Goal: Task Accomplishment & Management: Use online tool/utility

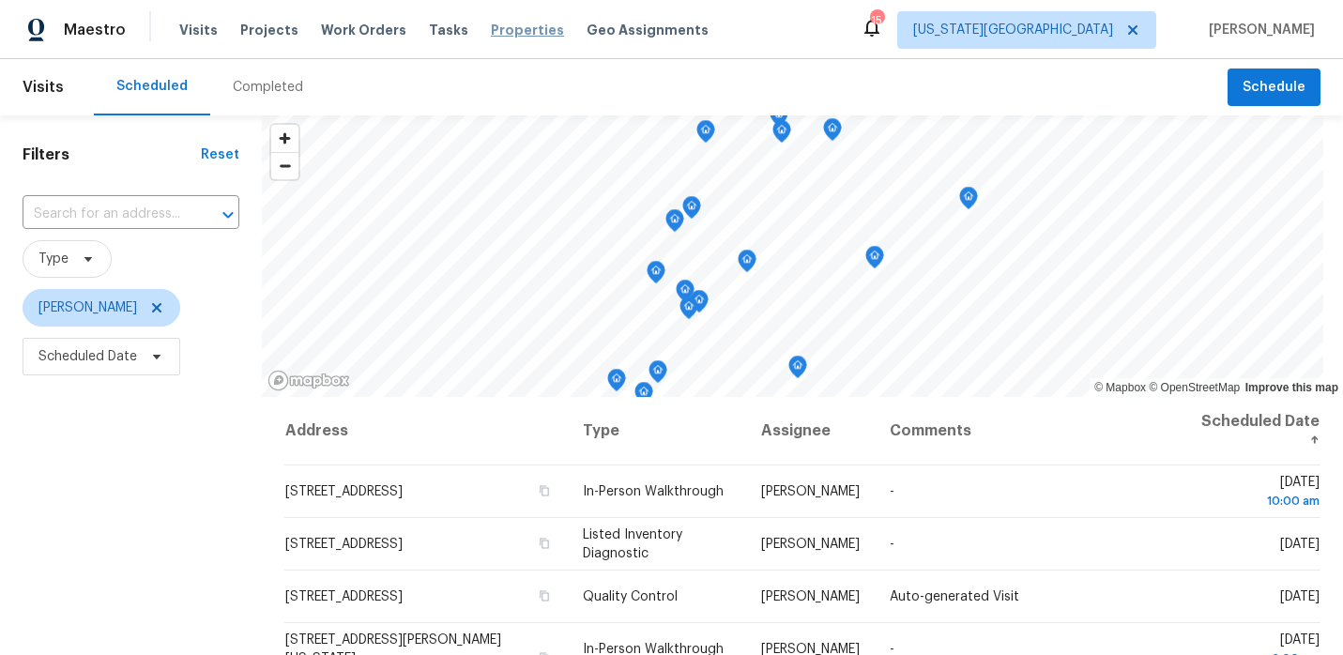
click at [491, 26] on span "Properties" at bounding box center [527, 30] width 73 height 19
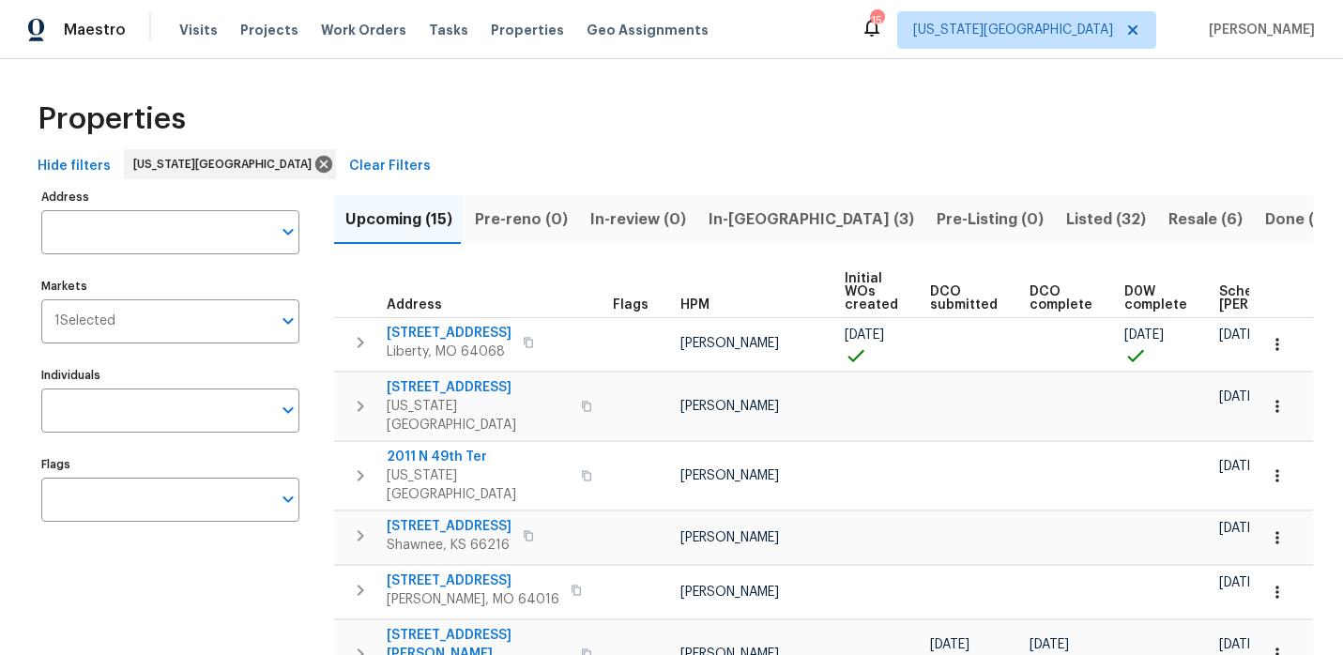
click at [1066, 217] on span "Listed (32)" at bounding box center [1106, 219] width 80 height 26
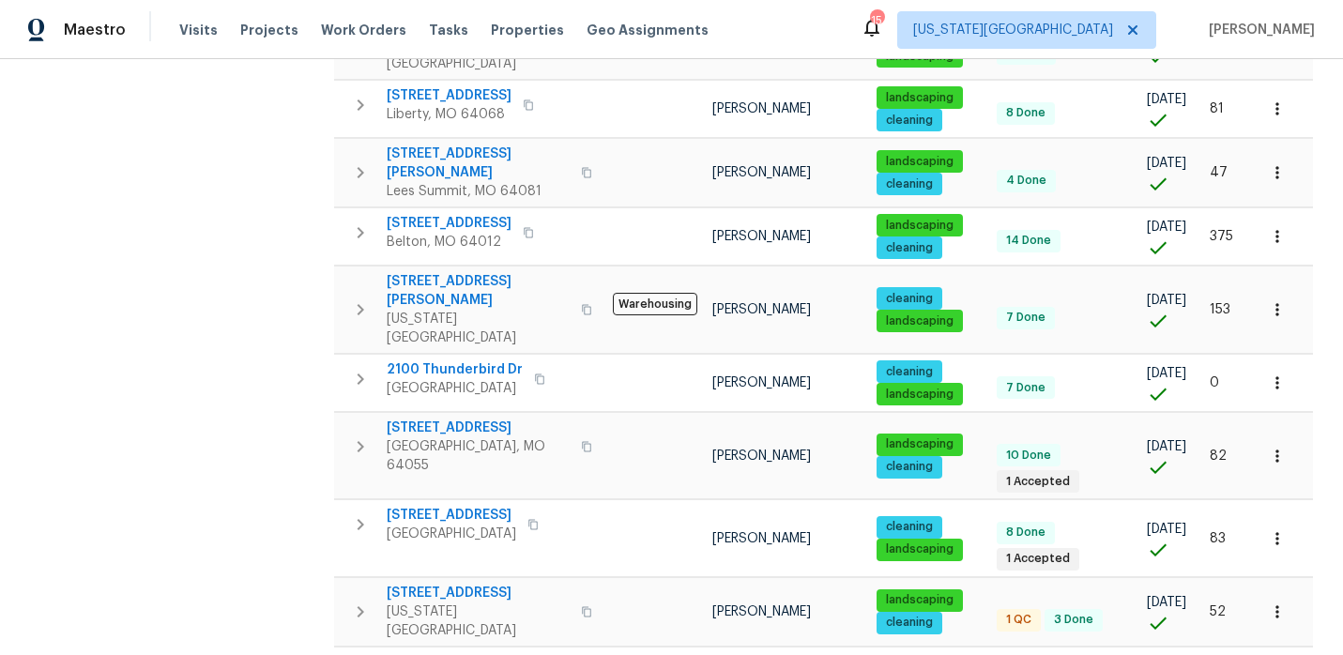
scroll to position [1236, 0]
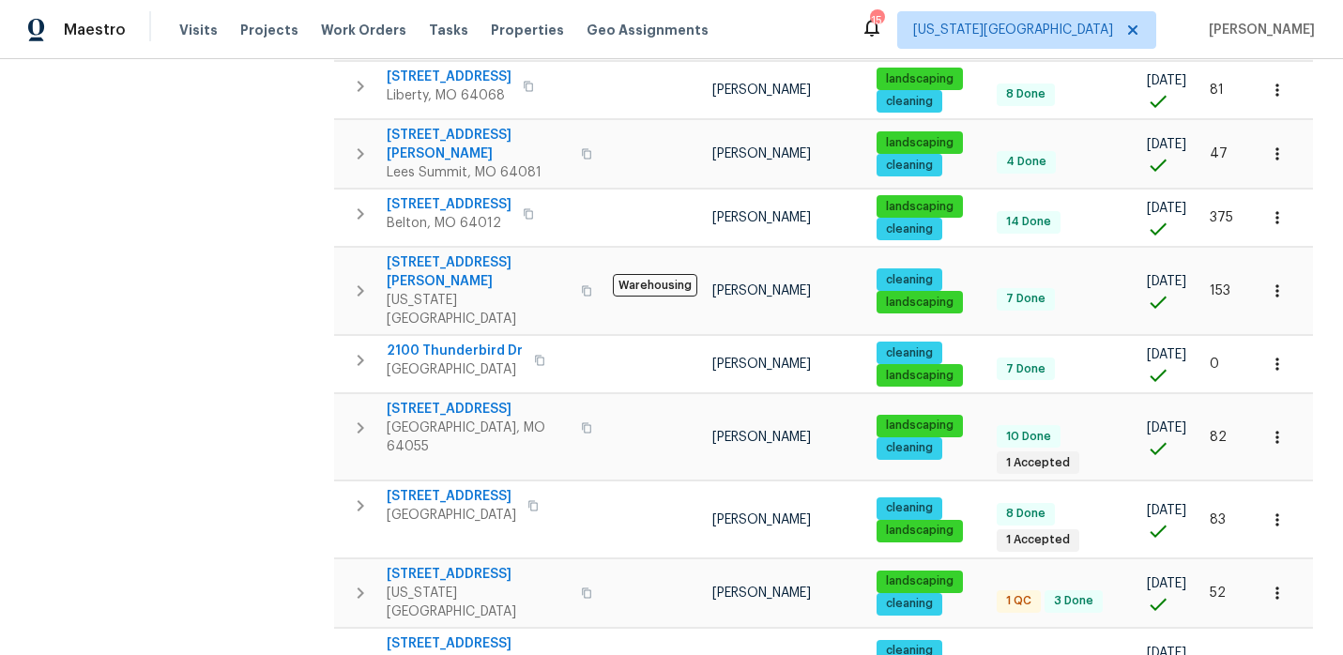
click at [500, 34] on span "Properties" at bounding box center [527, 30] width 73 height 19
click at [496, 24] on span "Properties" at bounding box center [527, 30] width 73 height 19
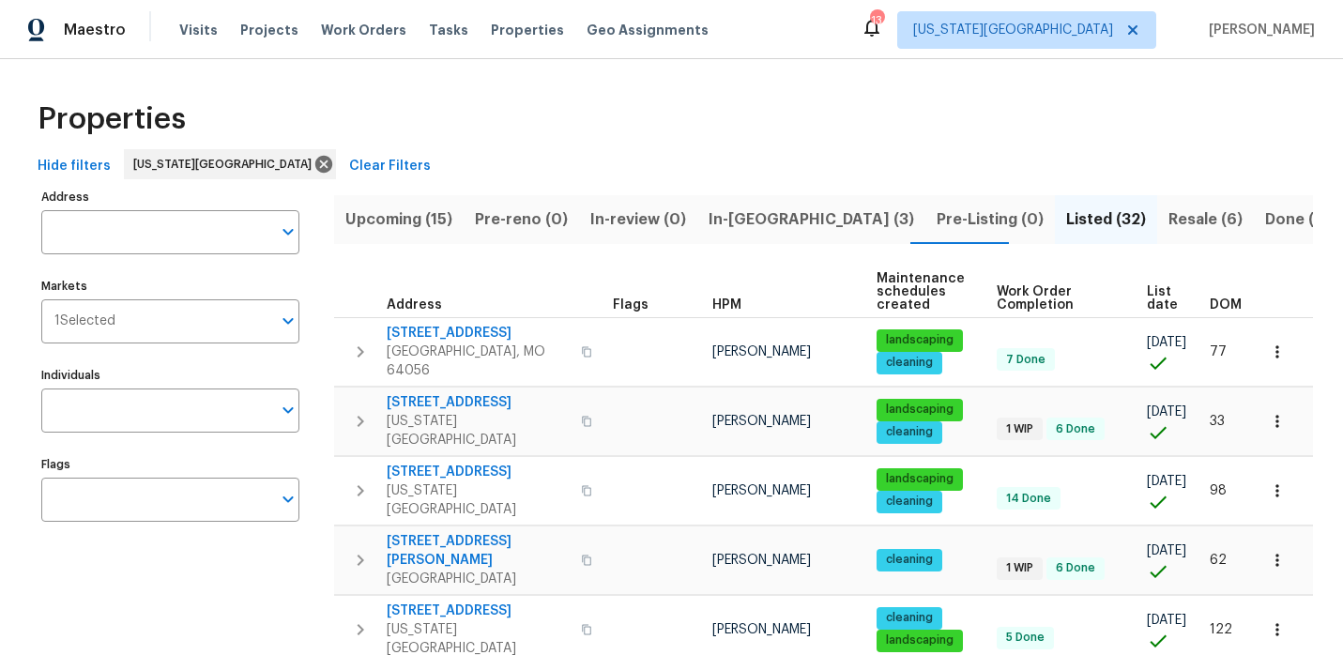
click at [742, 217] on span "In-reno (3)" at bounding box center [812, 219] width 206 height 26
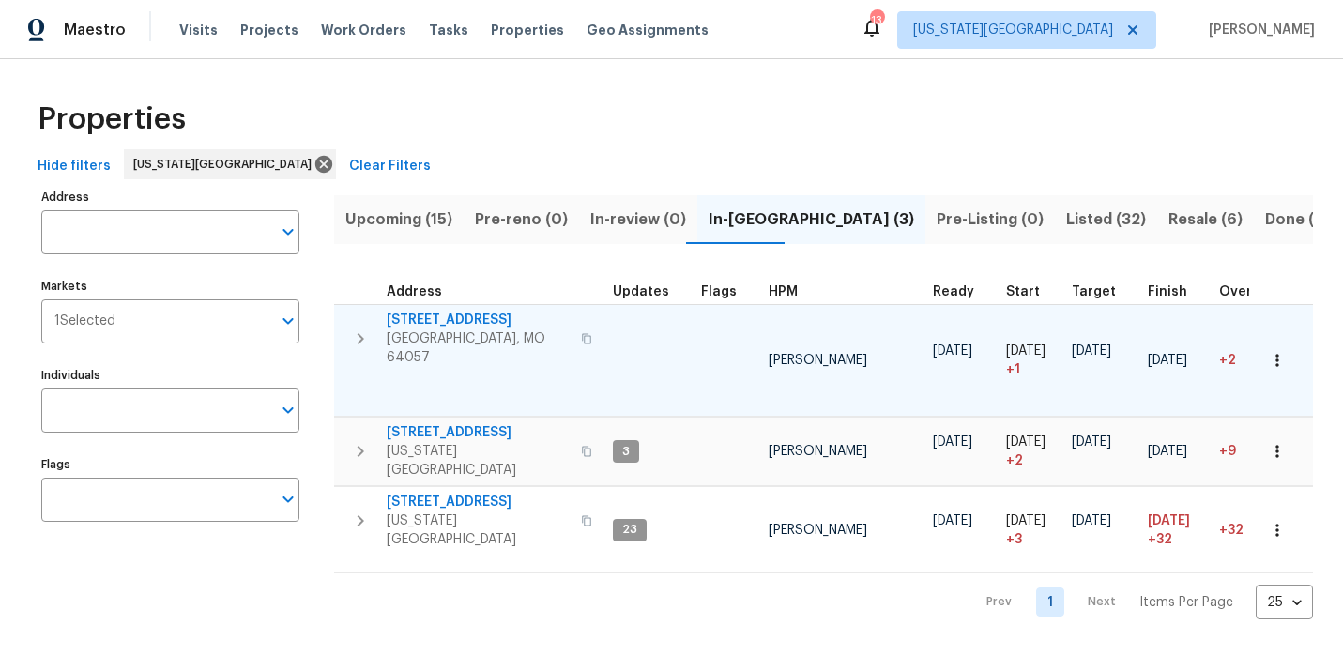
click at [490, 324] on span "[STREET_ADDRESS]" at bounding box center [478, 320] width 183 height 19
click at [477, 316] on span "[STREET_ADDRESS]" at bounding box center [478, 320] width 183 height 19
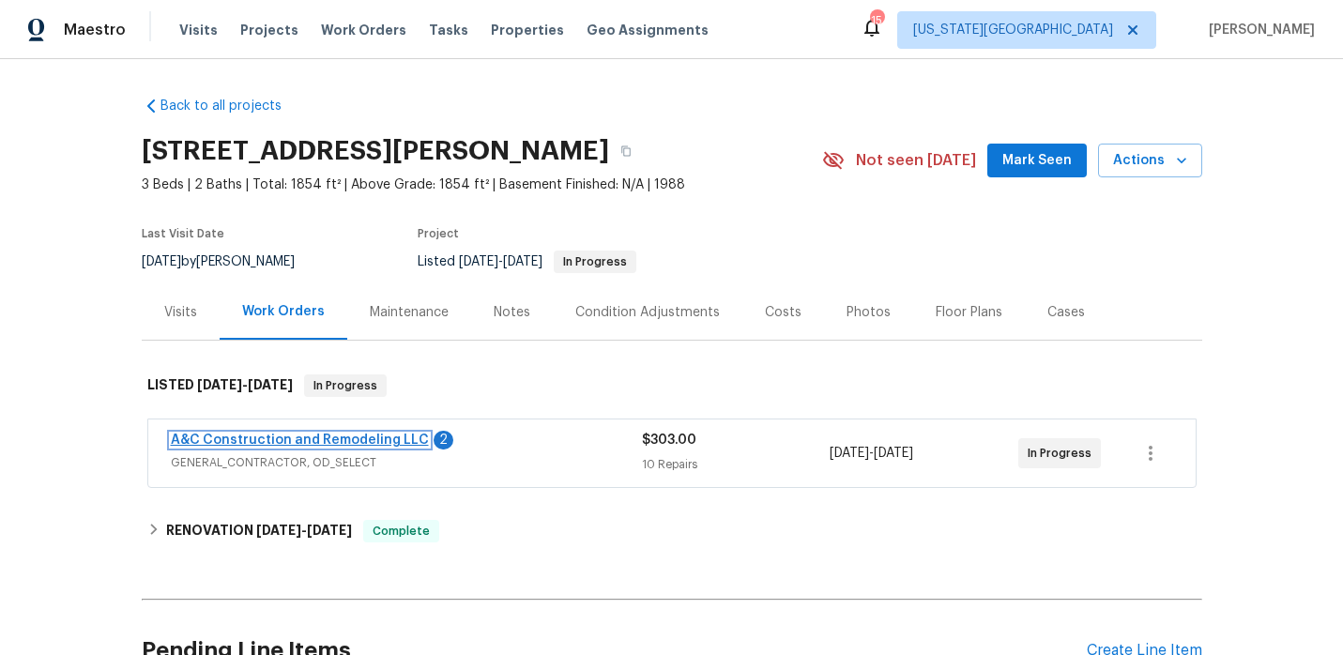
click at [358, 441] on link "A&C Construction and Remodeling LLC" at bounding box center [300, 440] width 258 height 13
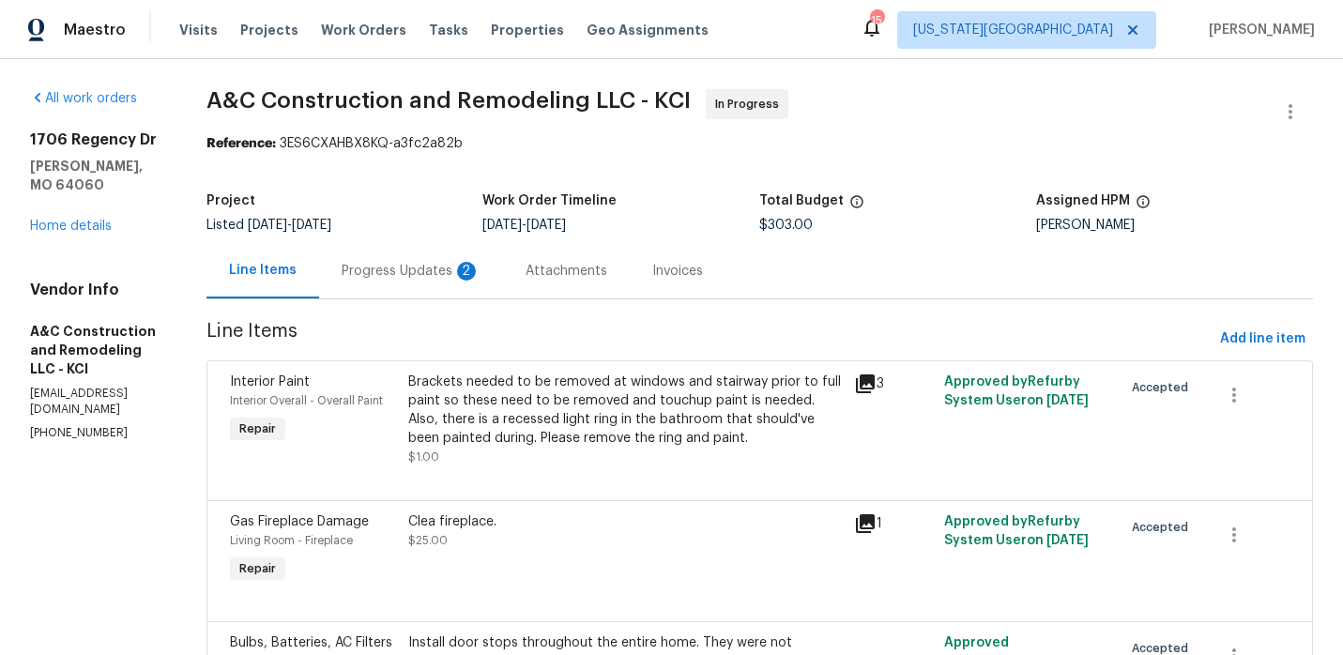
click at [459, 274] on div "Progress Updates 2" at bounding box center [411, 271] width 139 height 19
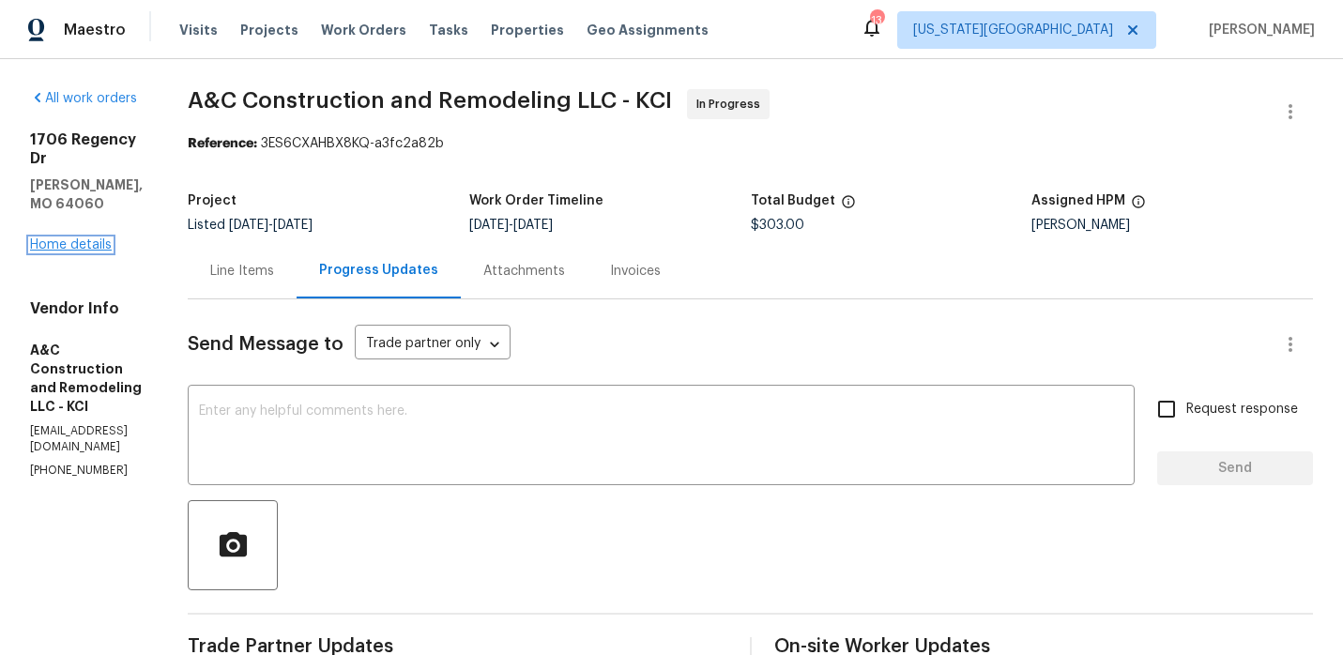
click at [95, 238] on link "Home details" at bounding box center [71, 244] width 82 height 13
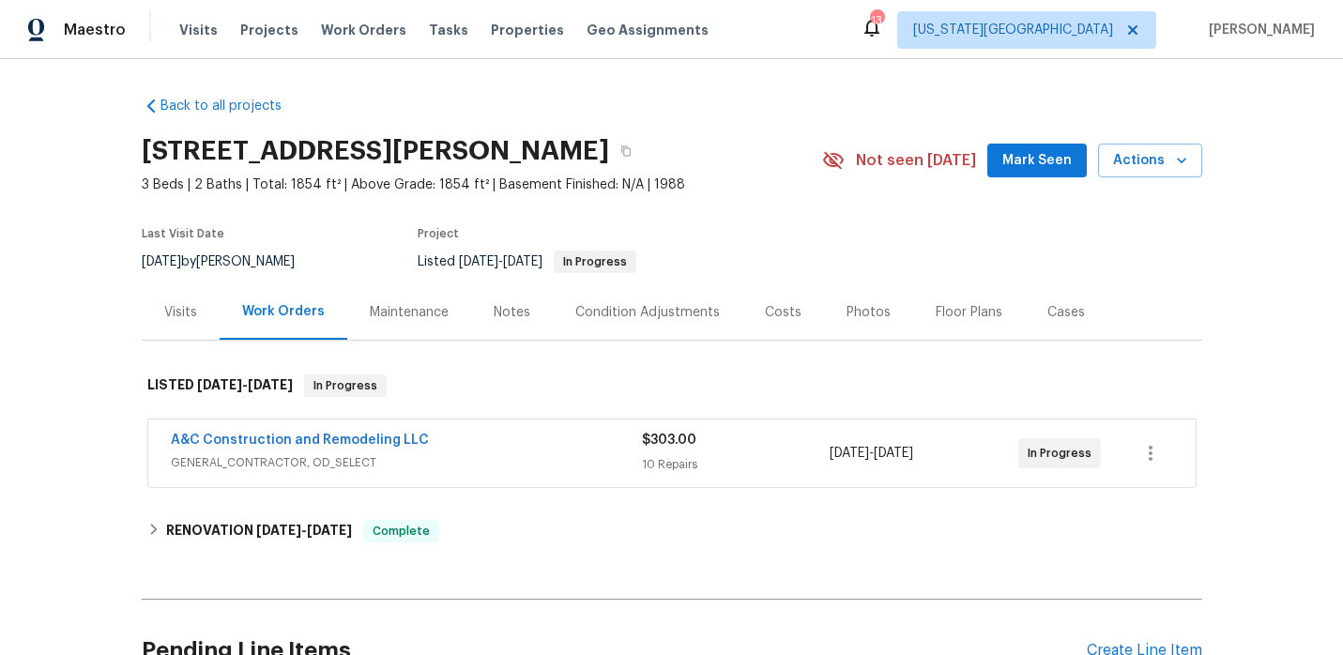
click at [937, 306] on div "Floor Plans" at bounding box center [969, 312] width 67 height 19
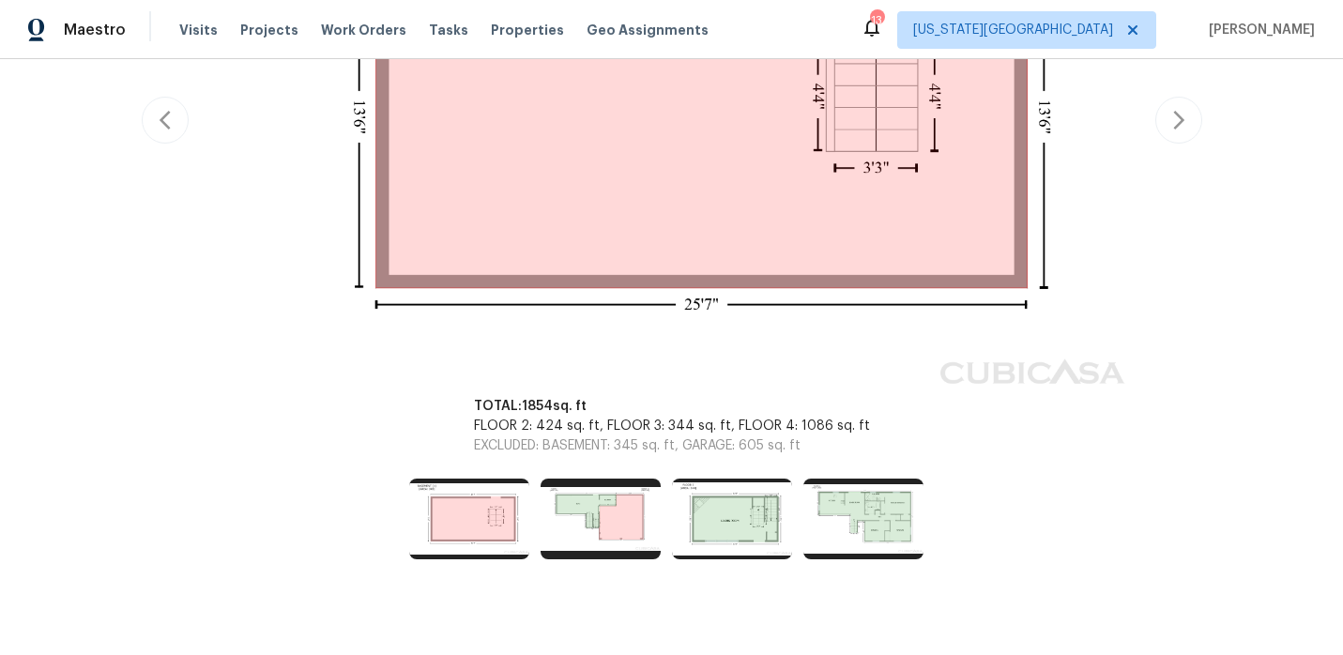
scroll to position [599, 0]
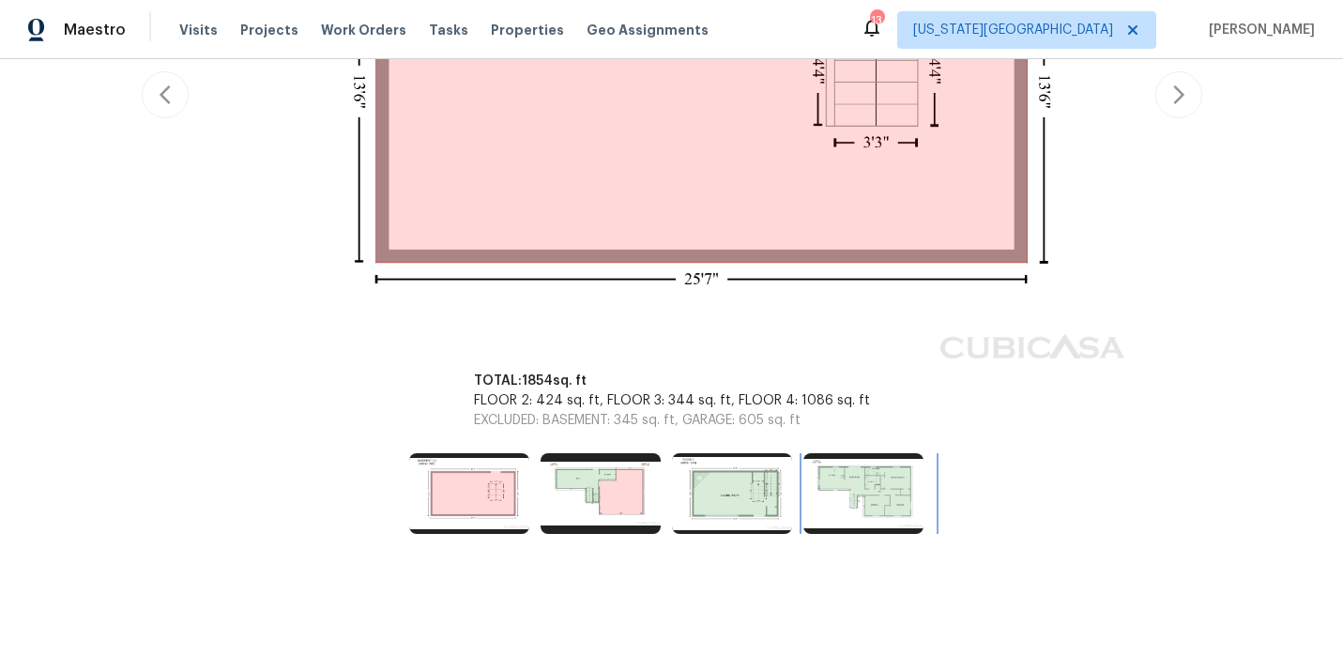
click at [828, 496] on img at bounding box center [863, 493] width 120 height 81
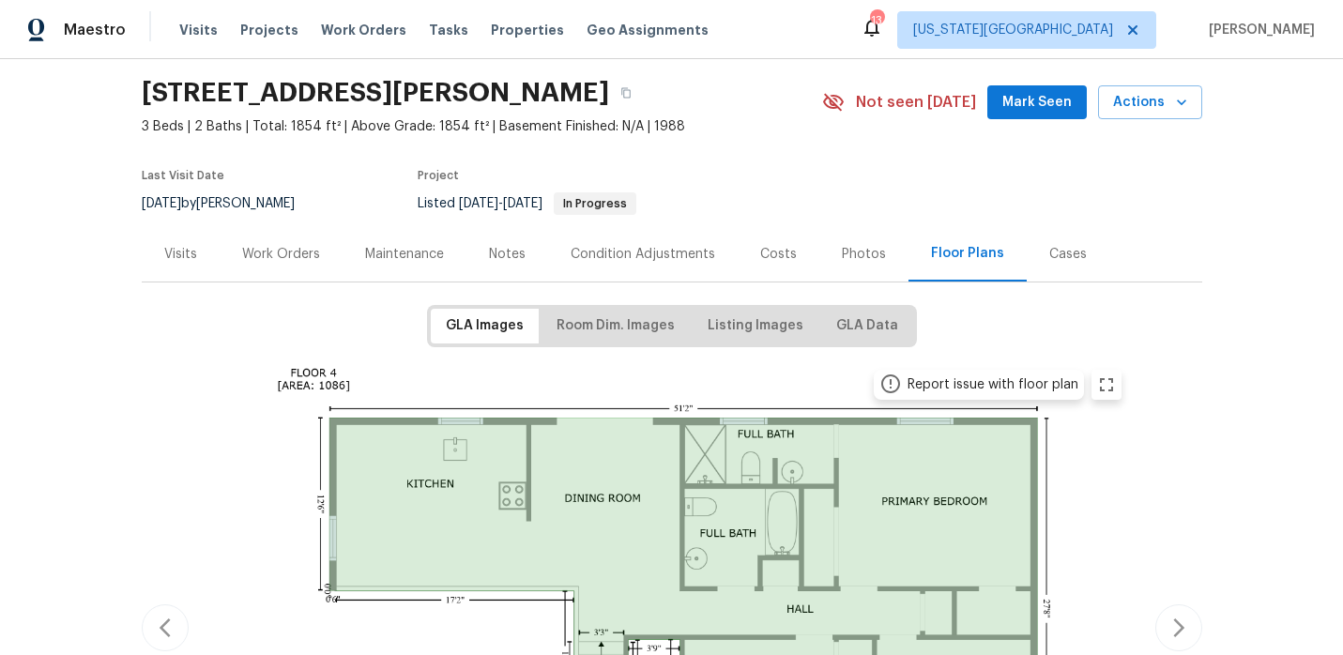
scroll to position [0, 0]
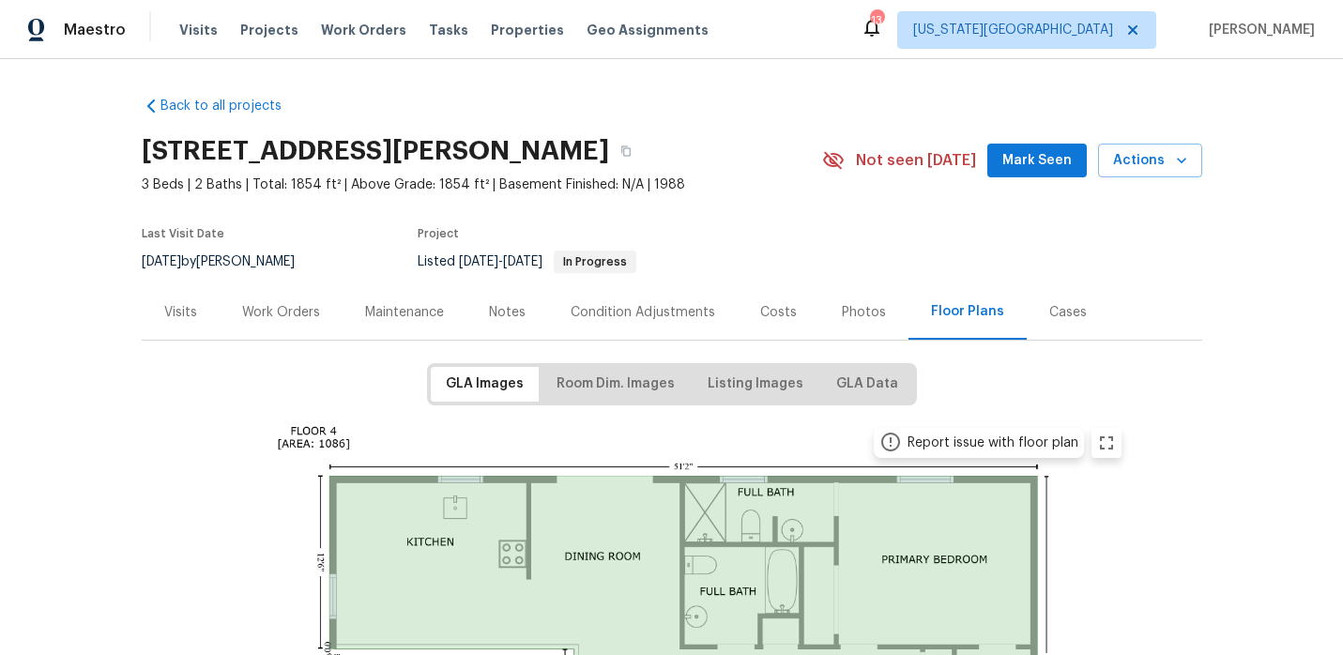
click at [313, 316] on div "Work Orders" at bounding box center [281, 312] width 78 height 19
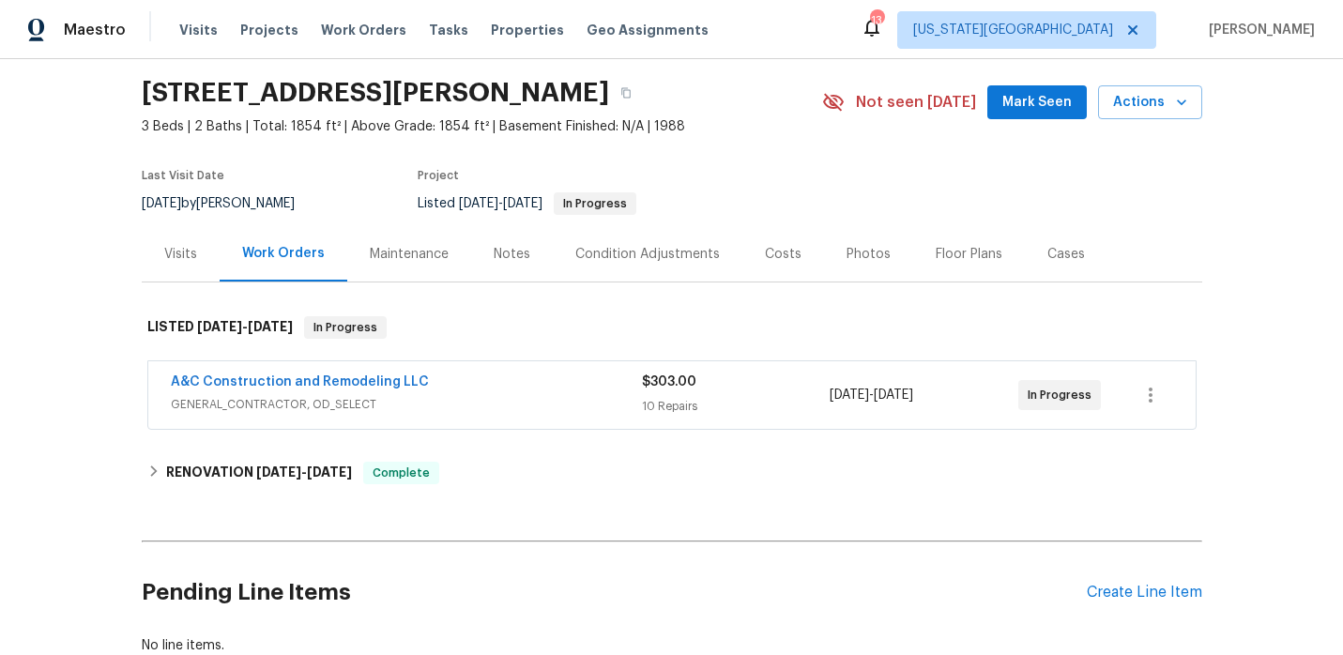
scroll to position [65, 0]
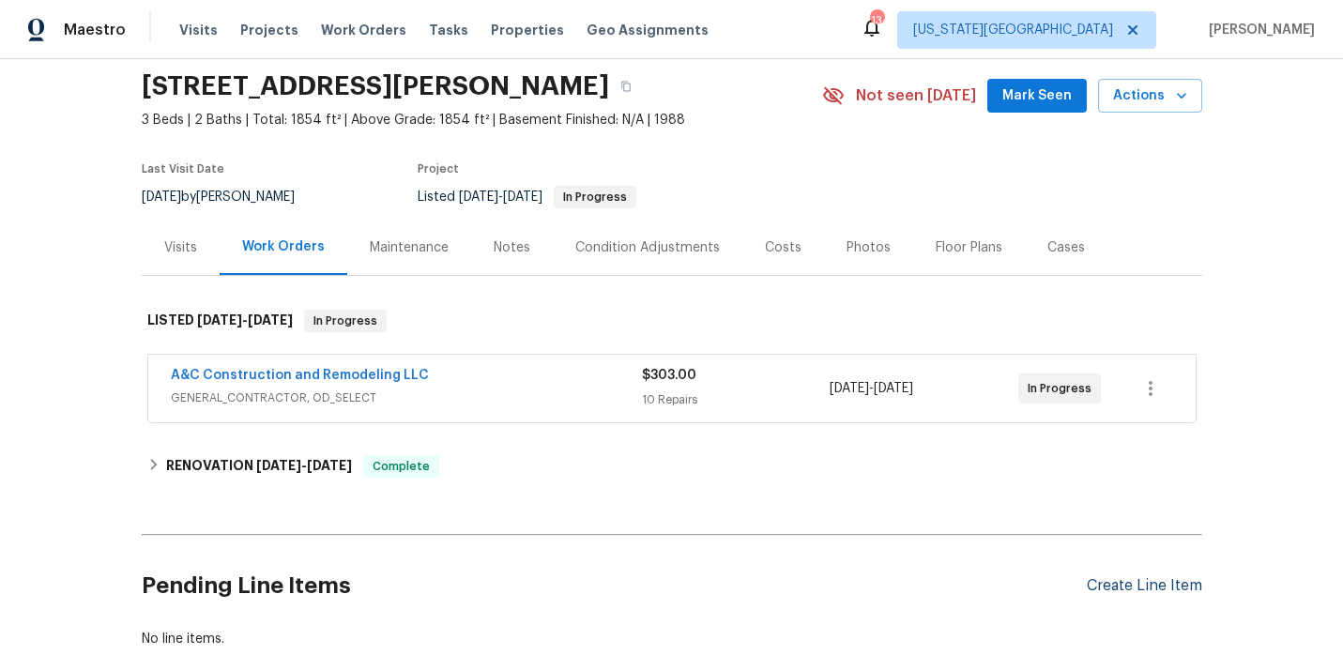
click at [1182, 582] on div "Create Line Item" at bounding box center [1144, 586] width 115 height 18
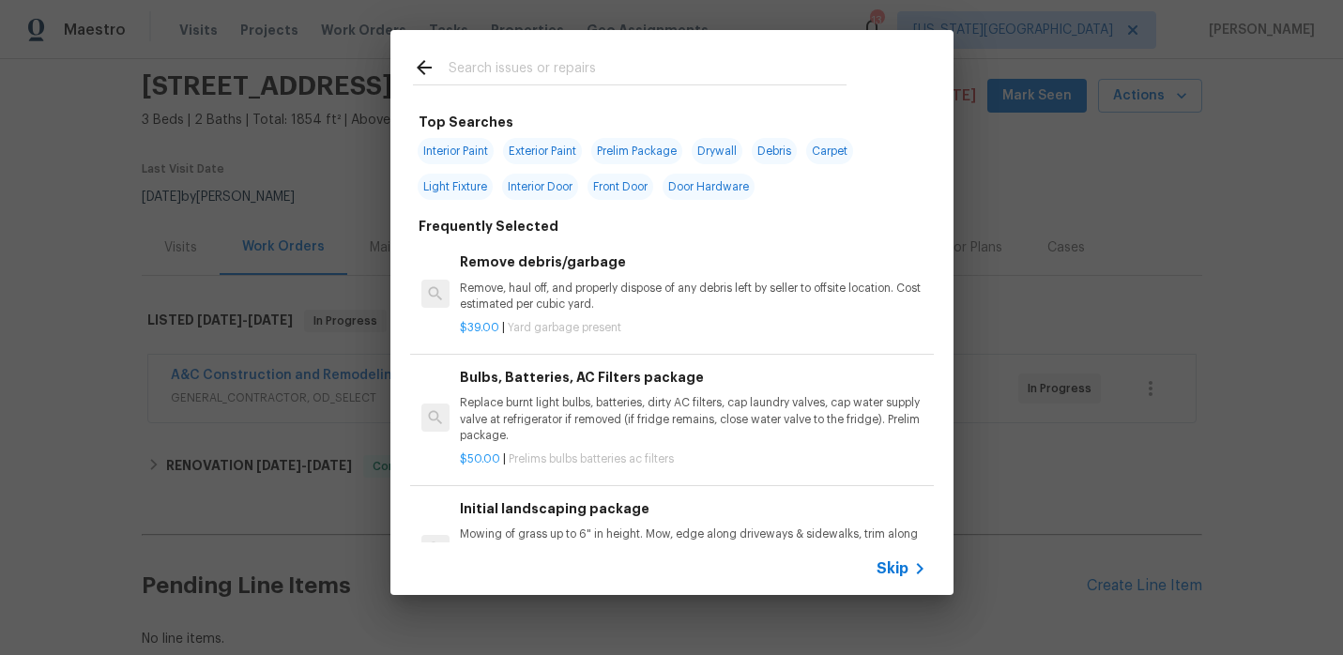
click at [549, 64] on input "text" at bounding box center [648, 70] width 398 height 28
click at [357, 132] on div "Top Searches Interior Paint Exterior Paint Prelim Package Drywall Debris Carpet…" at bounding box center [671, 312] width 1343 height 625
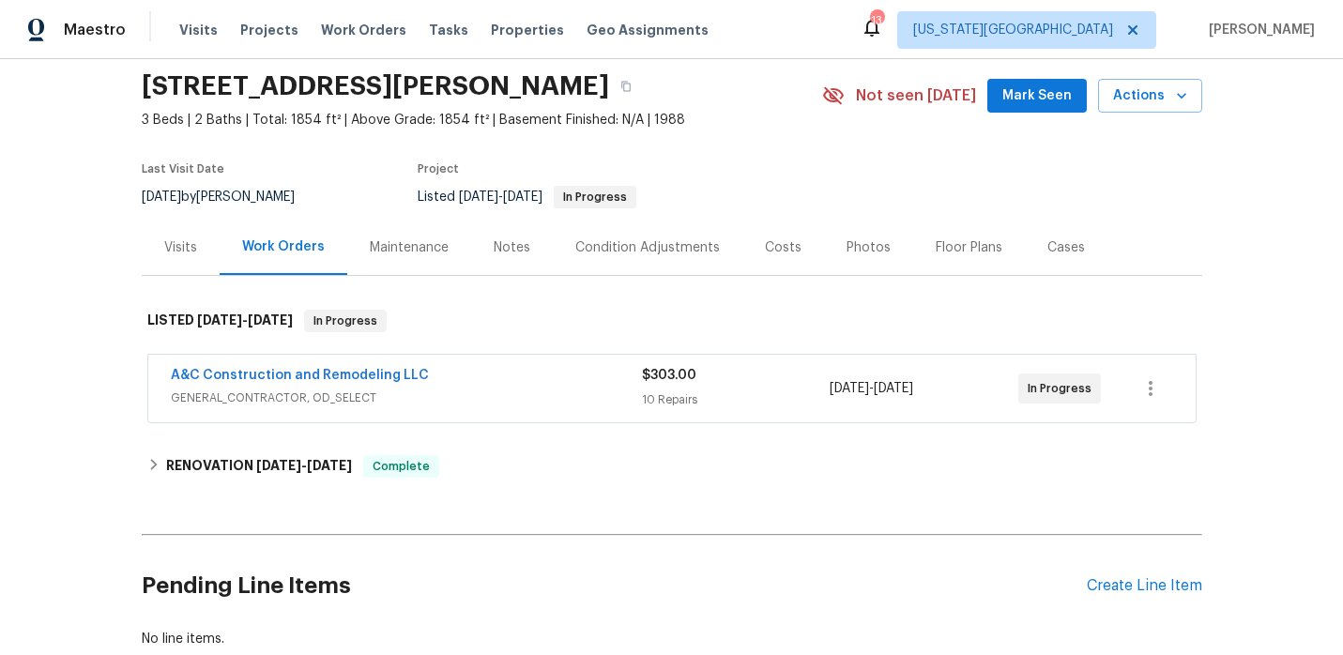
scroll to position [0, 0]
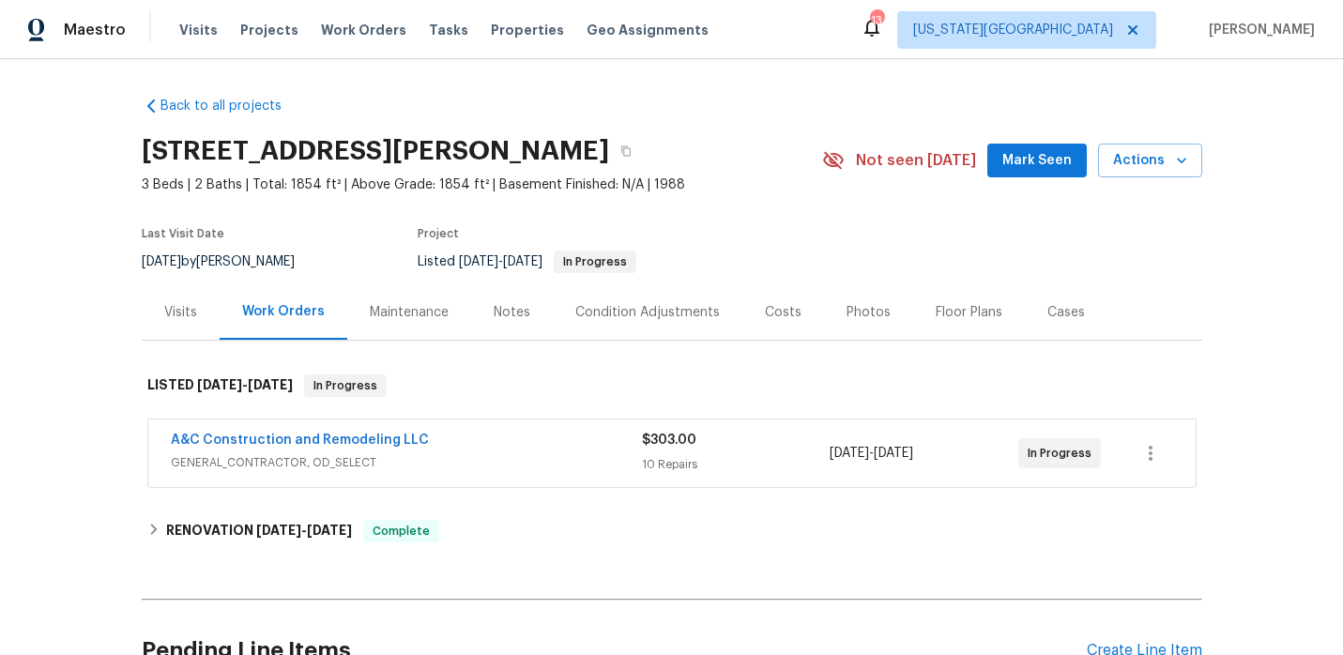
click at [59, 32] on div "Maestro" at bounding box center [63, 30] width 126 height 38
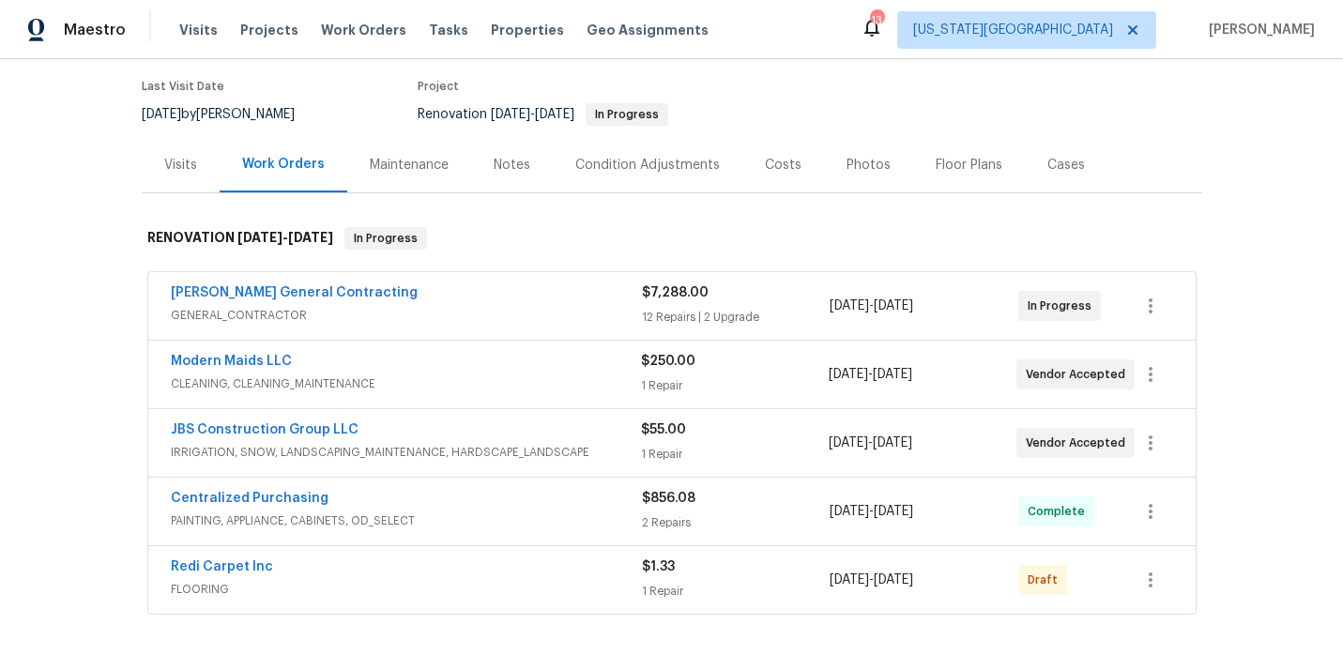
scroll to position [155, 0]
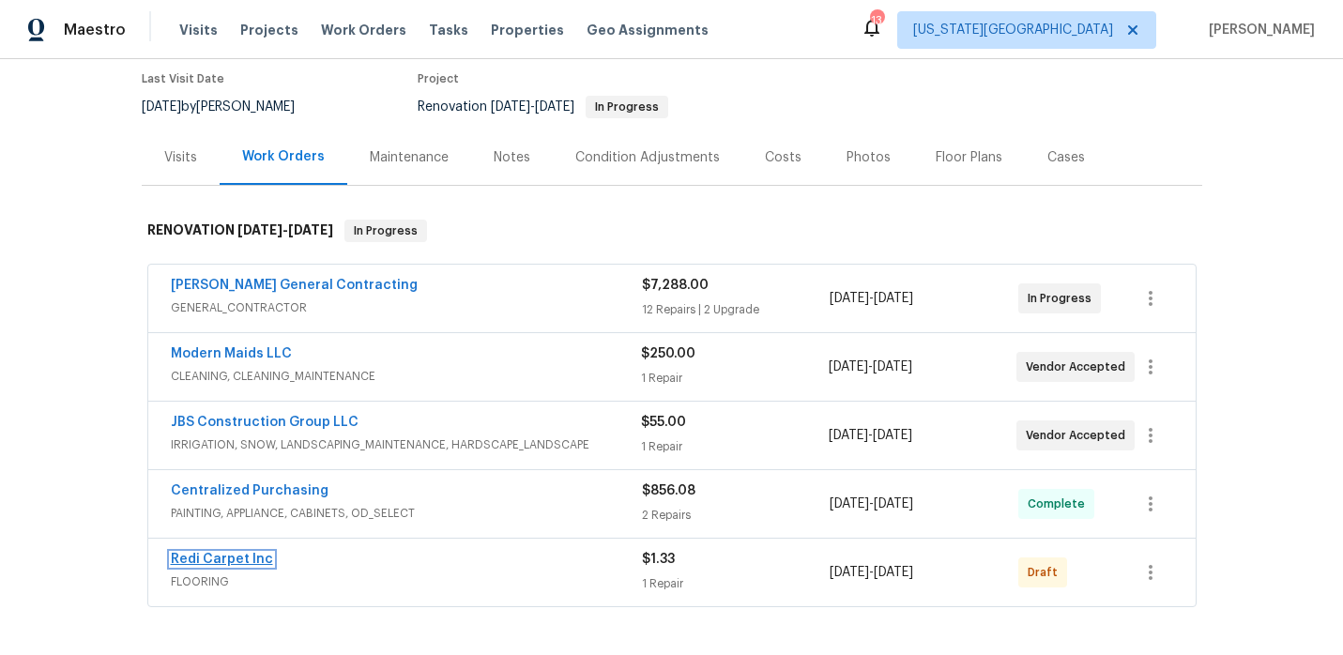
click at [267, 557] on link "Redi Carpet Inc" at bounding box center [222, 559] width 102 height 13
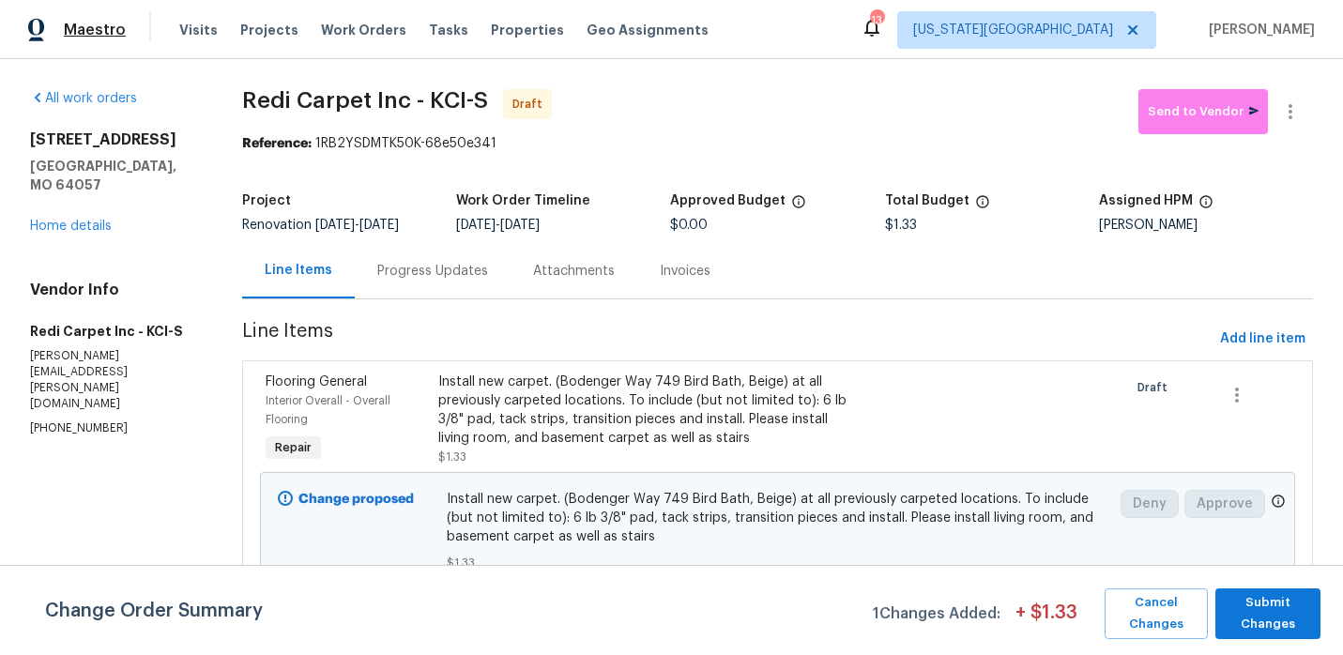
click at [102, 33] on span "Maestro" at bounding box center [95, 30] width 62 height 19
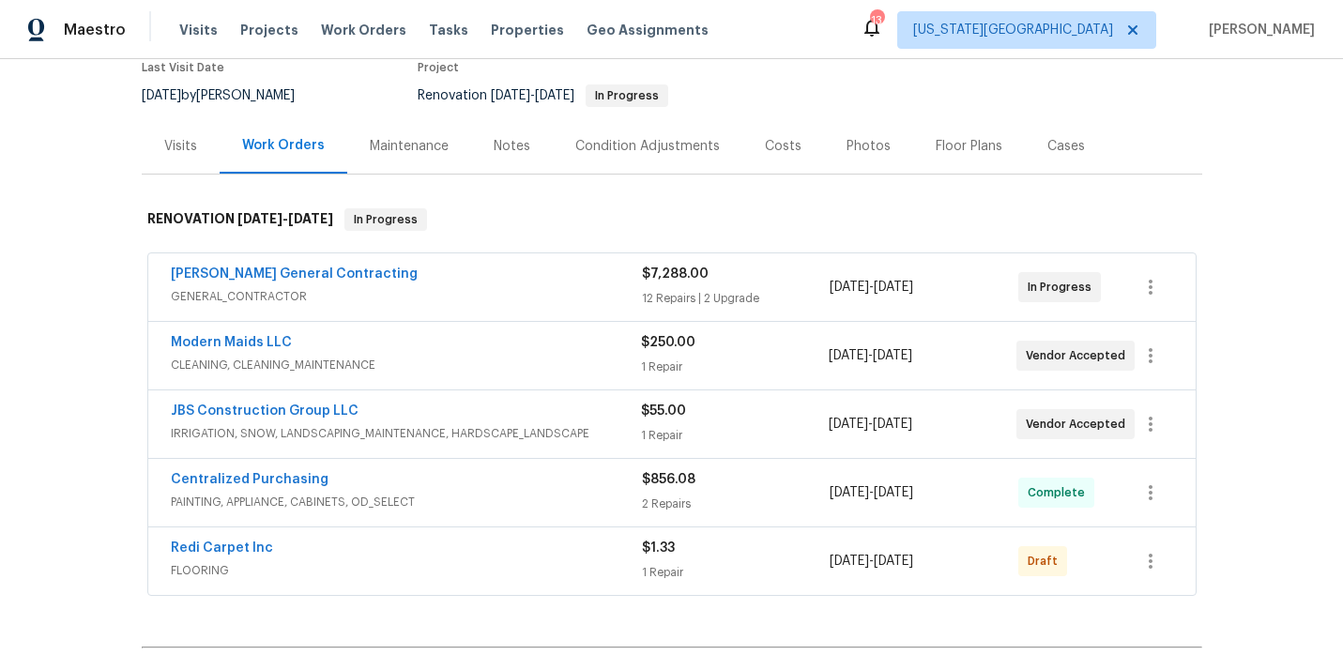
scroll to position [164, 0]
click at [513, 281] on div "[PERSON_NAME] General Contracting" at bounding box center [406, 278] width 471 height 23
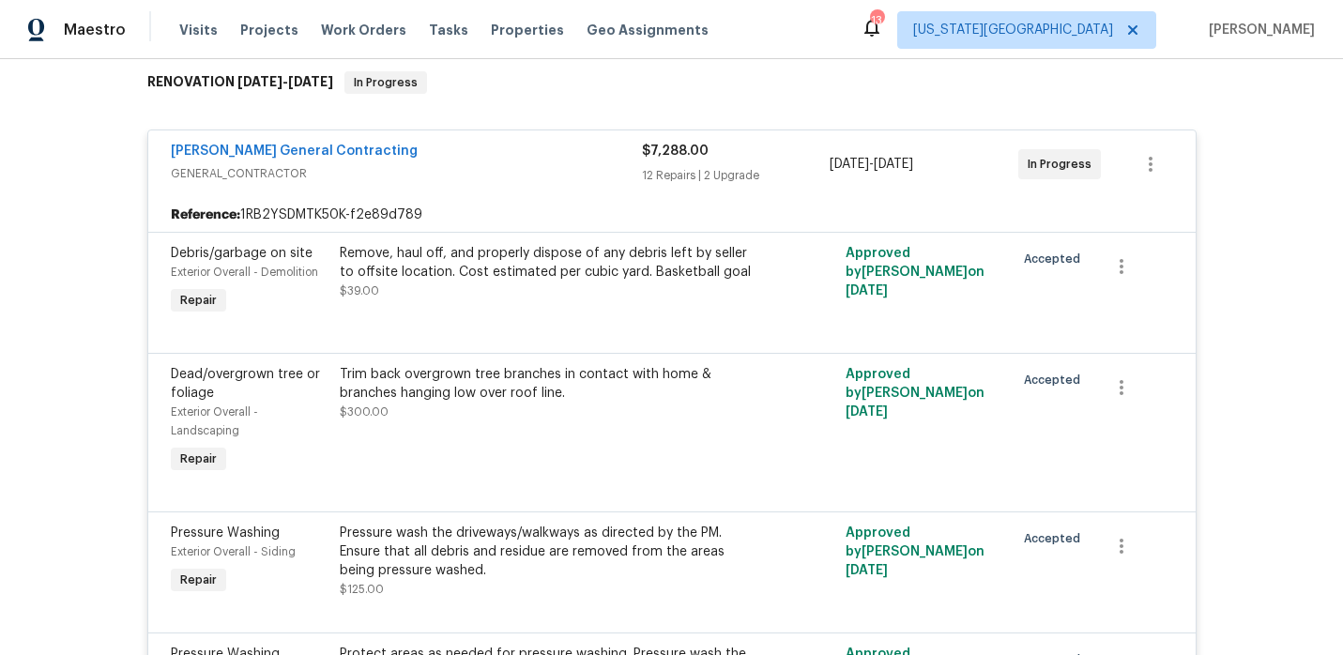
scroll to position [232, 0]
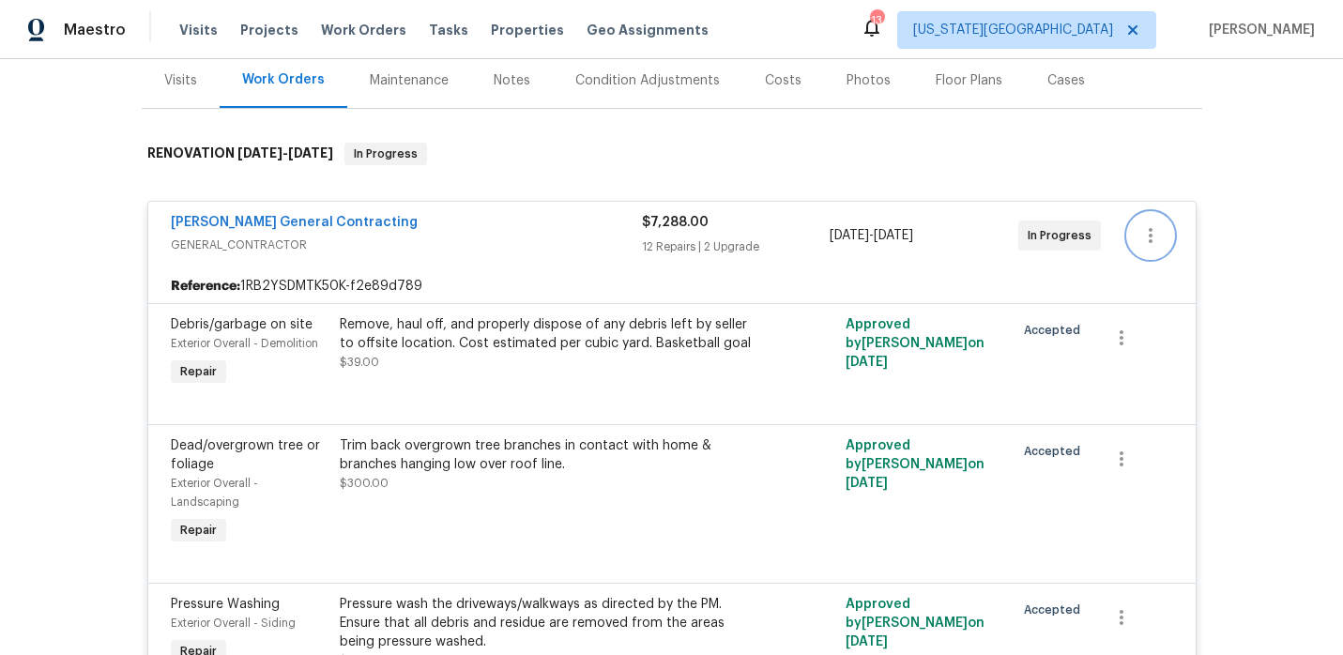
click at [1152, 237] on icon "button" at bounding box center [1150, 235] width 23 height 23
click at [1153, 237] on li "Edit" at bounding box center [1229, 236] width 203 height 31
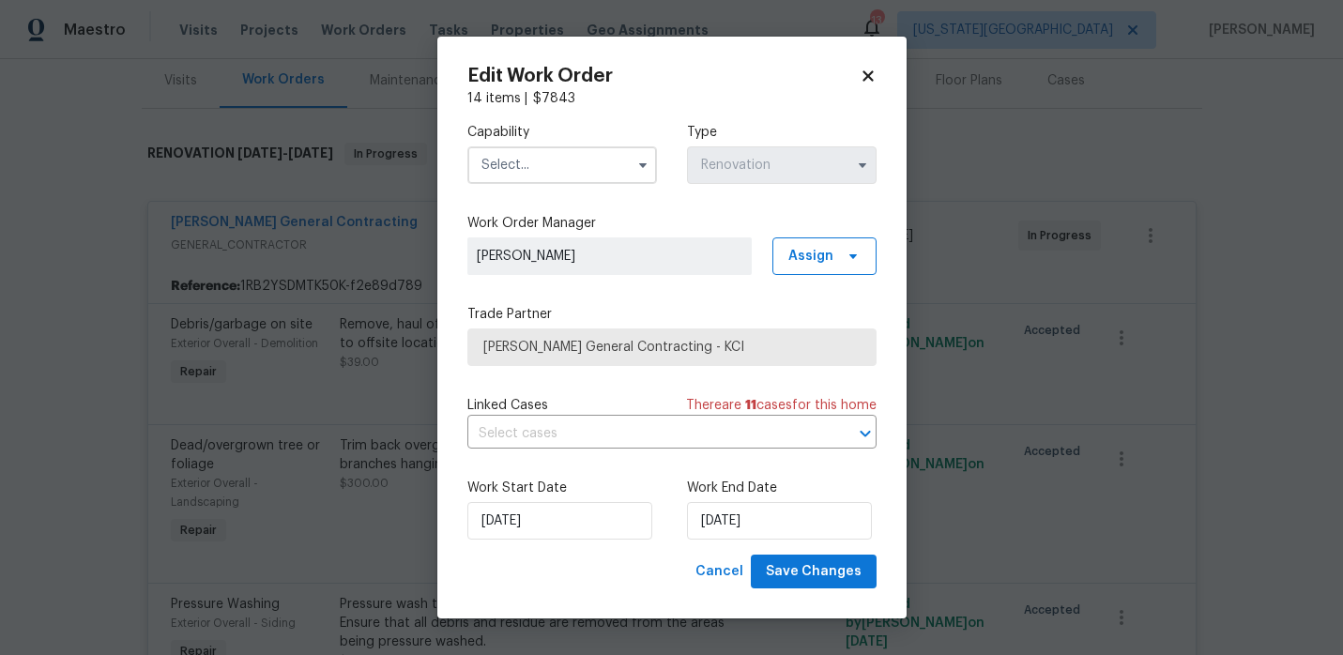
click at [588, 176] on input "text" at bounding box center [562, 165] width 190 height 38
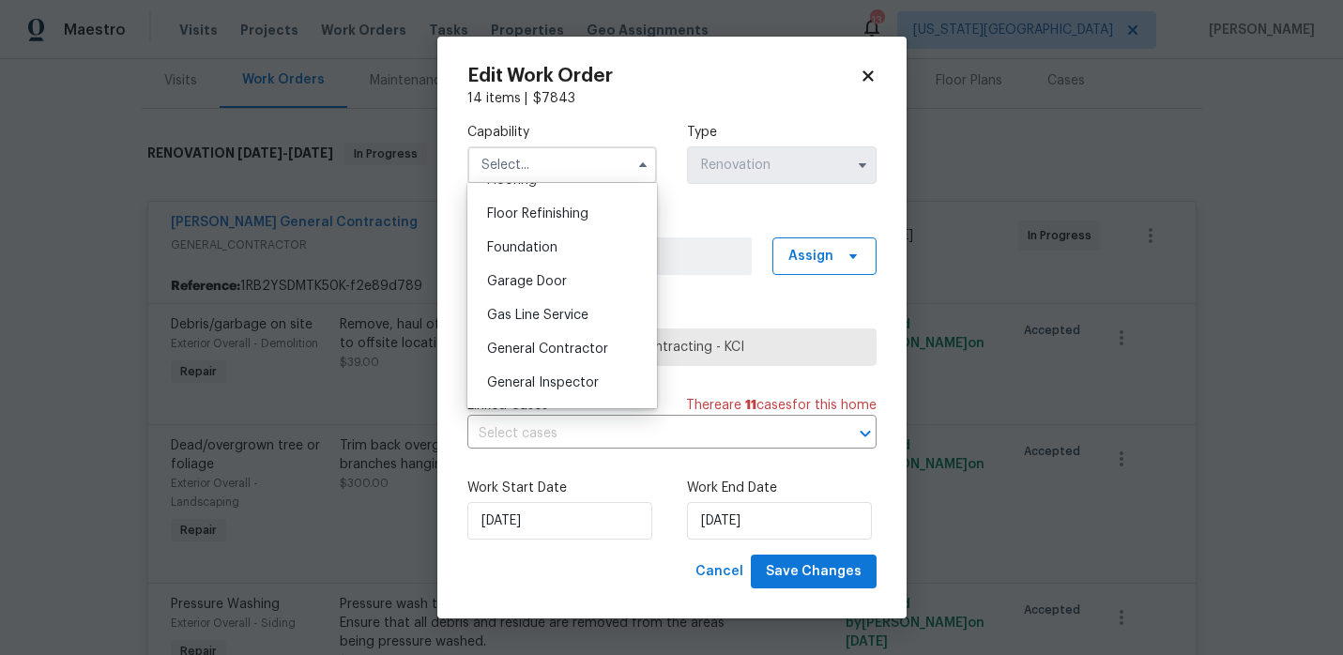
scroll to position [773, 0]
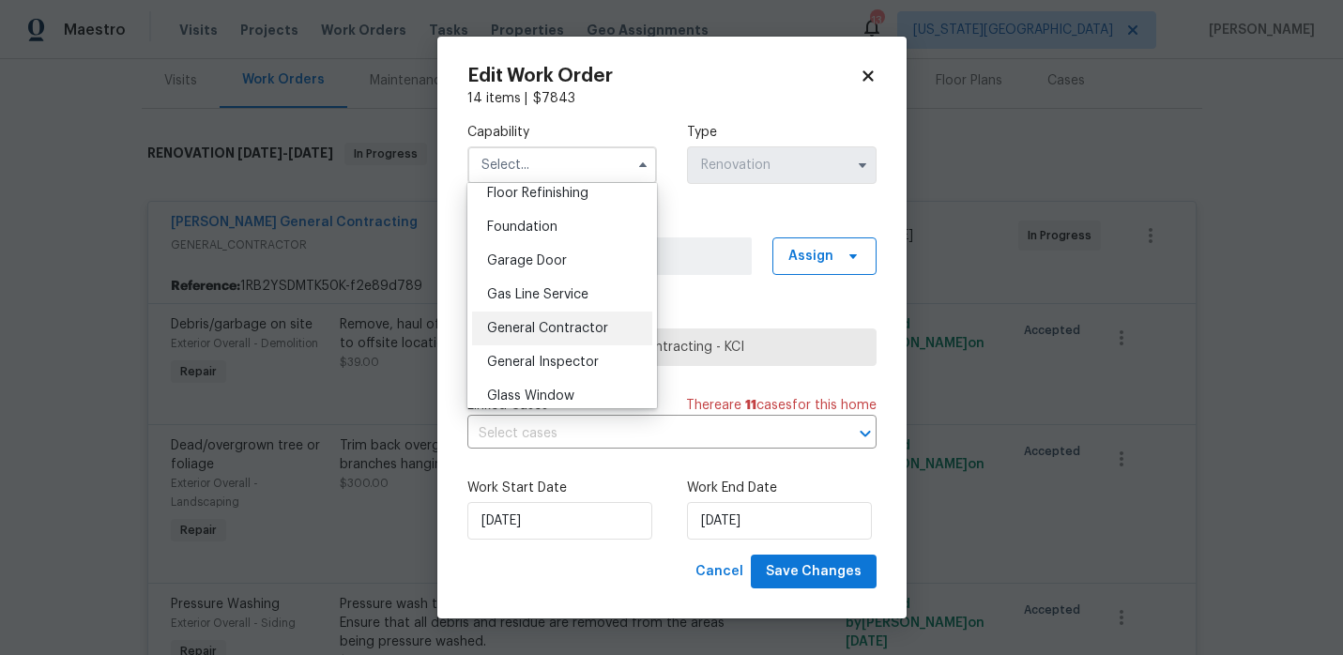
click at [546, 322] on span "General Contractor" at bounding box center [547, 328] width 121 height 13
type input "General Contractor"
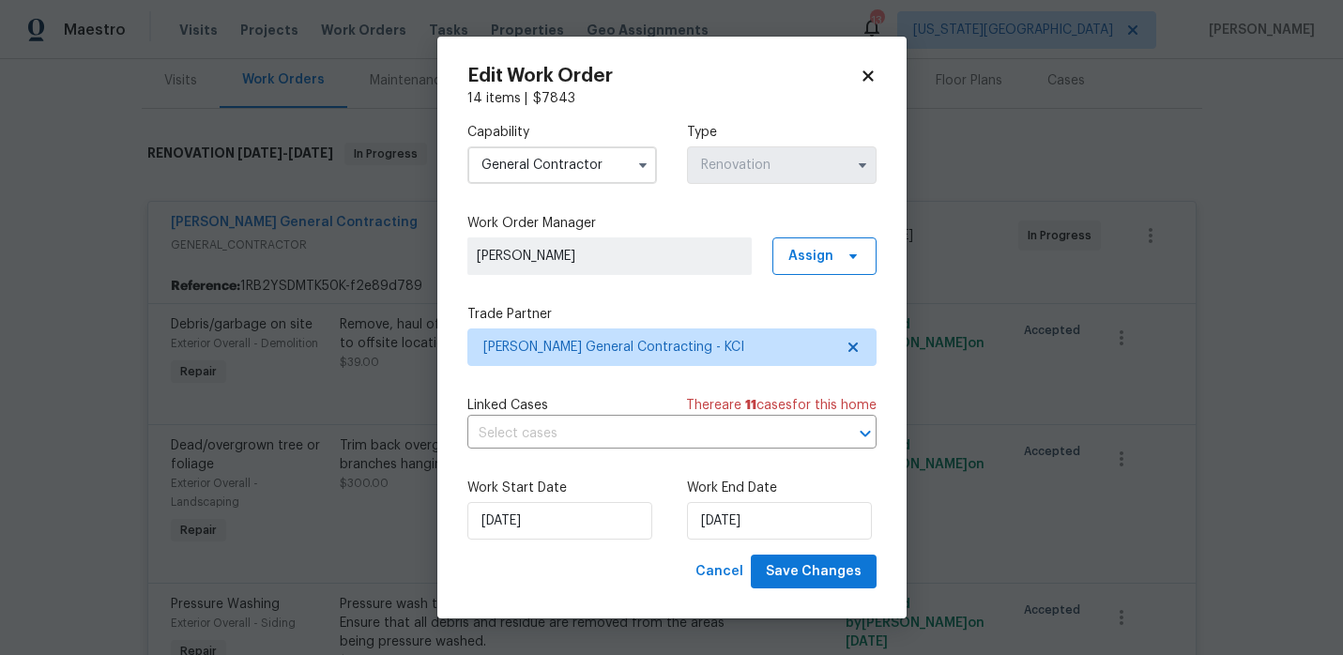
click at [865, 76] on icon at bounding box center [868, 75] width 10 height 10
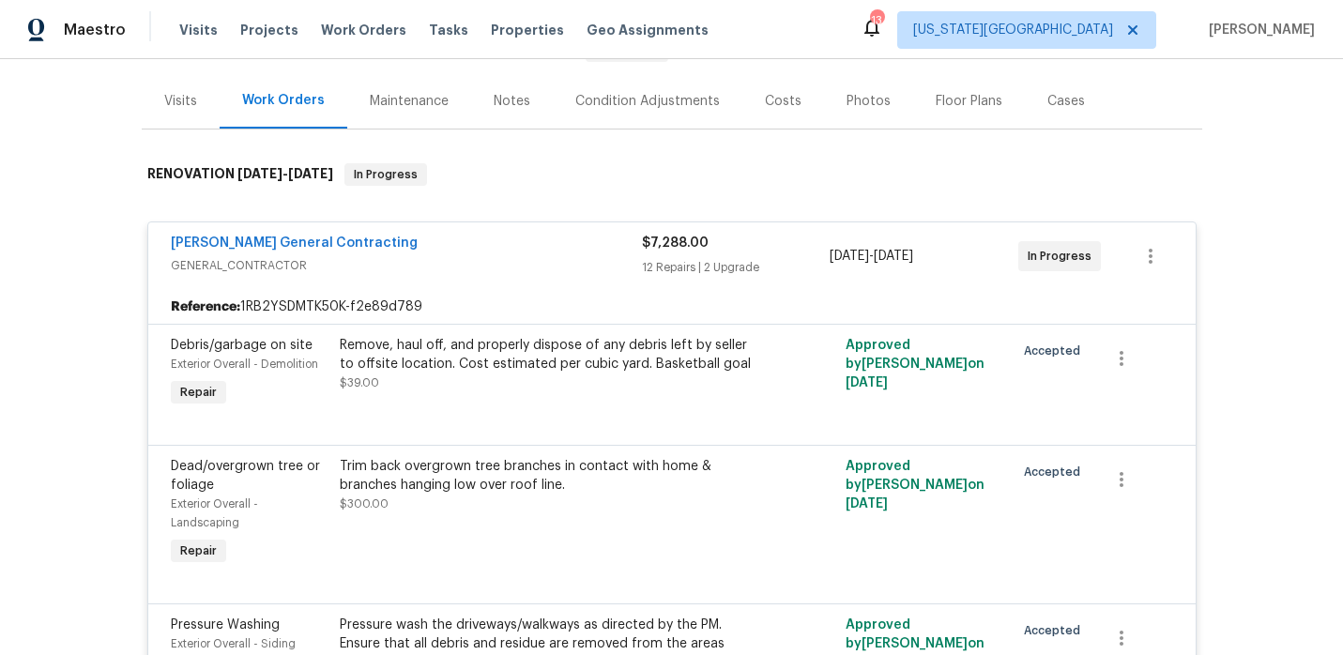
scroll to position [38, 0]
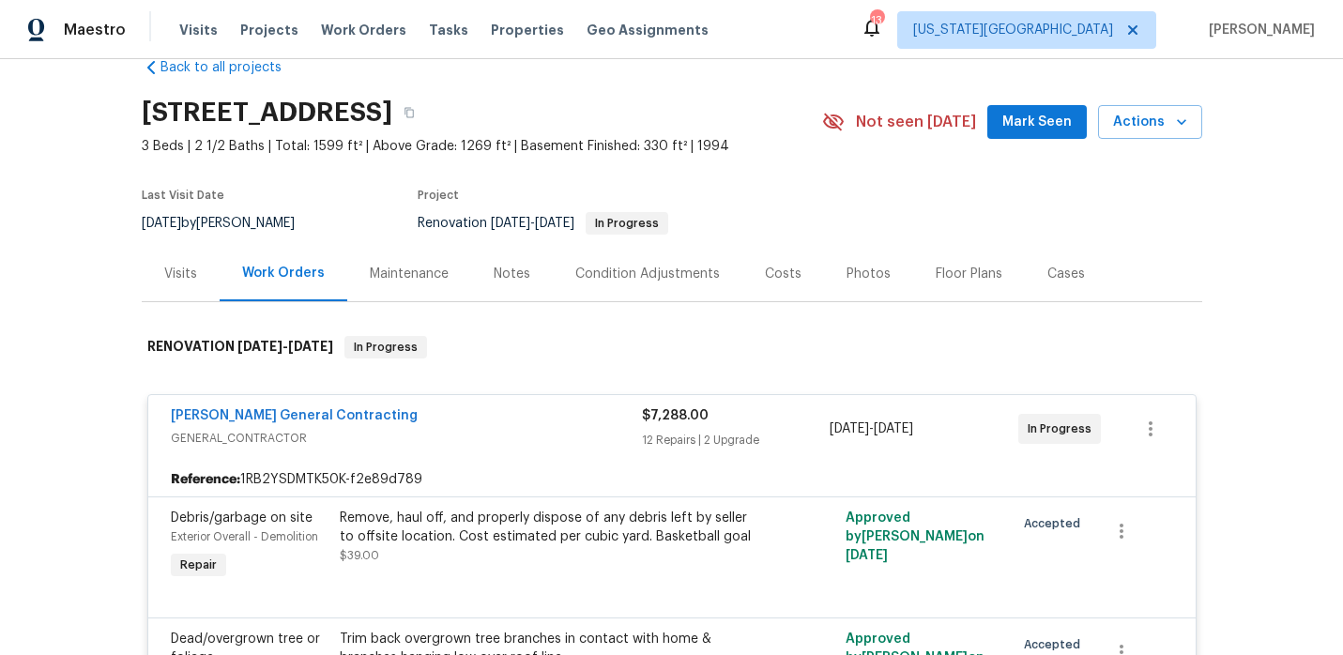
click at [468, 405] on div "Nicholson General Contracting GENERAL_CONTRACTOR $7,288.00 12 Repairs | 2 Upgra…" at bounding box center [671, 429] width 1047 height 68
click at [479, 428] on div "Nicholson General Contracting" at bounding box center [406, 417] width 471 height 23
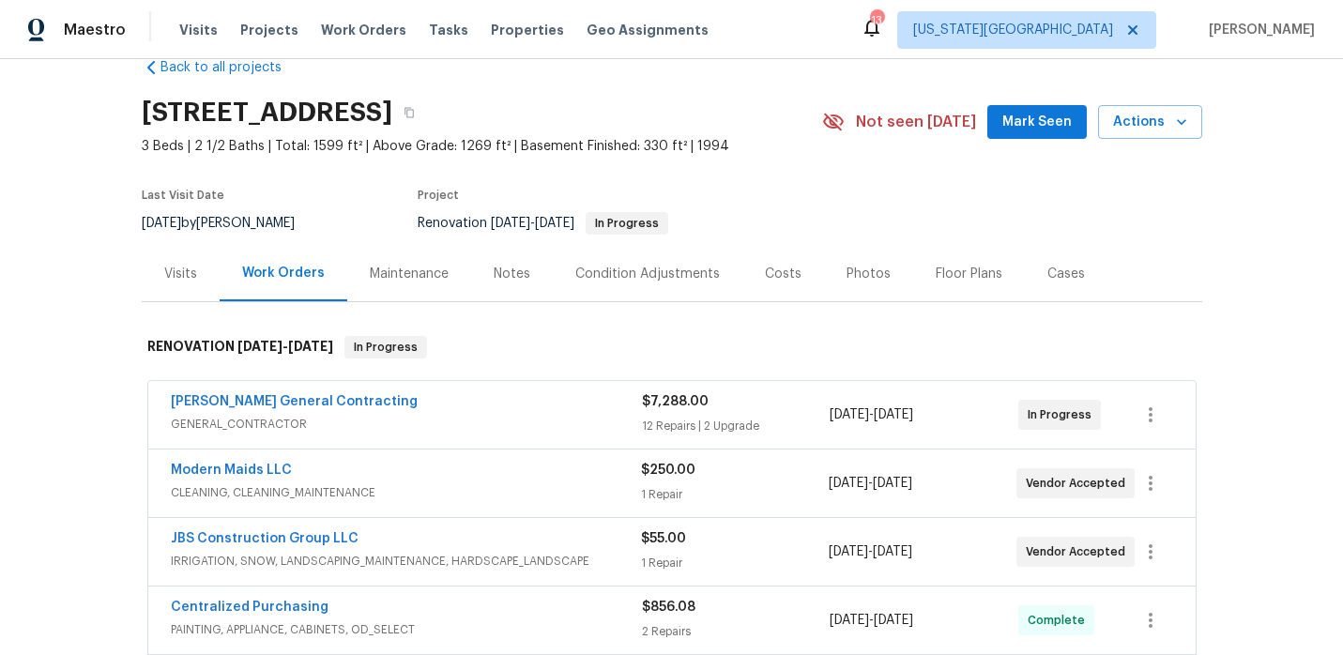
scroll to position [66, 0]
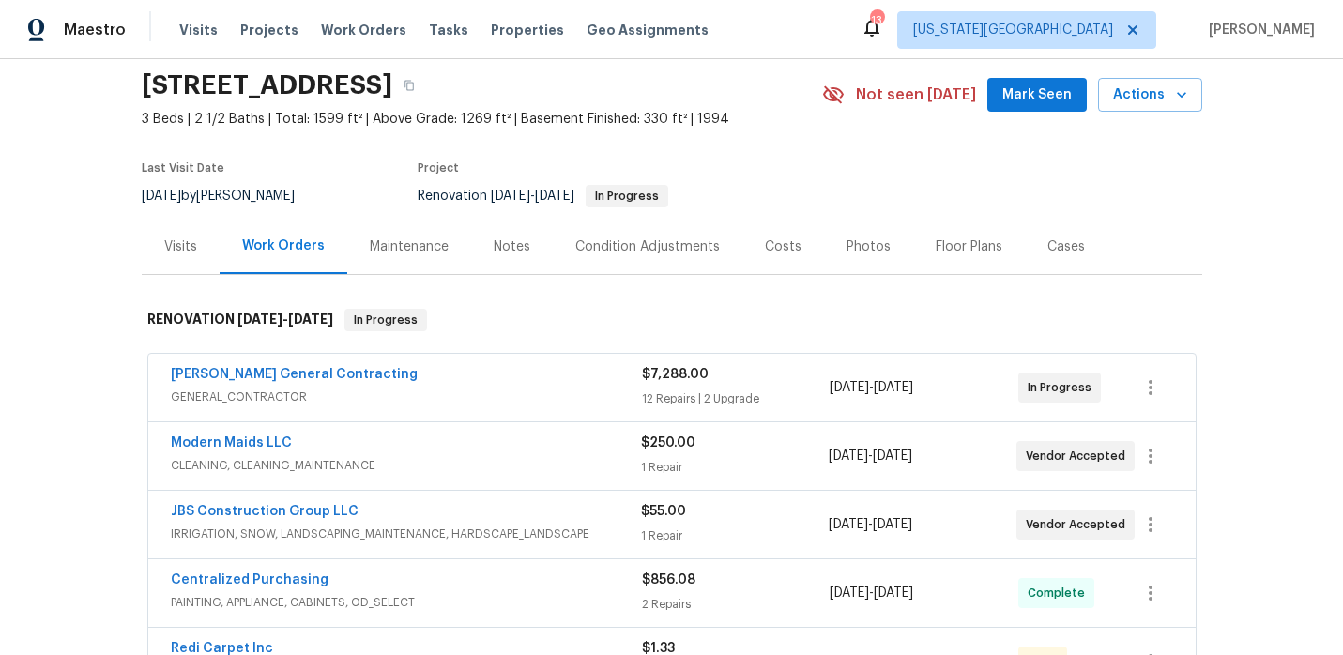
click at [267, 435] on span "Modern Maids LLC" at bounding box center [231, 443] width 121 height 19
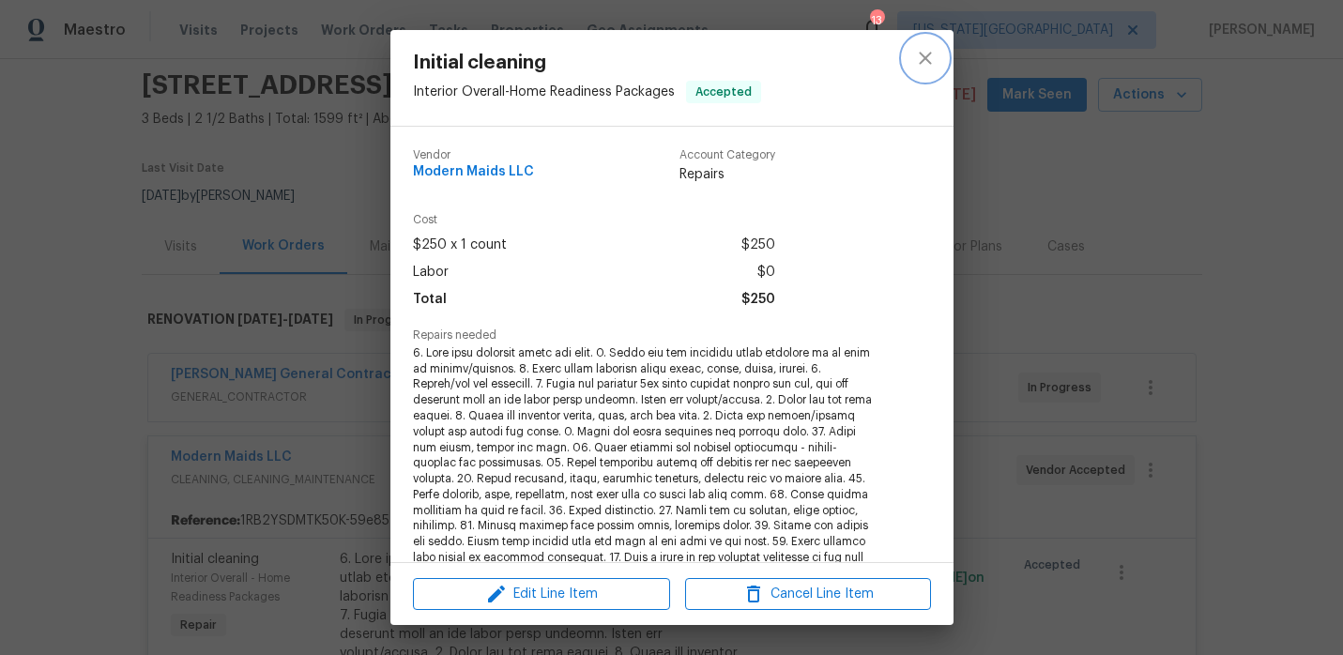
click at [922, 64] on icon "close" at bounding box center [925, 58] width 23 height 23
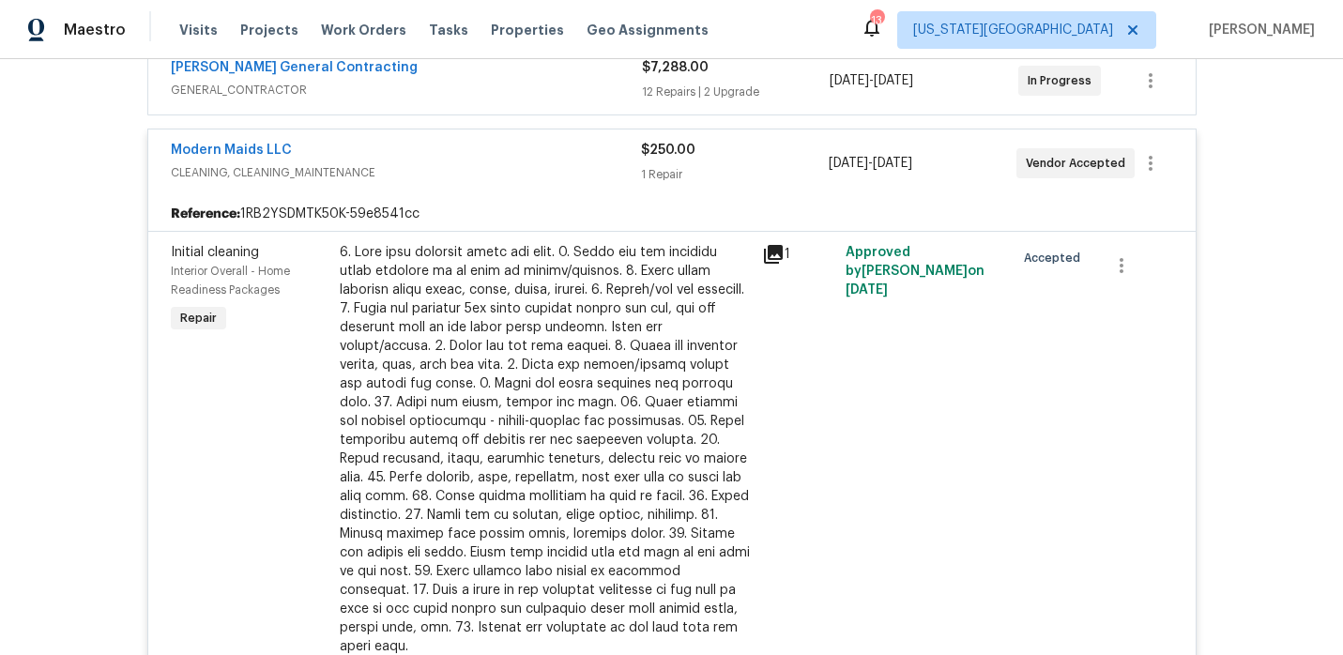
scroll to position [374, 0]
click at [231, 151] on link "Modern Maids LLC" at bounding box center [231, 148] width 121 height 13
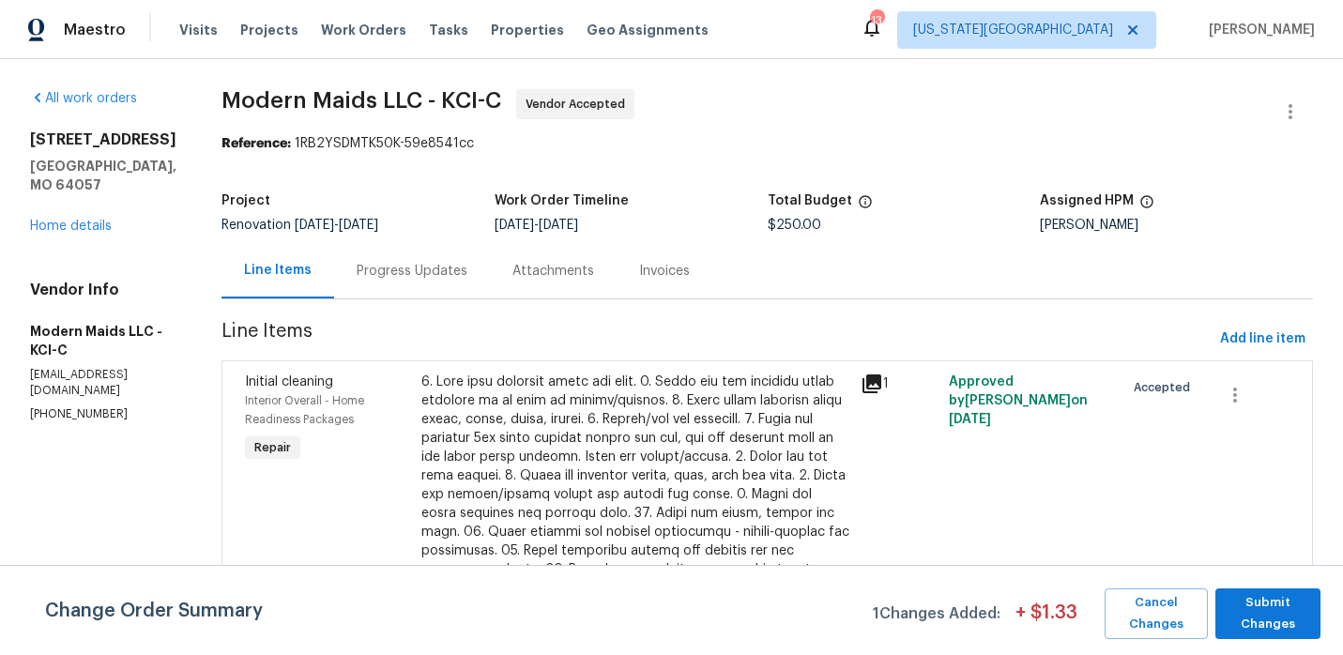
click at [468, 259] on div "Progress Updates" at bounding box center [412, 270] width 156 height 55
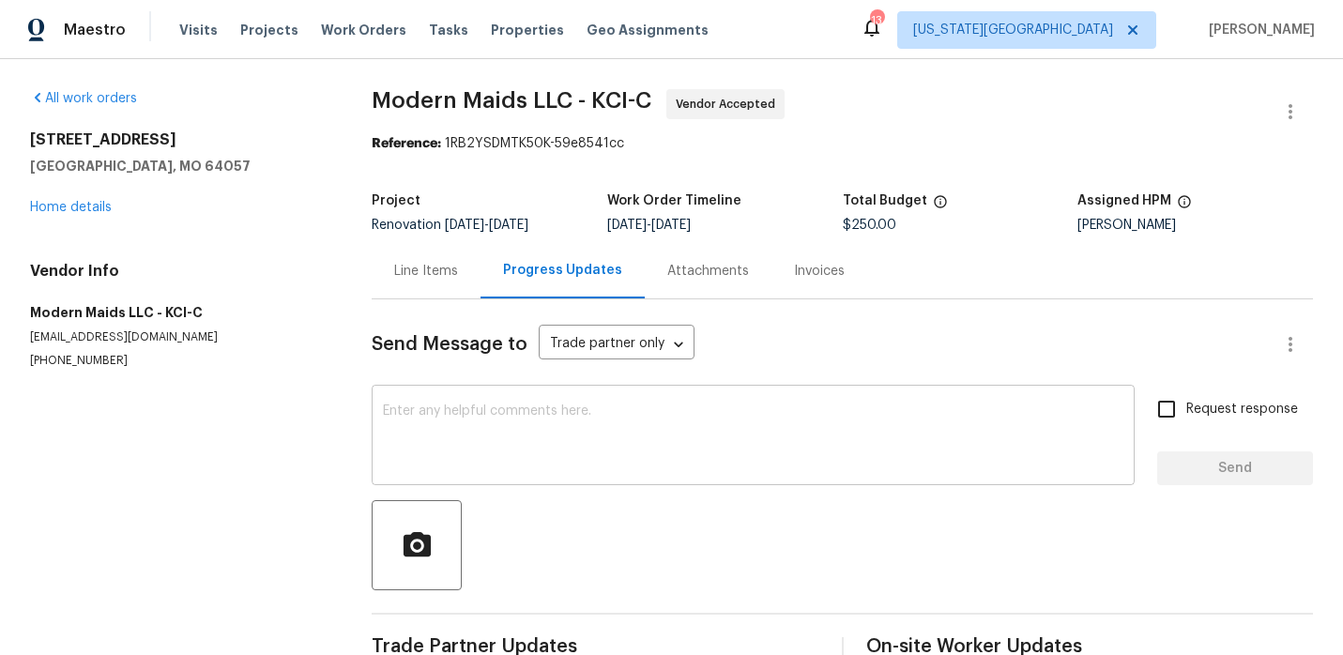
scroll to position [42, 0]
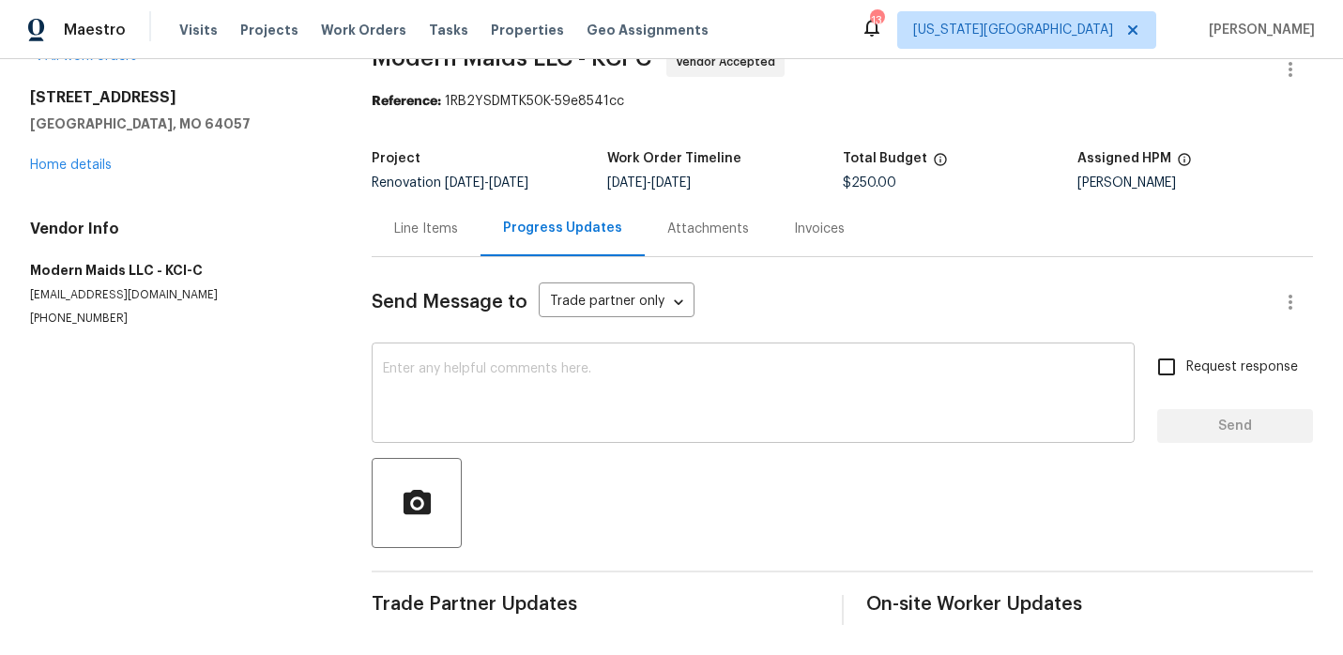
click at [489, 362] on textarea at bounding box center [753, 395] width 741 height 66
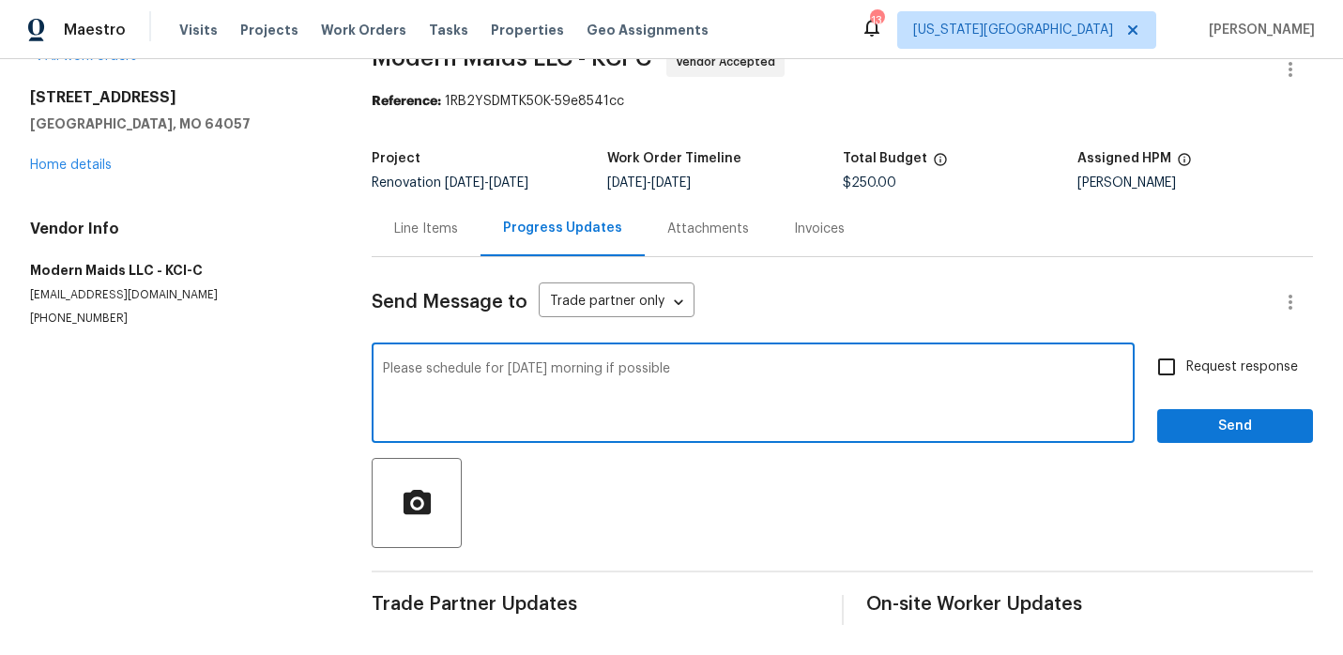
type textarea "Please schedule for friday morning if possible"
click at [1263, 438] on button "Send" at bounding box center [1235, 426] width 156 height 35
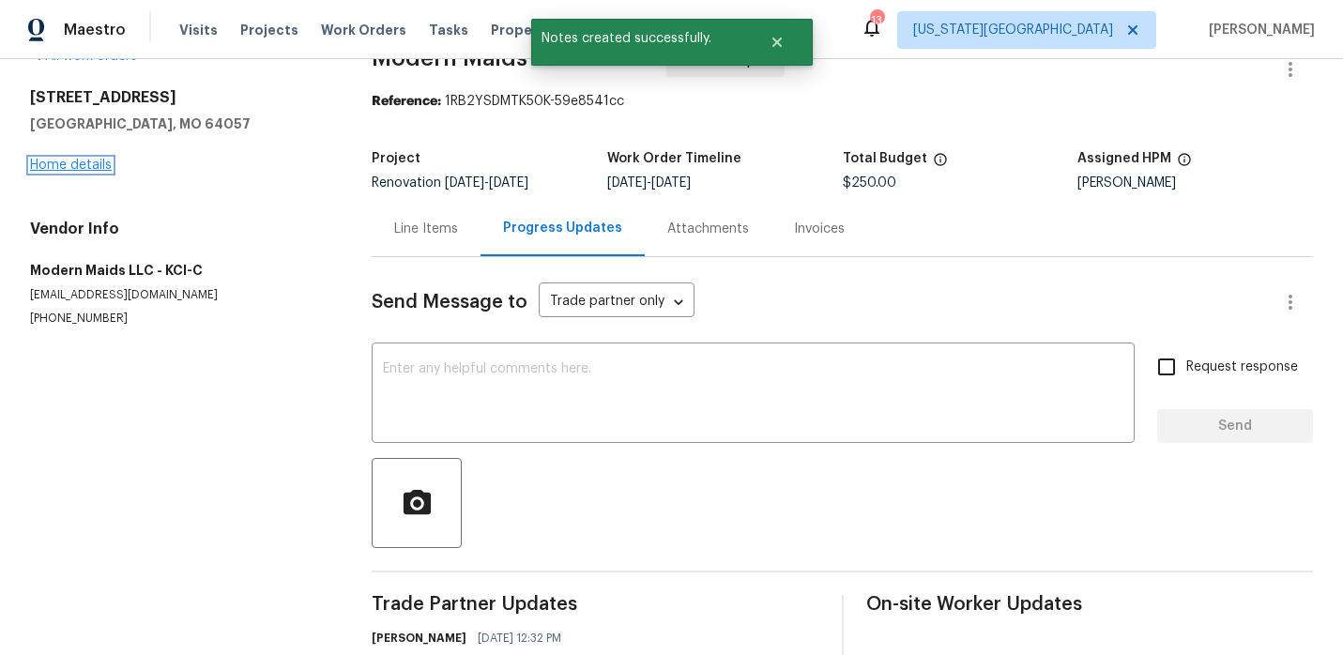
click at [75, 170] on link "Home details" at bounding box center [71, 165] width 82 height 13
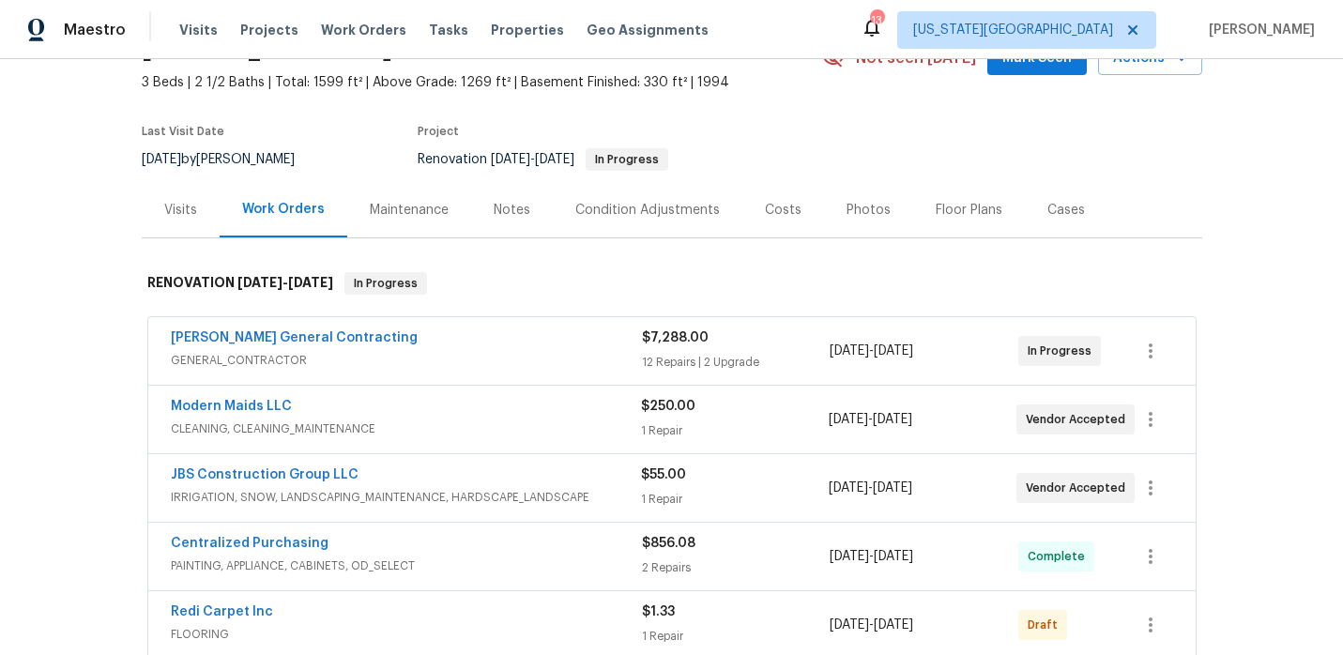
scroll to position [103, 0]
click at [1151, 431] on button "button" at bounding box center [1150, 418] width 45 height 45
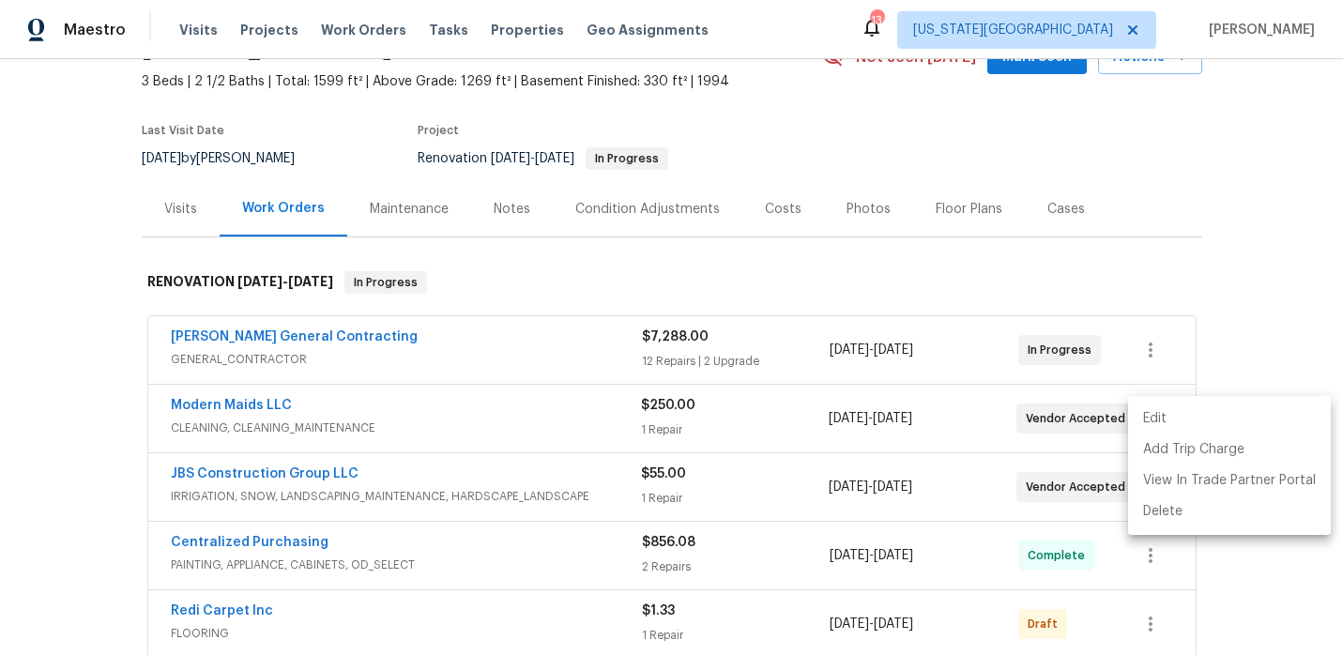
click at [1169, 422] on li "Edit" at bounding box center [1229, 419] width 203 height 31
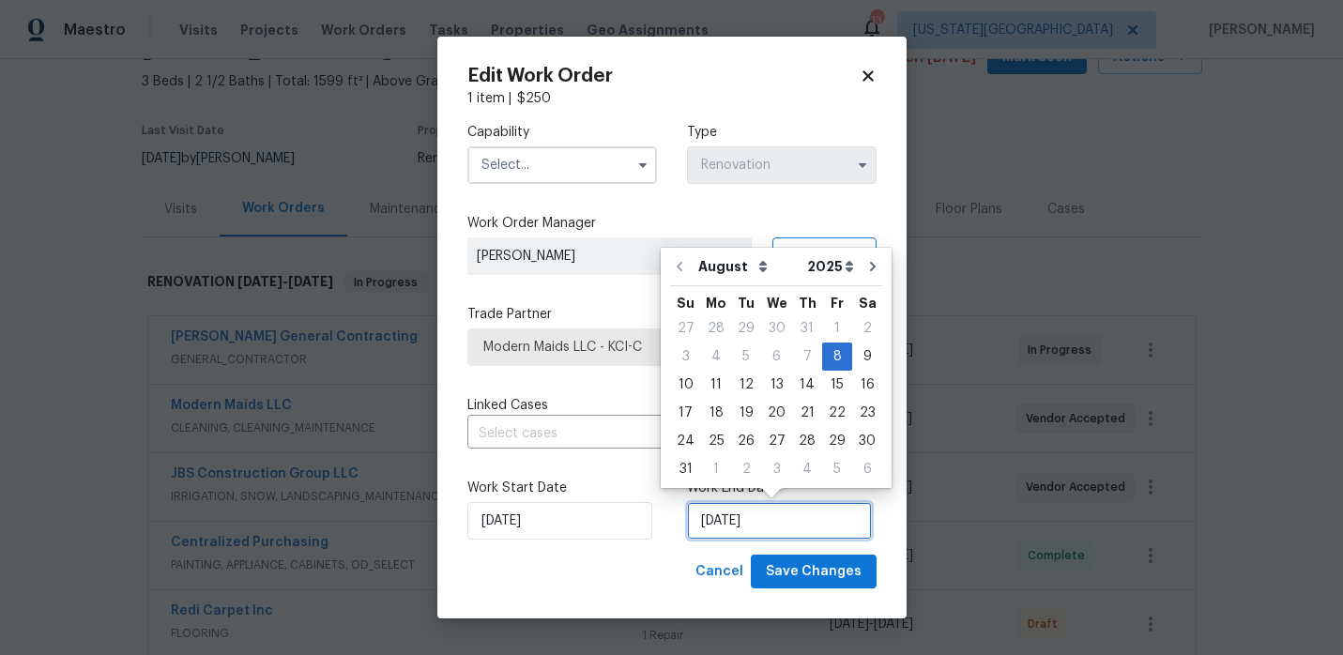
click at [771, 531] on input "8/8/2025" at bounding box center [779, 521] width 185 height 38
click at [829, 380] on div "15" at bounding box center [837, 385] width 30 height 26
type input "8/15/2025"
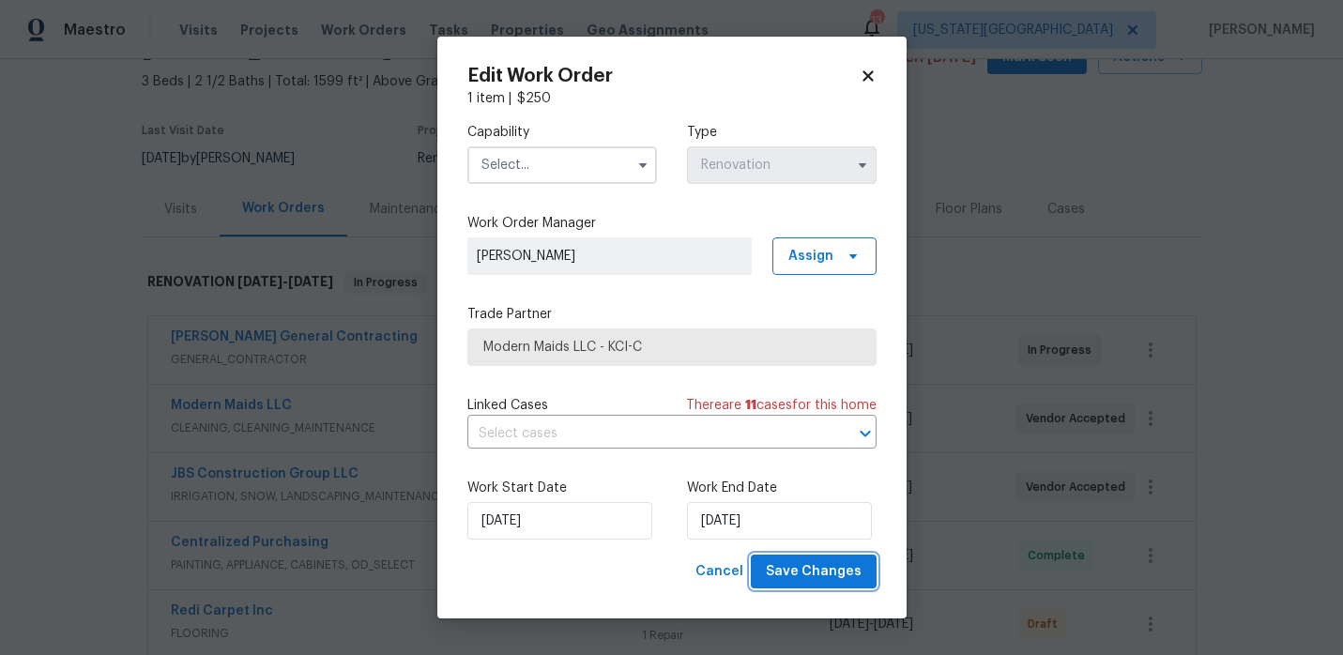
click at [793, 578] on span "Save Changes" at bounding box center [814, 571] width 96 height 23
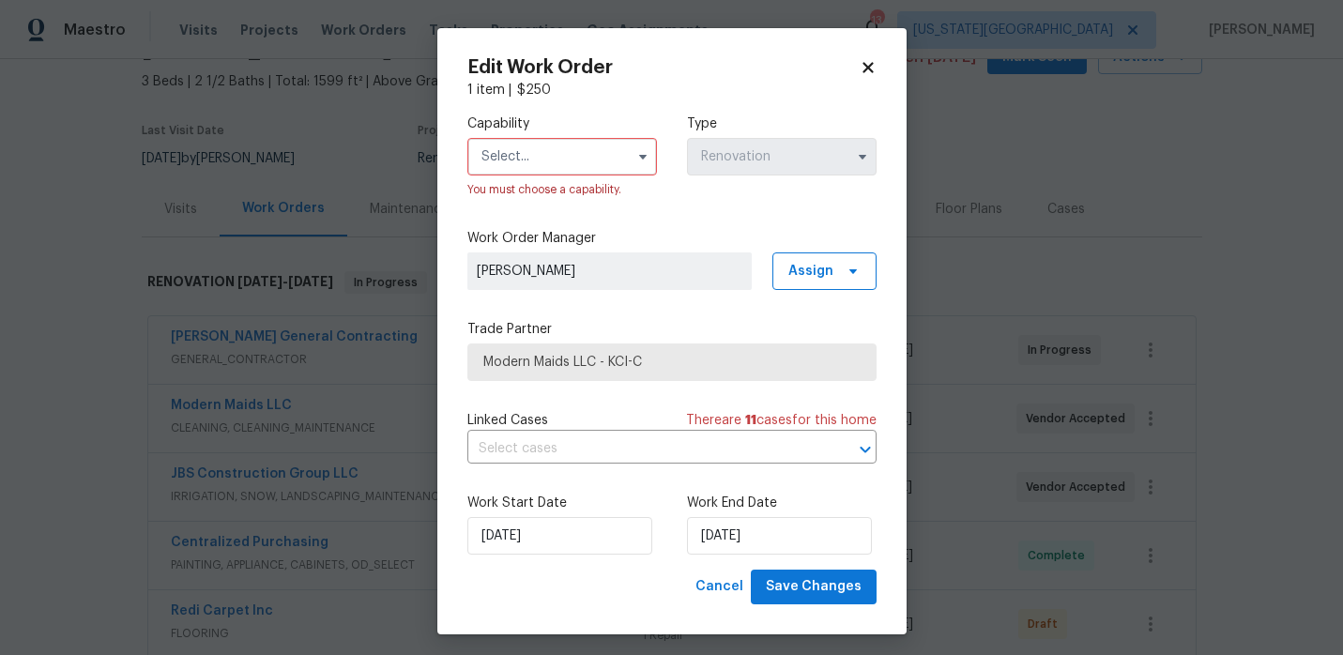
click at [587, 164] on input "text" at bounding box center [562, 157] width 190 height 38
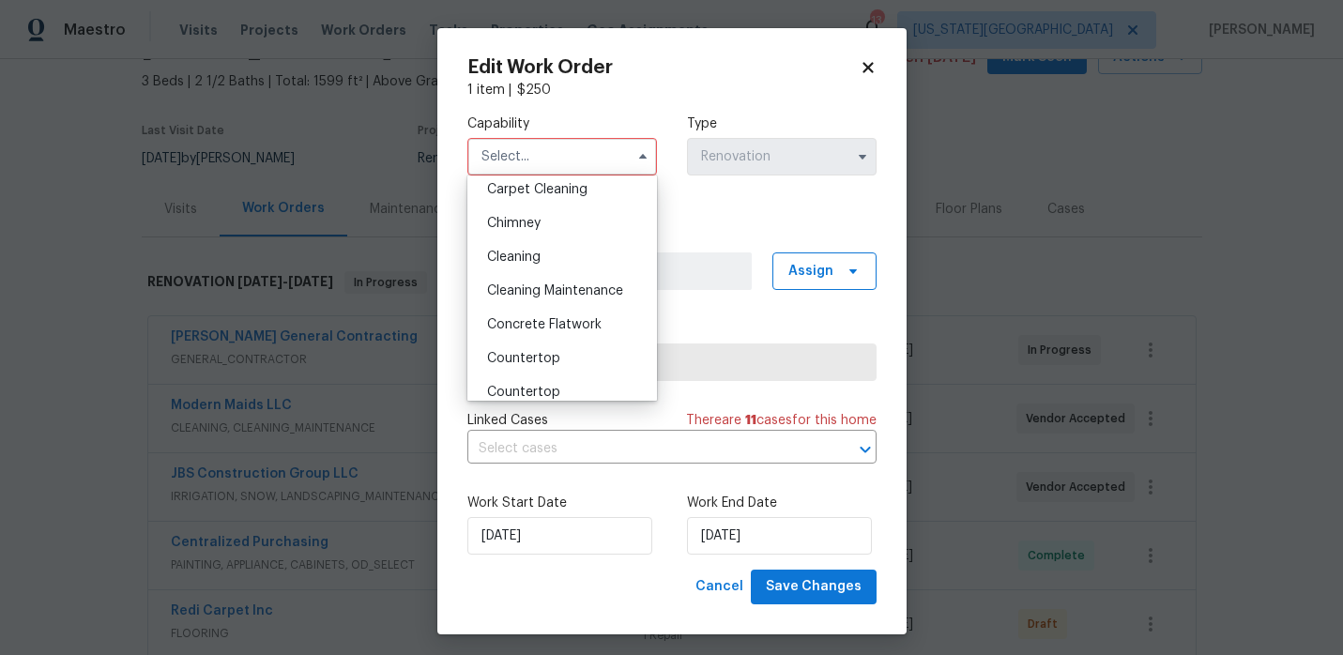
scroll to position [209, 0]
click at [538, 269] on div "Cleaning" at bounding box center [562, 258] width 180 height 34
type input "Cleaning"
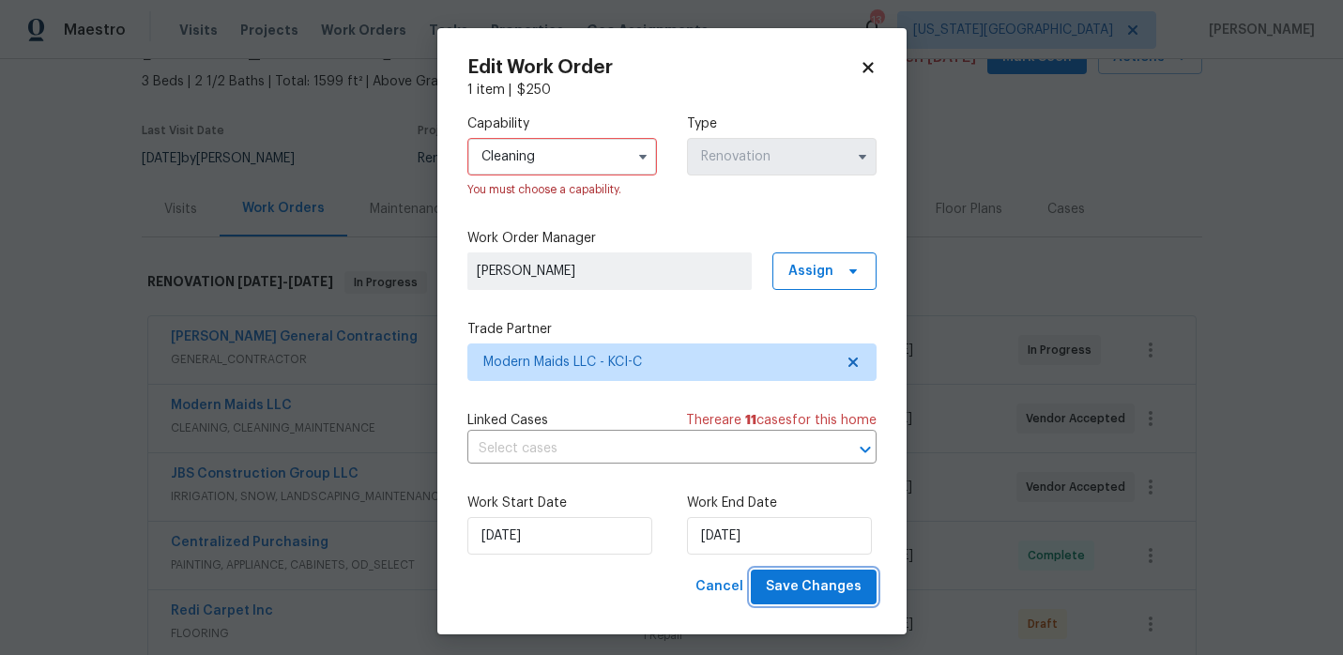
click at [792, 590] on span "Save Changes" at bounding box center [814, 586] width 96 height 23
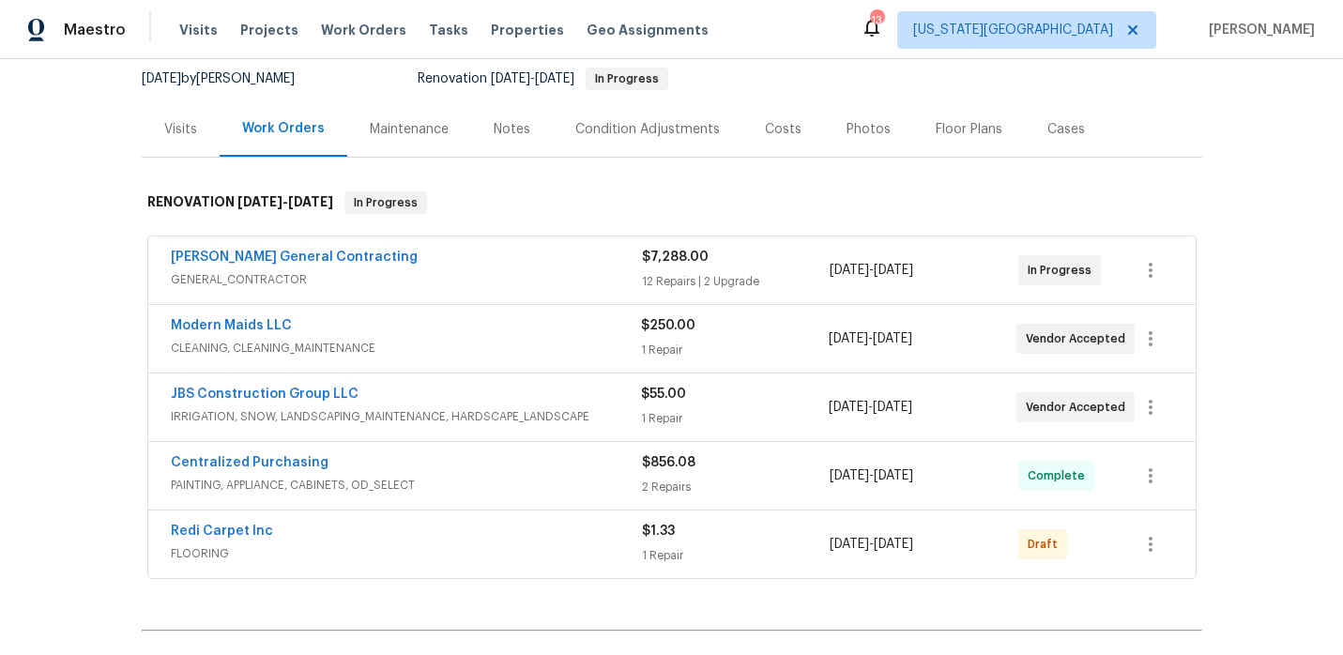
scroll to position [184, 0]
click at [236, 528] on link "Redi Carpet Inc" at bounding box center [222, 530] width 102 height 13
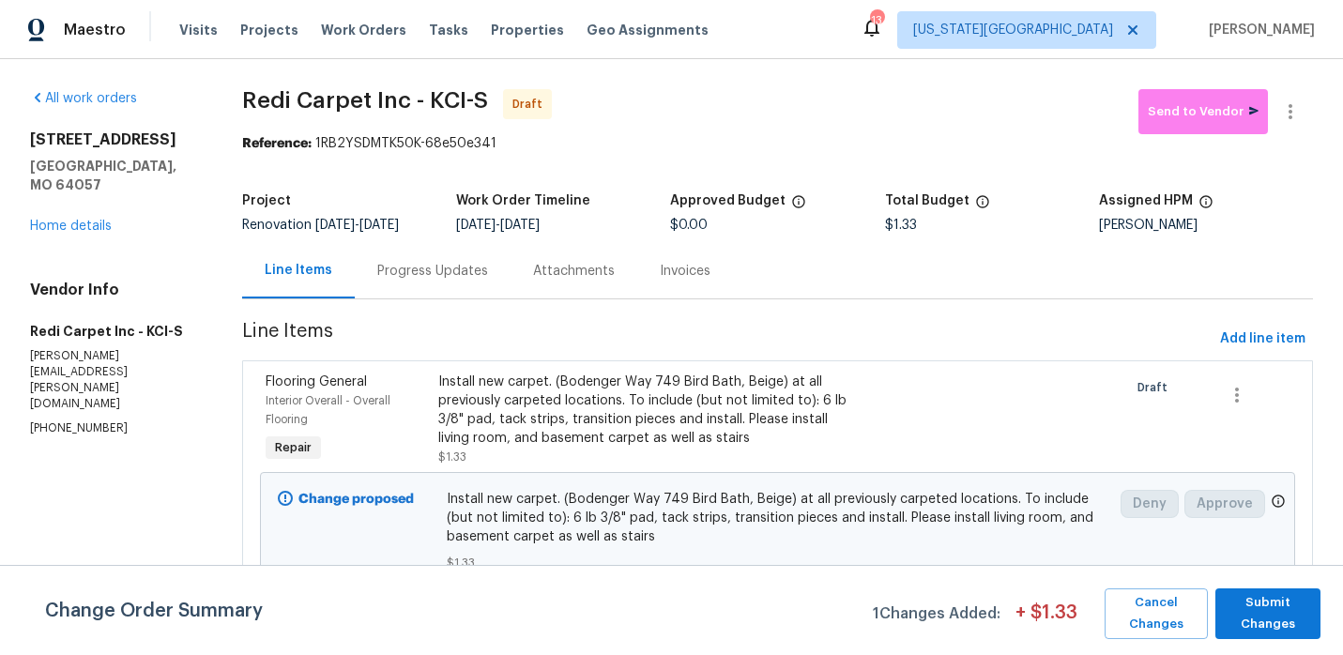
scroll to position [7, 0]
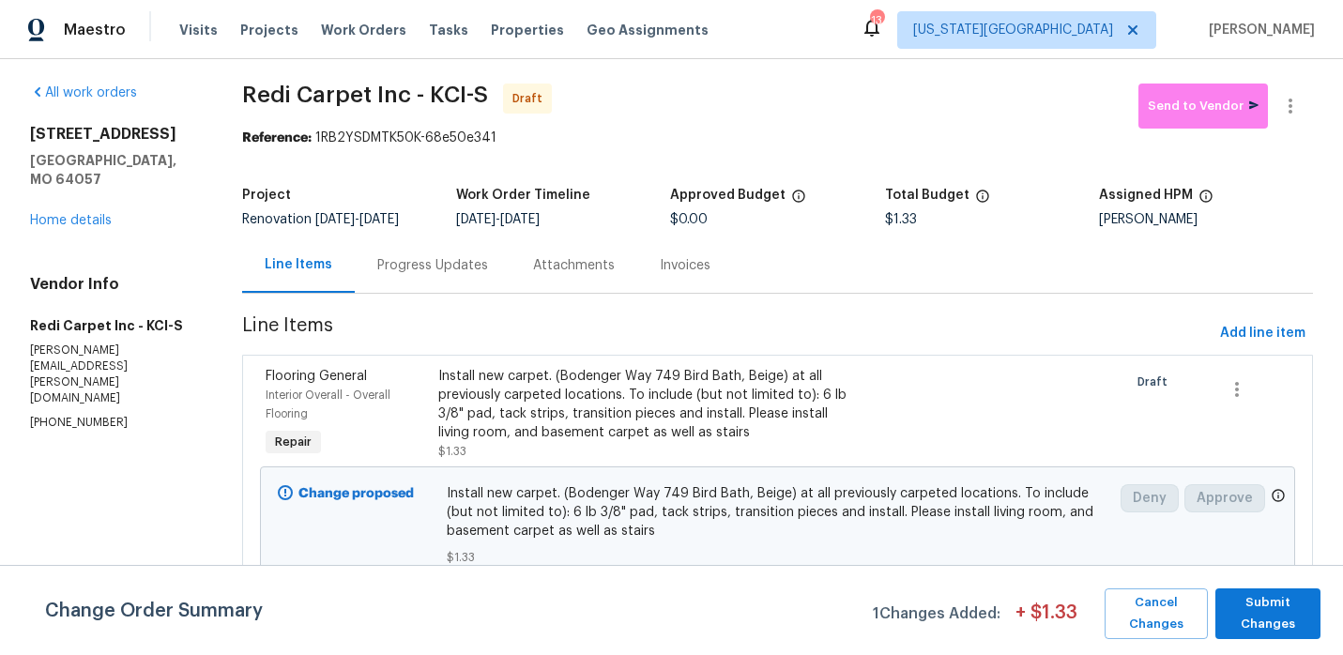
click at [589, 418] on div "Install new carpet. (Bodenger Way 749 Bird Bath, Beige) at all previously carpe…" at bounding box center [648, 404] width 420 height 75
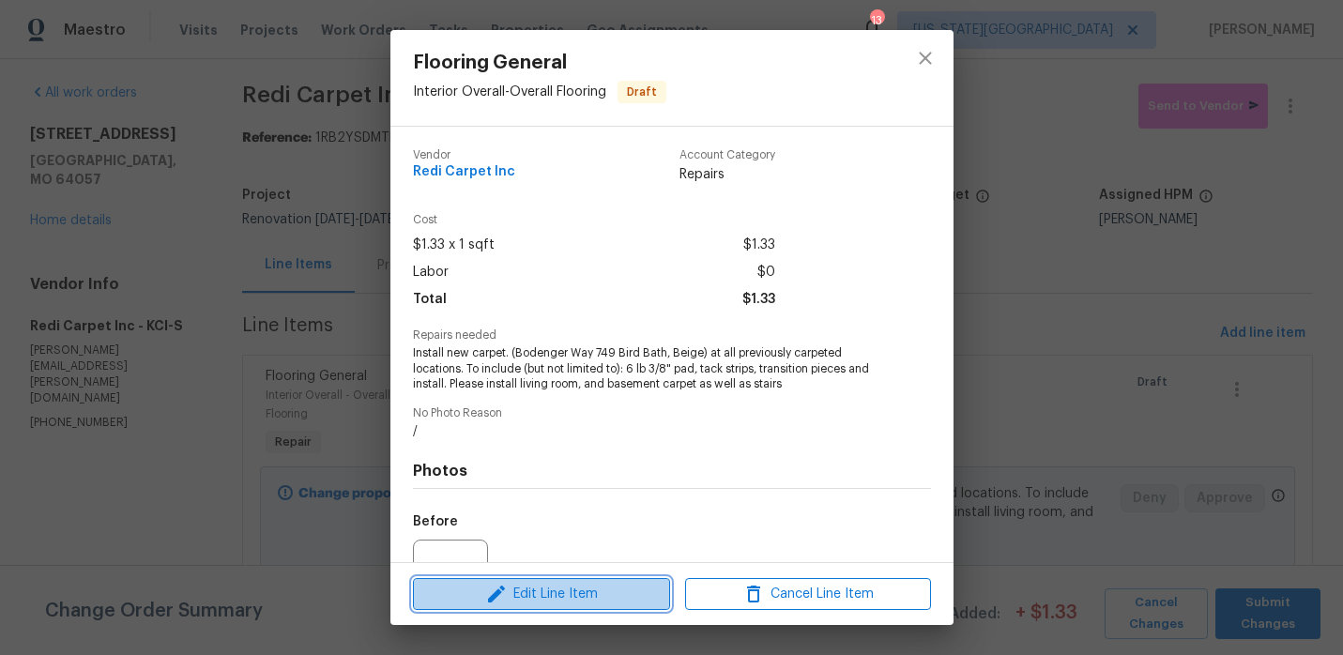
click at [552, 597] on span "Edit Line Item" at bounding box center [542, 594] width 246 height 23
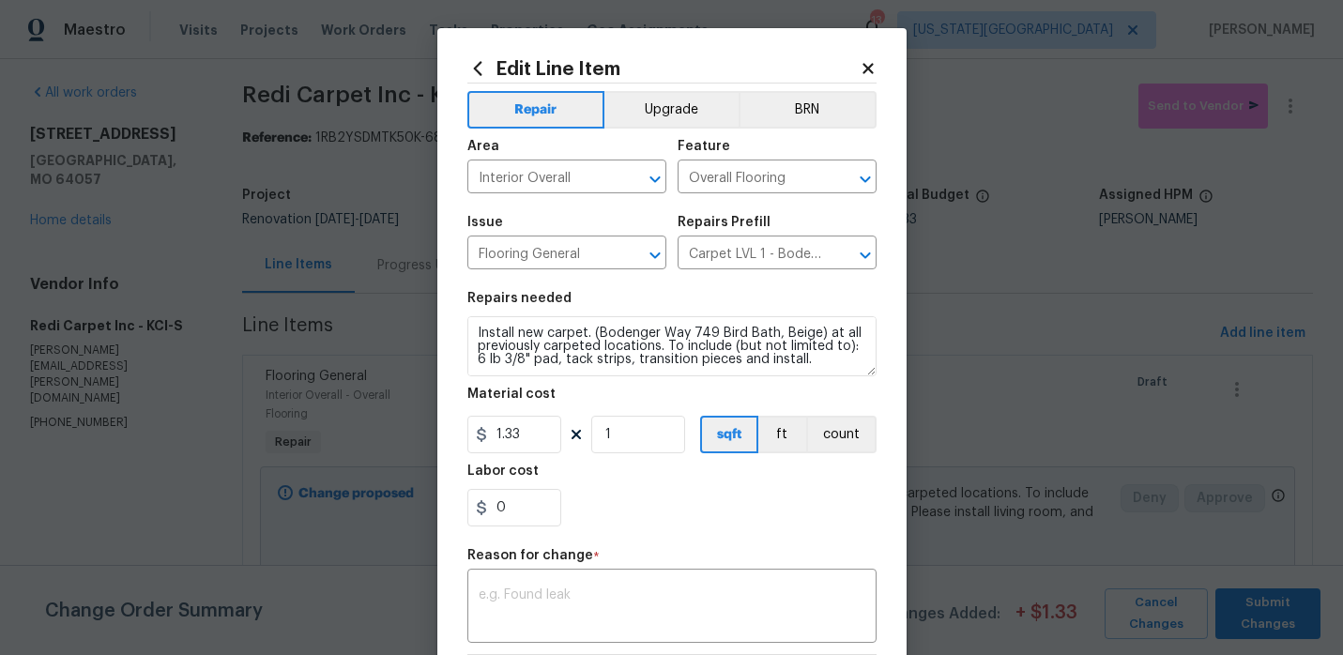
scroll to position [26, 0]
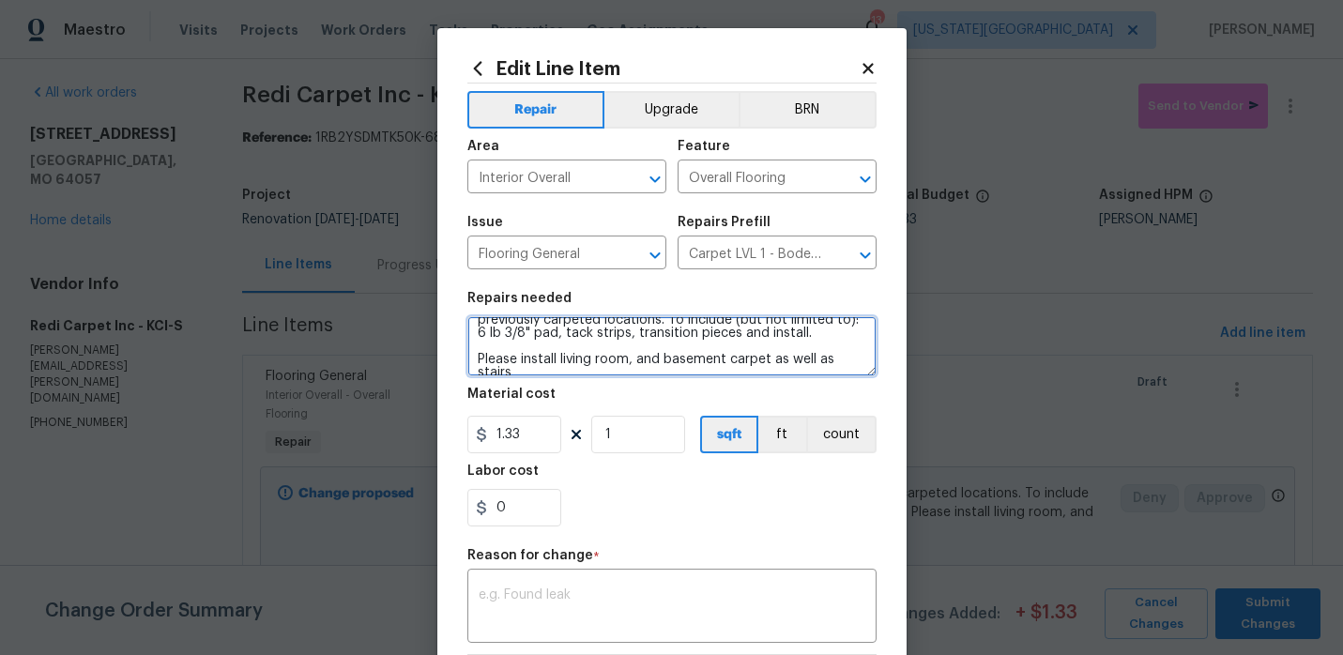
drag, startPoint x: 860, startPoint y: 362, endPoint x: 646, endPoint y: 365, distance: 214.0
click at [646, 365] on textarea "Install new carpet. (Bodenger Way 749 Bird Bath, Beige) at all previously carpe…" at bounding box center [671, 346] width 409 height 60
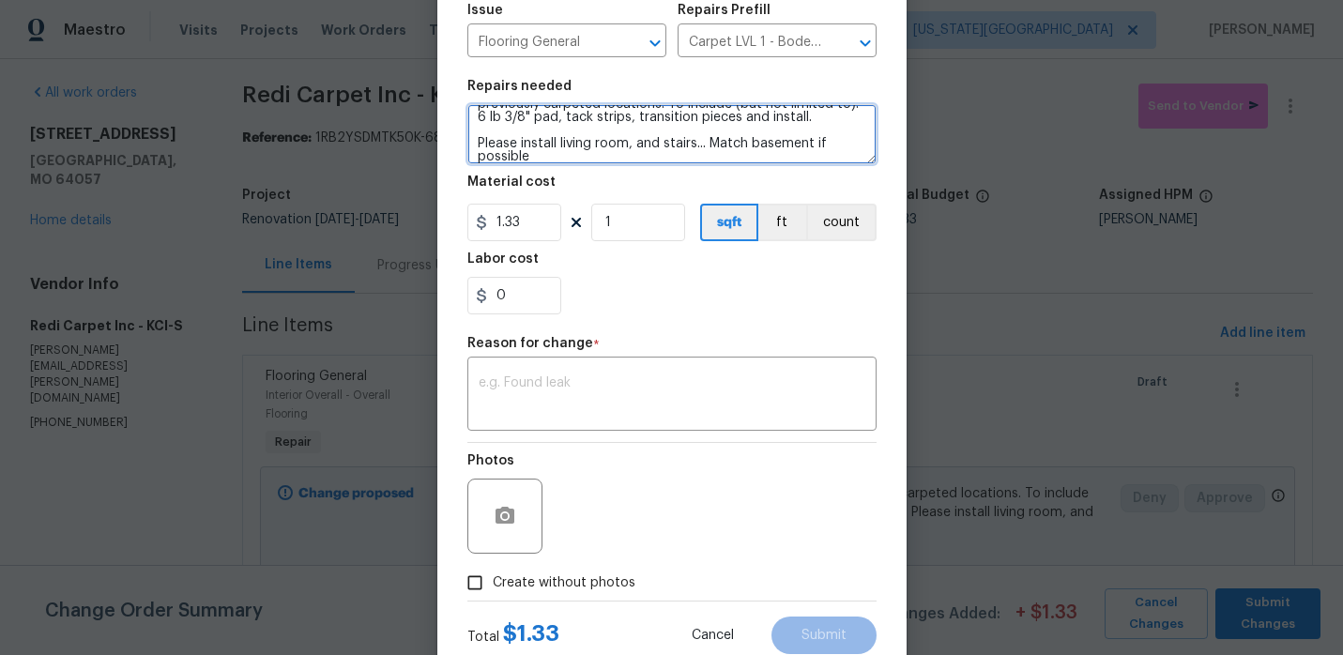
scroll to position [270, 0]
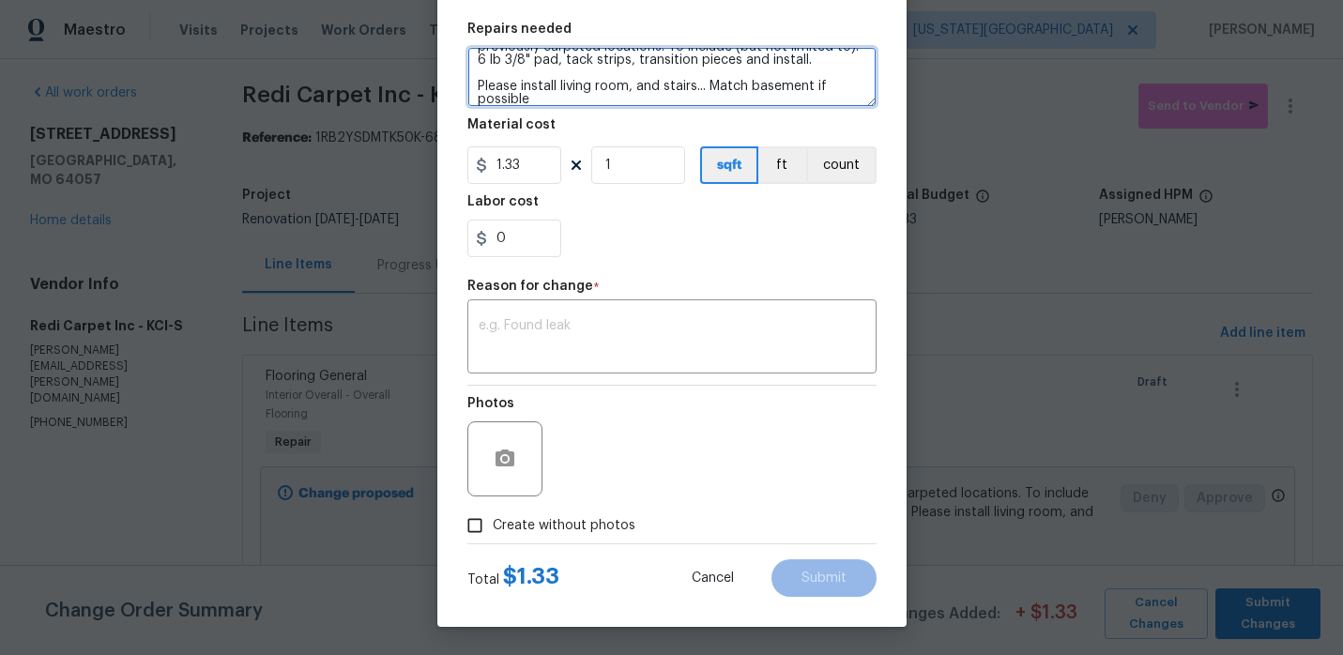
type textarea "Install new carpet. (Bodenger Way 749 Bird Bath, Beige) at all previously carpe…"
click at [565, 521] on span "Create without photos" at bounding box center [564, 526] width 143 height 20
click at [493, 521] on input "Create without photos" at bounding box center [475, 526] width 36 height 36
checkbox input "true"
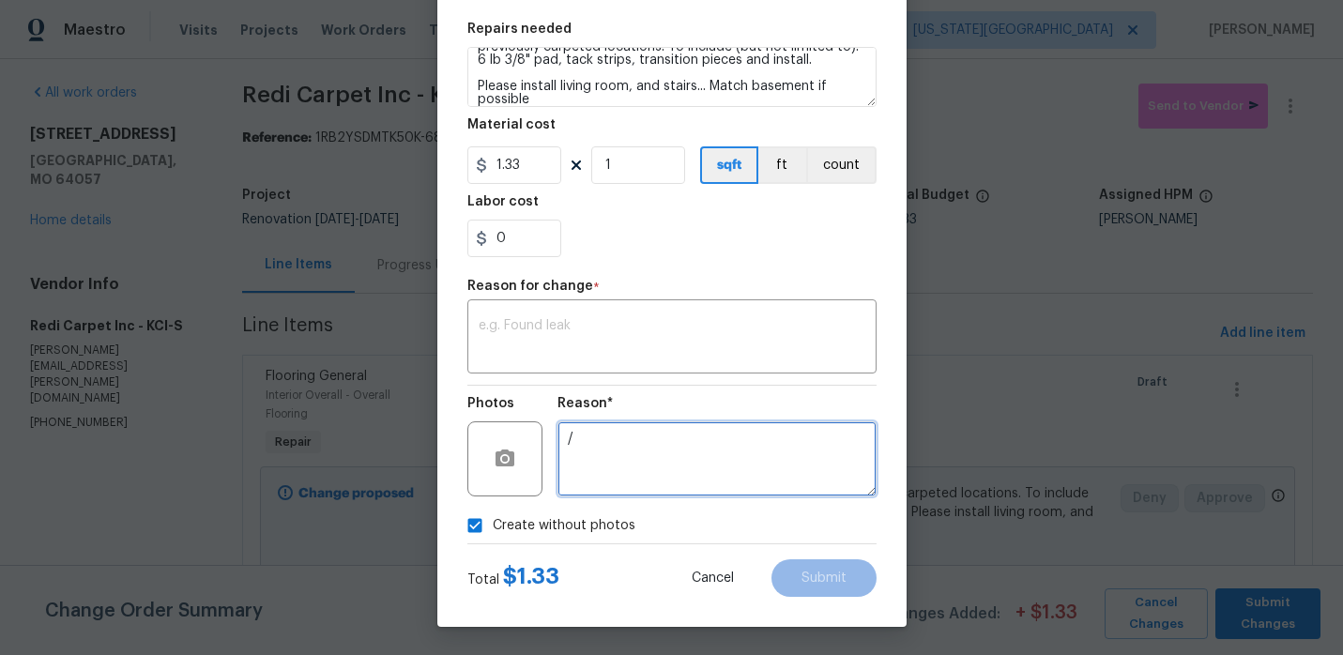
click at [727, 486] on textarea "/" at bounding box center [717, 458] width 319 height 75
type textarea "."
click at [735, 524] on div "Create without photos" at bounding box center [671, 526] width 409 height 36
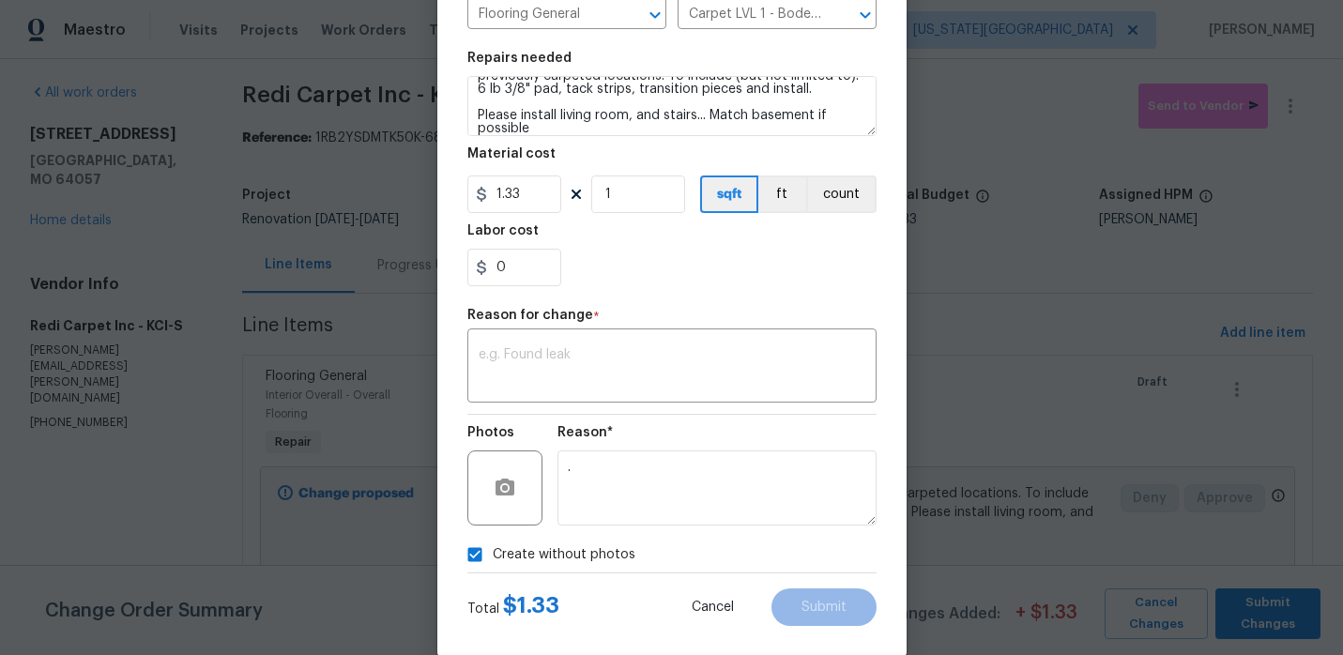
scroll to position [232, 0]
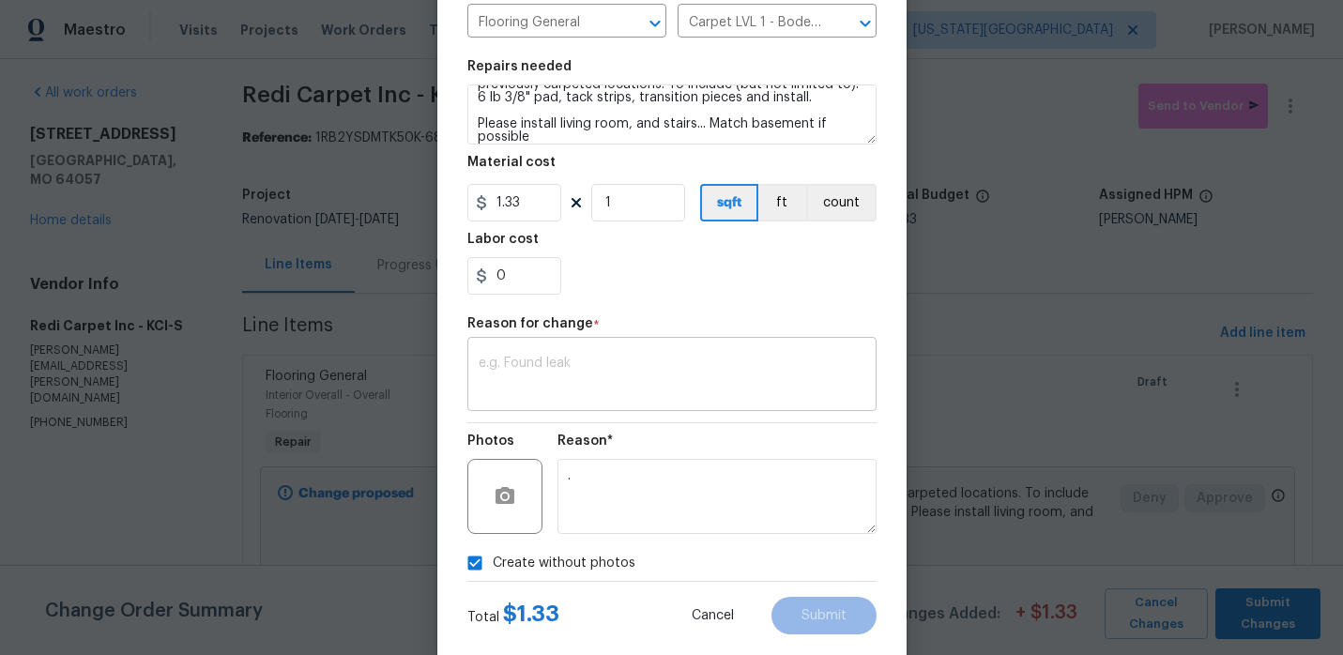
click at [569, 408] on div "x ​" at bounding box center [671, 376] width 409 height 69
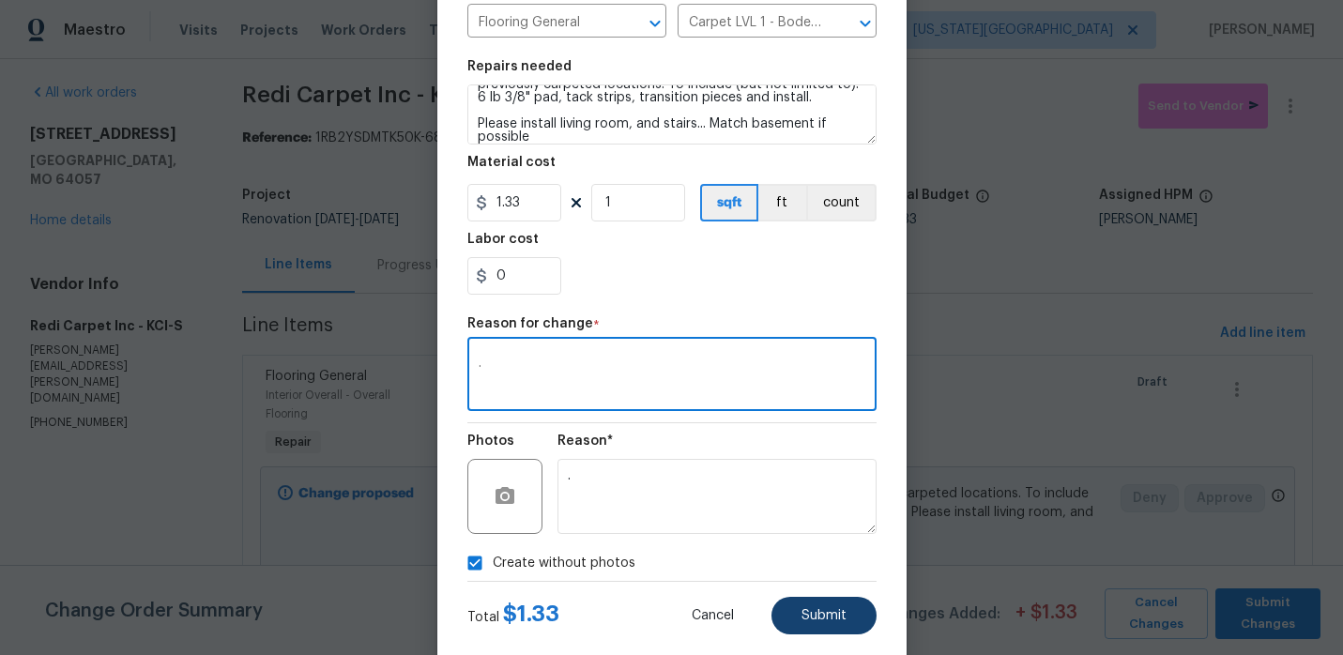
type textarea "."
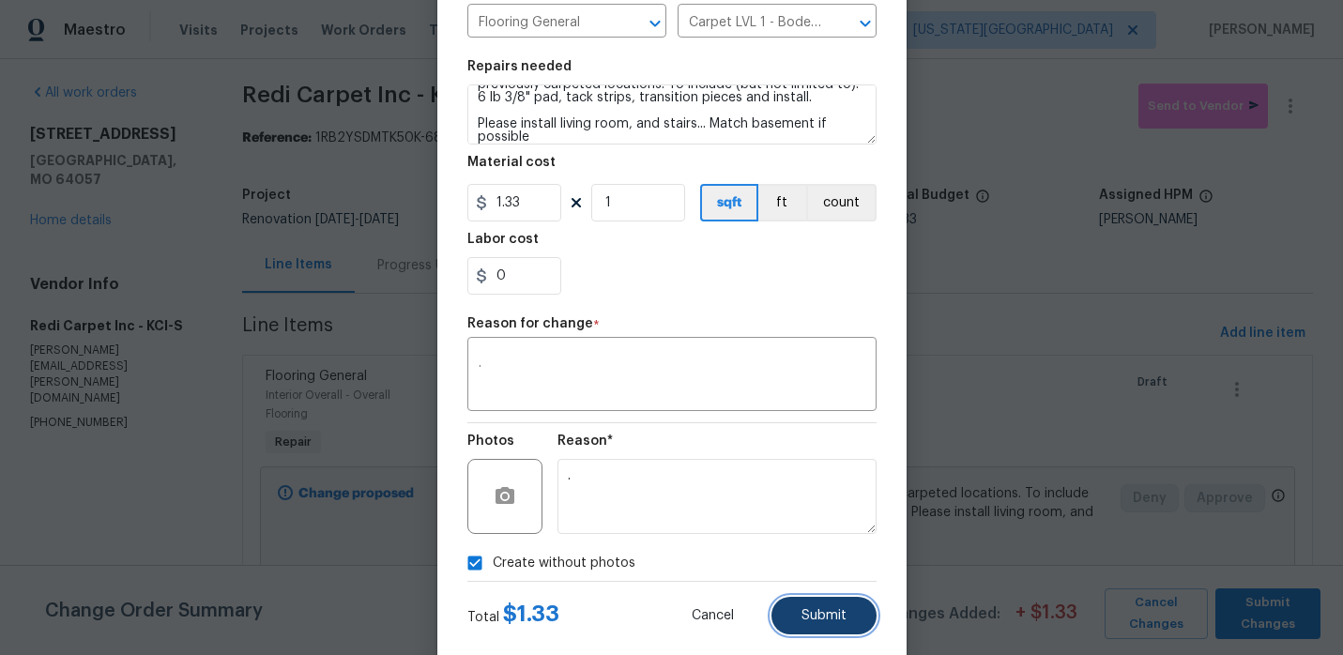
click at [810, 603] on button "Submit" at bounding box center [823, 616] width 105 height 38
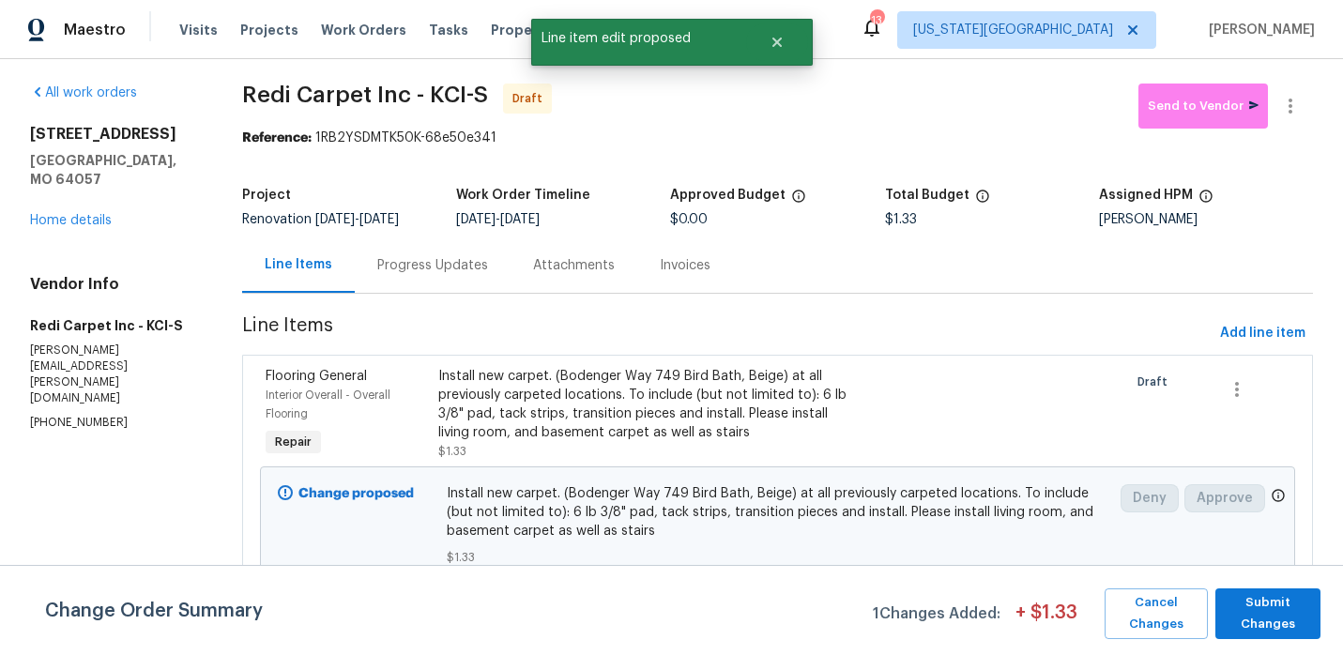
scroll to position [0, 0]
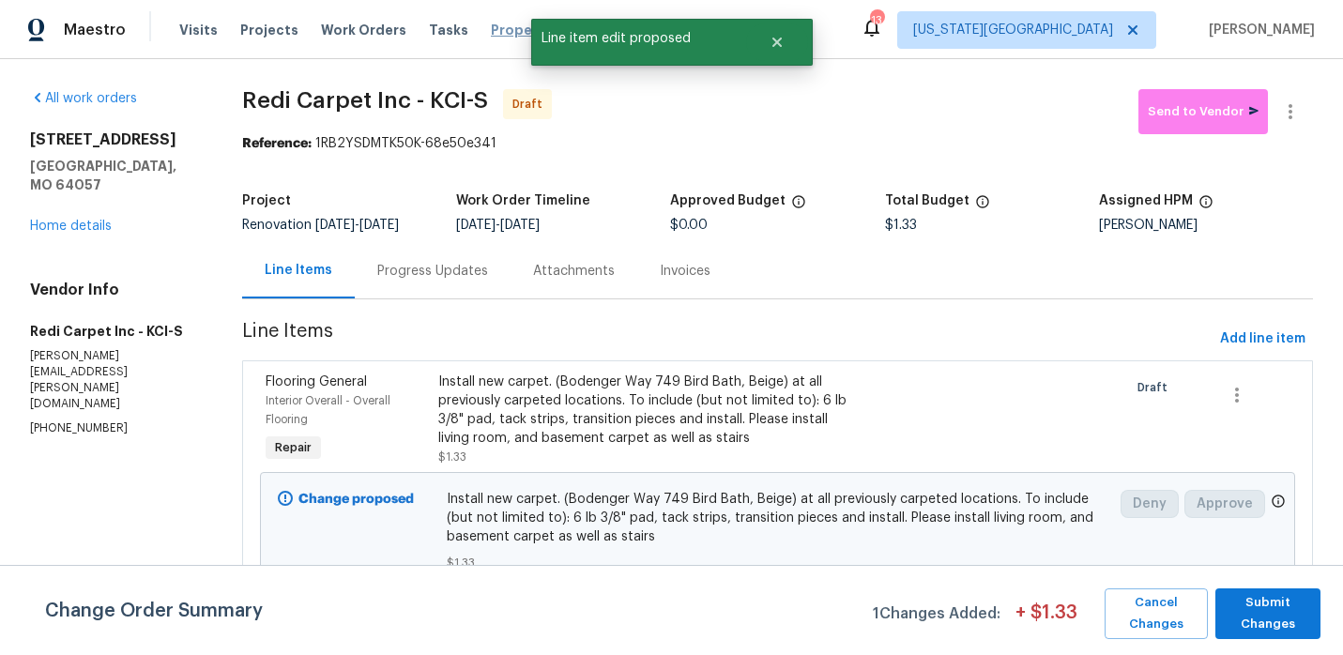
click at [491, 34] on span "Properties" at bounding box center [527, 30] width 73 height 19
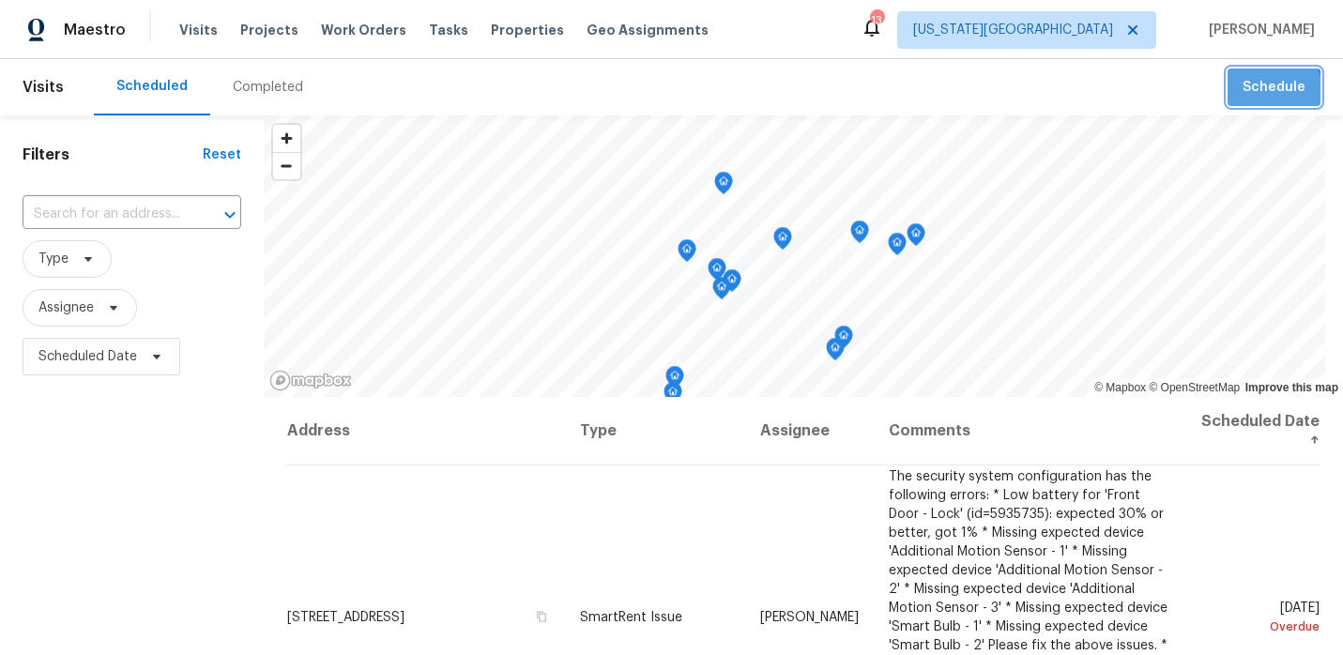
click at [1268, 91] on span "Schedule" at bounding box center [1274, 87] width 63 height 23
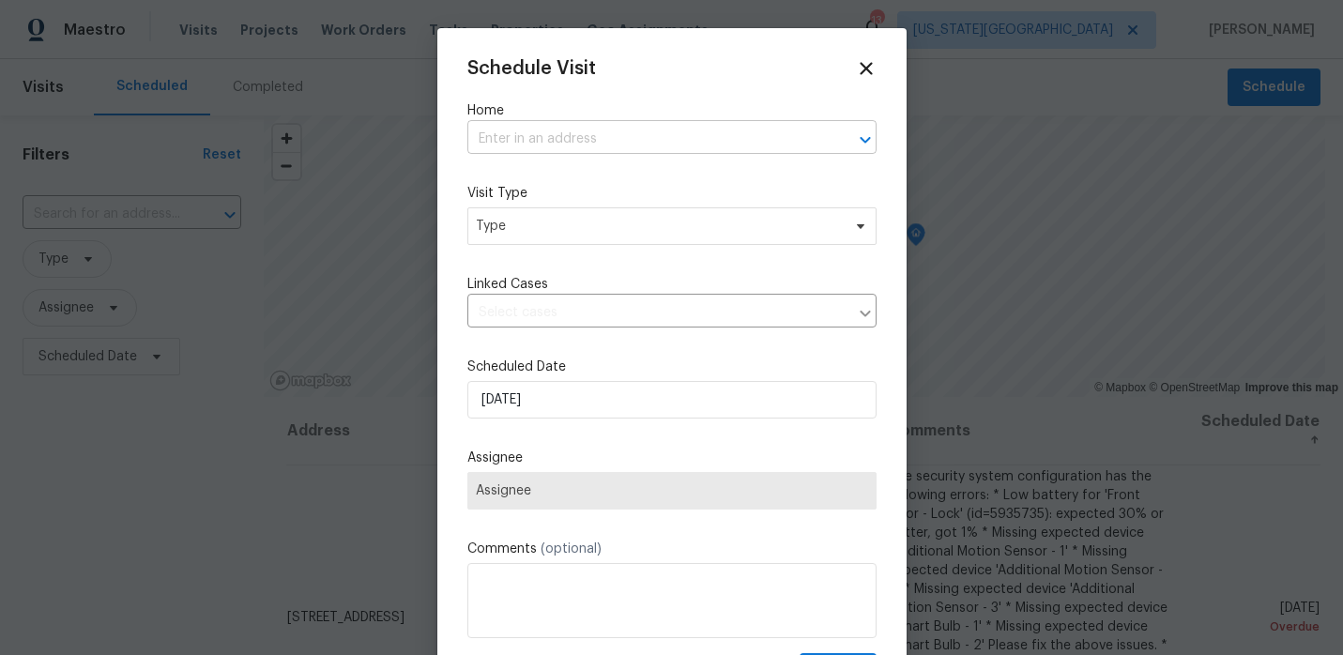
click at [683, 146] on input "text" at bounding box center [645, 139] width 357 height 29
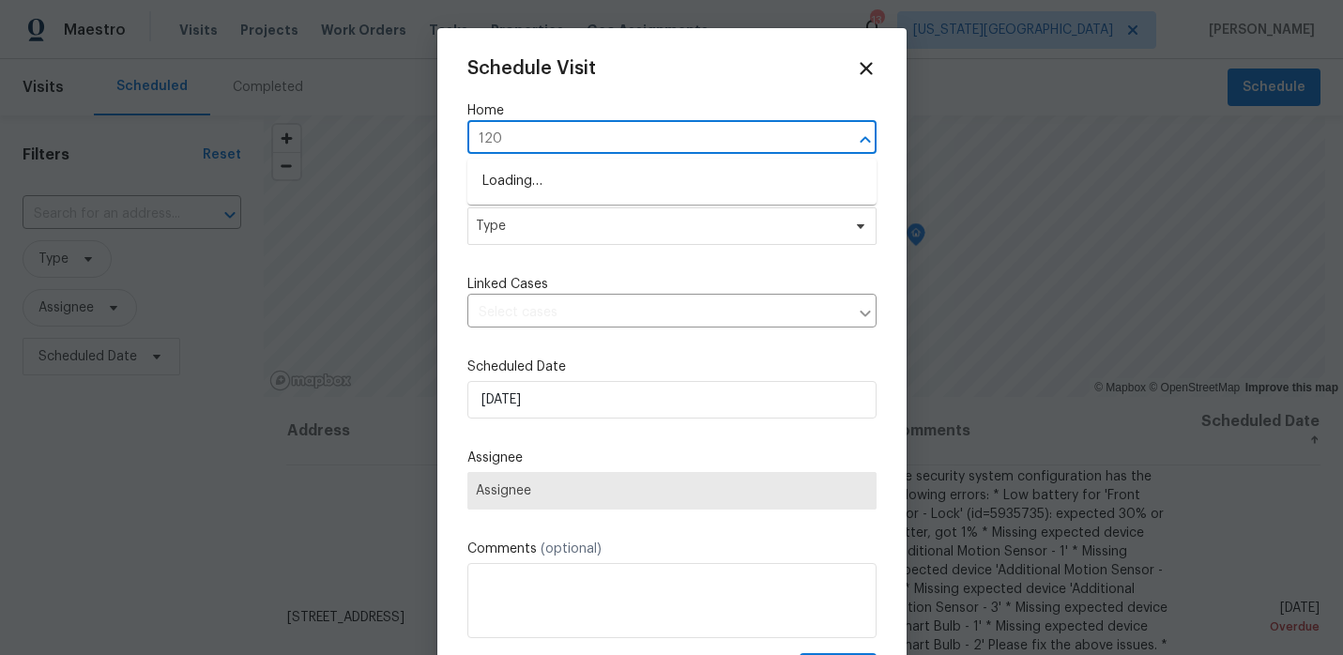
type input "1209"
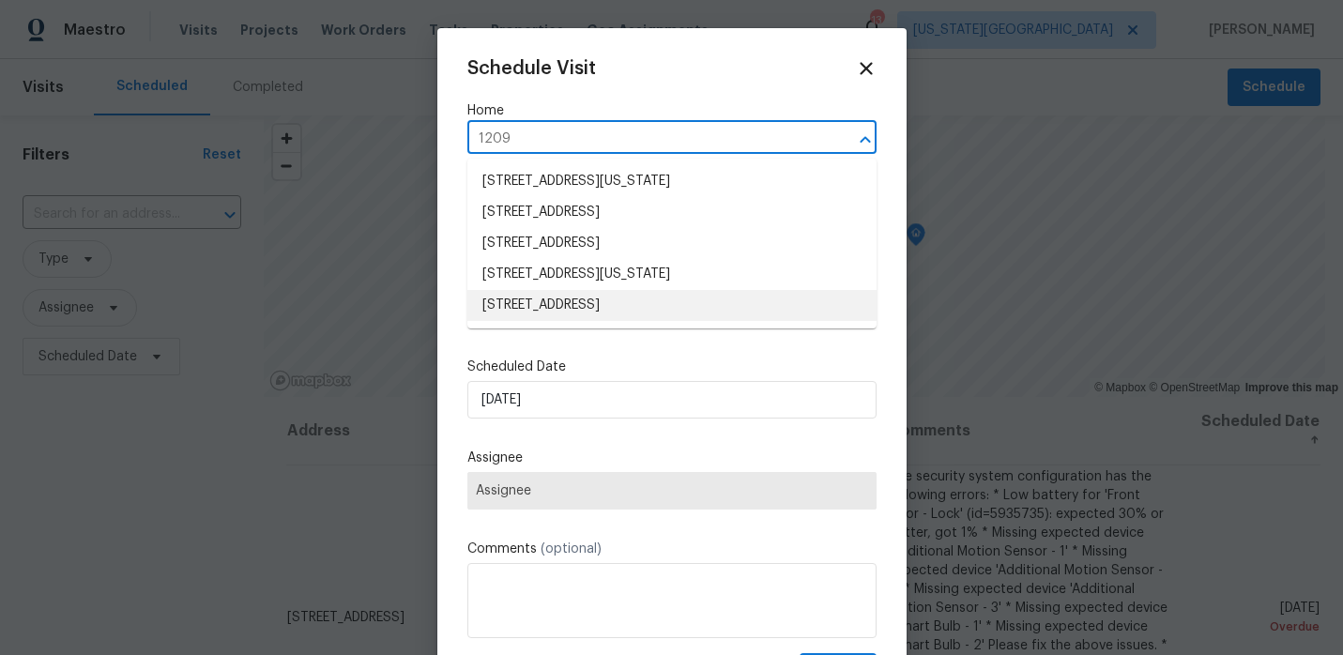
click at [599, 303] on li "[STREET_ADDRESS]" at bounding box center [671, 305] width 409 height 31
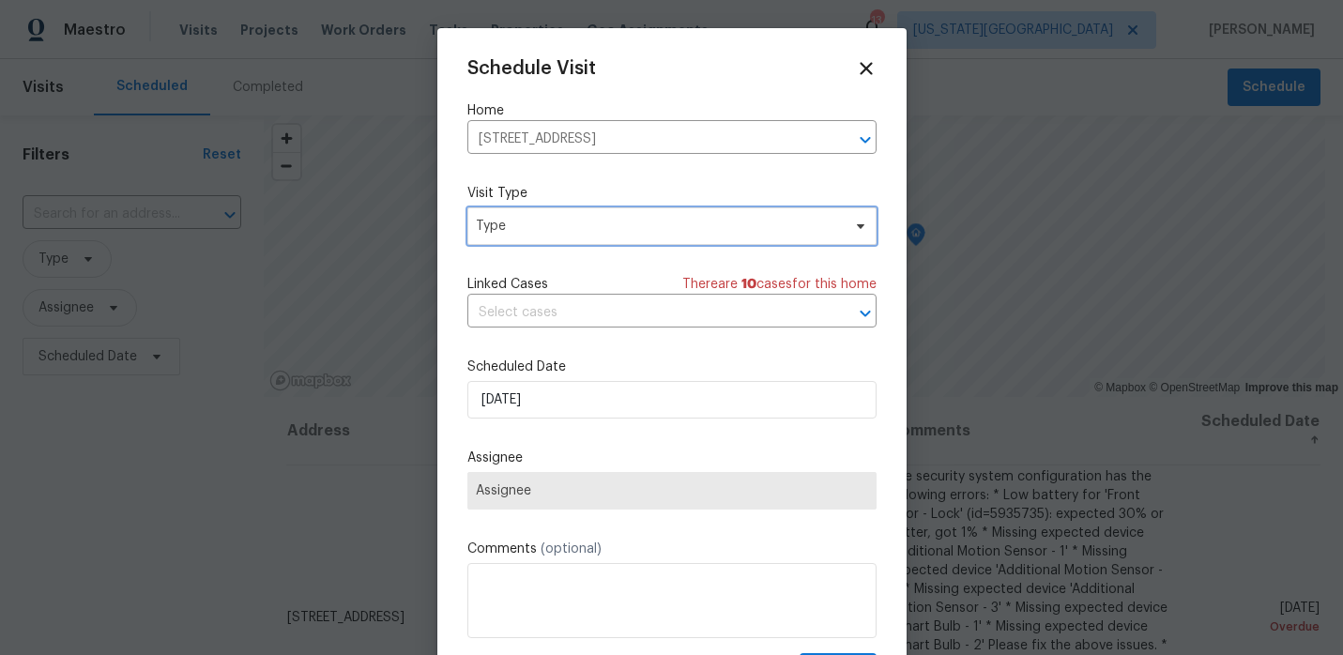
click at [573, 236] on span "Type" at bounding box center [671, 226] width 409 height 38
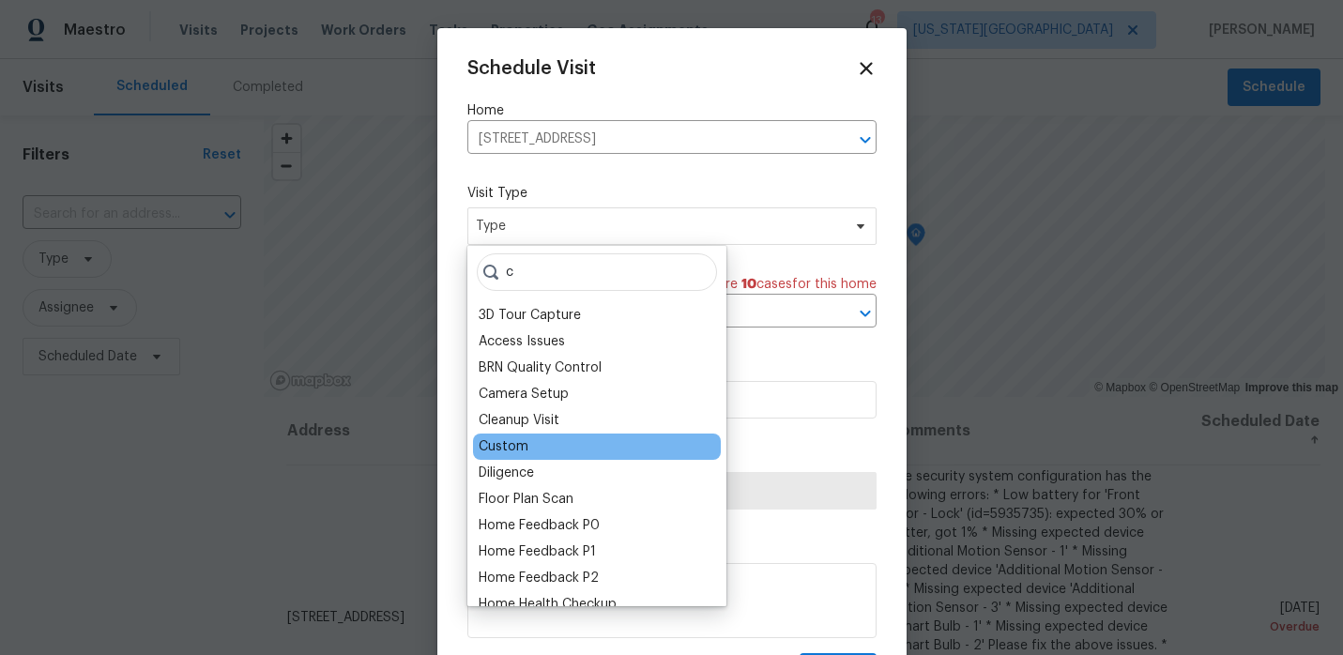
type input "c"
click at [517, 448] on div "Custom" at bounding box center [504, 446] width 50 height 19
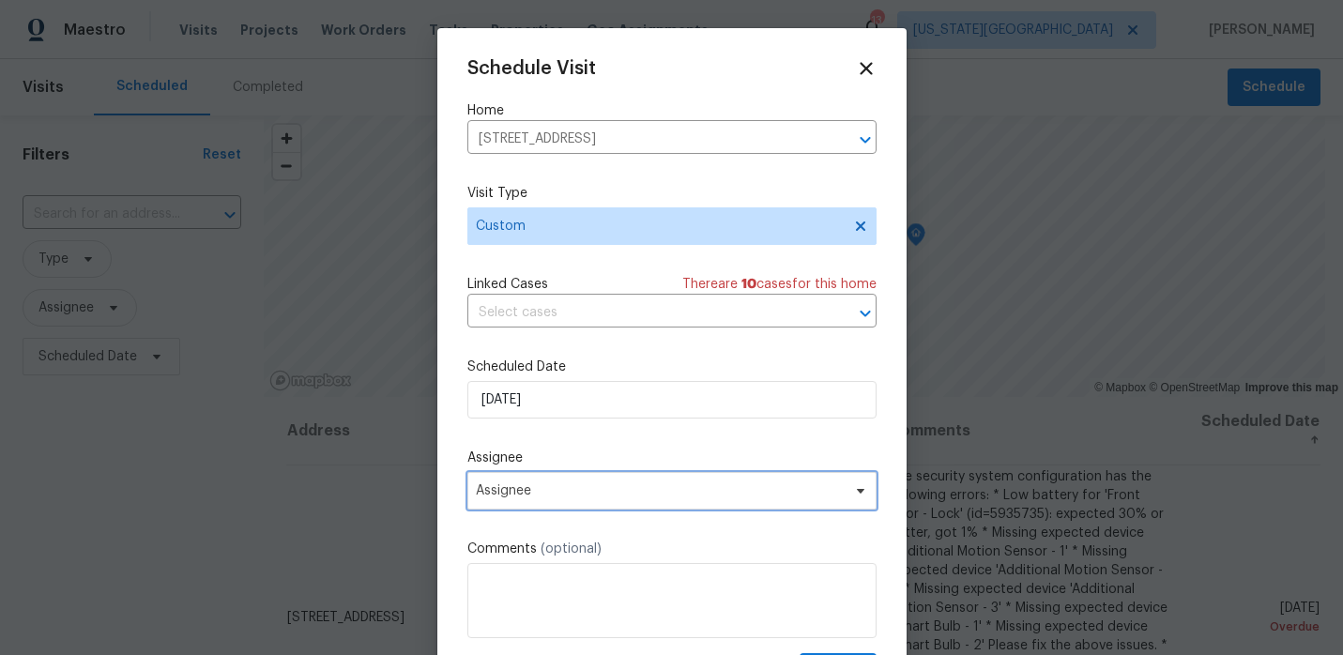
click at [564, 492] on span "Assignee" at bounding box center [660, 490] width 368 height 15
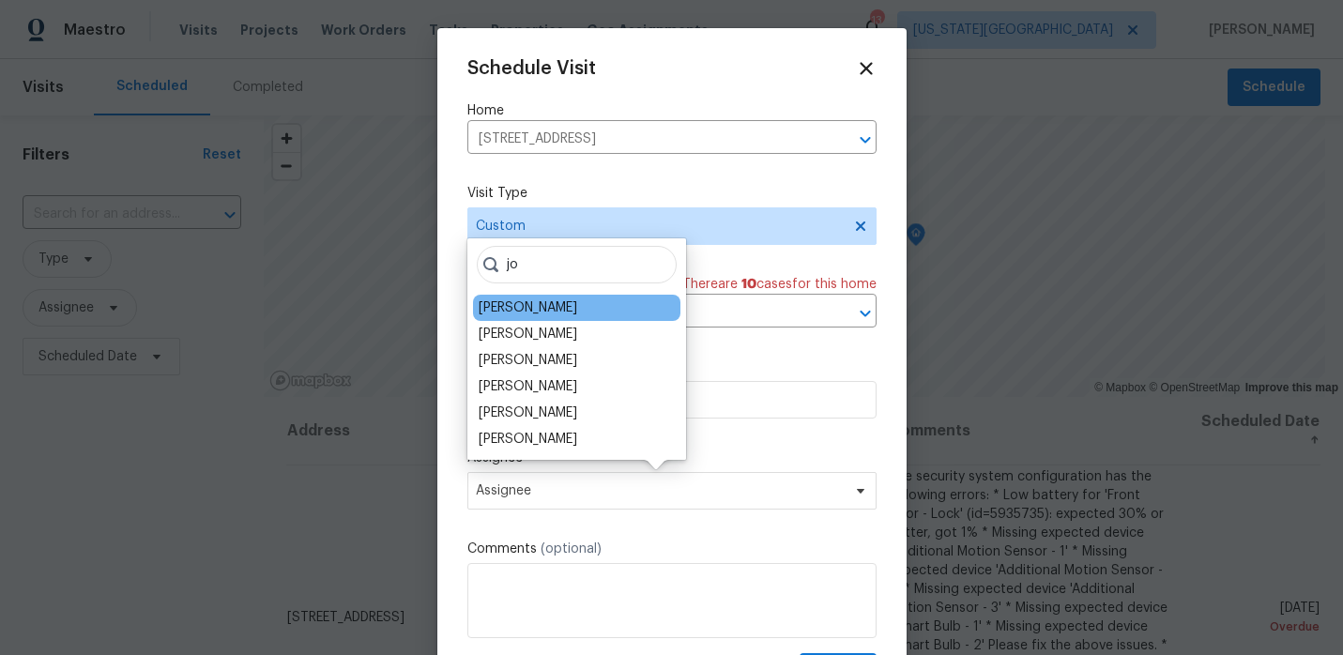
type input "jo"
click at [573, 308] on div "[PERSON_NAME]" at bounding box center [576, 308] width 207 height 26
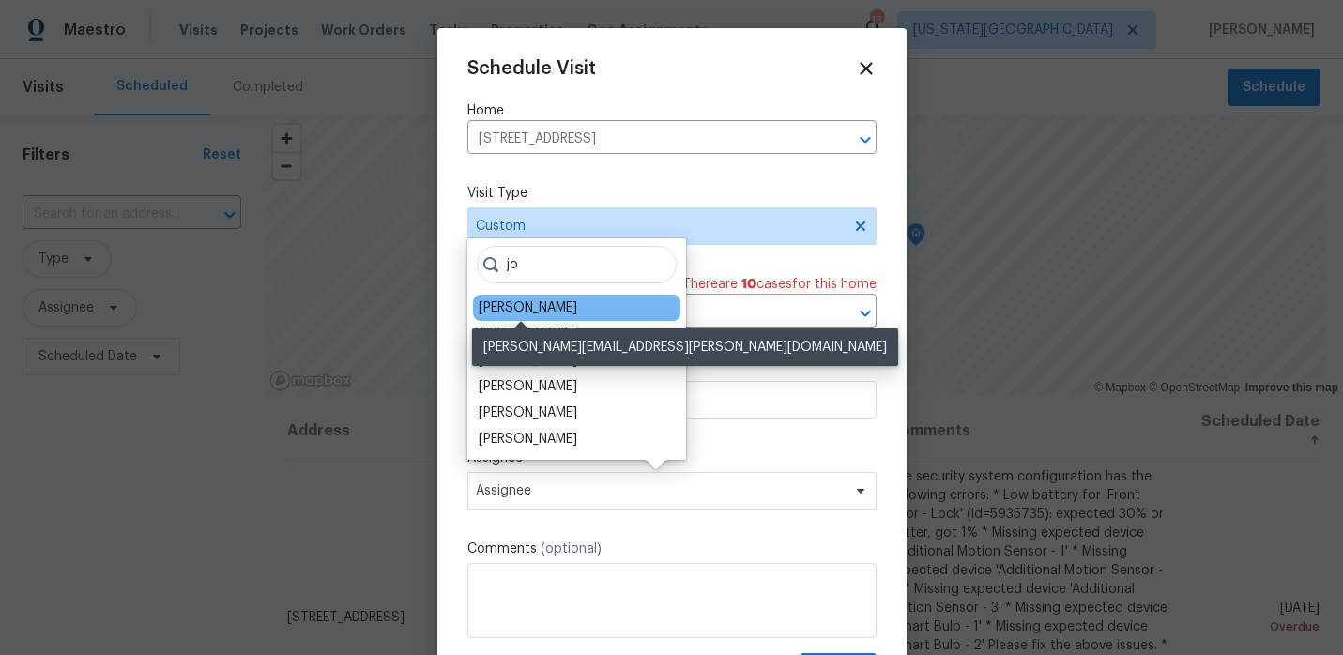
click at [534, 307] on div "[PERSON_NAME]" at bounding box center [528, 307] width 99 height 19
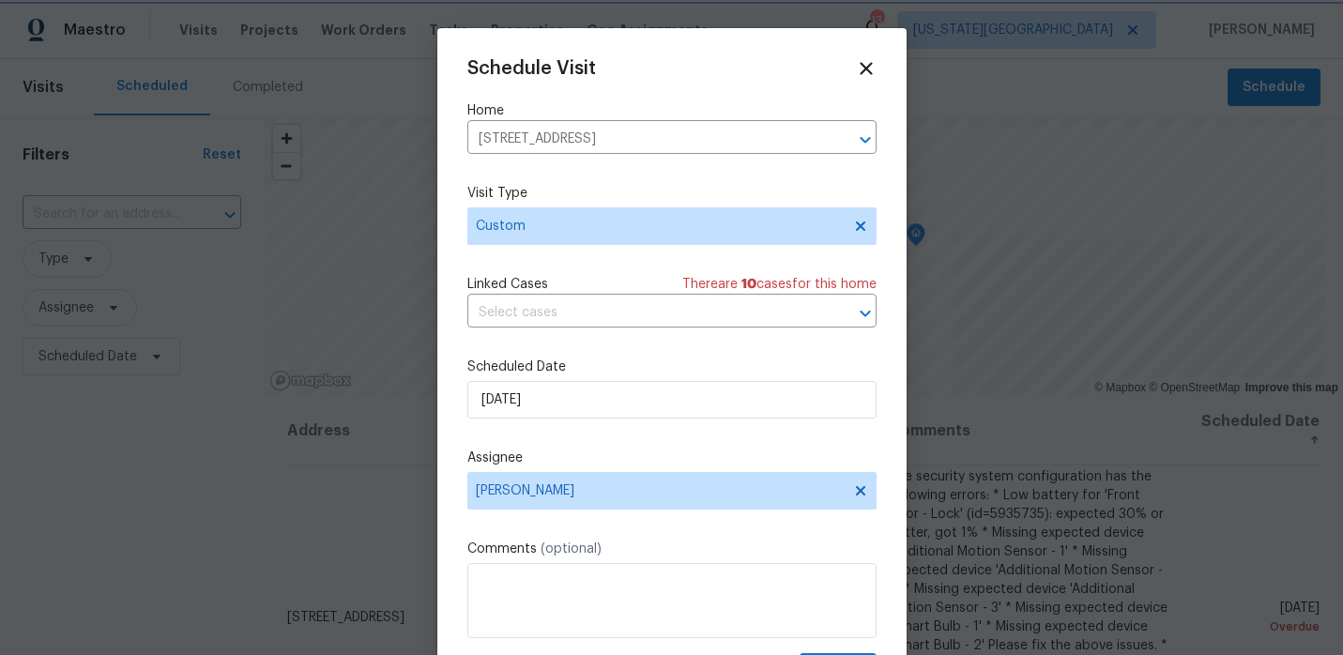
scroll to position [34, 0]
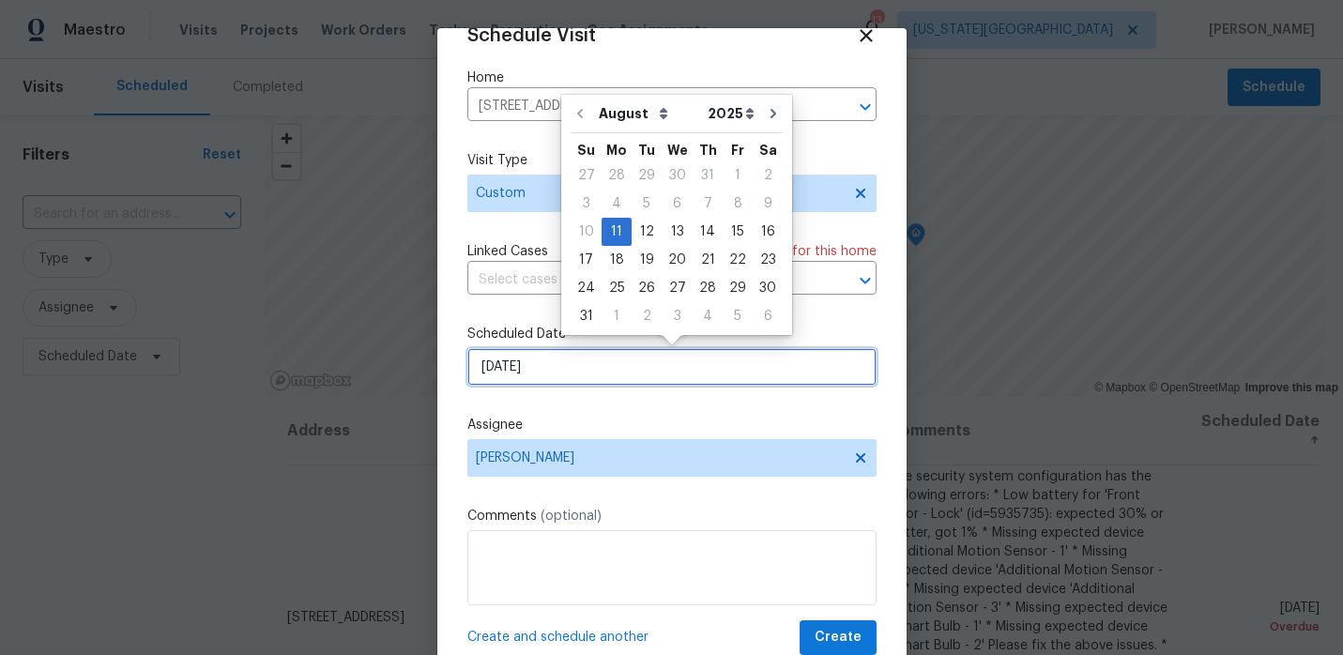
click at [634, 372] on input "[DATE]" at bounding box center [671, 367] width 409 height 38
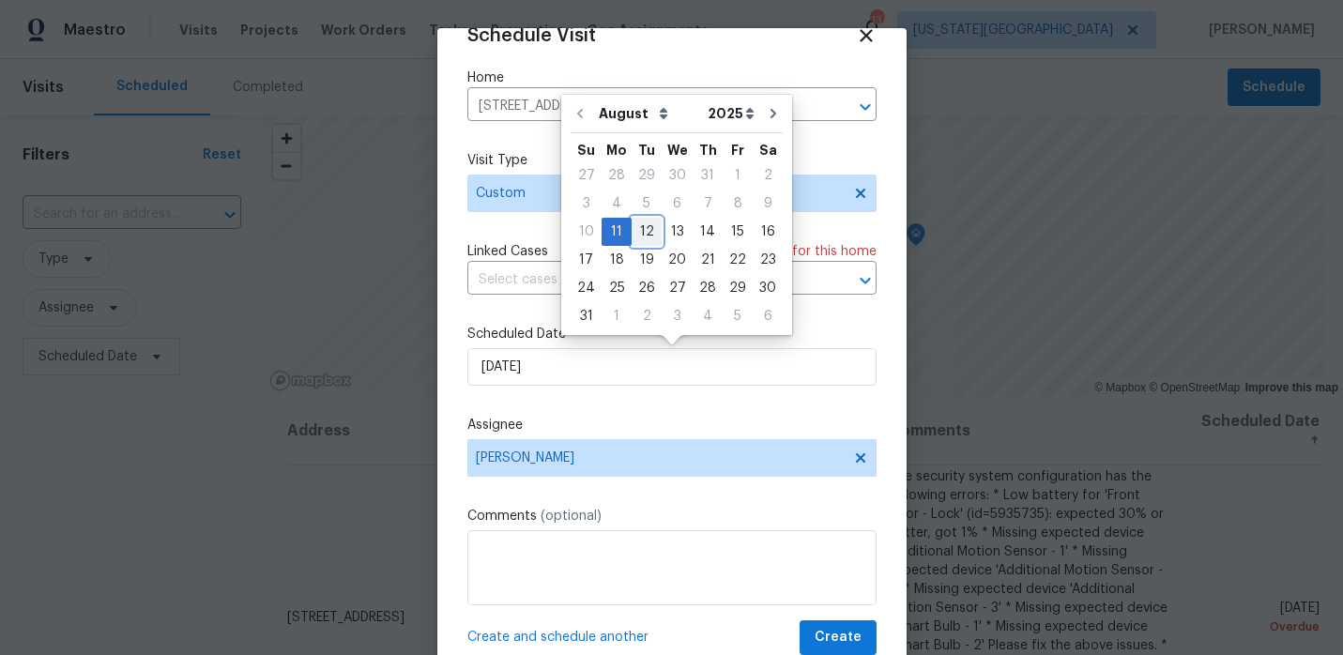
click at [637, 229] on div "12" at bounding box center [647, 232] width 30 height 26
type input "[DATE]"
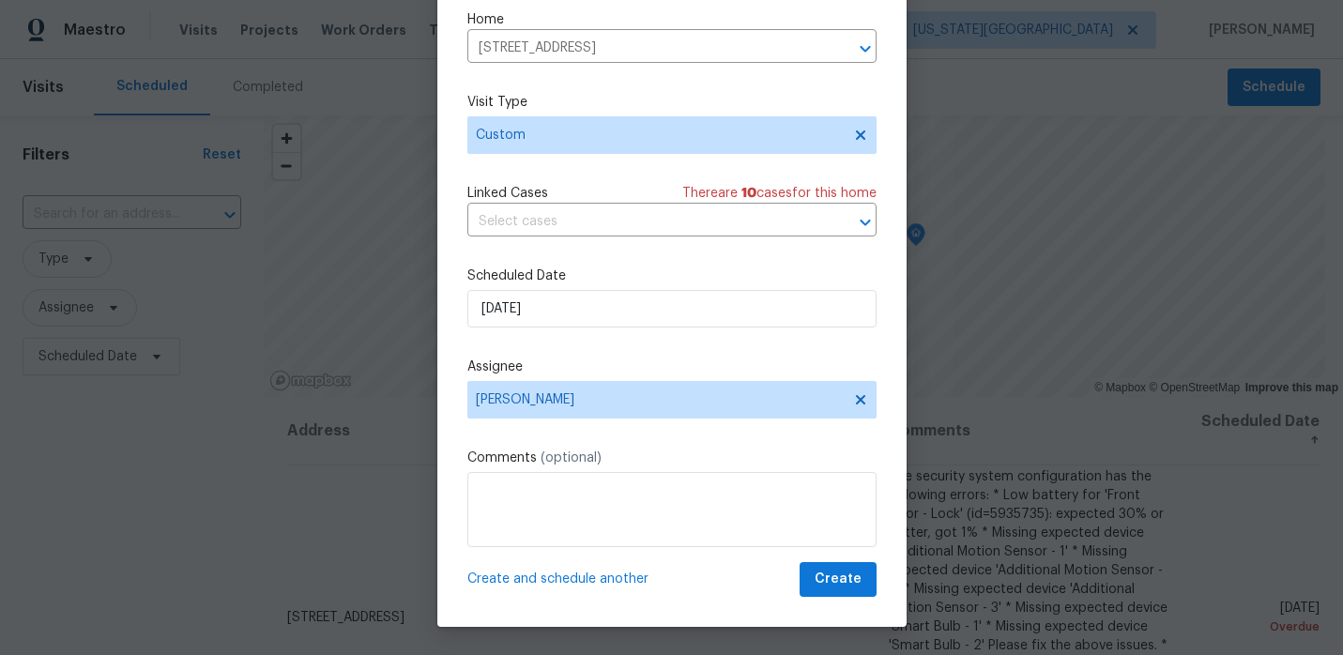
scroll to position [0, 0]
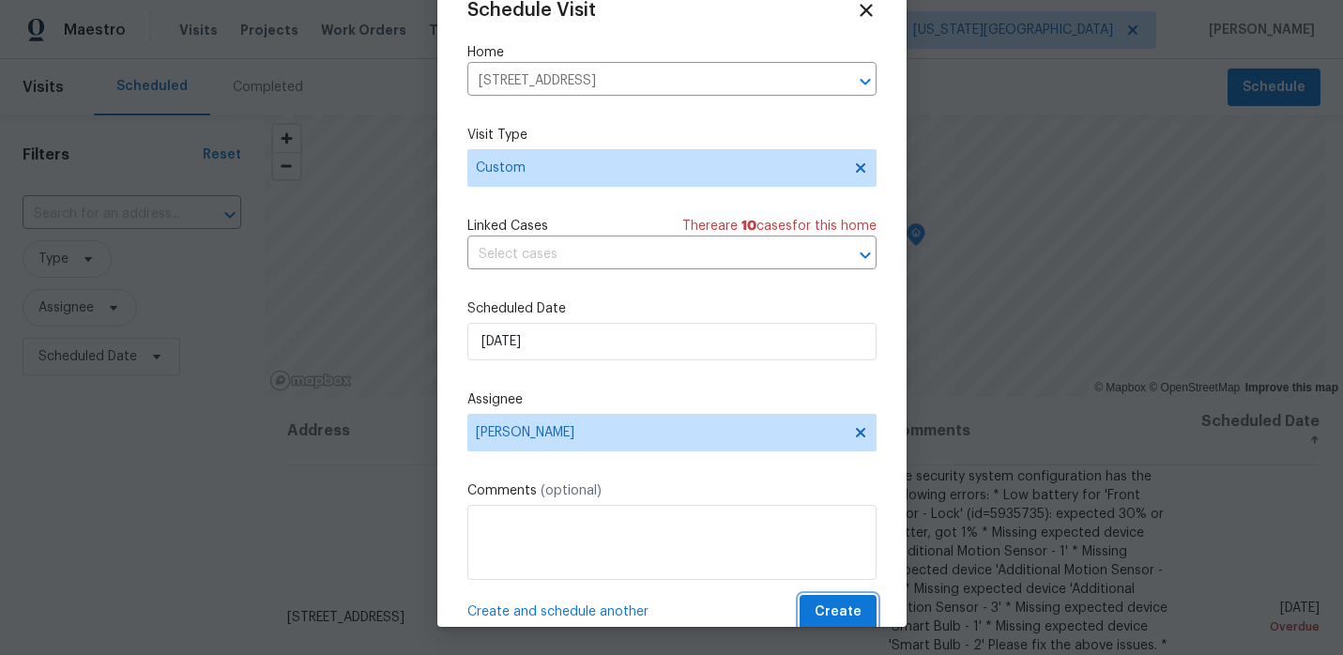
click at [824, 604] on span "Create" at bounding box center [838, 612] width 47 height 23
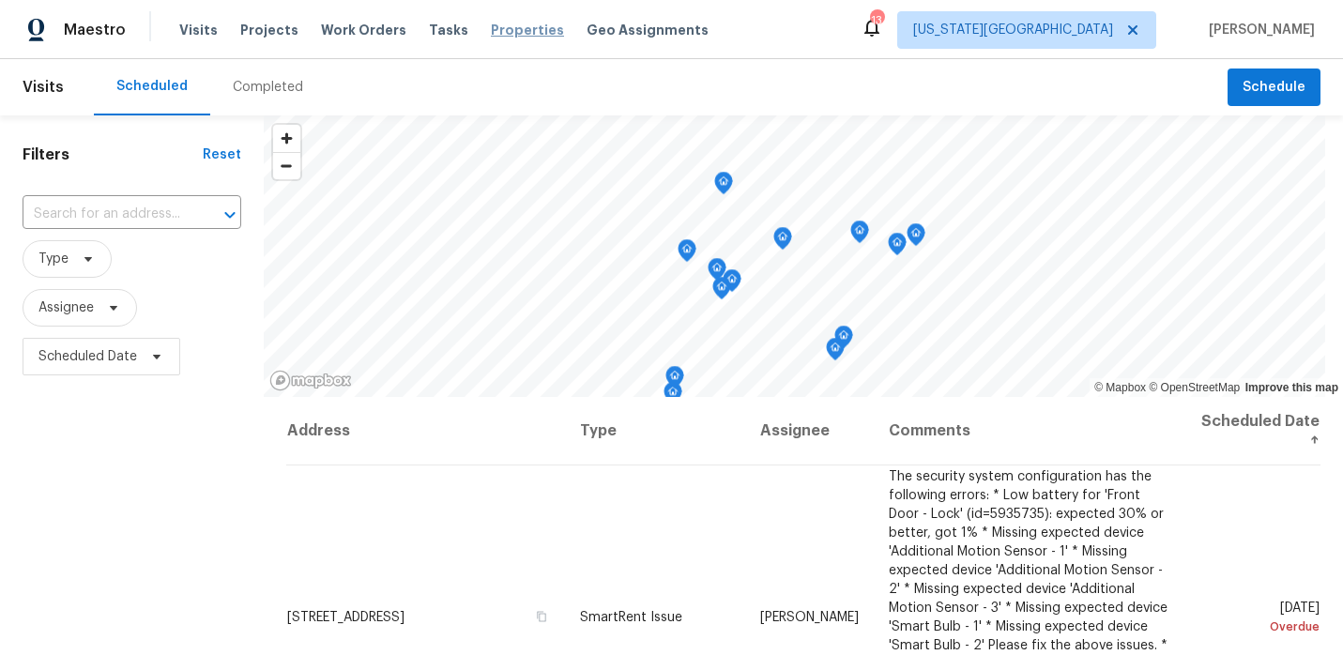
click at [494, 34] on span "Properties" at bounding box center [527, 30] width 73 height 19
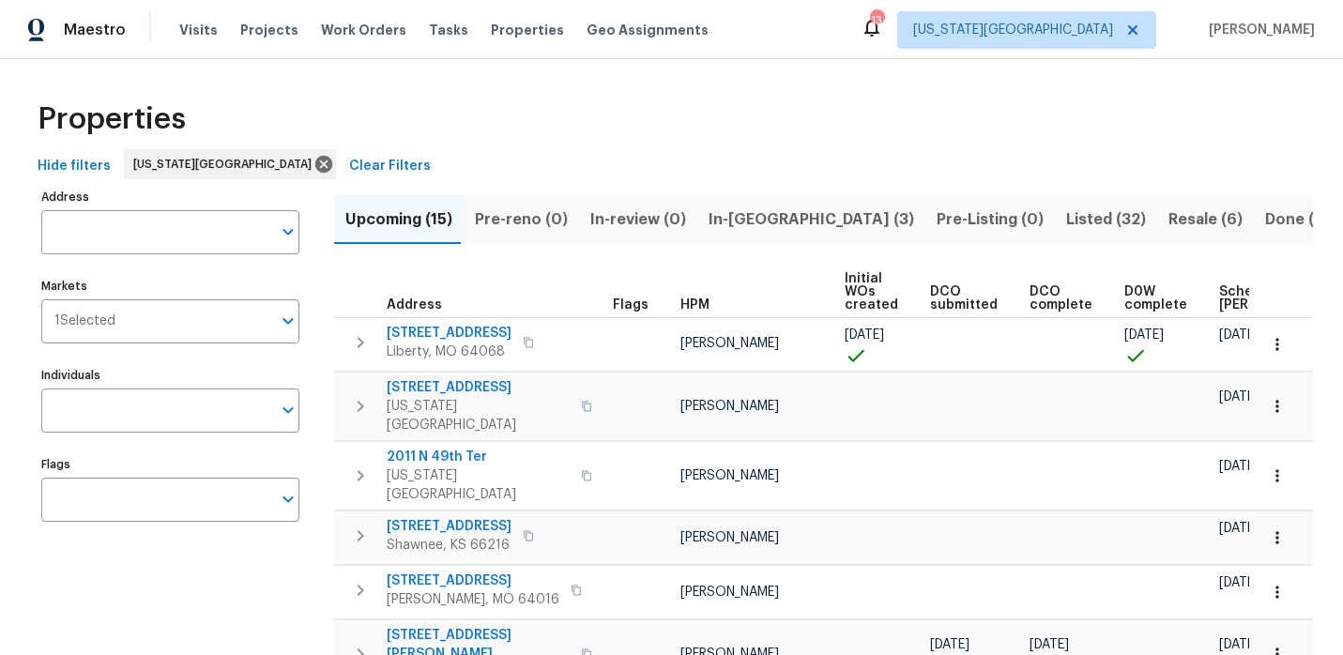
click at [1066, 211] on span "Listed (32)" at bounding box center [1106, 219] width 80 height 26
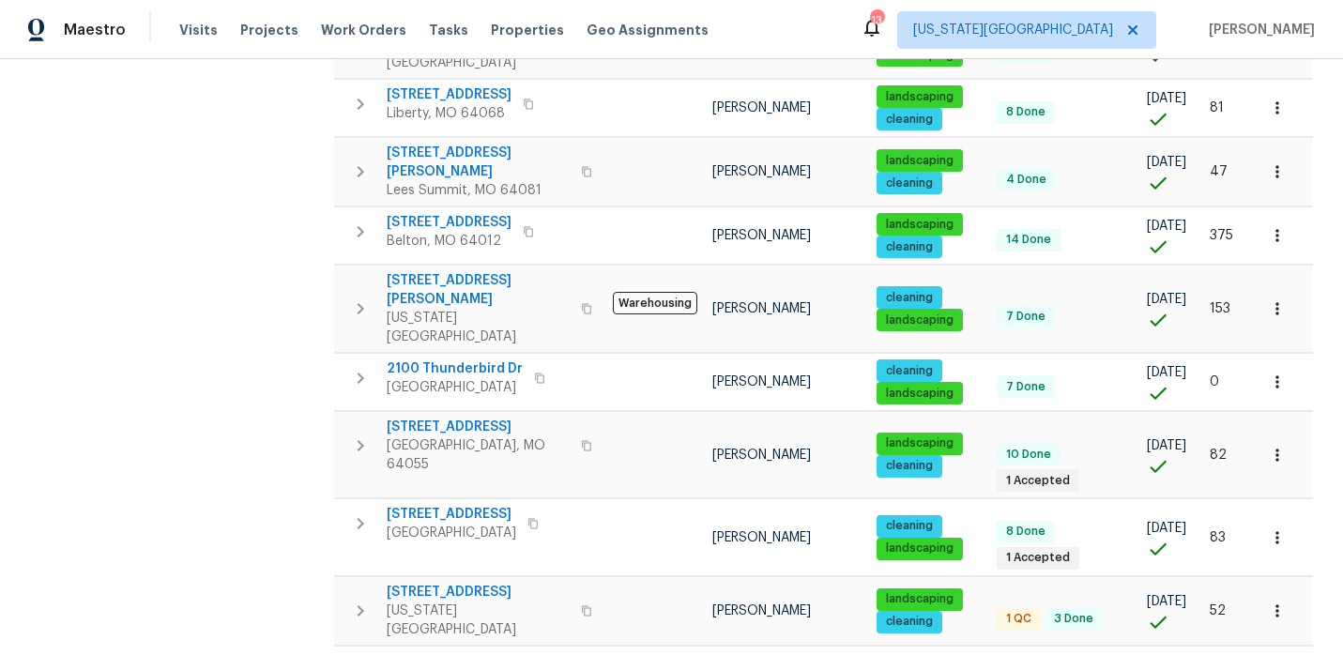
scroll to position [1236, 0]
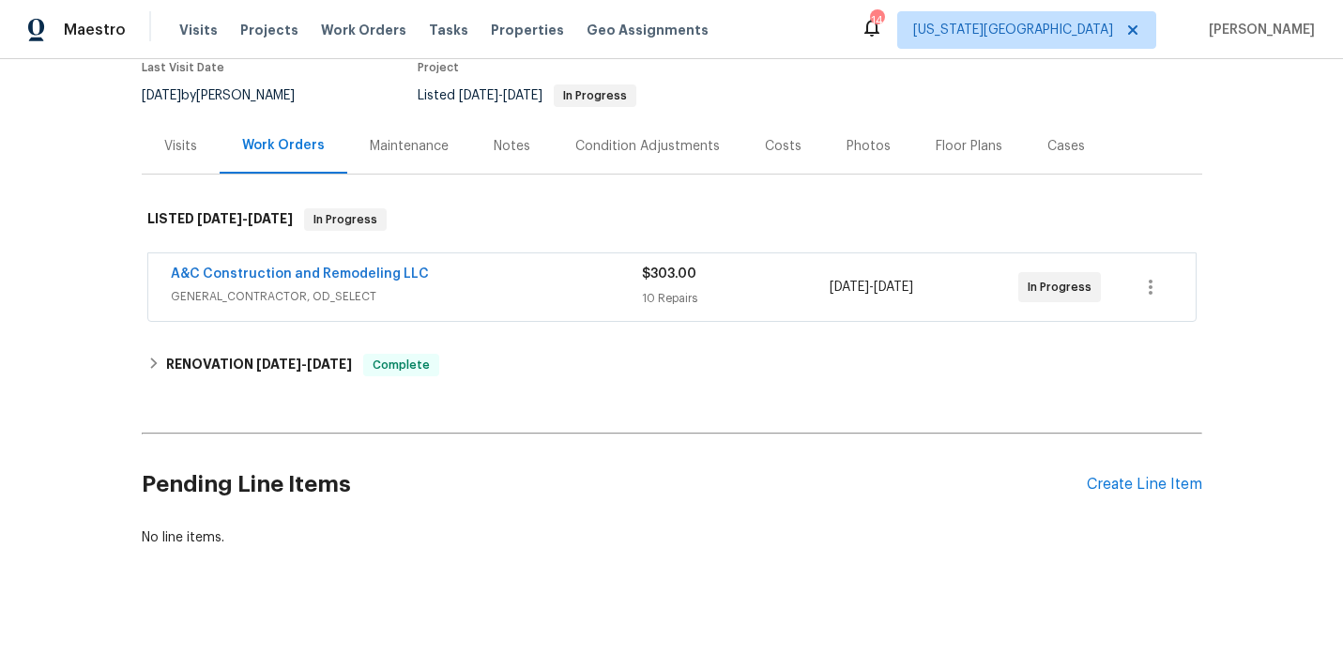
scroll to position [183, 0]
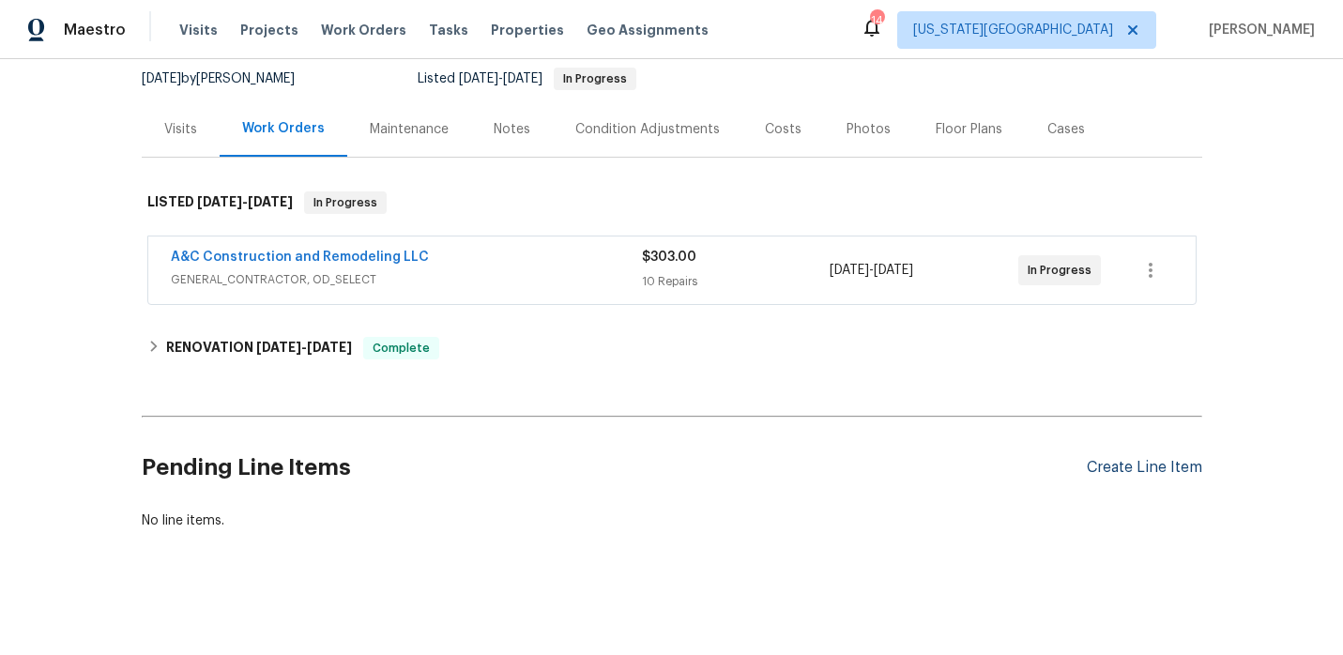
click at [1105, 475] on div "Create Line Item" at bounding box center [1144, 468] width 115 height 18
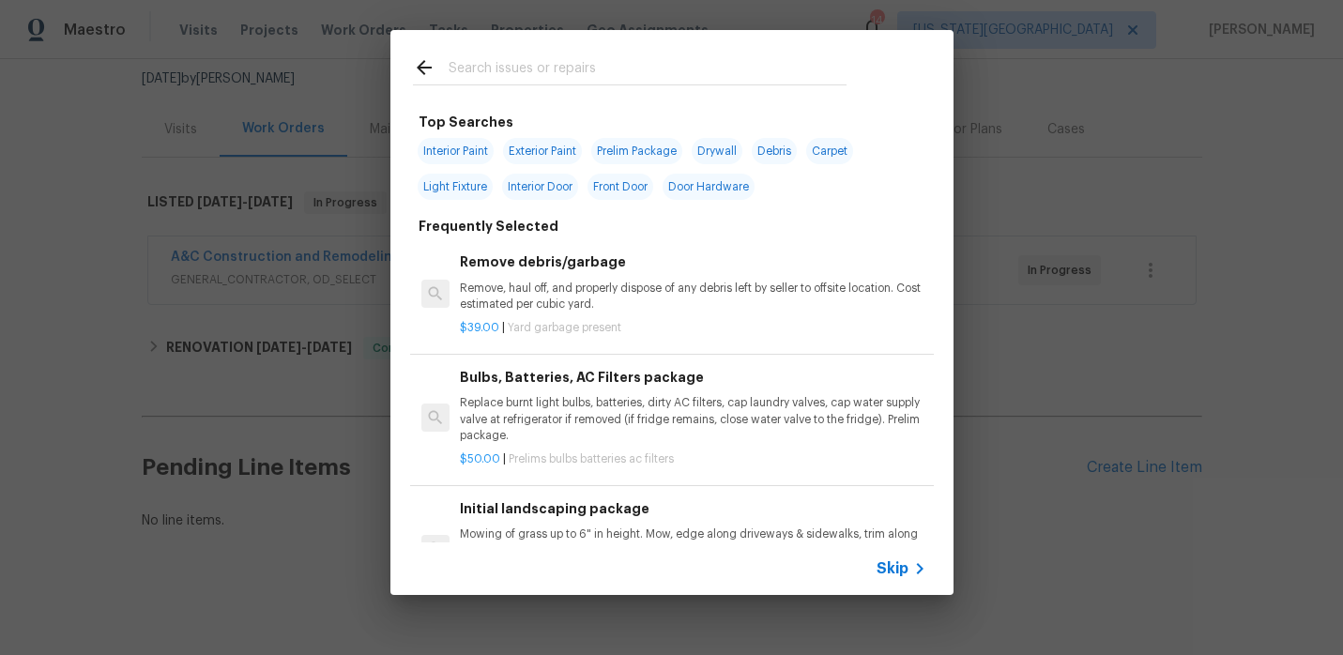
click at [508, 69] on input "text" at bounding box center [648, 70] width 398 height 28
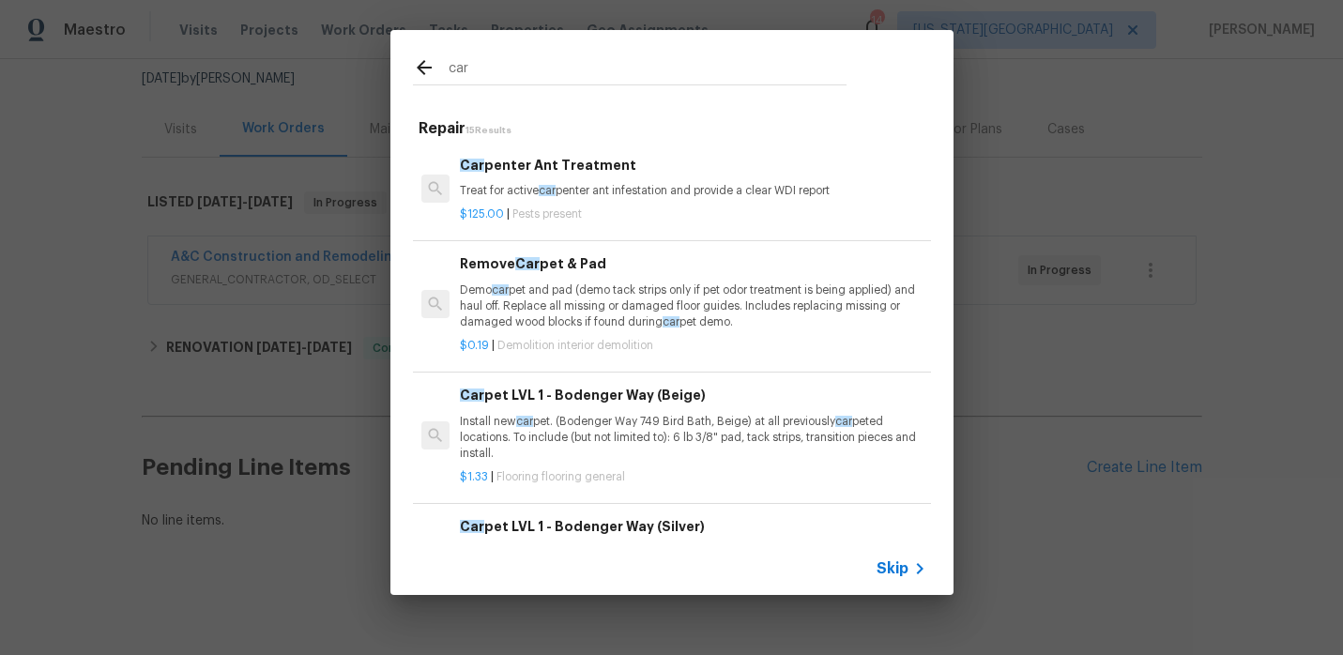
type input "car"
click at [531, 422] on span "car" at bounding box center [524, 421] width 17 height 11
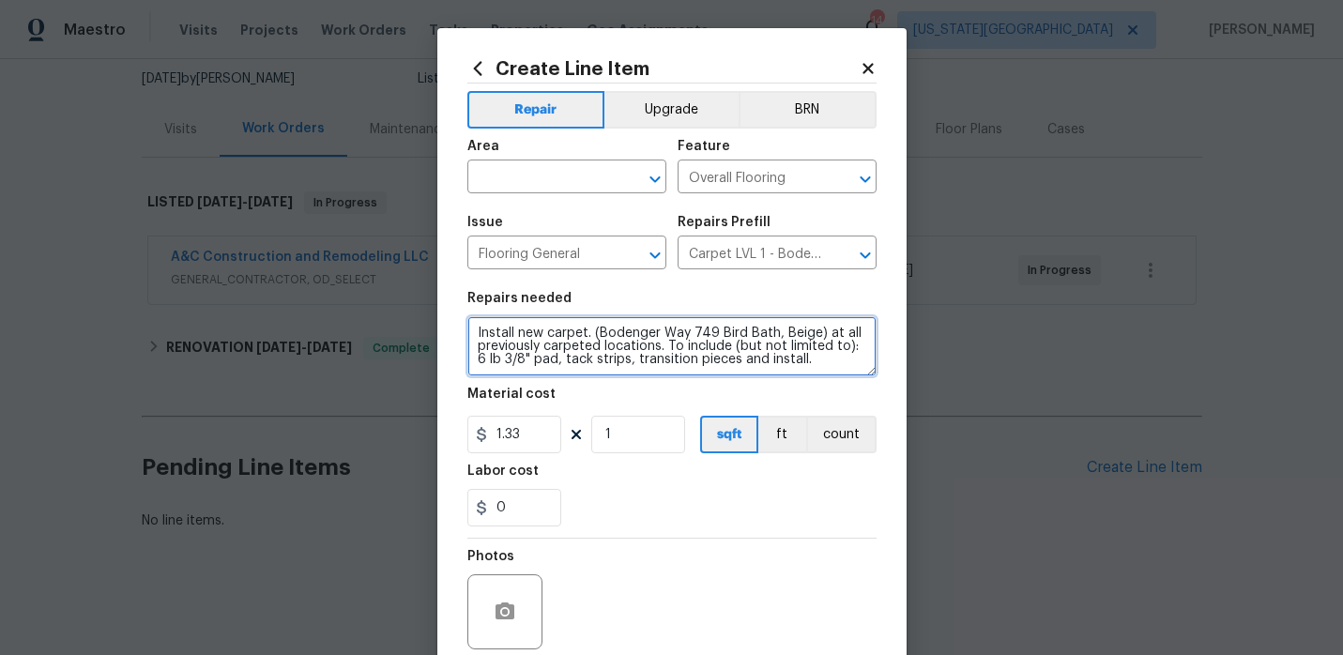
click at [802, 372] on textarea "Install new carpet. (Bodenger Way 749 Bird Bath, Beige) at all previously carpe…" at bounding box center [671, 346] width 409 height 60
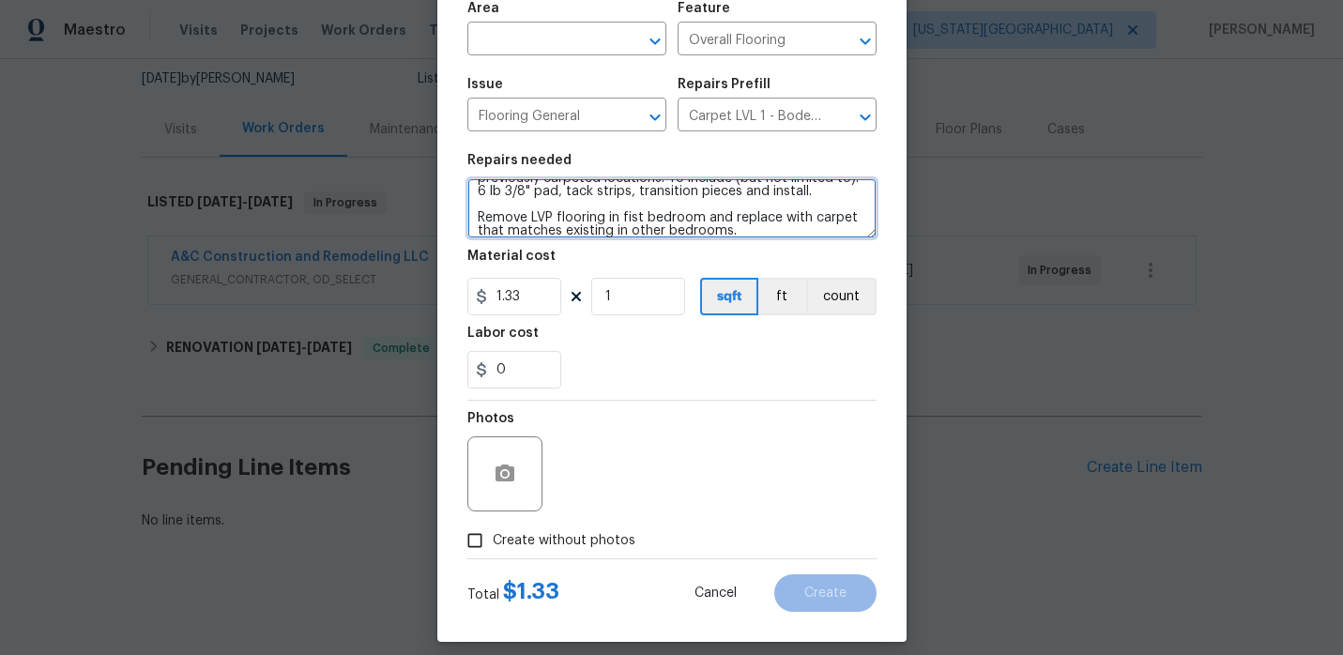
scroll to position [154, 0]
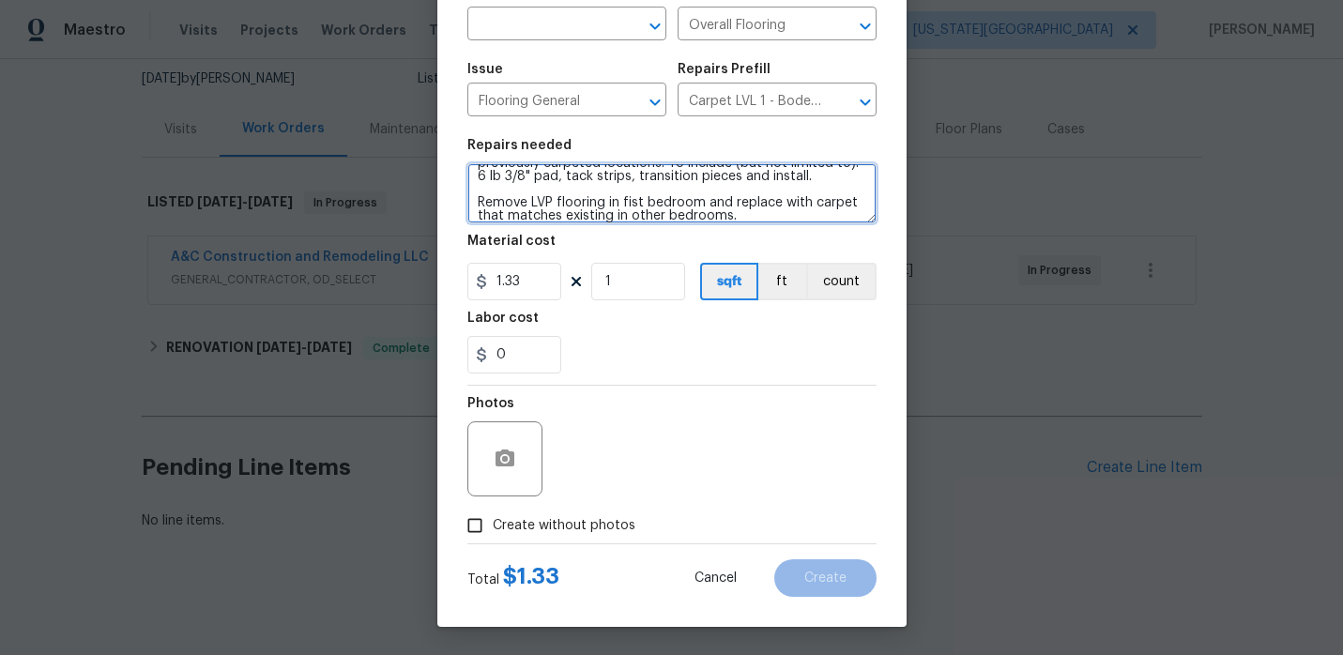
type textarea "Install new carpet. (Bodenger Way 749 Bird Bath, Beige) at all previously carpe…"
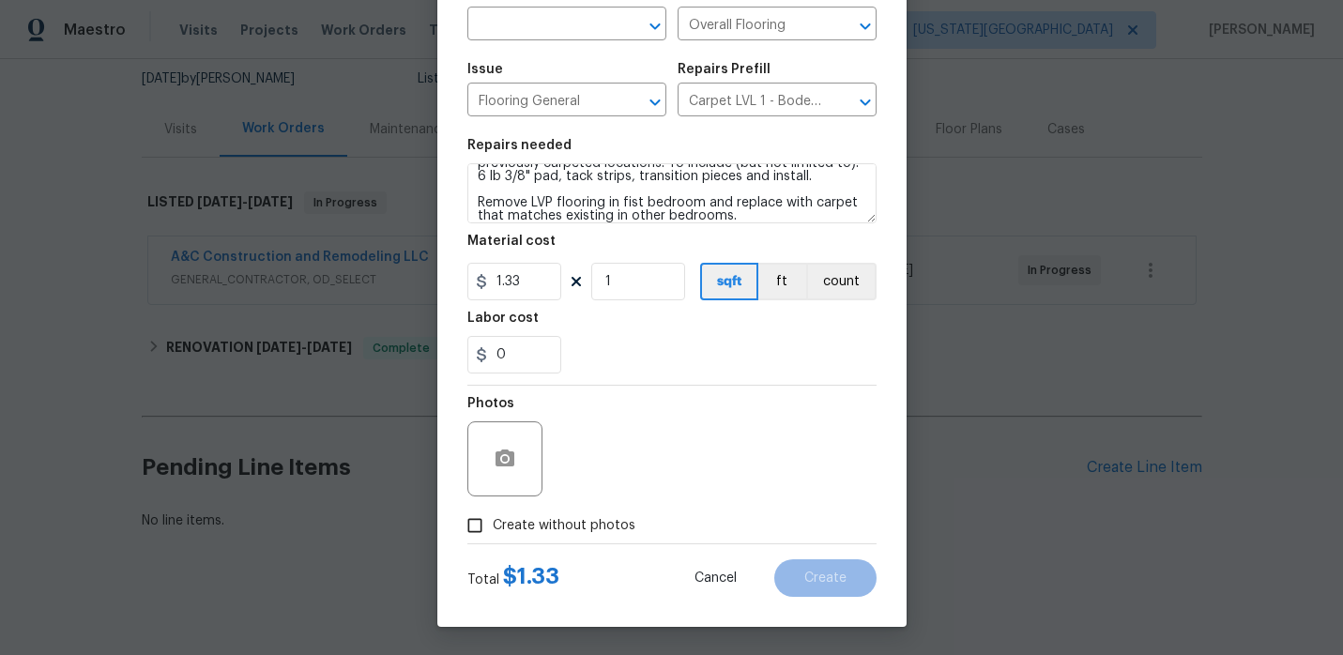
click at [479, 528] on input "Create without photos" at bounding box center [475, 526] width 36 height 36
checkbox input "true"
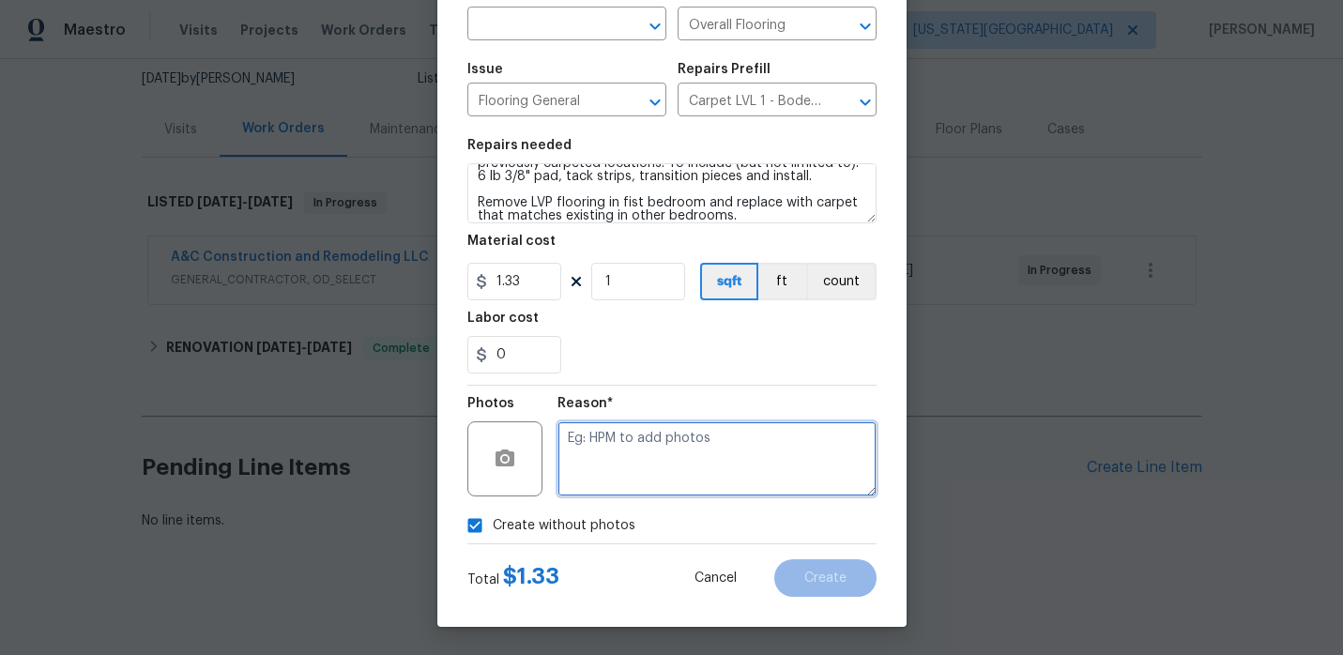
click at [672, 452] on textarea at bounding box center [717, 458] width 319 height 75
type textarea "."
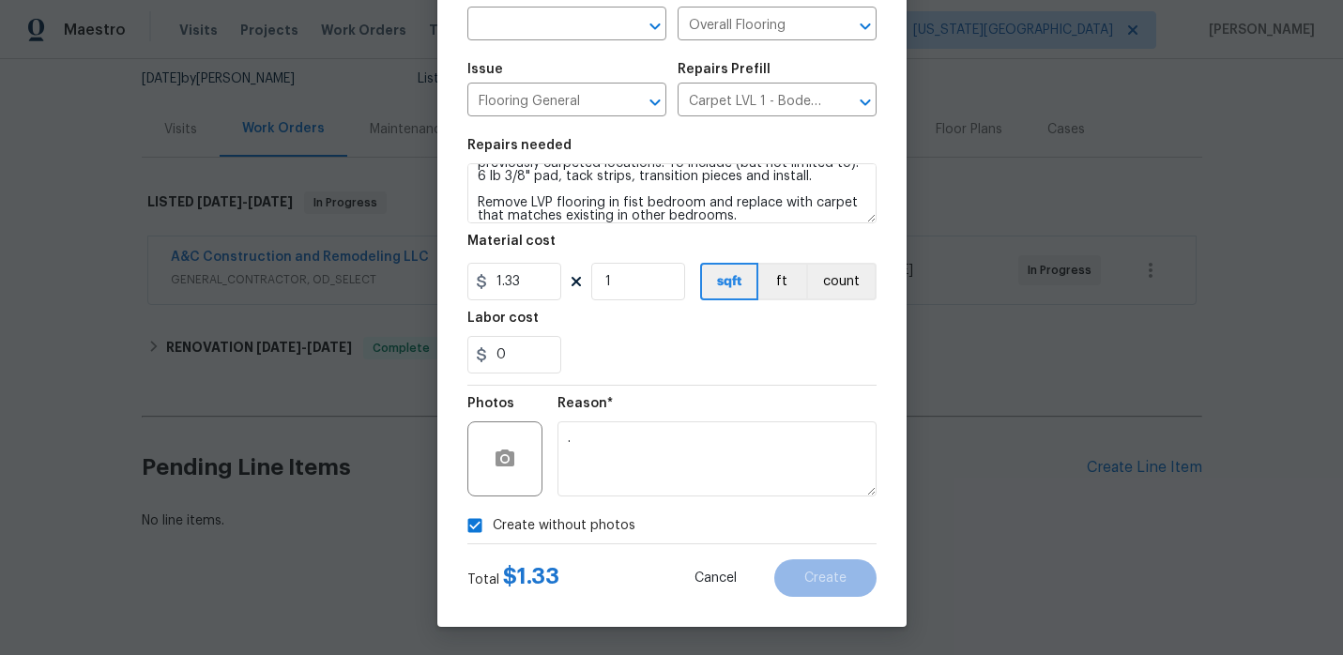
click at [761, 531] on div "Create without photos" at bounding box center [671, 526] width 409 height 36
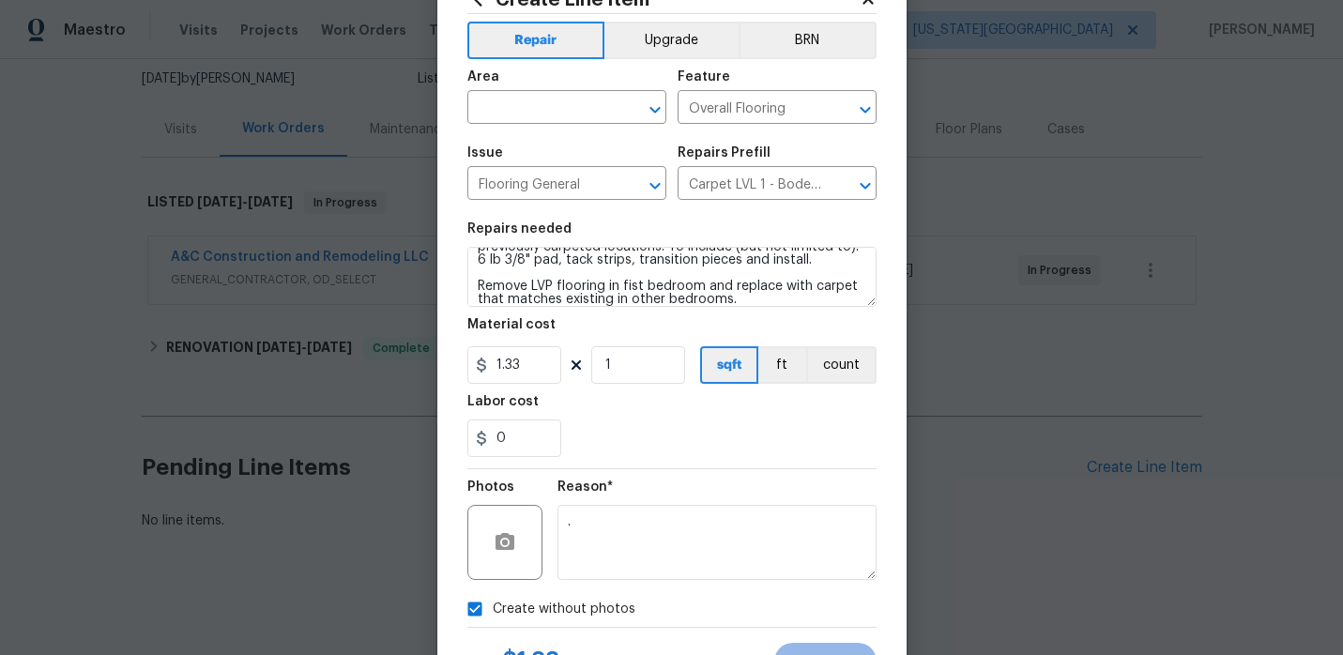
scroll to position [75, 0]
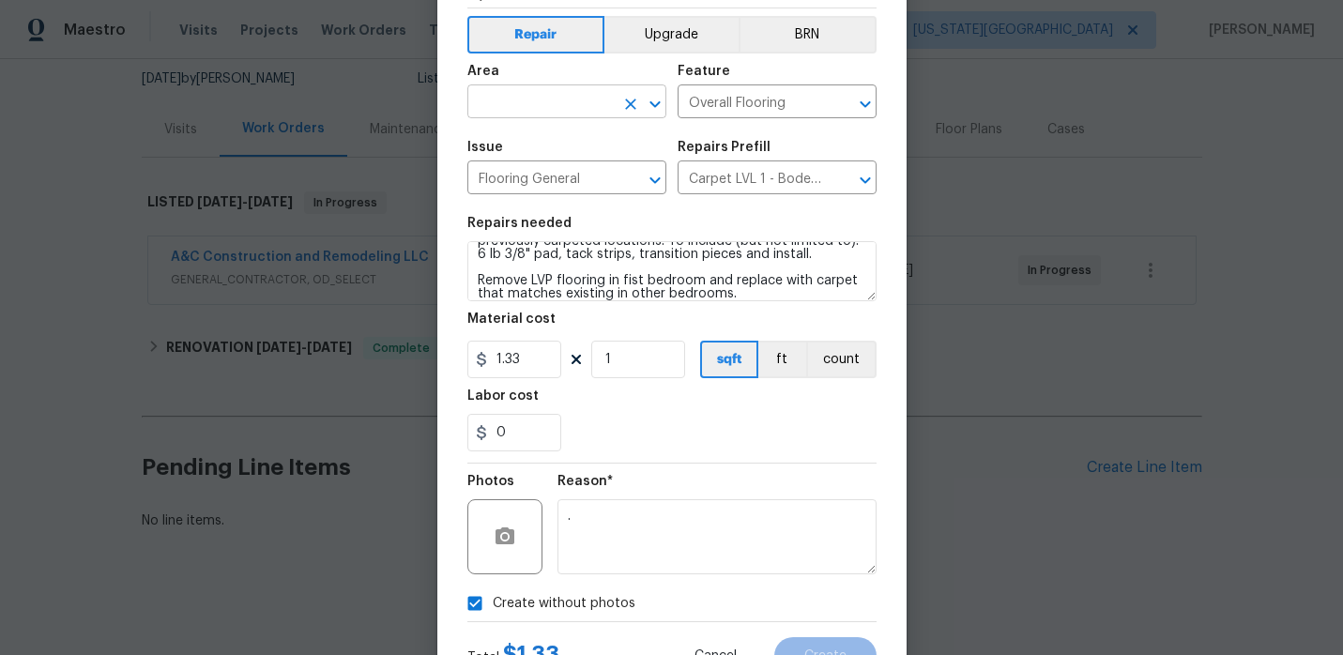
click at [593, 114] on input "text" at bounding box center [540, 103] width 146 height 29
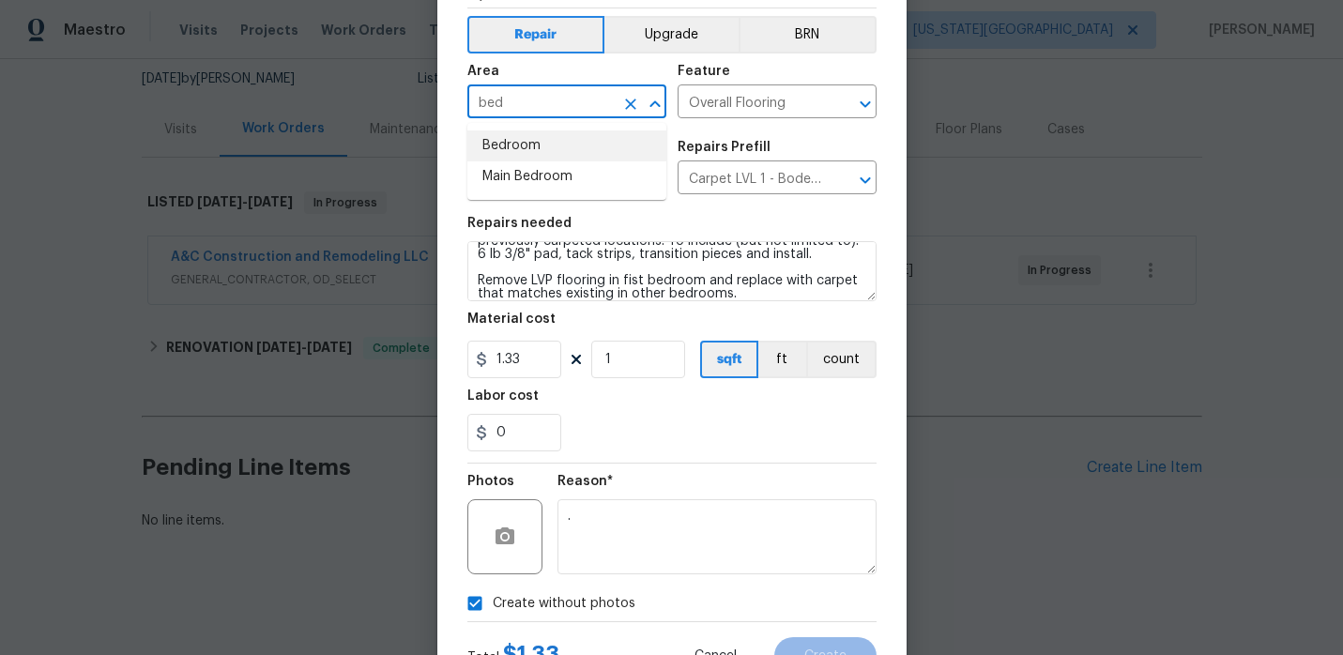
click at [569, 145] on li "Bedroom" at bounding box center [566, 145] width 199 height 31
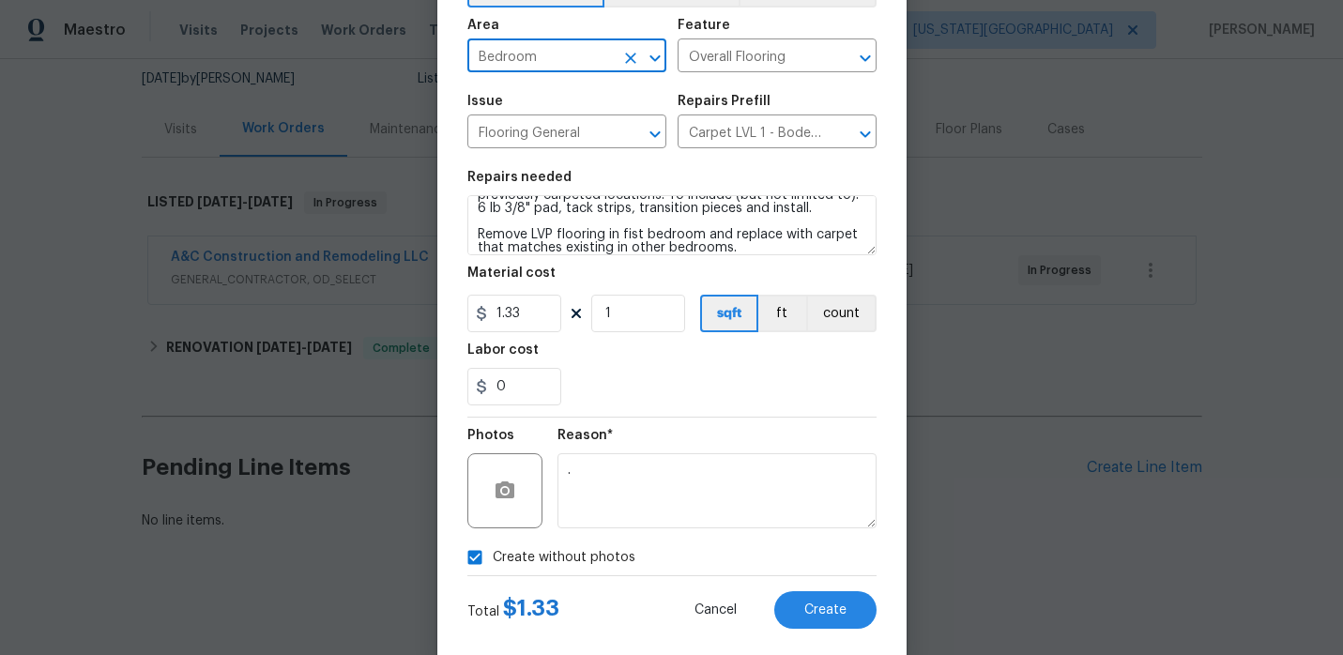
scroll to position [147, 0]
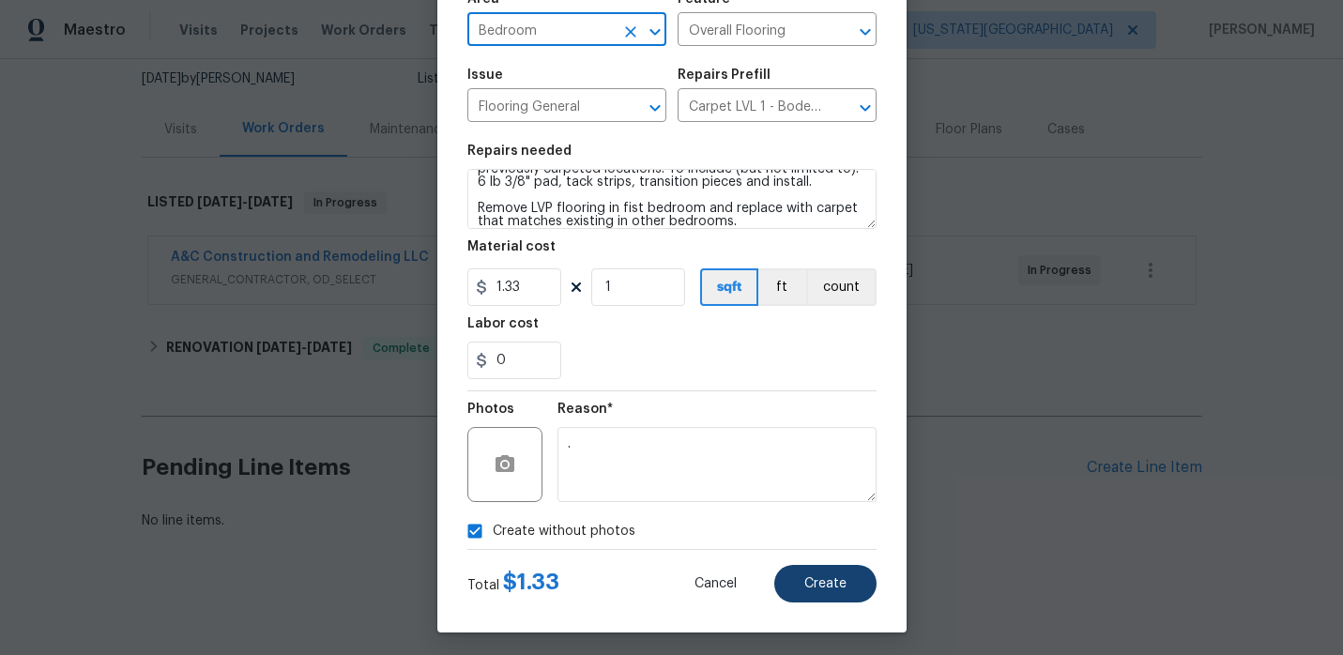
type input "Bedroom"
click at [810, 579] on span "Create" at bounding box center [825, 584] width 42 height 14
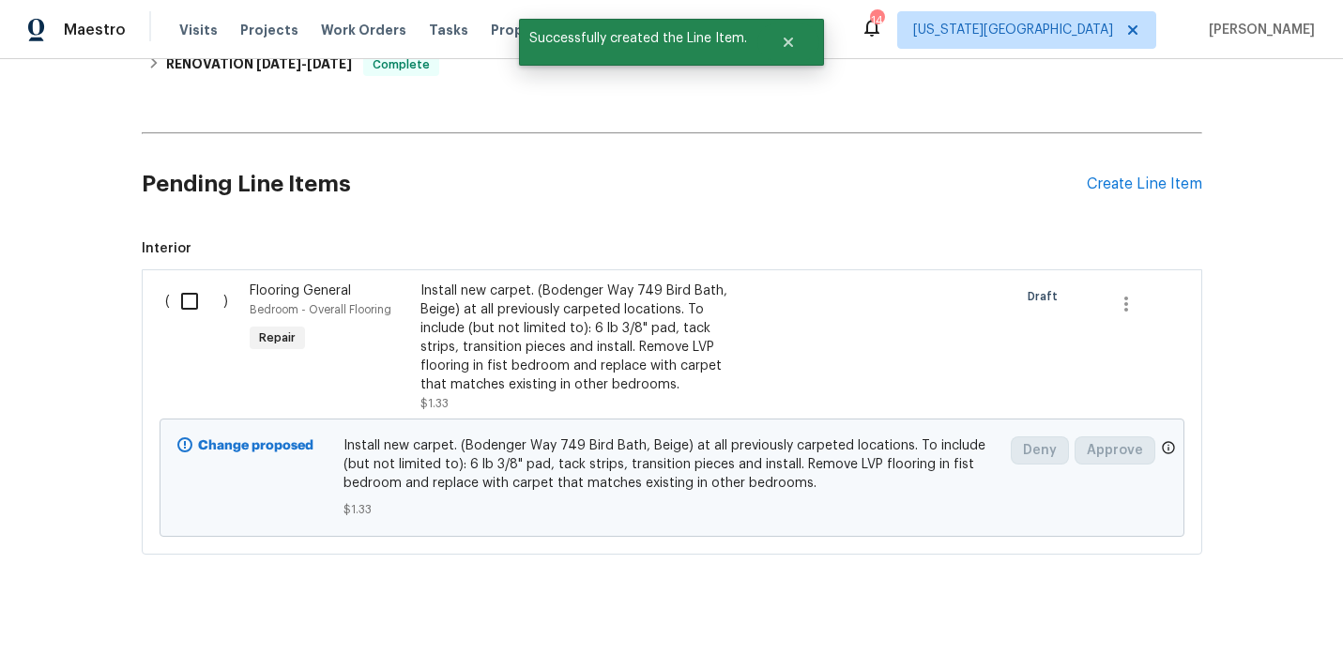
scroll to position [485, 0]
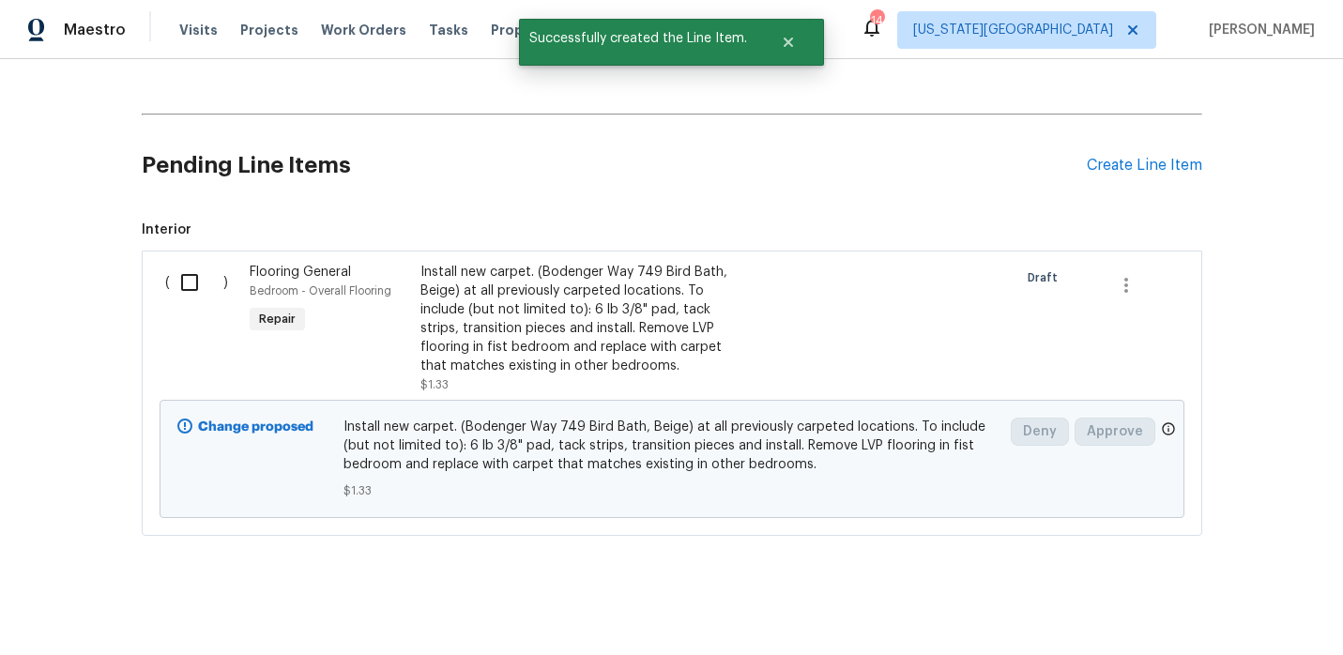
click at [184, 283] on input "checkbox" at bounding box center [196, 282] width 53 height 39
checkbox input "true"
click at [1180, 603] on span "Create Work Order" at bounding box center [1235, 608] width 125 height 23
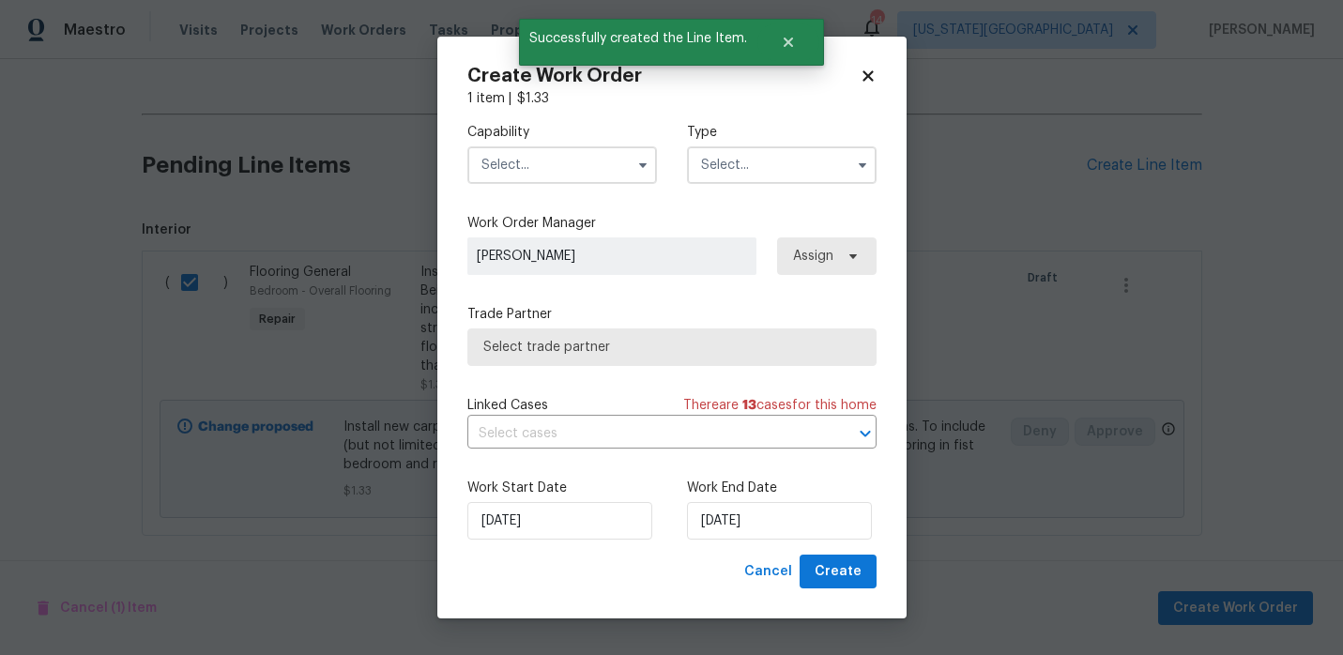
click at [573, 161] on input "text" at bounding box center [562, 165] width 190 height 38
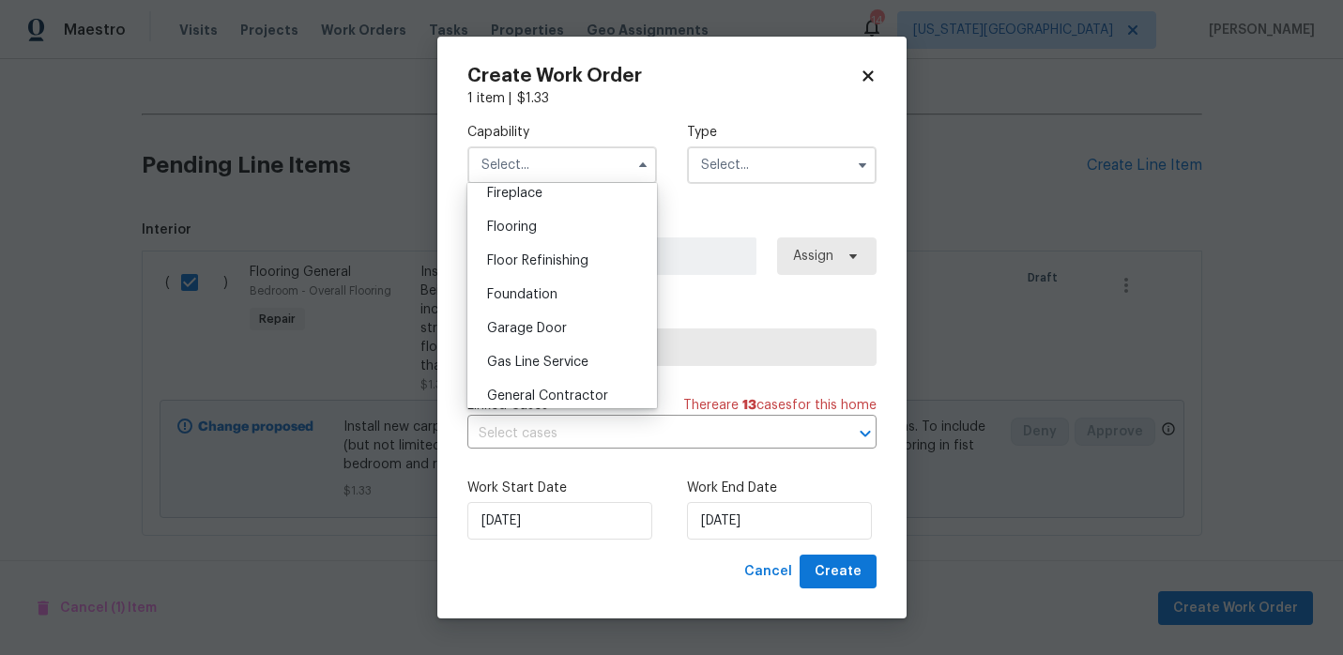
scroll to position [698, 0]
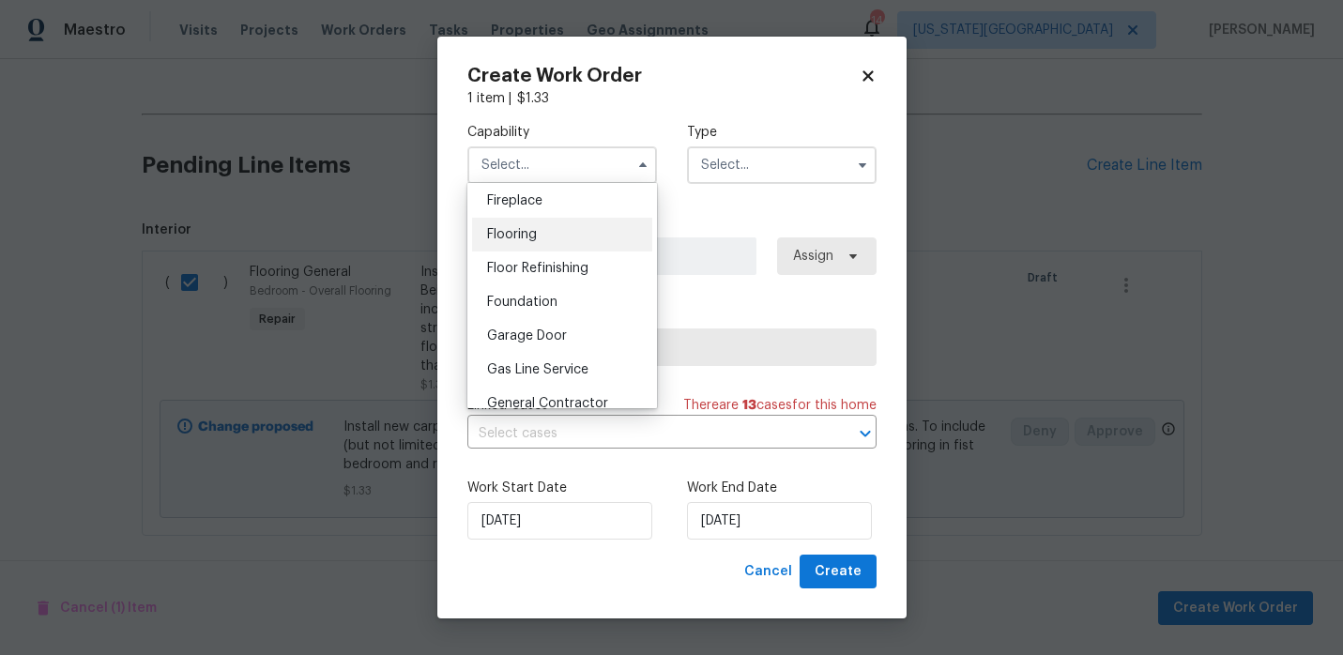
click at [516, 231] on span "Flooring" at bounding box center [512, 234] width 50 height 13
type input "Flooring"
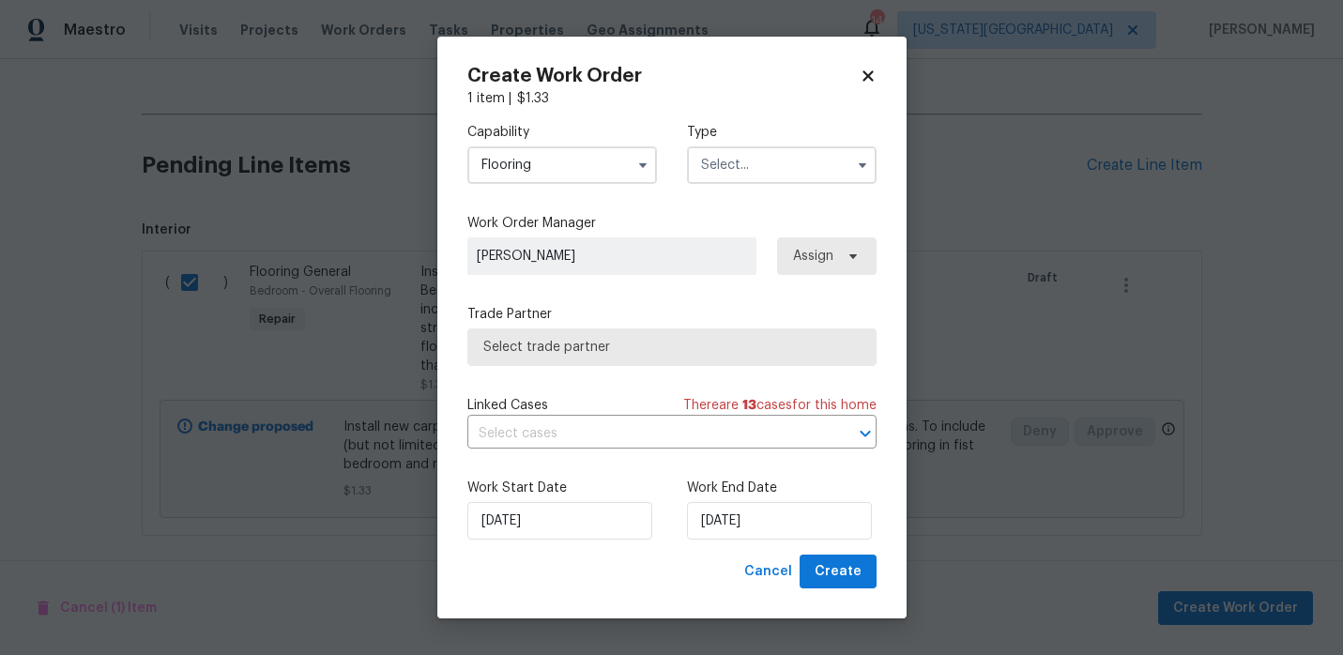
click at [771, 175] on input "text" at bounding box center [782, 165] width 190 height 38
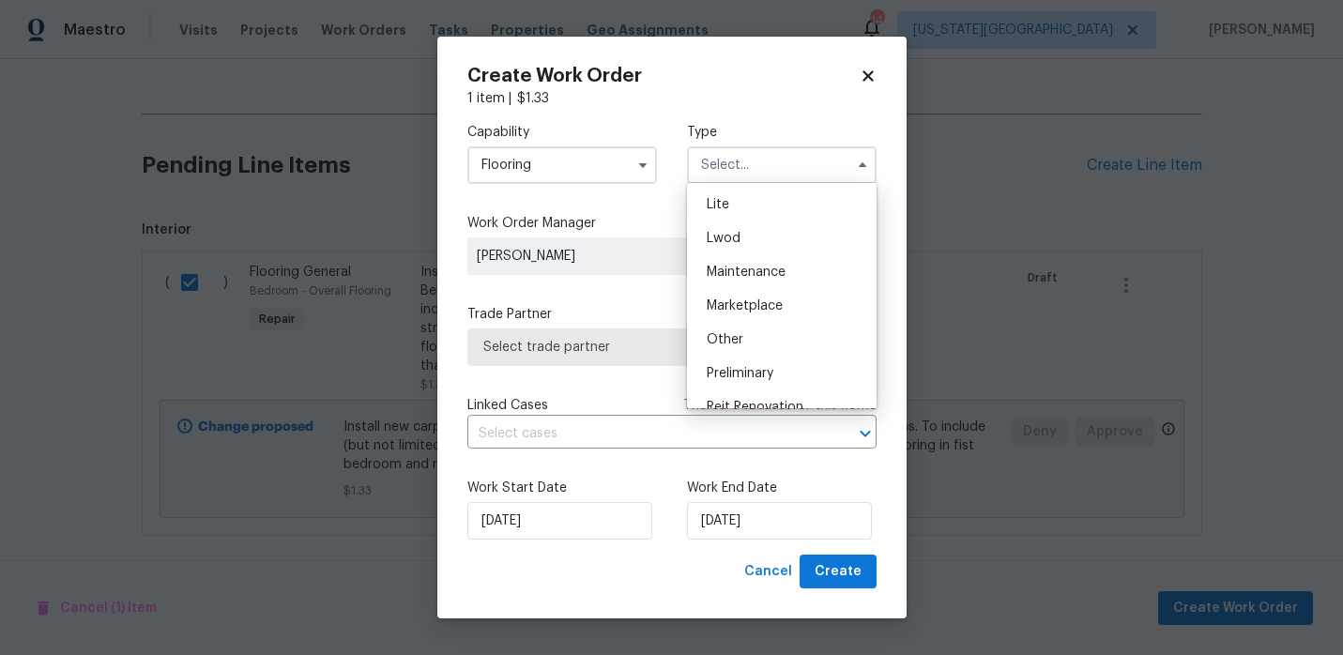
scroll to position [426, 0]
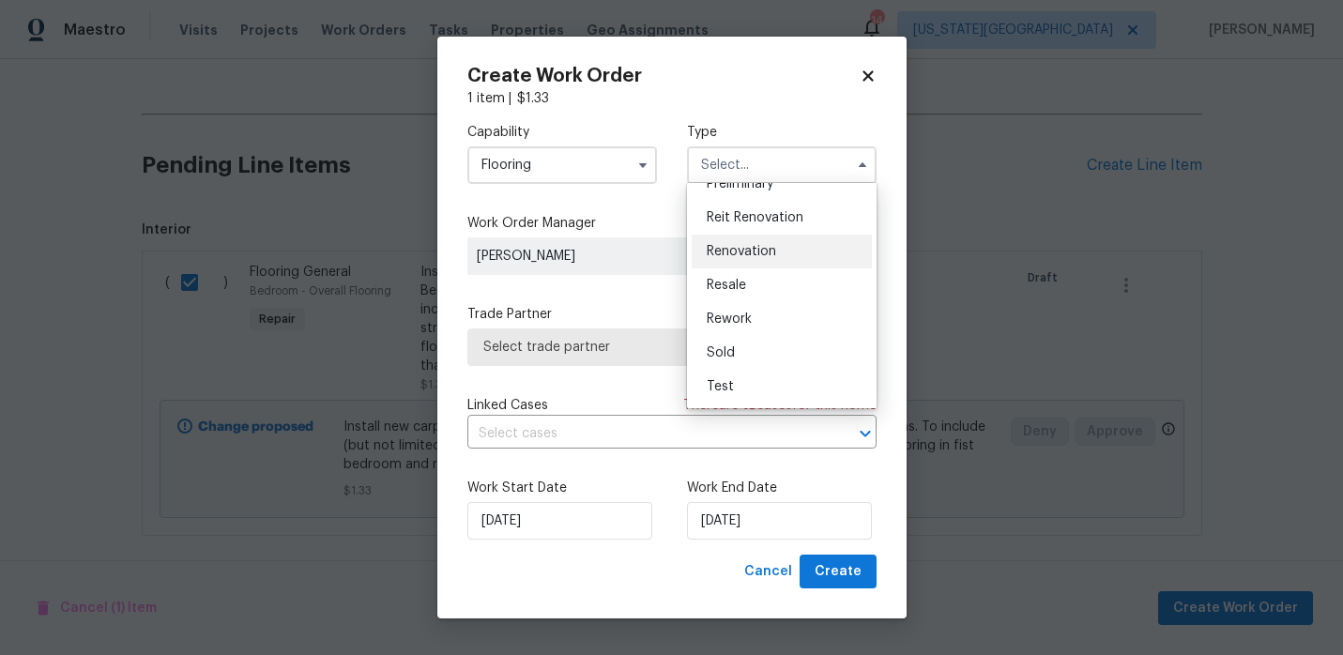
click at [764, 259] on div "Renovation" at bounding box center [782, 252] width 180 height 34
type input "Renovation"
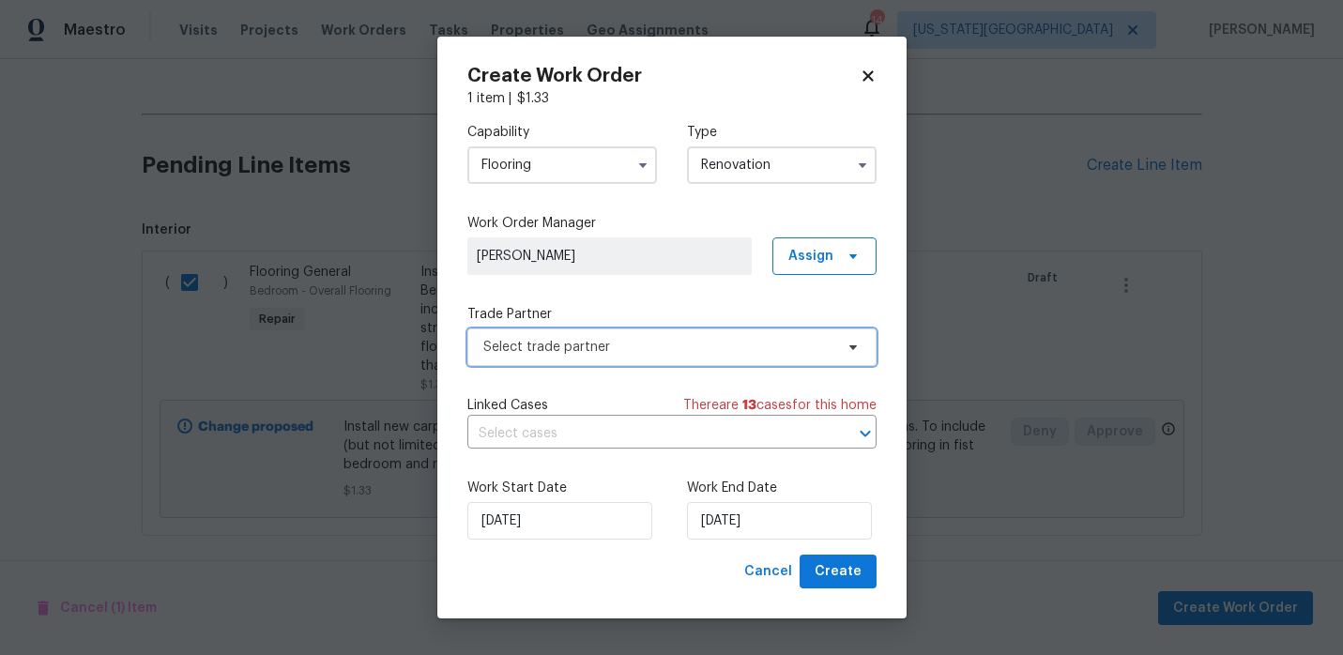
click at [653, 345] on span "Select trade partner" at bounding box center [658, 347] width 350 height 19
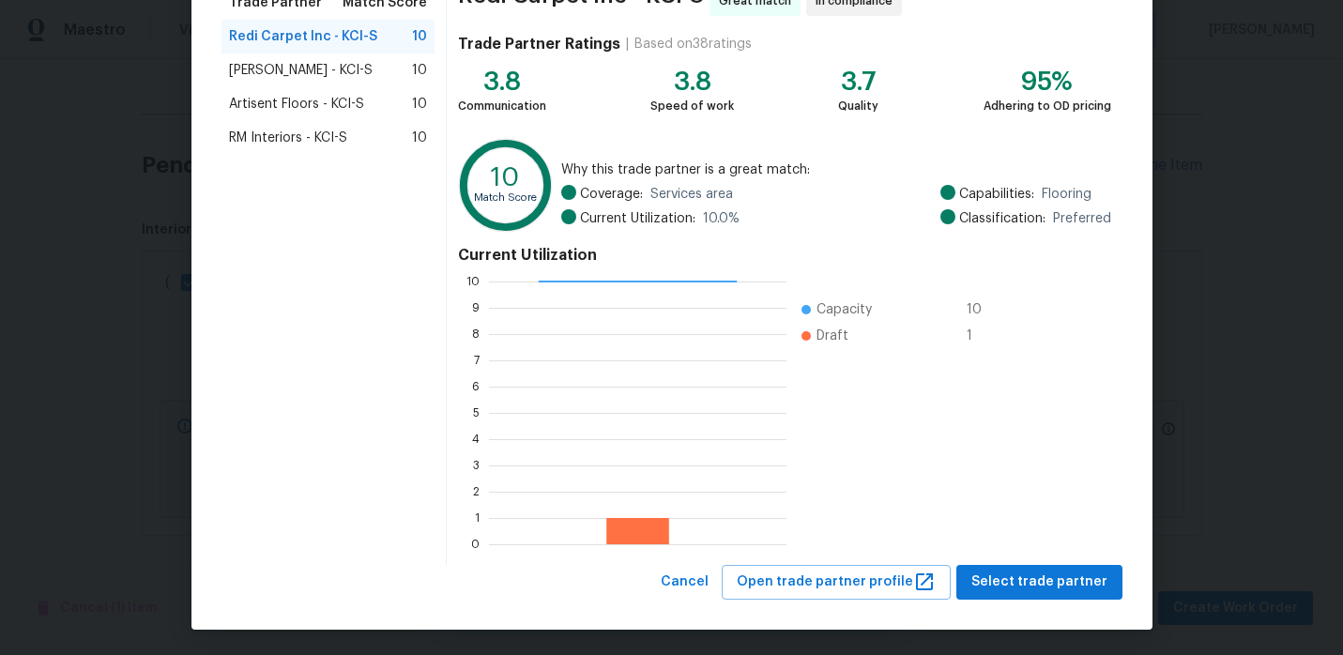
scroll to position [173, 0]
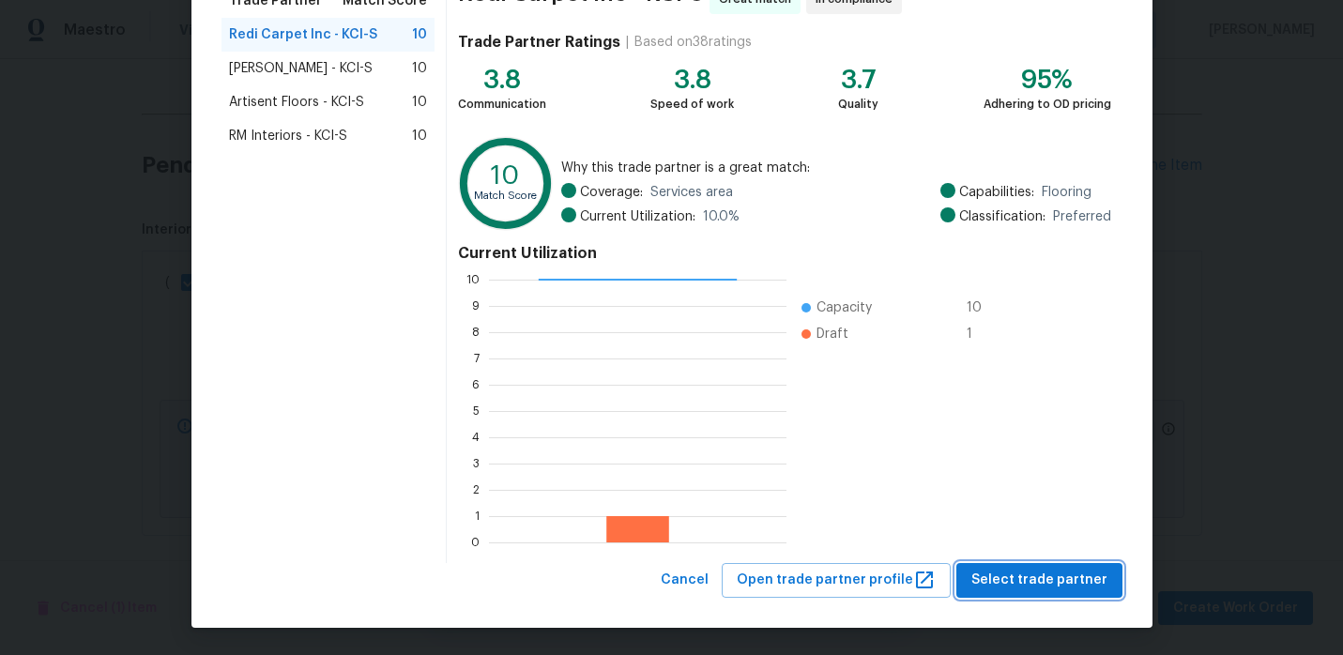
click at [1057, 596] on button "Select trade partner" at bounding box center [1039, 580] width 166 height 35
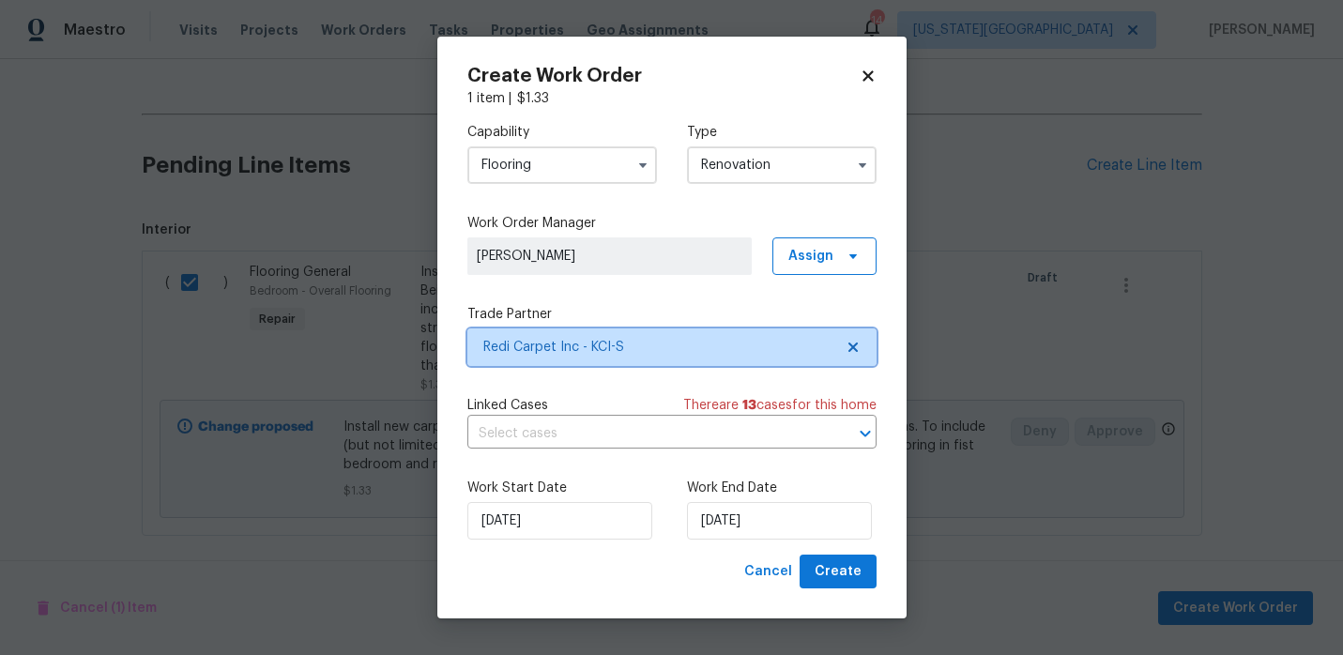
scroll to position [0, 0]
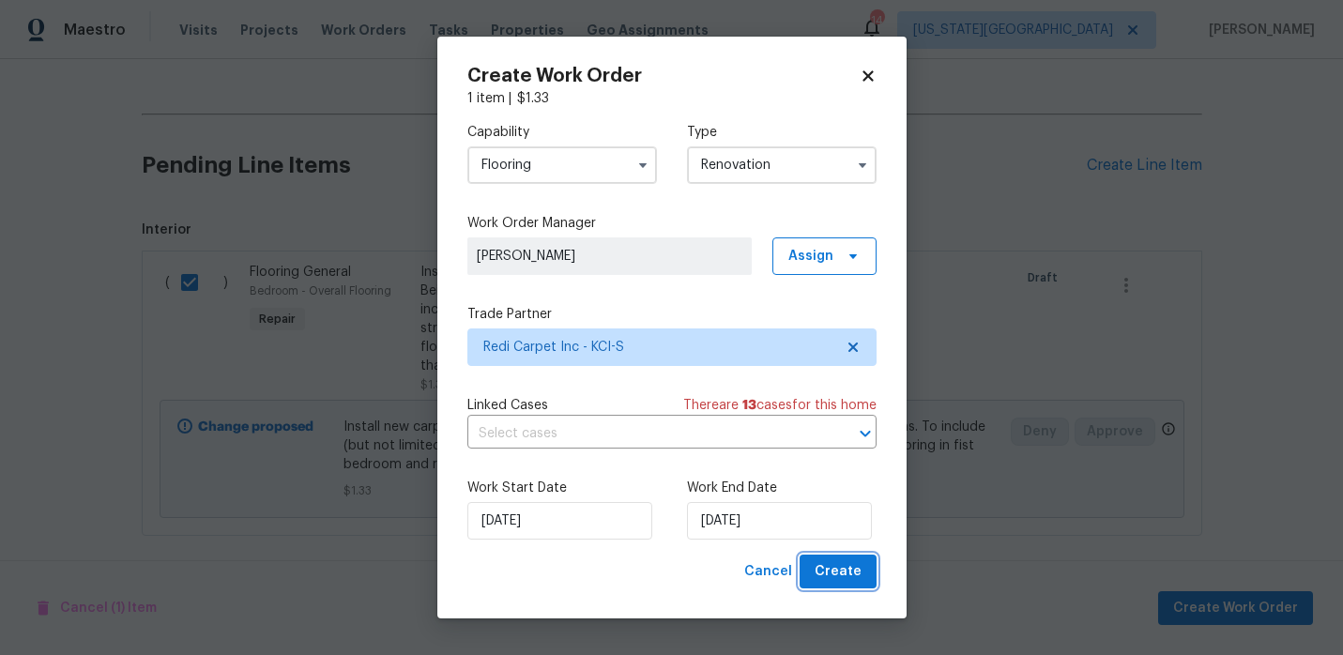
click at [848, 575] on span "Create" at bounding box center [838, 571] width 47 height 23
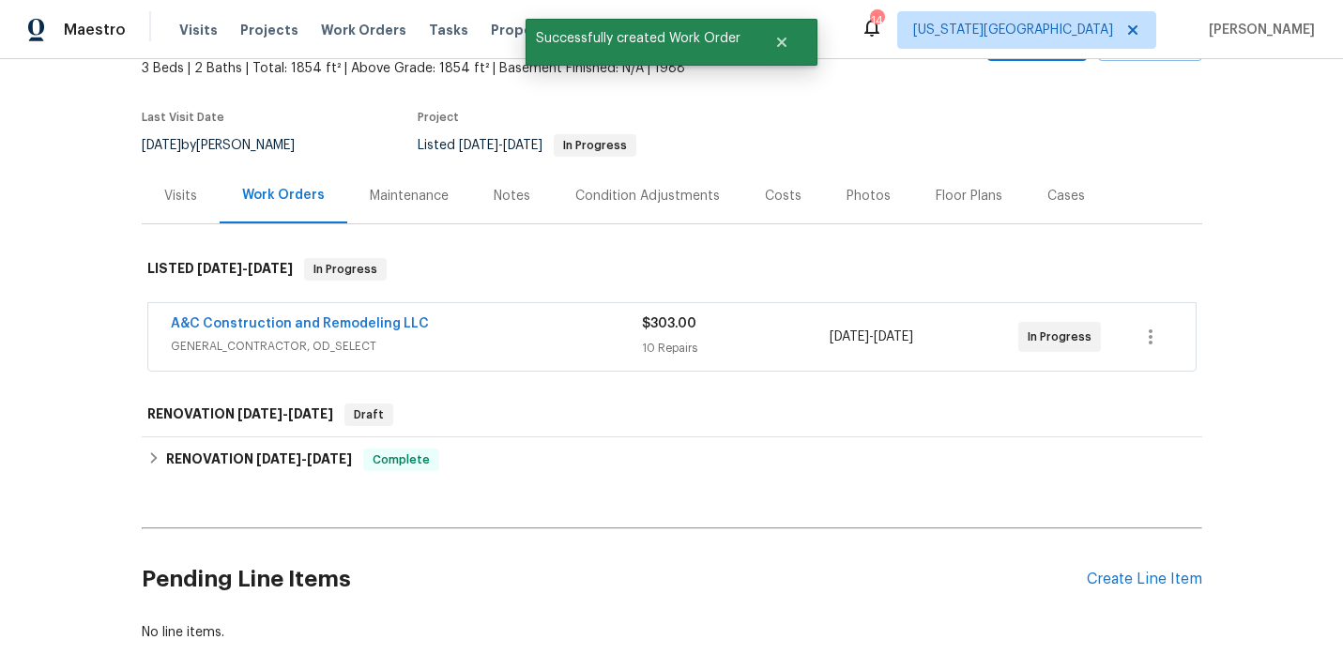
scroll to position [99, 0]
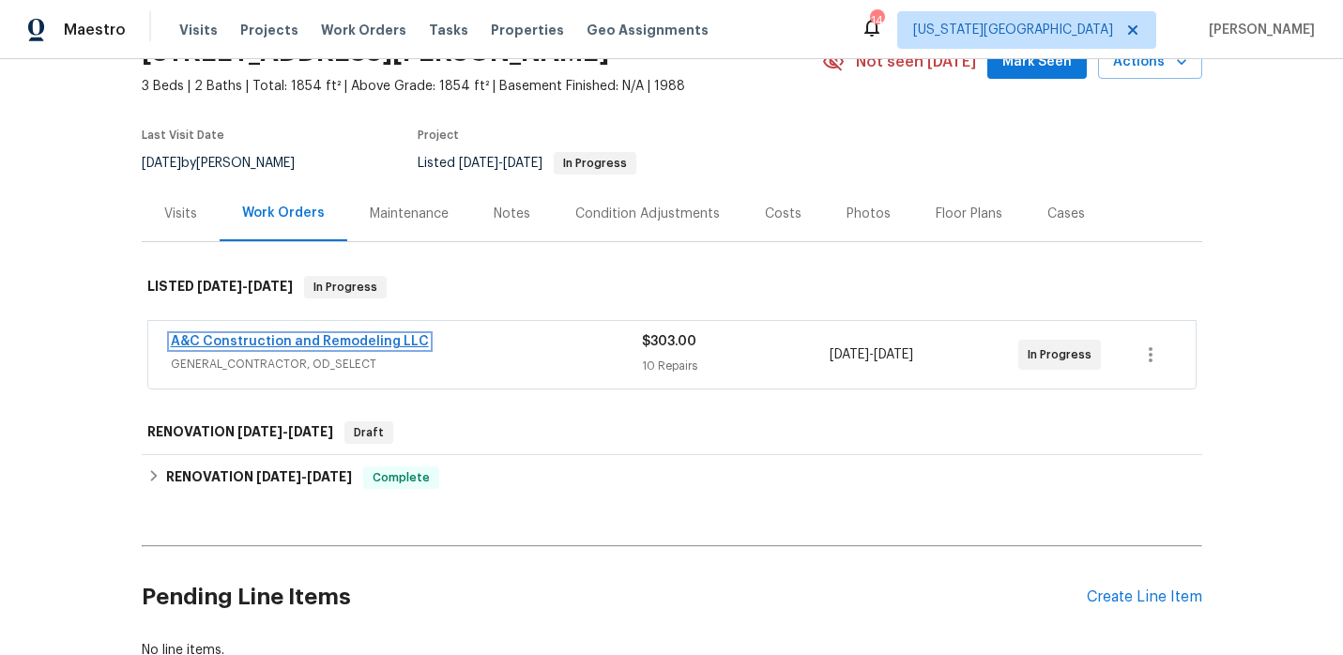
click at [394, 340] on link "A&C Construction and Remodeling LLC" at bounding box center [300, 341] width 258 height 13
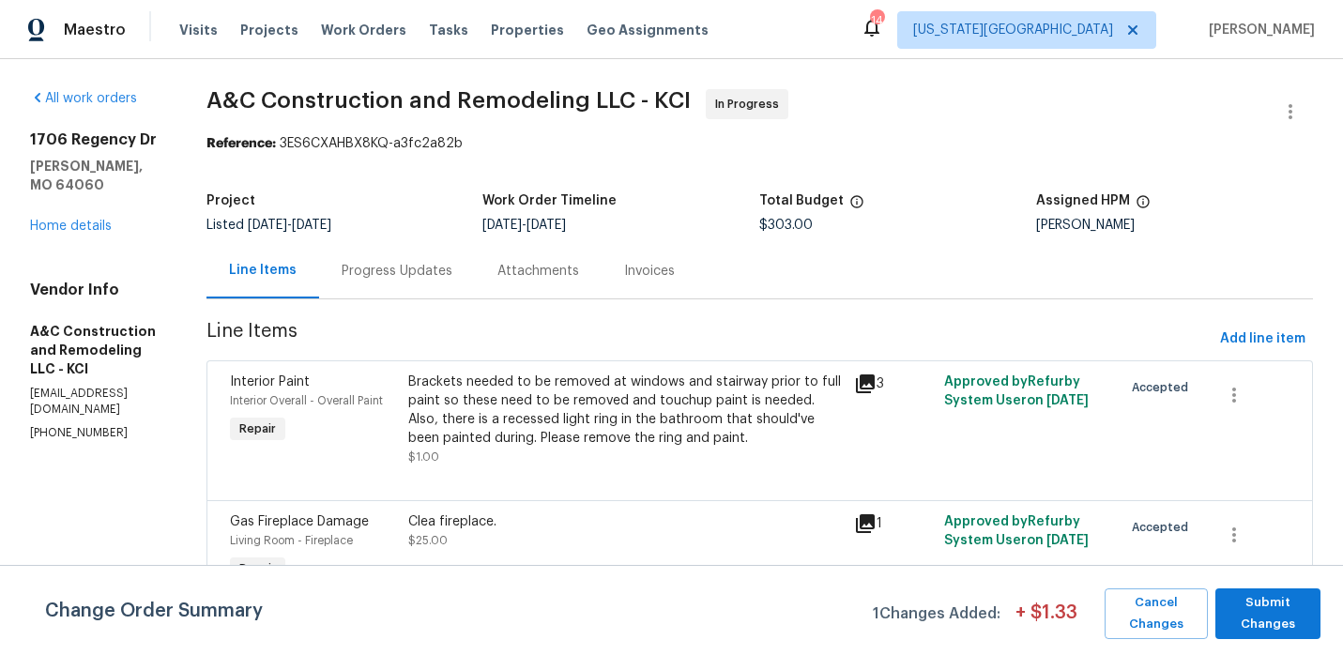
click at [108, 194] on div "1706 Regency Dr Kearney, MO 64060 Home details" at bounding box center [95, 182] width 131 height 105
click at [108, 220] on link "Home details" at bounding box center [71, 226] width 82 height 13
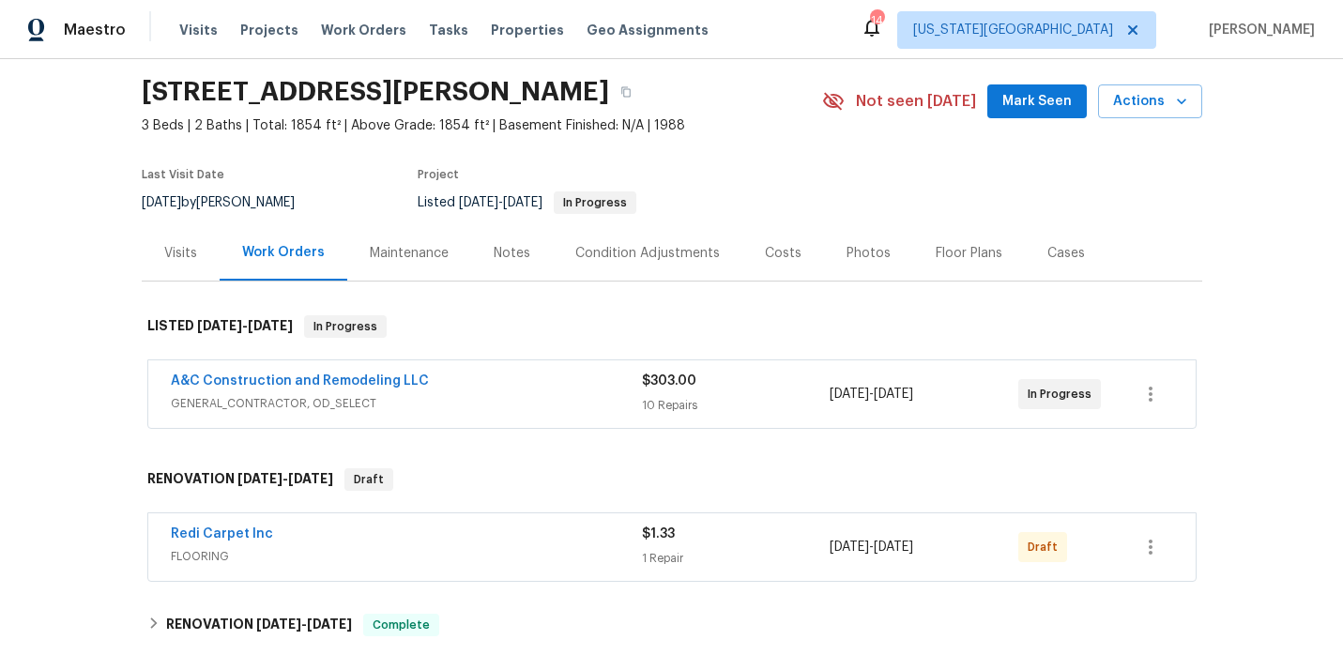
scroll to position [111, 0]
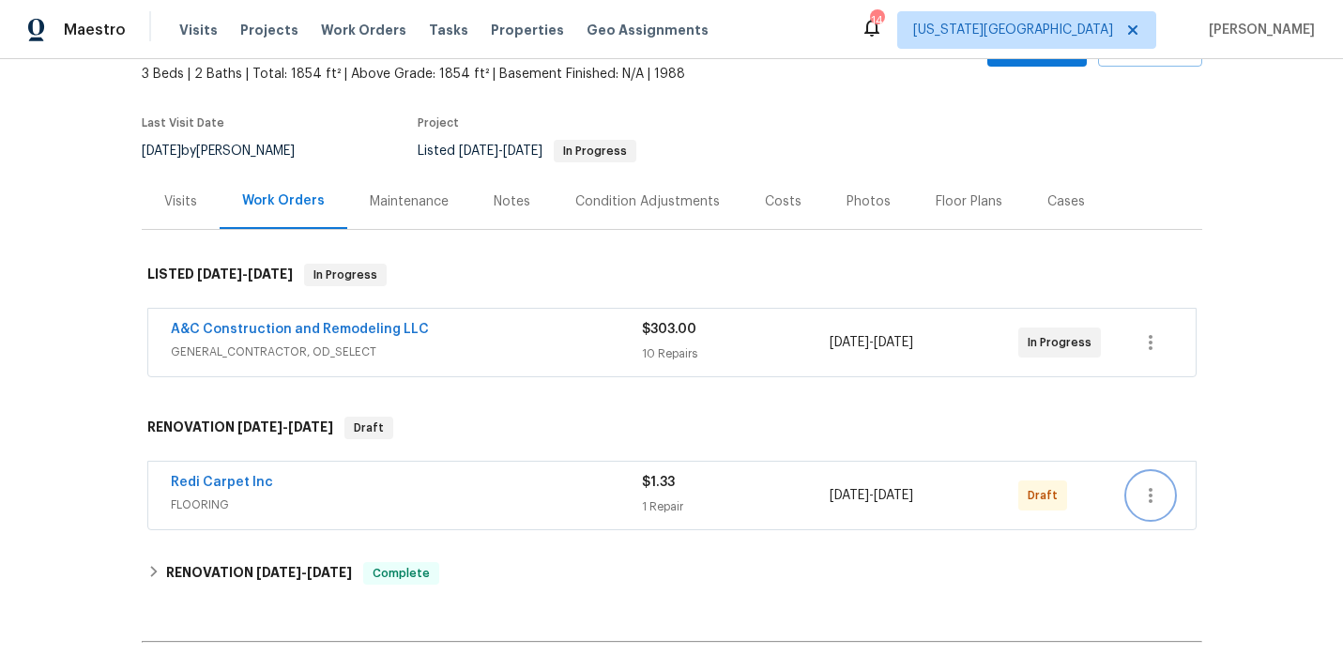
click at [1161, 503] on button "button" at bounding box center [1150, 495] width 45 height 45
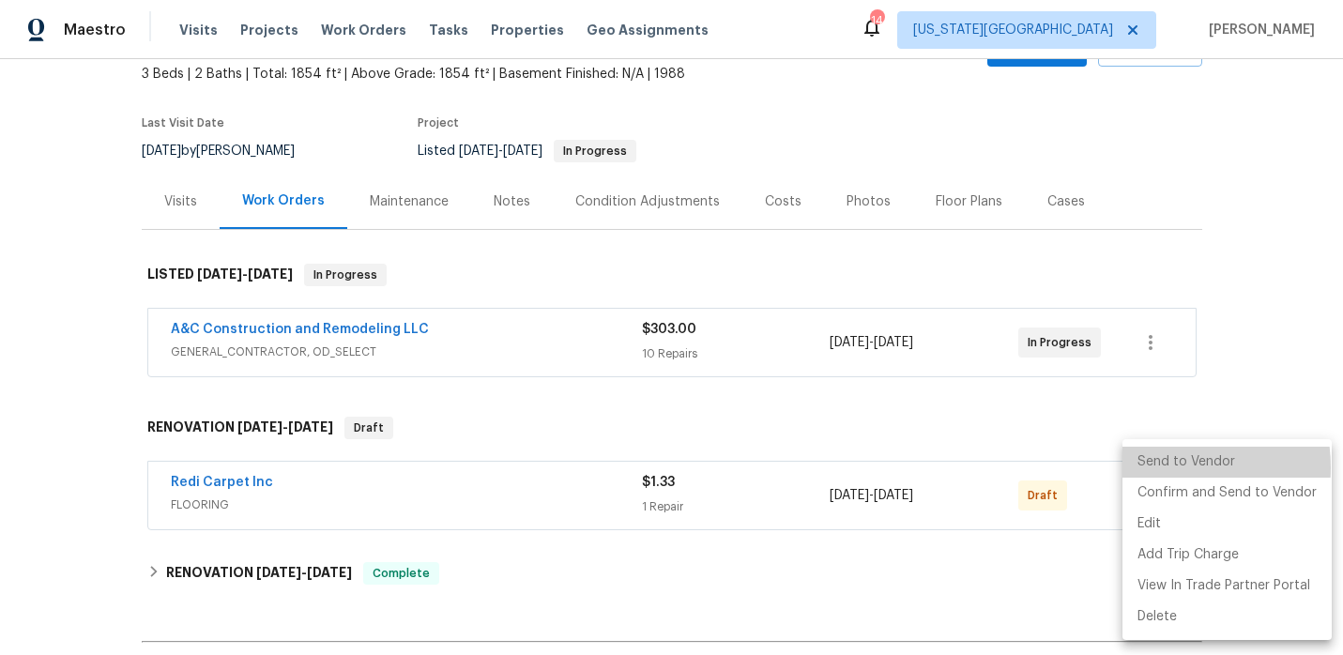
click at [1167, 467] on li "Send to Vendor" at bounding box center [1227, 462] width 209 height 31
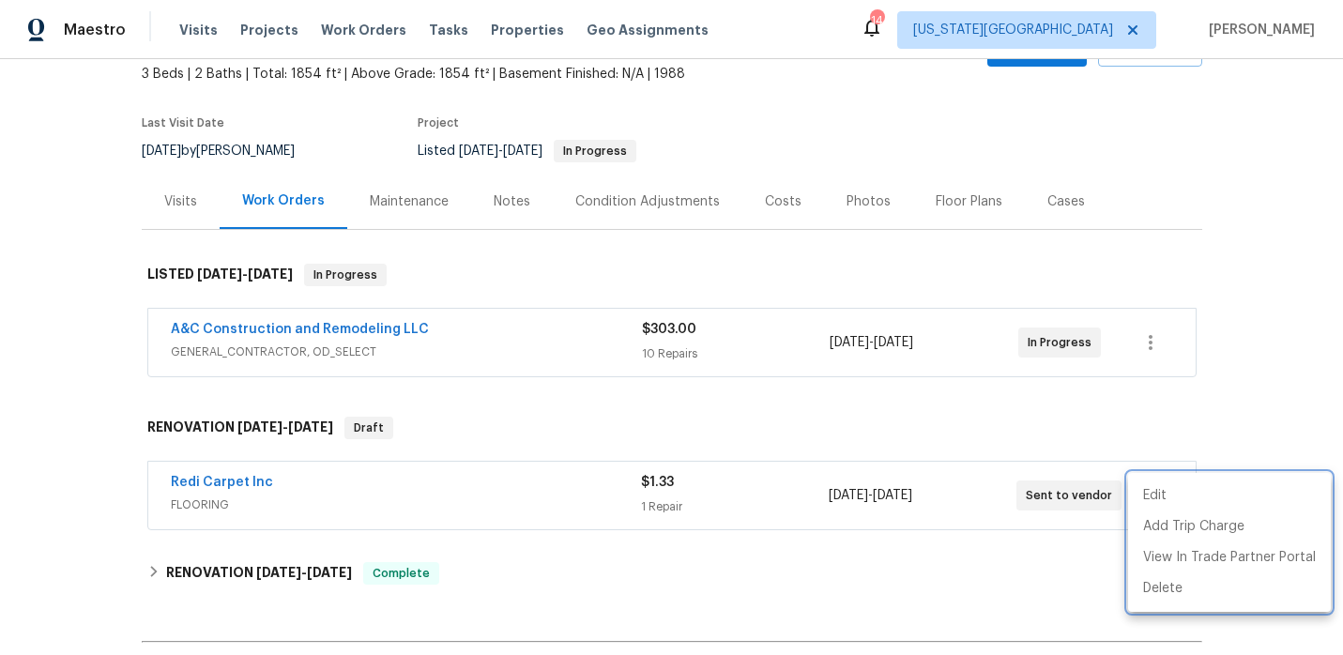
click at [67, 20] on div at bounding box center [671, 327] width 1343 height 655
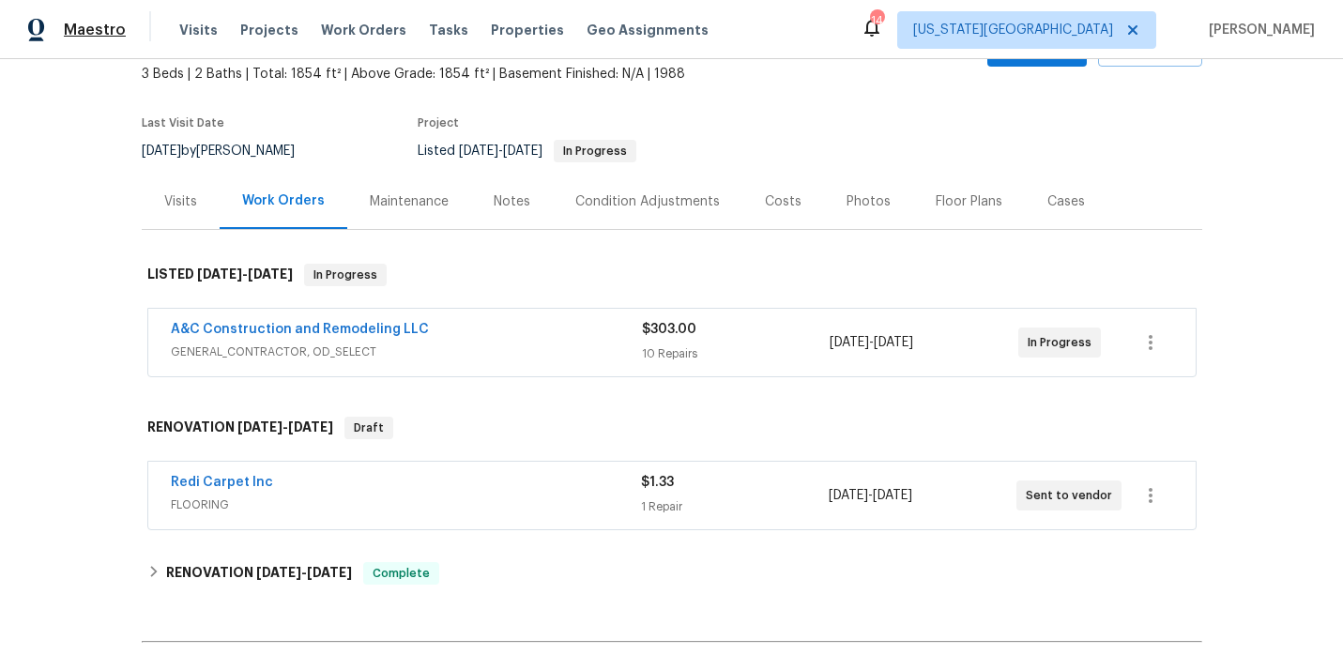
click at [67, 29] on span "Maestro" at bounding box center [95, 30] width 62 height 19
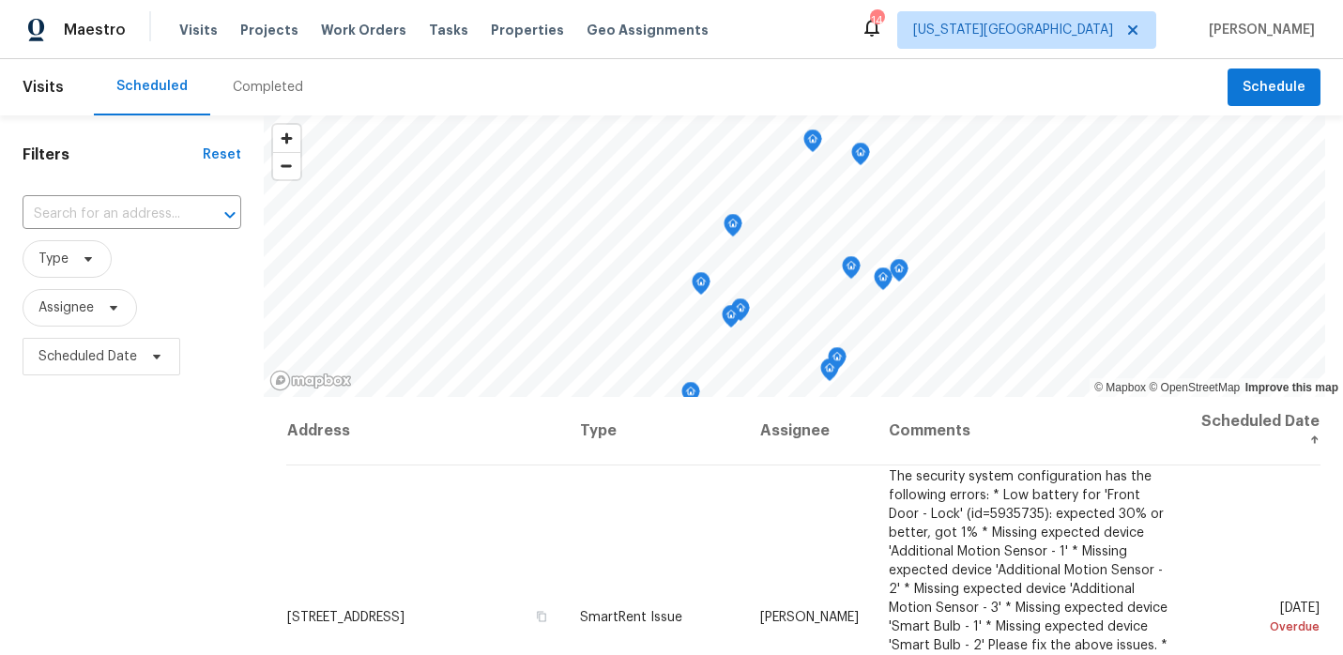
click at [493, 39] on div "Visits Projects Work Orders Tasks Properties Geo Assignments" at bounding box center [455, 30] width 552 height 38
click at [496, 31] on span "Properties" at bounding box center [527, 30] width 73 height 19
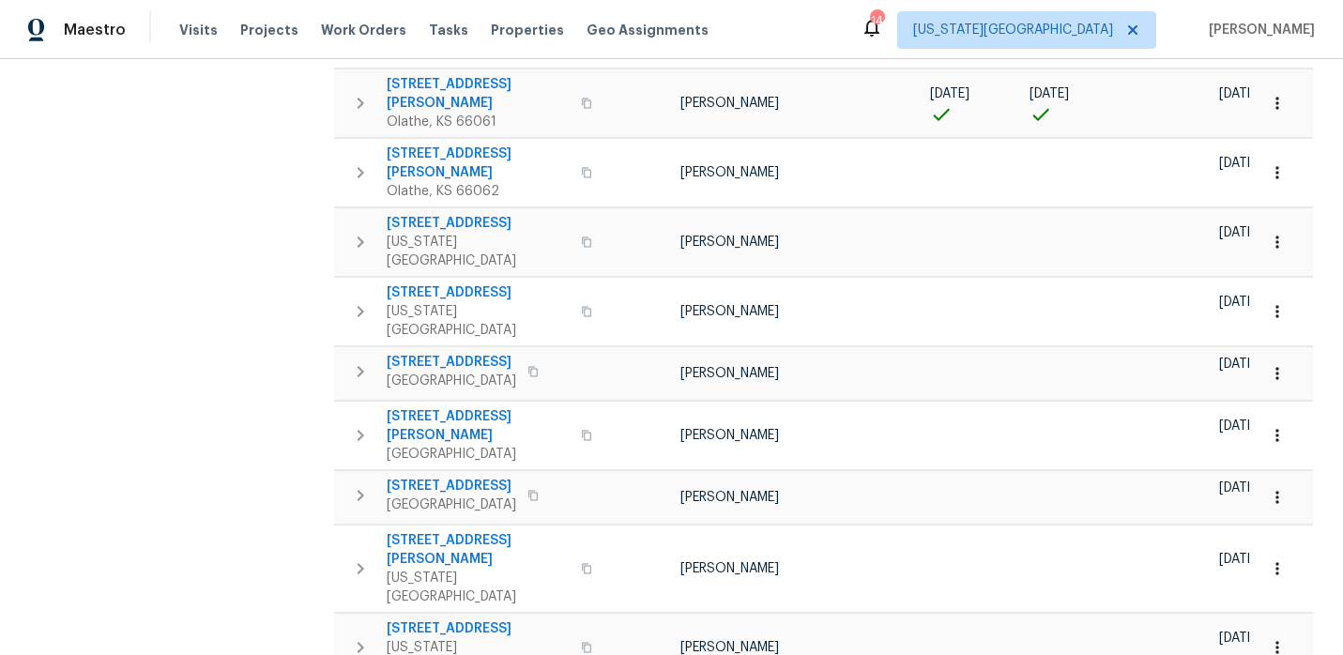
scroll to position [554, 0]
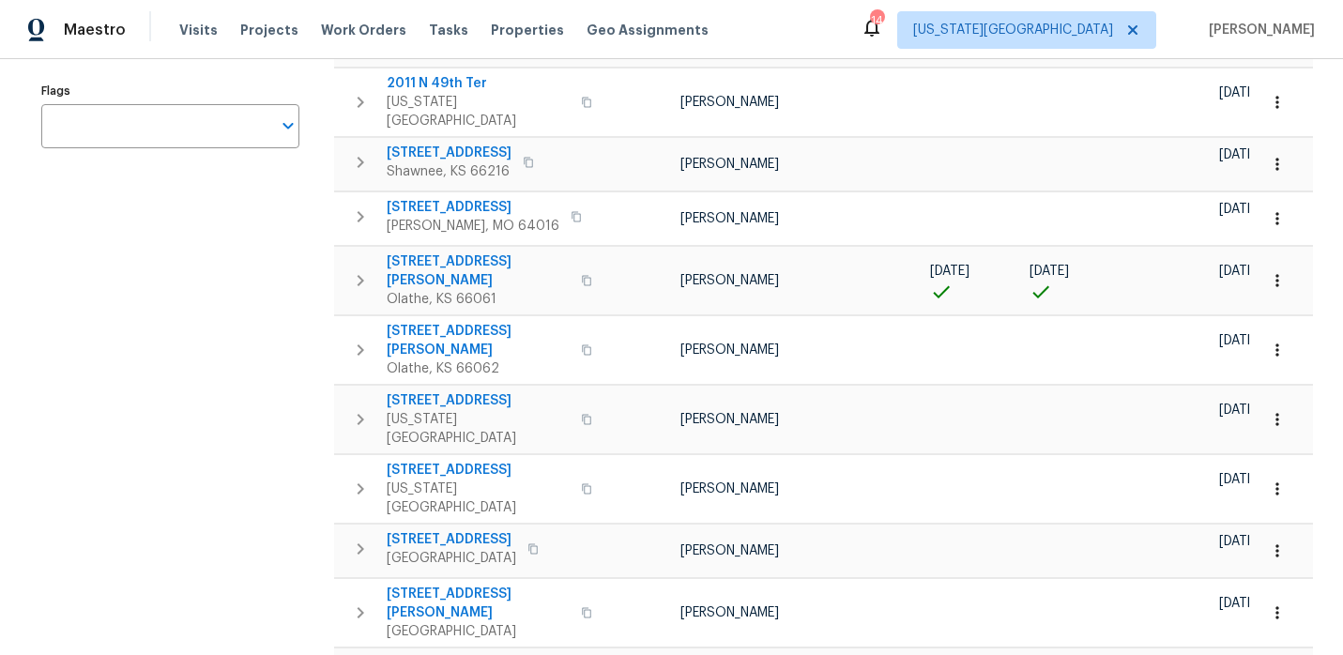
scroll to position [0, 0]
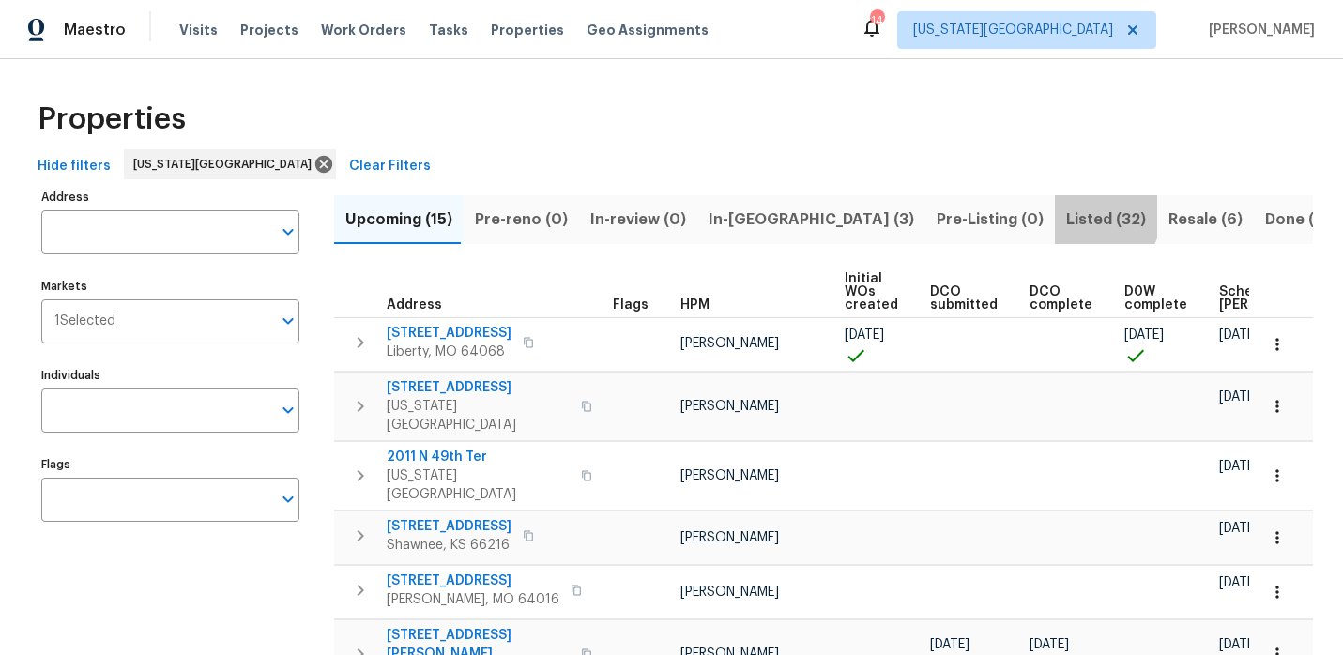
click at [1066, 213] on span "Listed (32)" at bounding box center [1106, 219] width 80 height 26
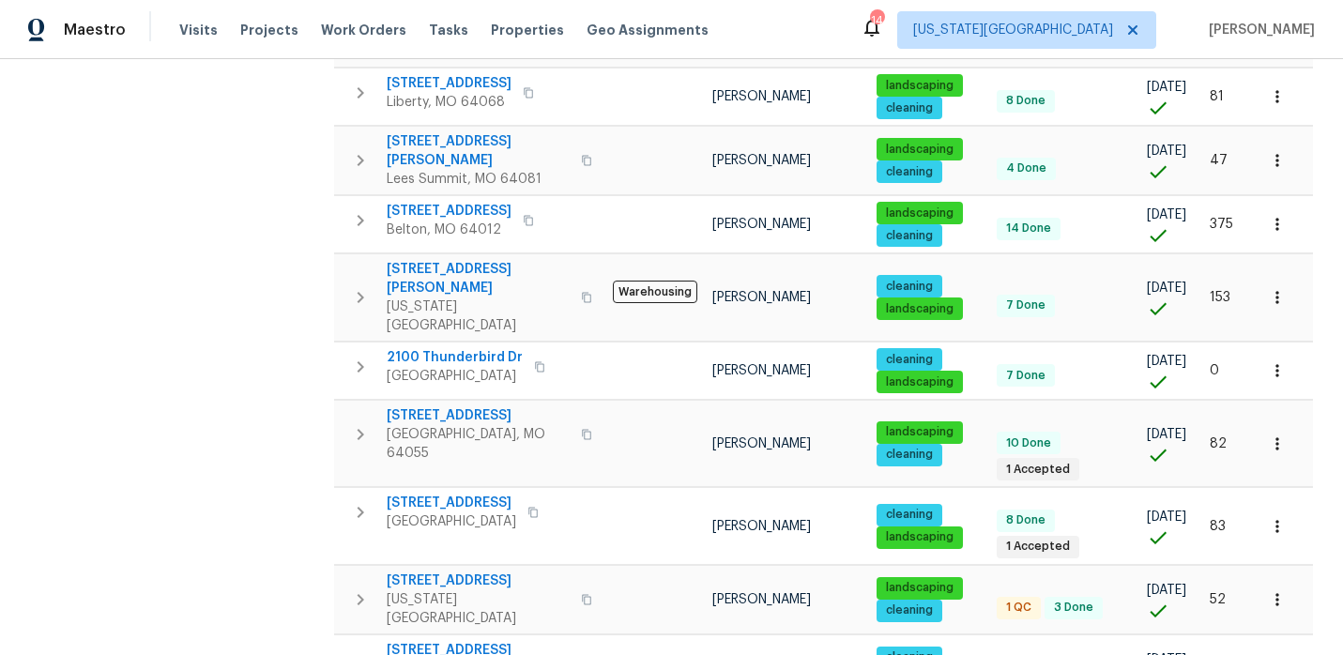
scroll to position [1256, 0]
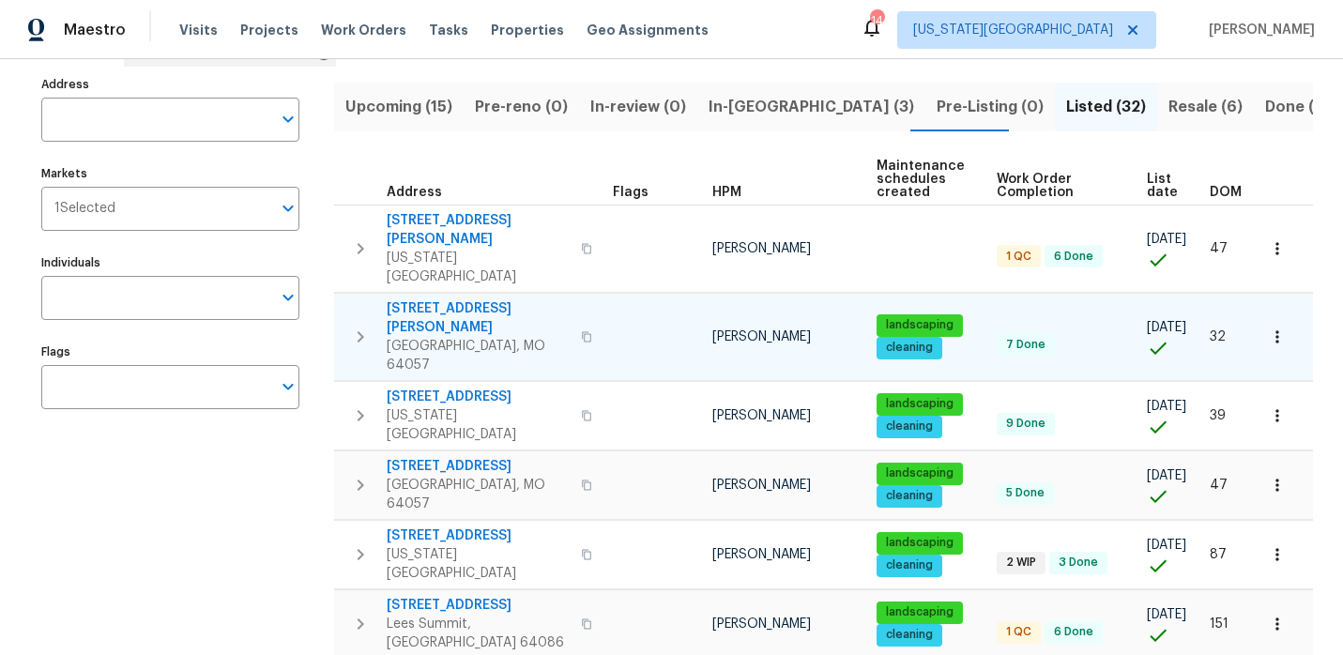
scroll to position [137, 0]
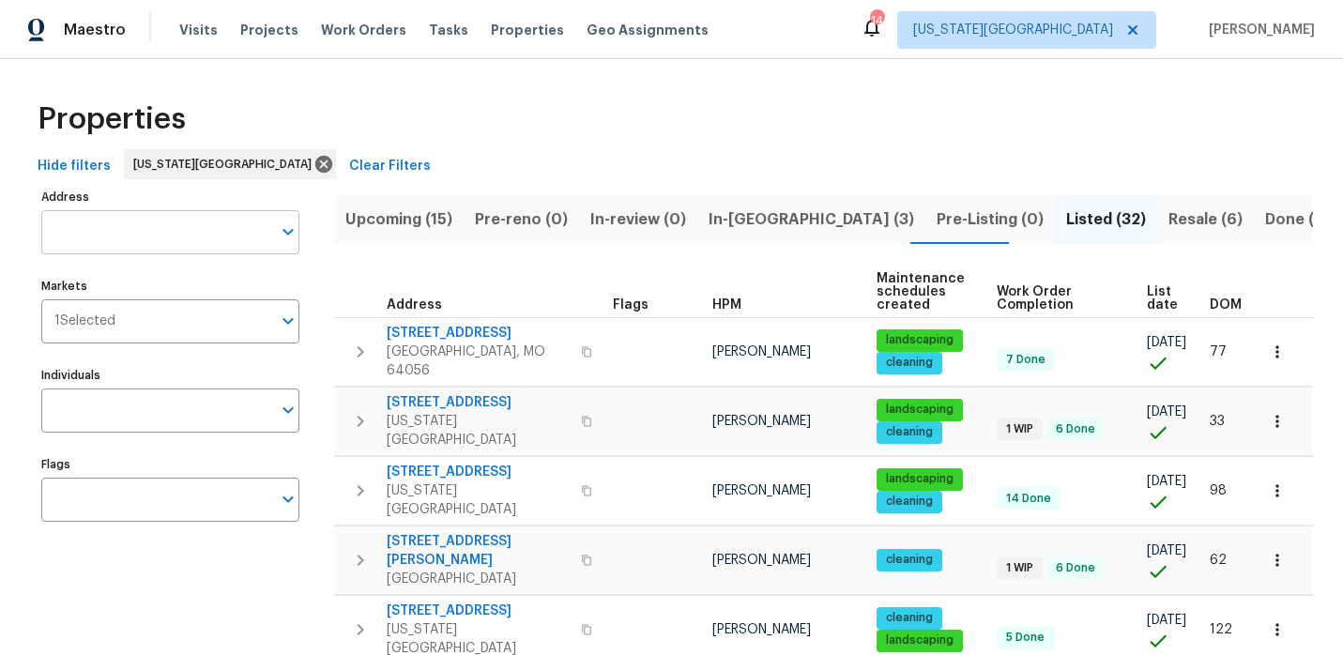
click at [167, 237] on input "Address" at bounding box center [156, 232] width 230 height 44
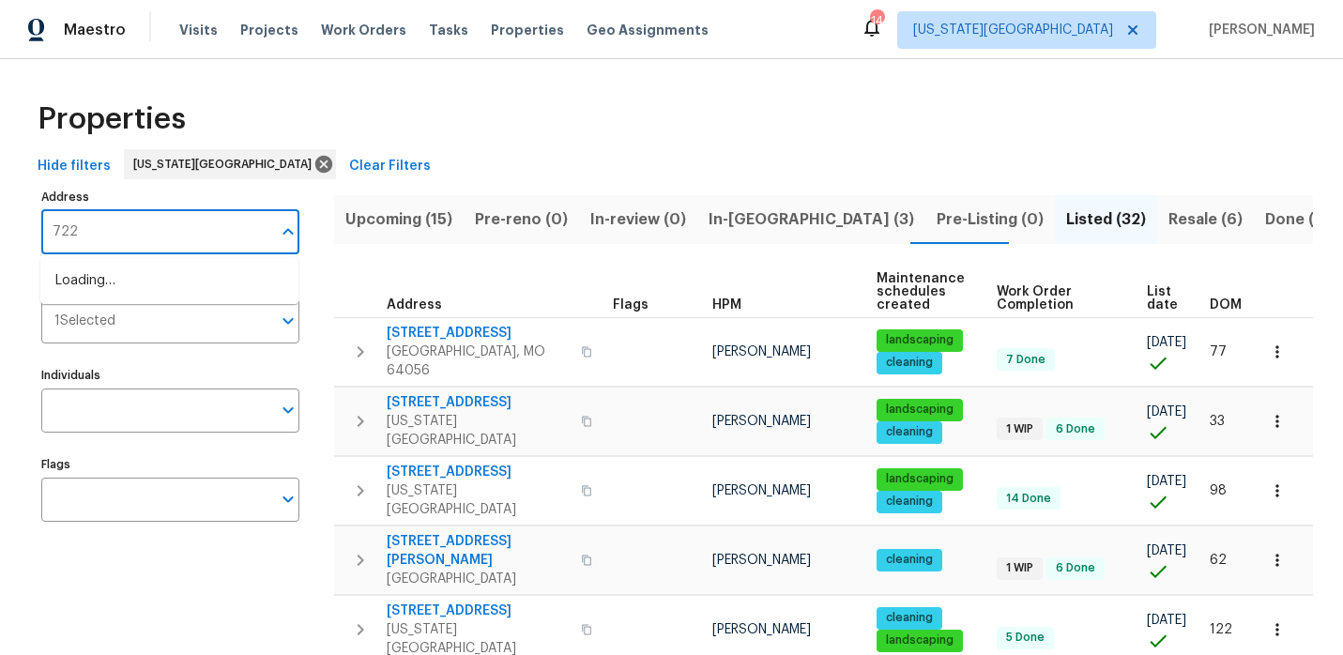
type input "7227"
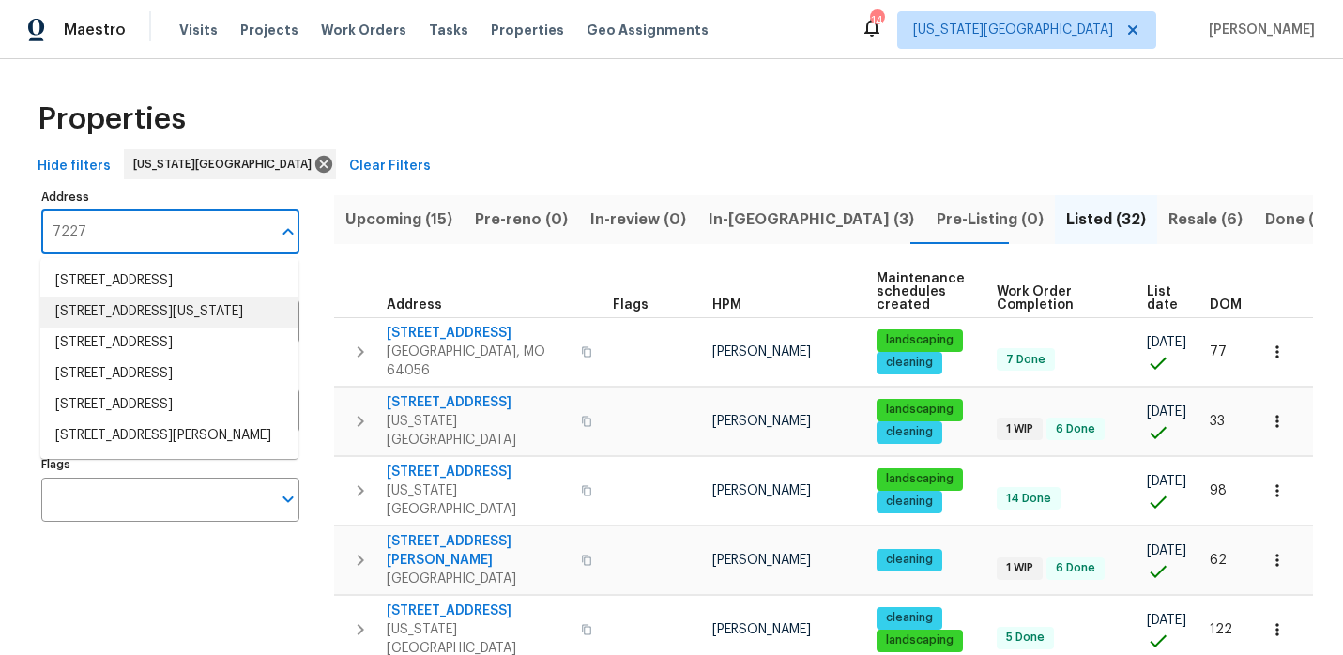
click at [133, 319] on li "7227 Greeley Ave Kansas City KS 66109" at bounding box center [169, 312] width 258 height 31
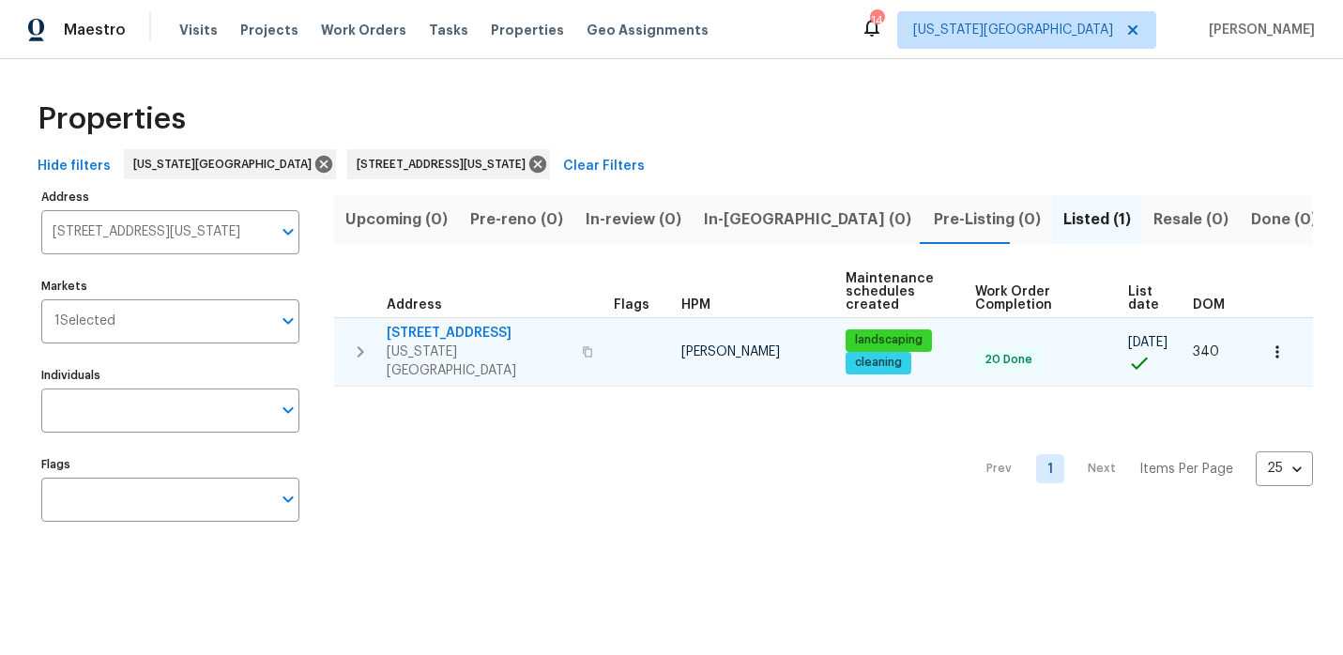
click at [460, 332] on span "[STREET_ADDRESS]" at bounding box center [479, 333] width 184 height 19
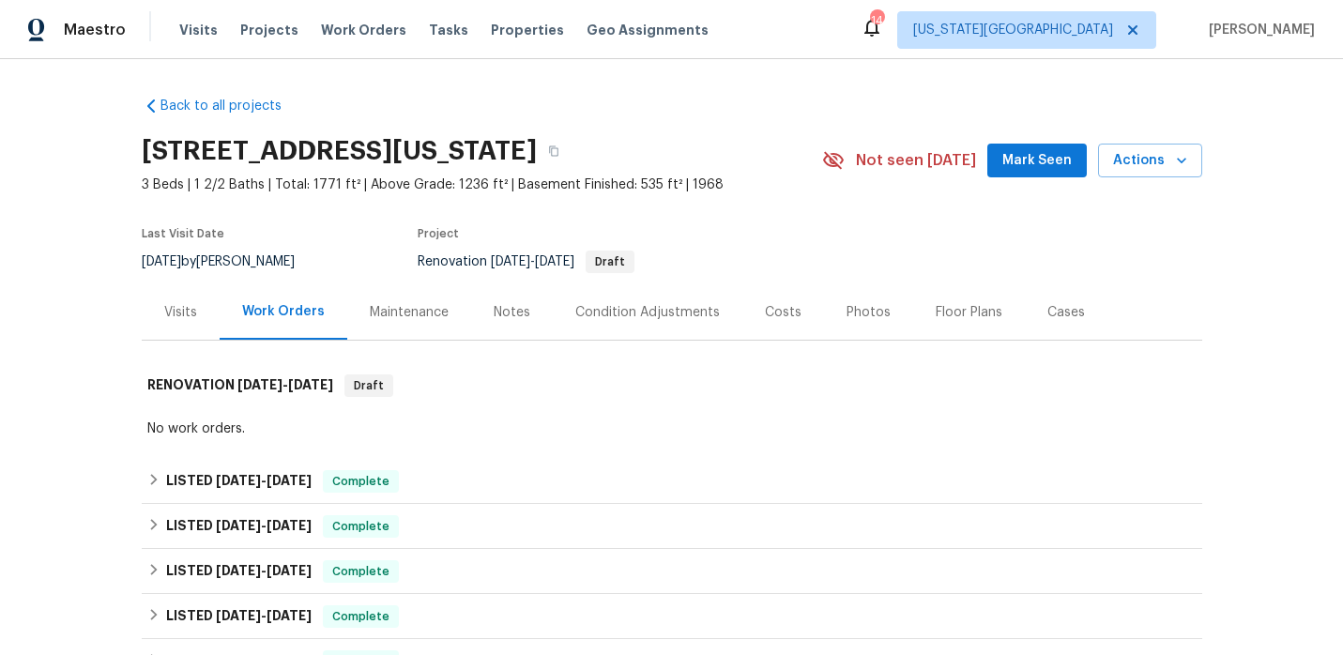
click at [191, 313] on div "Visits" at bounding box center [180, 312] width 33 height 19
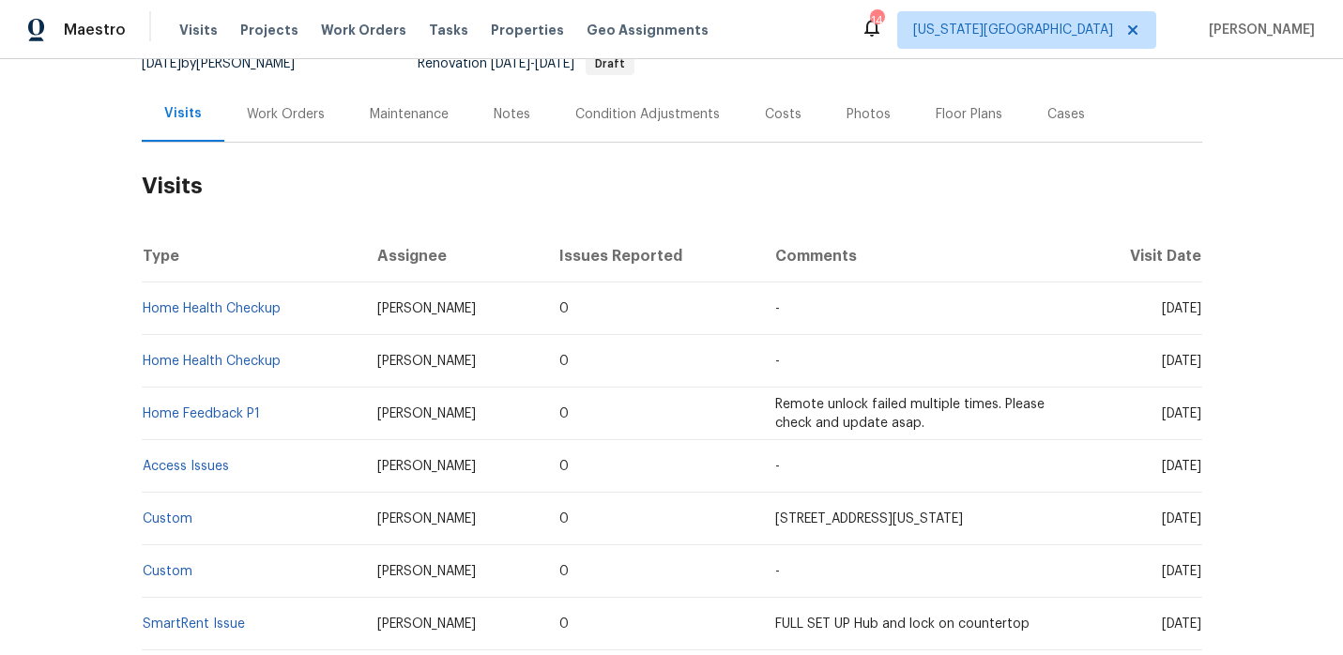
scroll to position [203, 0]
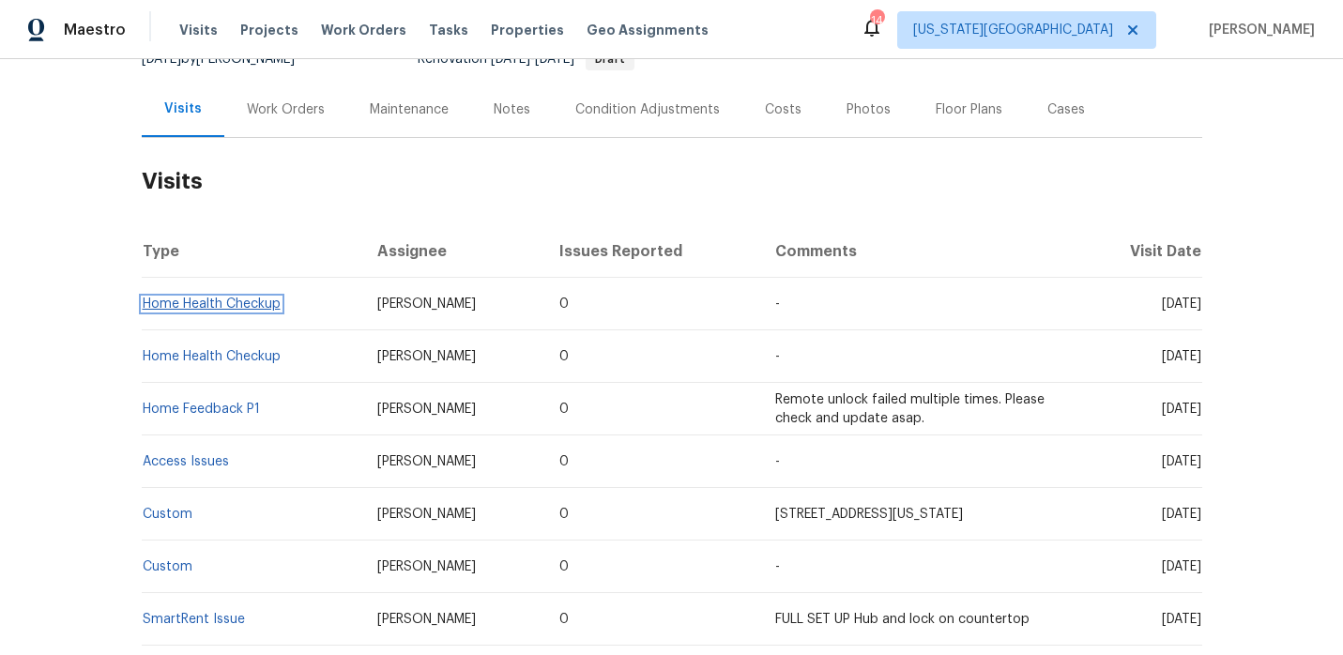
click at [246, 310] on link "Home Health Checkup" at bounding box center [212, 304] width 138 height 13
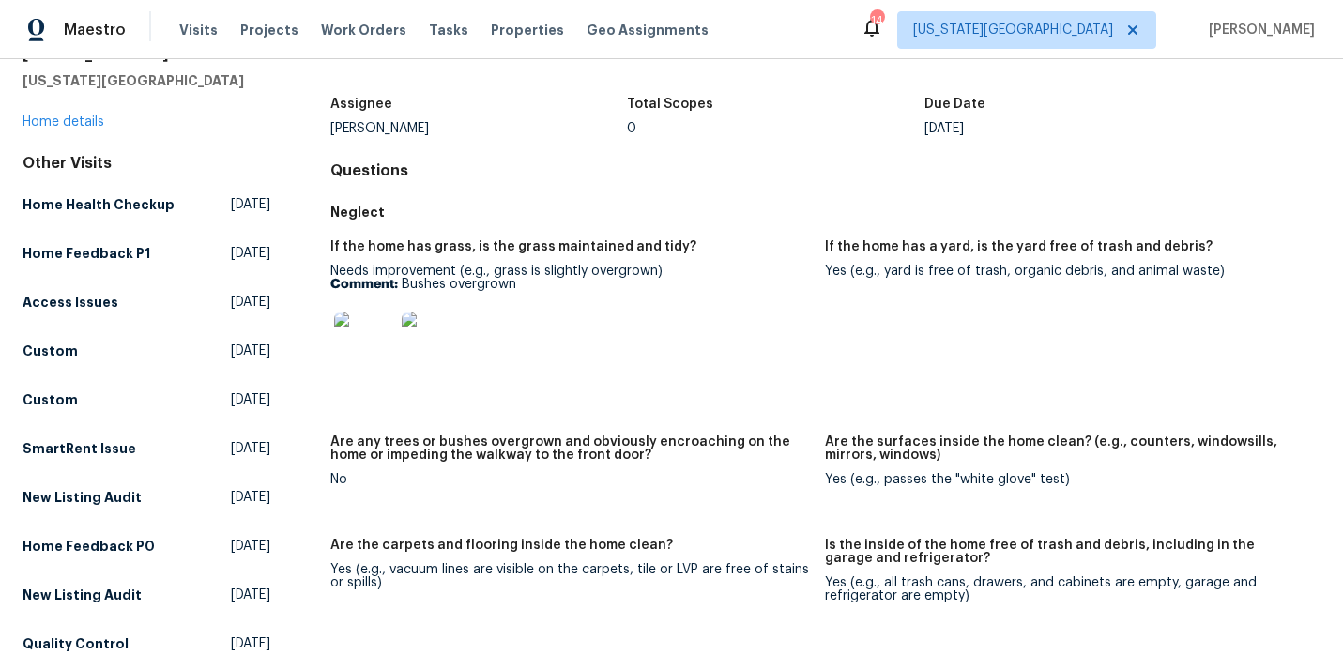
scroll to position [103, 0]
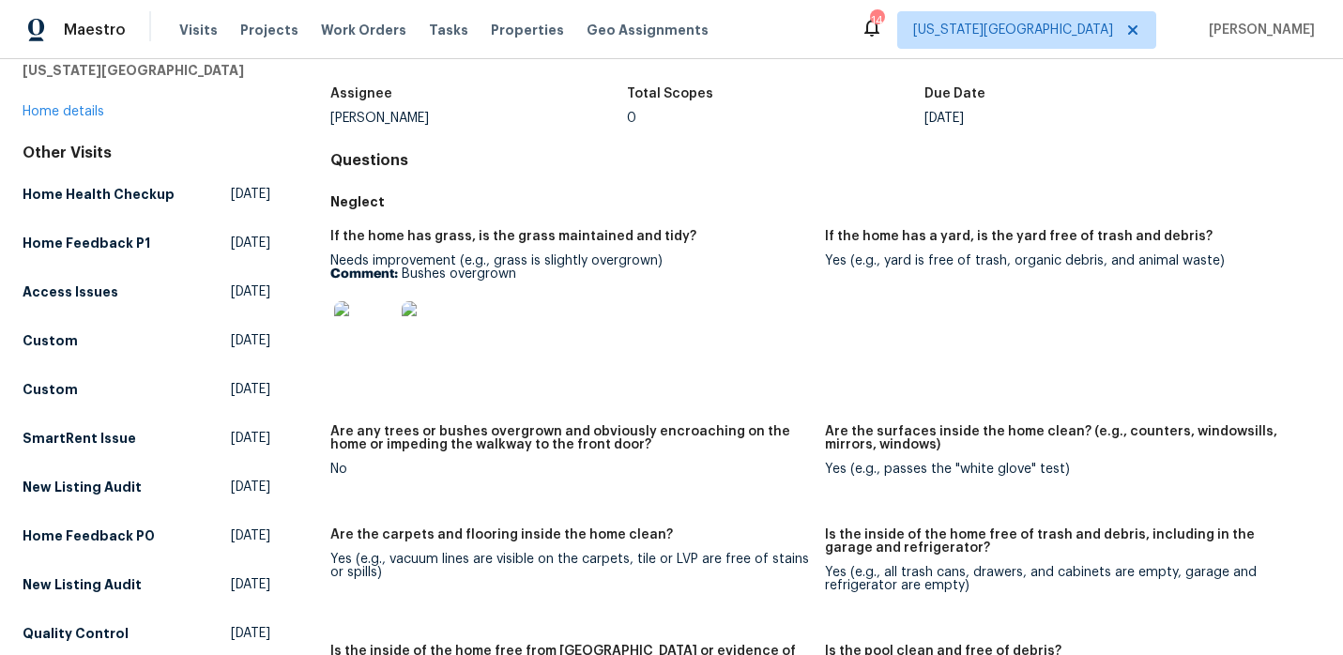
click at [359, 330] on img at bounding box center [364, 331] width 60 height 60
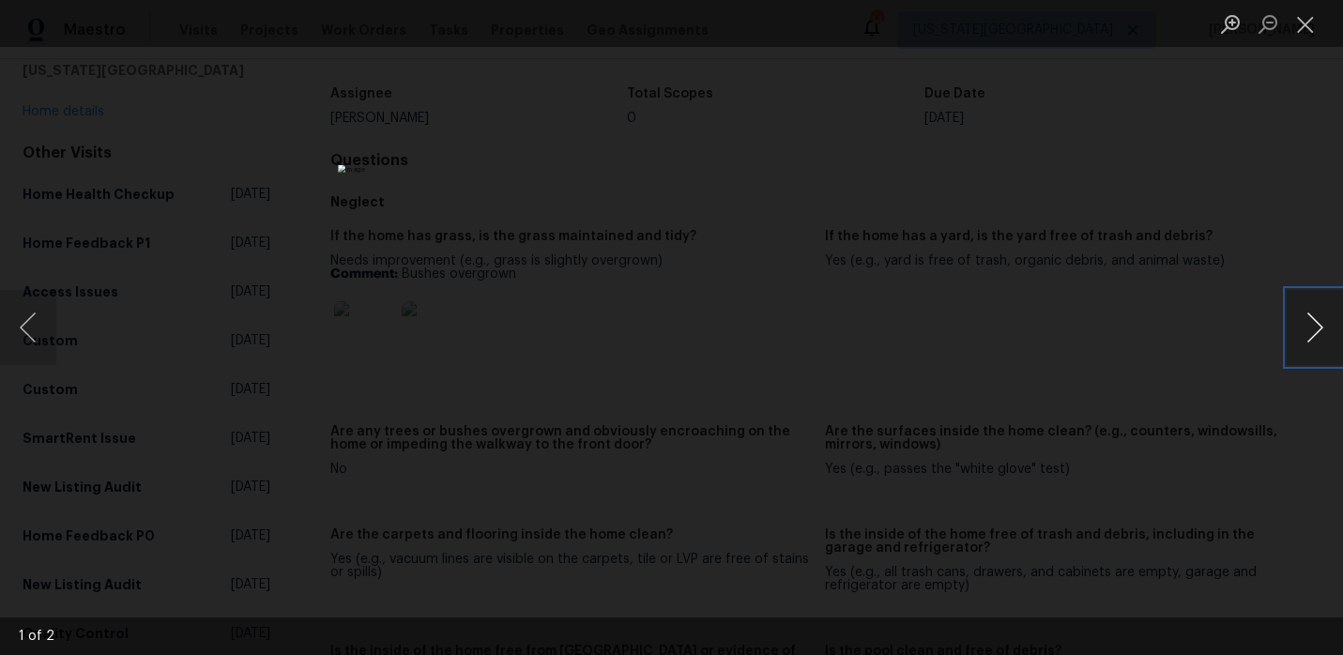
click at [1334, 336] on button "Next image" at bounding box center [1315, 327] width 56 height 75
click at [1302, 38] on button "Close lightbox" at bounding box center [1306, 24] width 38 height 33
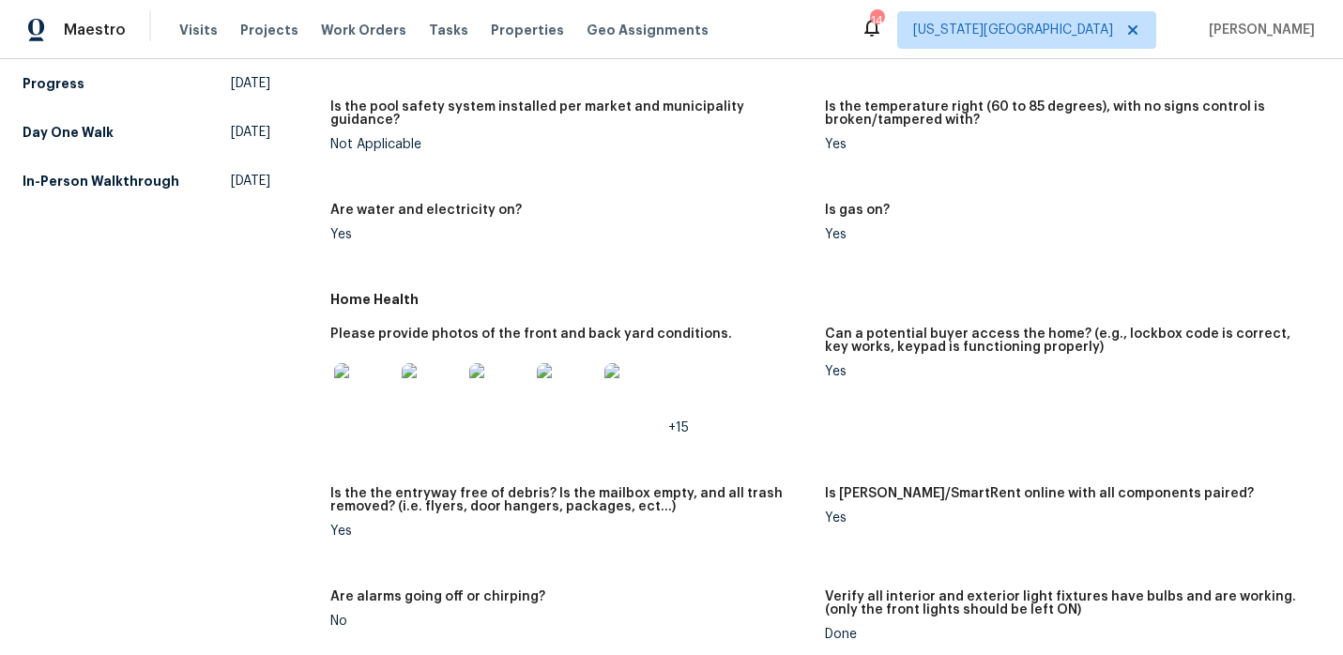
scroll to position [756, 0]
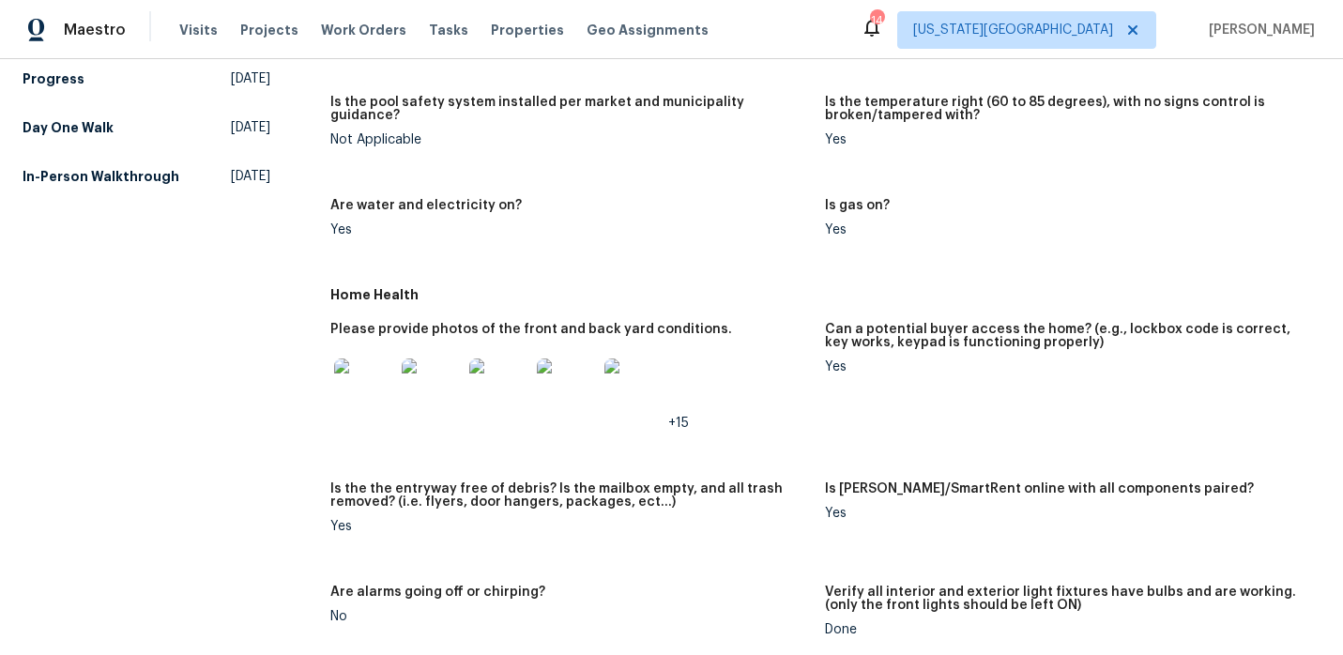
click at [356, 359] on img at bounding box center [364, 389] width 60 height 60
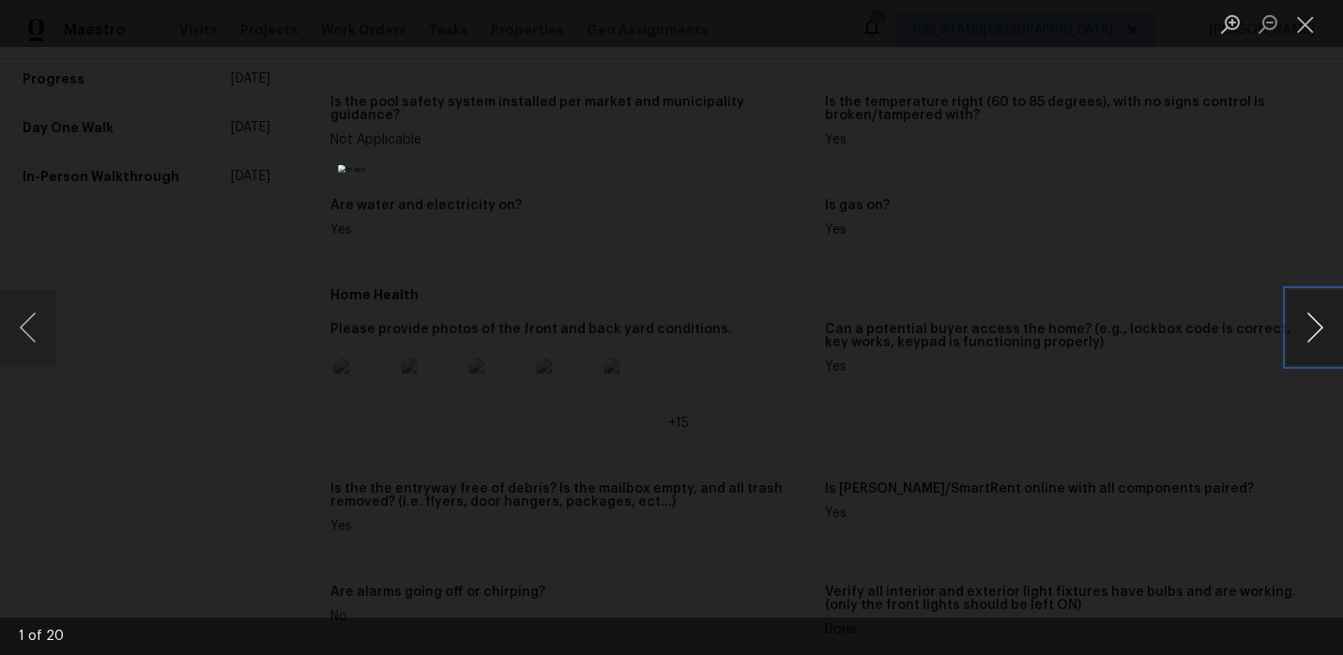
click at [1321, 342] on button "Next image" at bounding box center [1315, 327] width 56 height 75
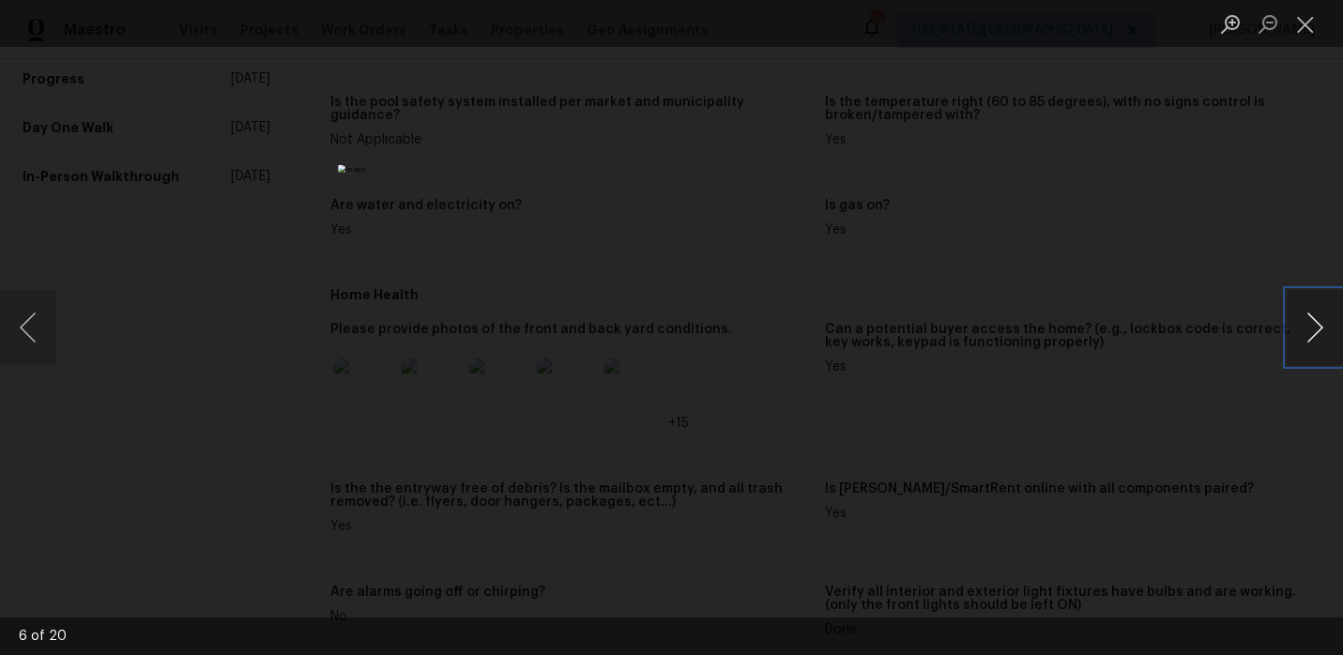
click at [1321, 342] on button "Next image" at bounding box center [1315, 327] width 56 height 75
click at [1325, 16] on ul "Lightbox" at bounding box center [1277, 23] width 131 height 47
click at [1313, 29] on button "Close lightbox" at bounding box center [1306, 24] width 38 height 33
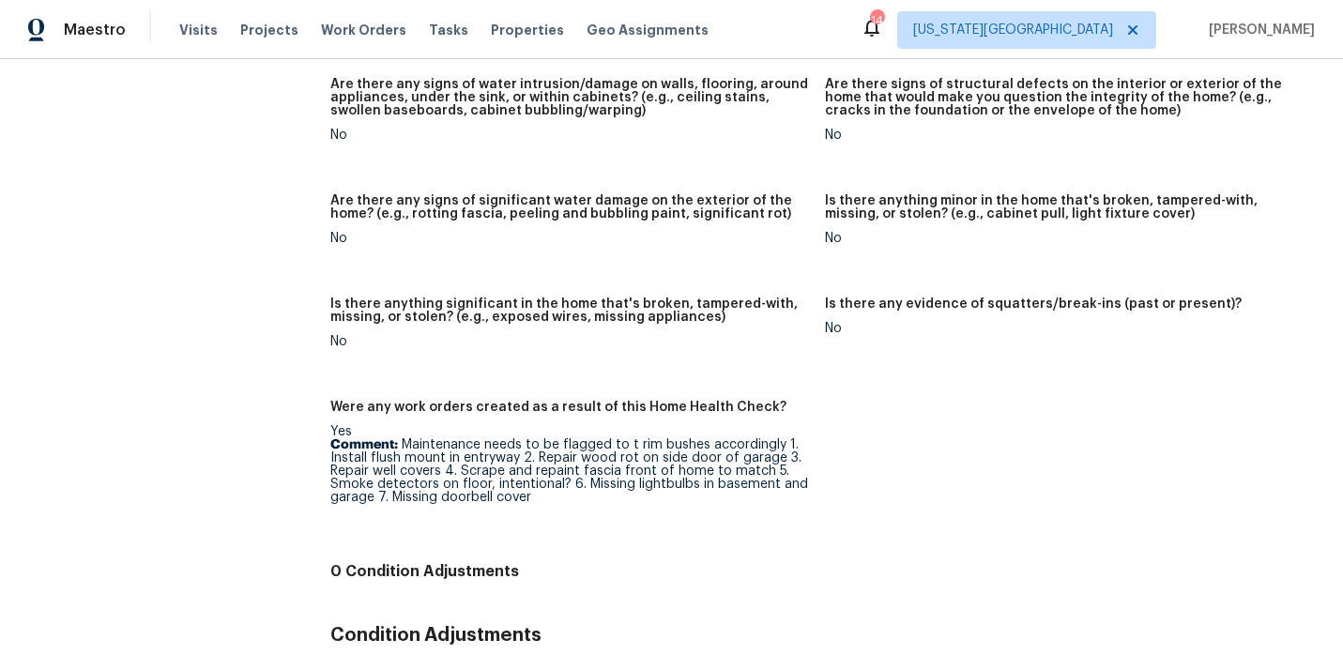
scroll to position [1447, 0]
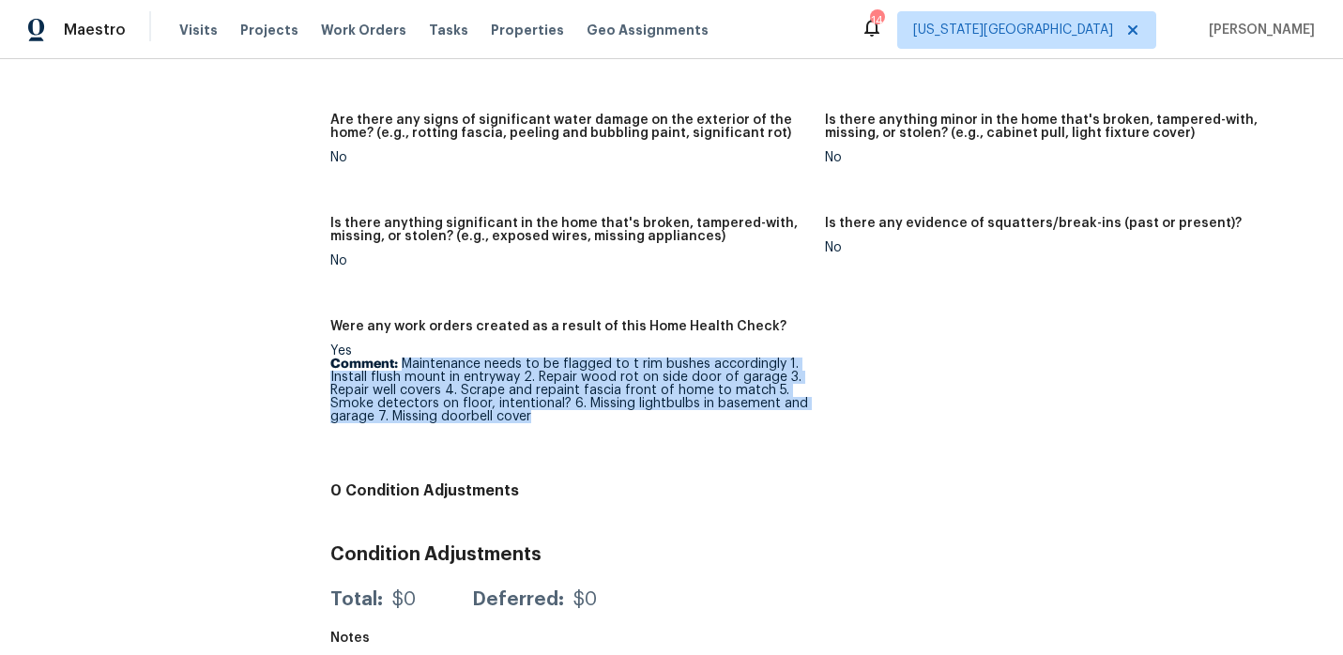
drag, startPoint x: 528, startPoint y: 405, endPoint x: 406, endPoint y: 350, distance: 134.0
click at [406, 358] on p "Comment: Maintenance needs to be flagged to t rim bushes accordingly 1. Install…" at bounding box center [570, 391] width 481 height 66
copy p "Maintenance needs to be flagged to t rim bushes accordingly 1. Install flush mo…"
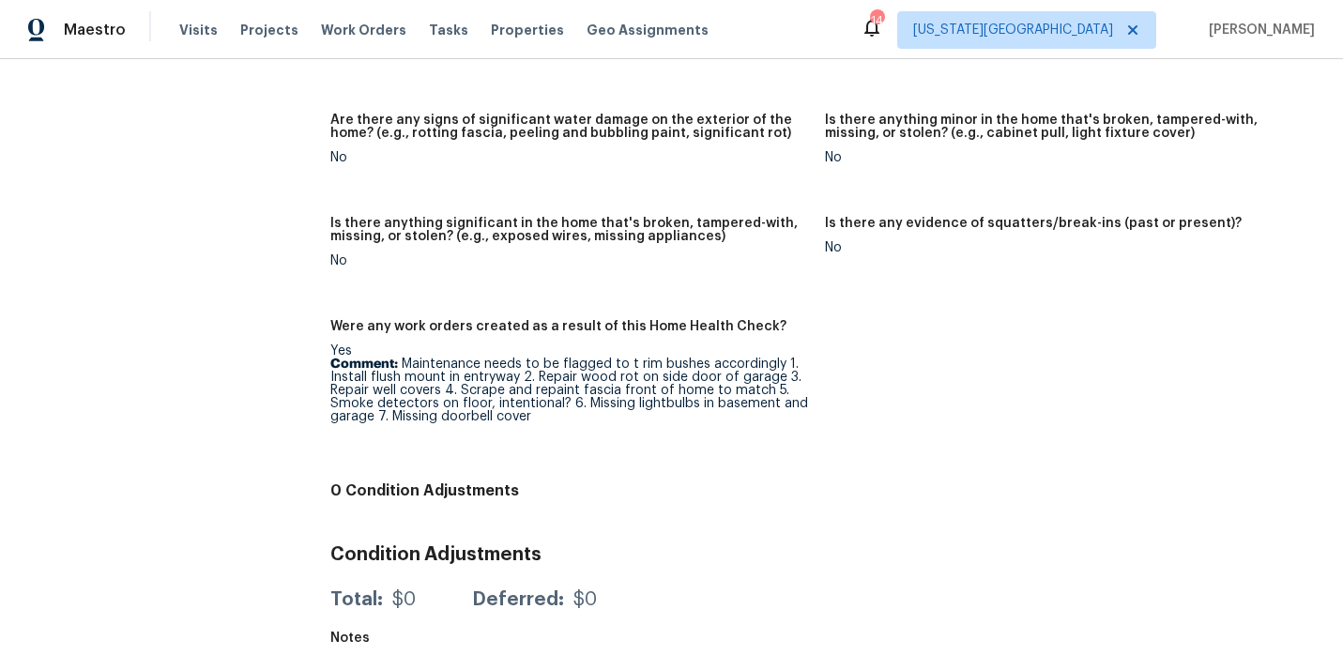
click at [806, 395] on p "Comment: Maintenance needs to be flagged to t rim bushes accordingly 1. Install…" at bounding box center [570, 391] width 481 height 66
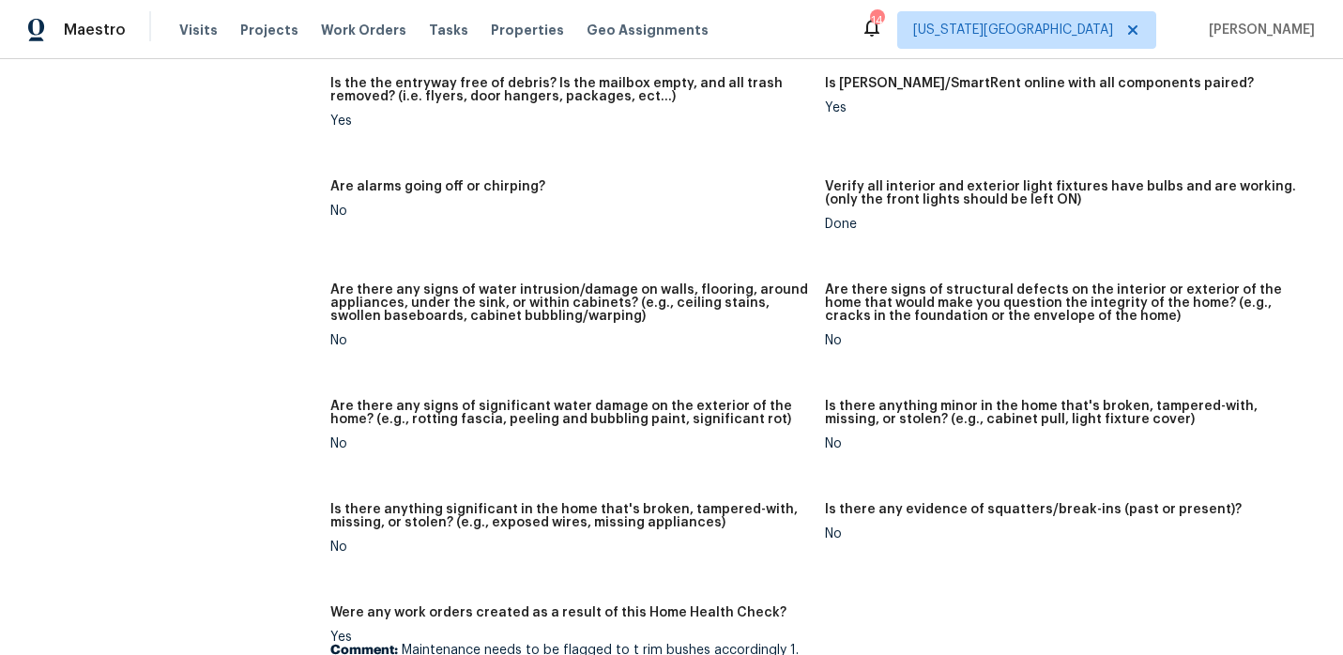
scroll to position [0, 0]
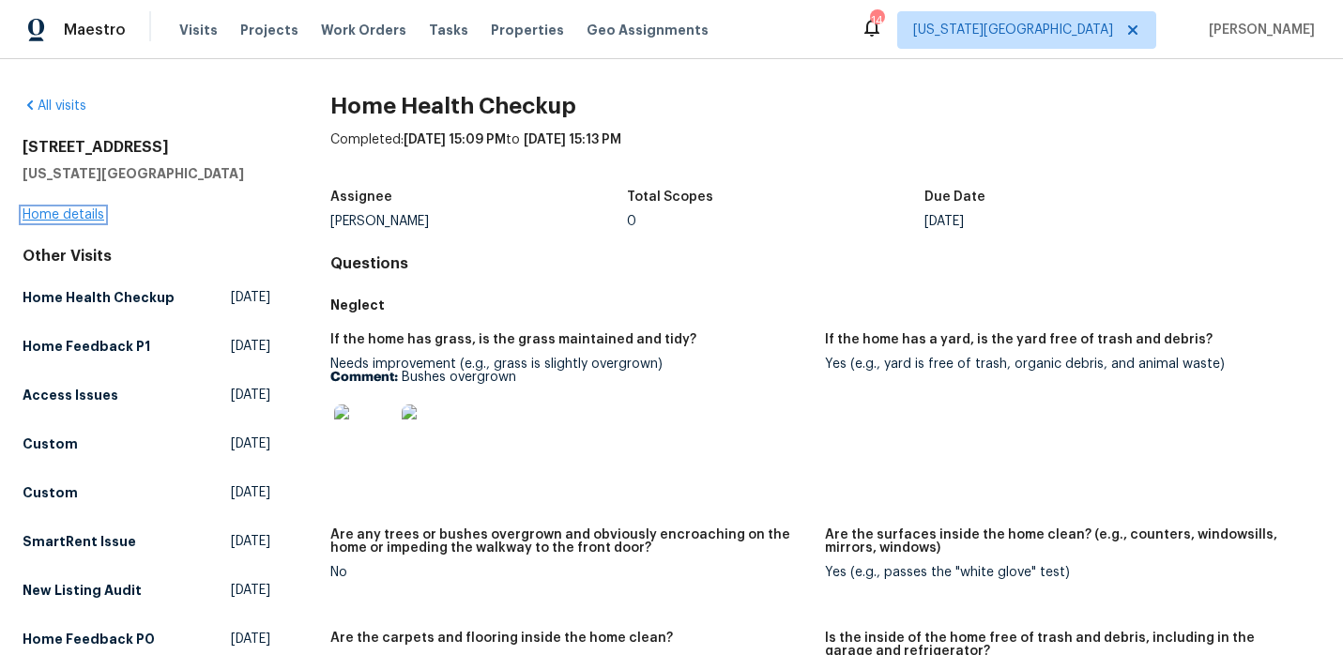
click at [53, 212] on link "Home details" at bounding box center [64, 214] width 82 height 13
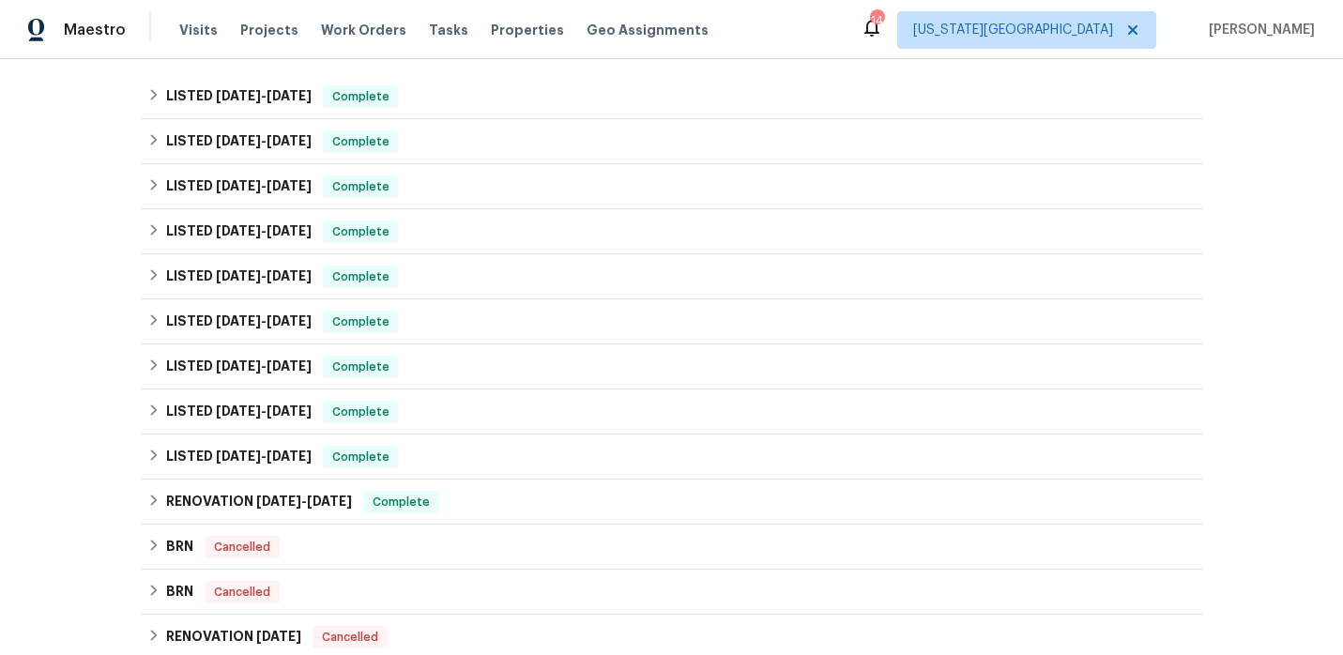
scroll to position [677, 0]
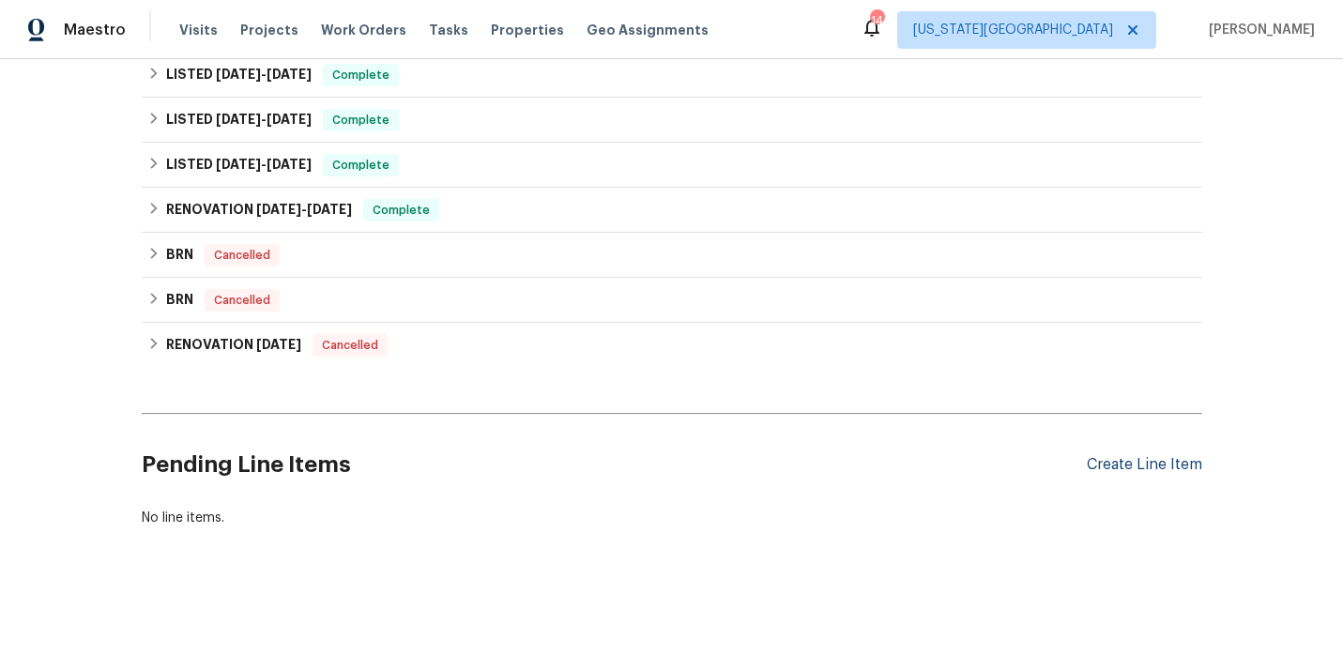
click at [1155, 456] on div "Create Line Item" at bounding box center [1144, 465] width 115 height 18
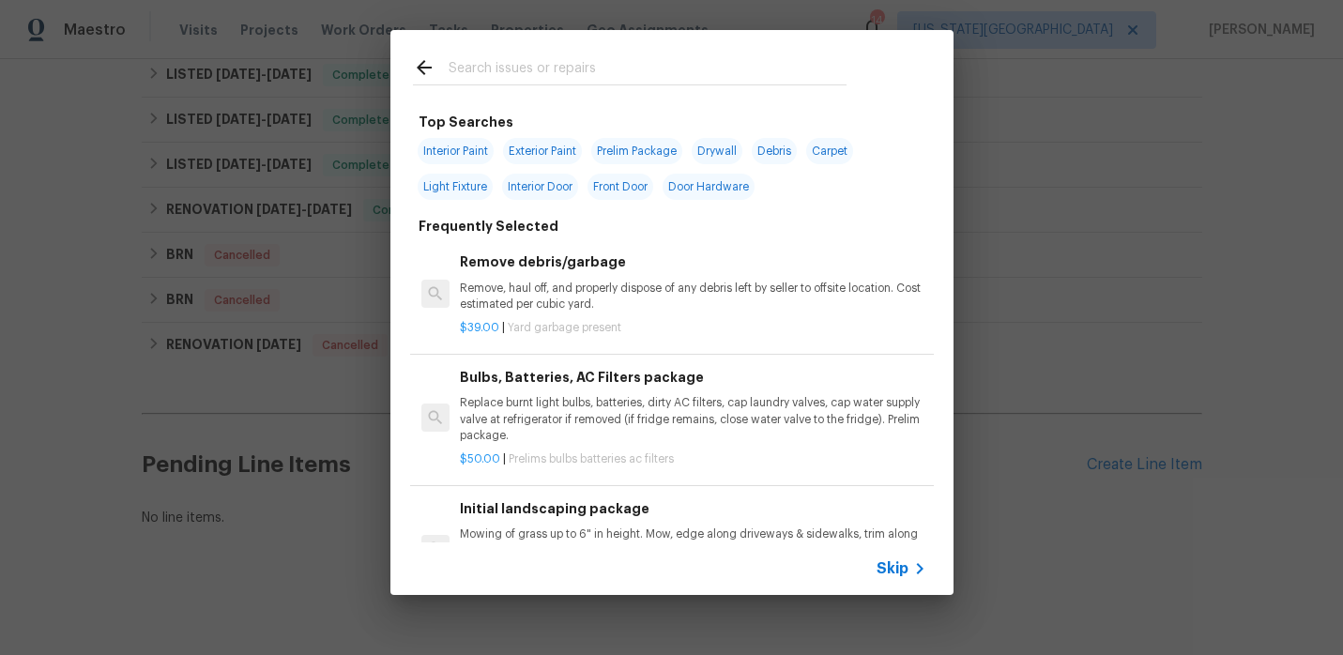
click at [512, 71] on input "text" at bounding box center [648, 70] width 398 height 28
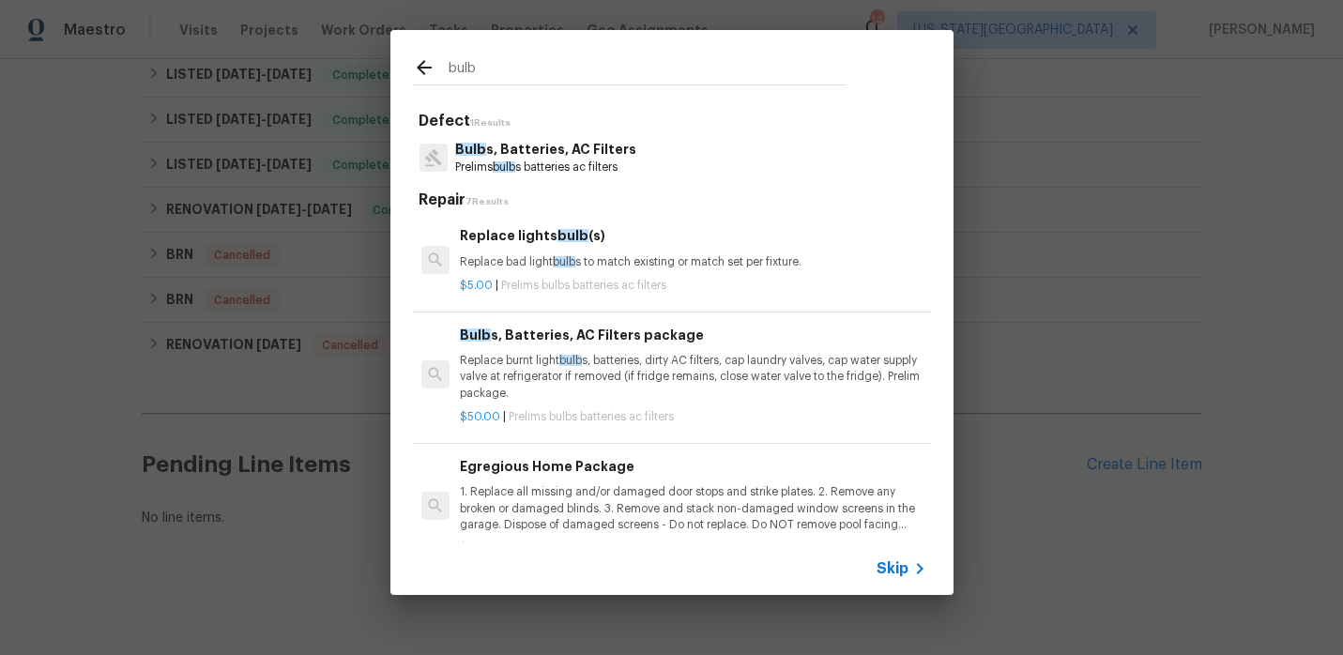
type input "bulb"
click at [520, 371] on p "Replace burnt light bulb s, batteries, dirty AC filters, cap laundry valves, ca…" at bounding box center [693, 377] width 466 height 48
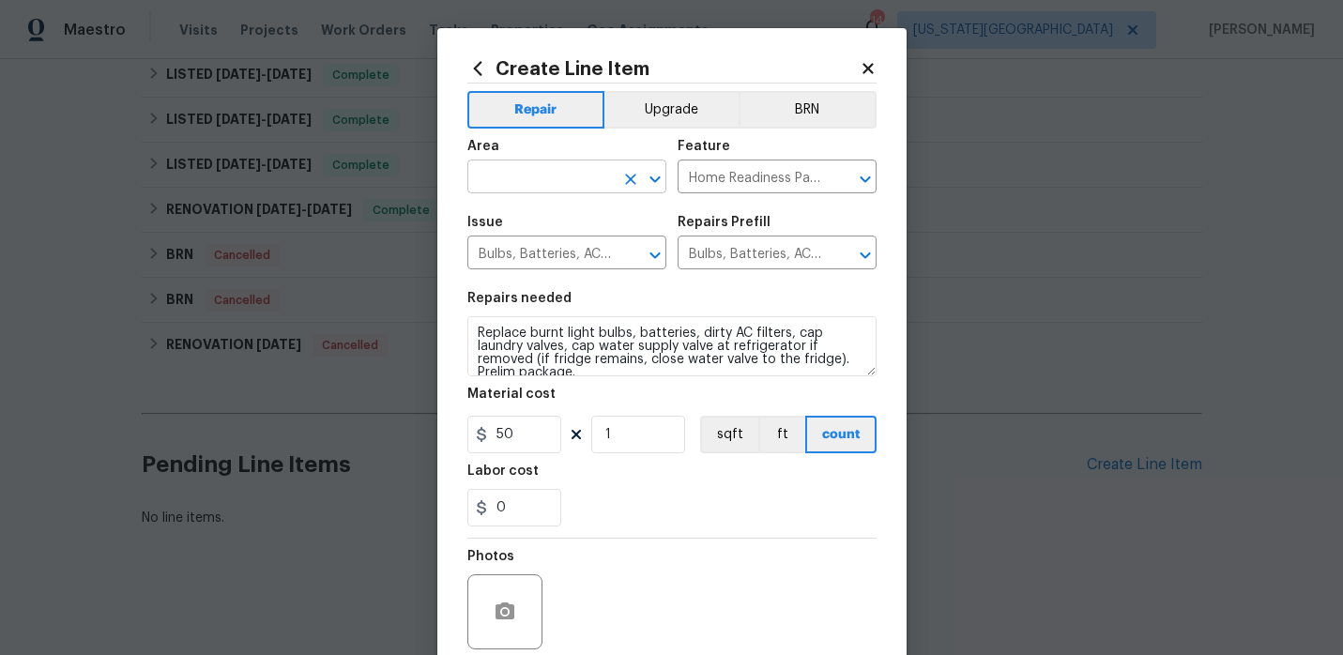
click at [563, 183] on input "text" at bounding box center [540, 178] width 146 height 29
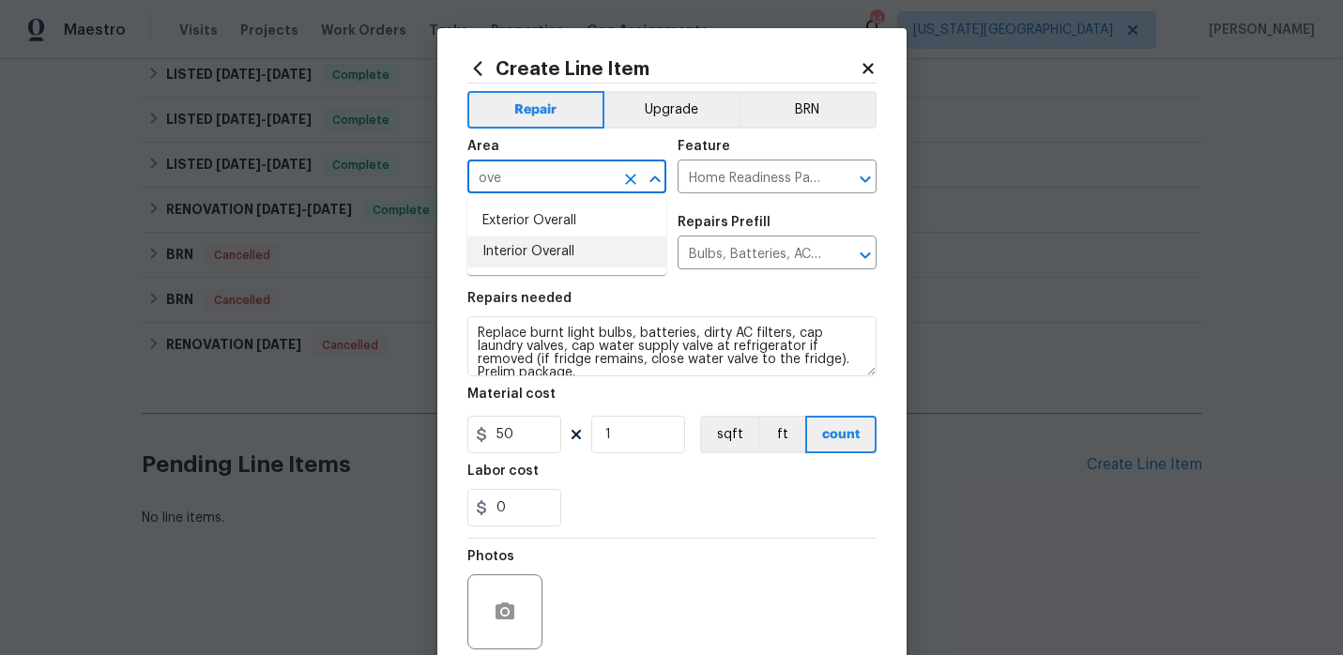
click at [534, 254] on li "Interior Overall" at bounding box center [566, 252] width 199 height 31
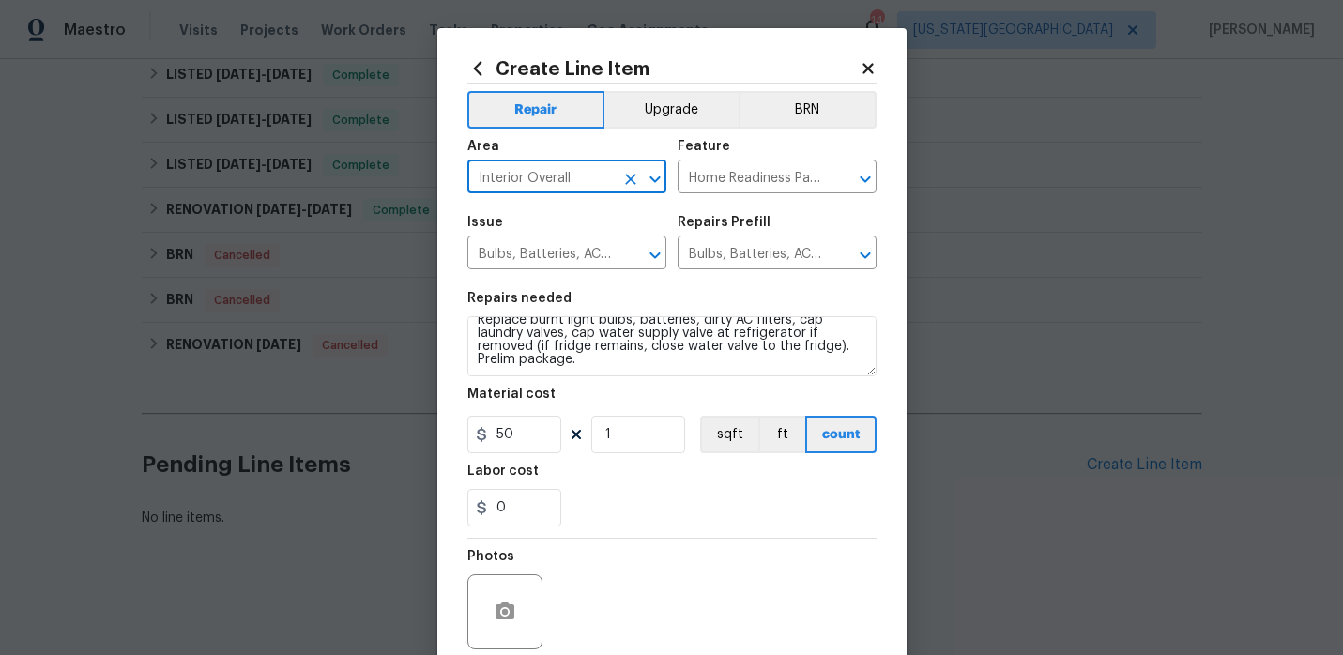
type input "Interior Overall"
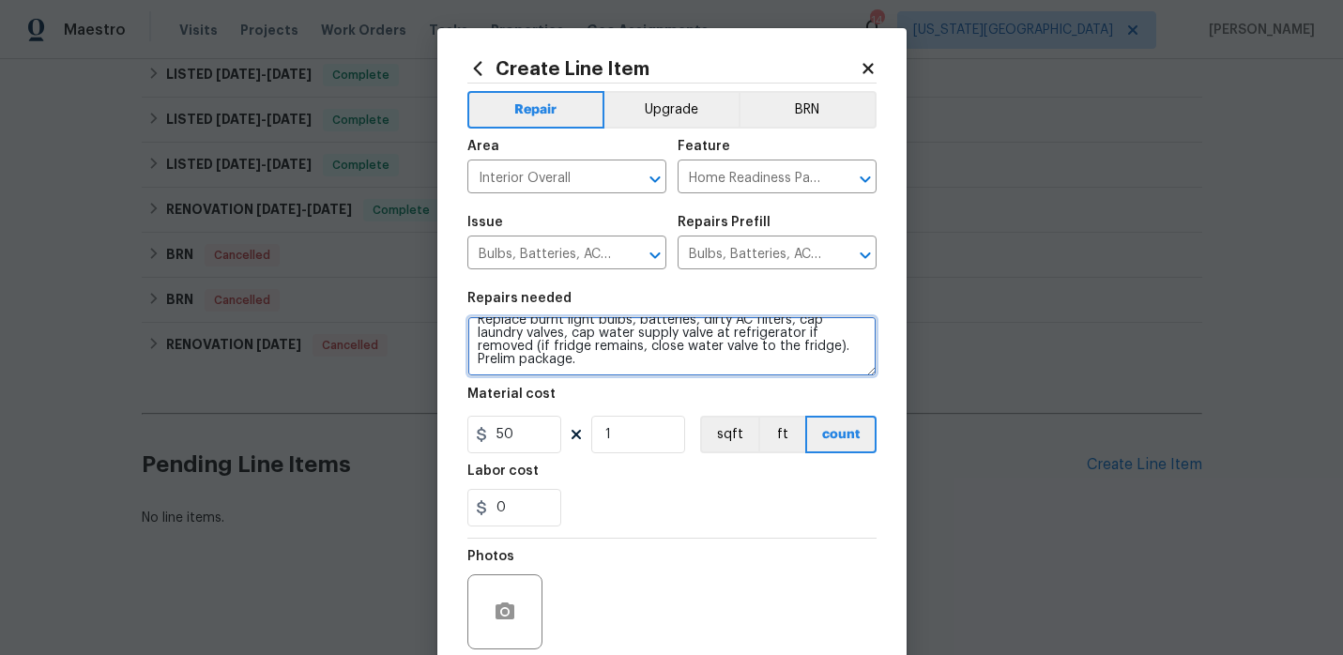
click at [623, 364] on textarea "Replace burnt light bulbs, batteries, dirty AC filters, cap laundry valves, cap…" at bounding box center [671, 346] width 409 height 60
paste textarea "Maintenance needs to be flagged to t rim bushes accordingly 1. Install flush mo…"
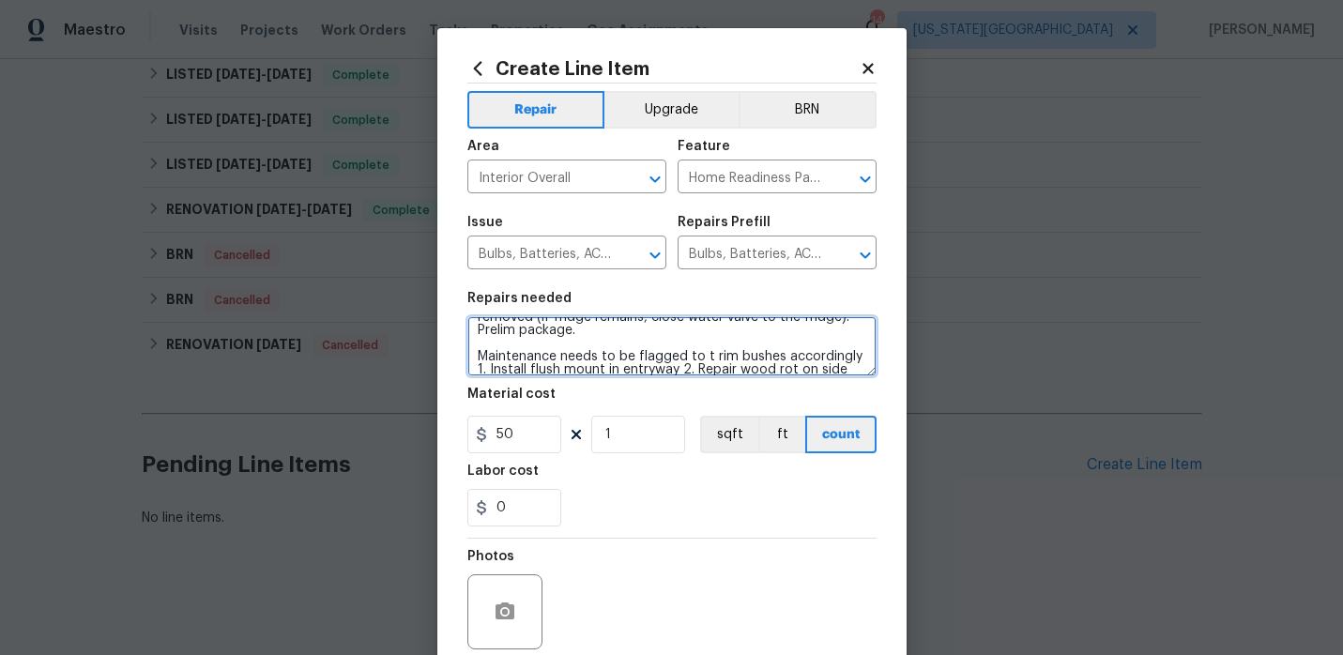
scroll to position [18, 0]
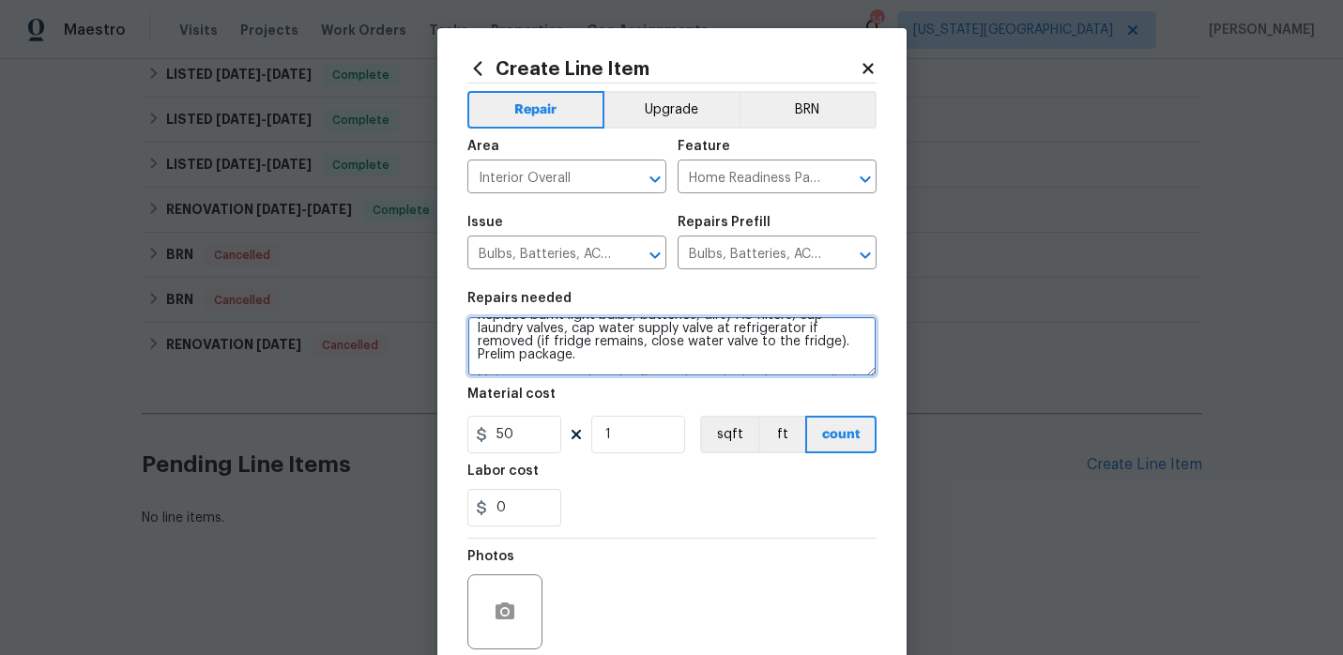
drag, startPoint x: 561, startPoint y: 350, endPoint x: 471, endPoint y: 363, distance: 91.1
click at [471, 363] on textarea "Replace burnt light bulbs, batteries, dirty AC filters, cap laundry valves, cap…" at bounding box center [671, 346] width 409 height 60
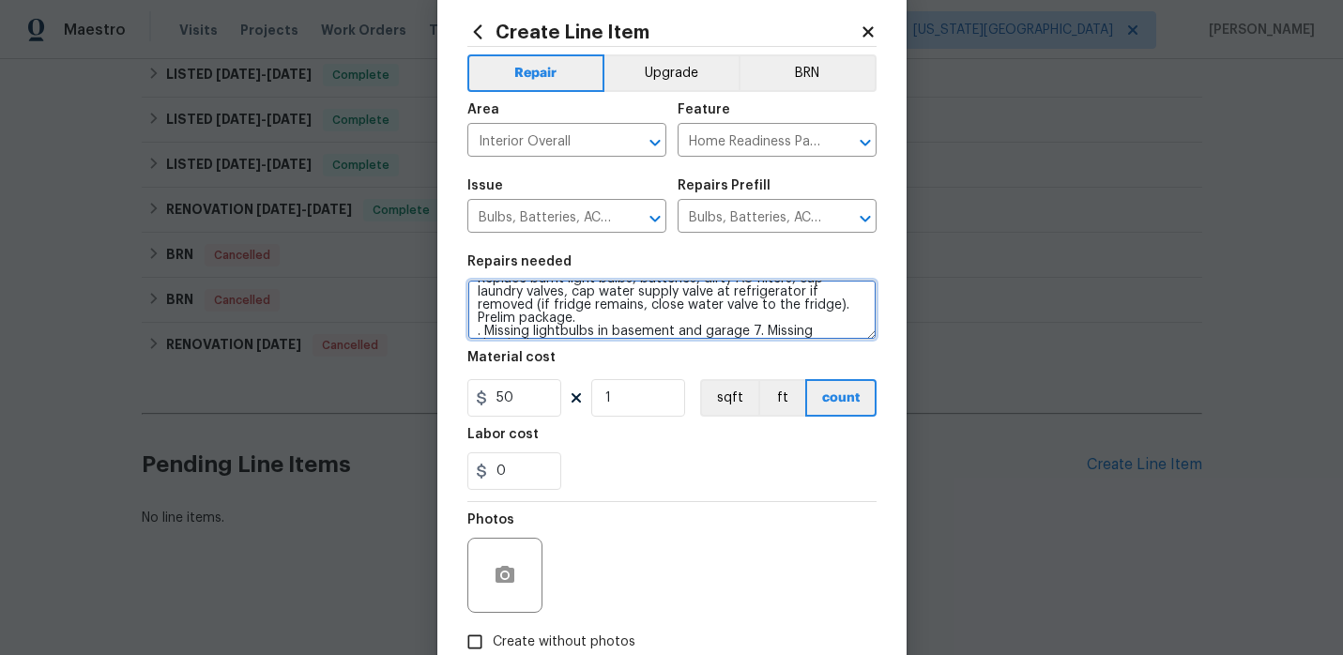
scroll to position [44, 0]
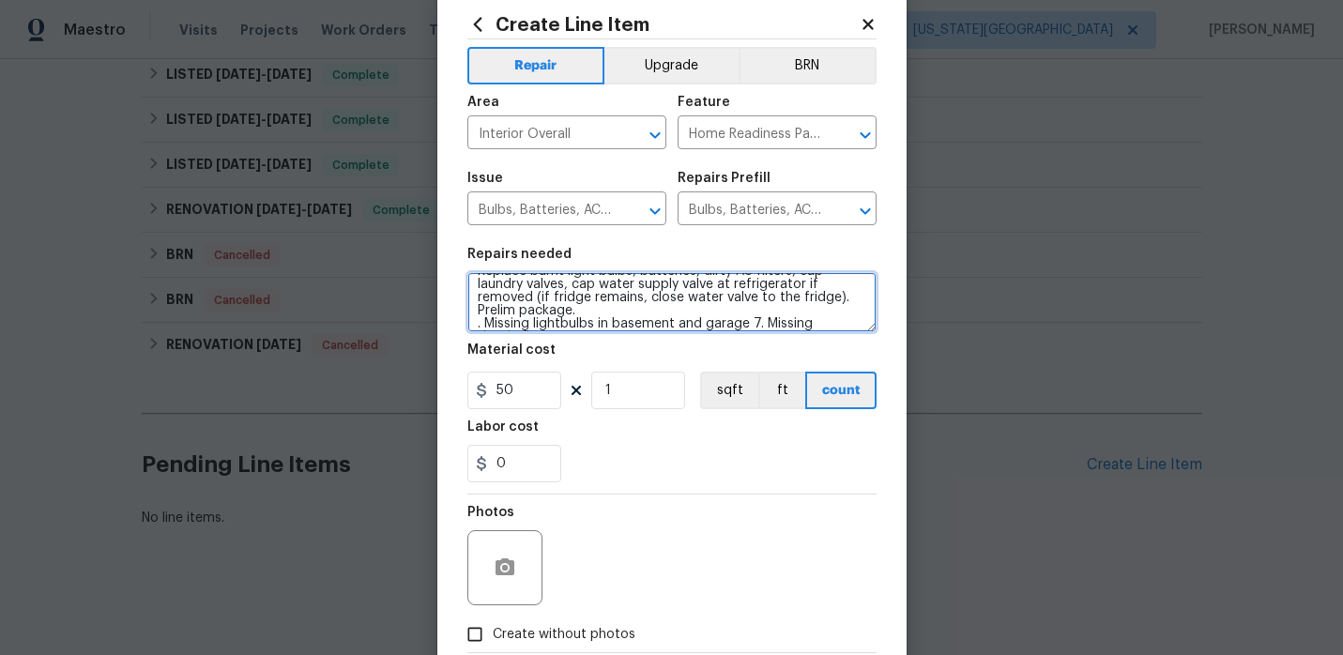
click at [831, 324] on textarea "Replace burnt light bulbs, batteries, dirty AC filters, cap laundry valves, cap…" at bounding box center [671, 302] width 409 height 60
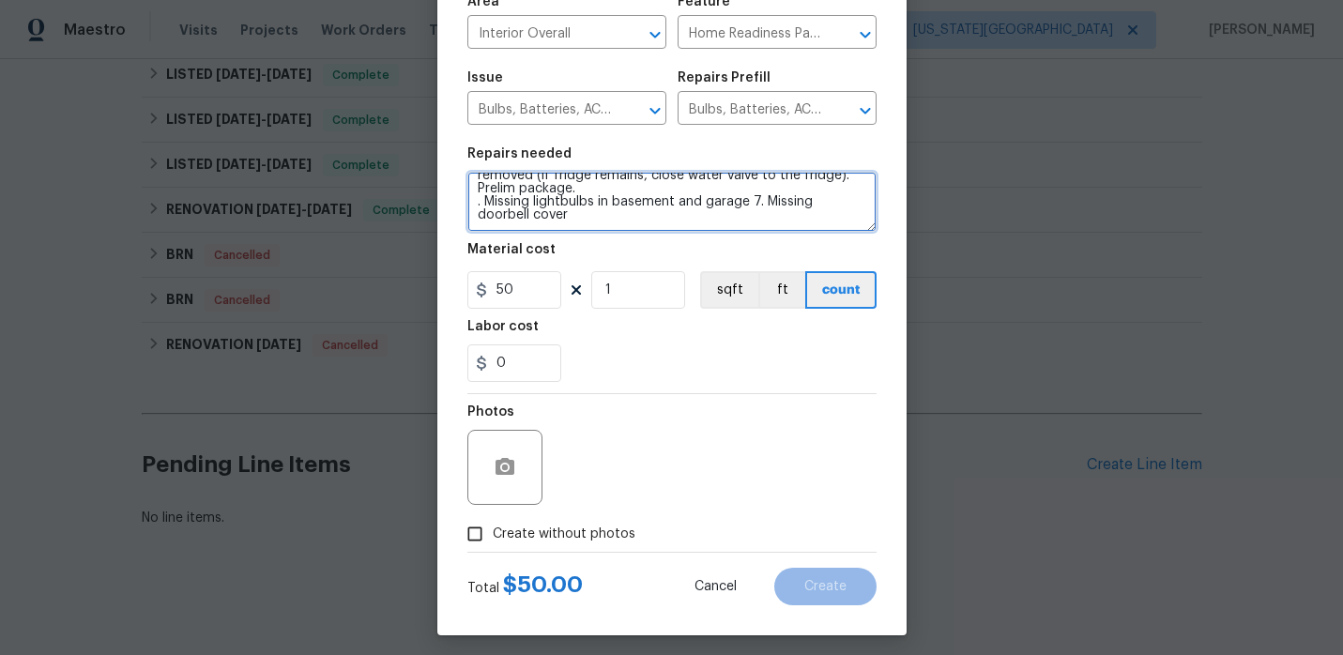
scroll to position [154, 0]
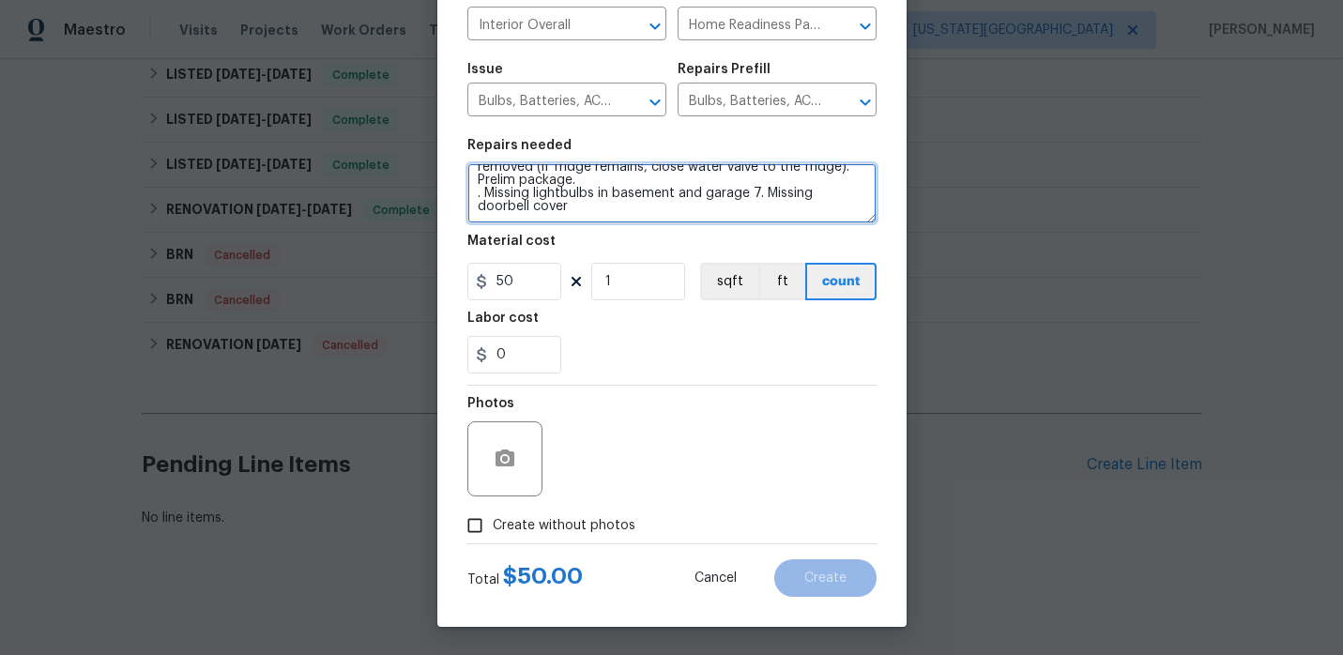
type textarea "Replace burnt light bulbs, batteries, dirty AC filters, cap laundry valves, cap…"
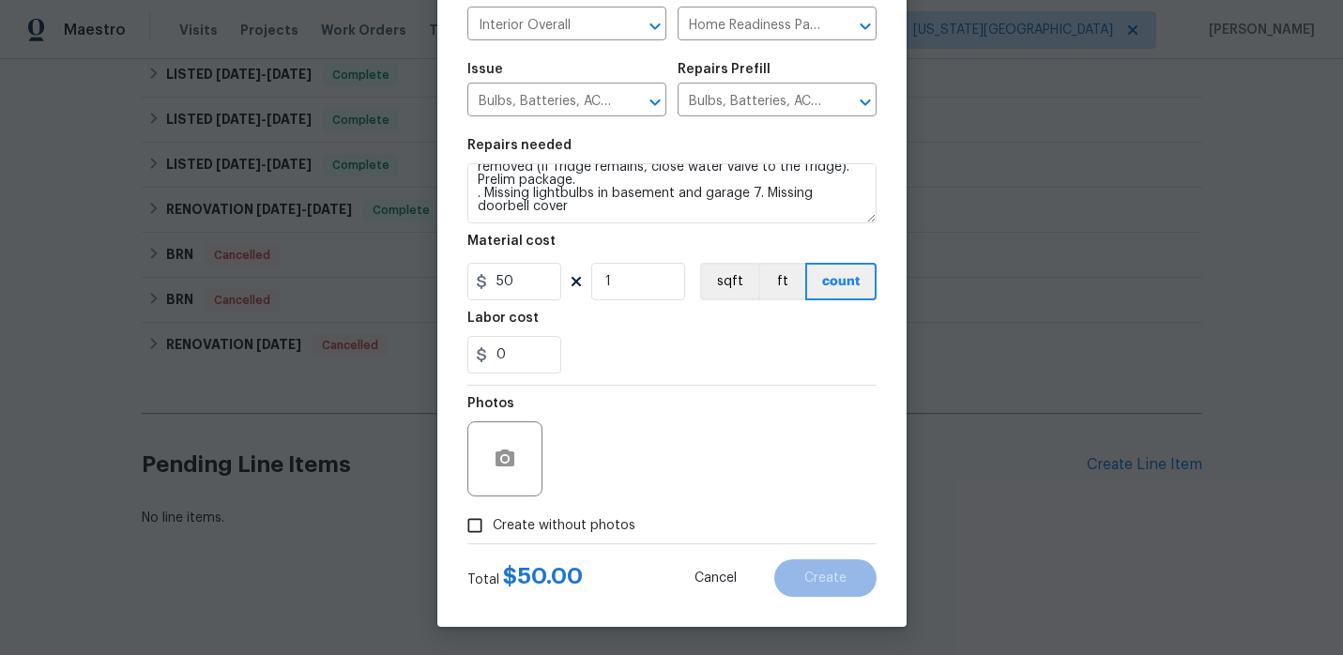
click at [466, 533] on input "Create without photos" at bounding box center [475, 526] width 36 height 36
checkbox input "true"
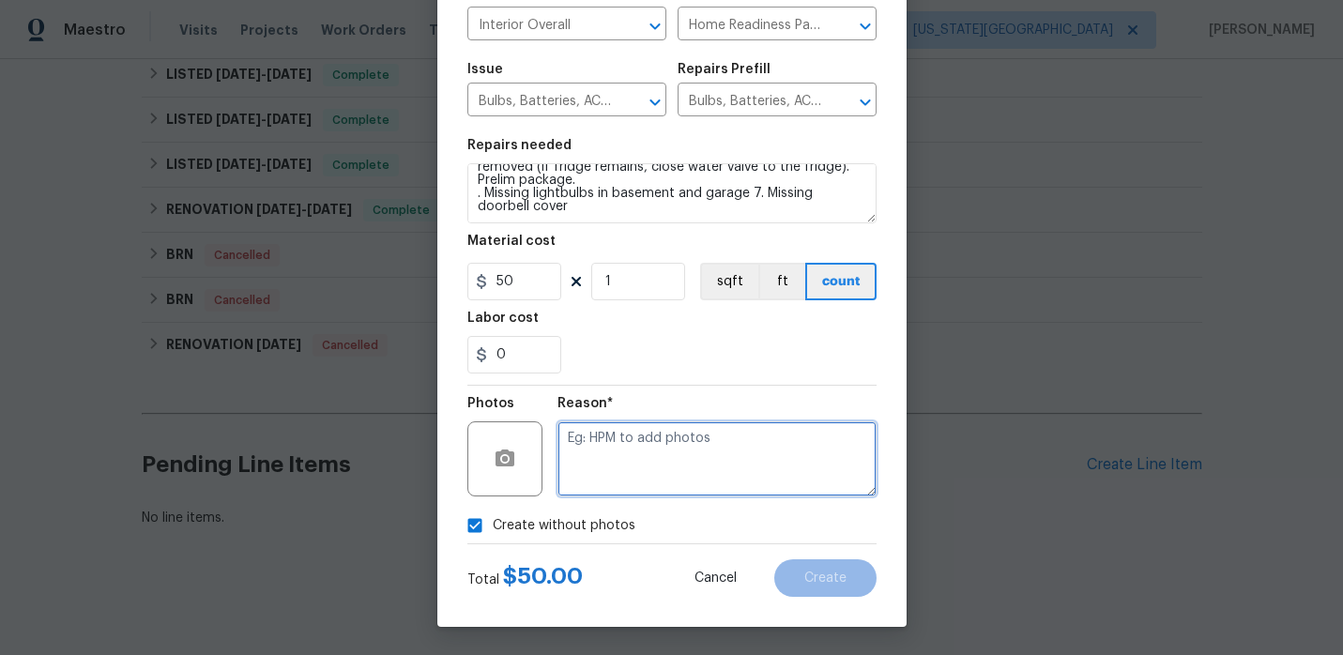
click at [627, 451] on textarea at bounding box center [717, 458] width 319 height 75
type textarea "."
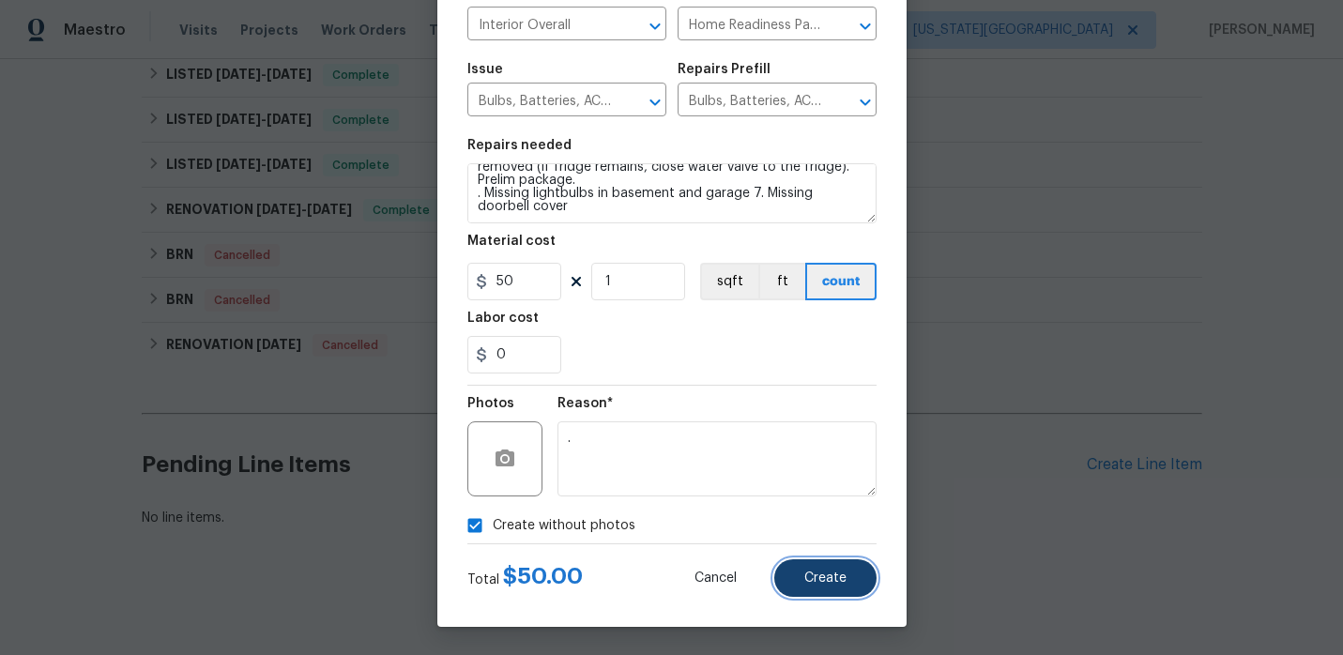
click at [854, 591] on button "Create" at bounding box center [825, 578] width 102 height 38
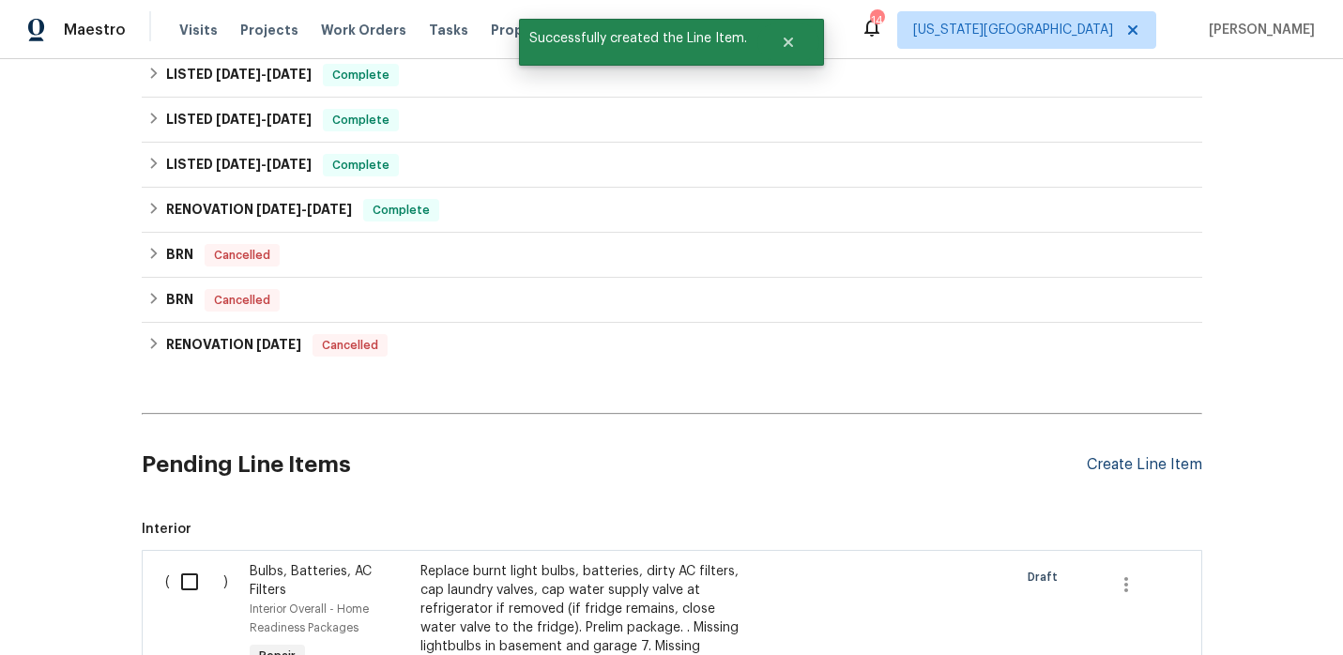
click at [1137, 467] on div "Create Line Item" at bounding box center [1144, 465] width 115 height 18
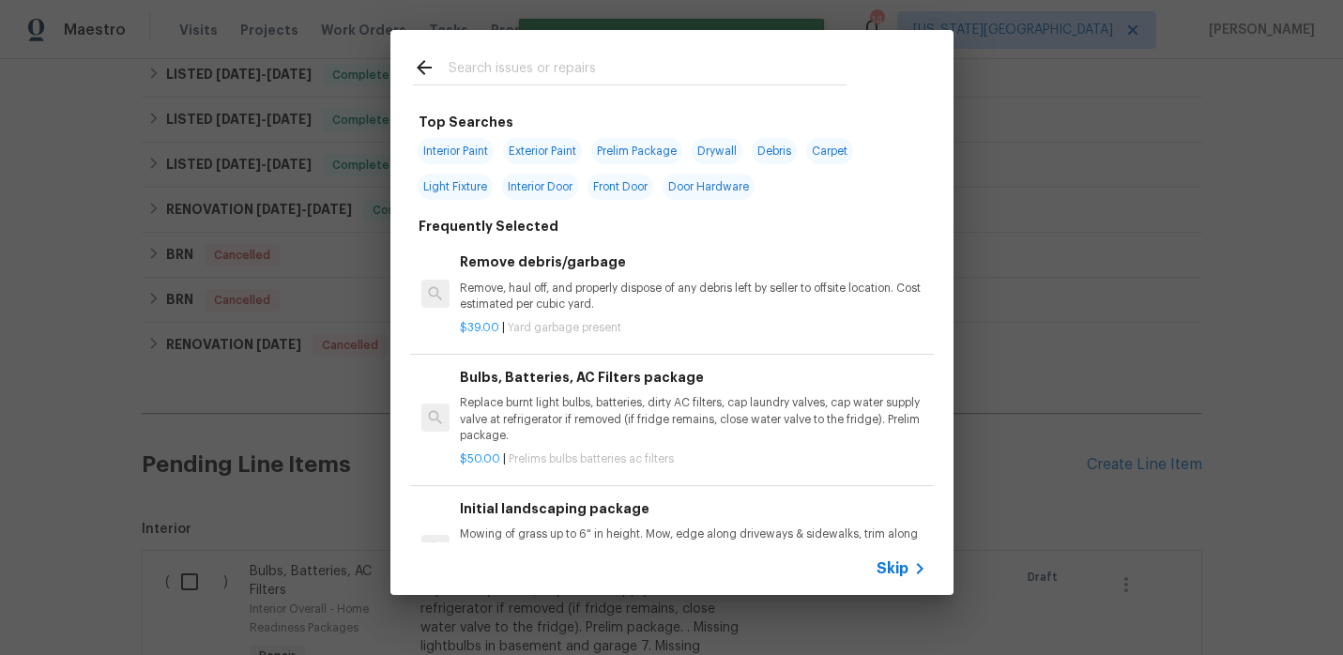
click at [536, 147] on span "Exterior Paint" at bounding box center [542, 151] width 79 height 26
type input "Exterior Paint"
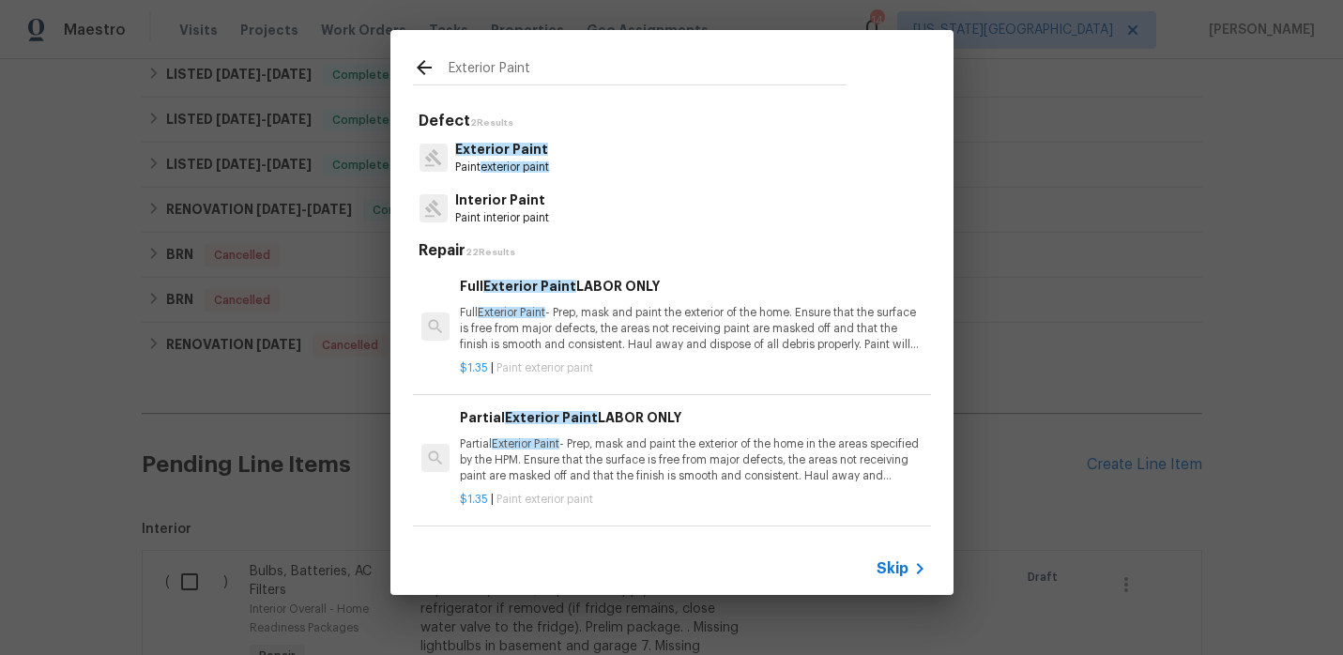
click at [588, 462] on p "Partial Exterior Paint - Prep, mask and paint the exterior of the home in the a…" at bounding box center [693, 460] width 466 height 48
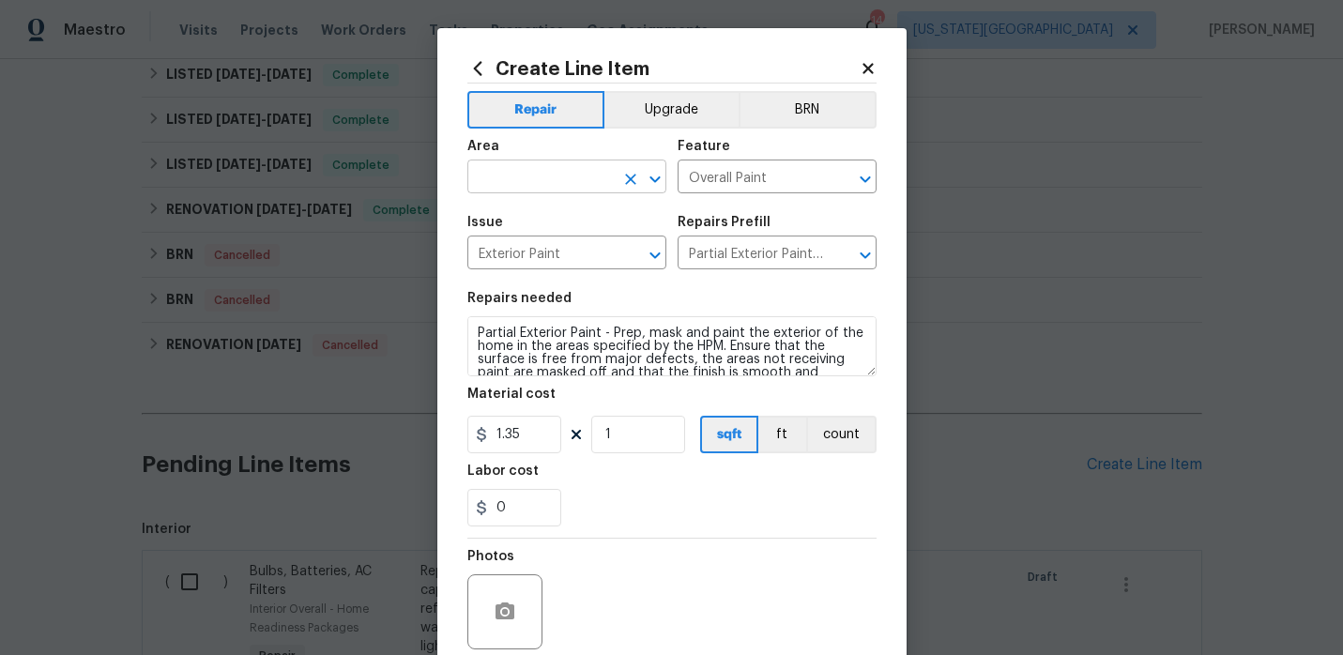
click at [558, 184] on input "text" at bounding box center [540, 178] width 146 height 29
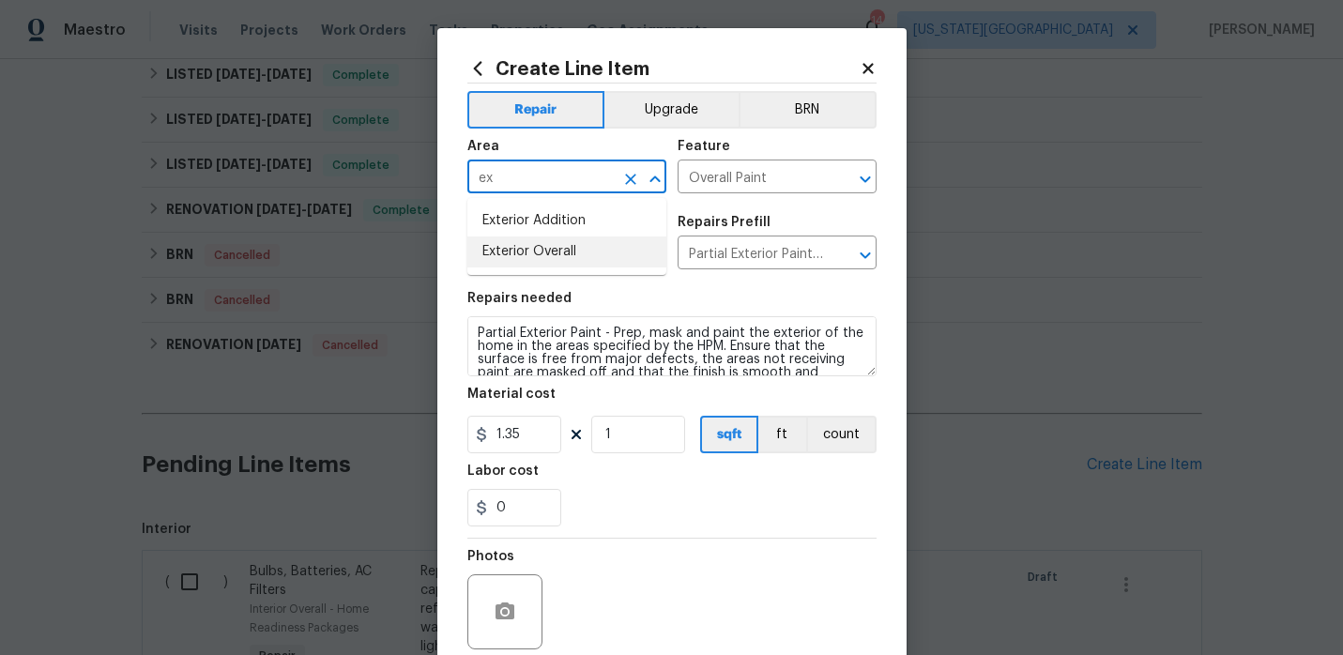
click at [544, 246] on li "Exterior Overall" at bounding box center [566, 252] width 199 height 31
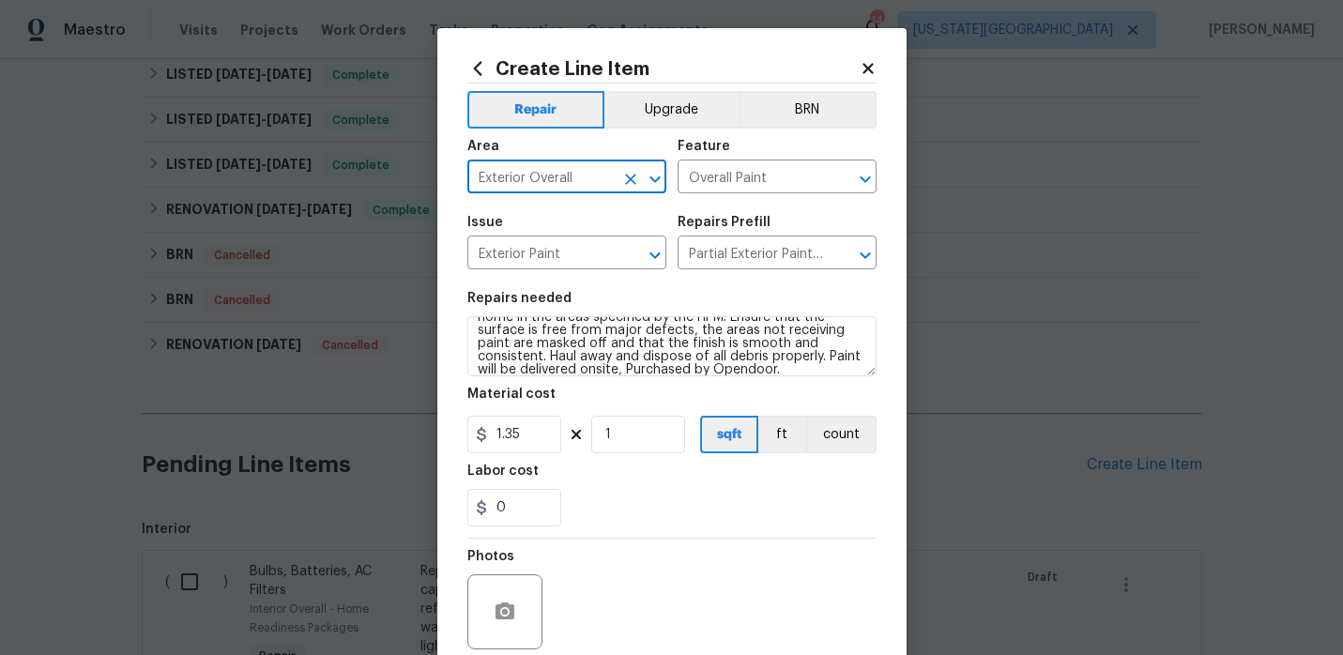
scroll to position [39, 0]
type input "Exterior Overall"
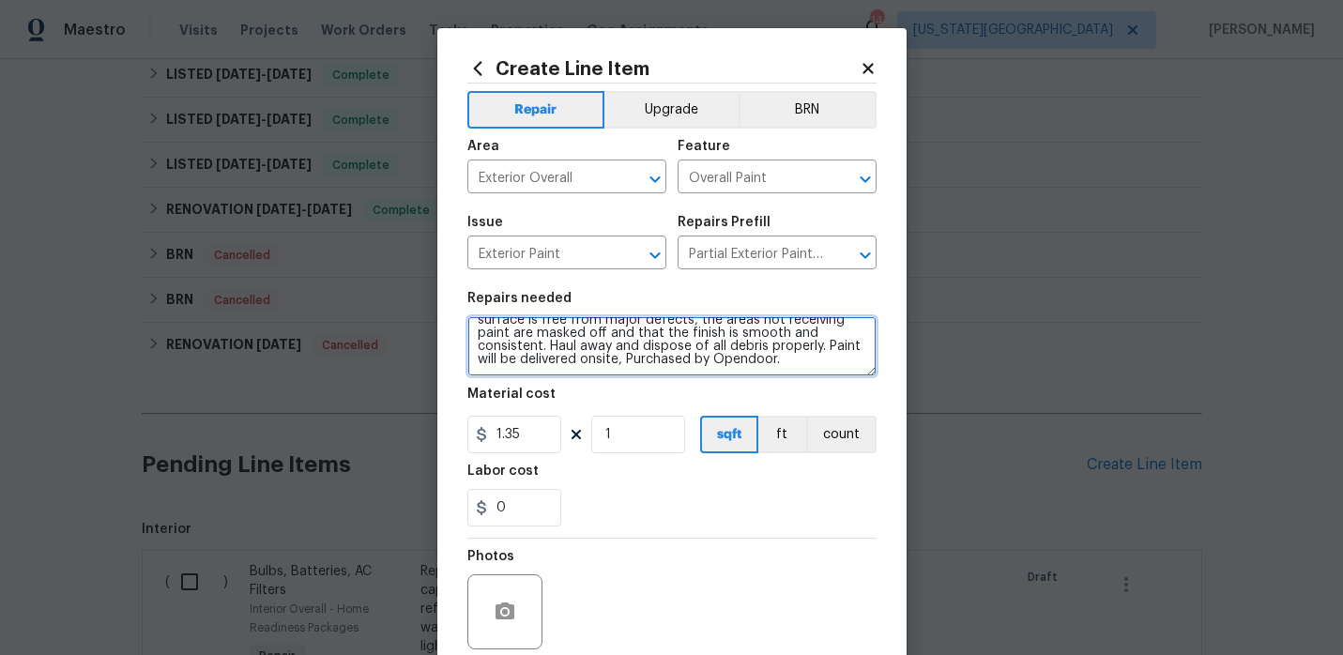
click at [789, 368] on textarea "Partial Exterior Paint - Prep, mask and paint the exterior of the home in the a…" at bounding box center [671, 346] width 409 height 60
paste textarea "Maintenance needs to be flagged to t rim bushes accordingly 1. Install flush mo…"
drag, startPoint x: 710, startPoint y: 350, endPoint x: 571, endPoint y: 343, distance: 140.0
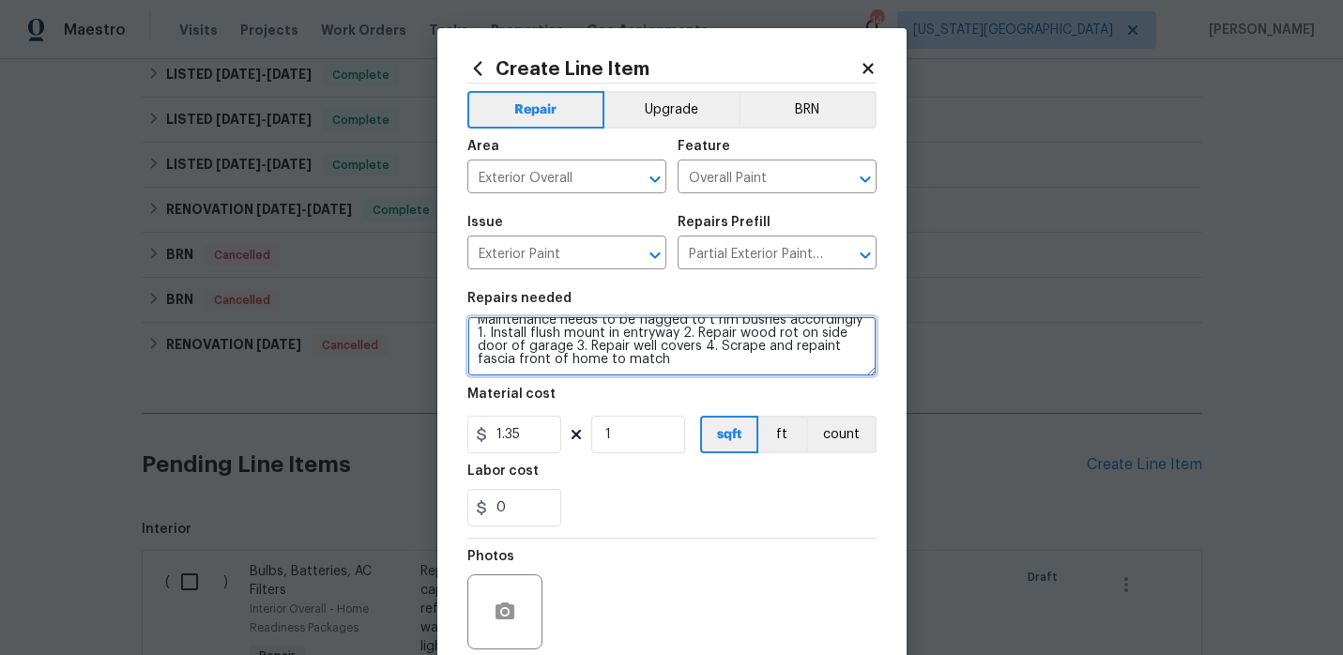
click at [571, 343] on textarea "Partial Exterior Paint - Prep, mask and paint the exterior of the home in the a…" at bounding box center [671, 346] width 409 height 60
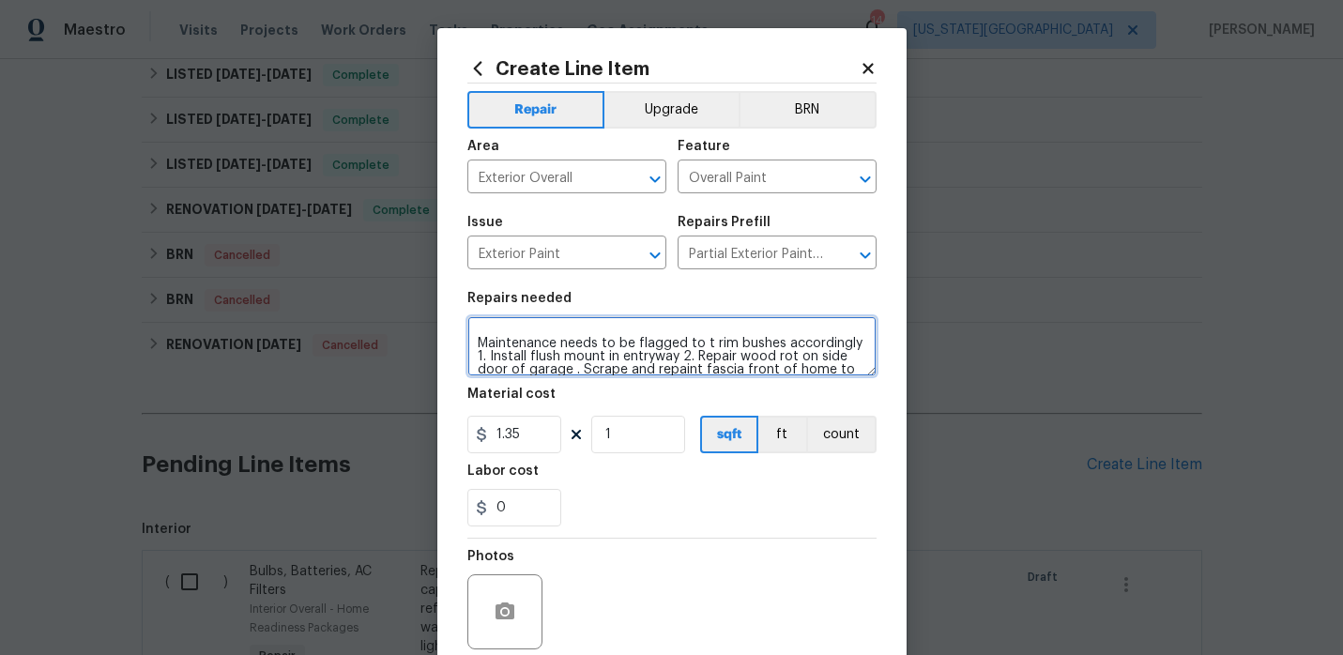
scroll to position [103, 0]
drag, startPoint x: 690, startPoint y: 347, endPoint x: 478, endPoint y: 333, distance: 212.6
click at [478, 333] on textarea "Partial Exterior Paint - Prep, mask and paint the exterior of the home in the a…" at bounding box center [671, 346] width 409 height 60
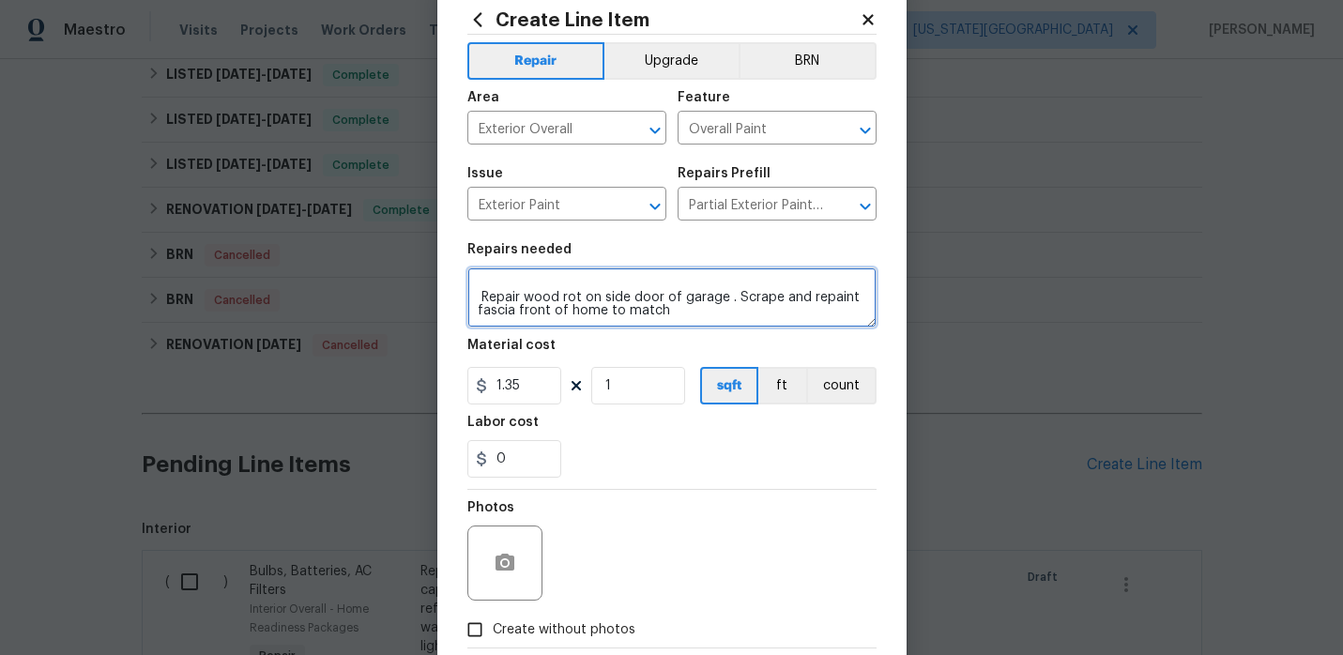
scroll to position [39, 0]
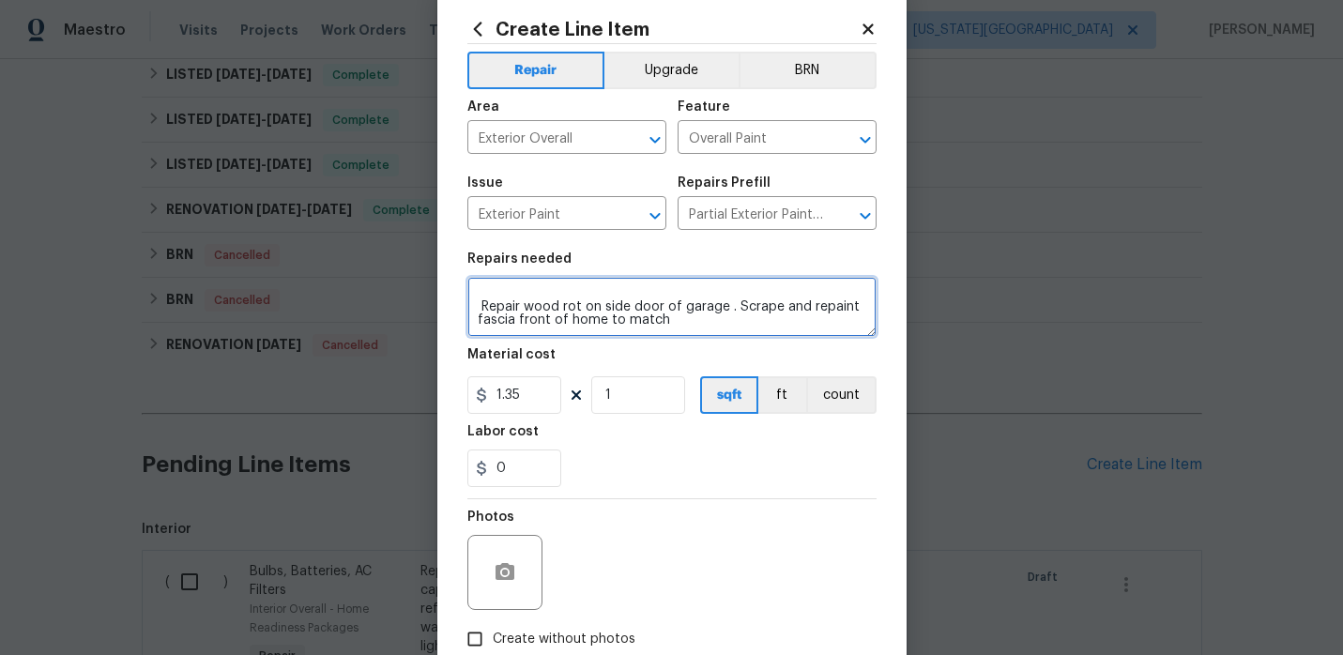
type textarea "Partial Exterior Paint - Prep, mask and paint the exterior of the home in the a…"
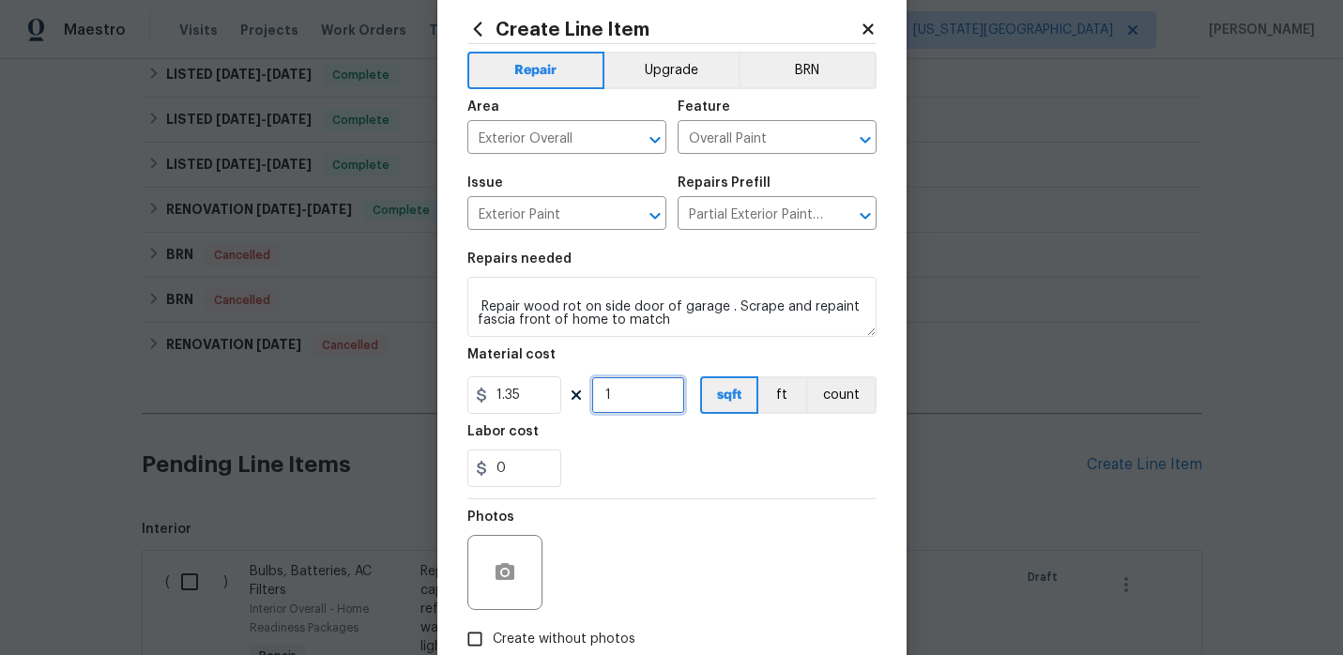
click at [637, 405] on input "1" at bounding box center [638, 395] width 94 height 38
click at [673, 443] on div "Labor cost" at bounding box center [671, 437] width 409 height 24
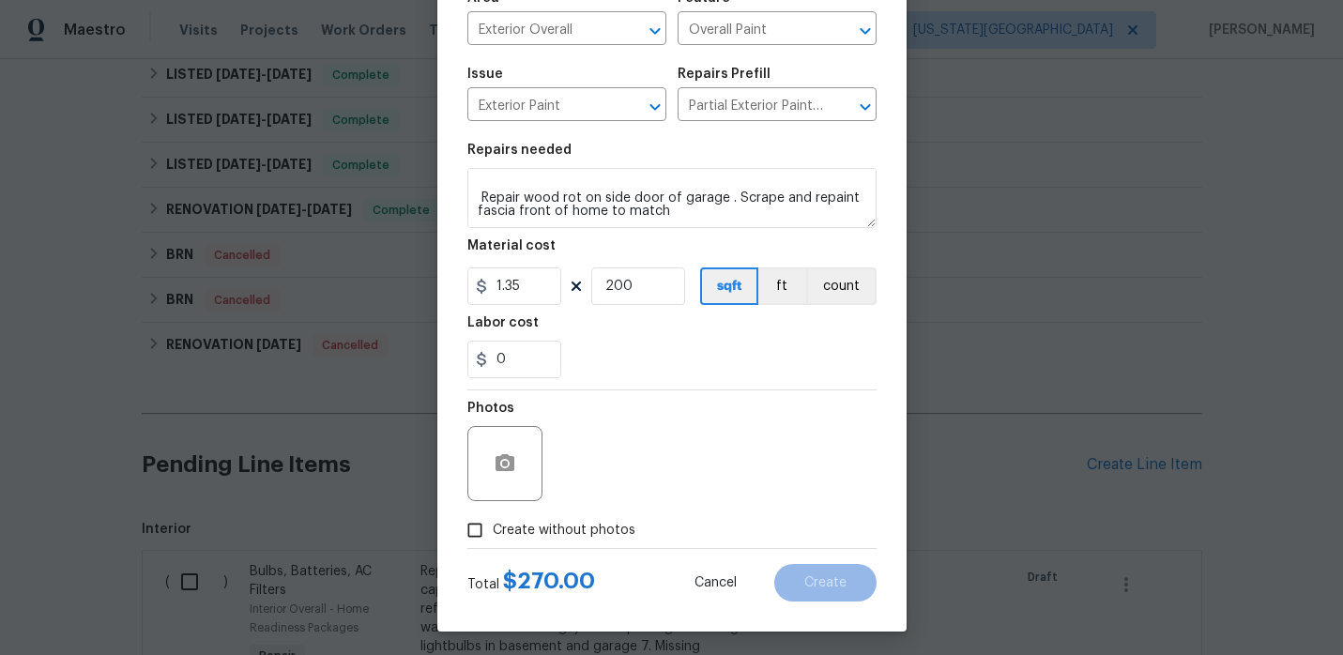
scroll to position [154, 0]
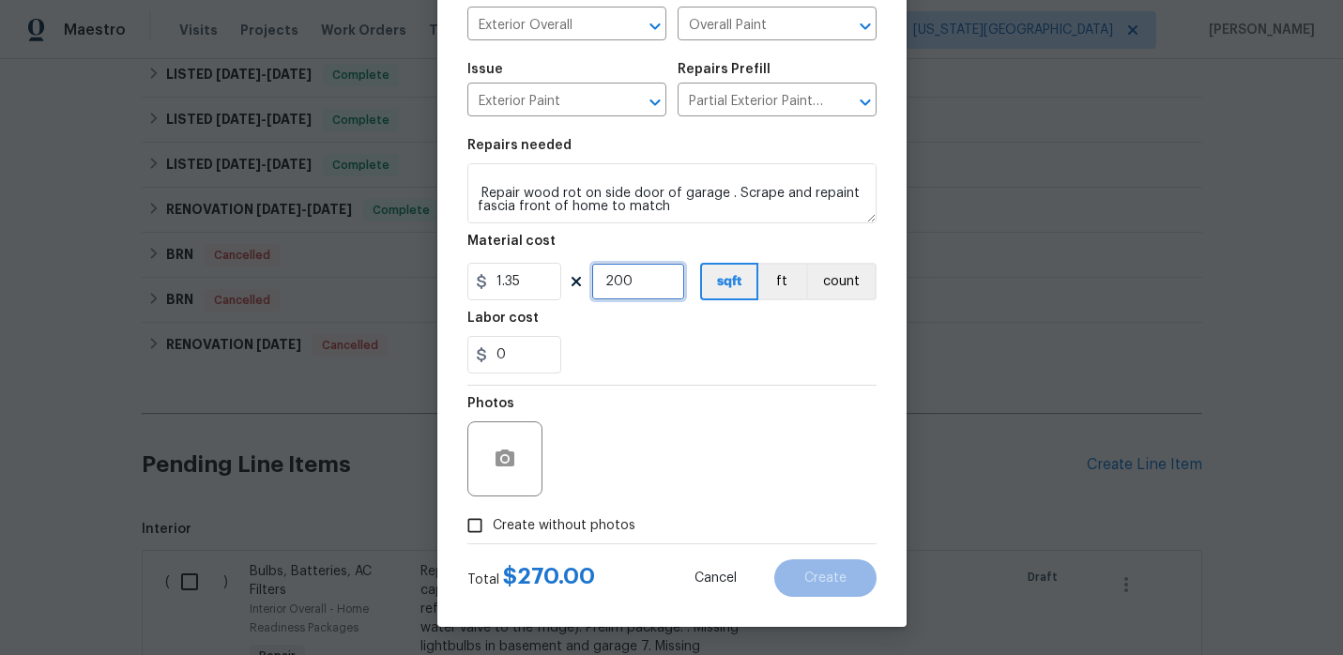
click at [656, 299] on input "200" at bounding box center [638, 282] width 94 height 38
type input "300"
click at [523, 520] on span "Create without photos" at bounding box center [564, 526] width 143 height 20
click at [493, 520] on input "Create without photos" at bounding box center [475, 526] width 36 height 36
checkbox input "true"
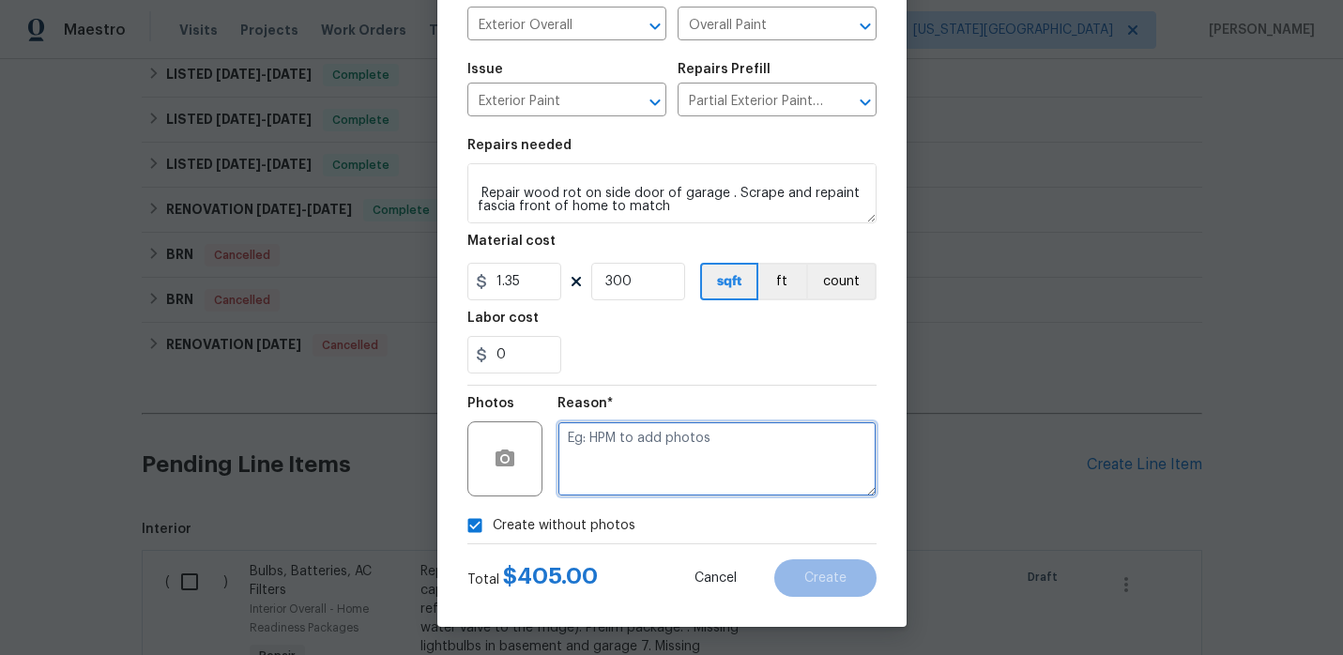
click at [601, 484] on textarea at bounding box center [717, 458] width 319 height 75
type textarea "."
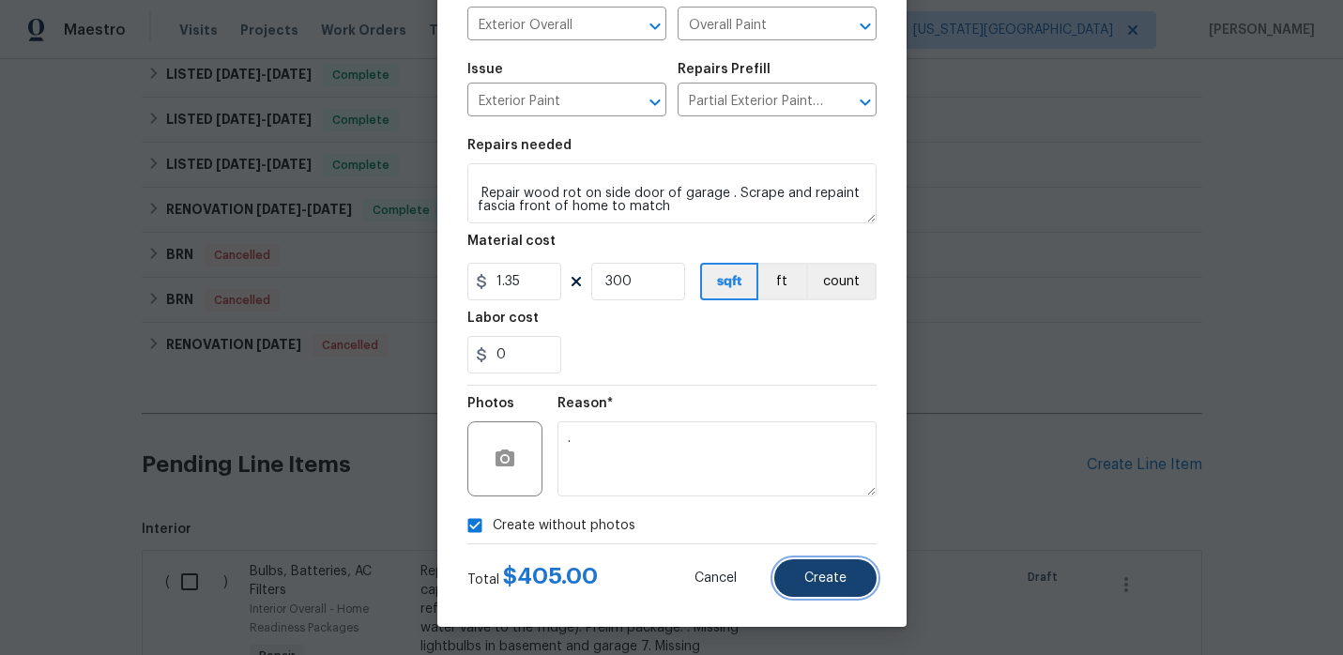
click at [819, 570] on button "Create" at bounding box center [825, 578] width 102 height 38
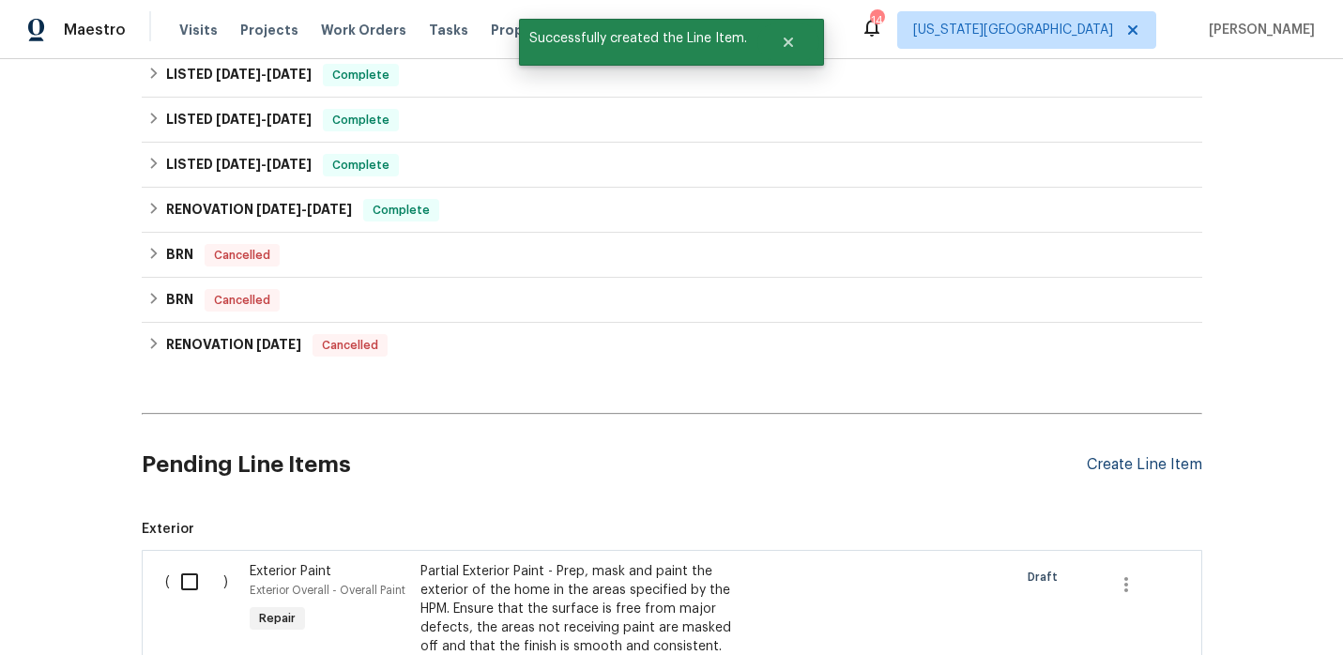
click at [1113, 467] on div "Create Line Item" at bounding box center [1144, 465] width 115 height 18
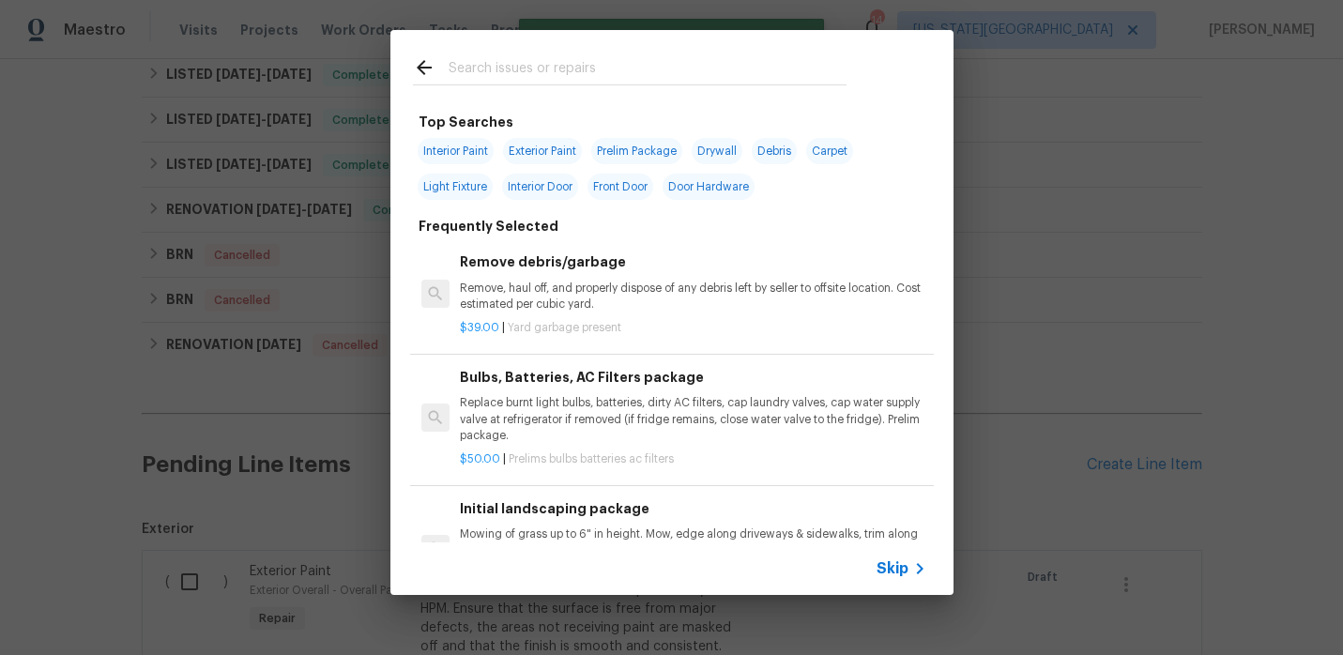
click at [657, 59] on input "text" at bounding box center [648, 70] width 398 height 28
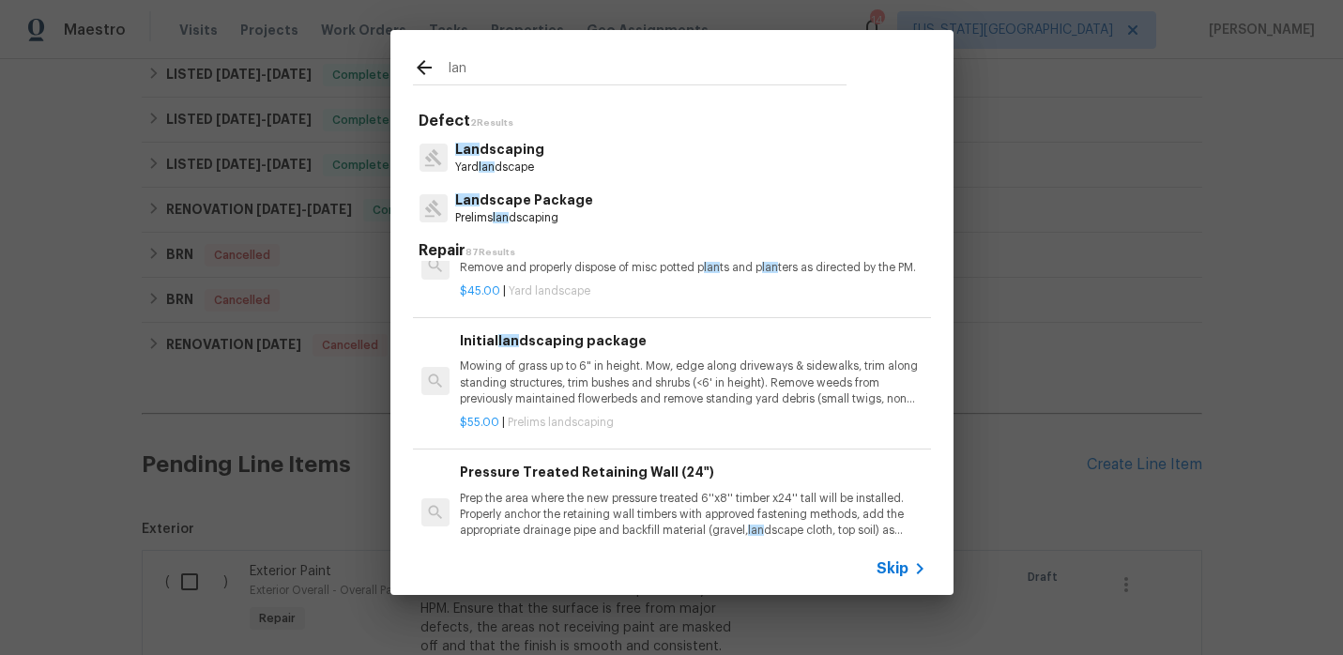
scroll to position [47, 0]
type input "lan"
click at [601, 399] on p "Mowing of grass up to 6" in height. Mow, edge along driveways & sidewalks, trim…" at bounding box center [693, 381] width 466 height 48
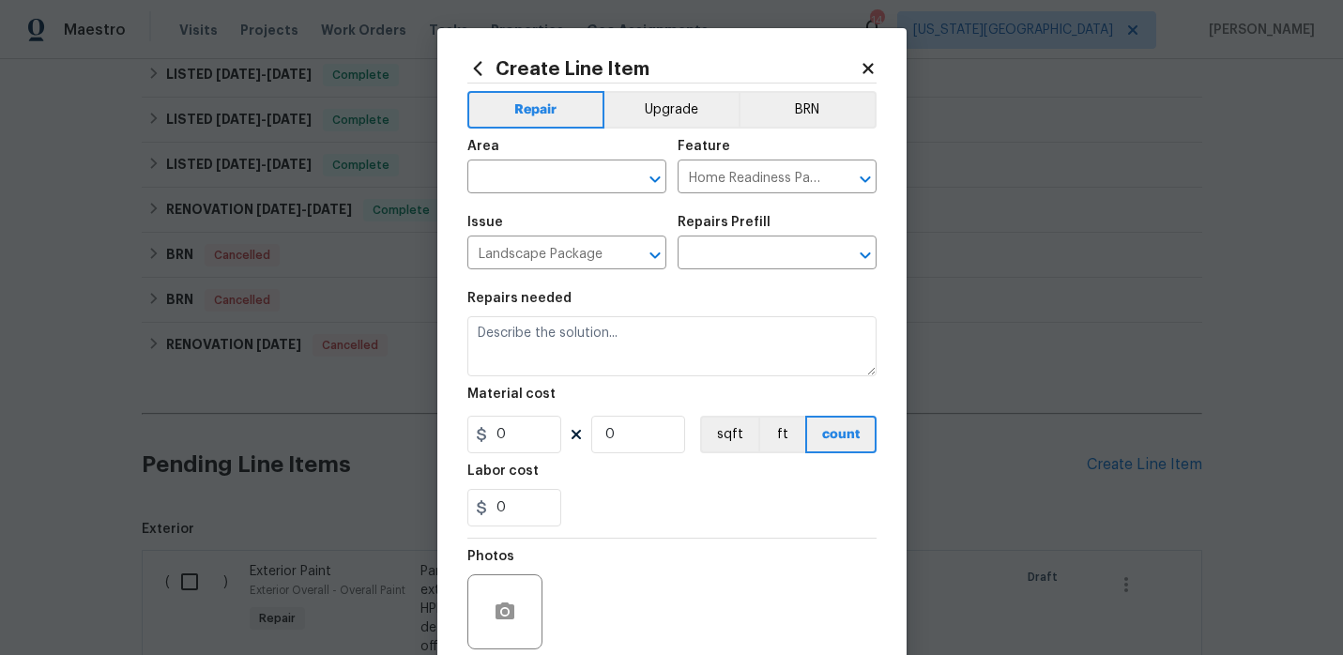
type input "Initial landscaping package $55.00"
type textarea "Mowing of grass up to 6" in height. Mow, edge along driveways & sidewalks, trim…"
type input "55"
type input "1"
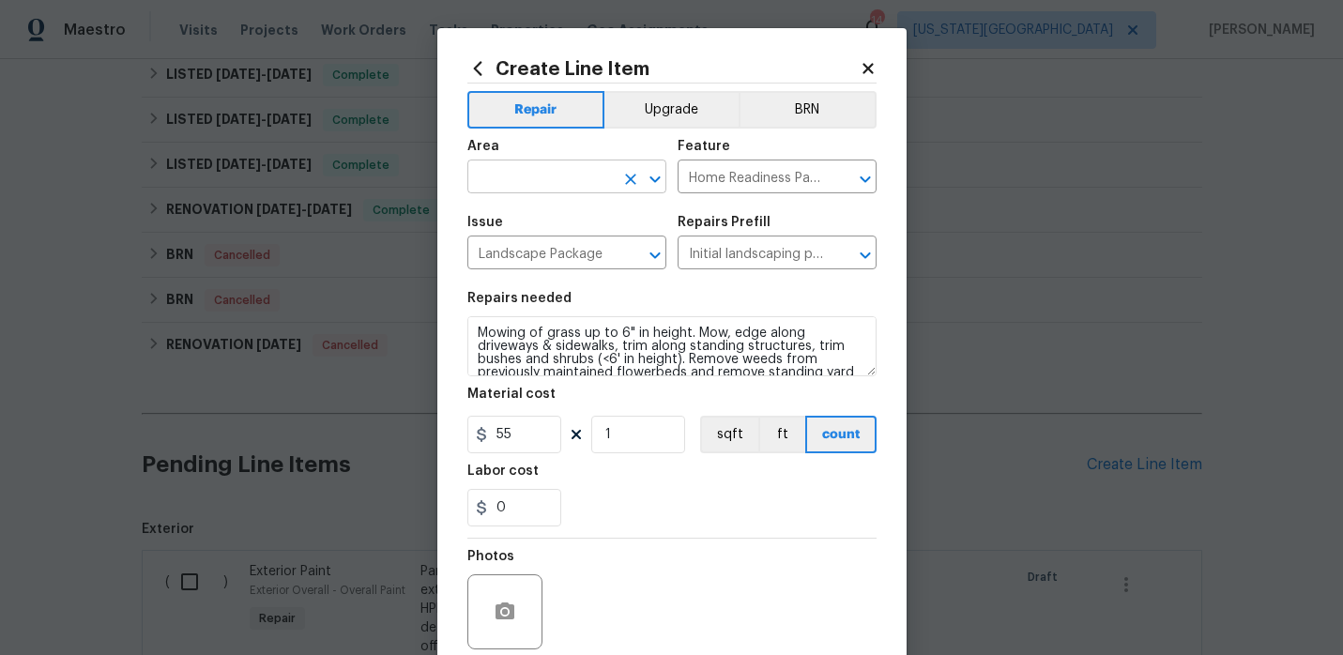
click at [580, 191] on input "text" at bounding box center [540, 178] width 146 height 29
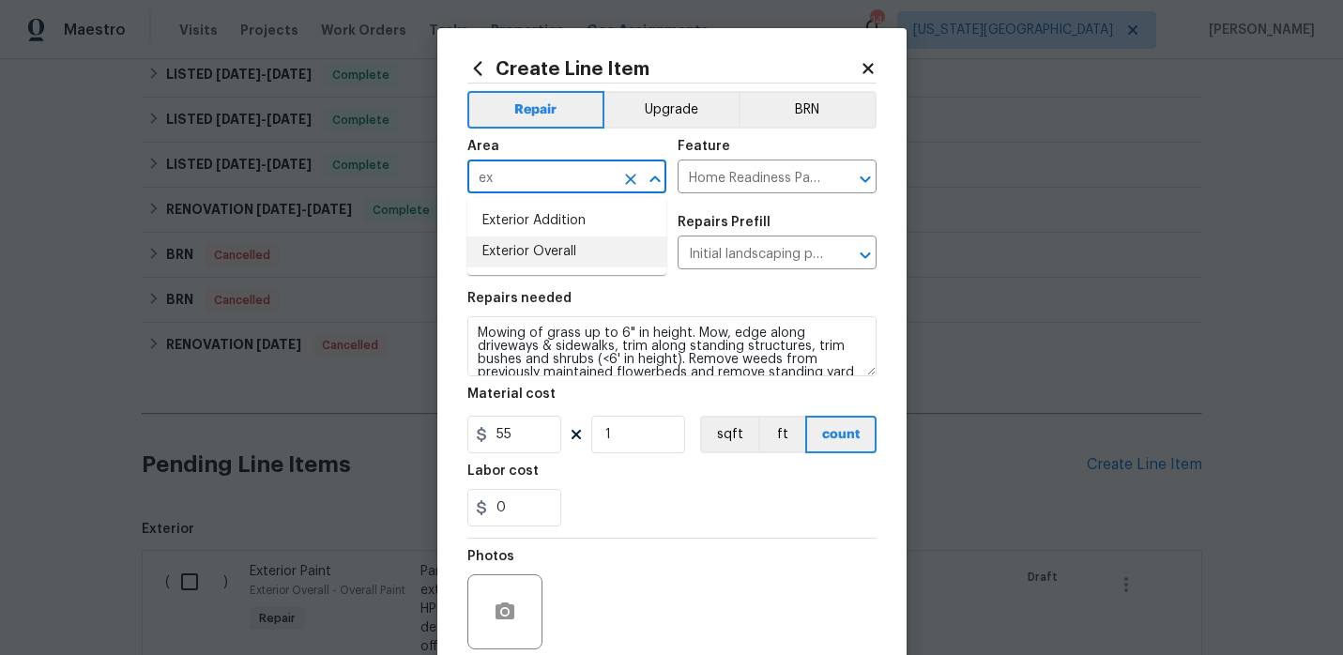
click at [588, 242] on li "Exterior Overall" at bounding box center [566, 252] width 199 height 31
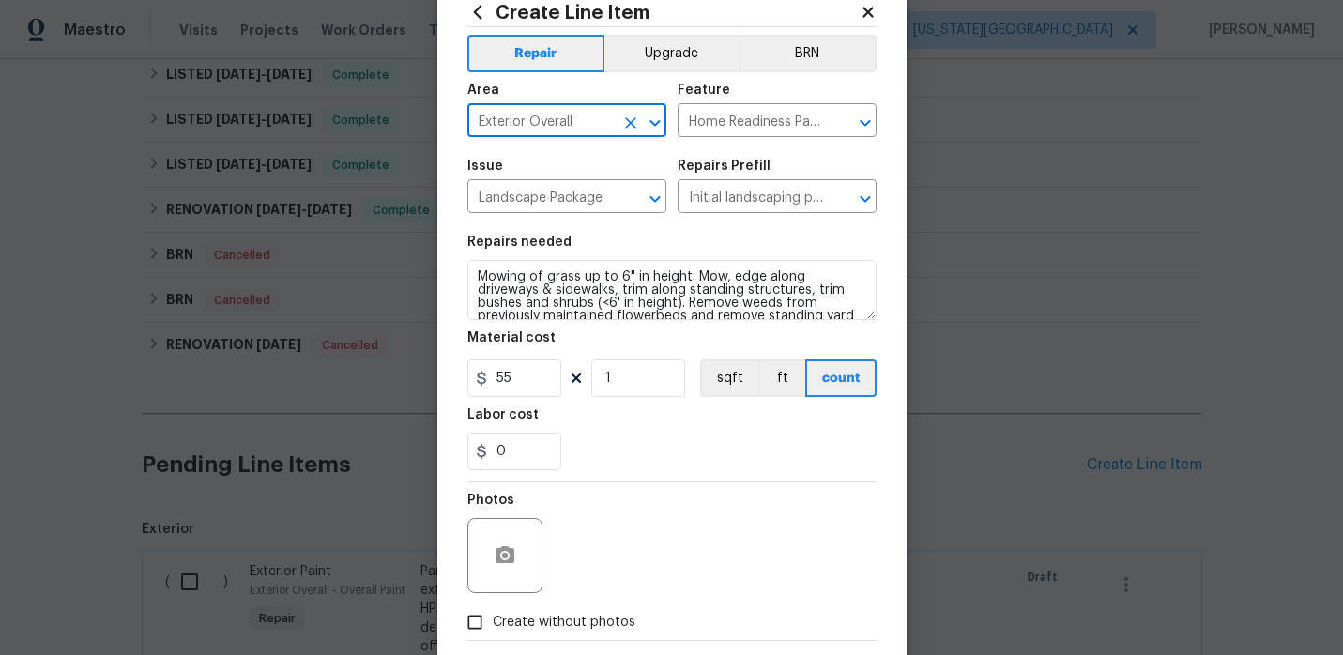
scroll to position [39, 0]
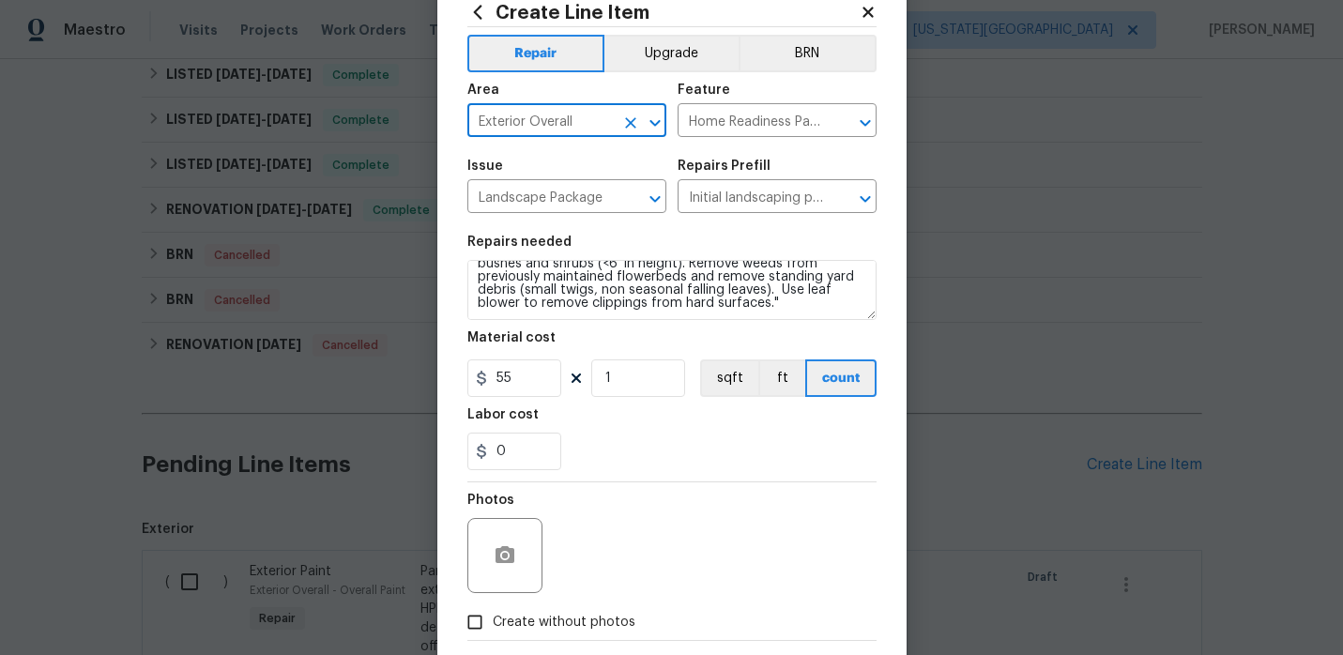
type input "Exterior Overall"
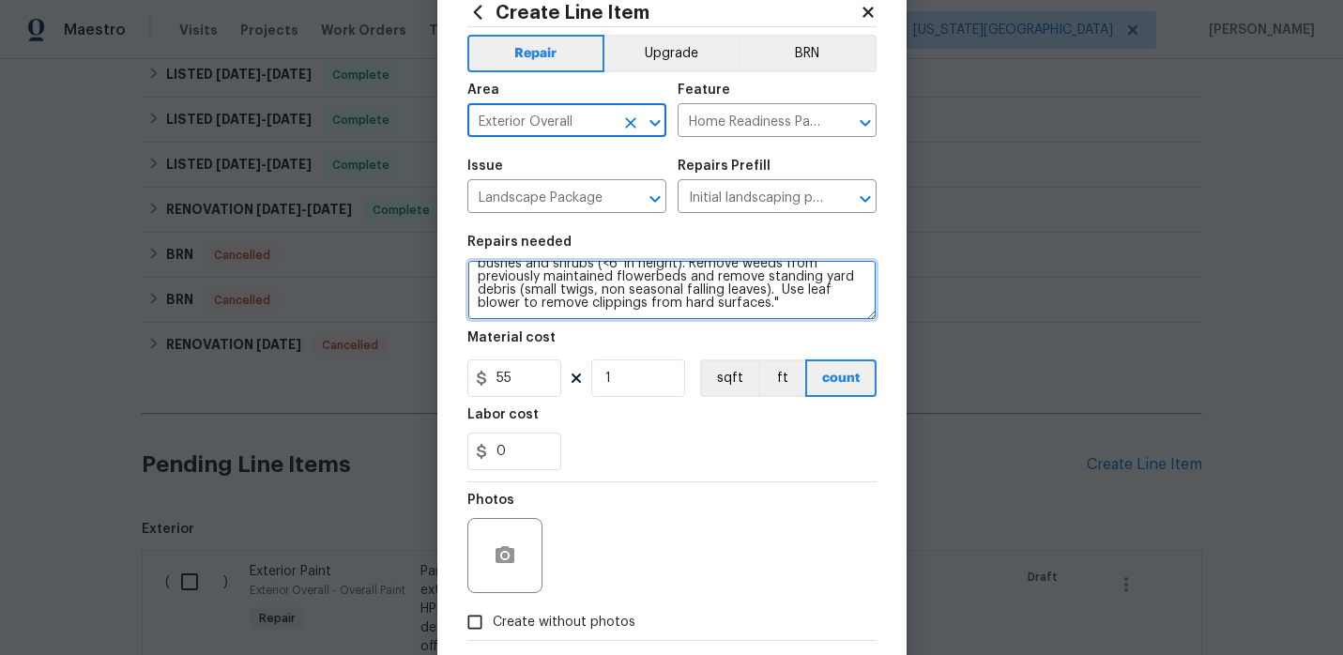
click at [741, 305] on textarea "Mowing of grass up to 6" in height. Mow, edge along driveways & sidewalks, trim…" at bounding box center [671, 290] width 409 height 60
paste textarea "Maintenance needs to be flagged to t rim bushes accordingly 1. Install flush mo…"
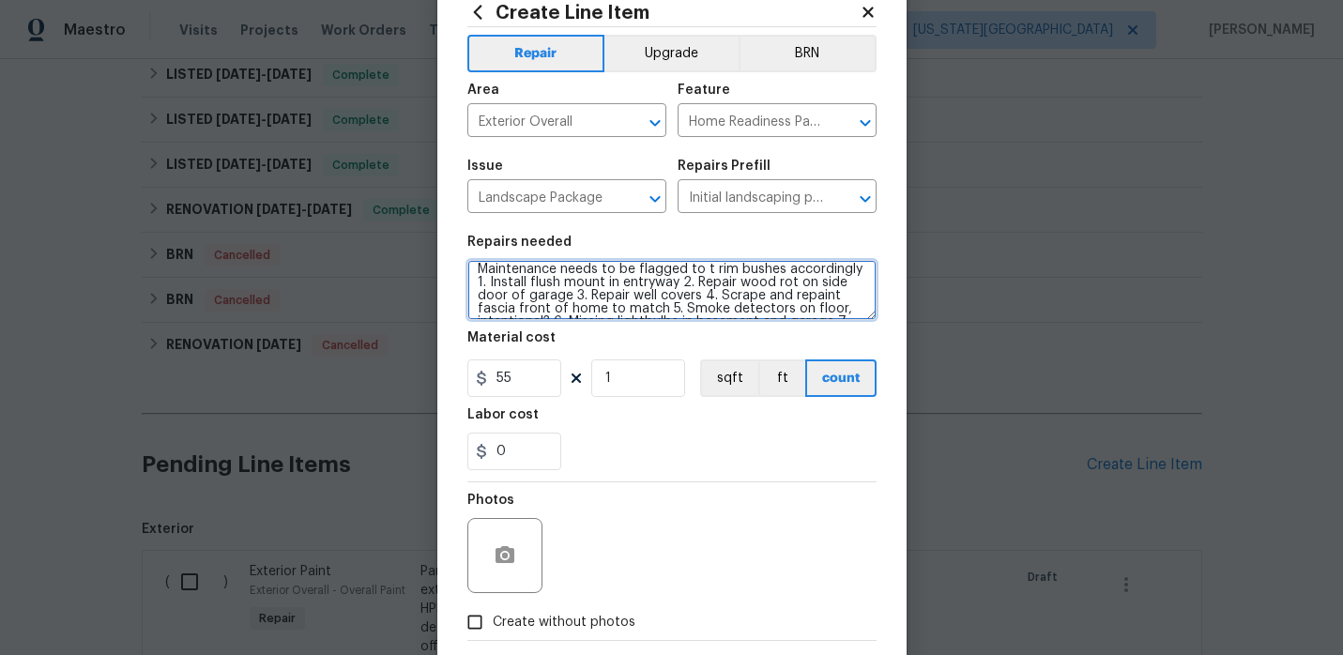
scroll to position [145, 0]
drag, startPoint x: 478, startPoint y: 282, endPoint x: 619, endPoint y: 327, distance: 148.7
click at [619, 327] on section "Repairs needed Mowing of grass up to 6" in height. Mow, edge along driveways & …" at bounding box center [671, 352] width 409 height 257
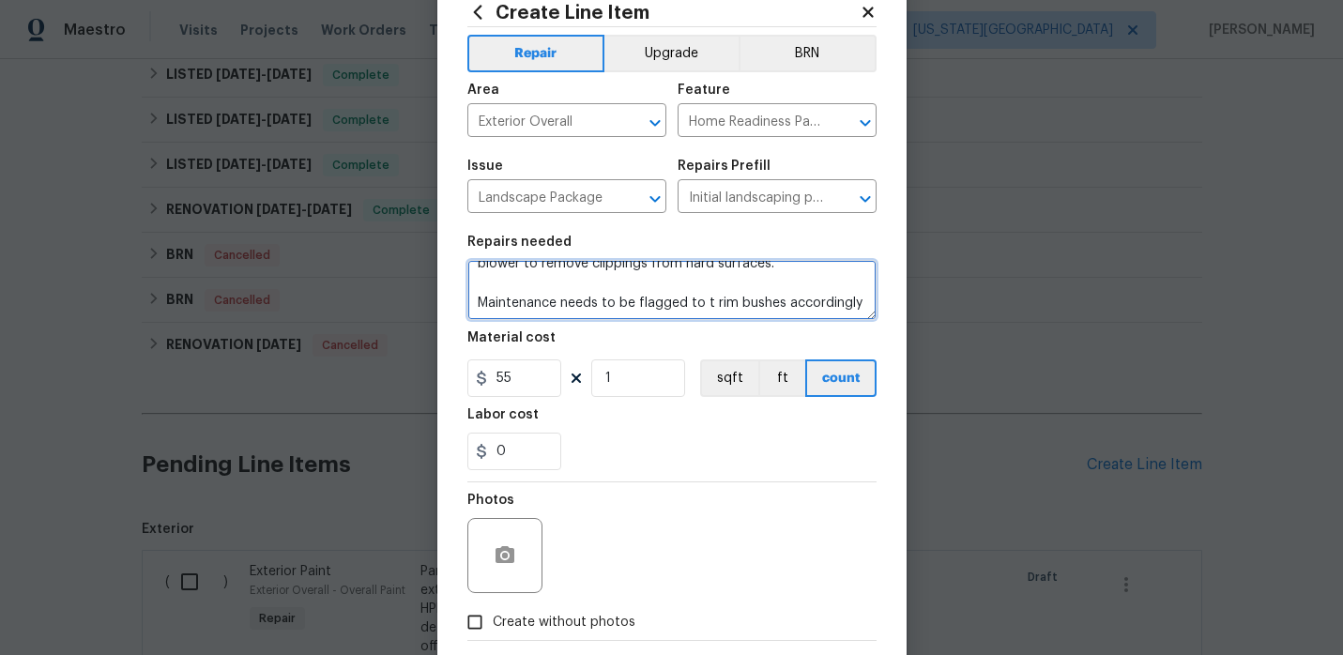
scroll to position [79, 0]
click at [712, 306] on textarea "Mowing of grass up to 6" in height. Mow, edge along driveways & sidewalks, trim…" at bounding box center [671, 290] width 409 height 60
drag, startPoint x: 703, startPoint y: 302, endPoint x: 419, endPoint y: 286, distance: 284.8
click at [419, 286] on div "Create Line Item Repair Upgrade BRN Area Exterior Overall ​ Feature Home Readin…" at bounding box center [671, 327] width 1343 height 655
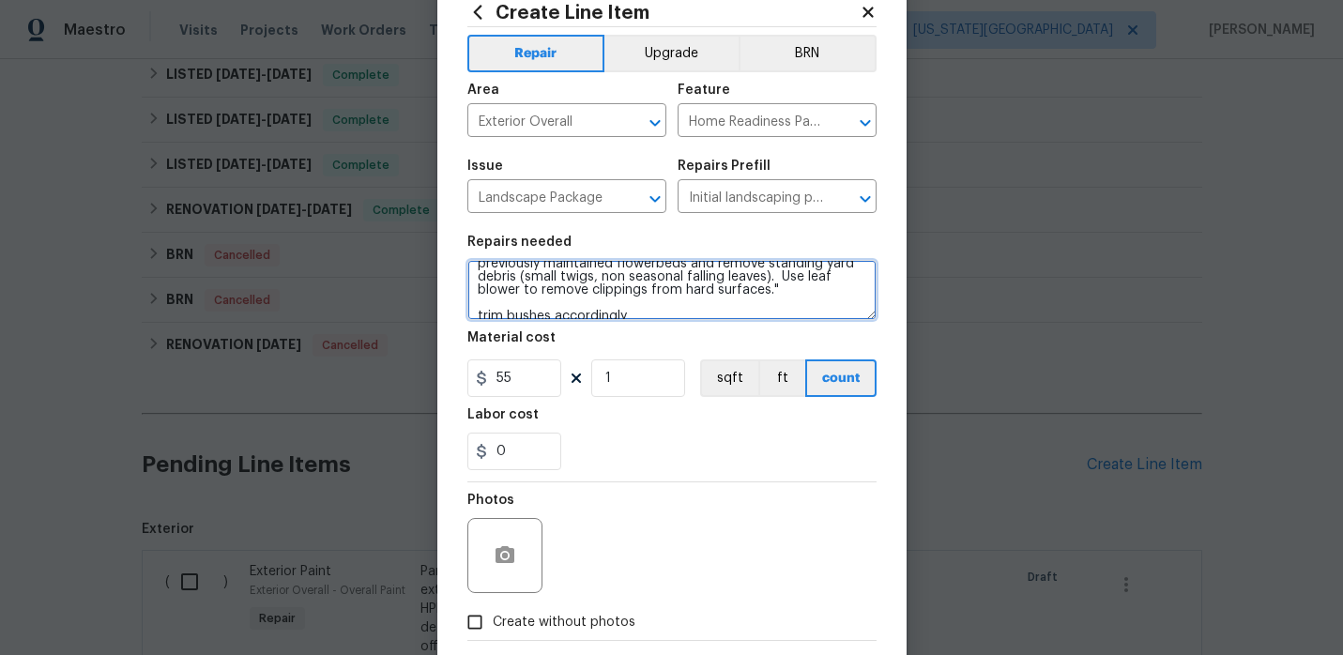
scroll to position [66, 0]
type textarea "Mowing of grass up to 6" in height. Mow, edge along driveways & sidewalks, trim…"
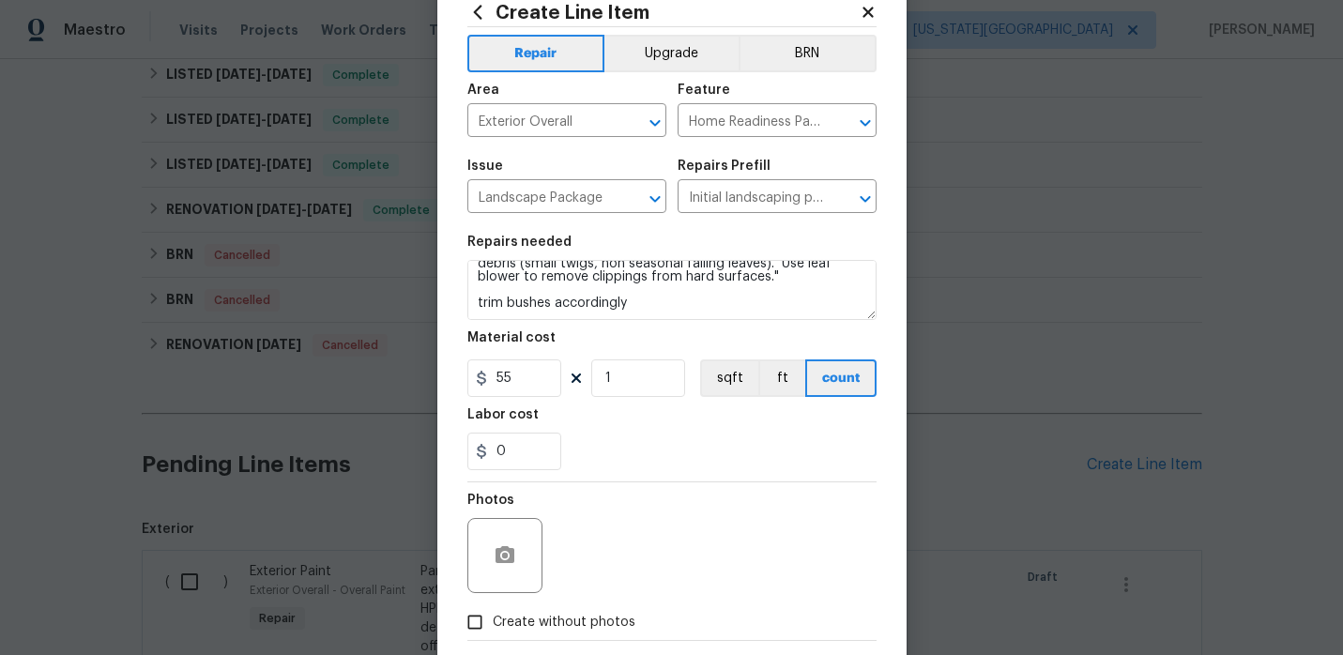
click at [621, 459] on div "0" at bounding box center [671, 452] width 409 height 38
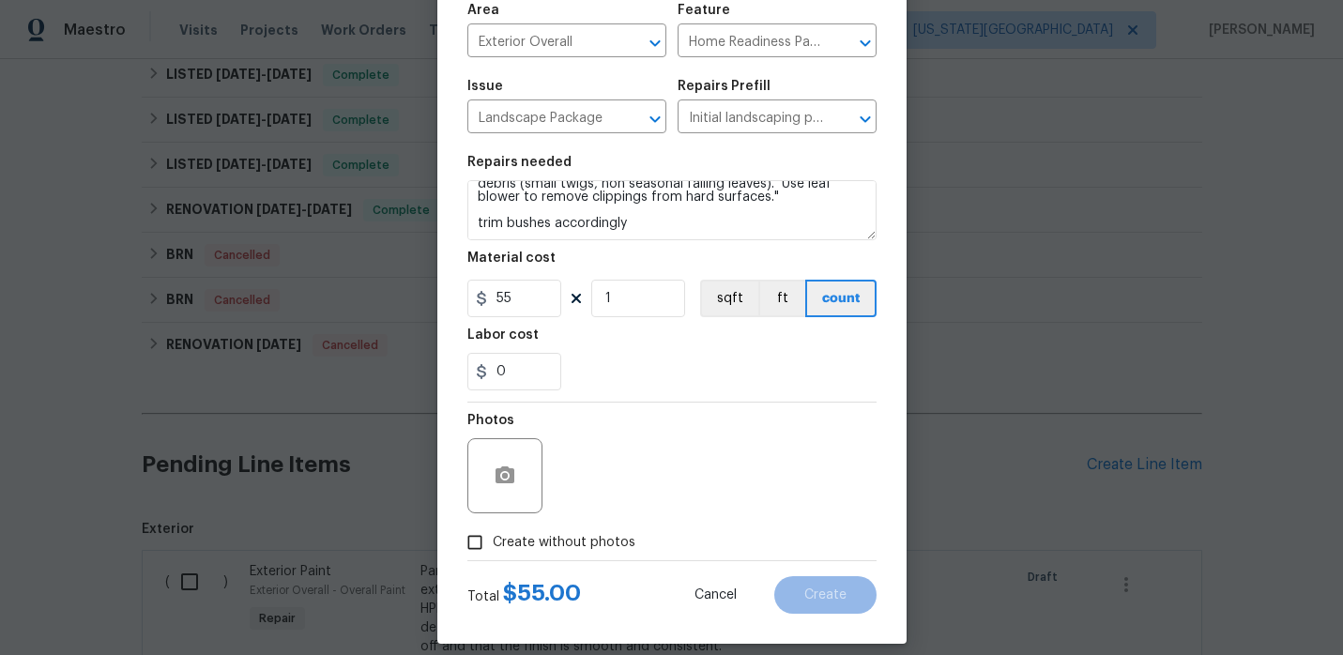
scroll to position [154, 0]
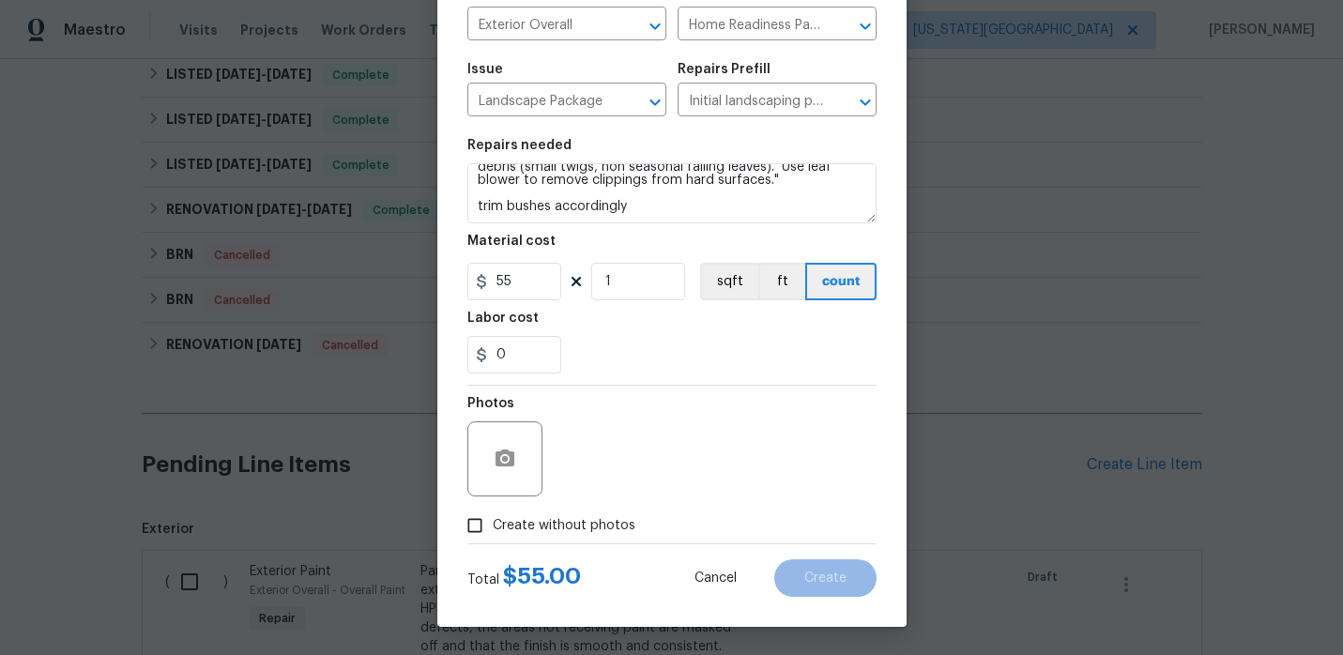
click at [478, 526] on input "Create without photos" at bounding box center [475, 526] width 36 height 36
checkbox input "true"
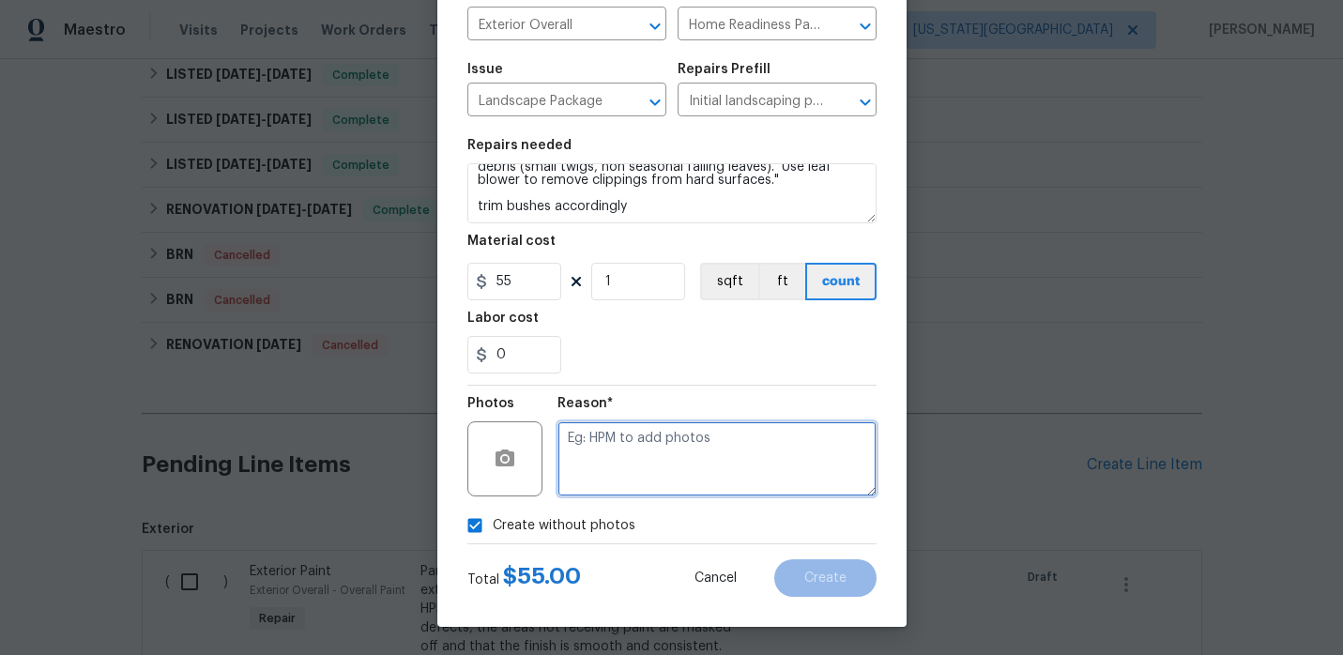
click at [619, 453] on textarea at bounding box center [717, 458] width 319 height 75
type textarea "."
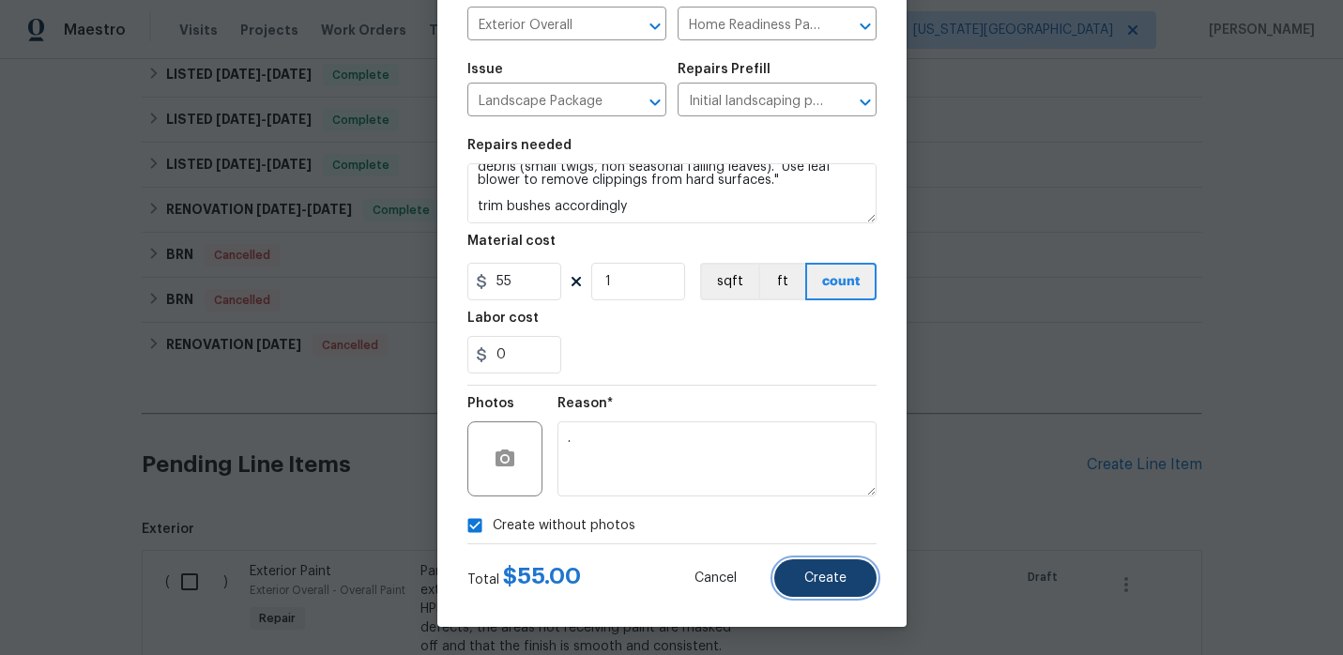
click at [845, 574] on span "Create" at bounding box center [825, 579] width 42 height 14
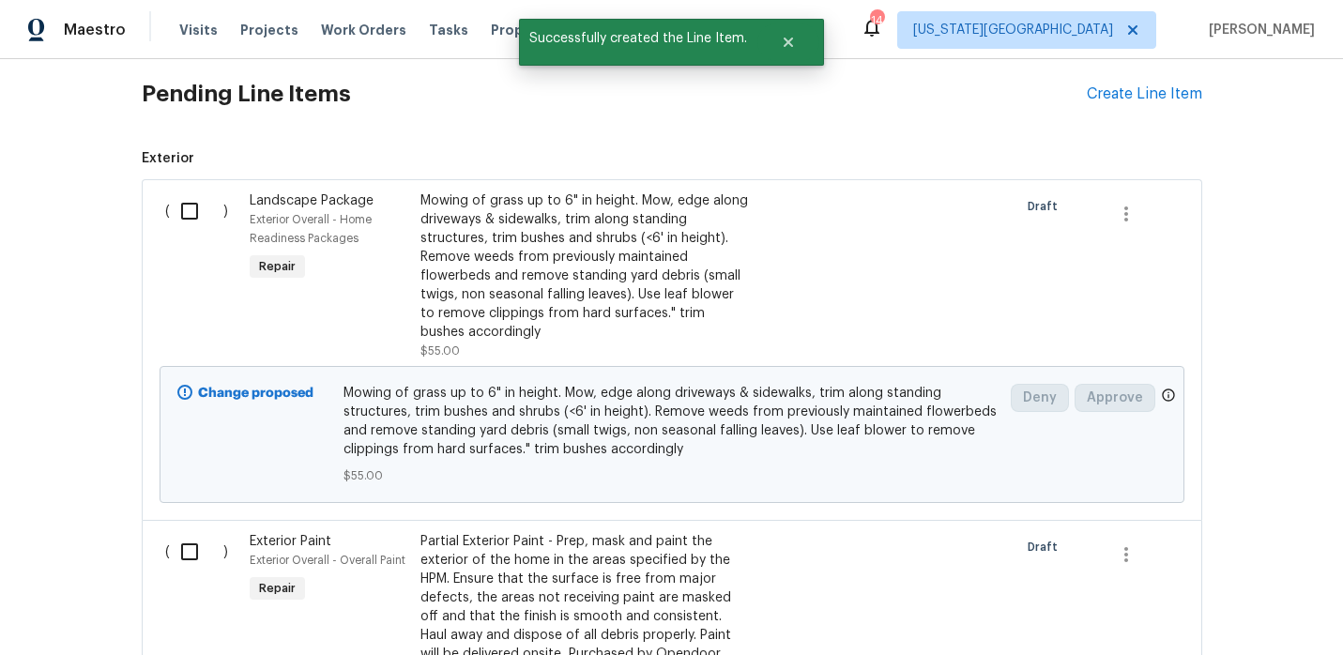
scroll to position [1076, 0]
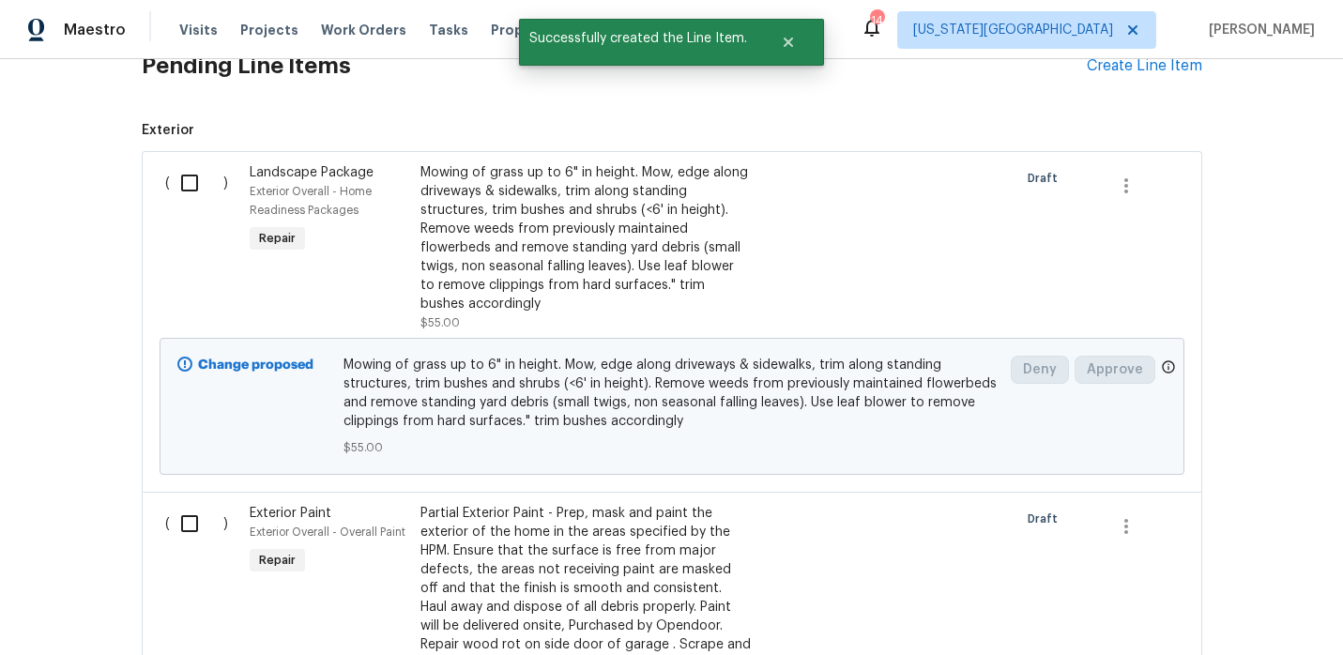
click at [193, 178] on input "checkbox" at bounding box center [196, 182] width 53 height 39
checkbox input "true"
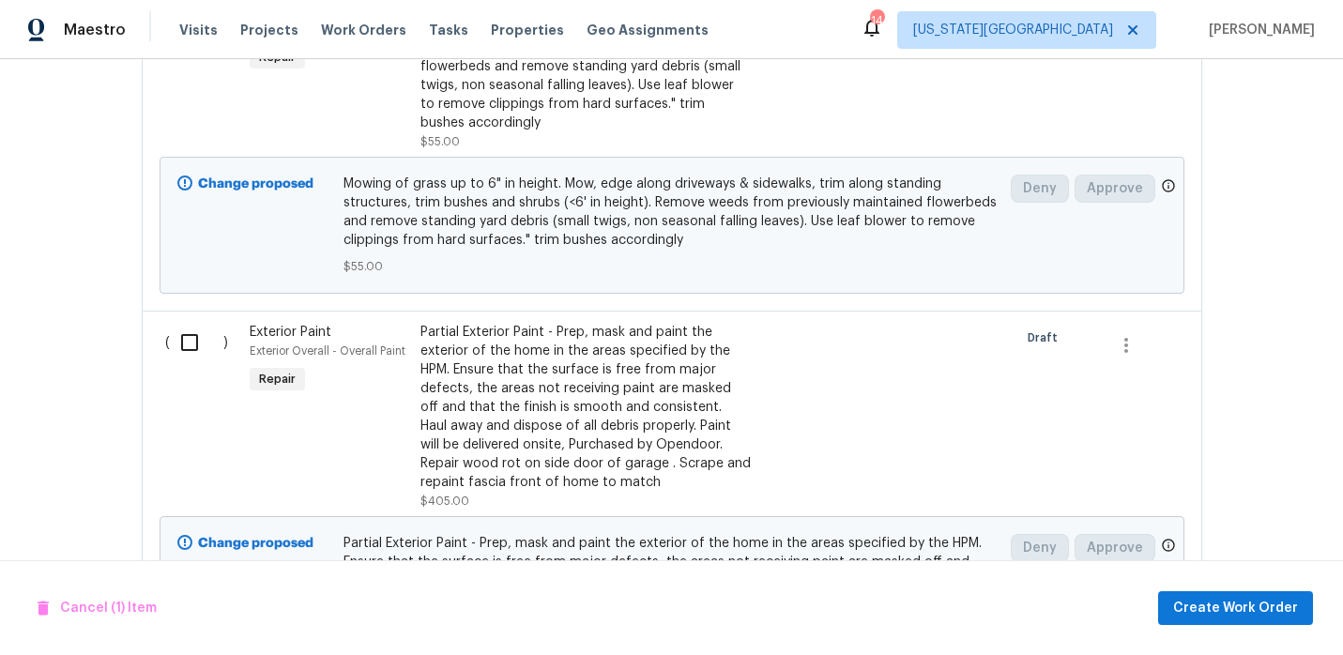
click at [195, 348] on input "checkbox" at bounding box center [196, 342] width 53 height 39
checkbox input "true"
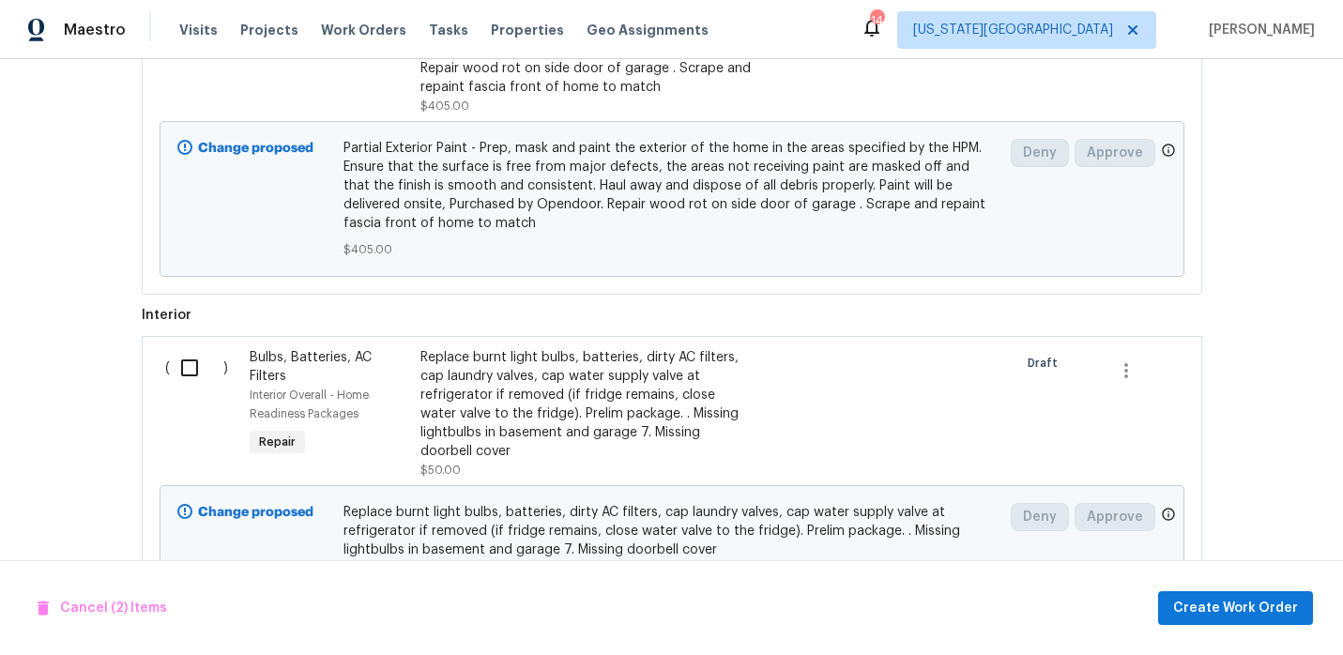
click at [186, 367] on input "checkbox" at bounding box center [196, 367] width 53 height 39
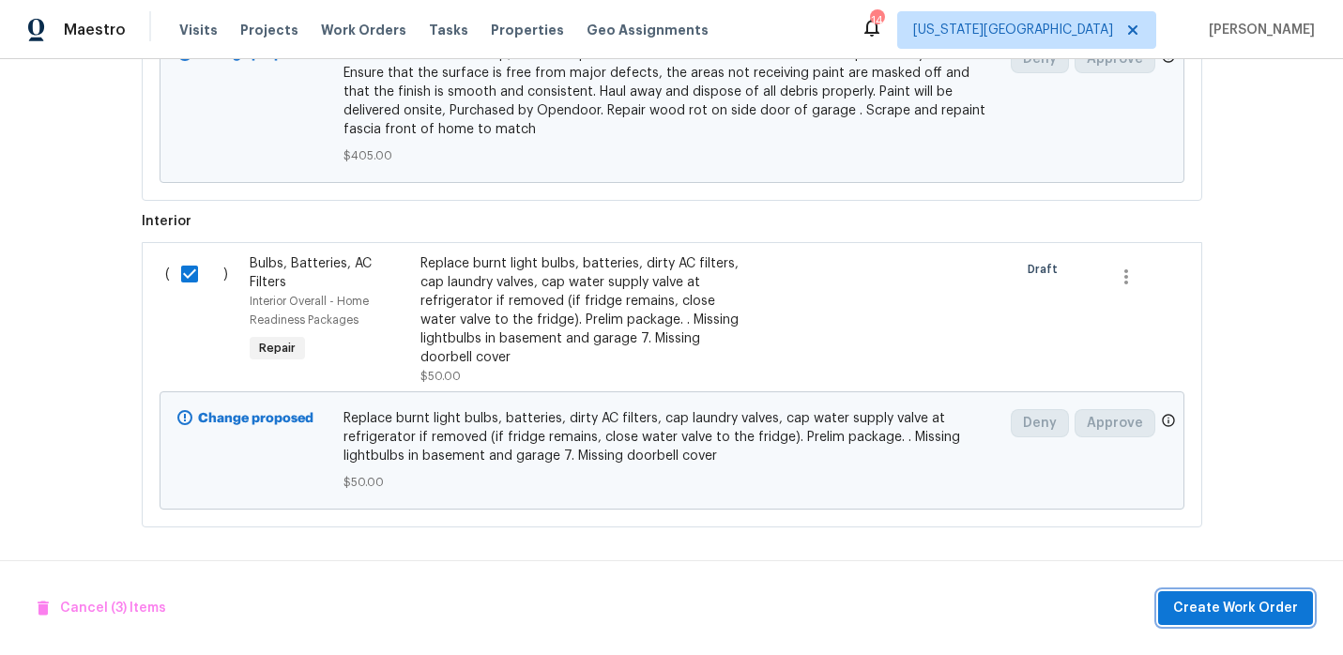
click at [1195, 612] on span "Create Work Order" at bounding box center [1235, 608] width 125 height 23
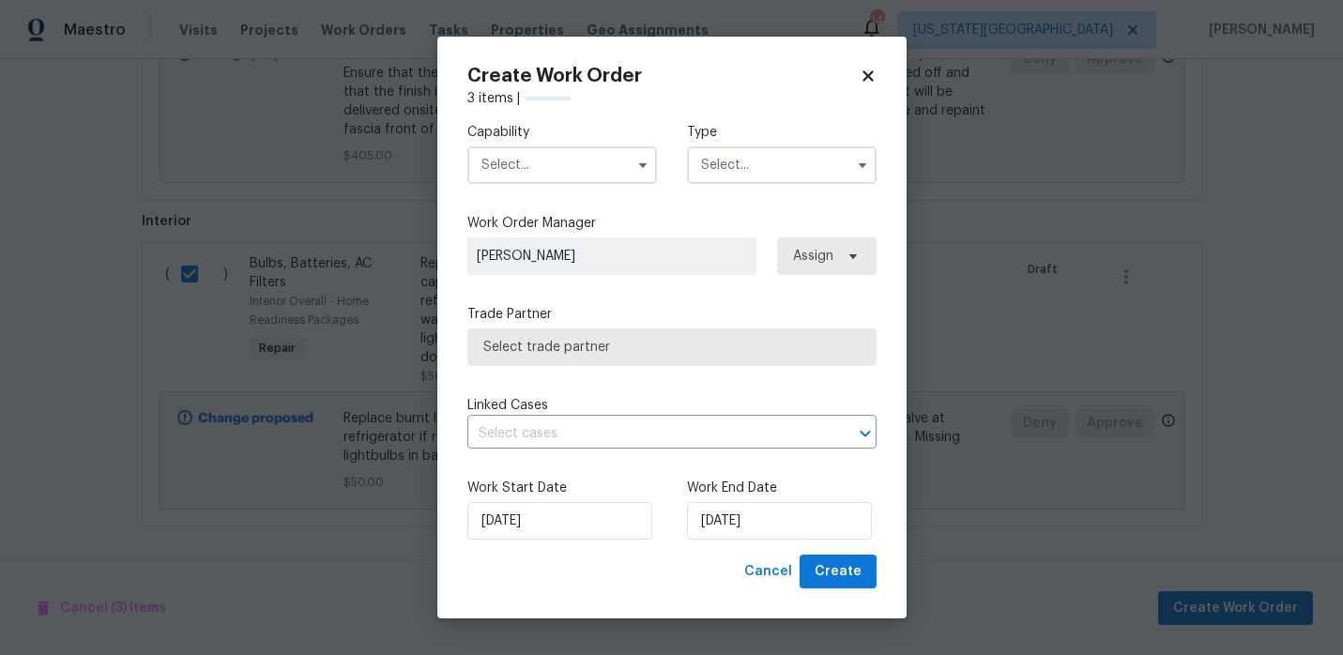
checkbox input "false"
click at [567, 170] on input "text" at bounding box center [562, 165] width 190 height 38
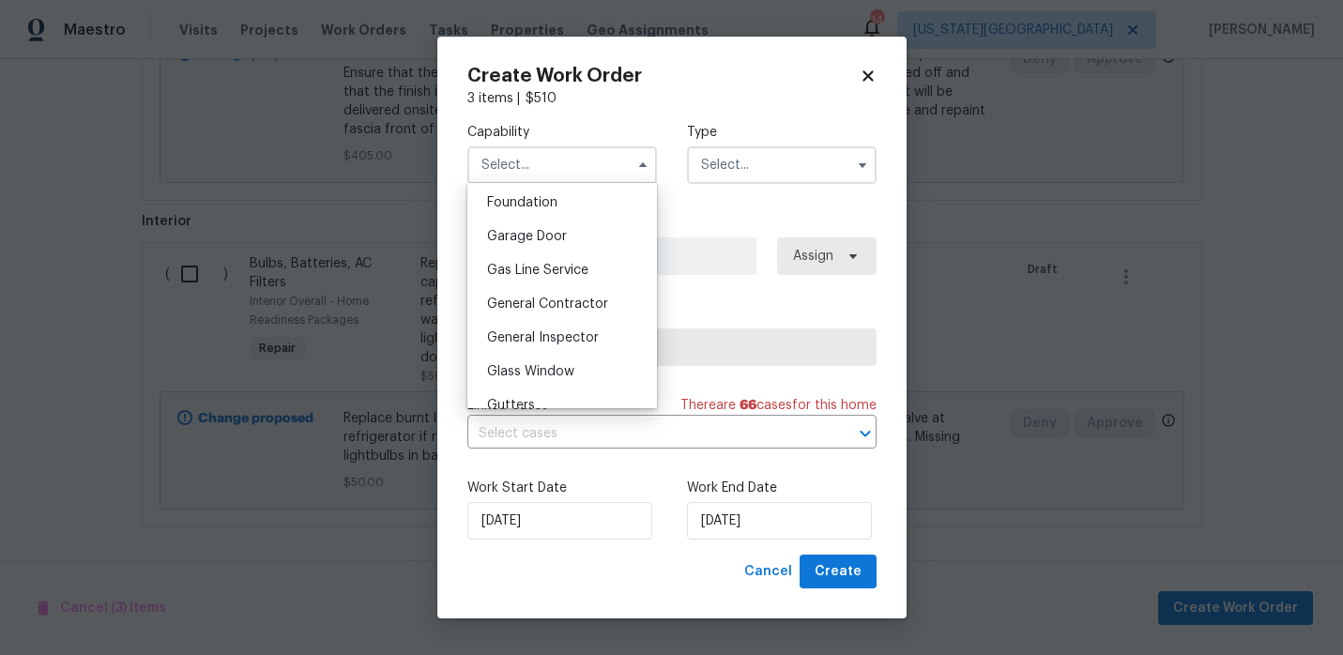
scroll to position [807, 0]
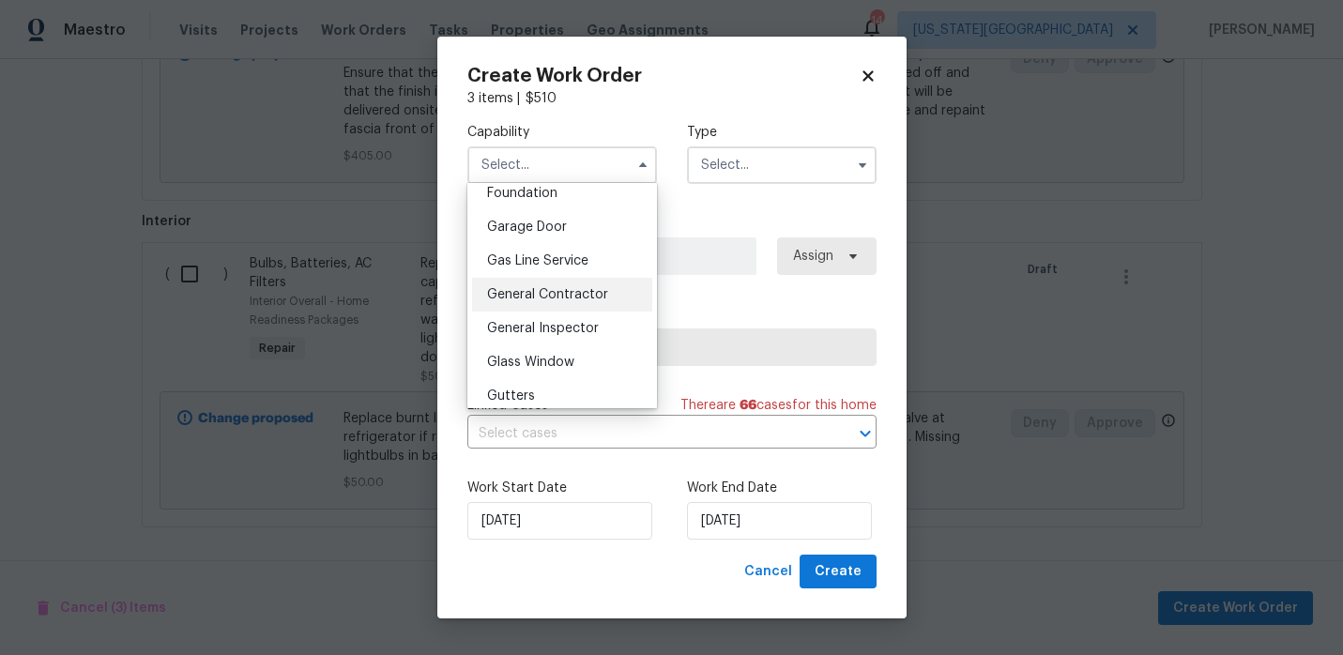
click at [555, 301] on div "General Contractor" at bounding box center [562, 295] width 180 height 34
type input "General Contractor"
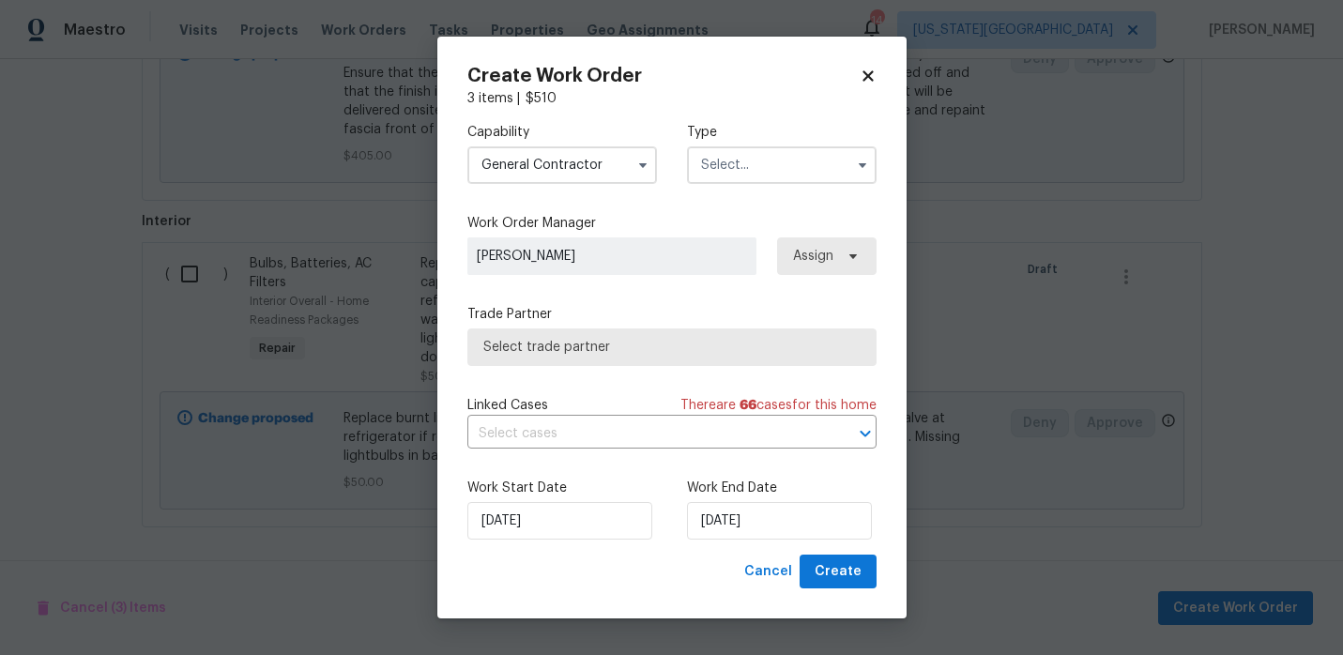
click at [748, 165] on input "text" at bounding box center [782, 165] width 190 height 38
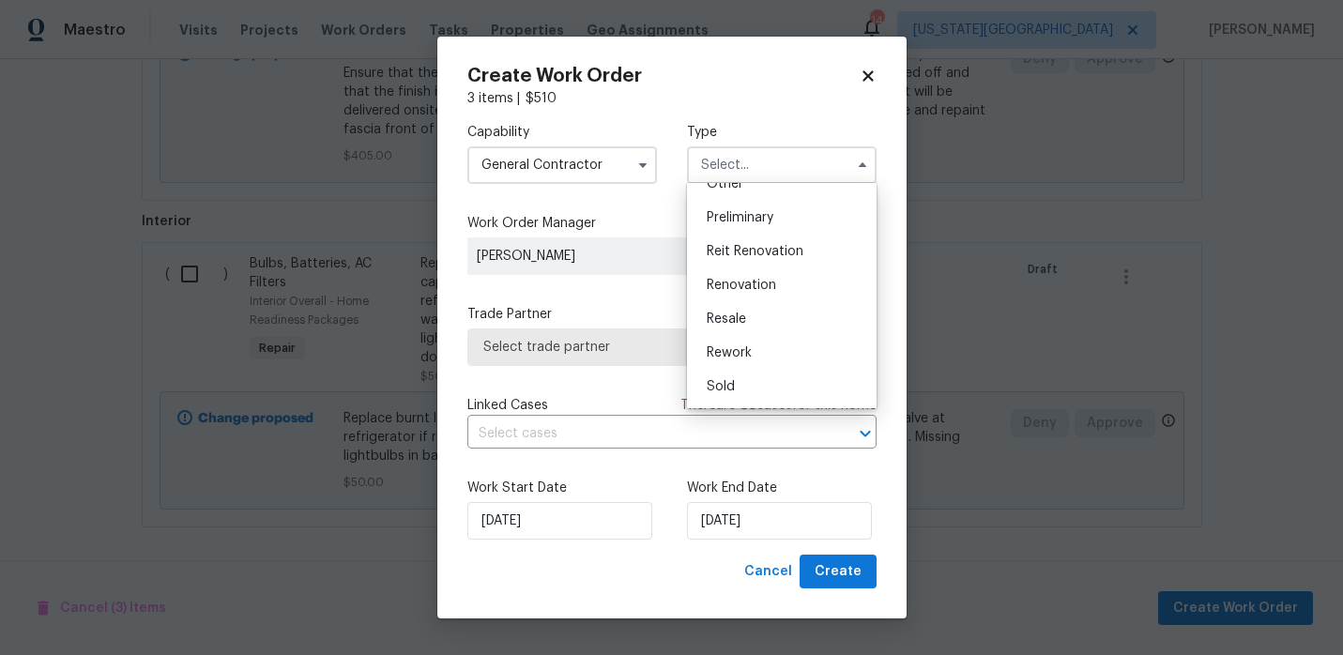
scroll to position [402, 0]
click at [761, 274] on span "Renovation" at bounding box center [741, 275] width 69 height 13
type input "Renovation"
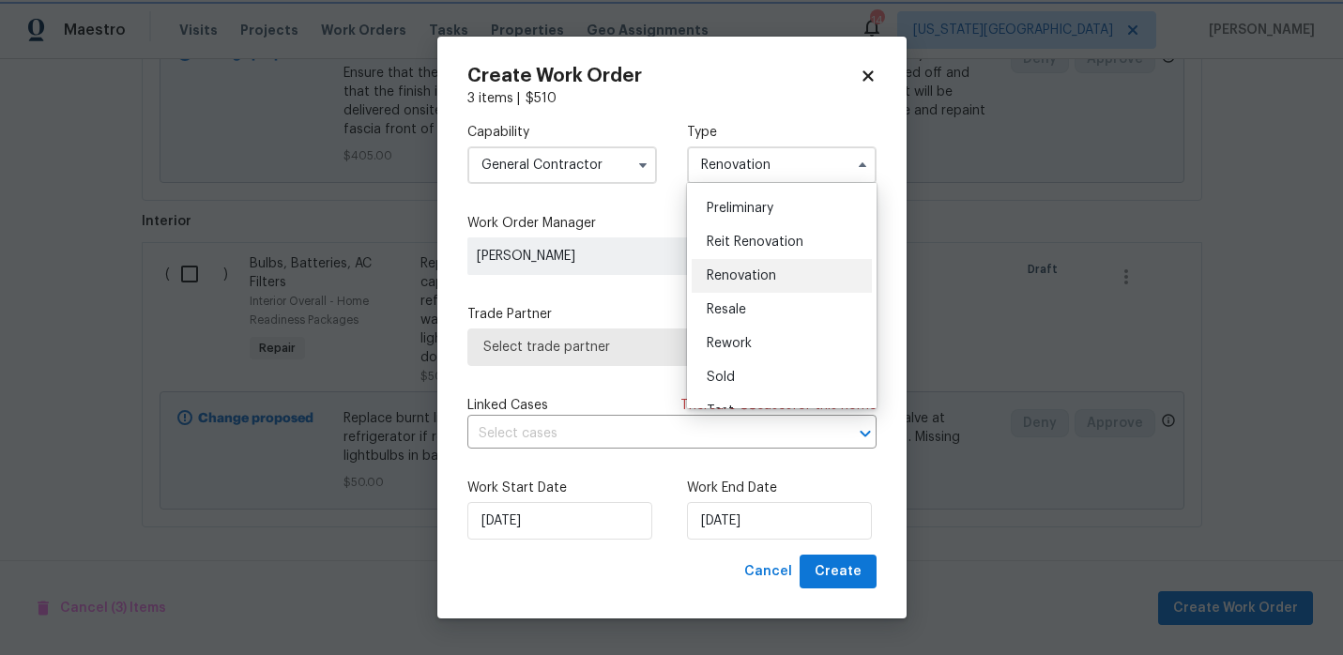
scroll to position [0, 0]
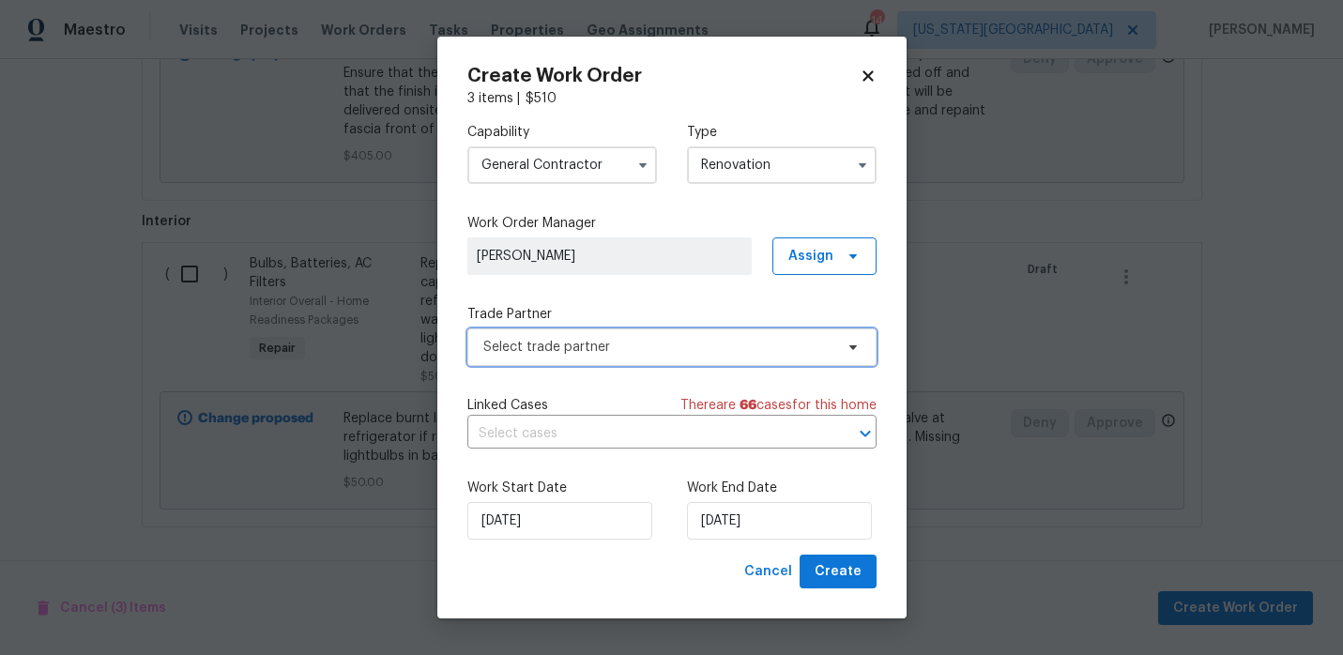
click at [573, 341] on span "Select trade partner" at bounding box center [658, 347] width 350 height 19
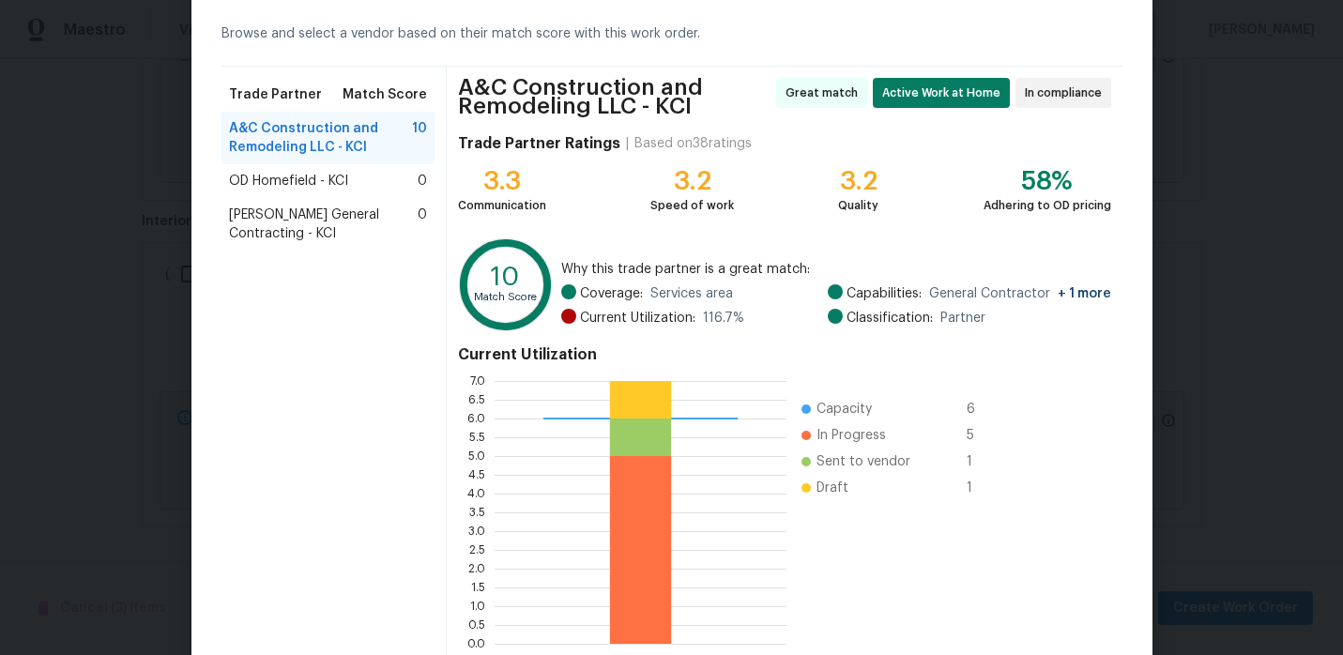
scroll to position [180, 0]
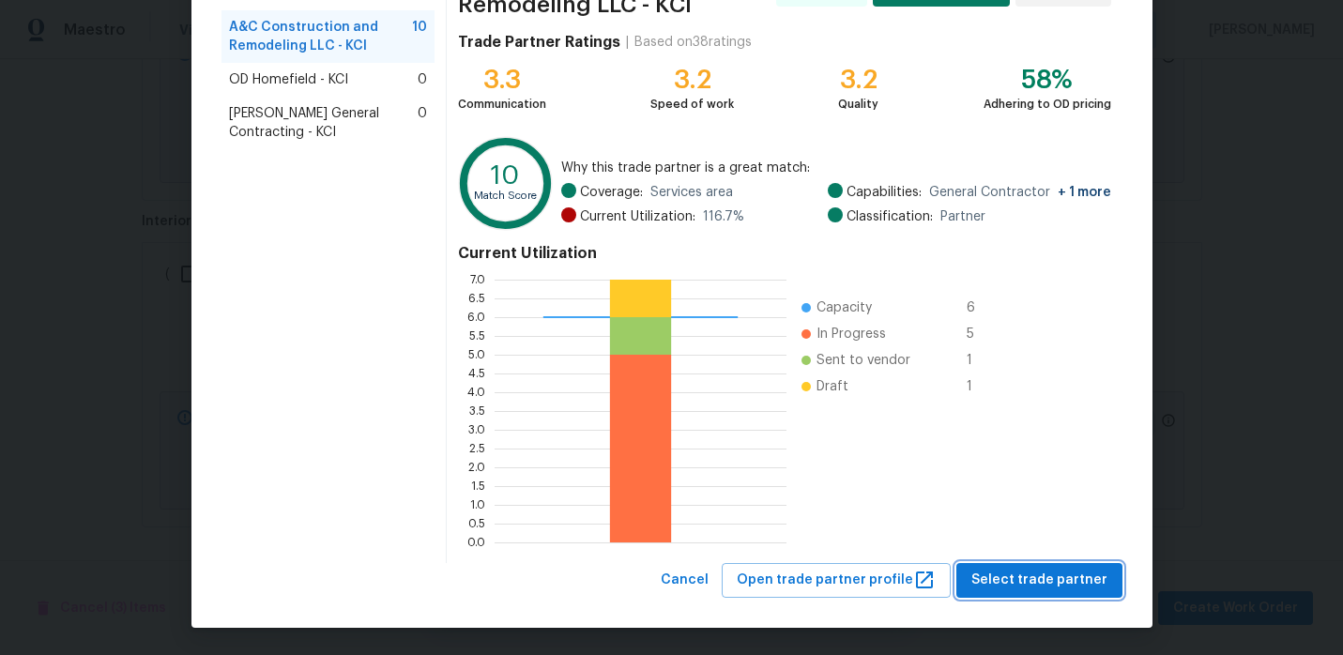
click at [1002, 574] on span "Select trade partner" at bounding box center [1039, 580] width 136 height 23
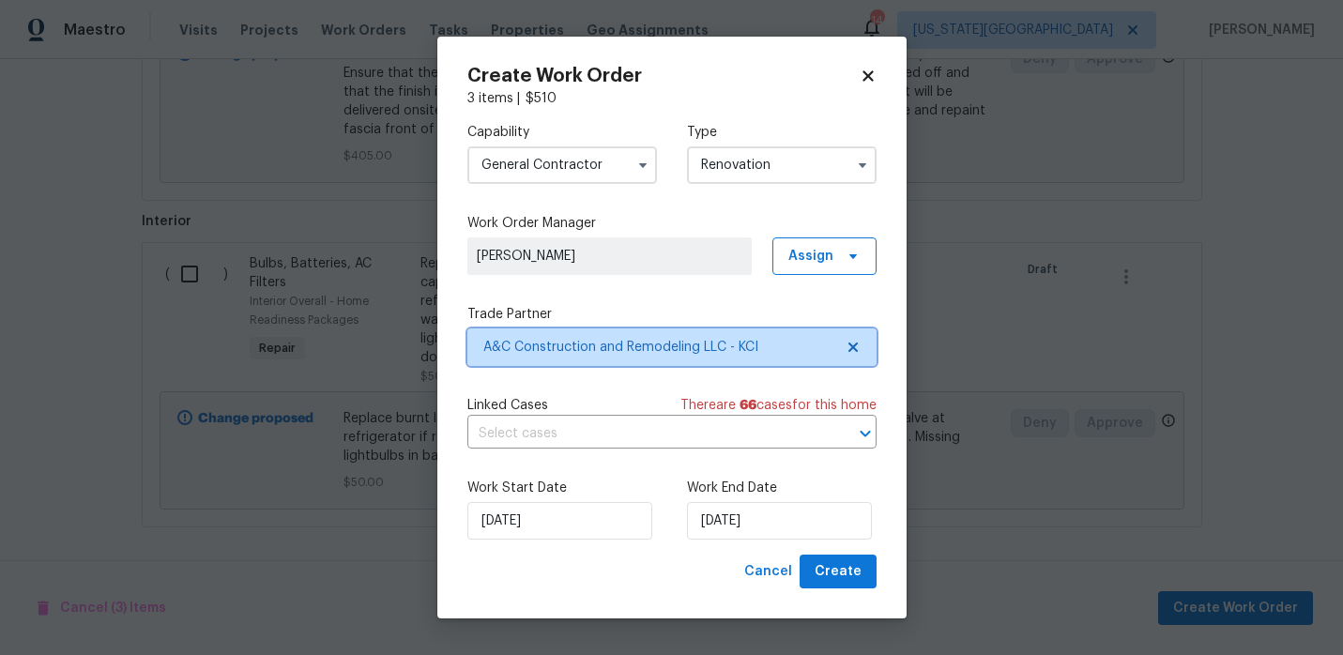
scroll to position [0, 0]
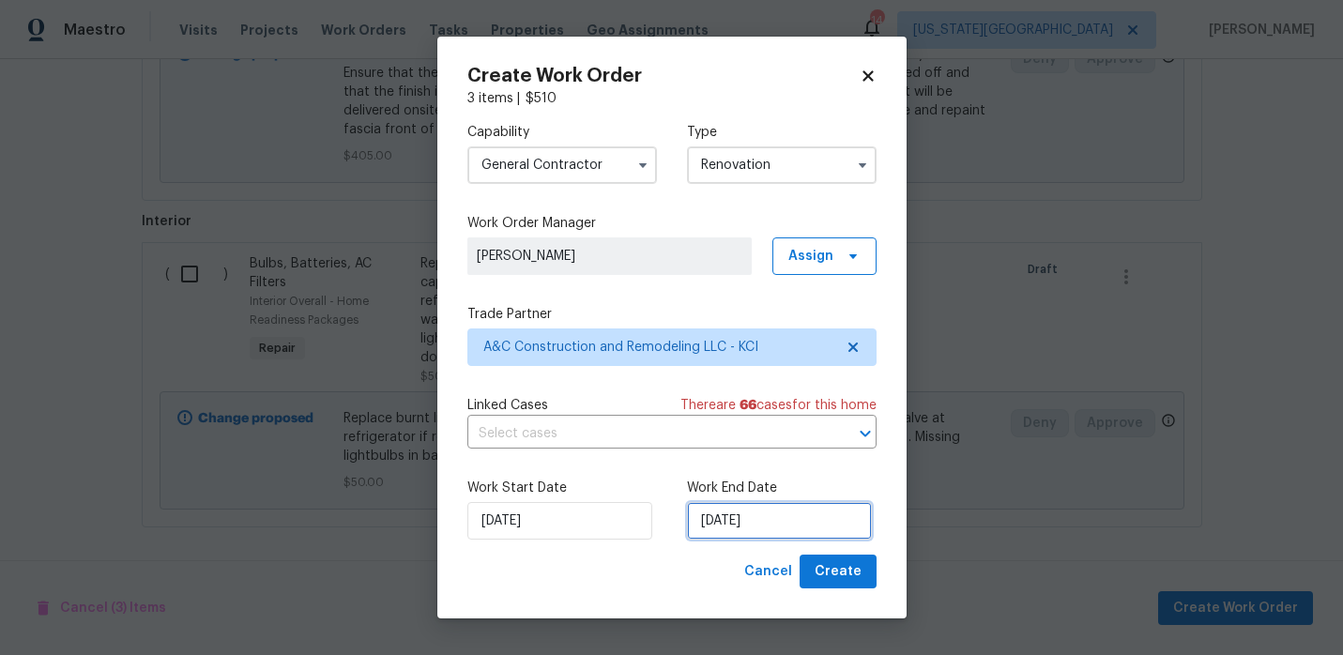
click at [745, 516] on input "[DATE]" at bounding box center [779, 521] width 185 height 38
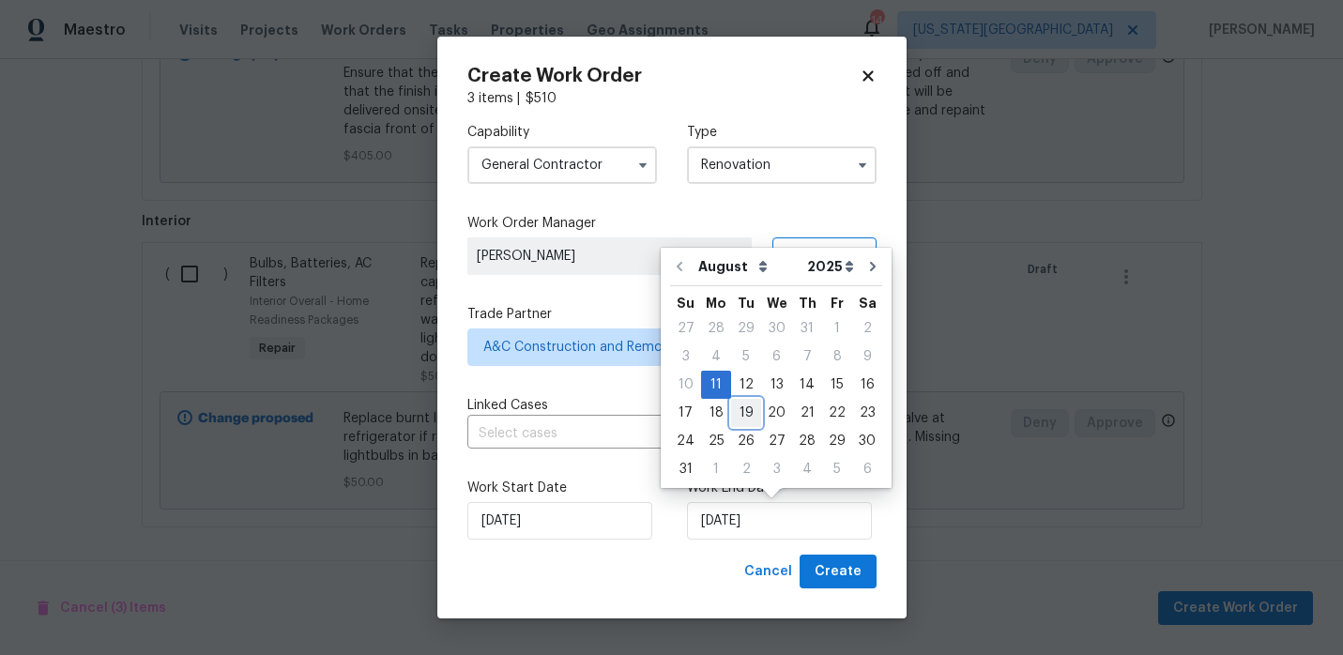
click at [745, 400] on div "19" at bounding box center [746, 413] width 30 height 26
click at [743, 527] on input "8/19/2025" at bounding box center [779, 521] width 185 height 38
click at [741, 389] on div "12" at bounding box center [746, 385] width 30 height 26
type input "8/12/2025"
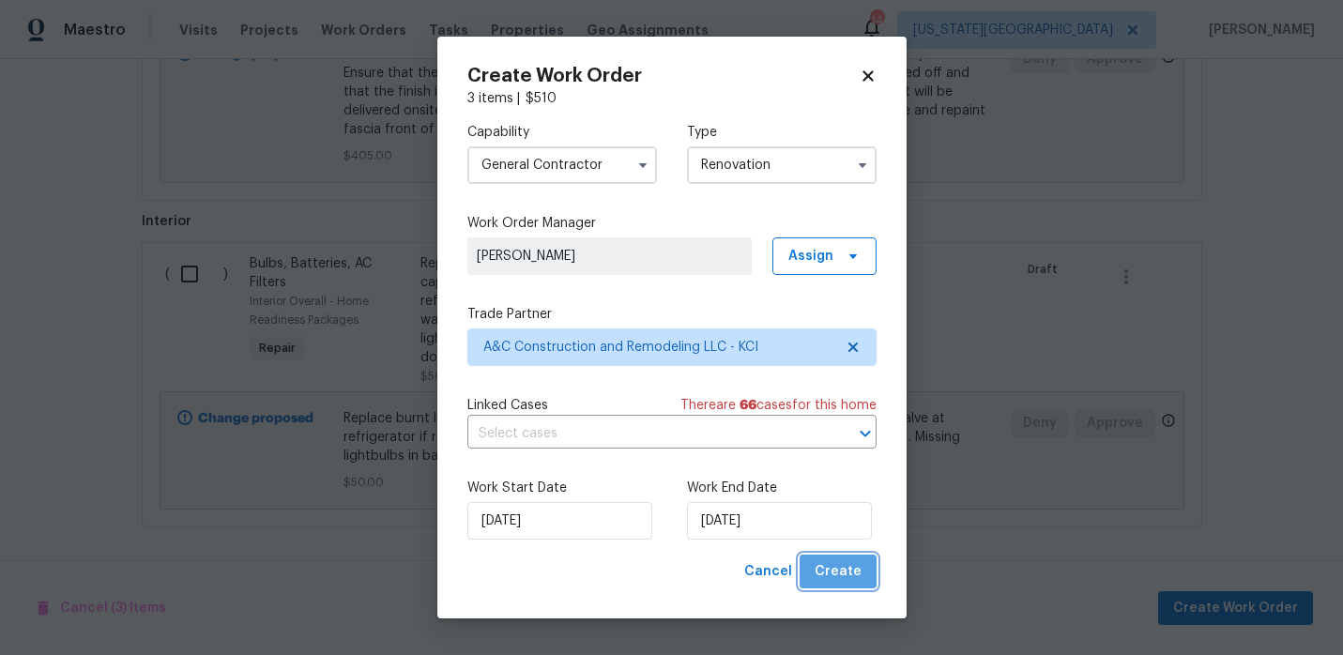
click at [847, 572] on span "Create" at bounding box center [838, 571] width 47 height 23
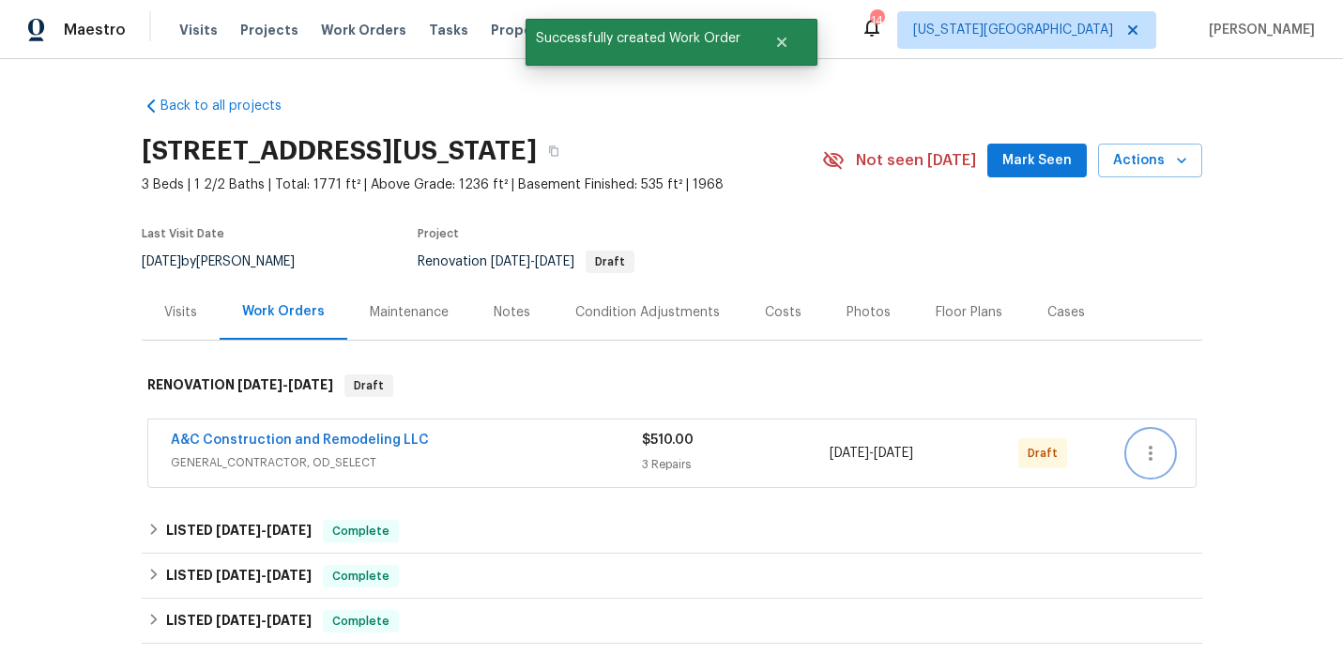
click at [1168, 441] on button "button" at bounding box center [1150, 453] width 45 height 45
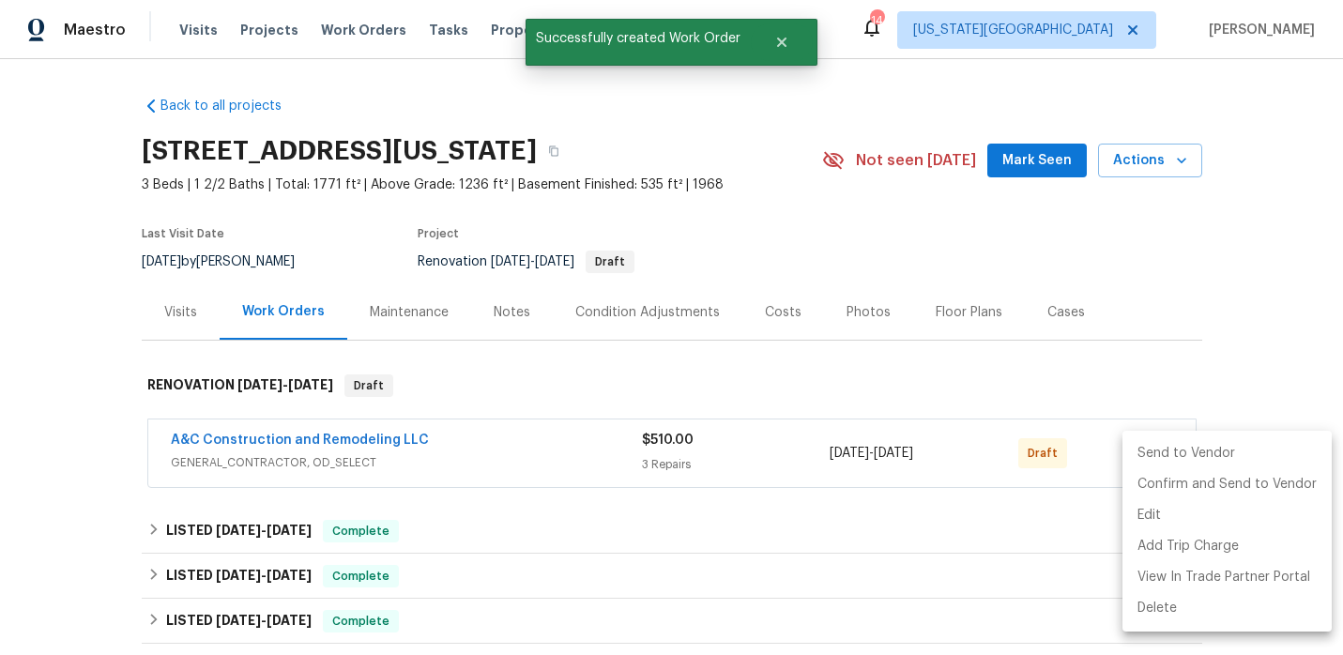
click at [1164, 451] on li "Send to Vendor" at bounding box center [1227, 453] width 209 height 31
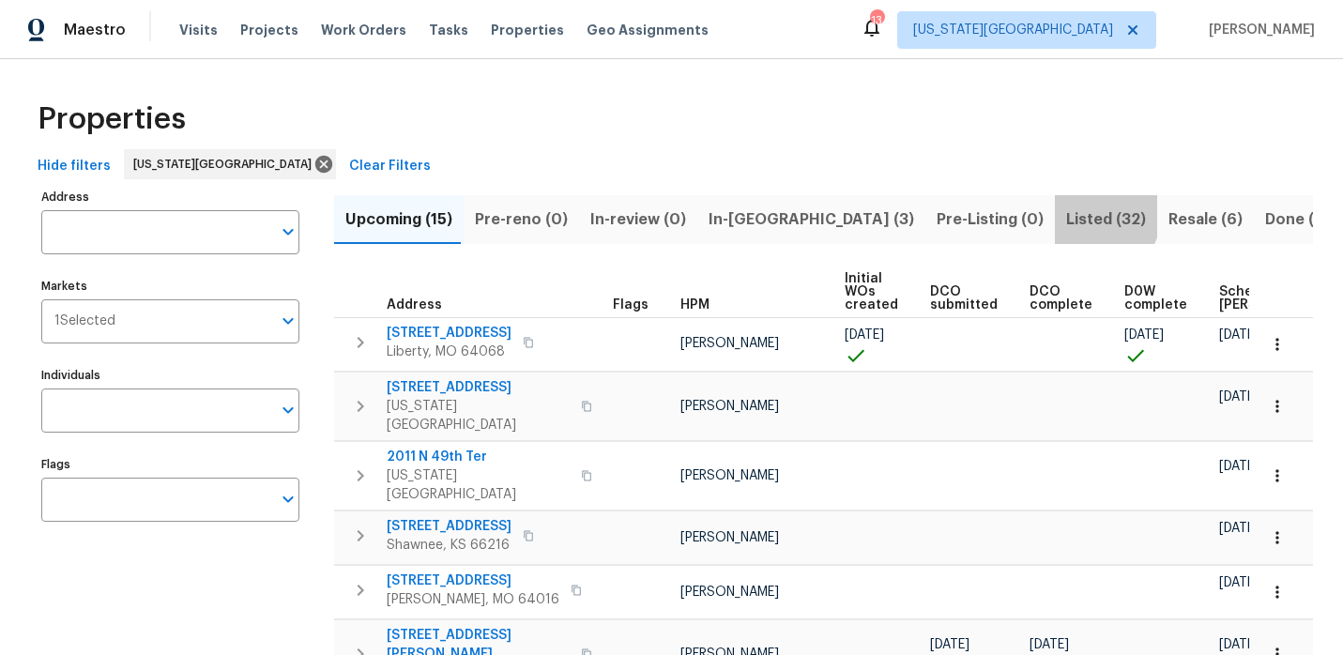
click at [1066, 214] on span "Listed (32)" at bounding box center [1106, 219] width 80 height 26
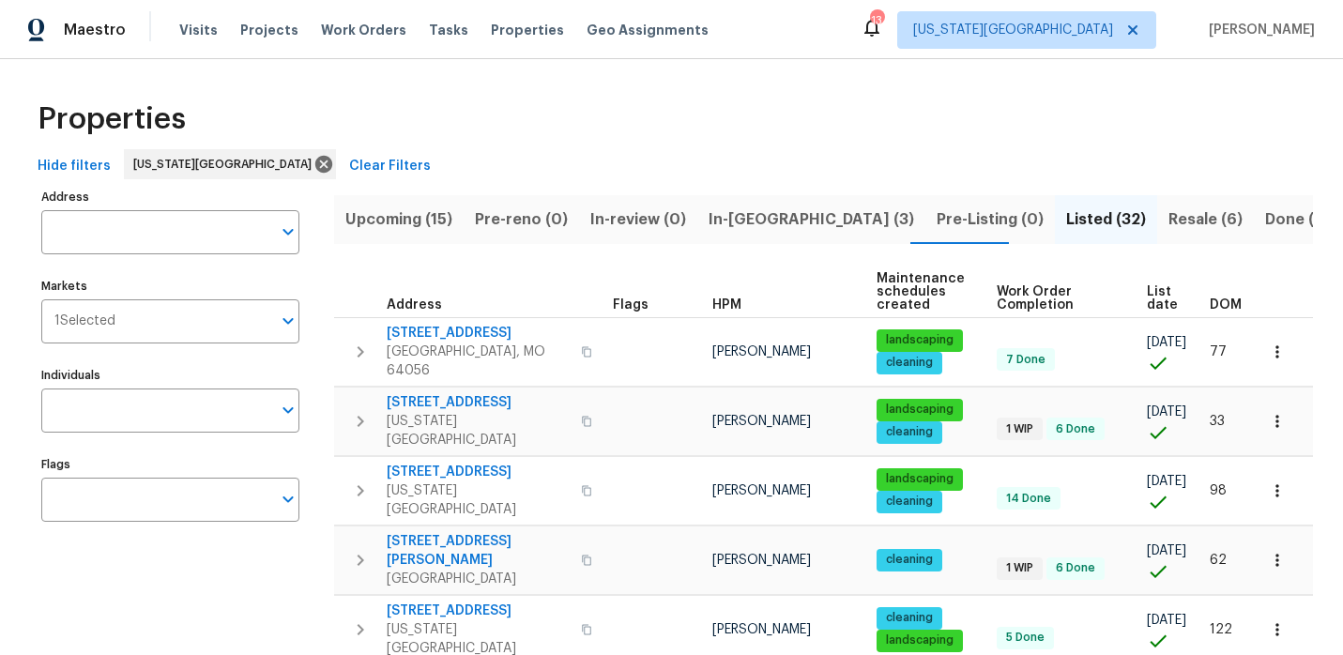
click at [728, 221] on span "In-[GEOGRAPHIC_DATA] (3)" at bounding box center [812, 219] width 206 height 26
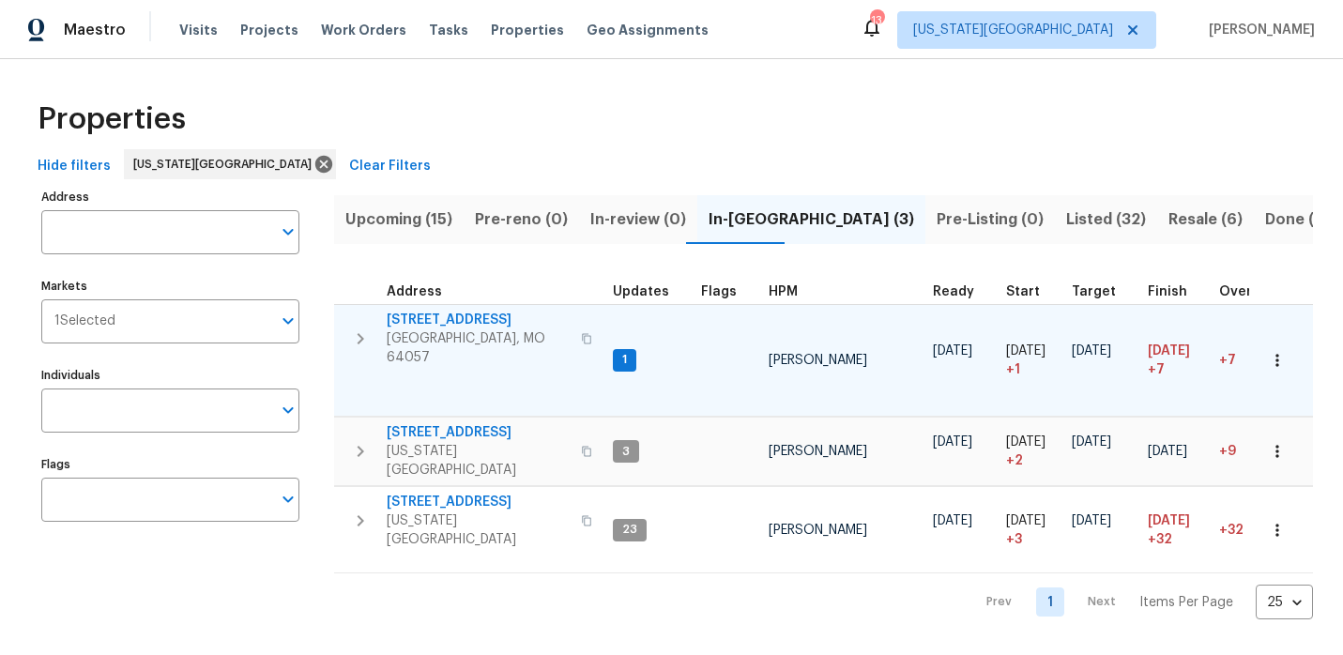
click at [496, 325] on span "[STREET_ADDRESS]" at bounding box center [478, 320] width 183 height 19
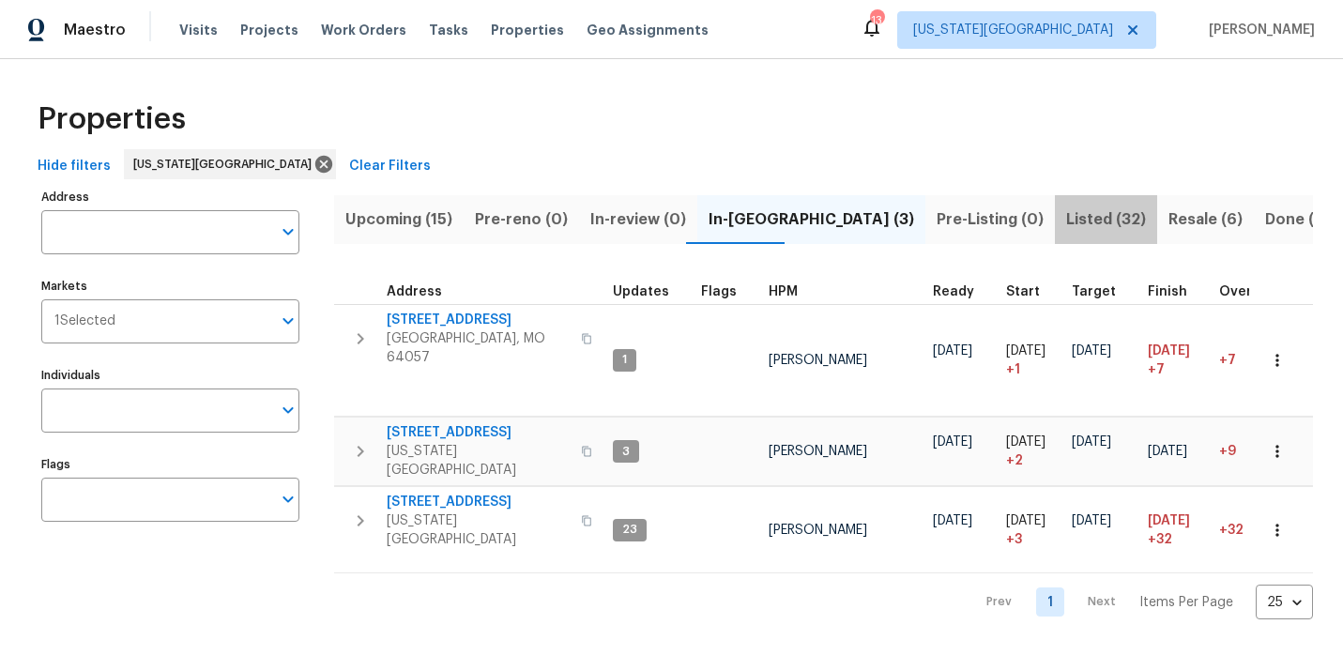
click at [1066, 221] on span "Listed (32)" at bounding box center [1106, 219] width 80 height 26
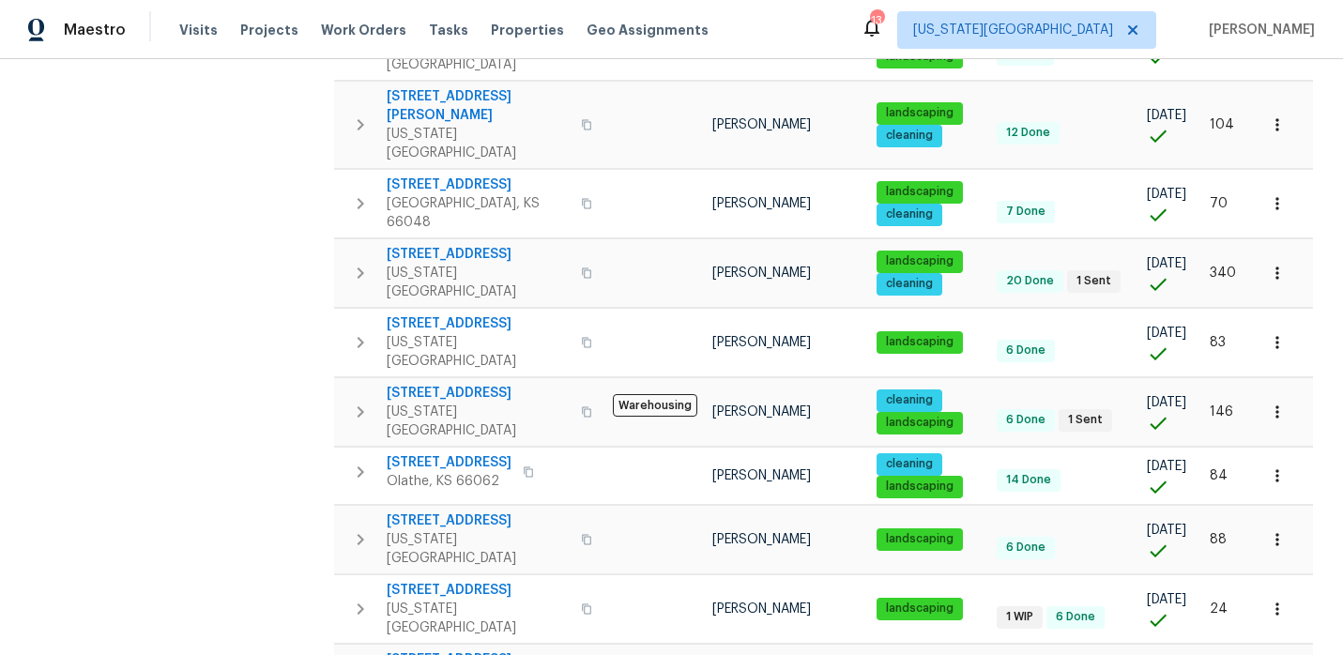
scroll to position [610, 0]
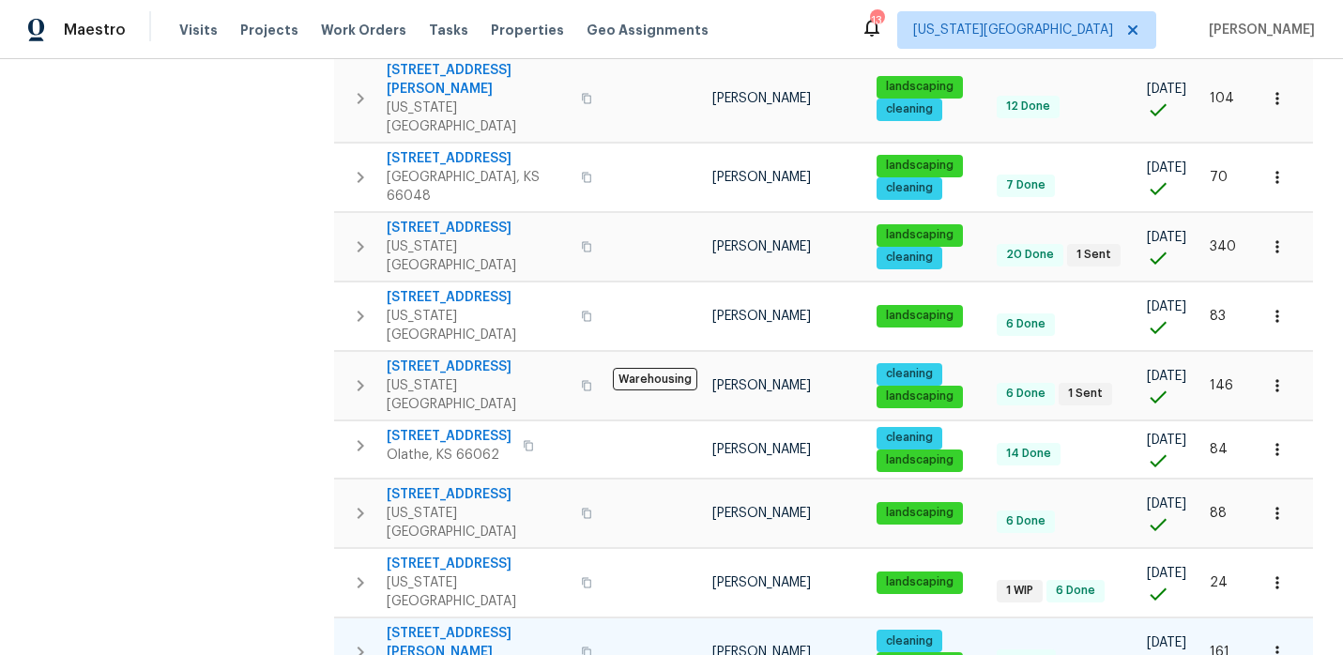
click at [457, 624] on span "[STREET_ADDRESS][PERSON_NAME]" at bounding box center [478, 643] width 183 height 38
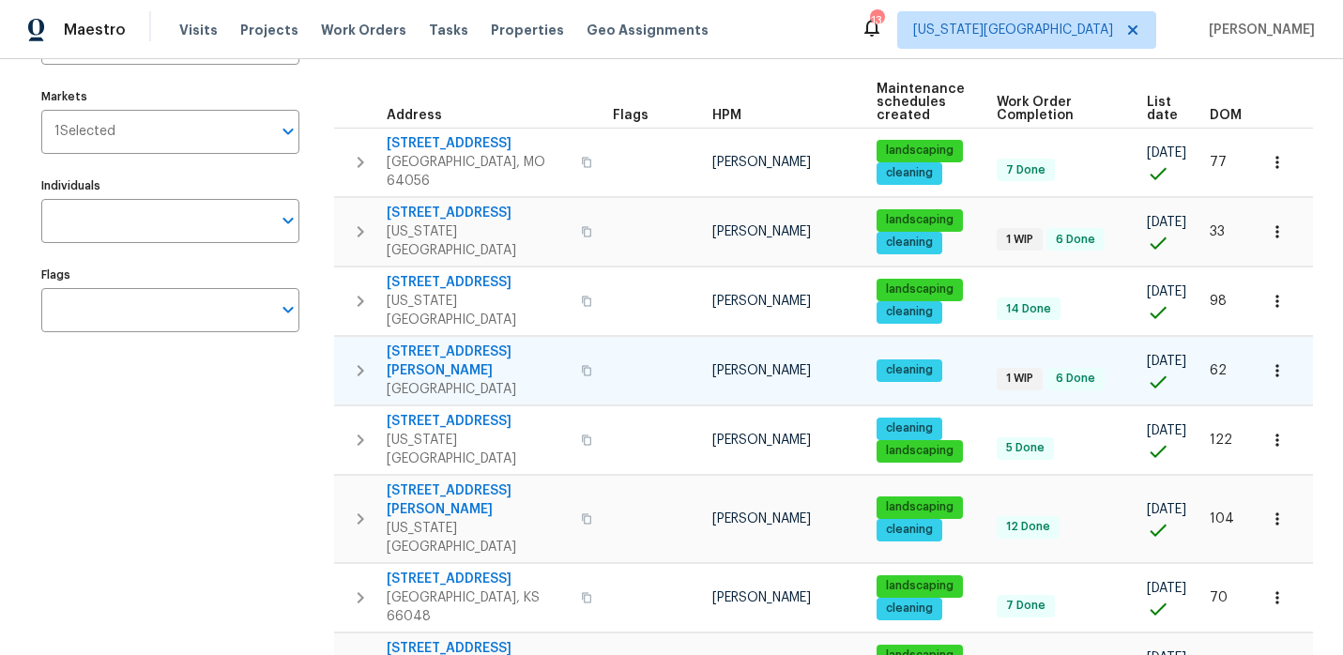
scroll to position [0, 0]
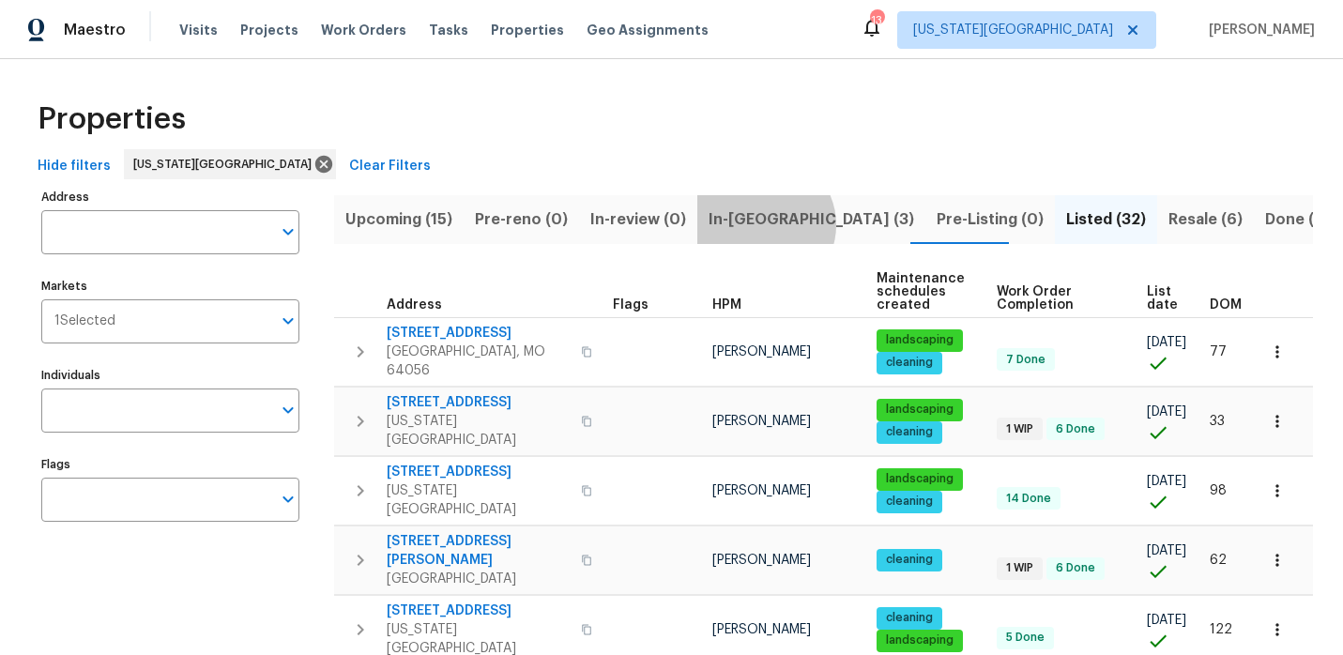
click at [752, 224] on span "In-[GEOGRAPHIC_DATA] (3)" at bounding box center [812, 219] width 206 height 26
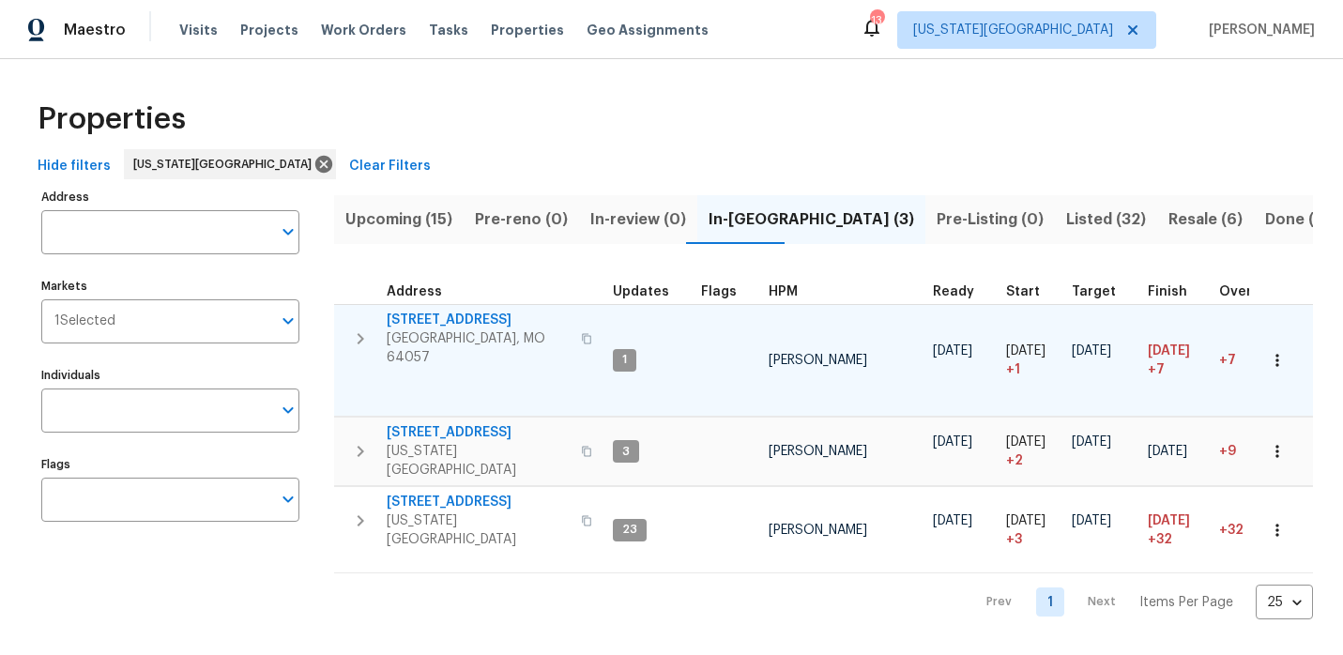
click at [362, 333] on icon "button" at bounding box center [361, 338] width 7 height 11
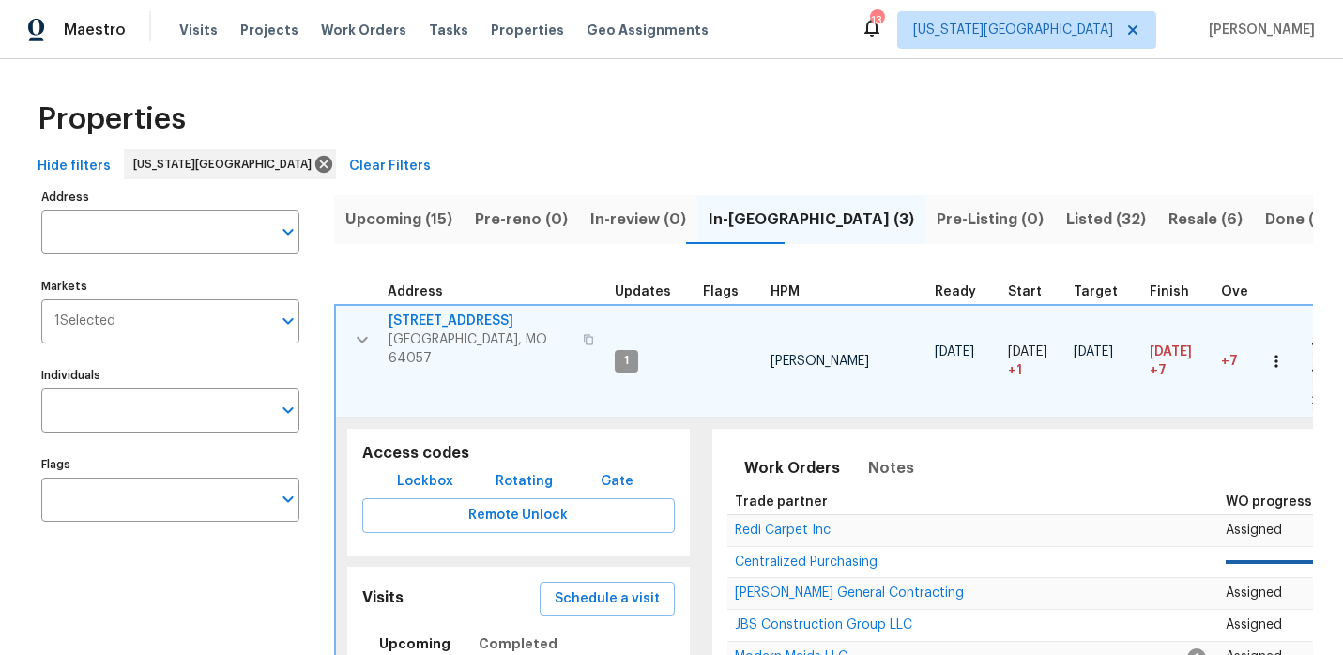
click at [429, 470] on span "Lockbox" at bounding box center [425, 481] width 56 height 23
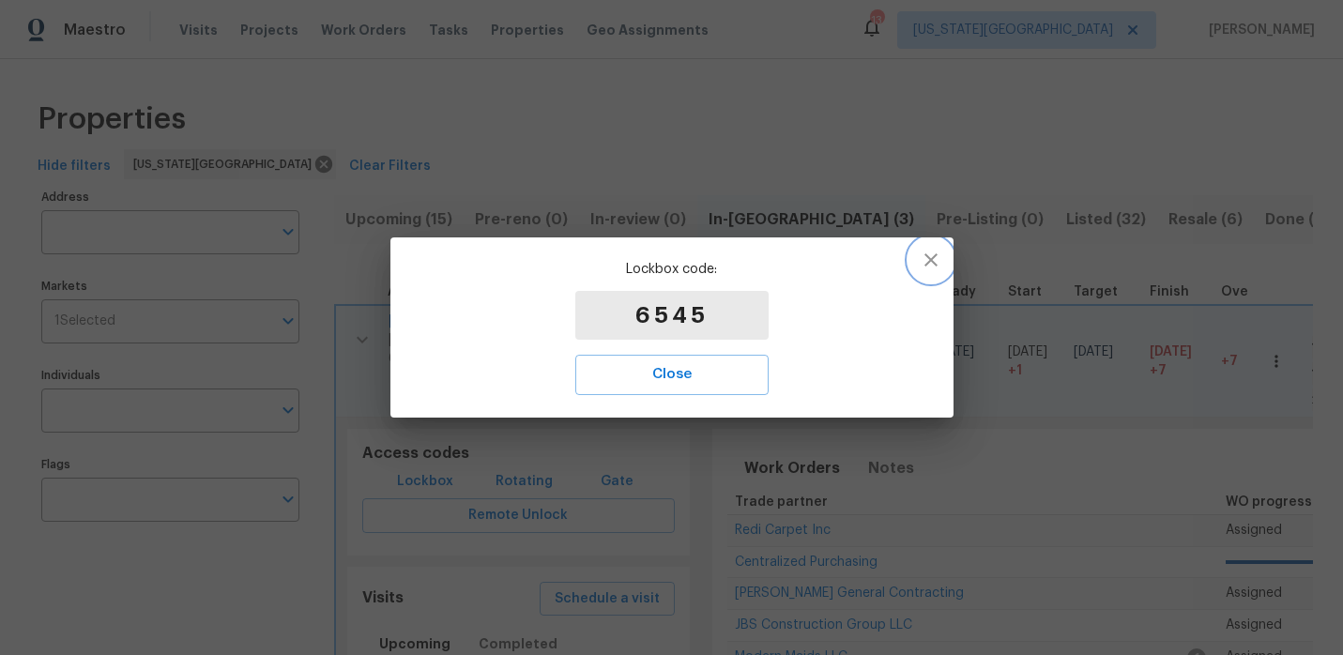
click at [928, 264] on icon "button" at bounding box center [931, 260] width 23 height 23
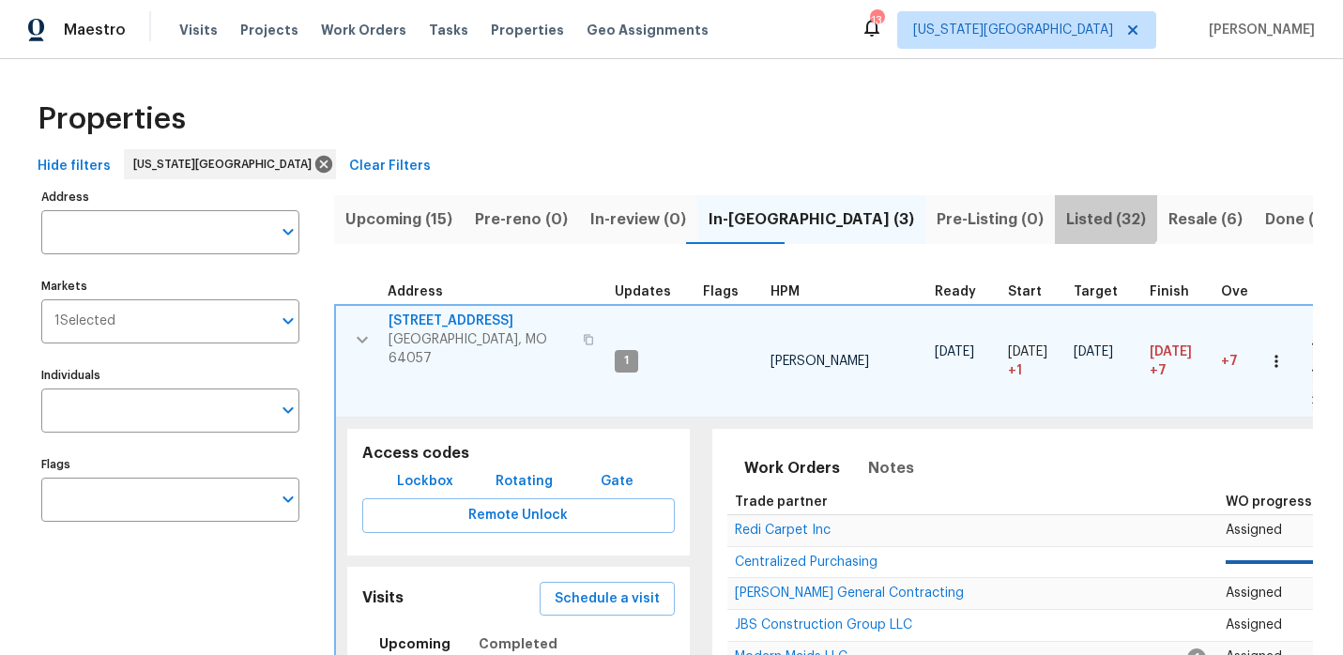
click at [1055, 204] on button "Listed (32)" at bounding box center [1106, 219] width 102 height 49
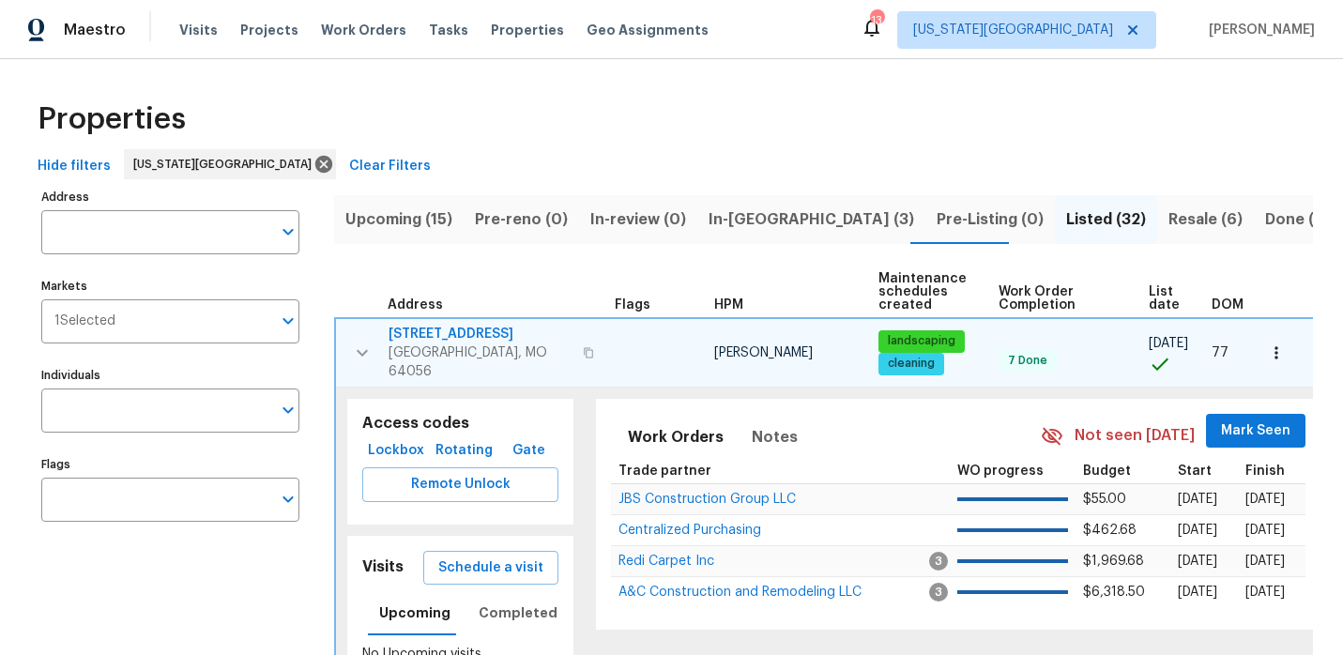
click at [365, 347] on icon "button" at bounding box center [362, 353] width 23 height 23
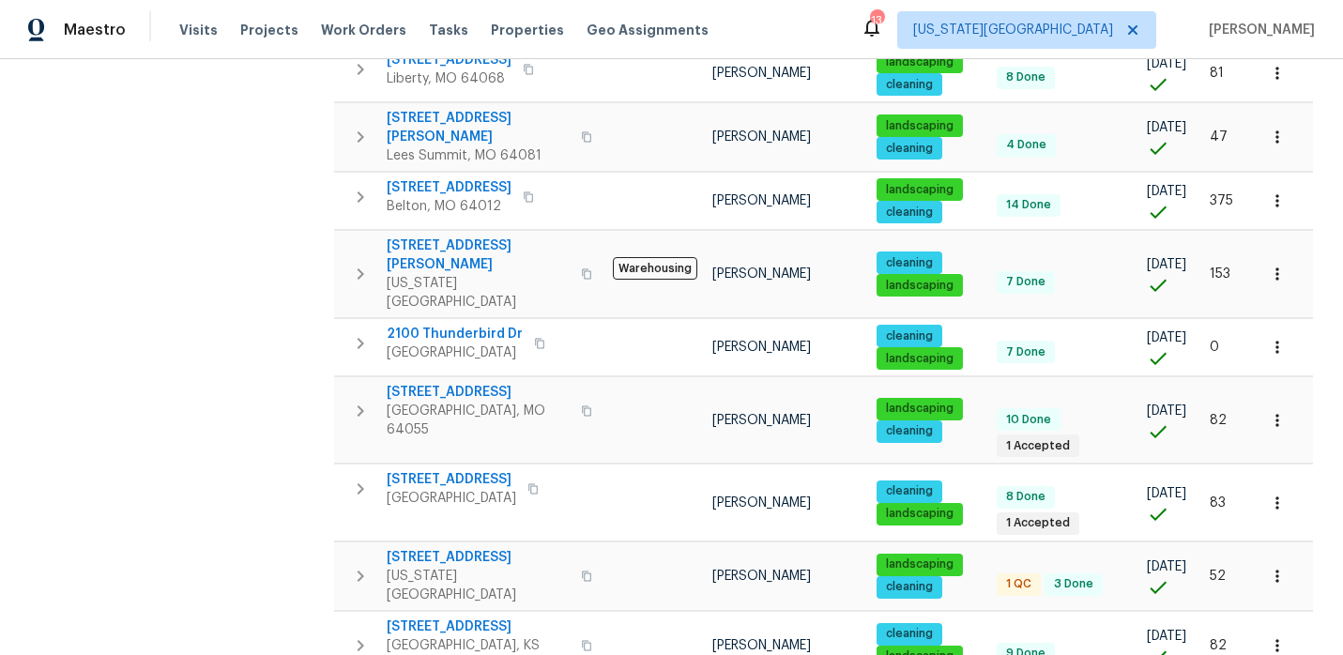
scroll to position [1256, 0]
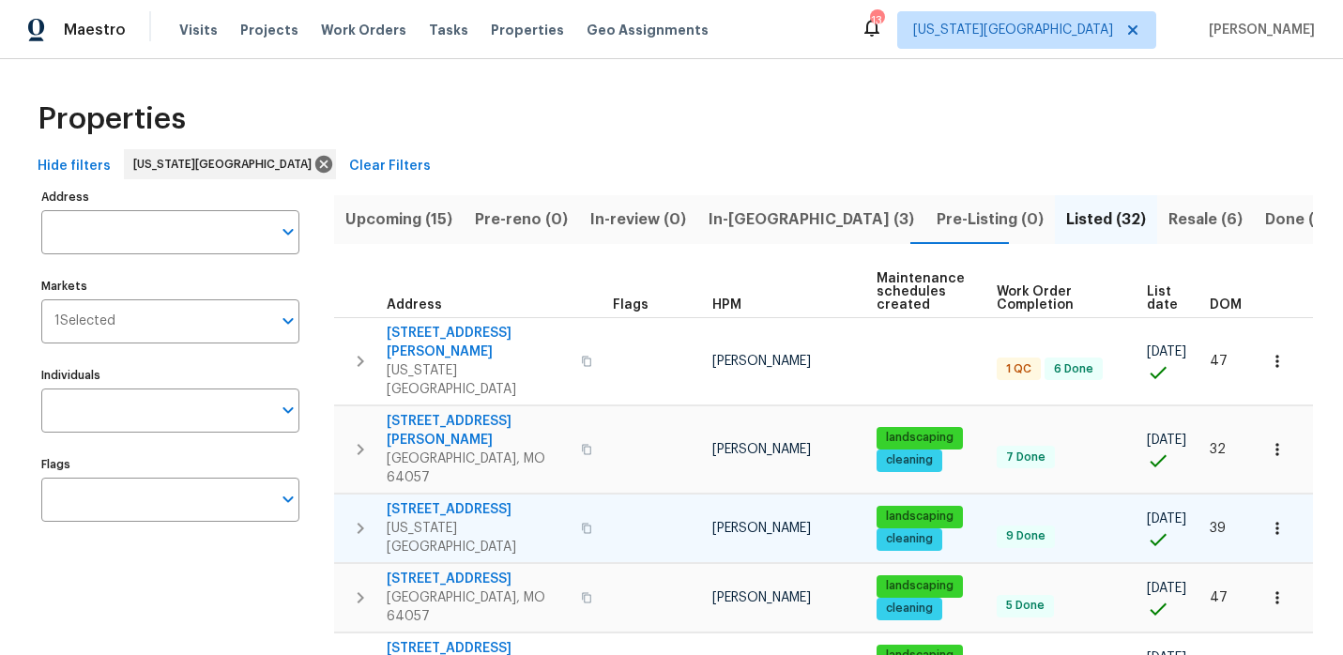
click at [467, 500] on span "13201 E 53rd St" at bounding box center [478, 509] width 183 height 19
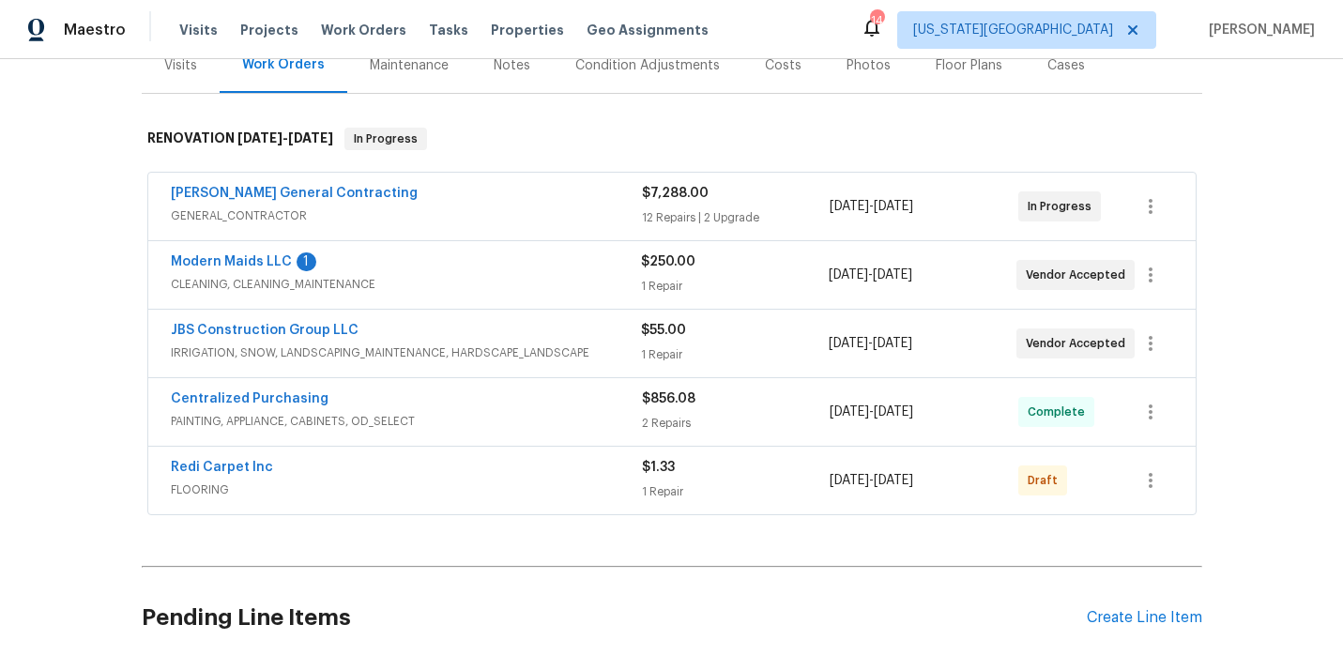
scroll to position [293, 0]
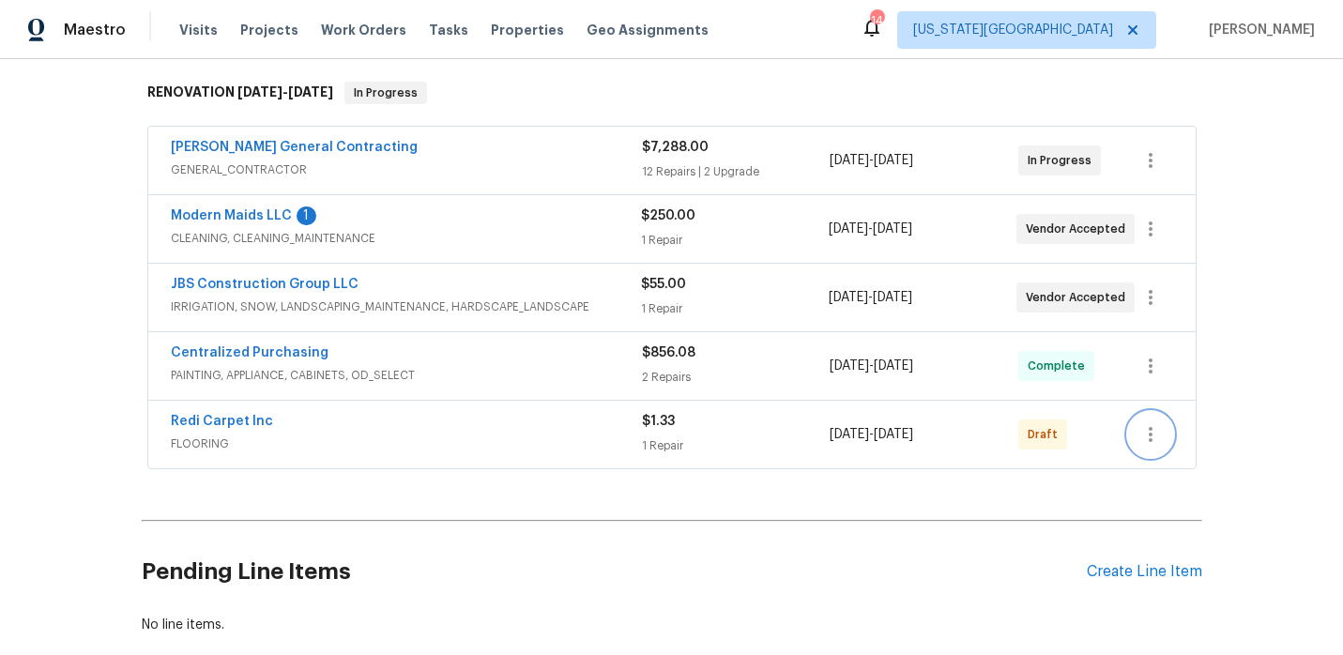
click at [1140, 438] on icon "button" at bounding box center [1150, 434] width 23 height 23
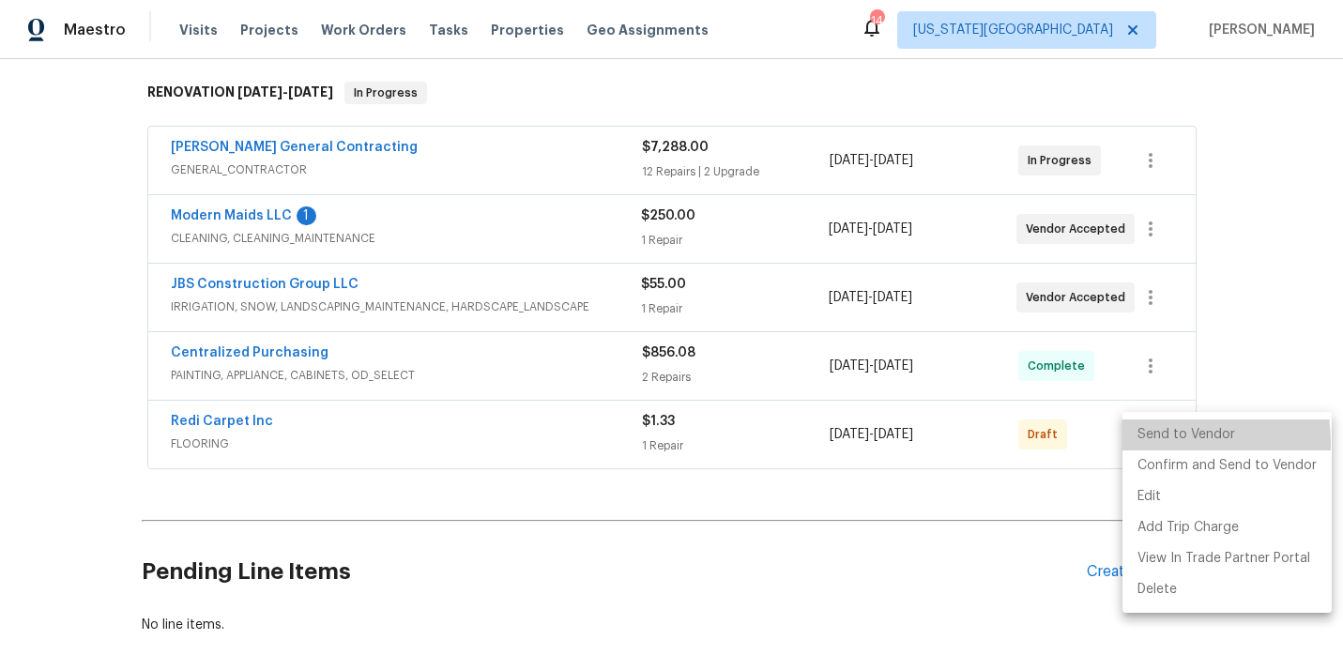
click at [1151, 443] on li "Send to Vendor" at bounding box center [1227, 435] width 209 height 31
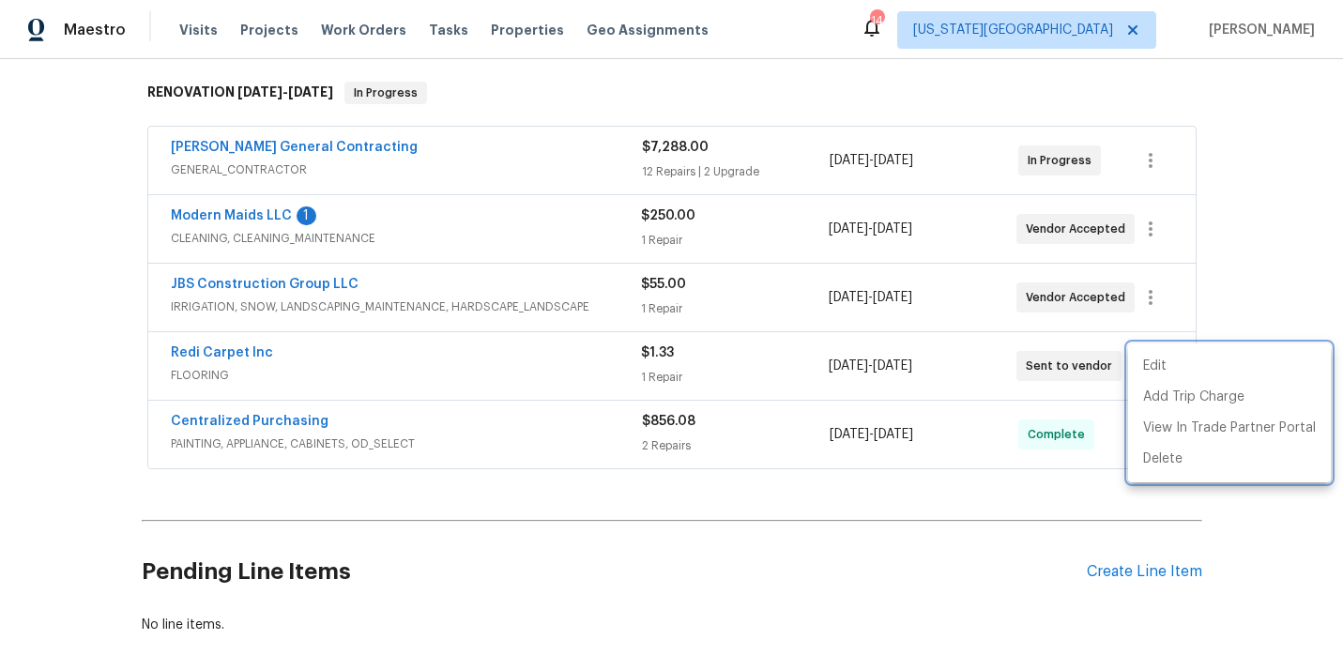
click at [715, 529] on div at bounding box center [671, 327] width 1343 height 655
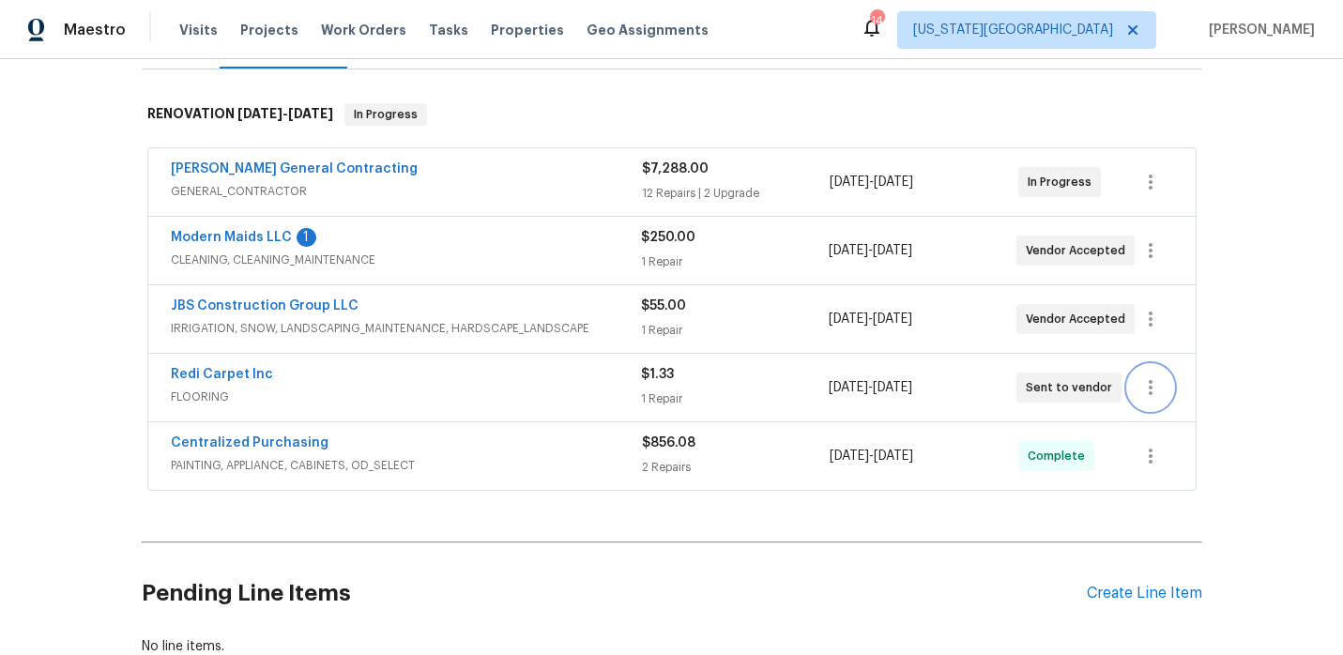
scroll to position [0, 0]
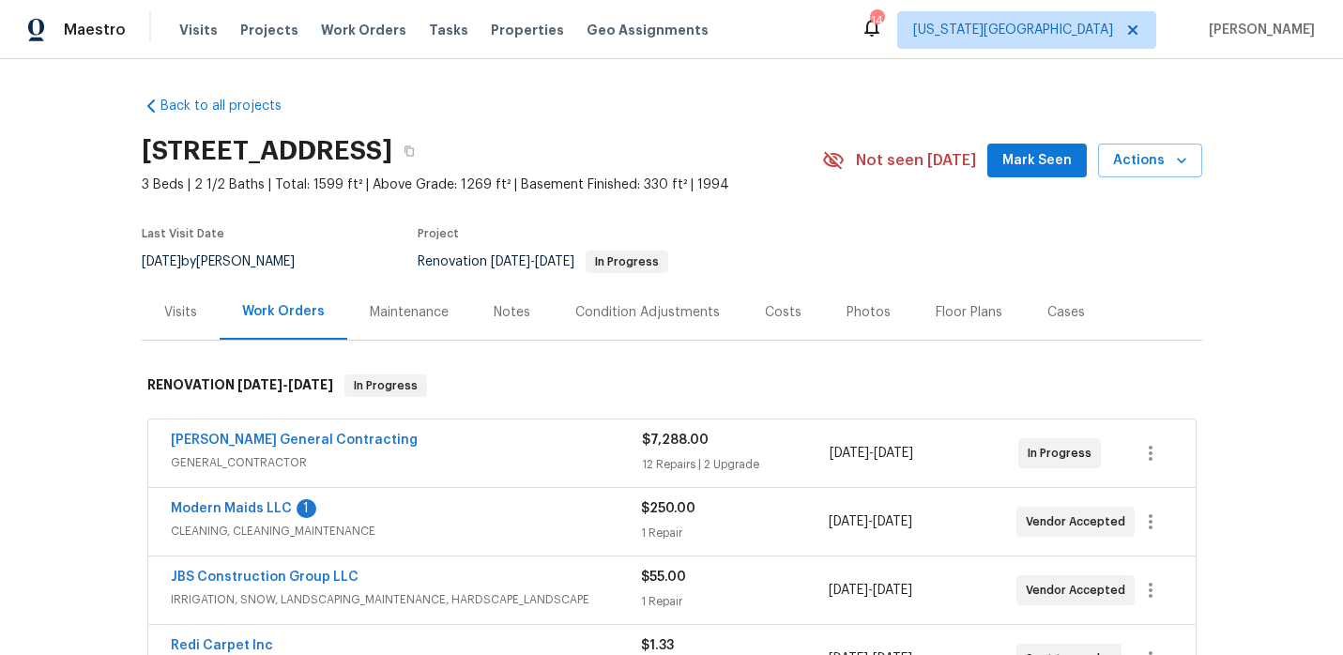
click at [238, 498] on div "Modern Maids LLC 1 CLEANING, CLEANING_MAINTENANCE $250.00 1 Repair [DATE] - [DA…" at bounding box center [671, 522] width 1047 height 68
click at [240, 504] on link "Modern Maids LLC" at bounding box center [231, 508] width 121 height 13
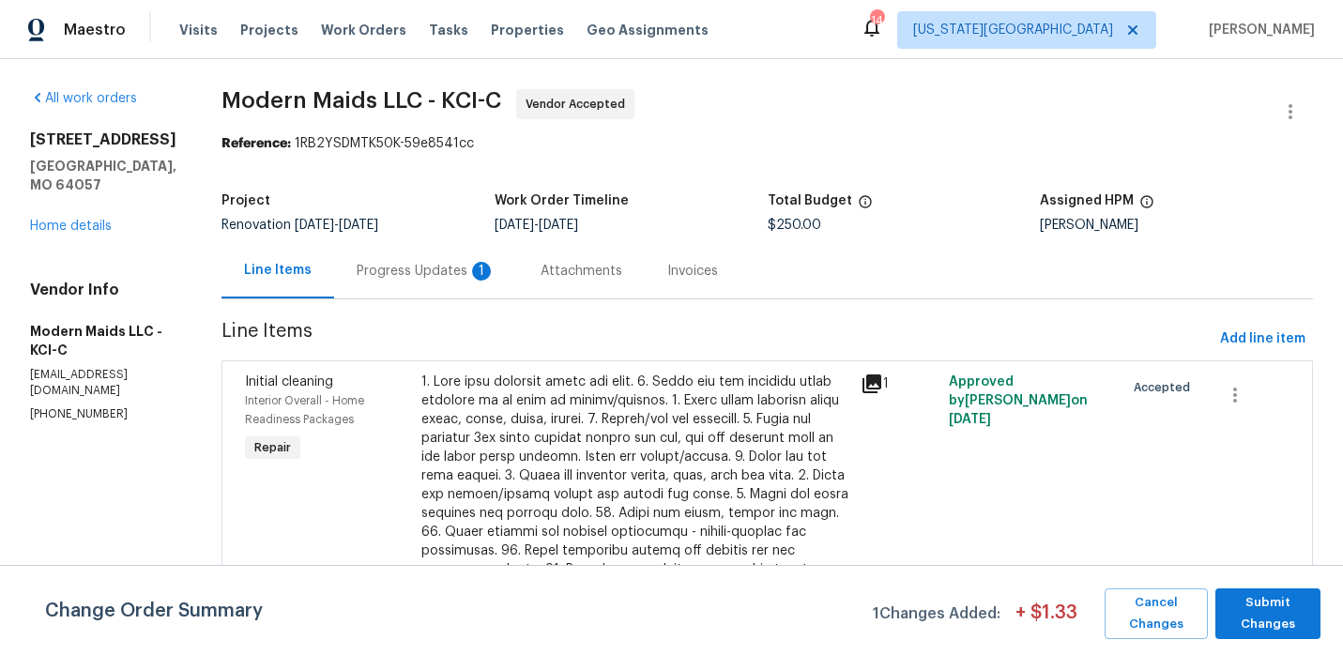
click at [467, 271] on div "Progress Updates 1" at bounding box center [426, 271] width 139 height 19
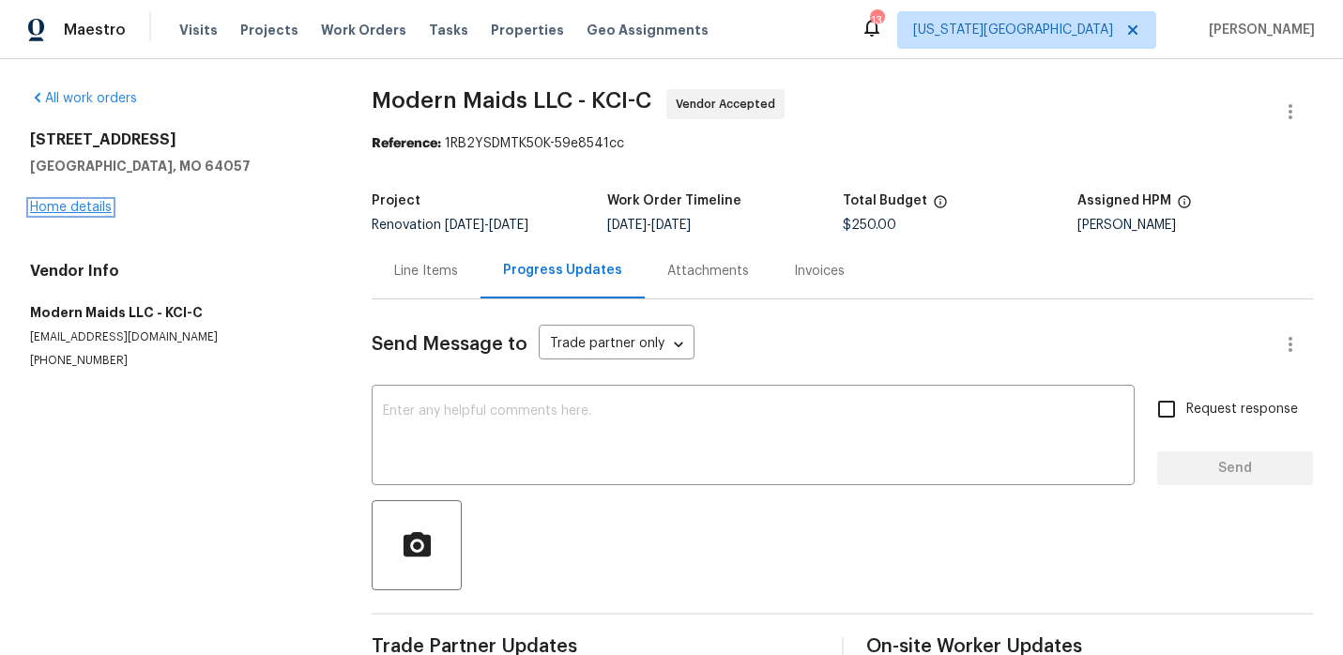
click at [43, 202] on link "Home details" at bounding box center [71, 207] width 82 height 13
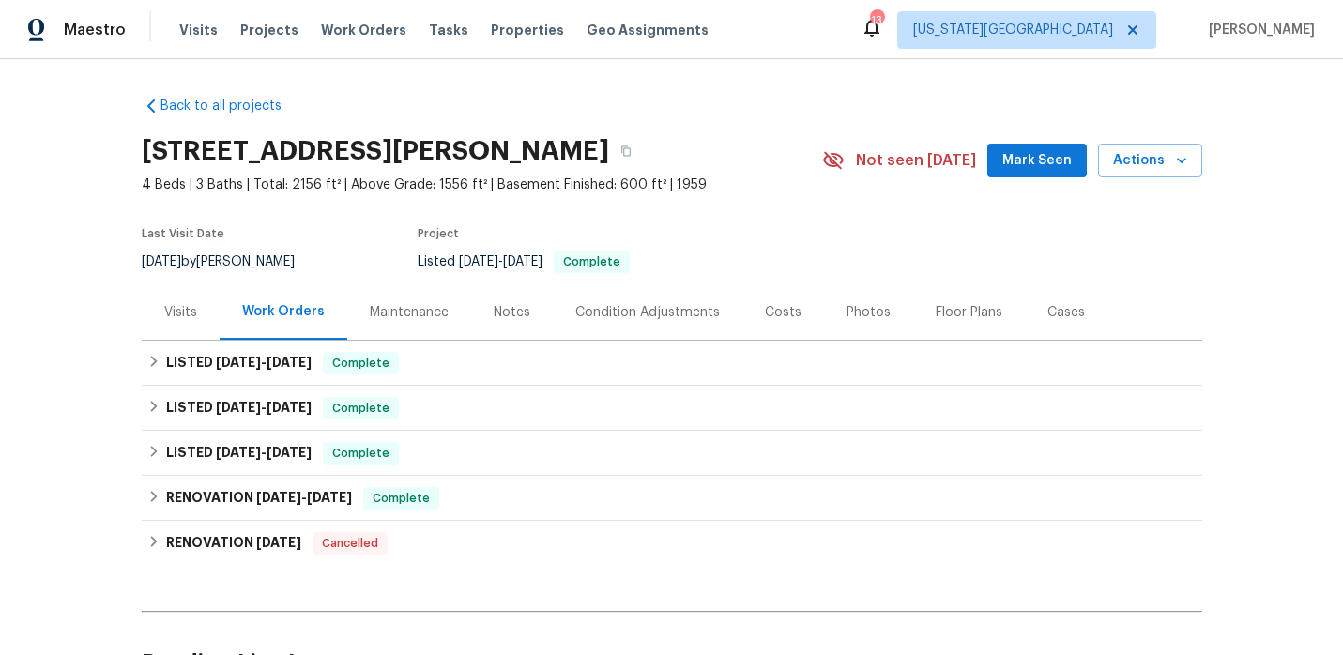
click at [178, 307] on div "Visits" at bounding box center [180, 312] width 33 height 19
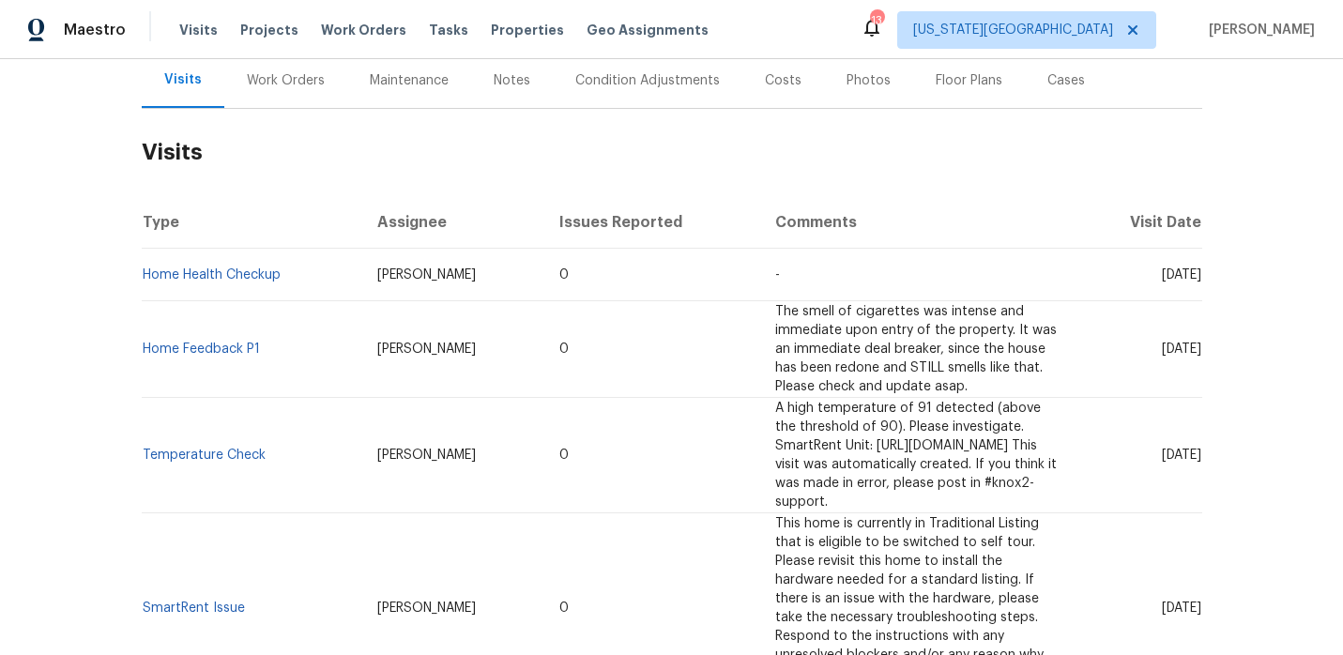
scroll to position [237, 0]
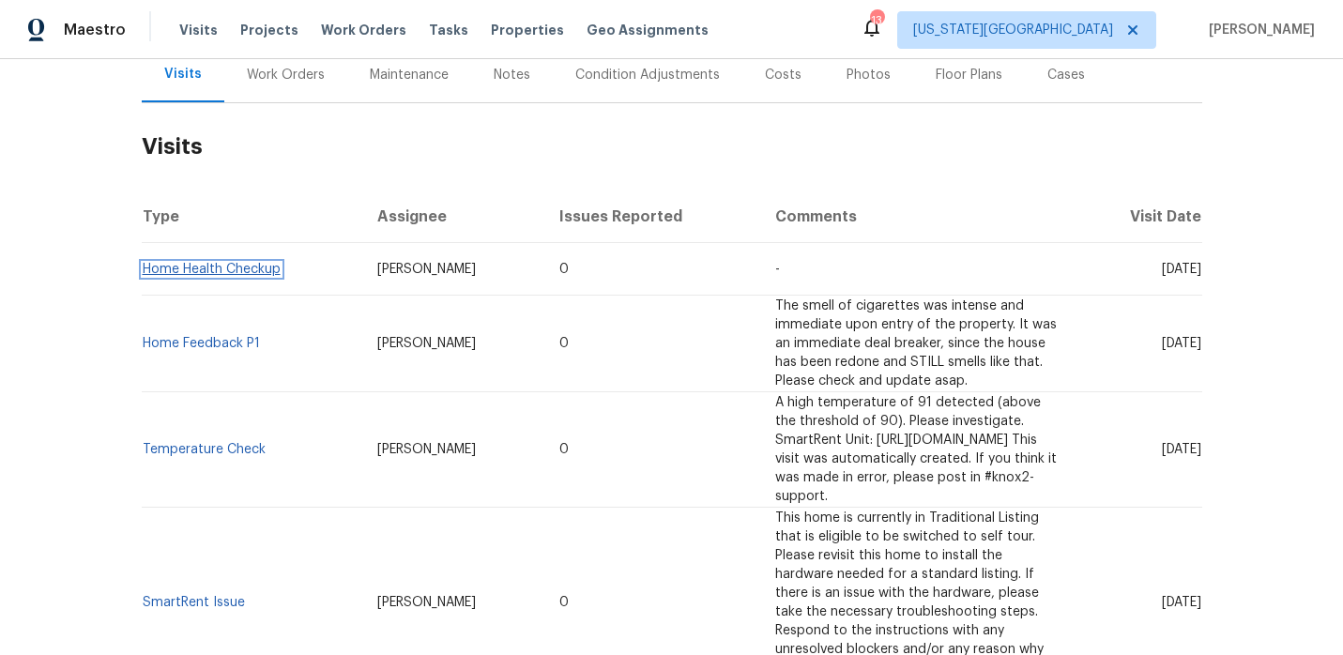
click at [218, 269] on link "Home Health Checkup" at bounding box center [212, 269] width 138 height 13
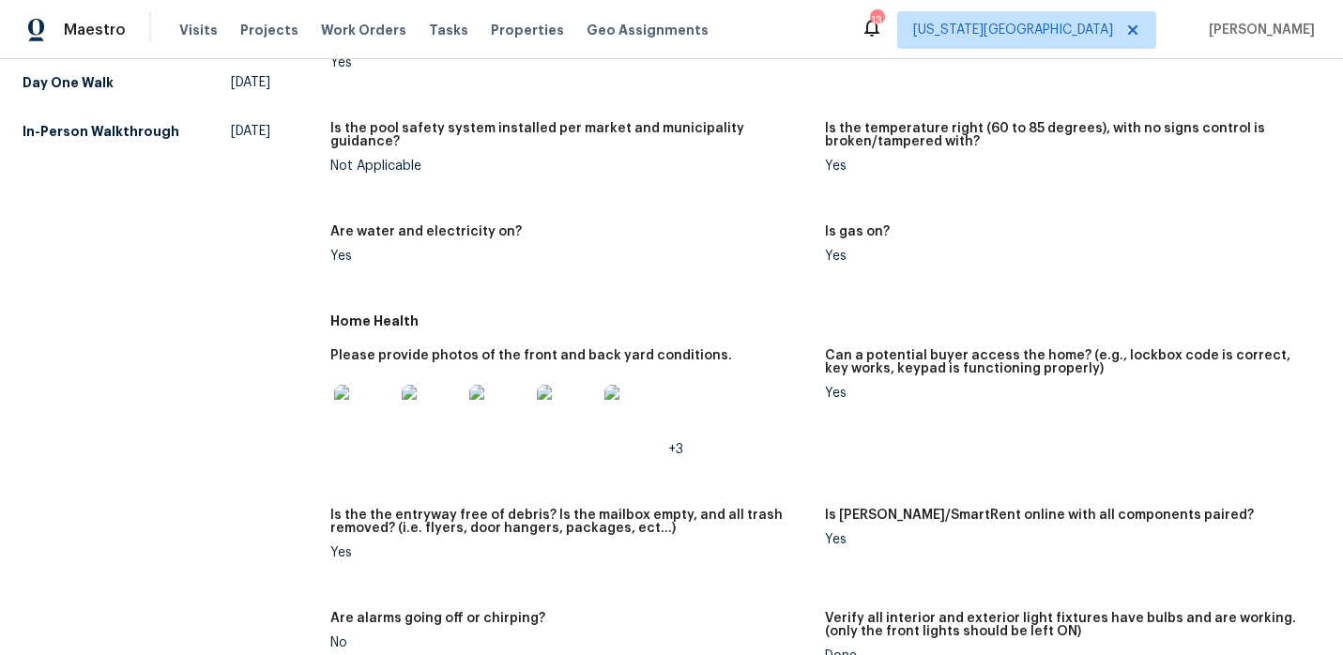
scroll to position [649, 0]
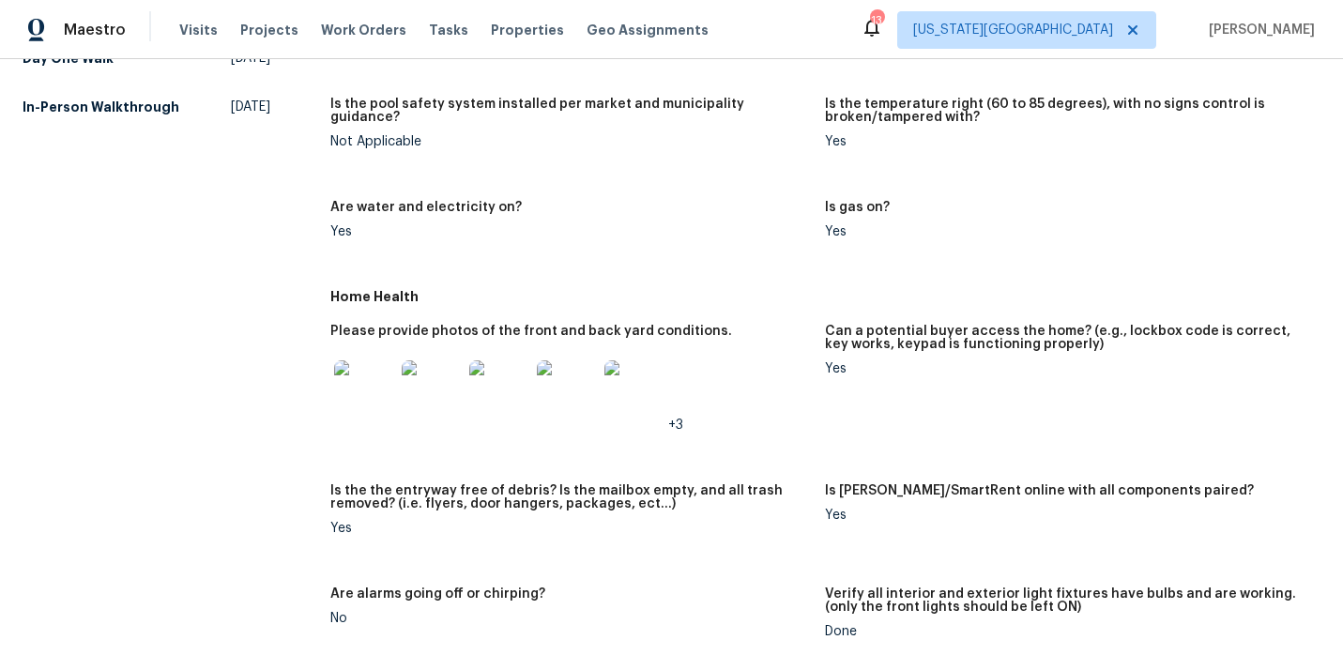
click at [368, 367] on img at bounding box center [364, 390] width 60 height 60
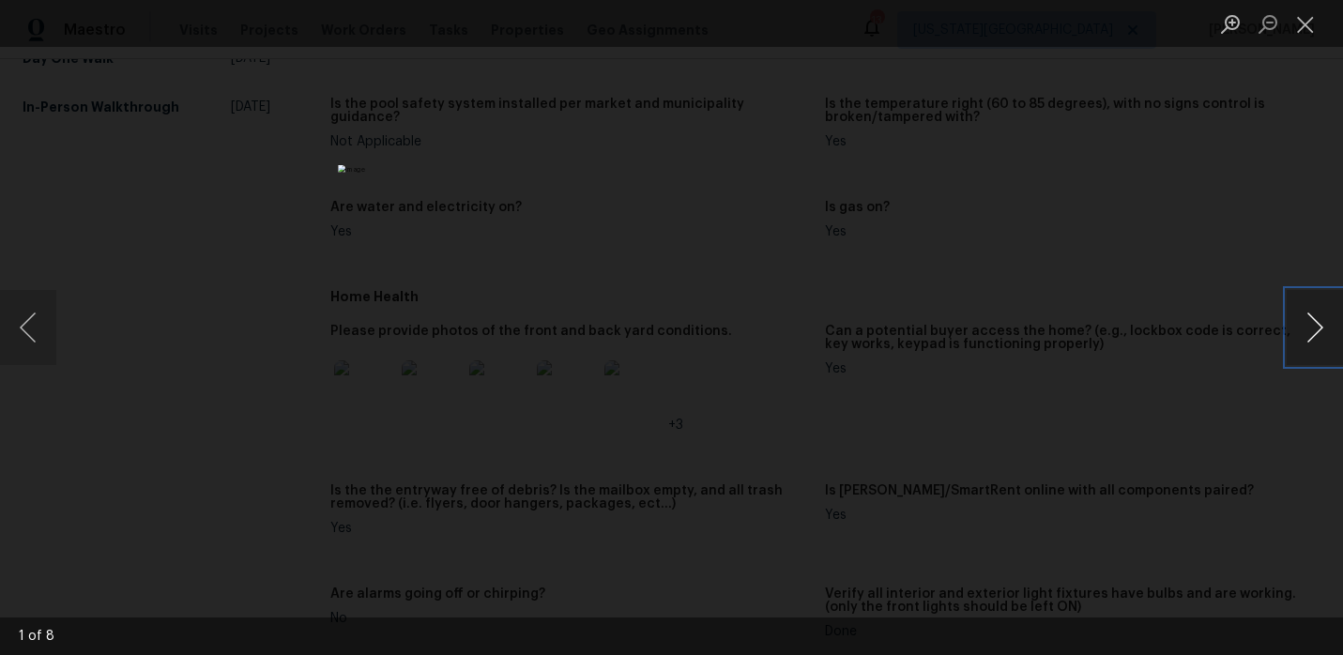
click at [1325, 318] on button "Next image" at bounding box center [1315, 327] width 56 height 75
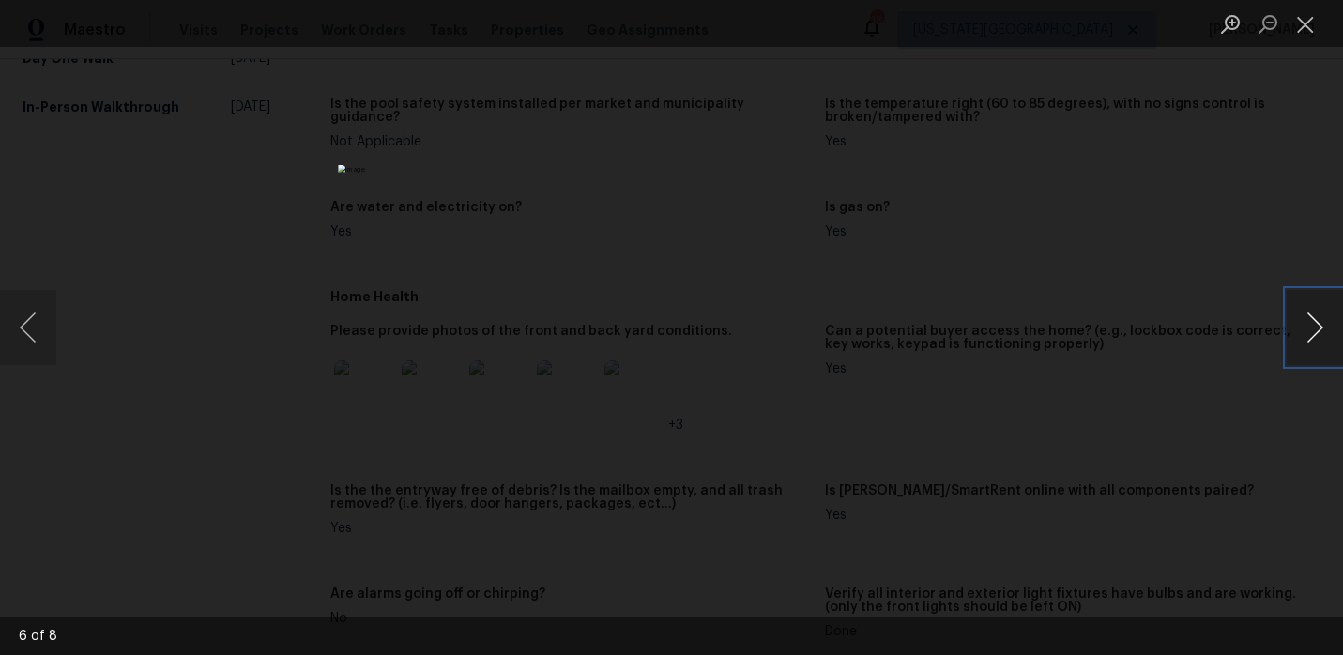
click at [1325, 318] on button "Next image" at bounding box center [1315, 327] width 56 height 75
click at [1315, 24] on button "Close lightbox" at bounding box center [1306, 24] width 38 height 33
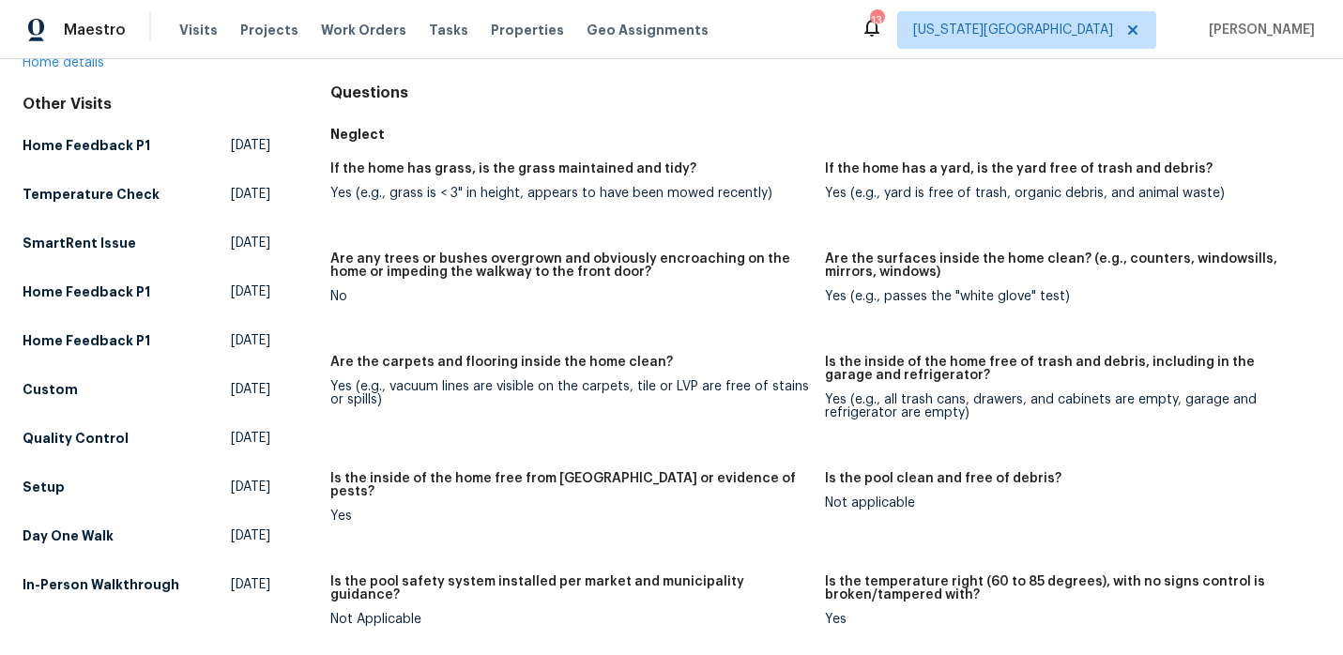
scroll to position [0, 0]
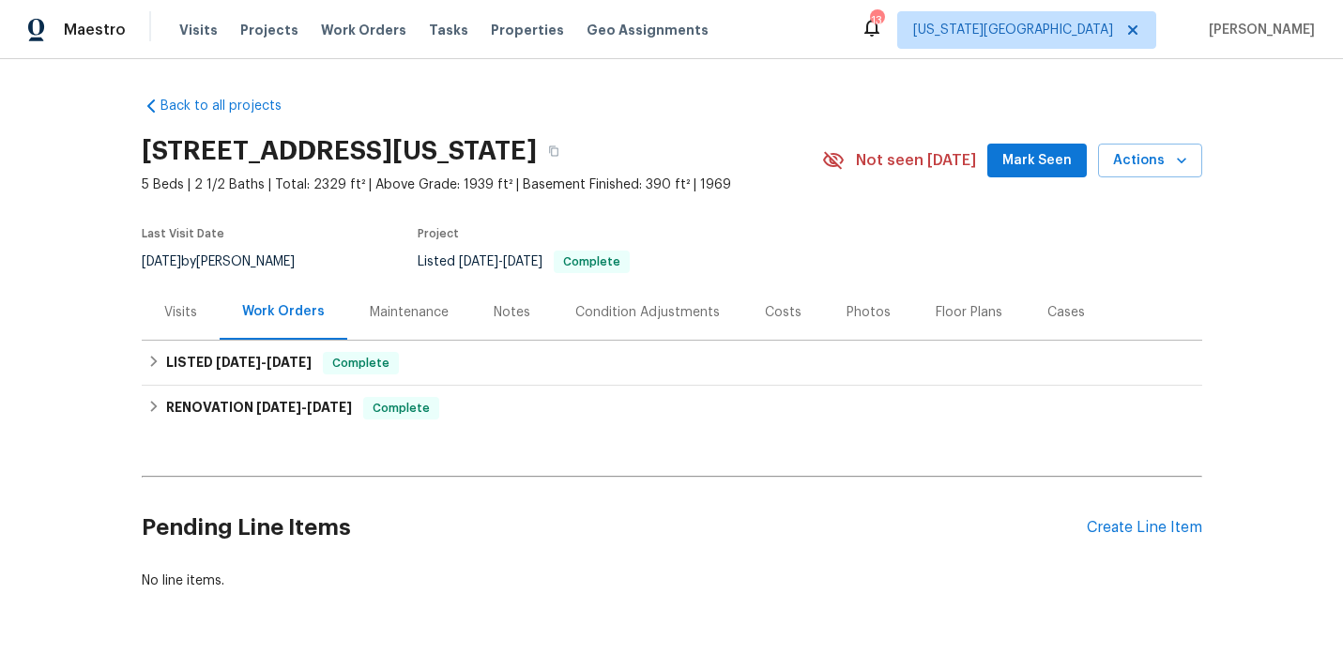
click at [166, 318] on div "Visits" at bounding box center [180, 312] width 33 height 19
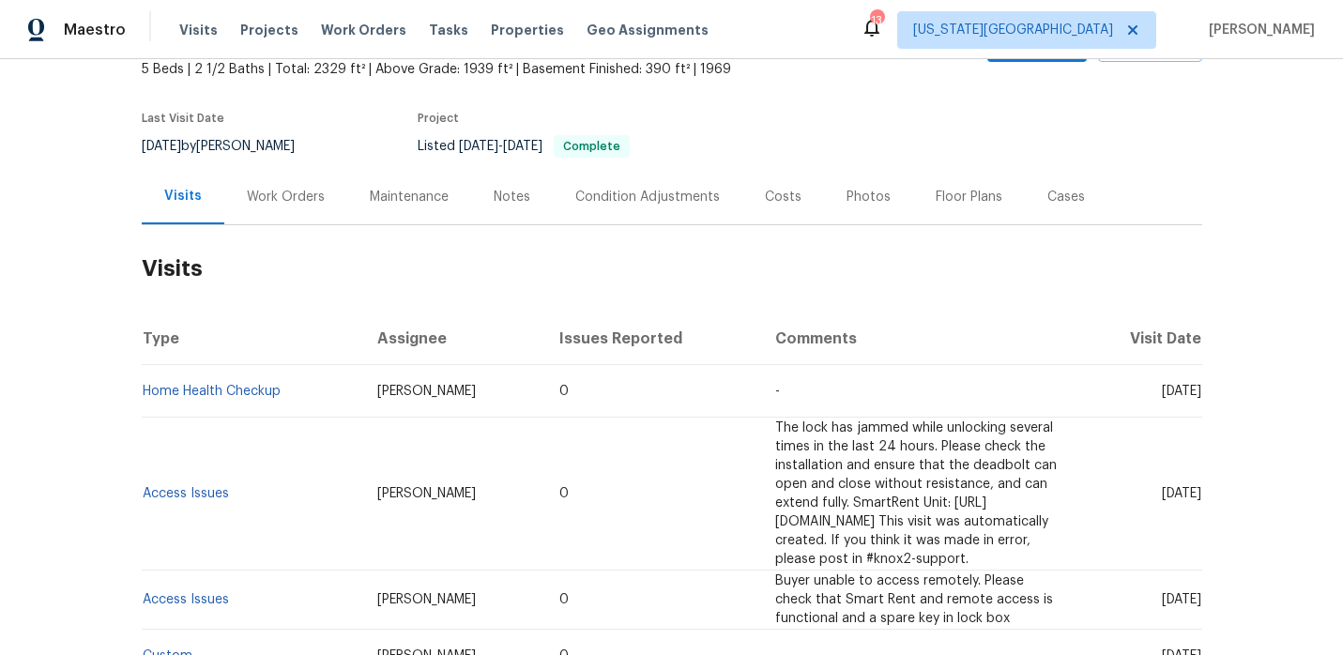
scroll to position [143, 0]
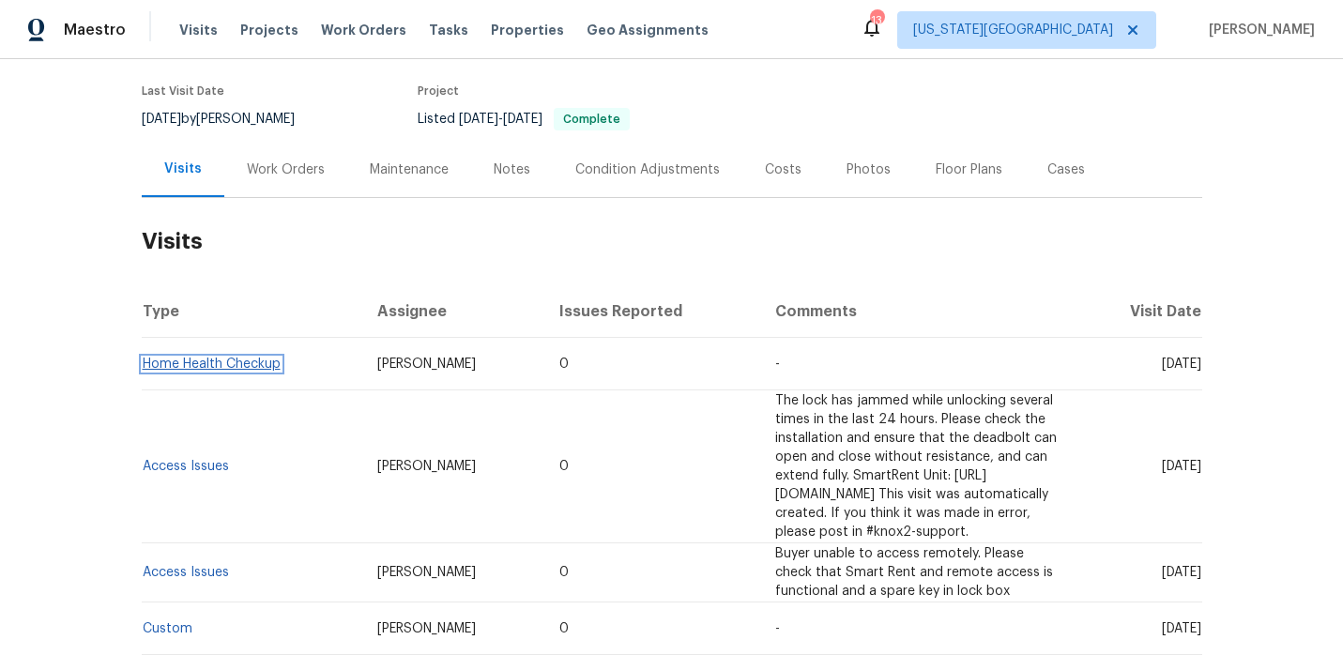
click at [275, 364] on link "Home Health Checkup" at bounding box center [212, 364] width 138 height 13
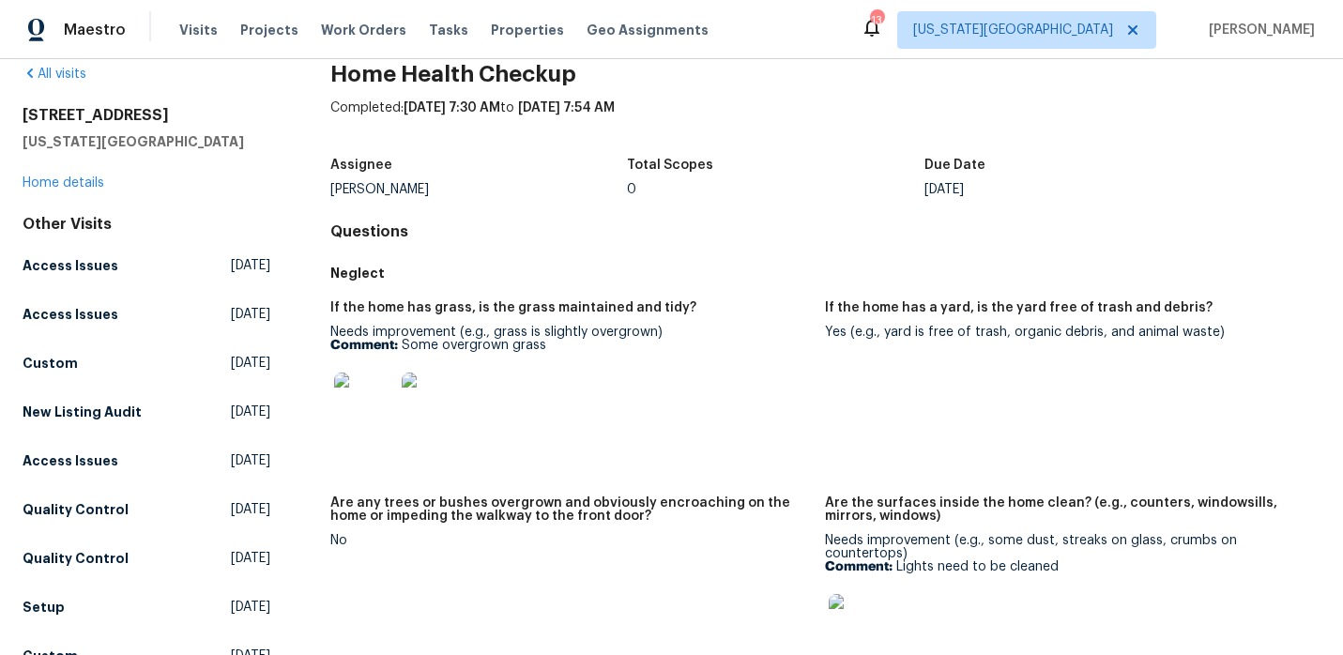
scroll to position [38, 0]
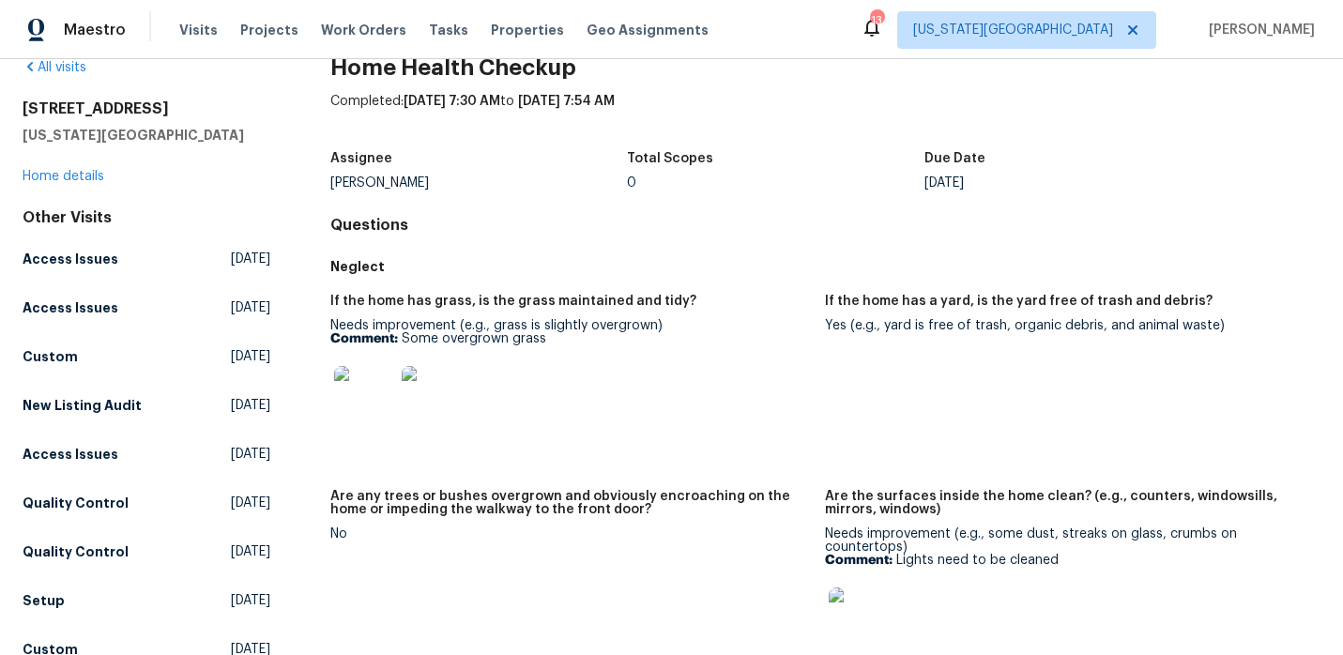
click at [377, 402] on img at bounding box center [364, 396] width 60 height 60
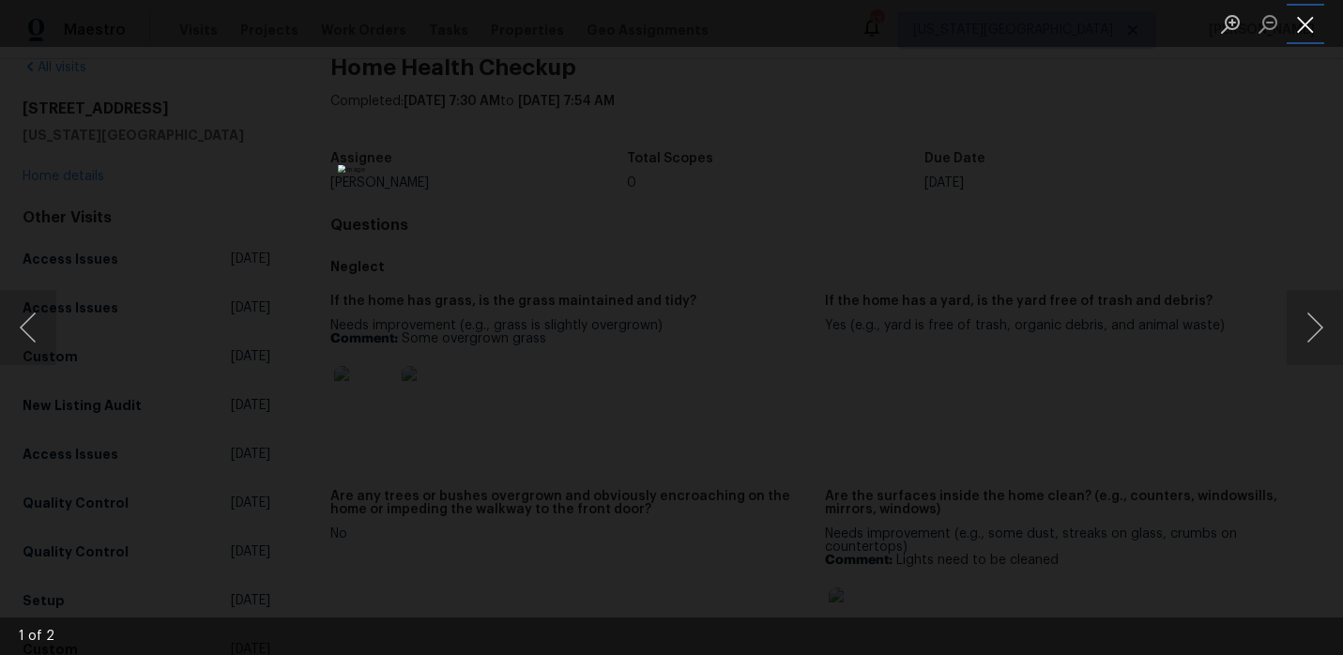
click at [1311, 24] on button "Close lightbox" at bounding box center [1306, 24] width 38 height 33
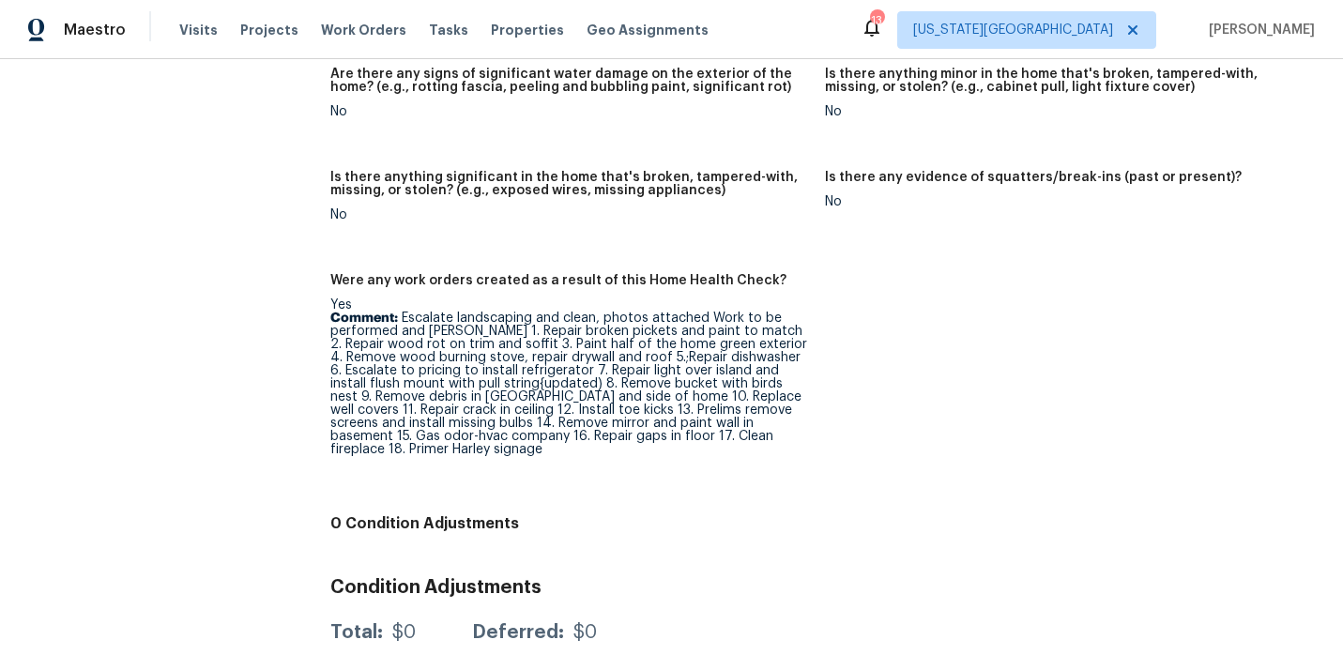
scroll to position [1631, 0]
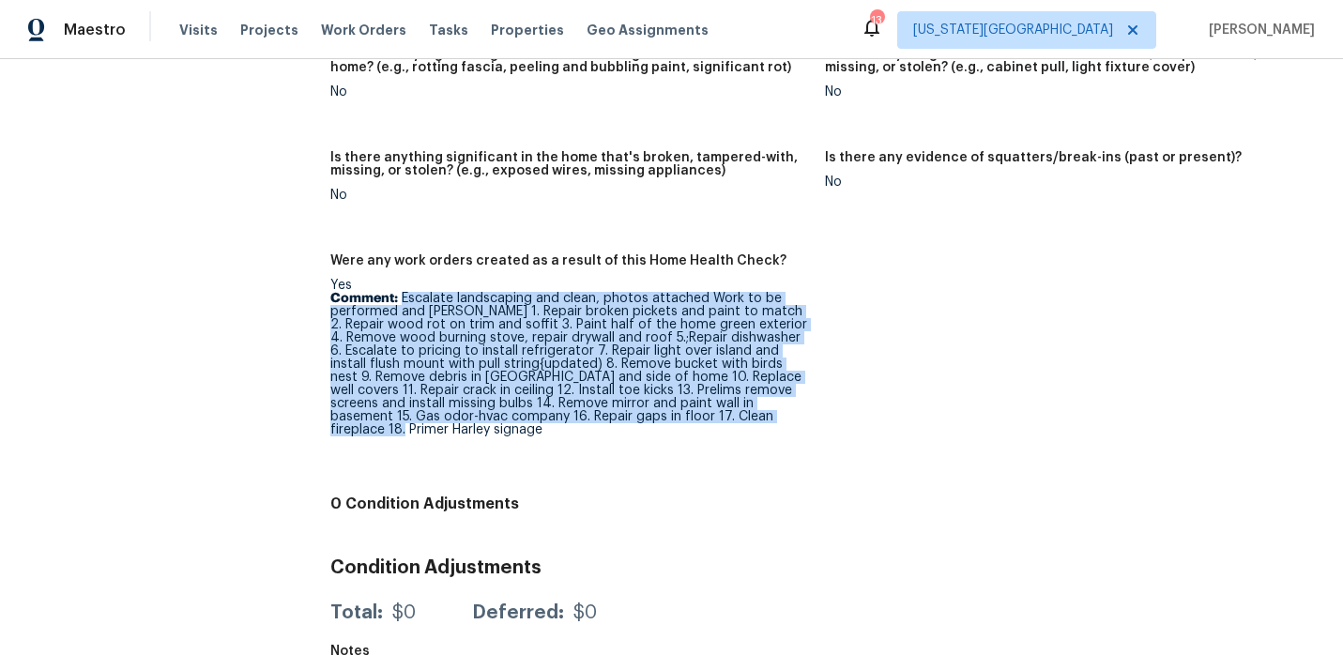
drag, startPoint x: 401, startPoint y: 283, endPoint x: 745, endPoint y: 420, distance: 370.7
click at [745, 420] on figure "Were any work orders created as a result of this Home Health Check? Yes Comment…" at bounding box center [578, 365] width 496 height 222
copy p "Escalate landscaping and clean, photos attached Work to be performed and [PERSO…"
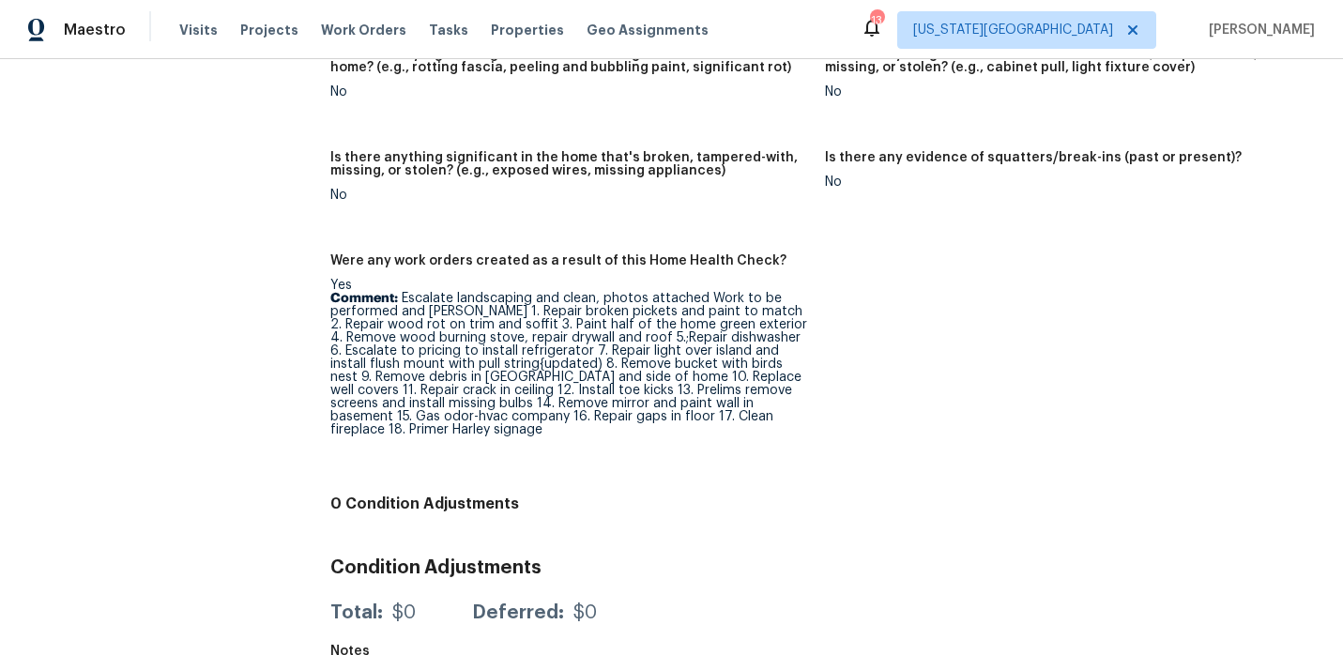
click at [795, 398] on p "Comment: Escalate landscaping and clean, photos attached Work to be performed a…" at bounding box center [570, 364] width 481 height 145
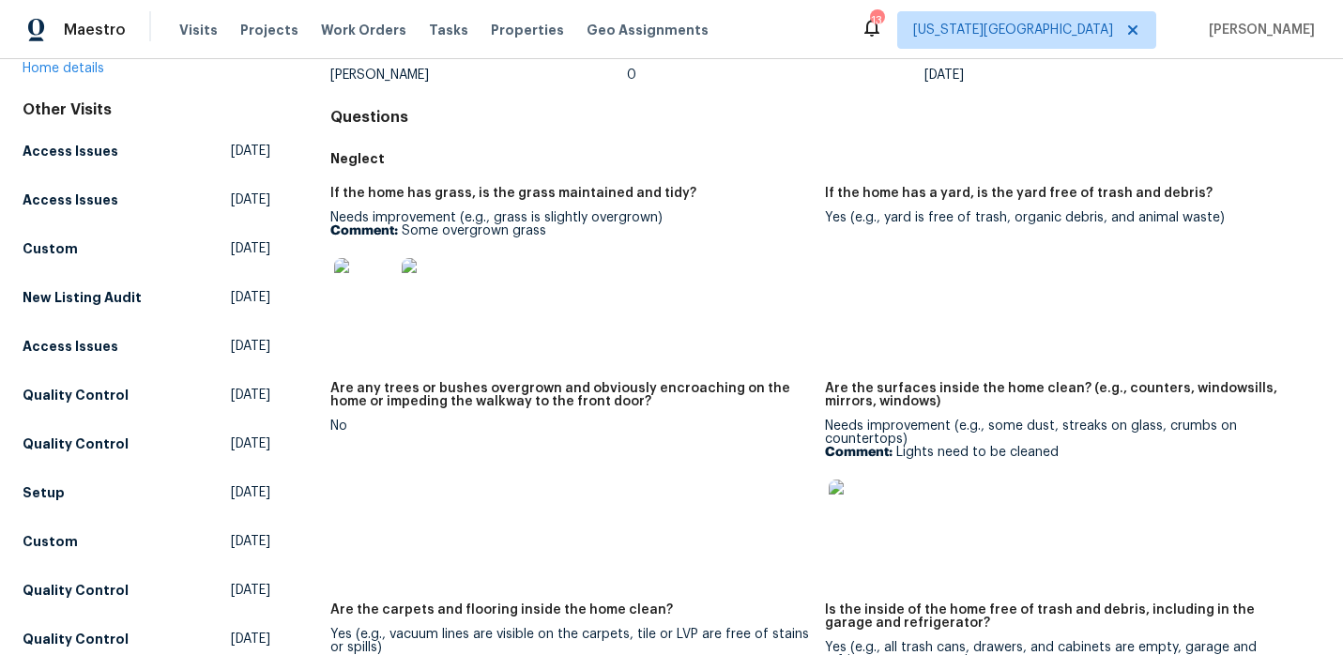
scroll to position [0, 0]
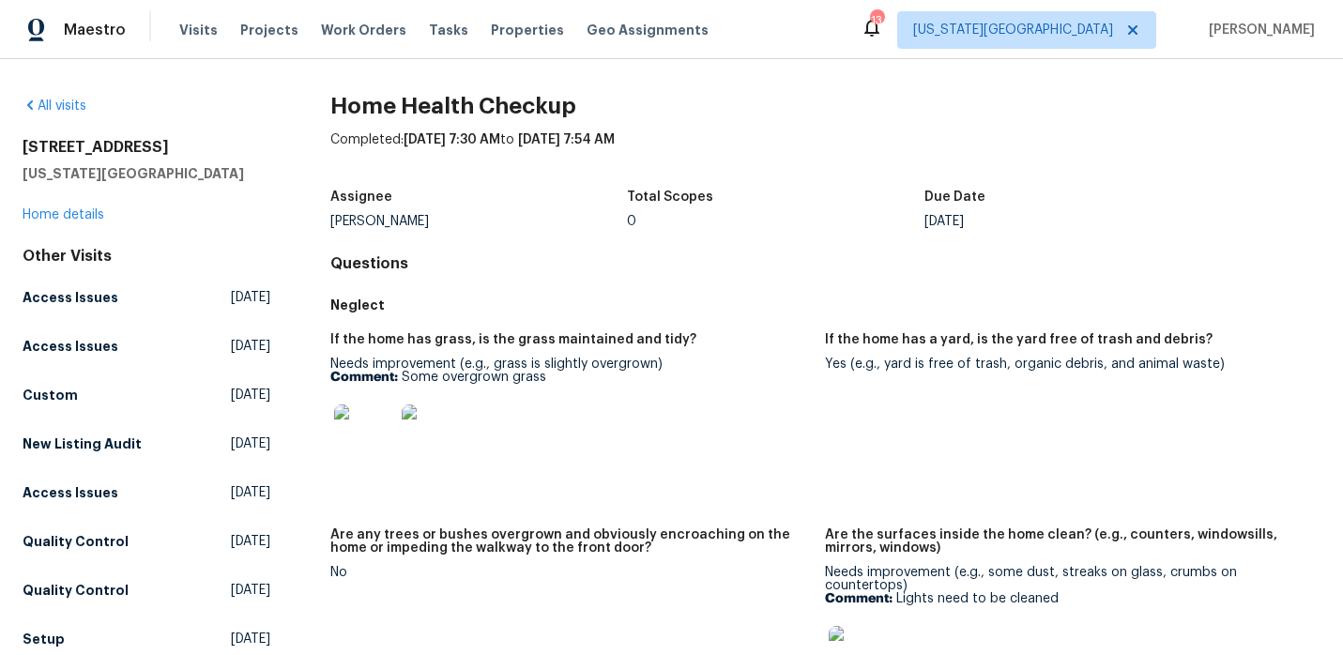
click at [106, 209] on div "[STREET_ADDRESS][US_STATE] Home details" at bounding box center [147, 181] width 248 height 86
click at [101, 209] on link "Home details" at bounding box center [64, 214] width 82 height 13
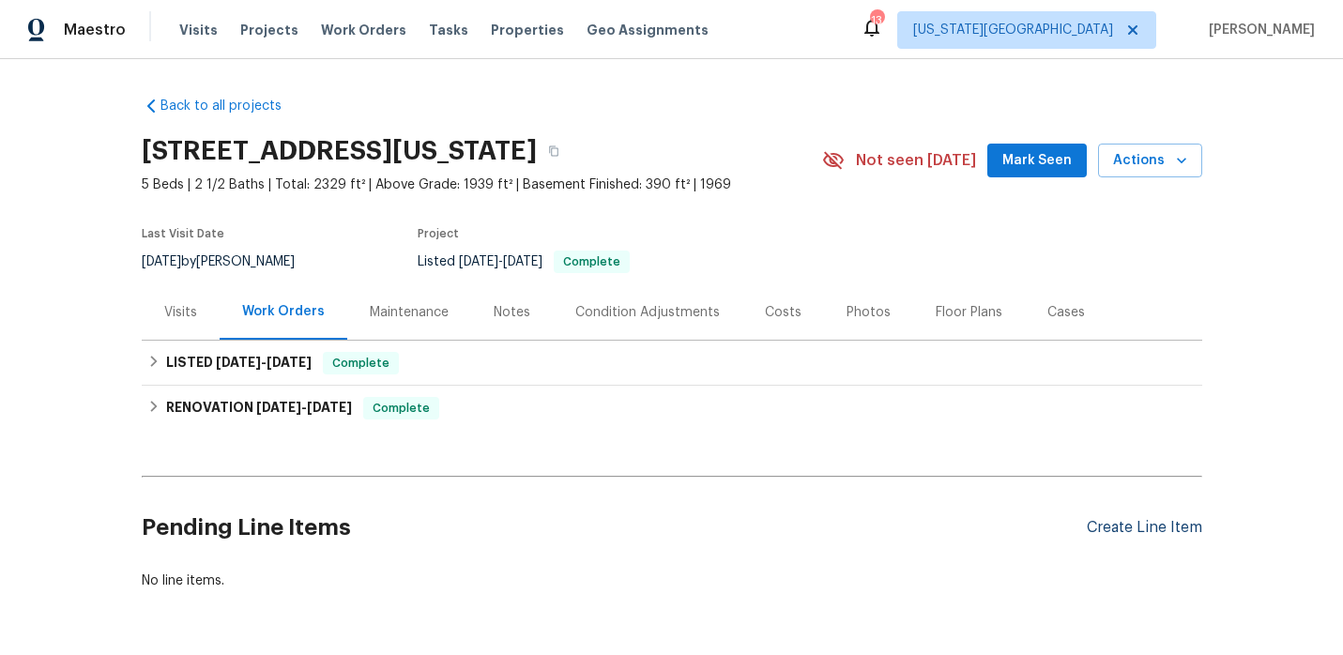
click at [1152, 532] on div "Create Line Item" at bounding box center [1144, 528] width 115 height 18
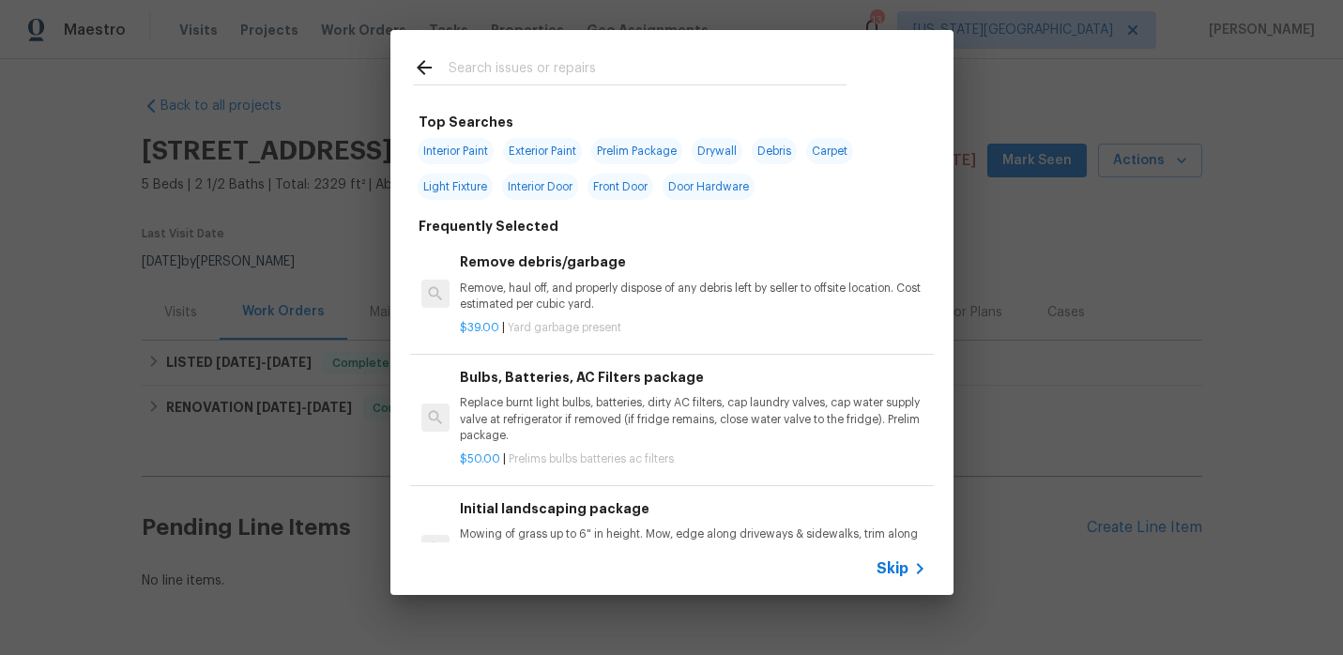
click at [544, 58] on input "text" at bounding box center [648, 70] width 398 height 28
click at [508, 73] on input "text" at bounding box center [648, 70] width 398 height 28
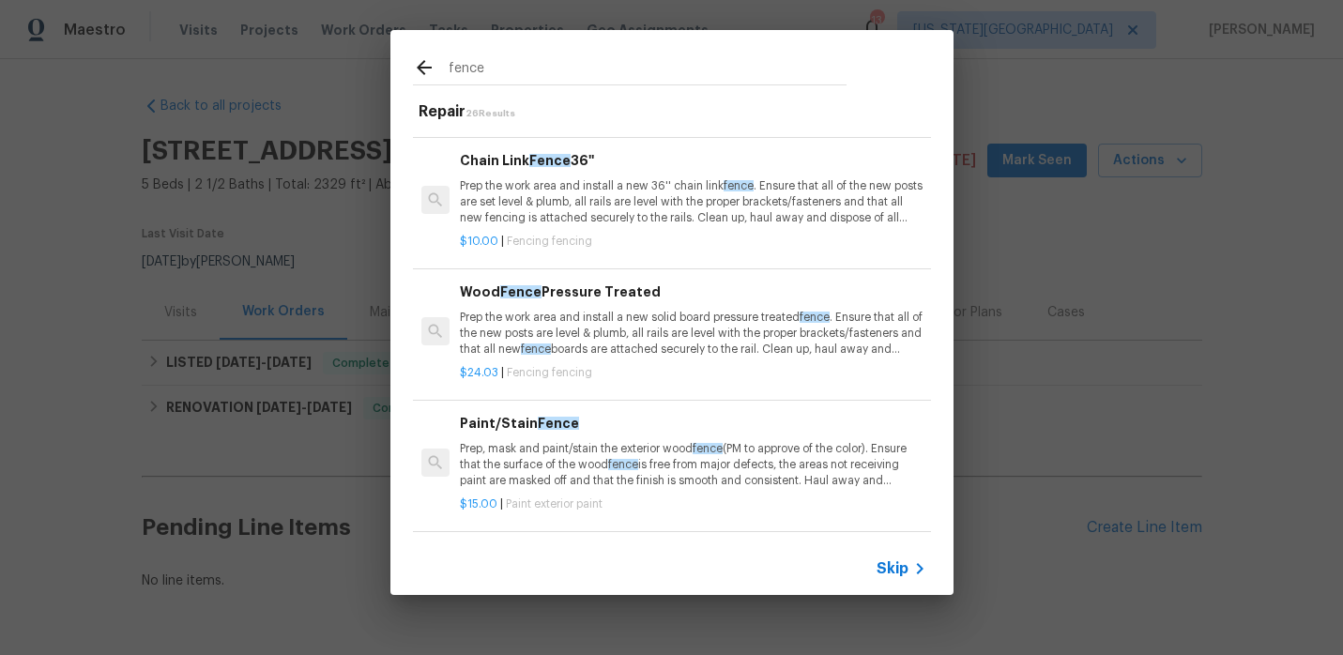
scroll to position [387, 0]
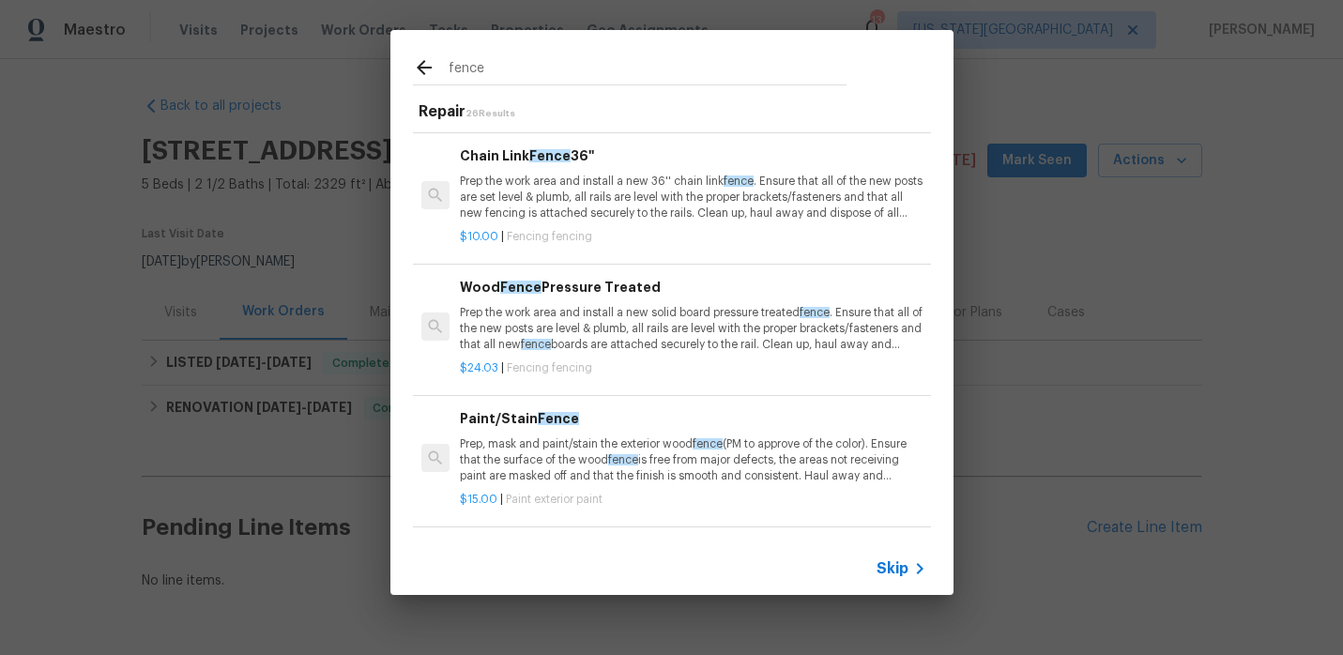
type input "fence"
click at [492, 324] on p "Prep the work area and install a new solid board pressure treated fence . Ensur…" at bounding box center [693, 329] width 466 height 48
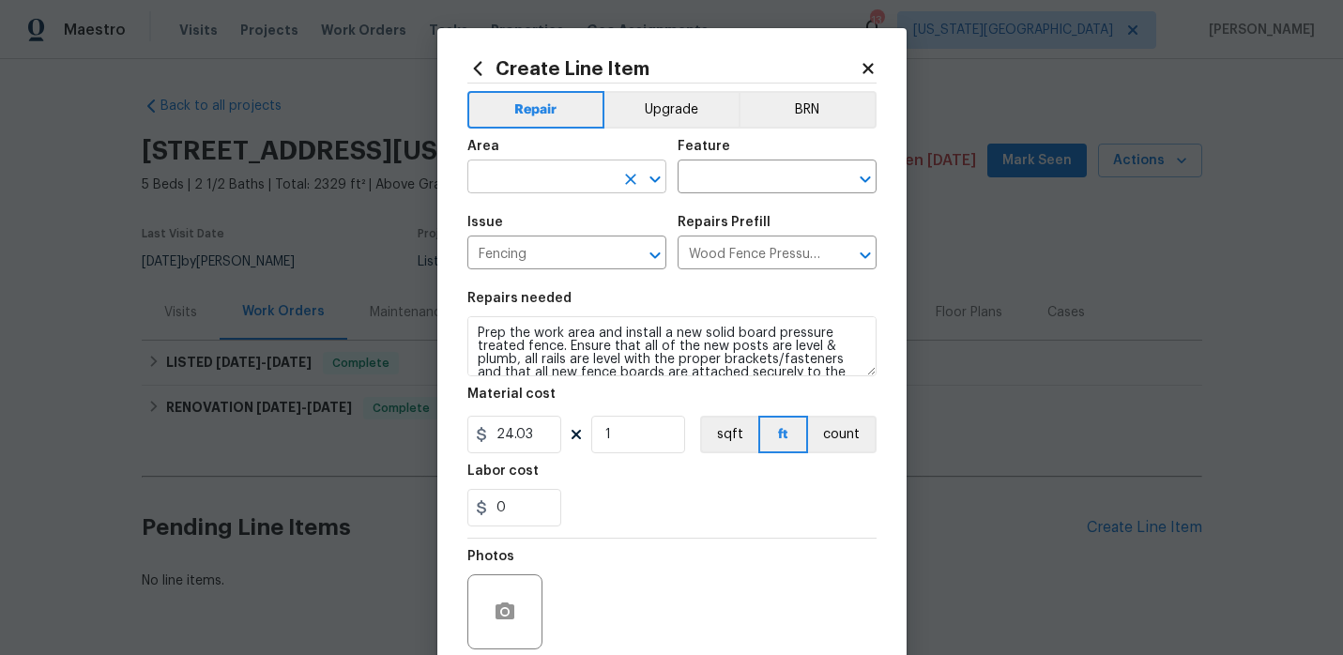
click at [538, 177] on input "text" at bounding box center [540, 178] width 146 height 29
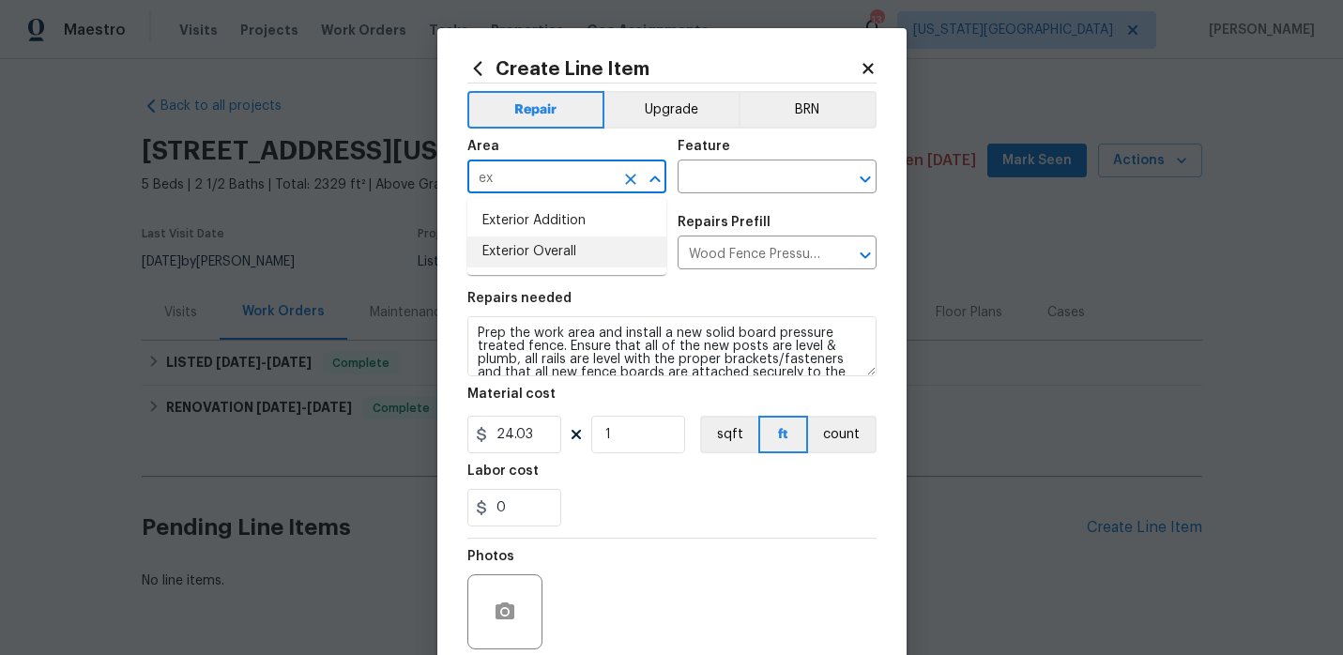
click at [556, 250] on li "Exterior Overall" at bounding box center [566, 252] width 199 height 31
type input "Exterior Overall"
click at [717, 164] on input "text" at bounding box center [751, 178] width 146 height 29
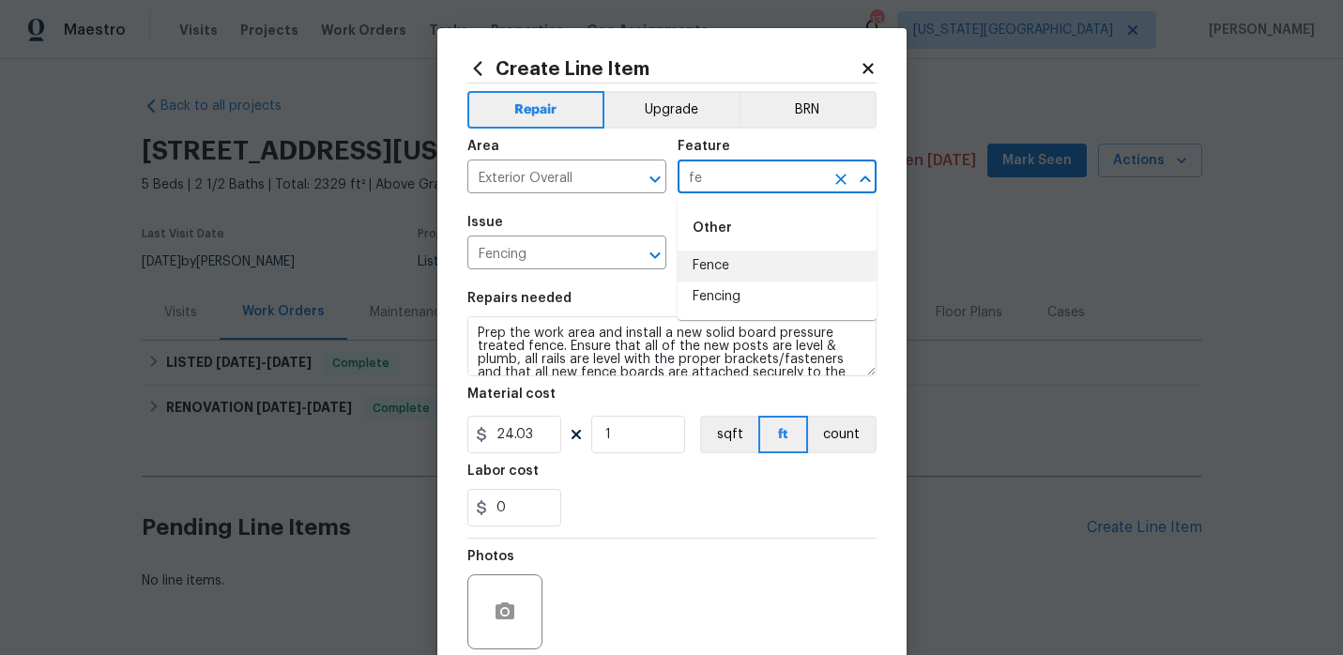
click at [731, 268] on li "Fence" at bounding box center [777, 266] width 199 height 31
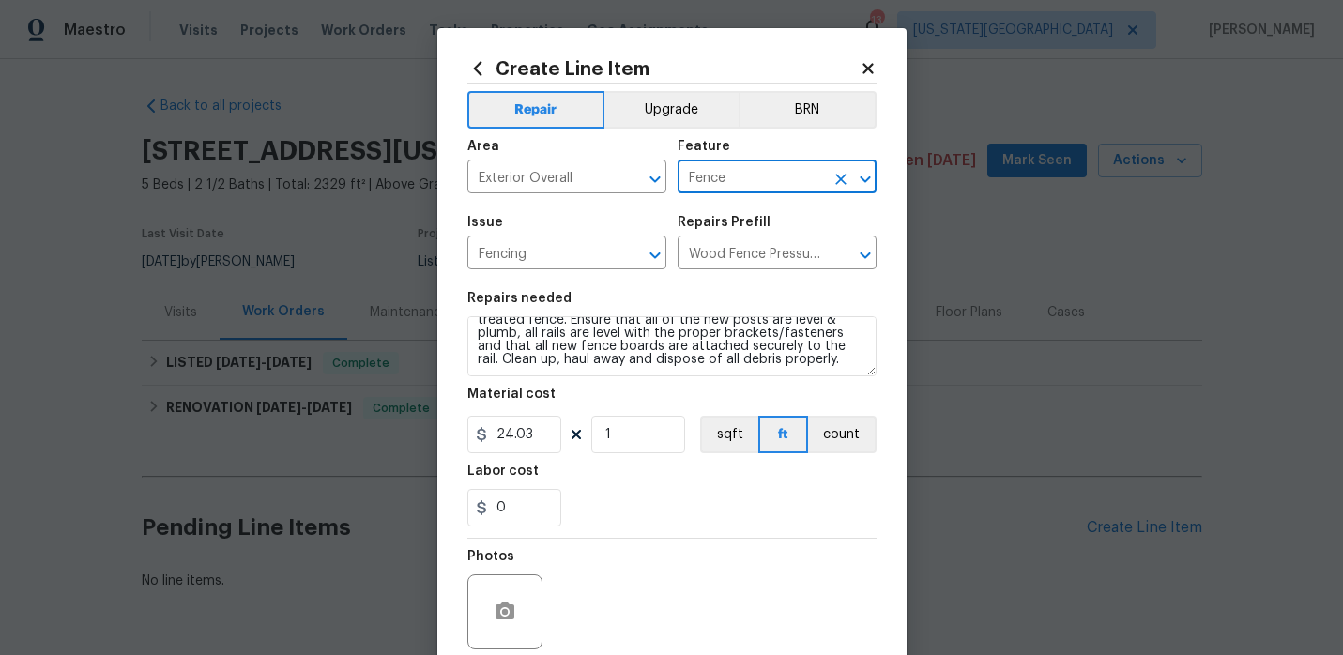
type input "Fence"
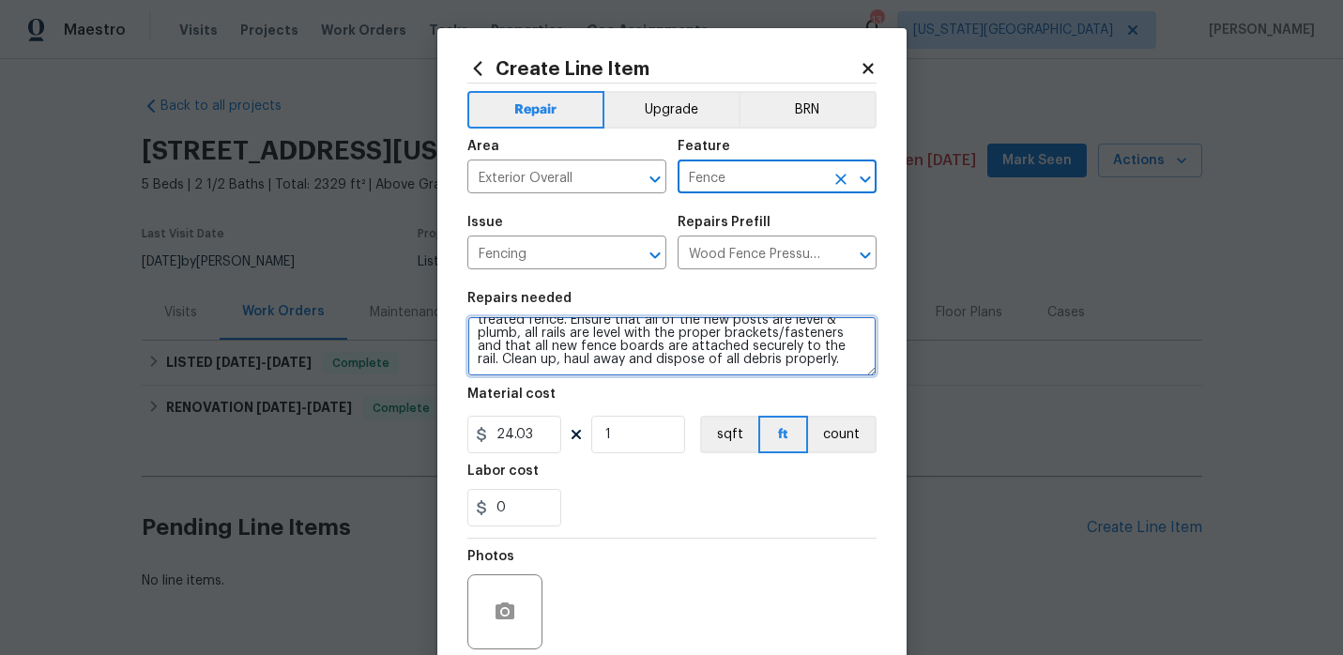
click at [817, 357] on textarea "Prep the work area and install a new solid board pressure treated fence. Ensure…" at bounding box center [671, 346] width 409 height 60
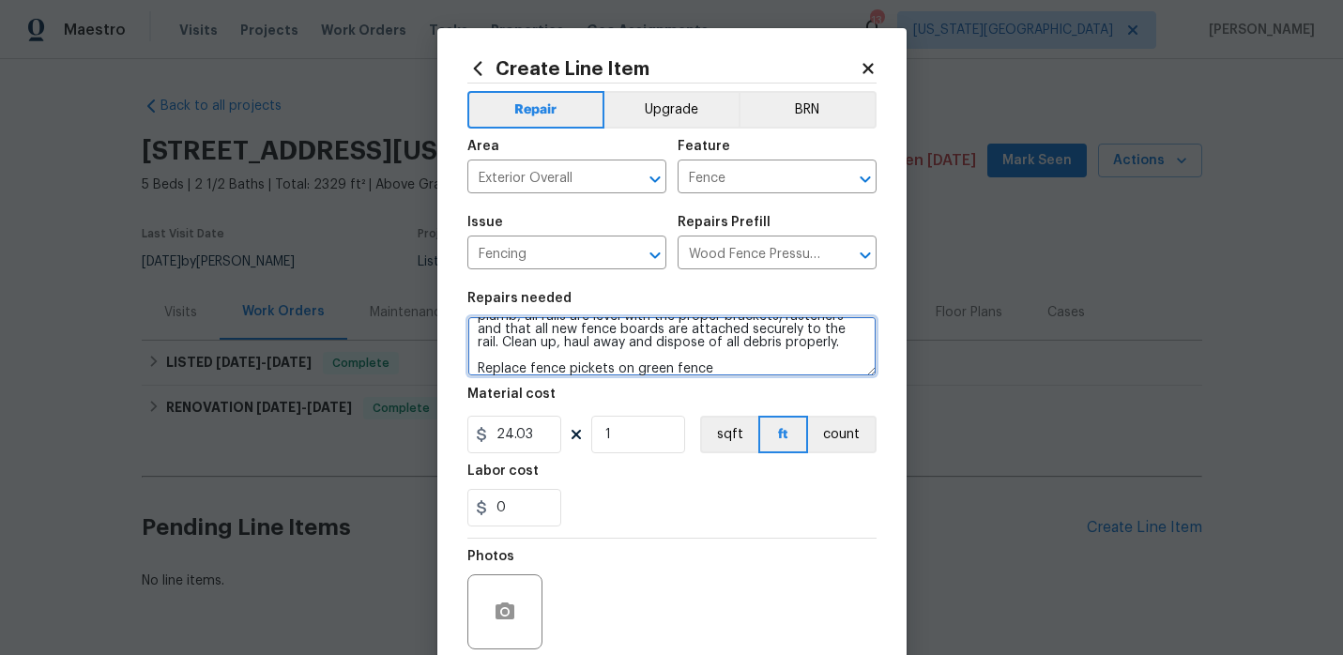
type textarea "Prep the work area and install a new solid board pressure treated fence. Ensure…"
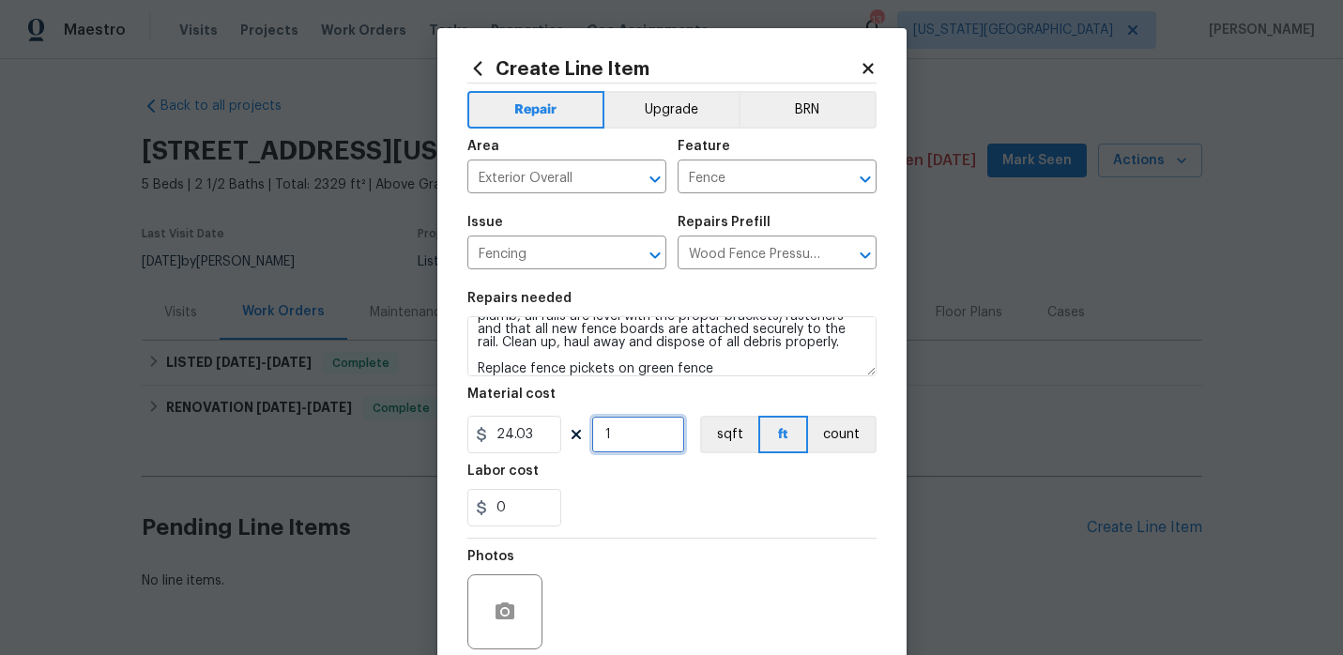
click at [633, 439] on input "1" at bounding box center [638, 435] width 94 height 38
type input "10"
click at [657, 511] on div "0" at bounding box center [671, 508] width 409 height 38
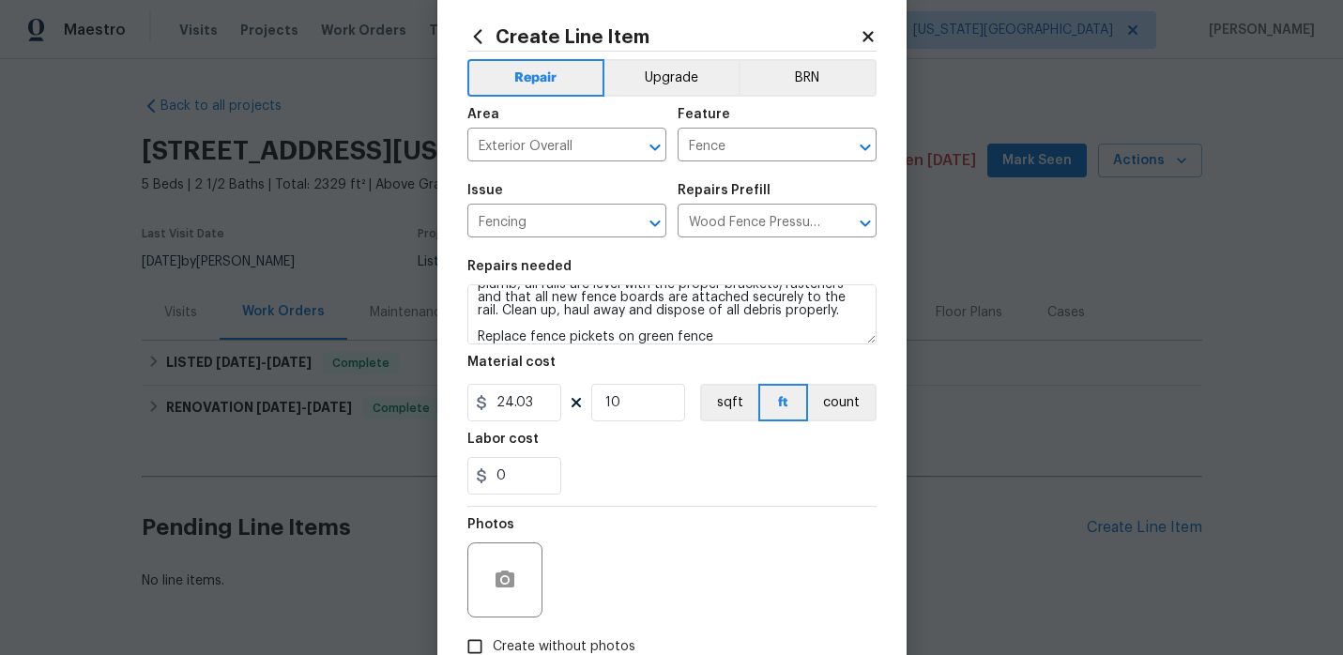
scroll to position [23, 0]
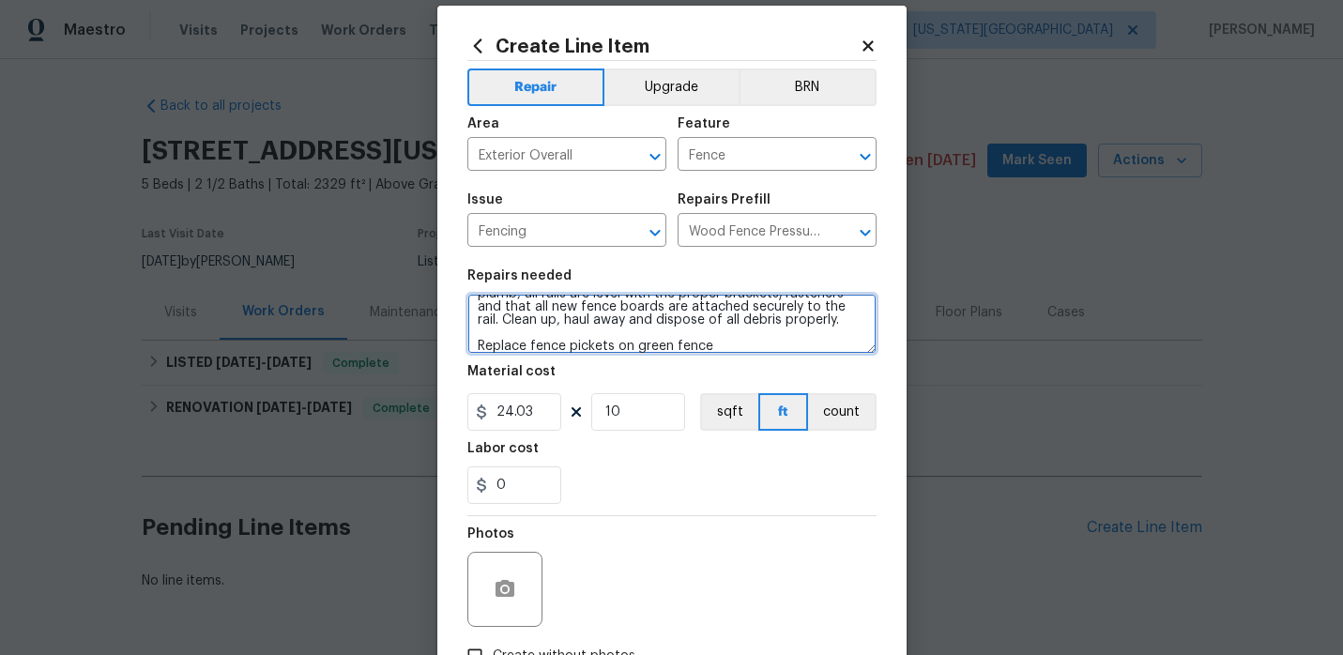
click at [737, 350] on textarea "Prep the work area and install a new solid board pressure treated fence. Ensure…" at bounding box center [671, 324] width 409 height 60
click at [616, 344] on textarea "Prep the work area and install a new solid board pressure treated fence. Ensure…" at bounding box center [671, 324] width 409 height 60
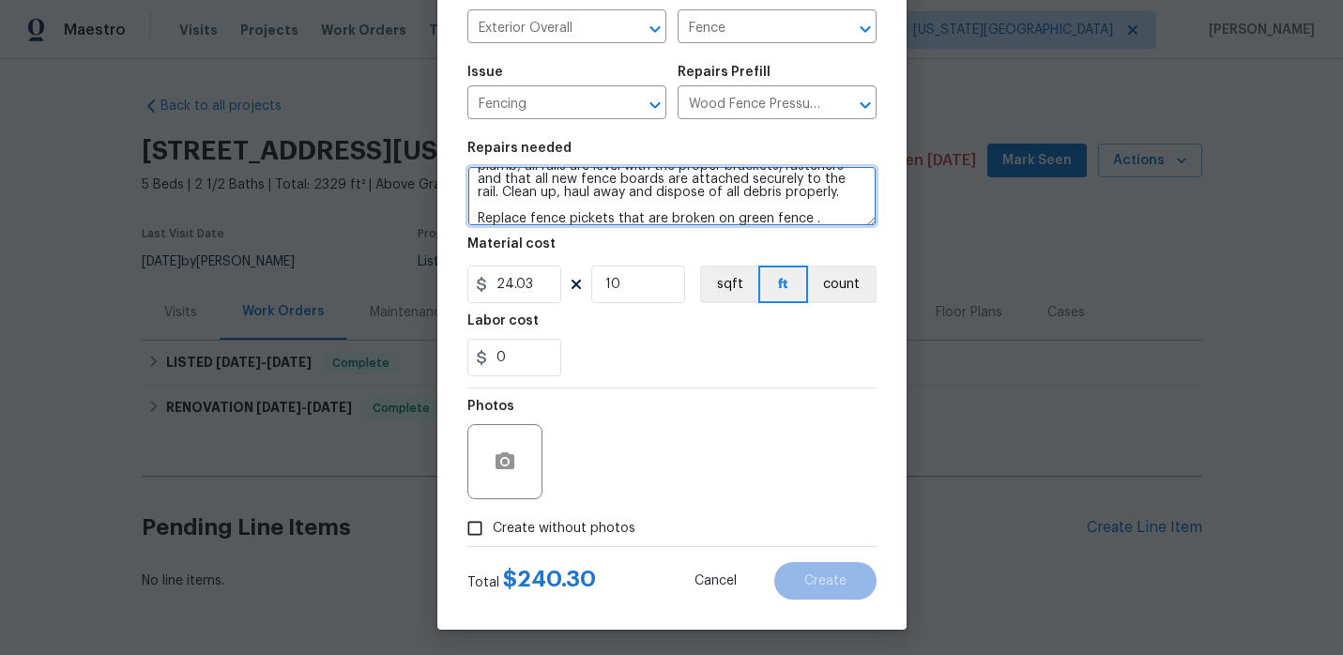
scroll to position [154, 0]
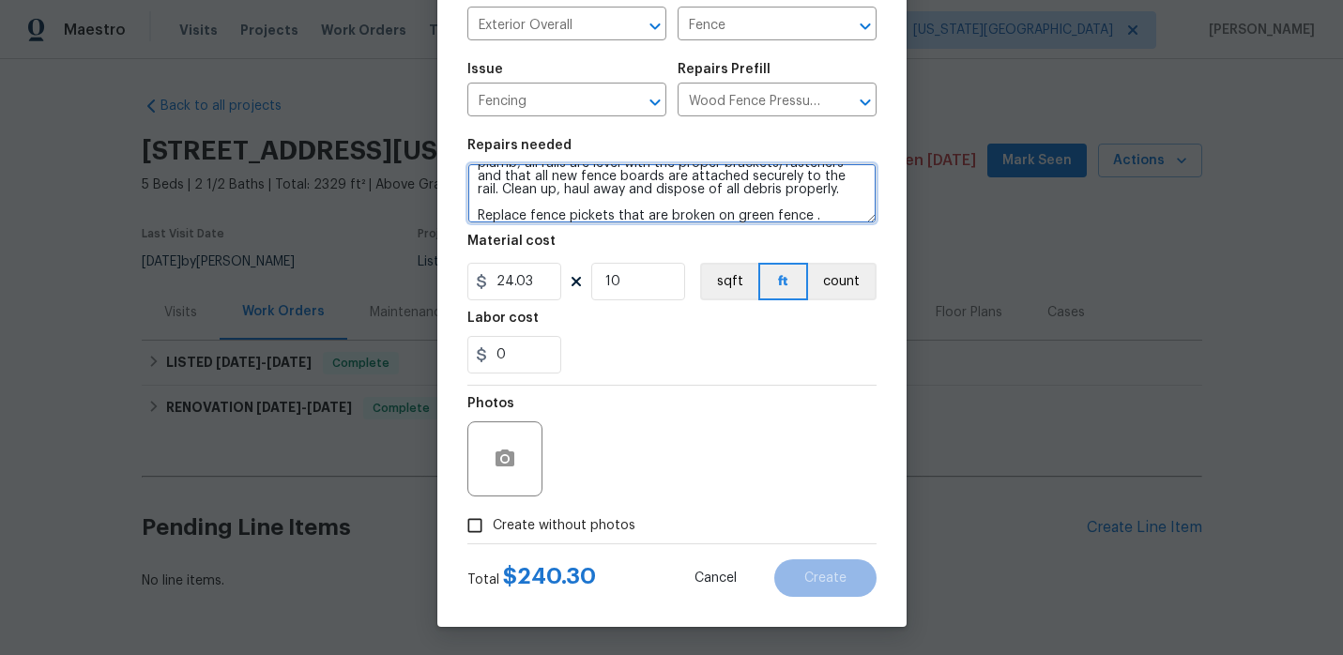
type textarea "Prep the work area and install a new solid board pressure treated fence. Ensure…"
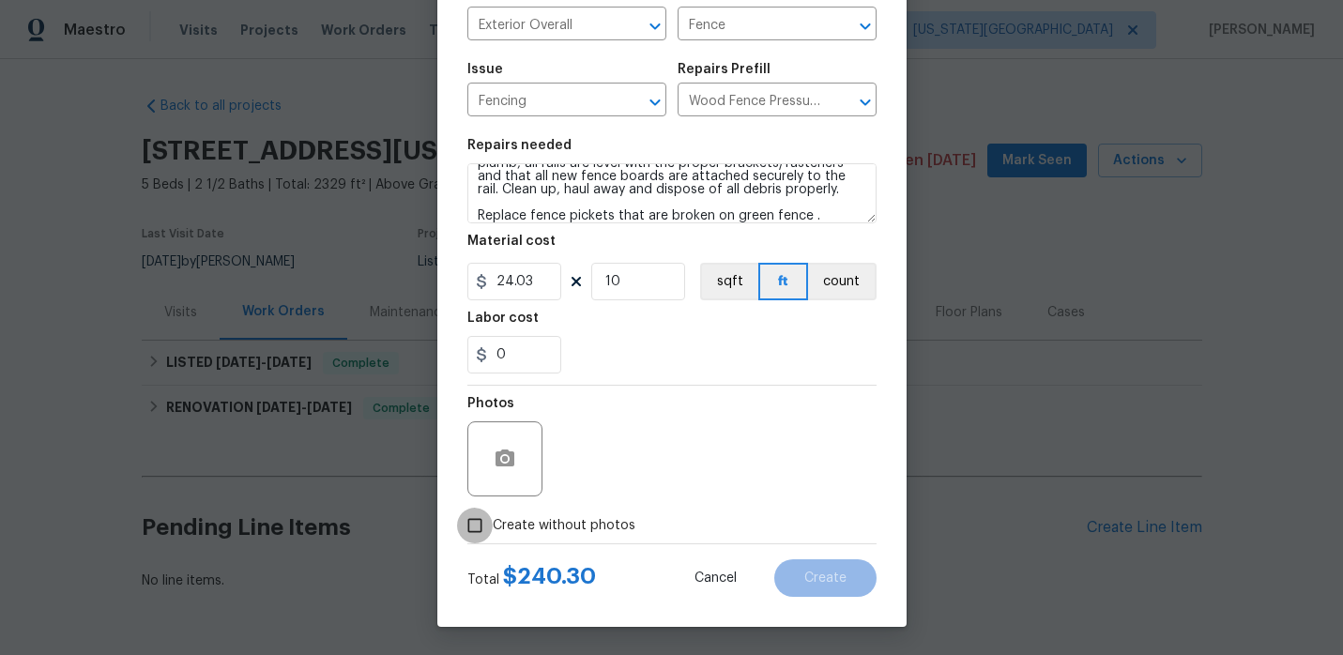
click at [490, 523] on input "Create without photos" at bounding box center [475, 526] width 36 height 36
checkbox input "true"
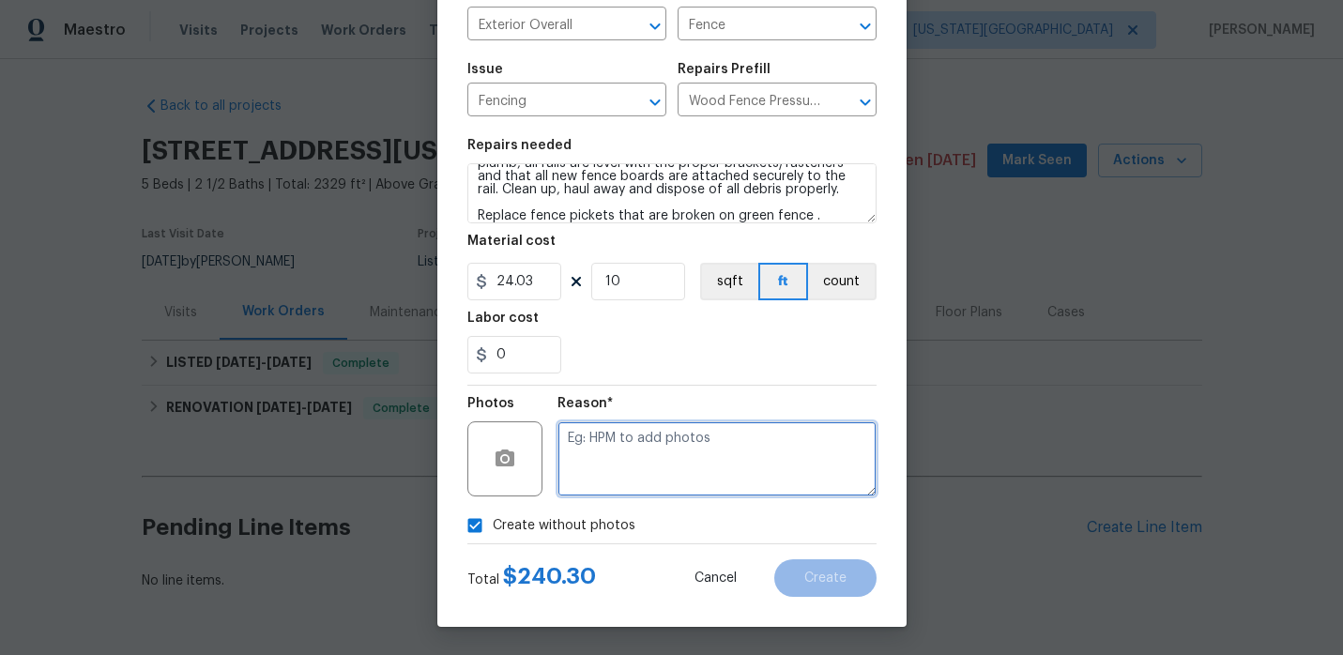
click at [651, 481] on textarea at bounding box center [717, 458] width 319 height 75
type textarea "."
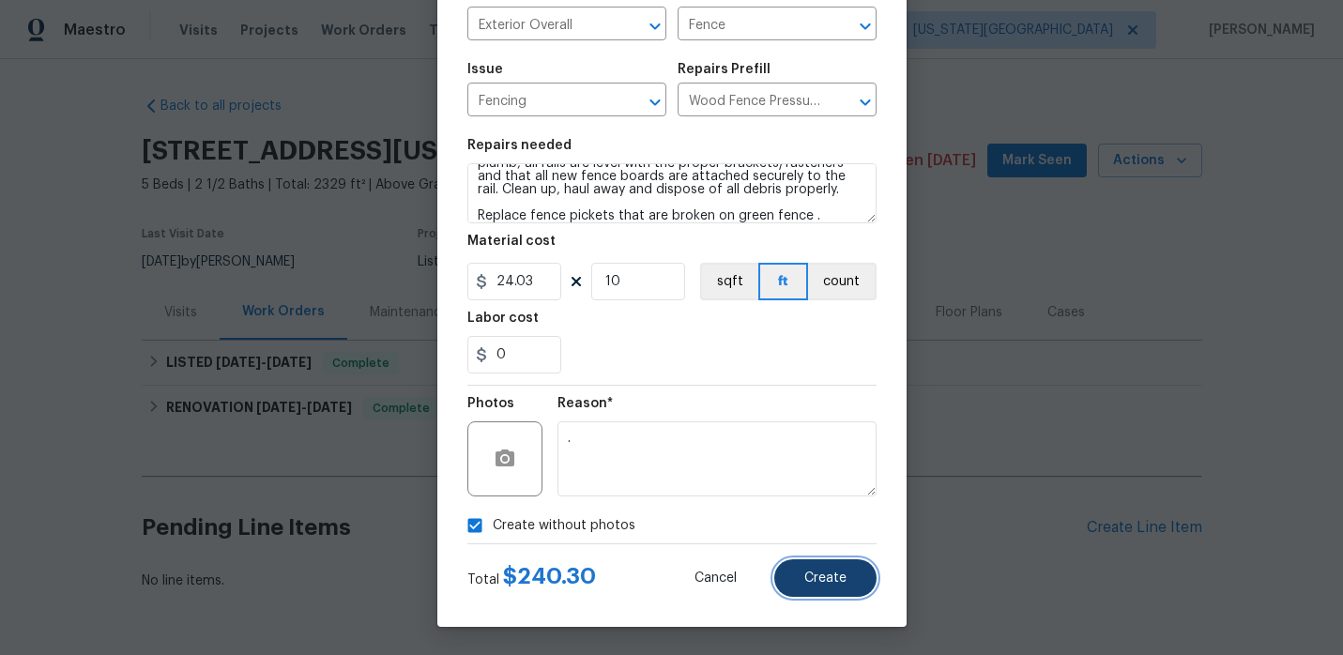
click at [863, 574] on button "Create" at bounding box center [825, 578] width 102 height 38
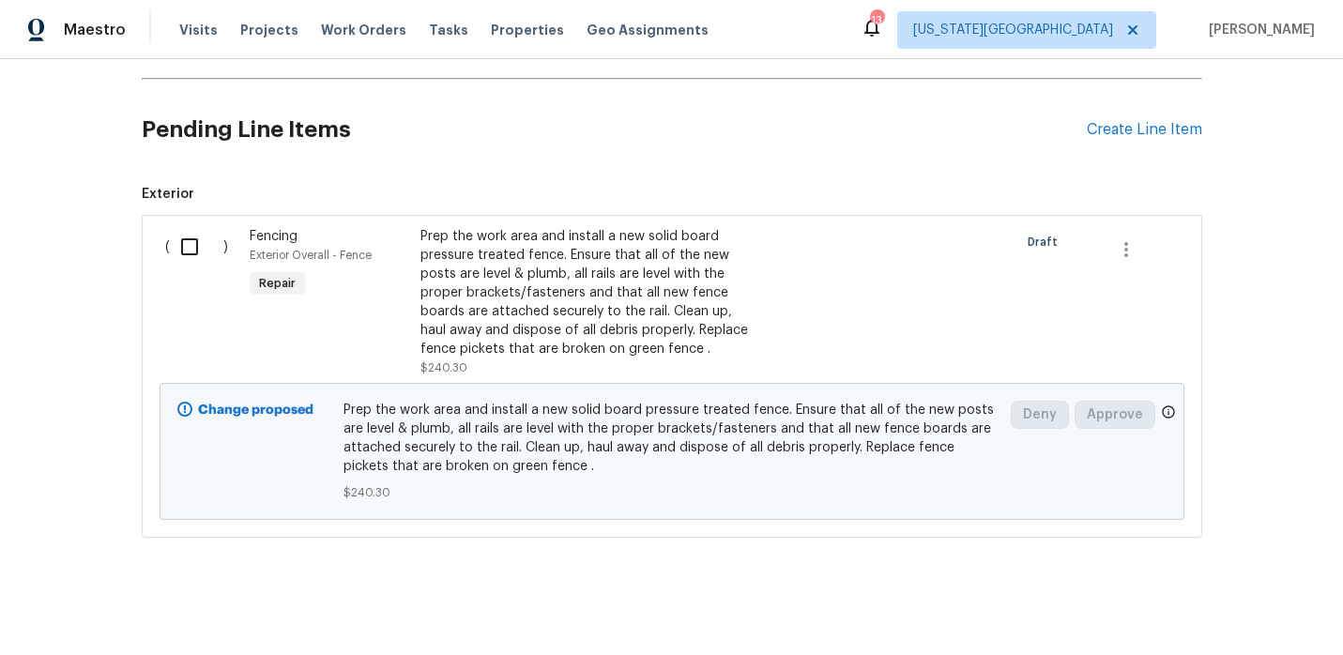
scroll to position [408, 0]
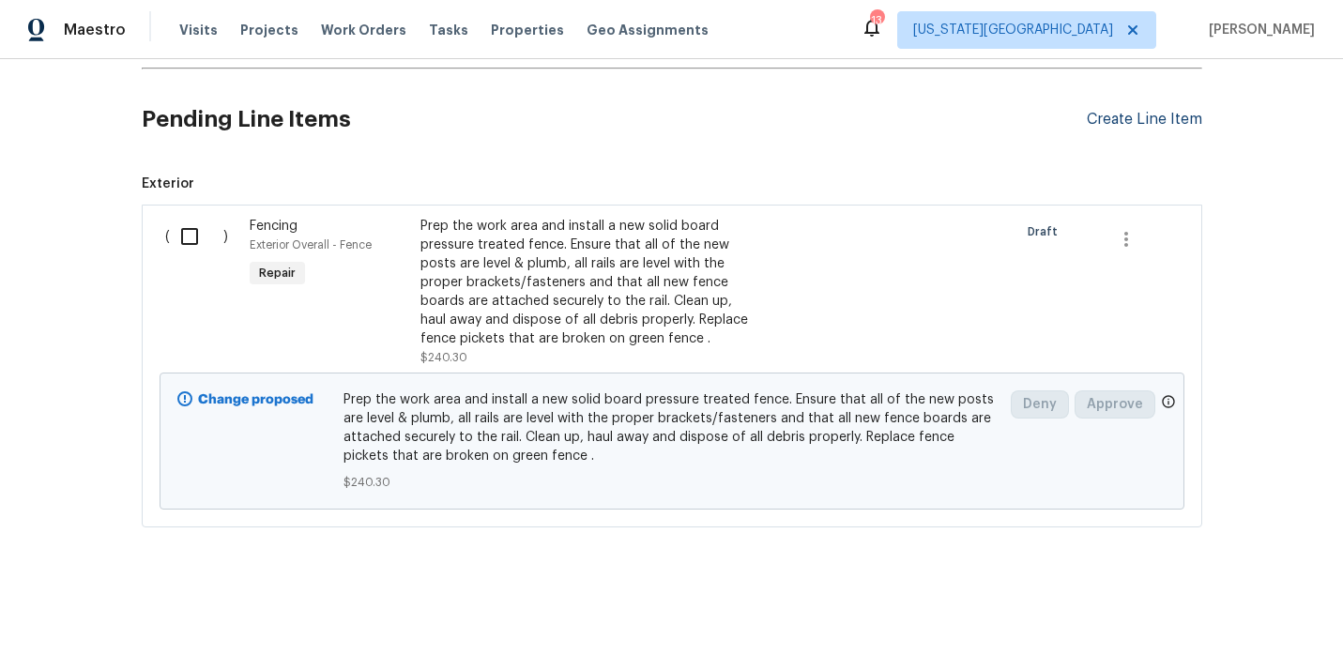
click at [1128, 121] on div "Create Line Item" at bounding box center [1144, 120] width 115 height 18
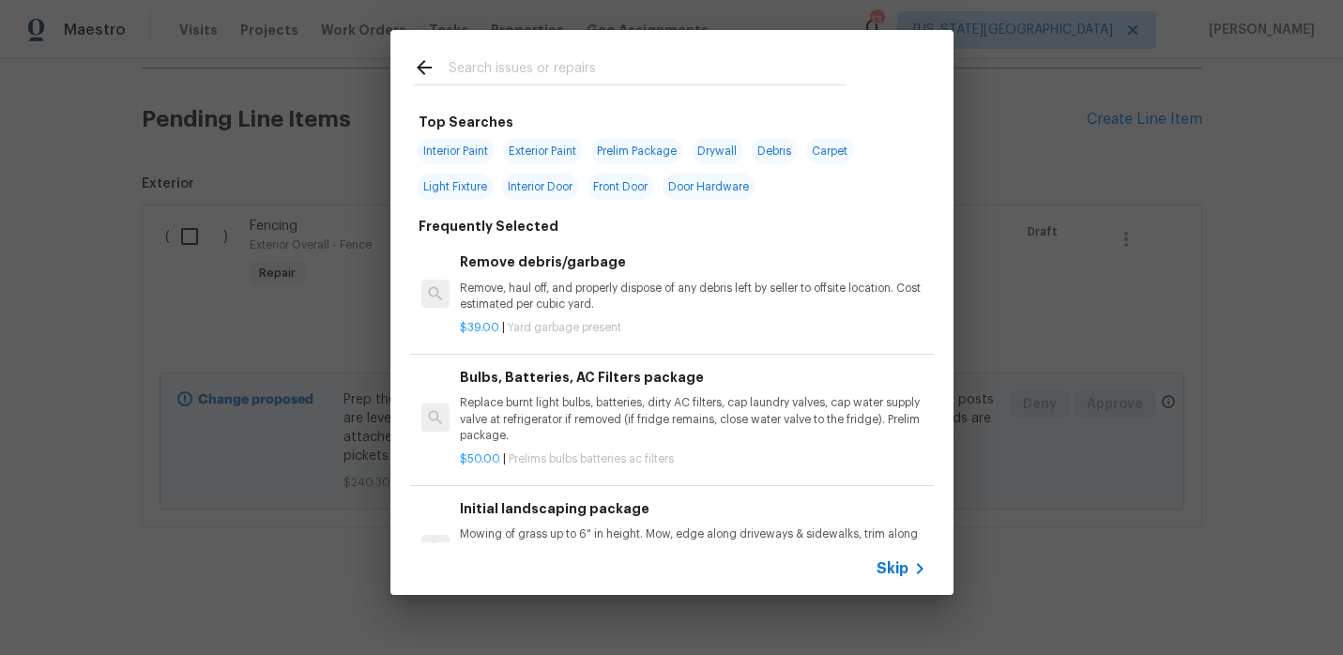
click at [594, 56] on div at bounding box center [630, 70] width 434 height 28
click at [586, 82] on input "text" at bounding box center [648, 70] width 398 height 28
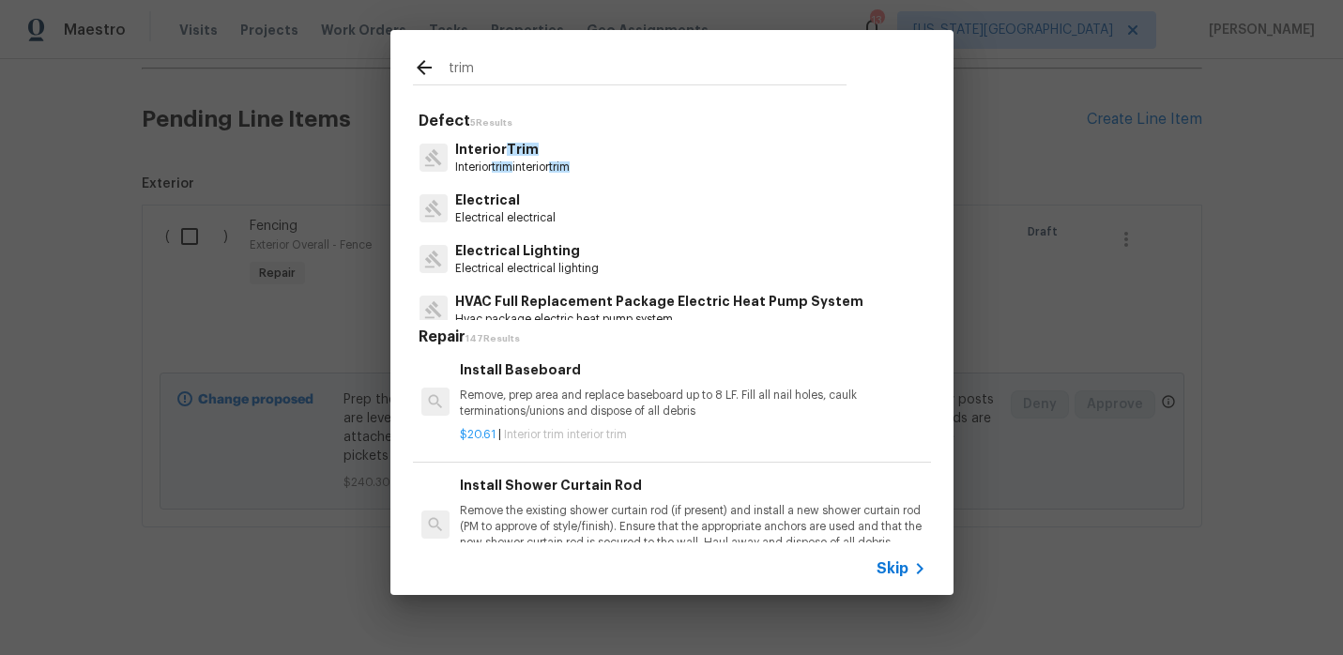
scroll to position [753, 0]
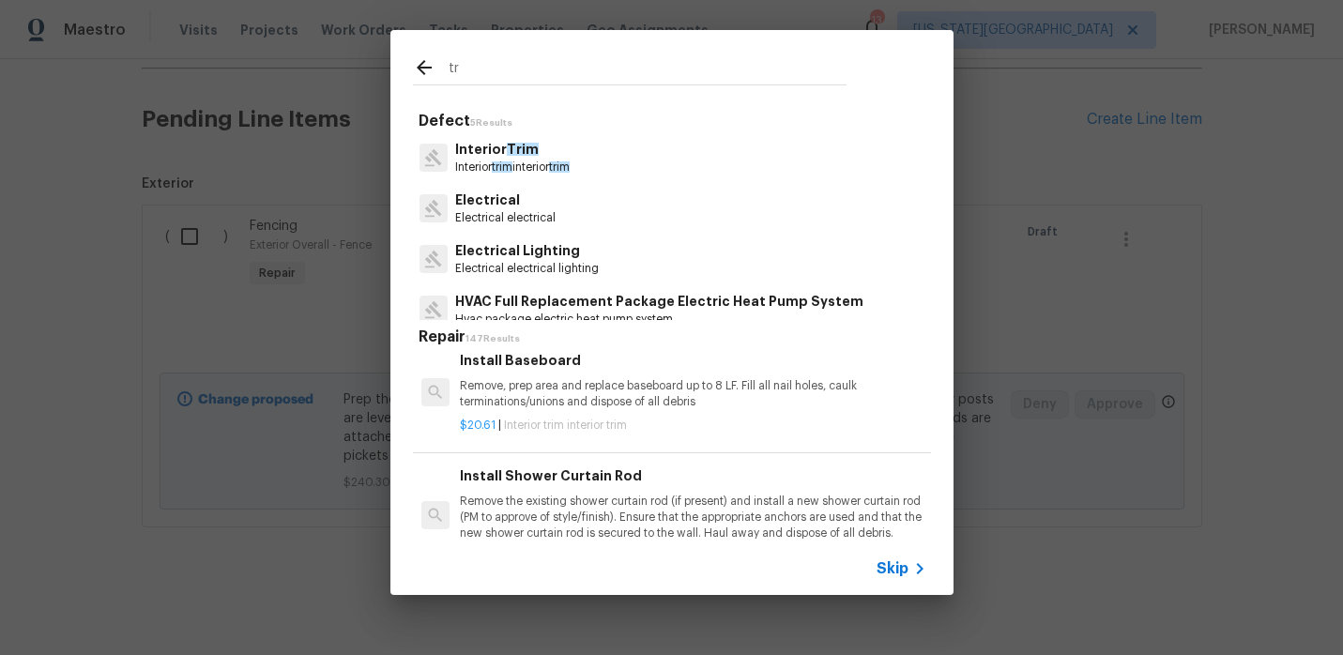
type input "t"
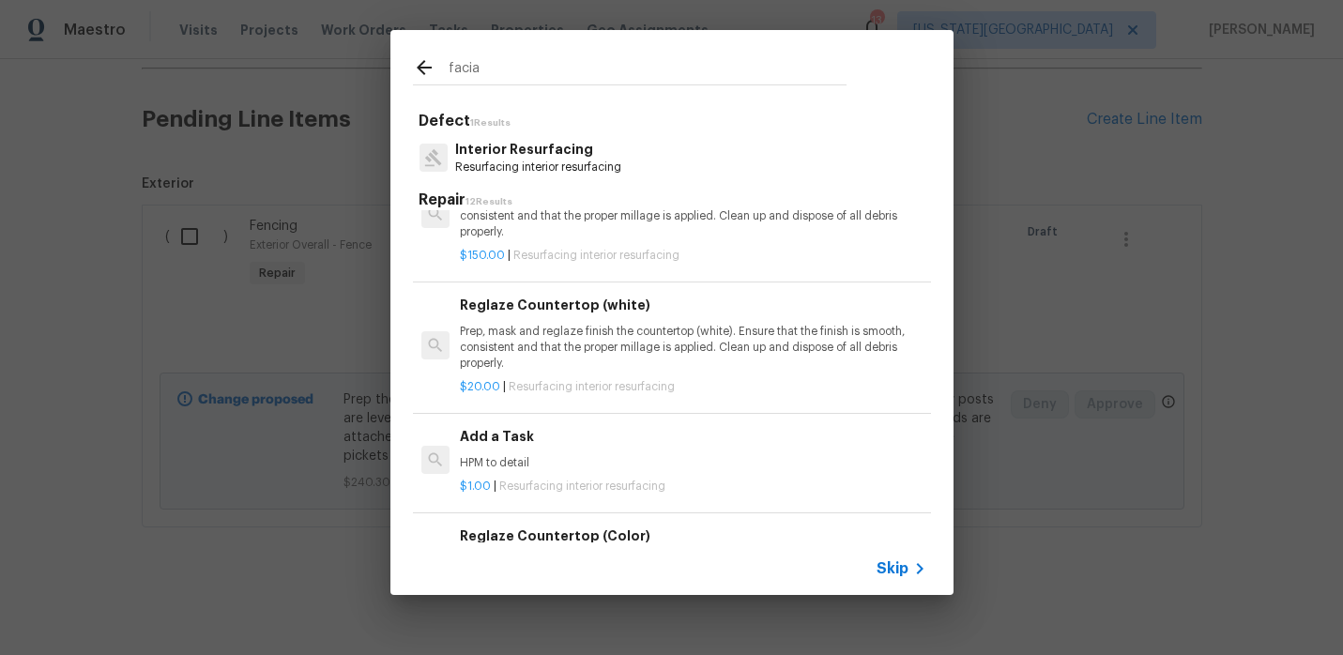
scroll to position [0, 0]
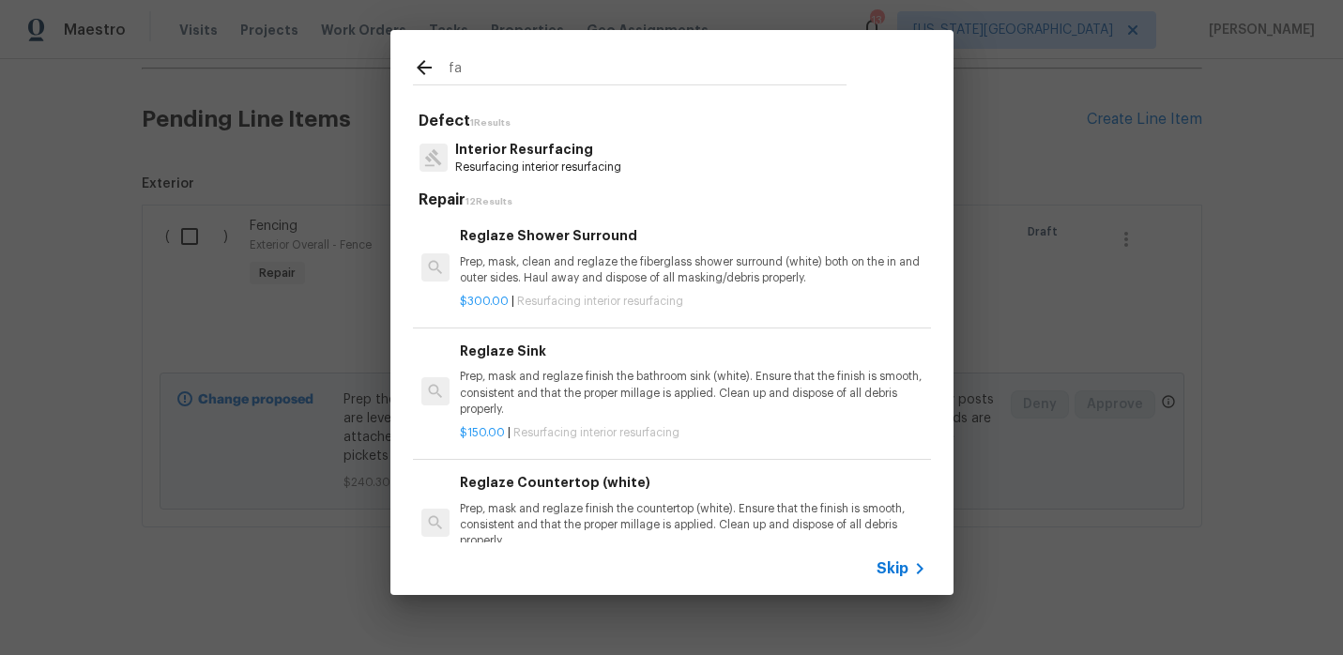
type input "f"
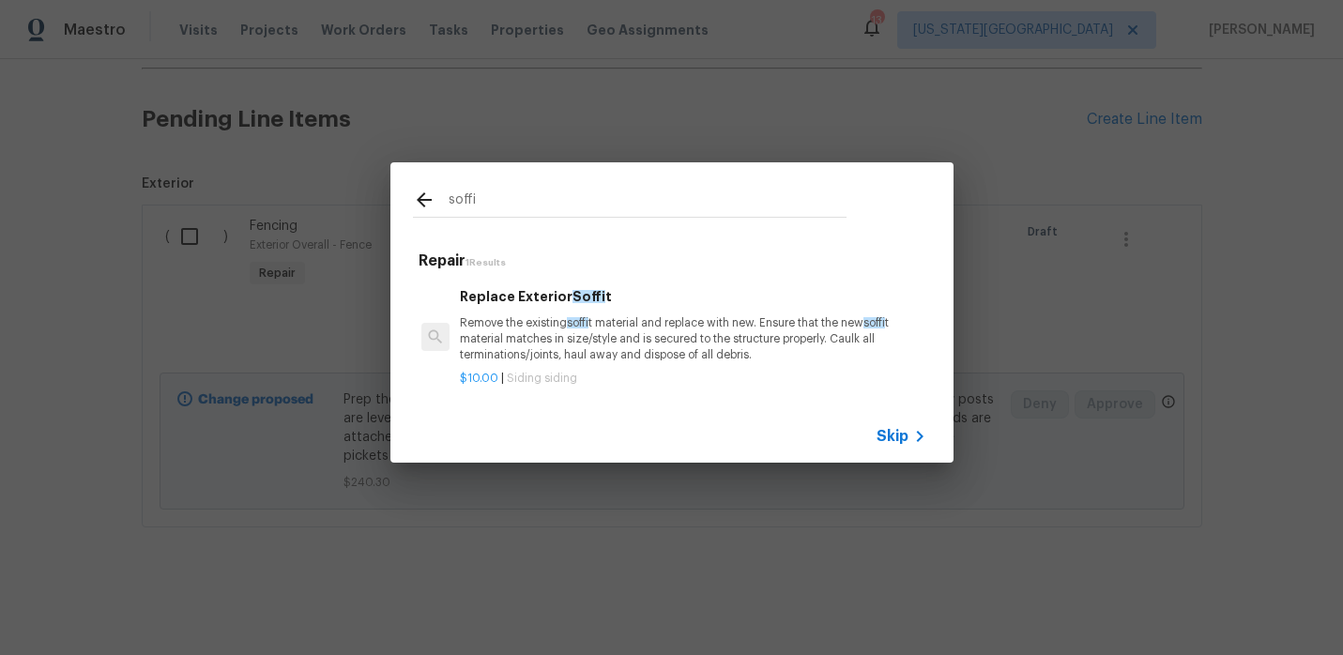
type input "soffi"
click at [559, 336] on p "Remove the existing soffi t material and replace with new. Ensure that the new …" at bounding box center [693, 339] width 466 height 48
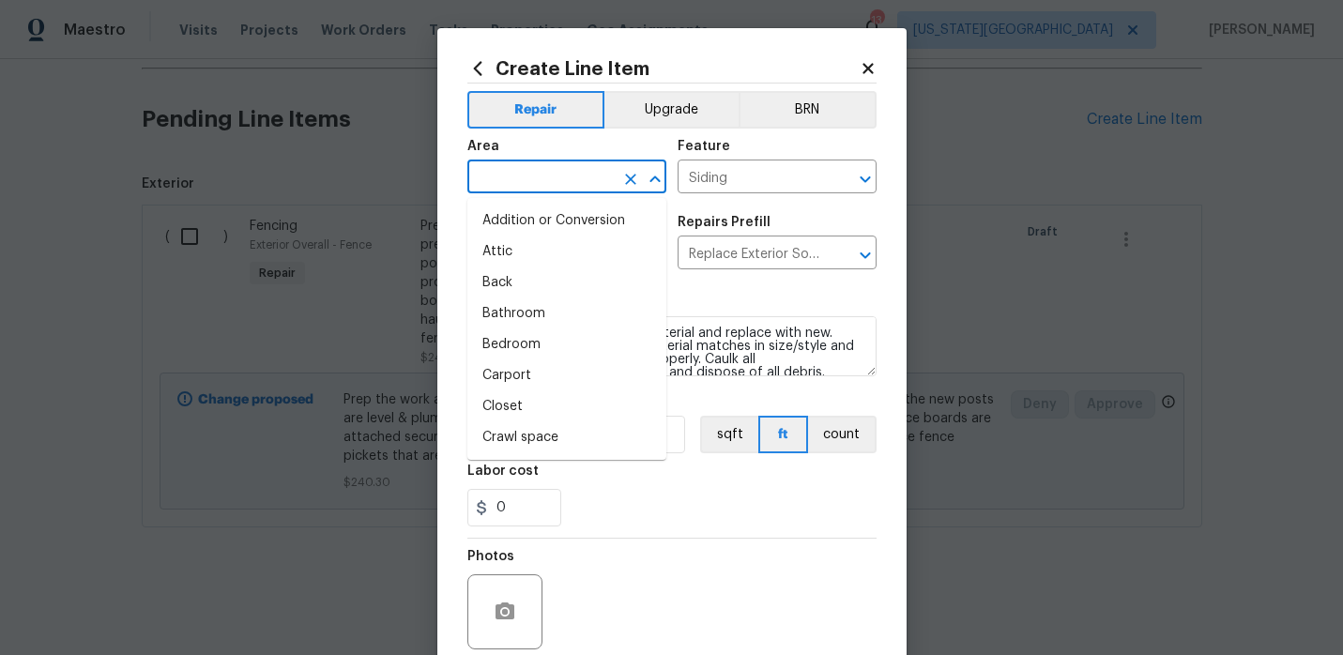
click at [542, 176] on input "text" at bounding box center [540, 178] width 146 height 29
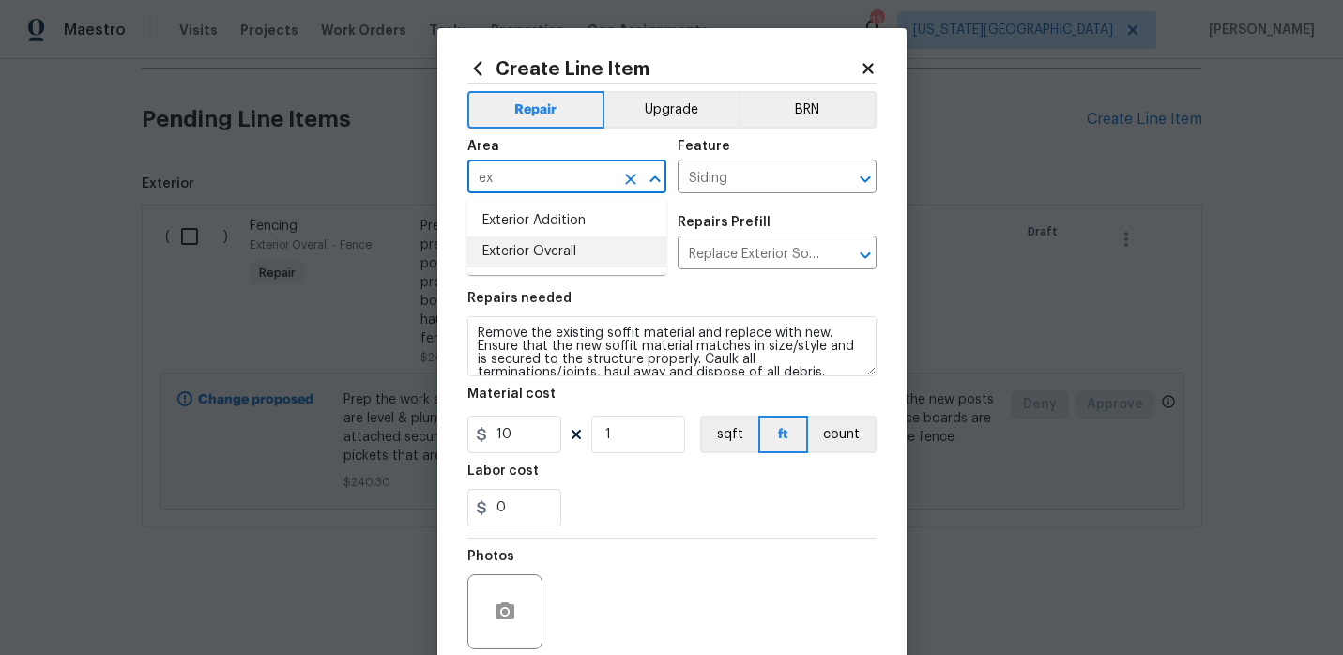
click at [537, 253] on li "Exterior Overall" at bounding box center [566, 252] width 199 height 31
type input "Exterior Overall"
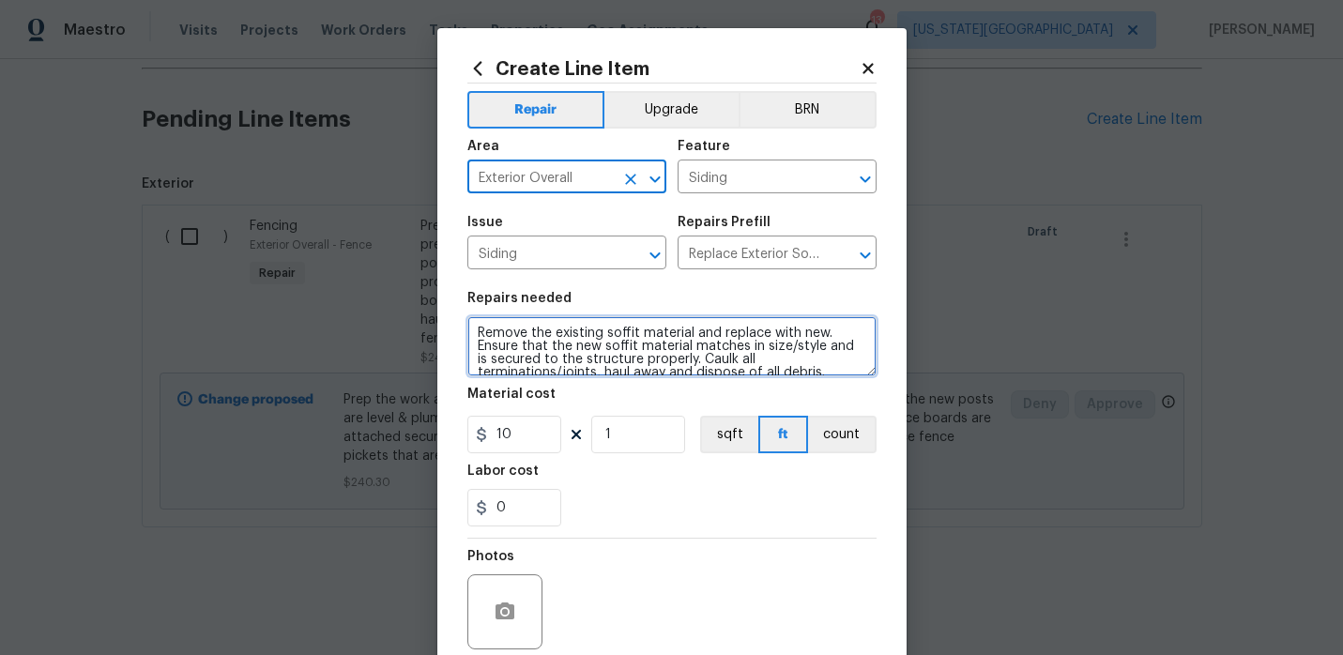
click at [705, 365] on textarea "Remove the existing soffit material and replace with new. Ensure that the new s…" at bounding box center [671, 346] width 409 height 60
click at [637, 333] on textarea "Remove the existing soffit material and replace with new. Ensure that the new s…" at bounding box center [671, 346] width 409 height 60
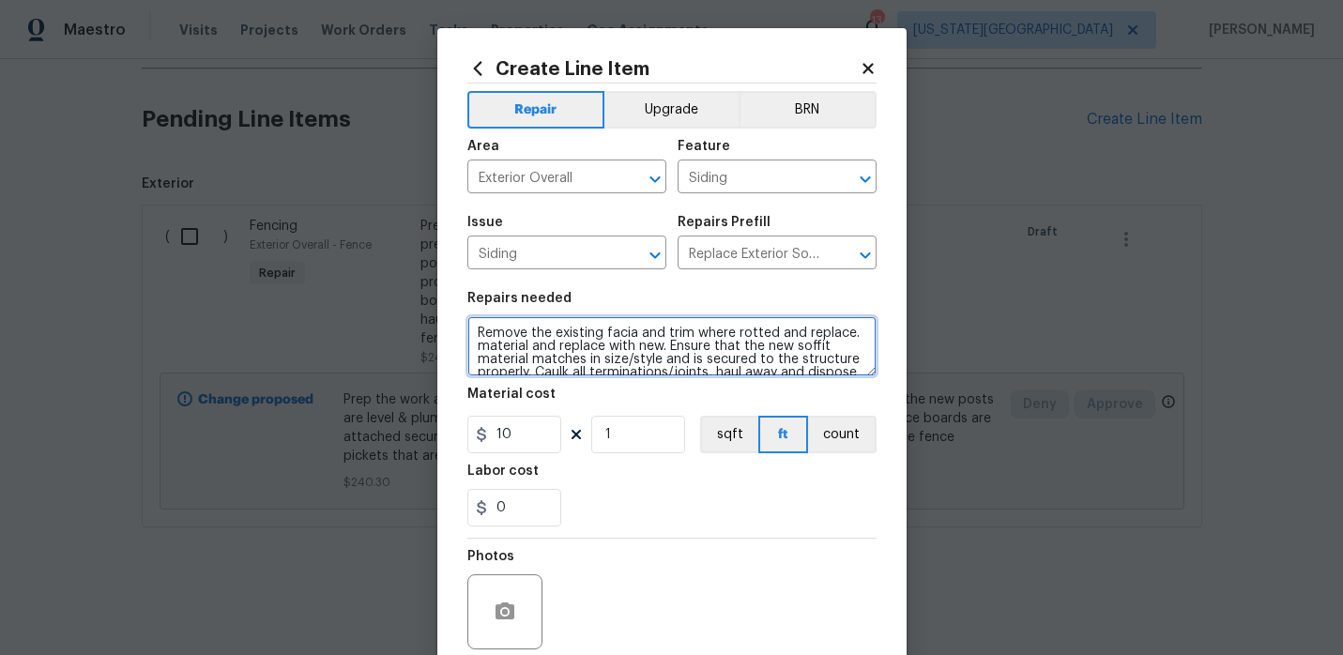
scroll to position [26, 0]
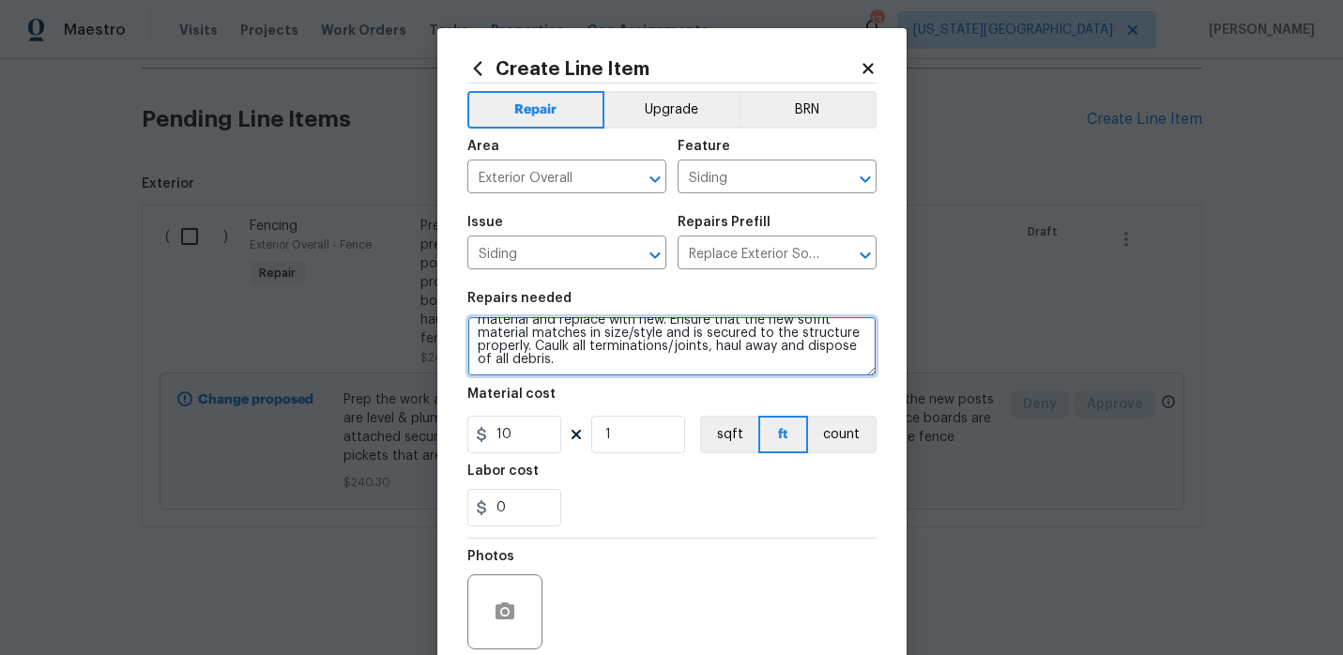
type textarea "Remove the existing facia and trim where rotted and replace. material and repla…"
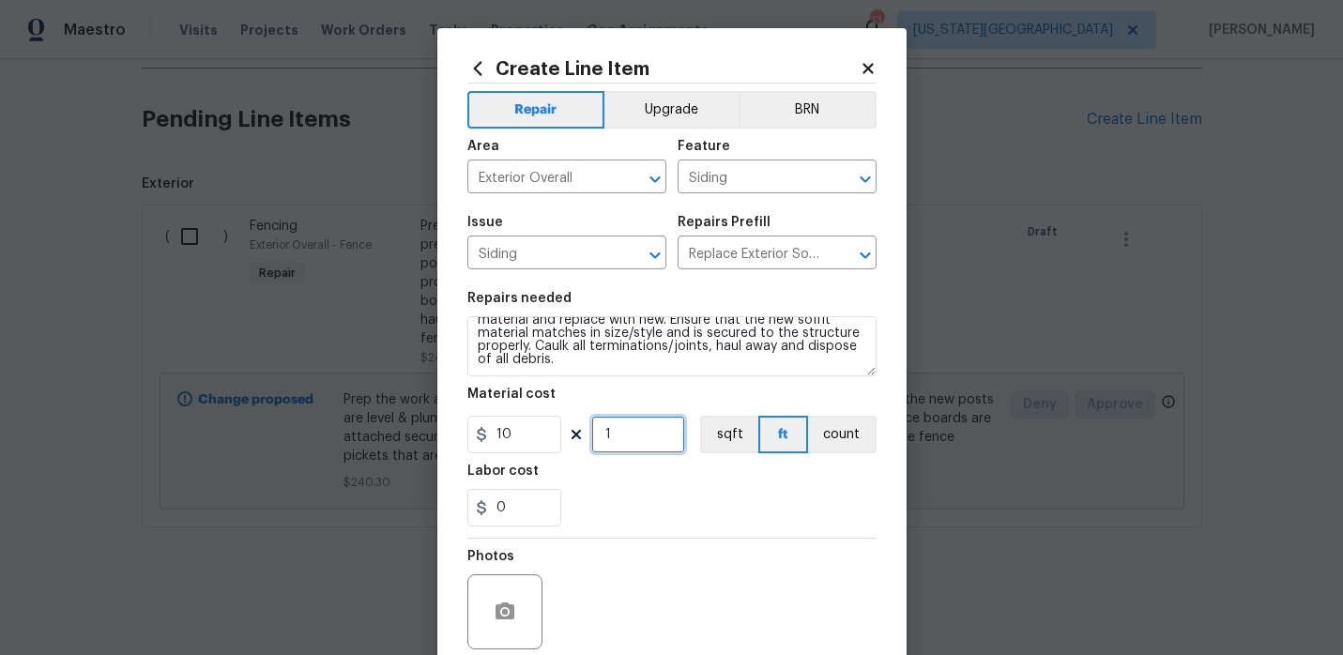
click at [622, 439] on input "1" at bounding box center [638, 435] width 94 height 38
type input "100"
click at [651, 533] on section "Repairs needed Remove the existing facia and trim where rotted and replace. mat…" at bounding box center [671, 409] width 409 height 257
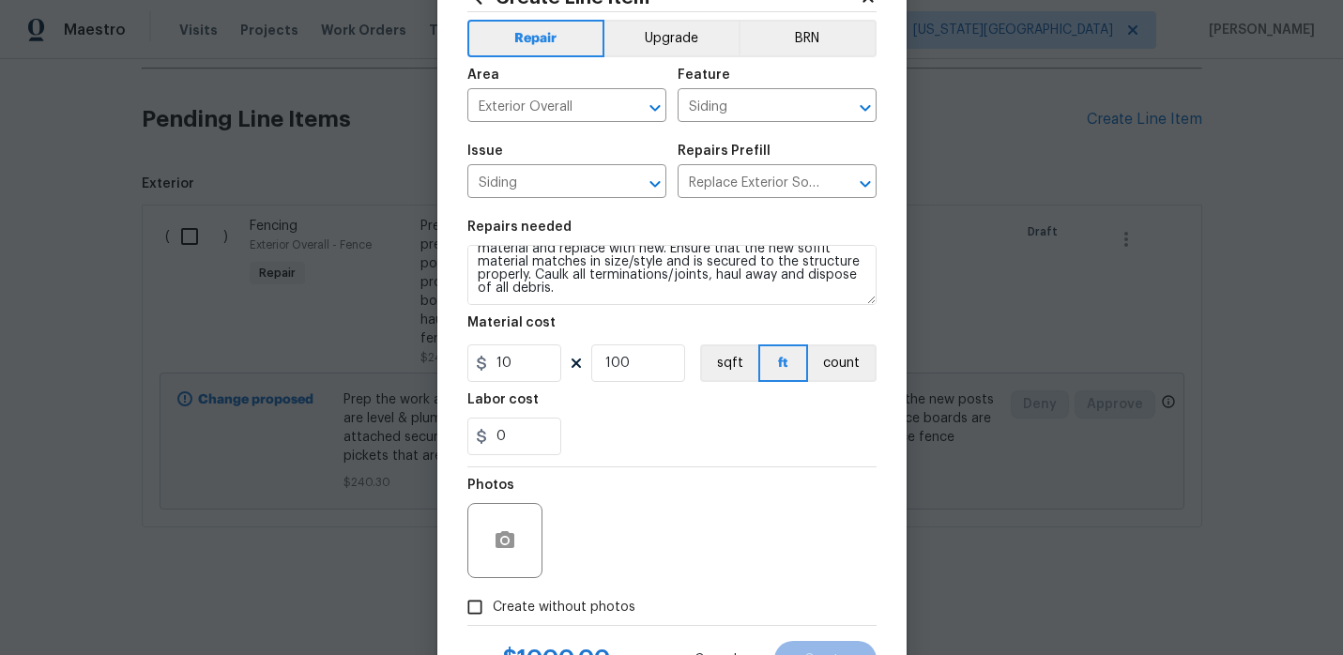
scroll to position [154, 0]
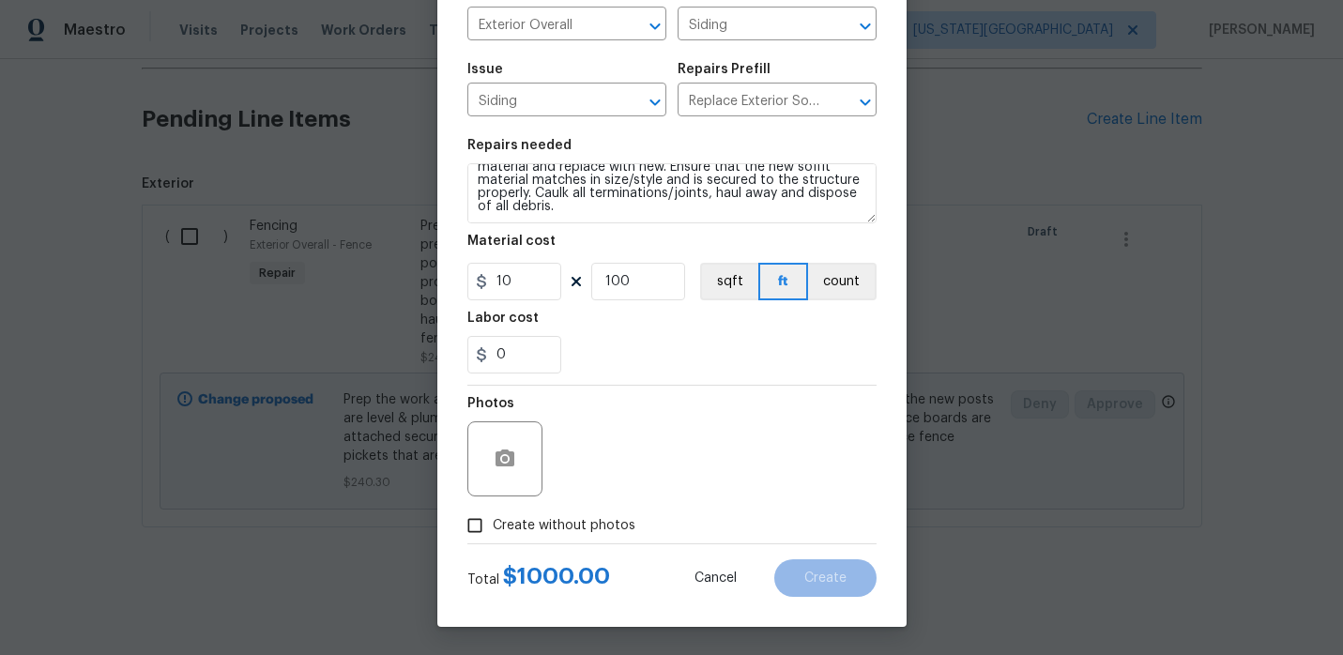
click at [472, 524] on input "Create without photos" at bounding box center [475, 526] width 36 height 36
checkbox input "true"
click at [658, 283] on input "100" at bounding box center [638, 282] width 94 height 38
type input "50"
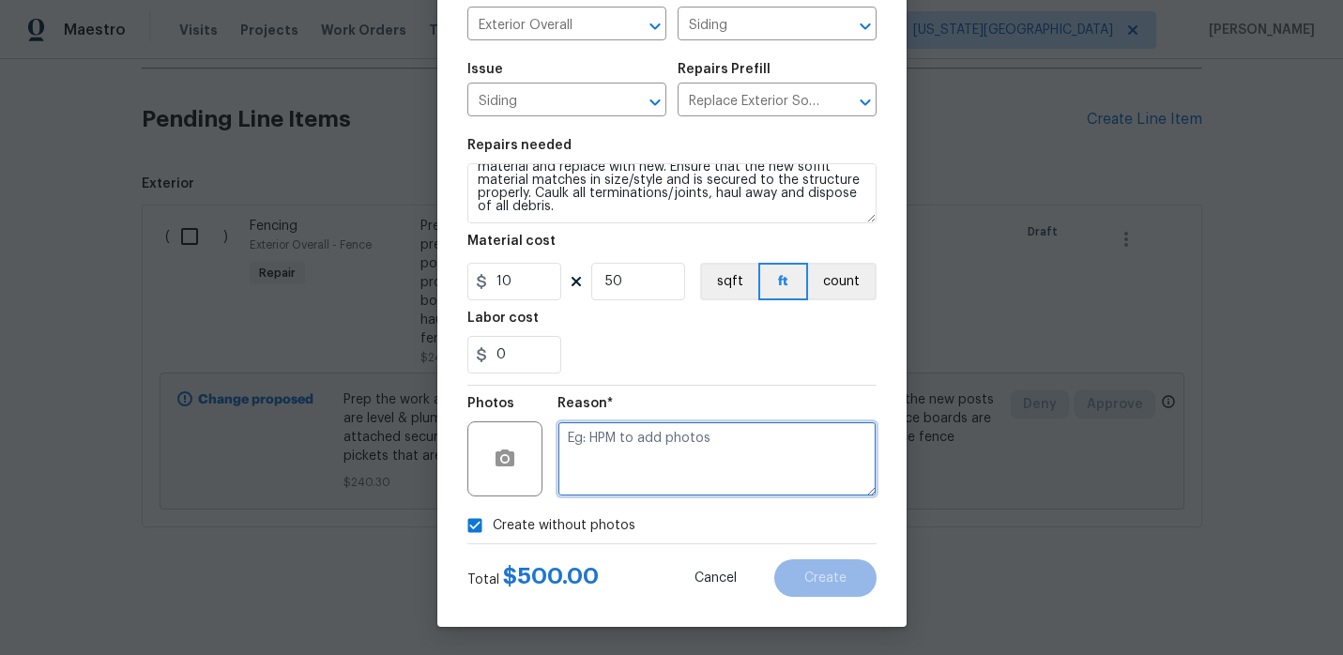
click at [653, 462] on textarea at bounding box center [717, 458] width 319 height 75
type textarea "."
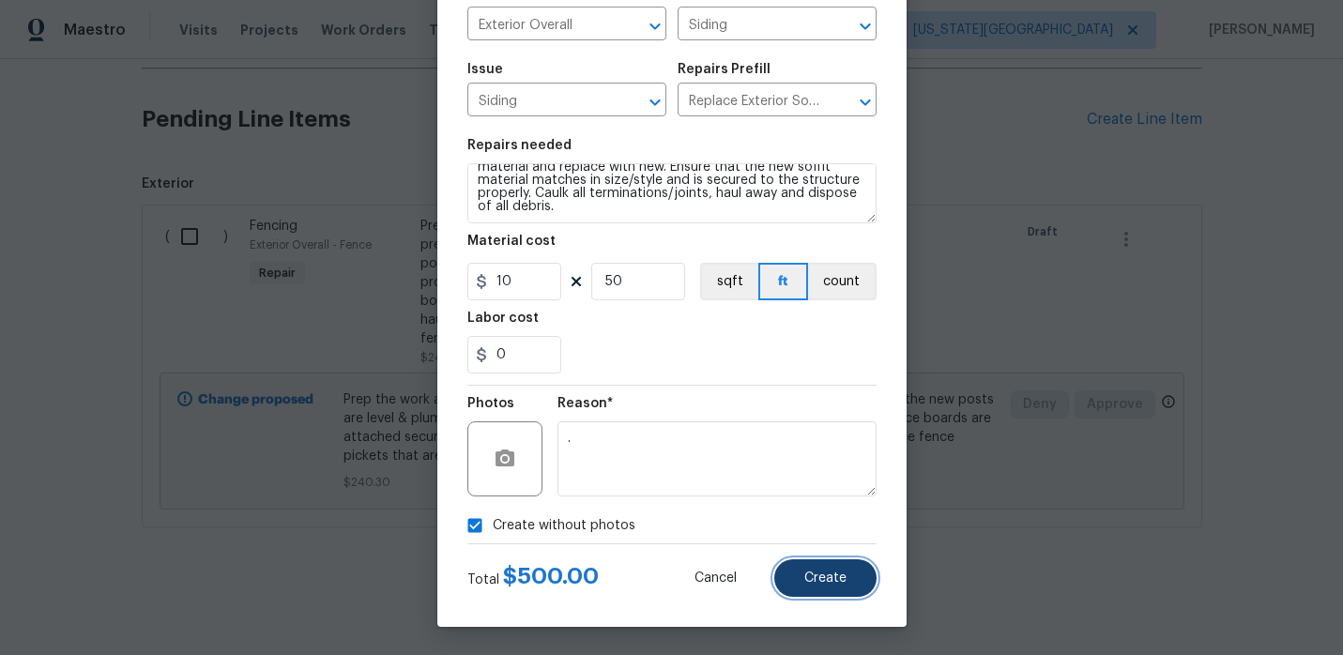
click at [812, 583] on span "Create" at bounding box center [825, 579] width 42 height 14
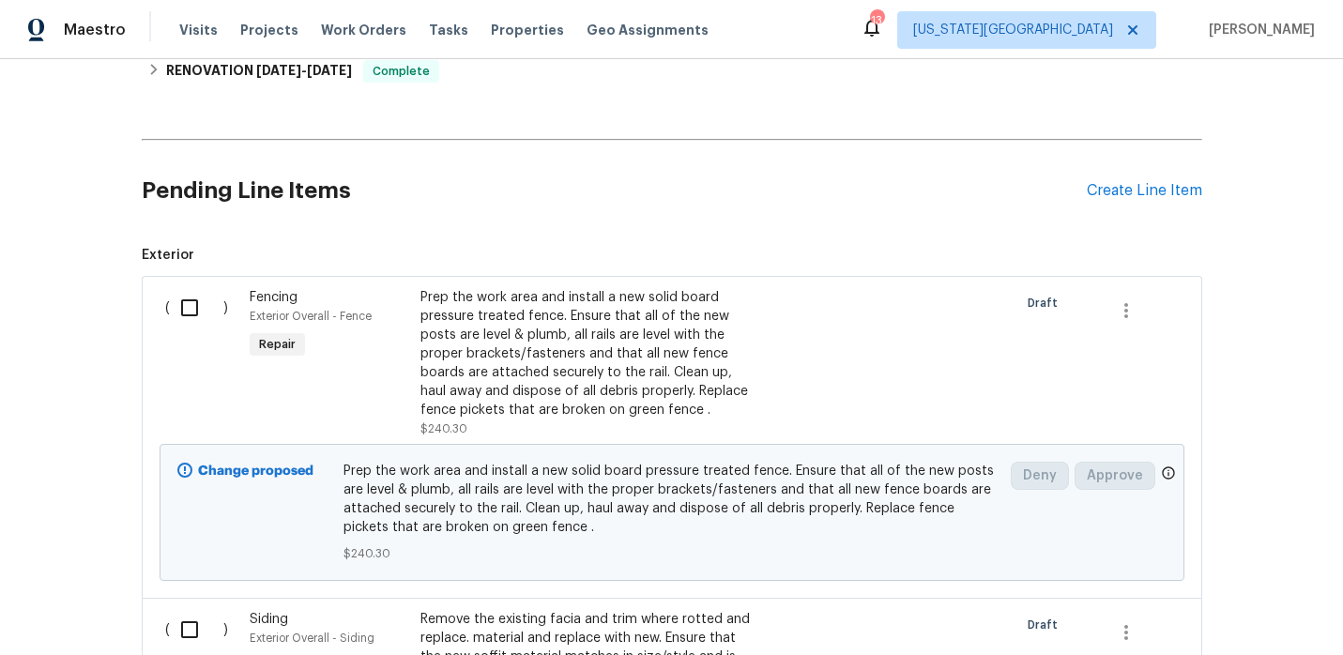
scroll to position [329, 0]
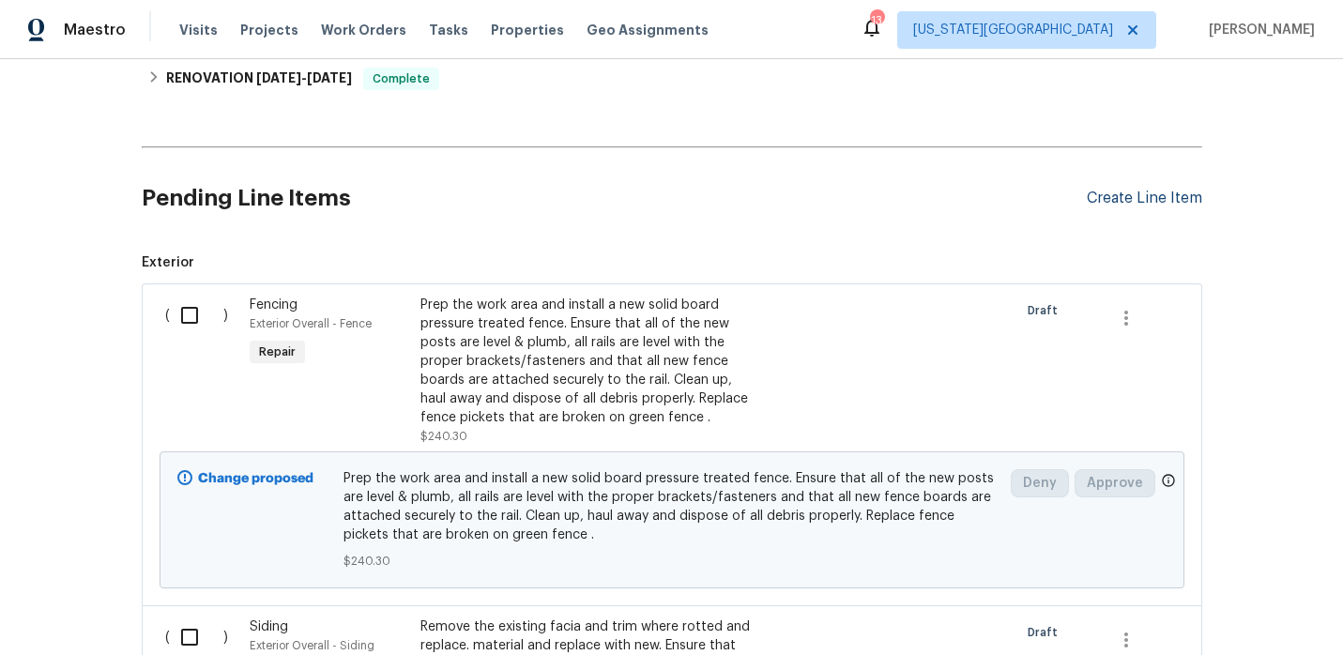
click at [1126, 195] on div "Create Line Item" at bounding box center [1144, 199] width 115 height 18
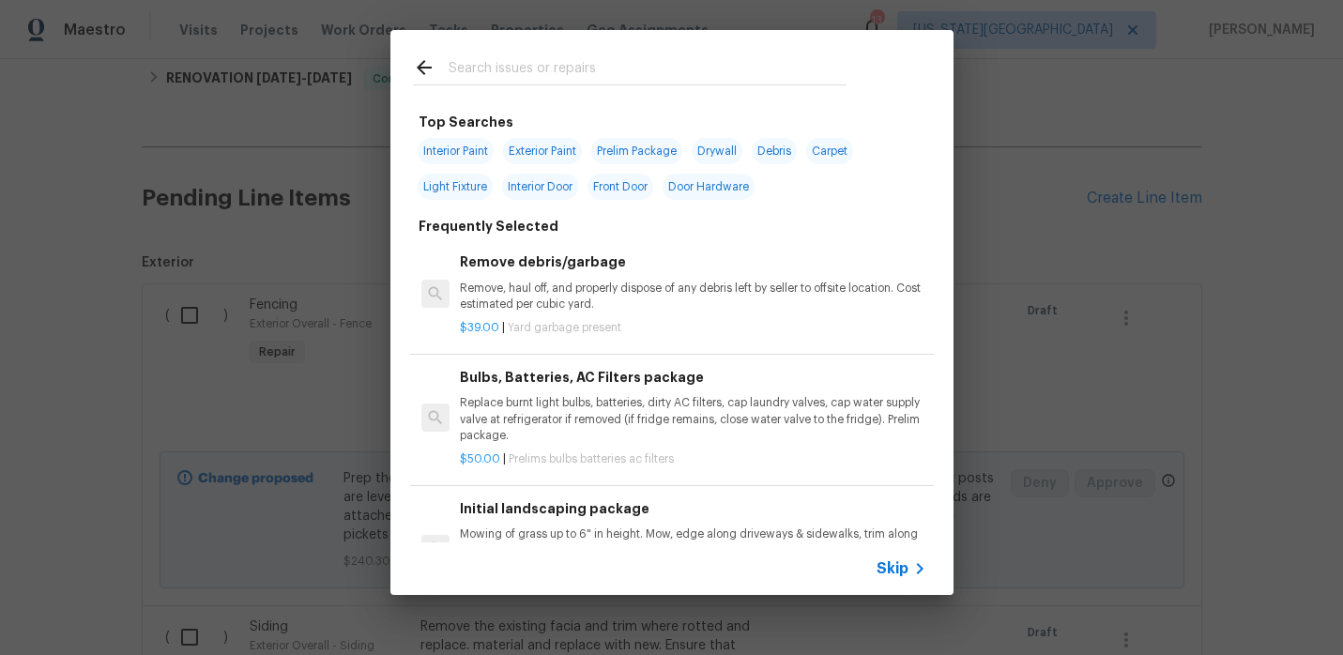
click at [543, 145] on span "Exterior Paint" at bounding box center [542, 151] width 79 height 26
type input "Exterior Paint"
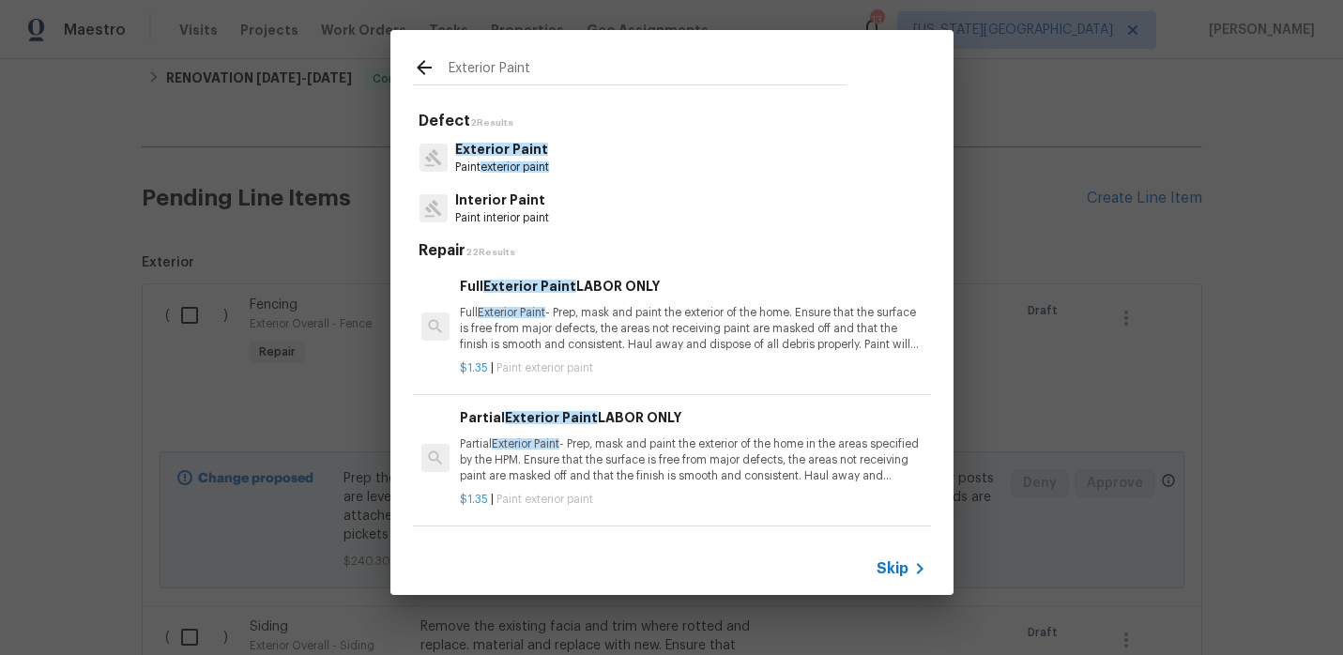
click at [632, 451] on p "Partial Exterior Paint - Prep, mask and paint the exterior of the home in the a…" at bounding box center [693, 460] width 466 height 48
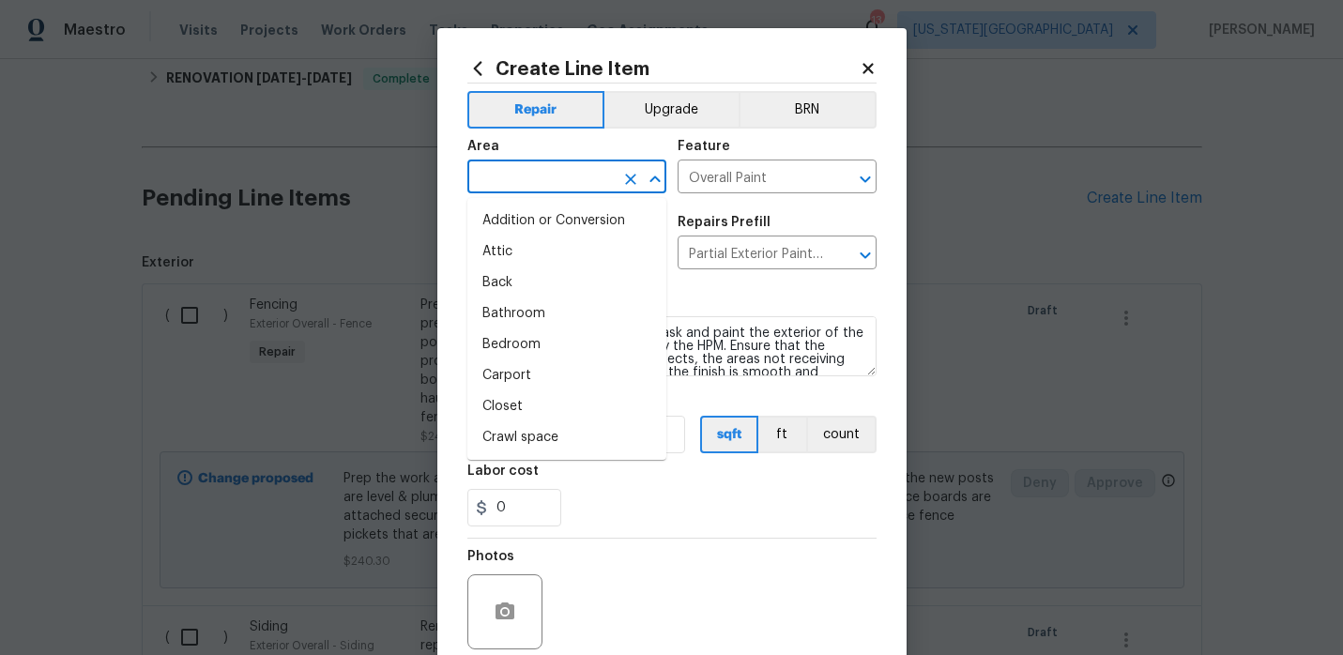
click at [580, 186] on input "text" at bounding box center [540, 178] width 146 height 29
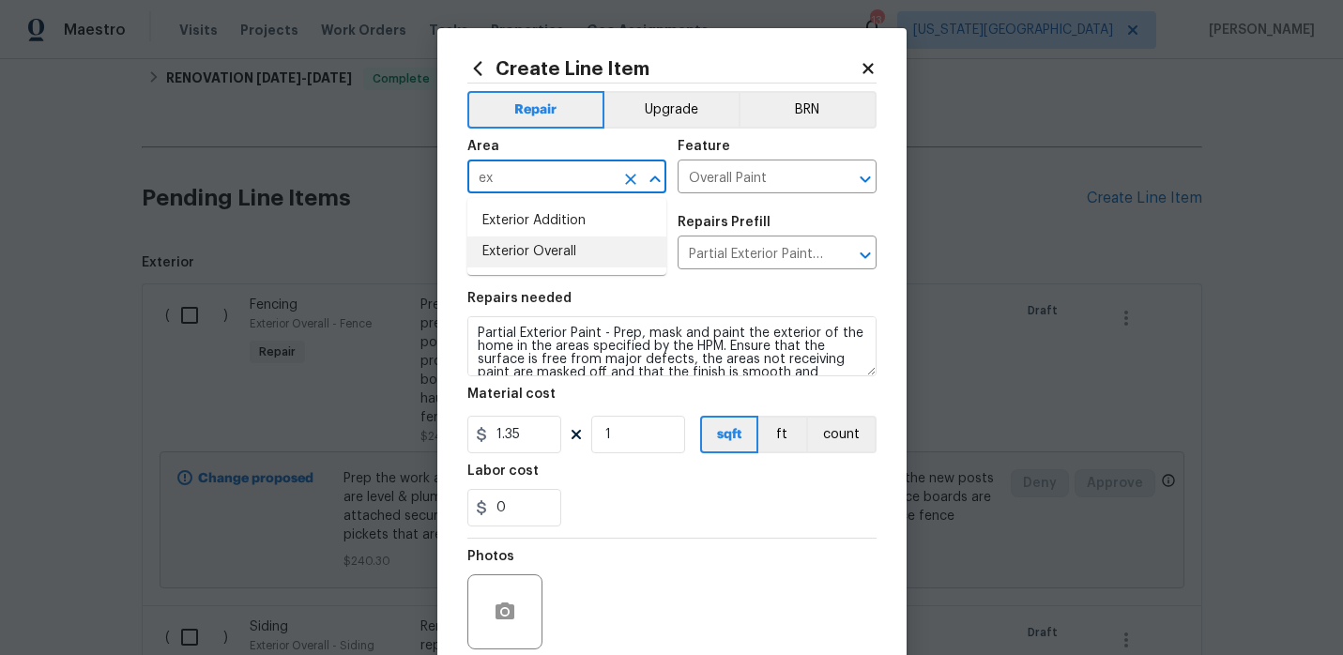
click at [579, 252] on li "Exterior Overall" at bounding box center [566, 252] width 199 height 31
type input "Exterior Overall"
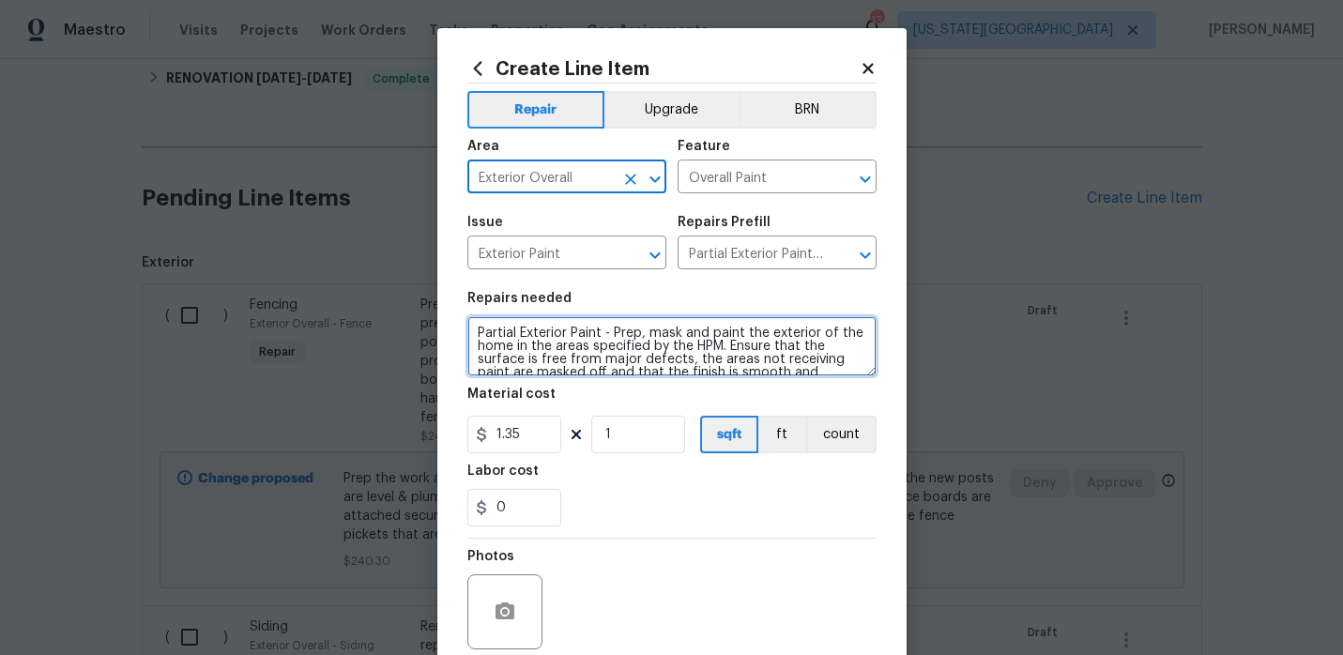
click at [844, 374] on textarea "Partial Exterior Paint - Prep, mask and paint the exterior of the home in the a…" at bounding box center [671, 346] width 409 height 60
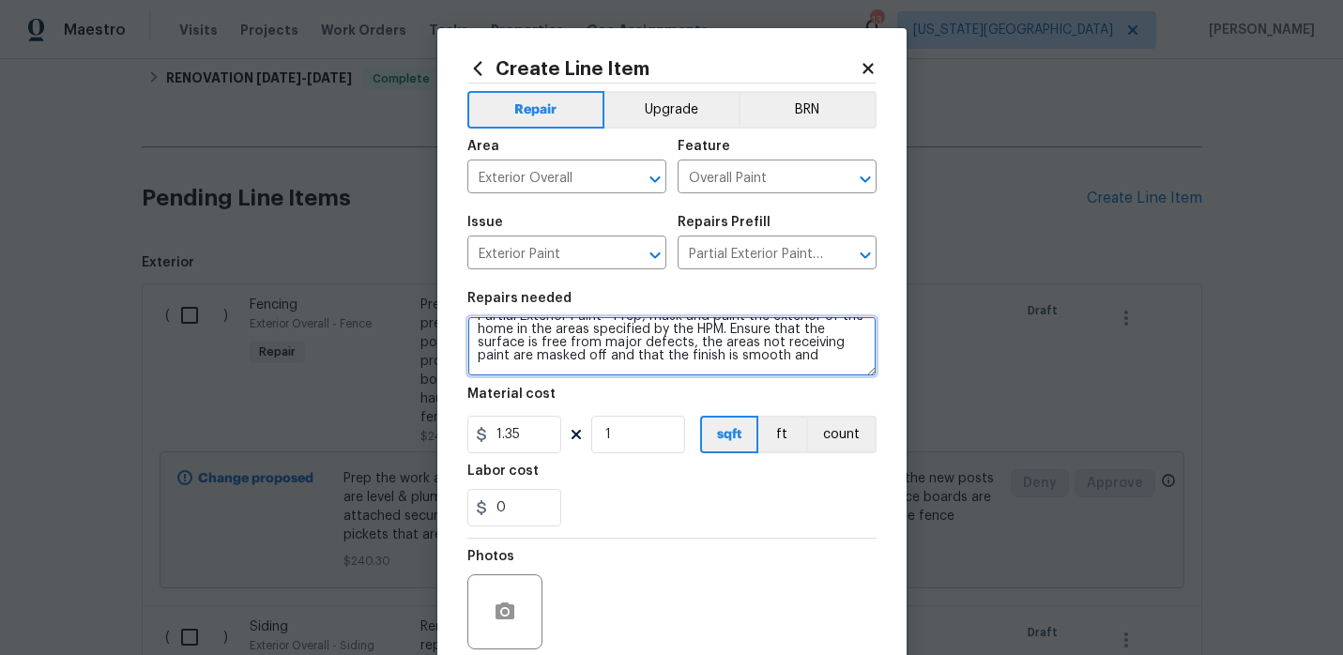
scroll to position [30, 0]
click at [787, 356] on textarea "Partial Exterior Paint - Prep, mask and paint the exterior of the home in the a…" at bounding box center [671, 346] width 409 height 60
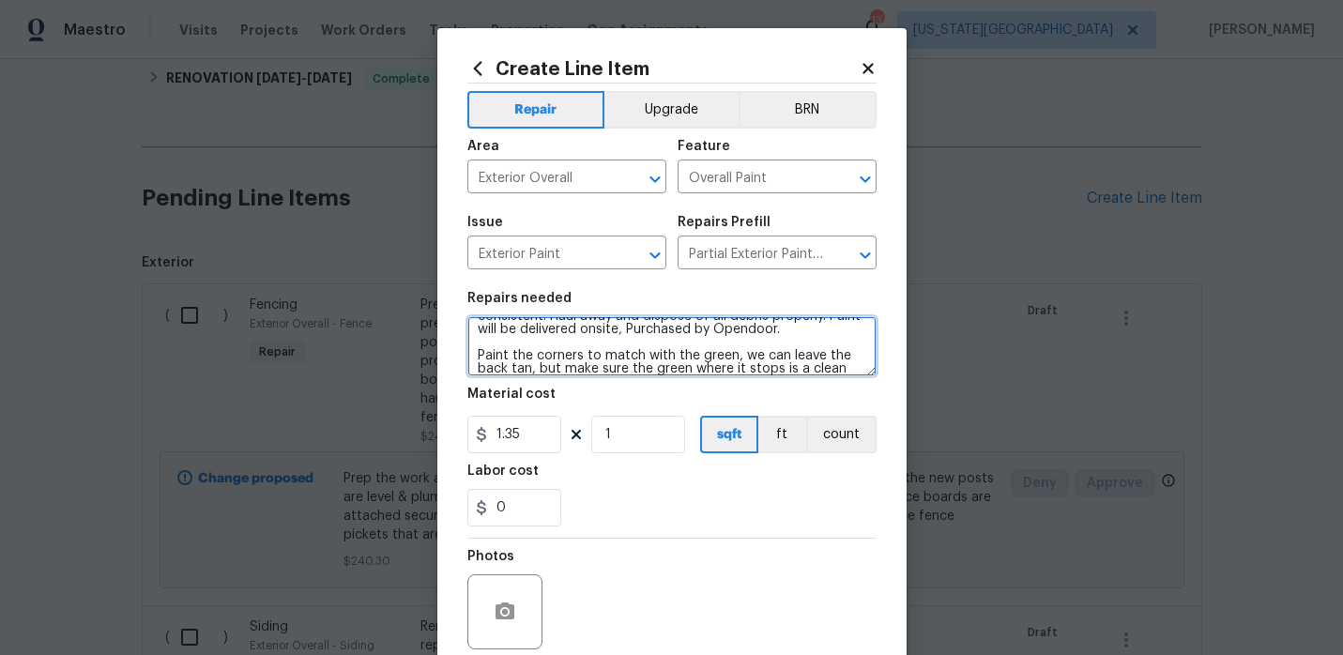
scroll to position [83, 0]
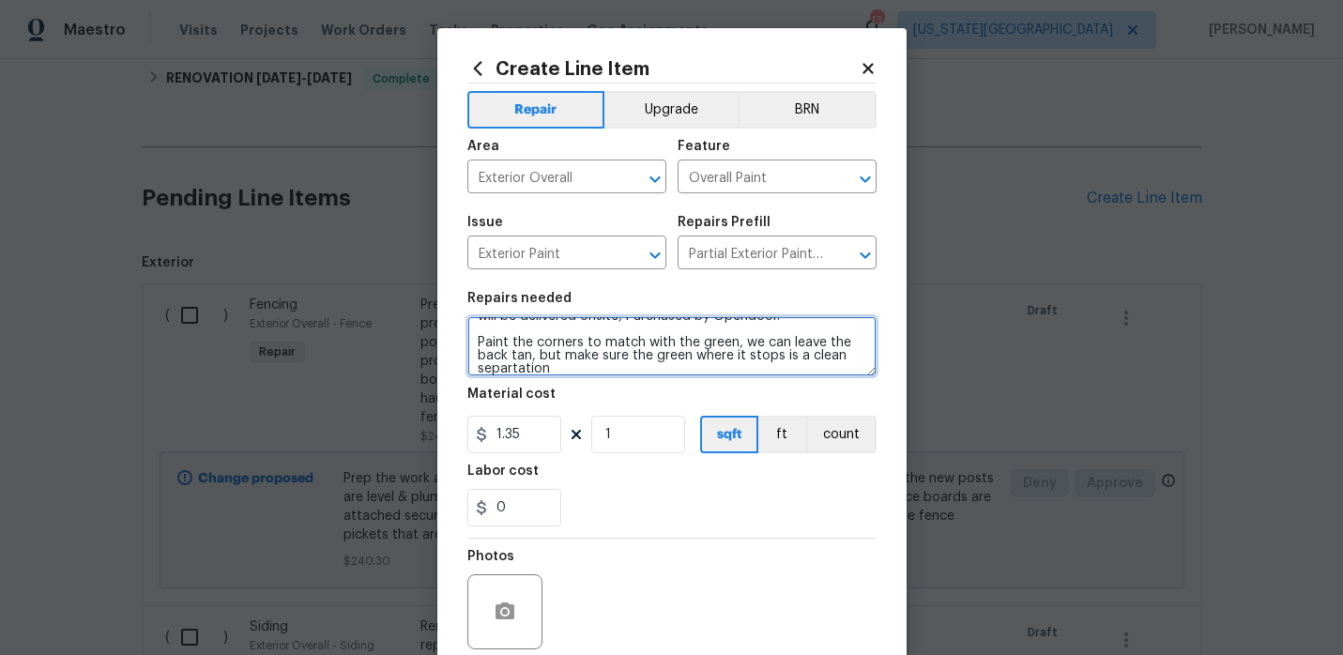
type textarea "Partial Exterior Paint - Prep, mask and paint the exterior of the home in the a…"
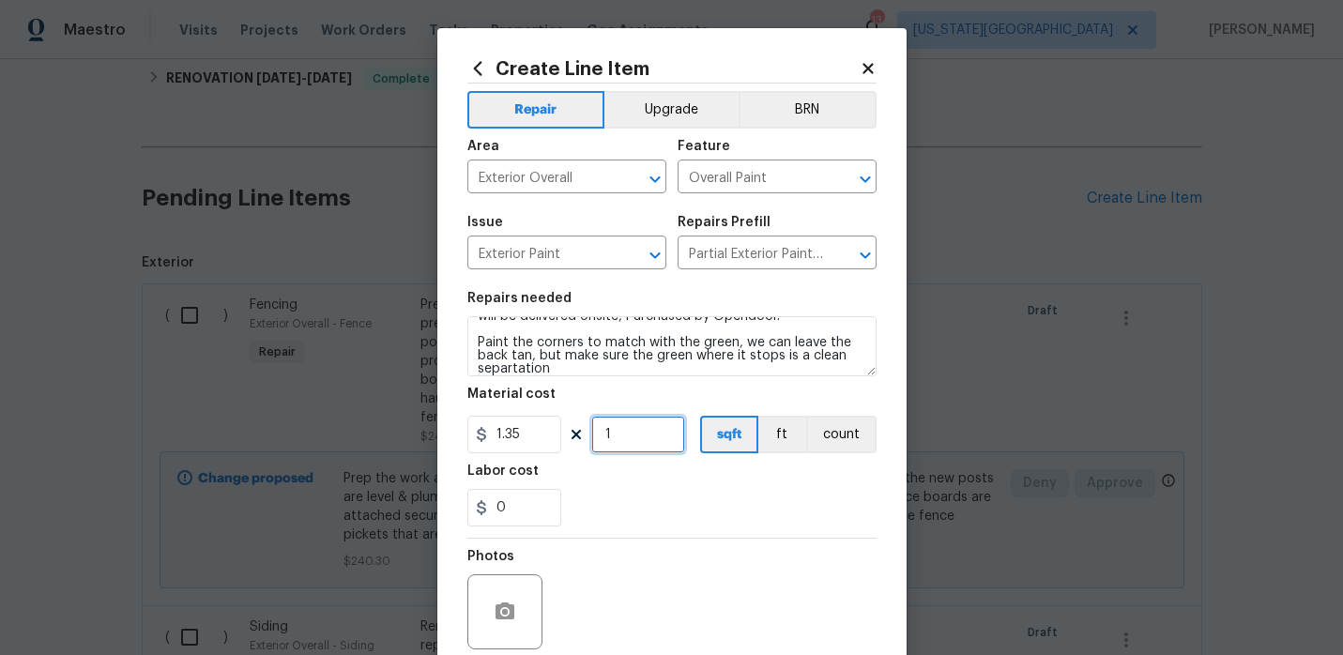
click at [637, 428] on input "1" at bounding box center [638, 435] width 94 height 38
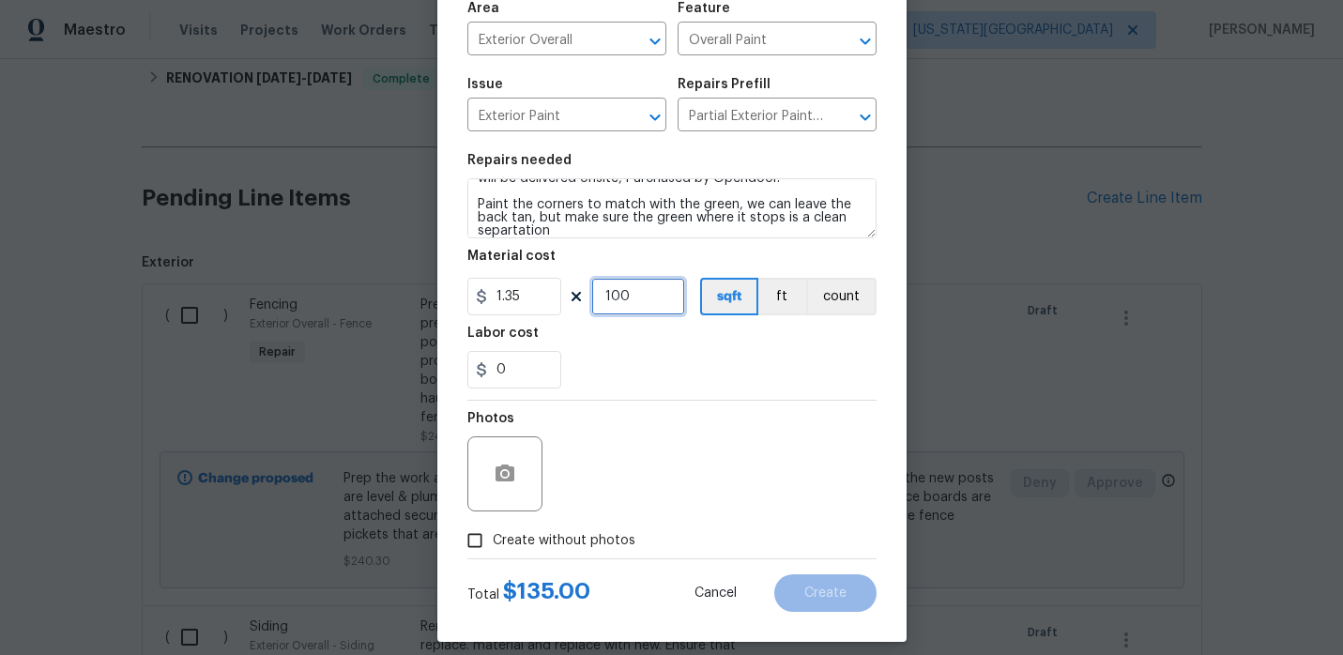
scroll to position [154, 0]
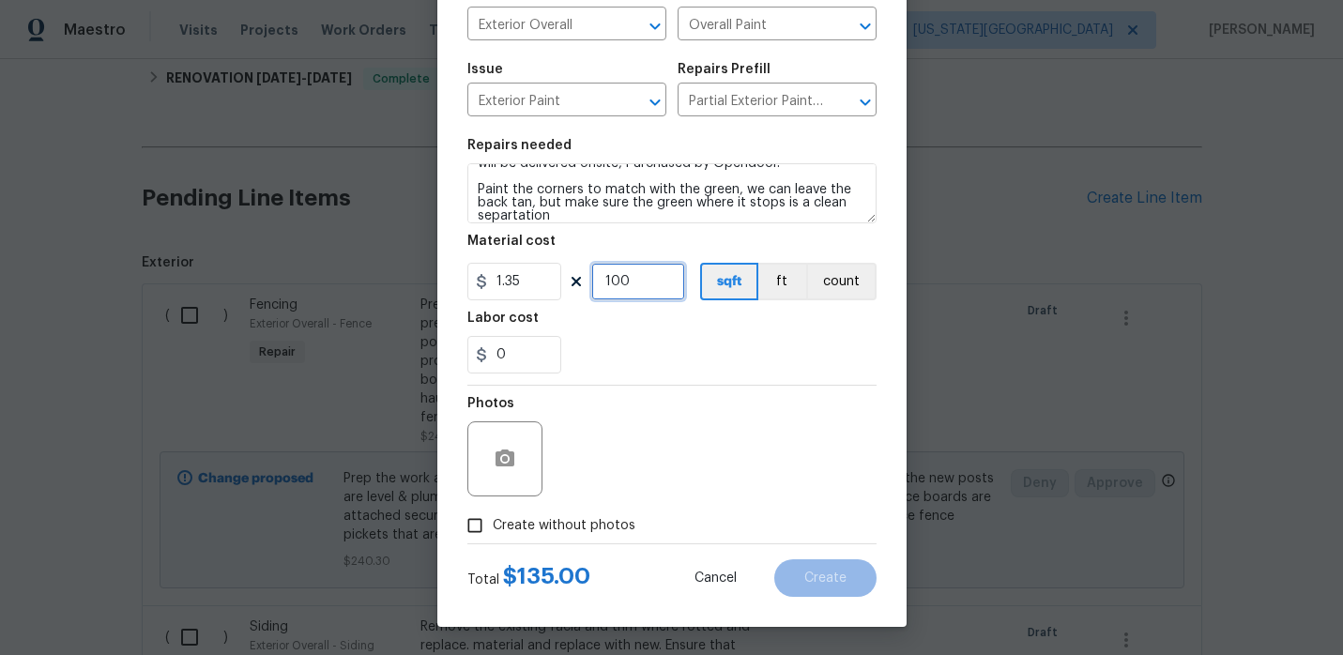
type input "100"
click at [484, 520] on input "Create without photos" at bounding box center [475, 526] width 36 height 36
checkbox input "true"
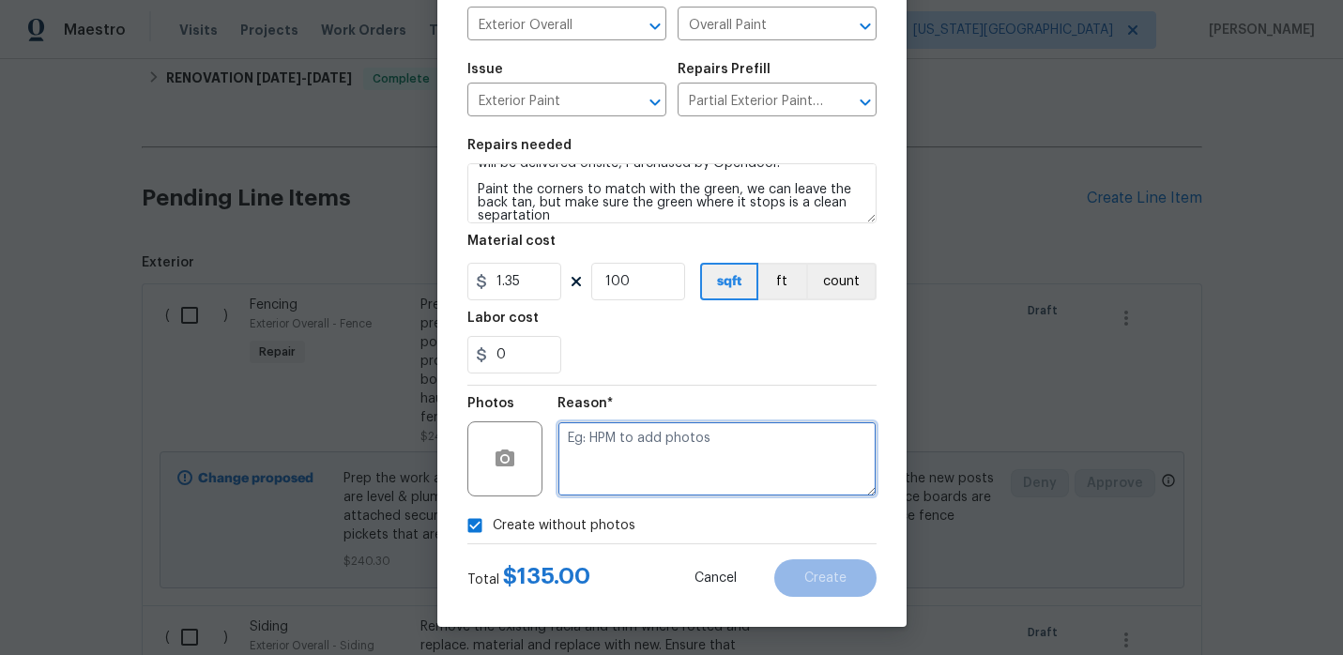
click at [635, 459] on textarea at bounding box center [717, 458] width 319 height 75
type textarea "."
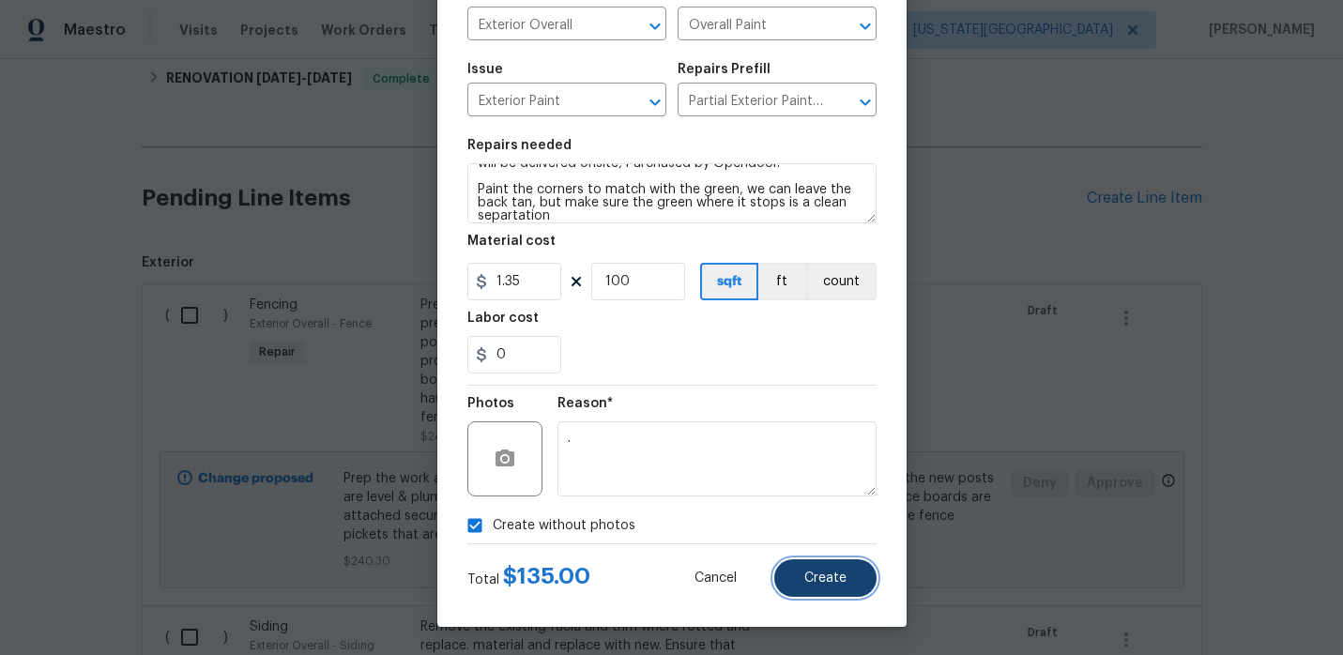
click at [802, 566] on button "Create" at bounding box center [825, 578] width 102 height 38
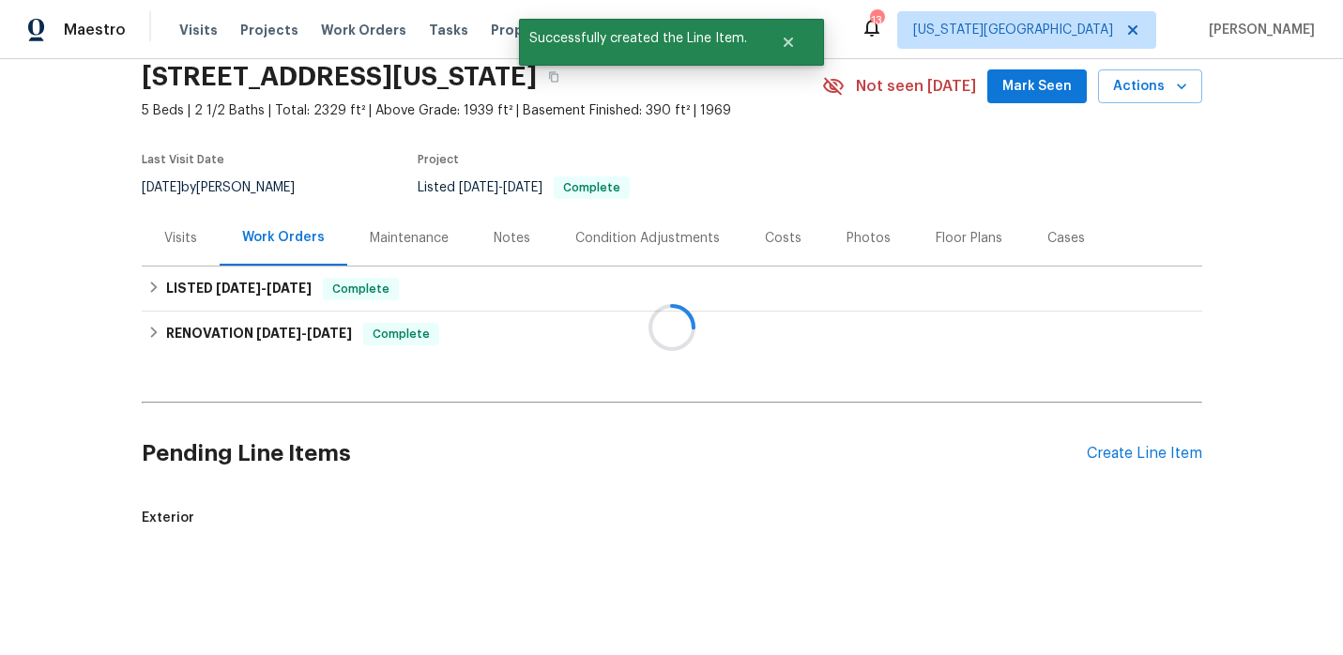
scroll to position [329, 0]
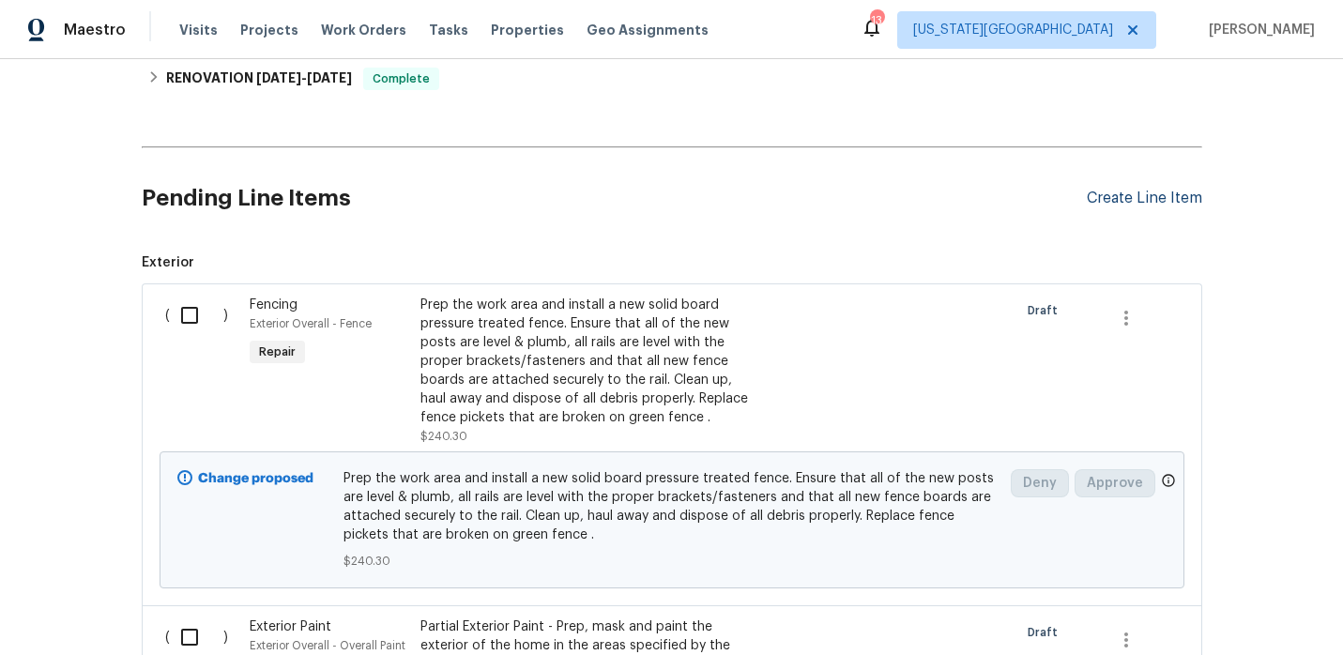
click at [1118, 192] on div "Create Line Item" at bounding box center [1144, 199] width 115 height 18
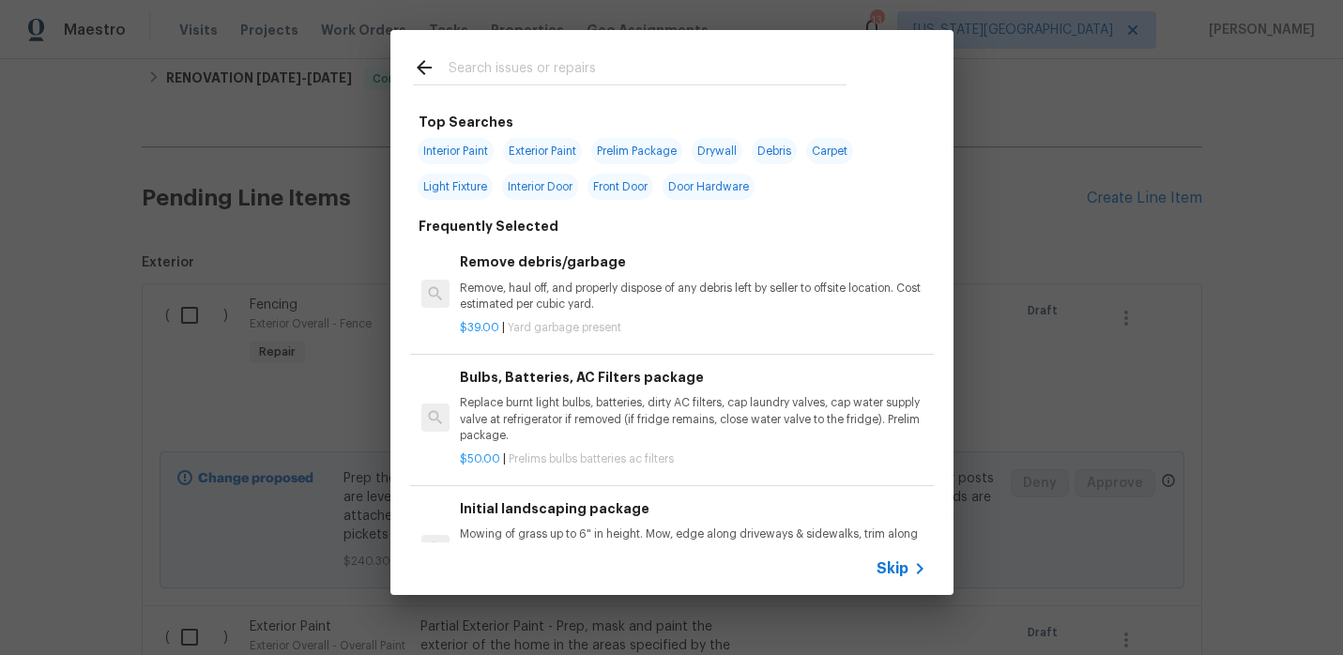
click at [651, 81] on input "text" at bounding box center [648, 70] width 398 height 28
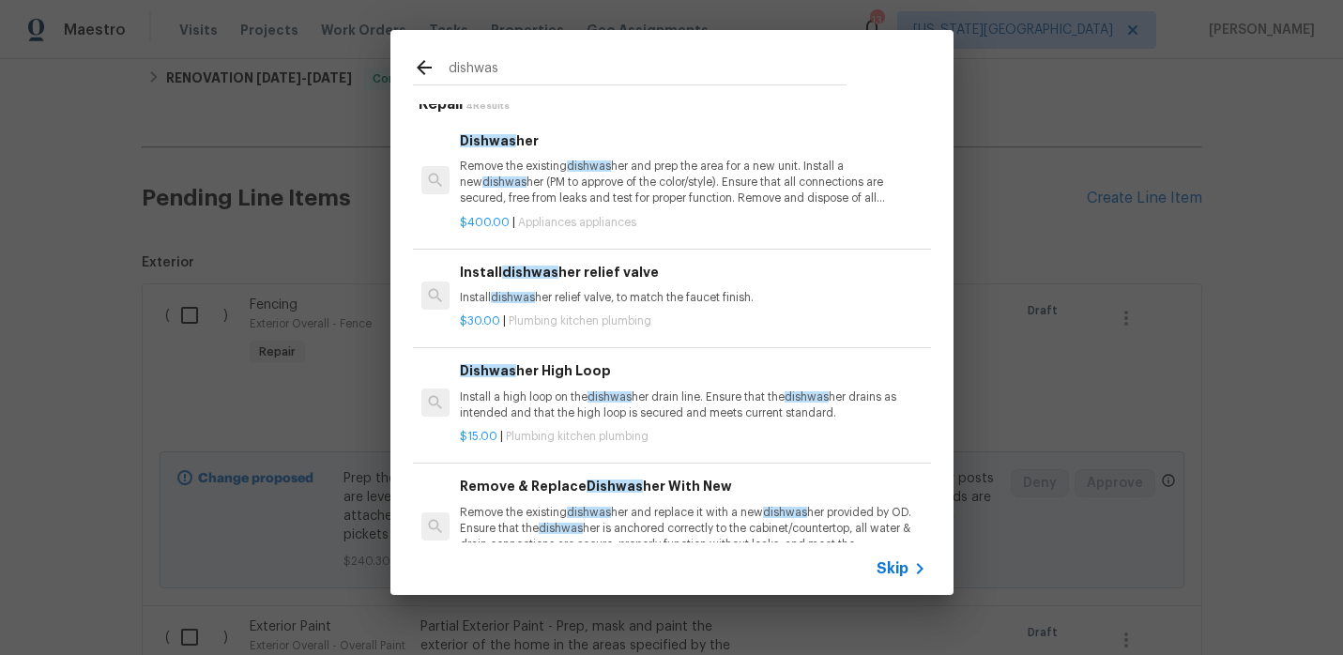
scroll to position [10, 0]
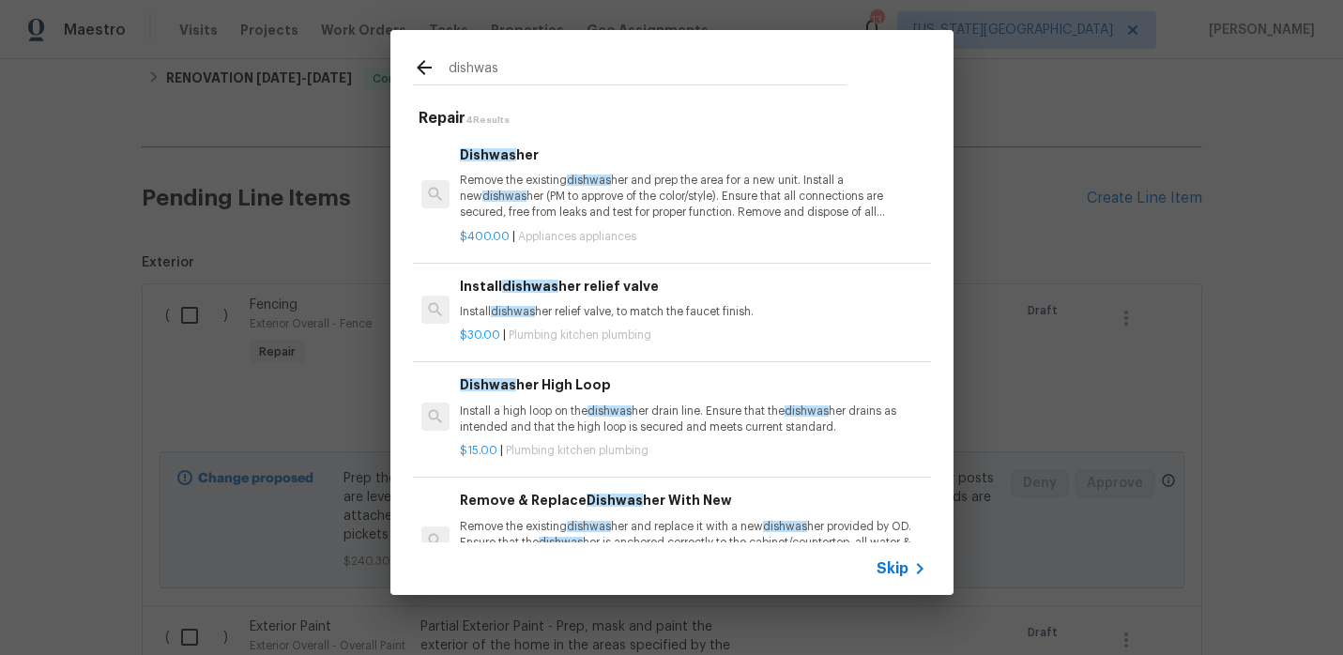
type input "dishwas"
click at [631, 321] on div "$30.00 | Plumbing kitchen plumbing" at bounding box center [693, 331] width 466 height 23
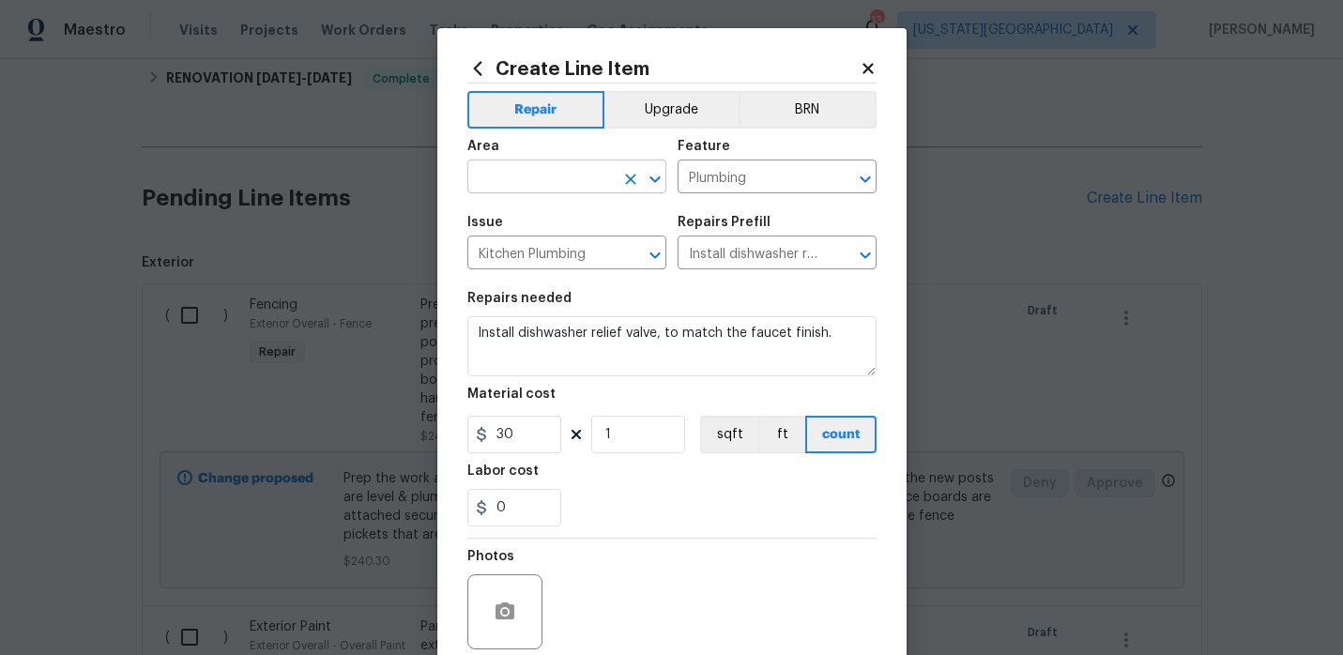
click at [592, 186] on input "text" at bounding box center [540, 178] width 146 height 29
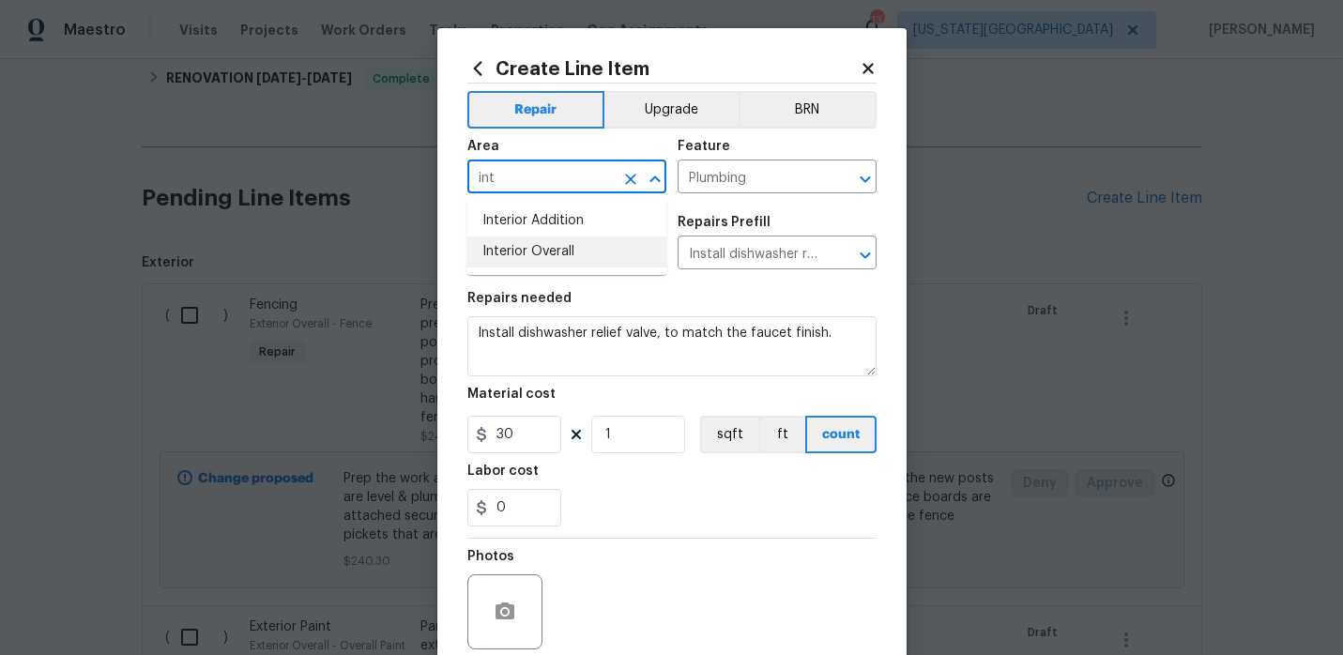
click at [573, 253] on li "Interior Overall" at bounding box center [566, 252] width 199 height 31
type input "Interior Overall"
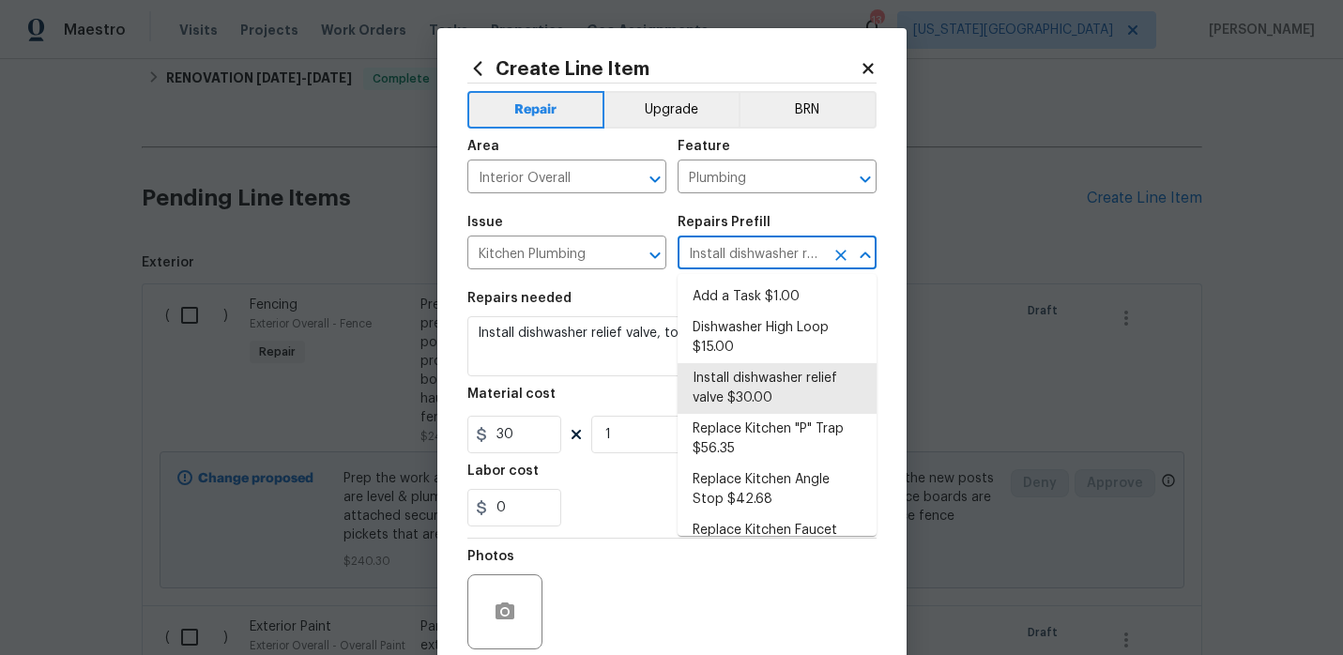
click at [729, 254] on input "Install dishwasher relief valve $30.00" at bounding box center [751, 254] width 146 height 29
click at [660, 229] on div "Issue" at bounding box center [566, 228] width 199 height 24
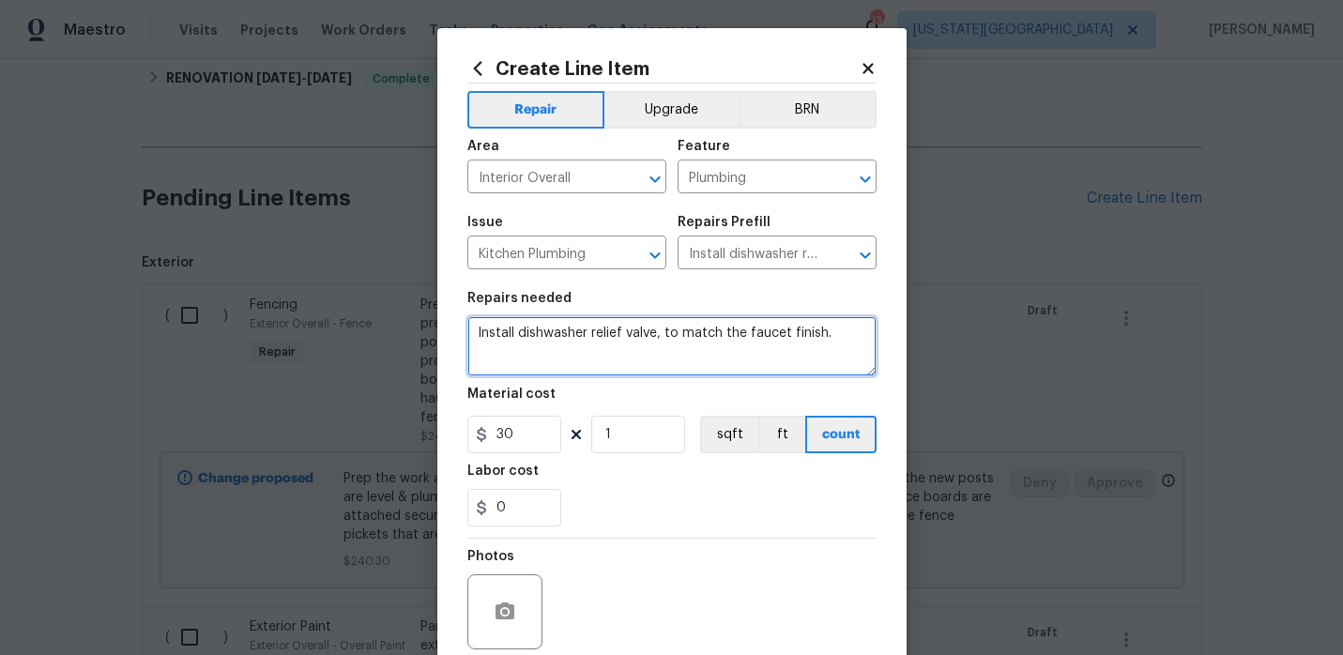
drag, startPoint x: 823, startPoint y: 345, endPoint x: 461, endPoint y: 334, distance: 362.5
click at [461, 334] on div "Create Line Item Repair Upgrade BRN Area Interior Overall ​ Feature Plumbing ​ …" at bounding box center [671, 404] width 469 height 752
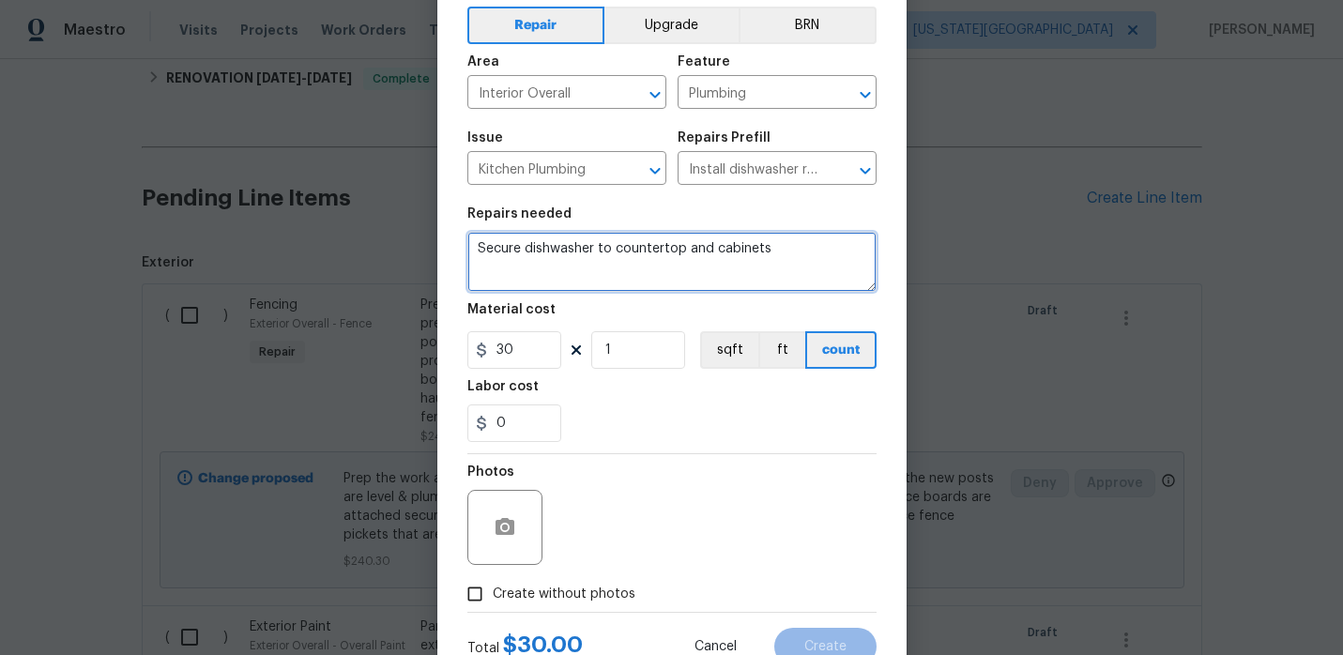
scroll to position [154, 0]
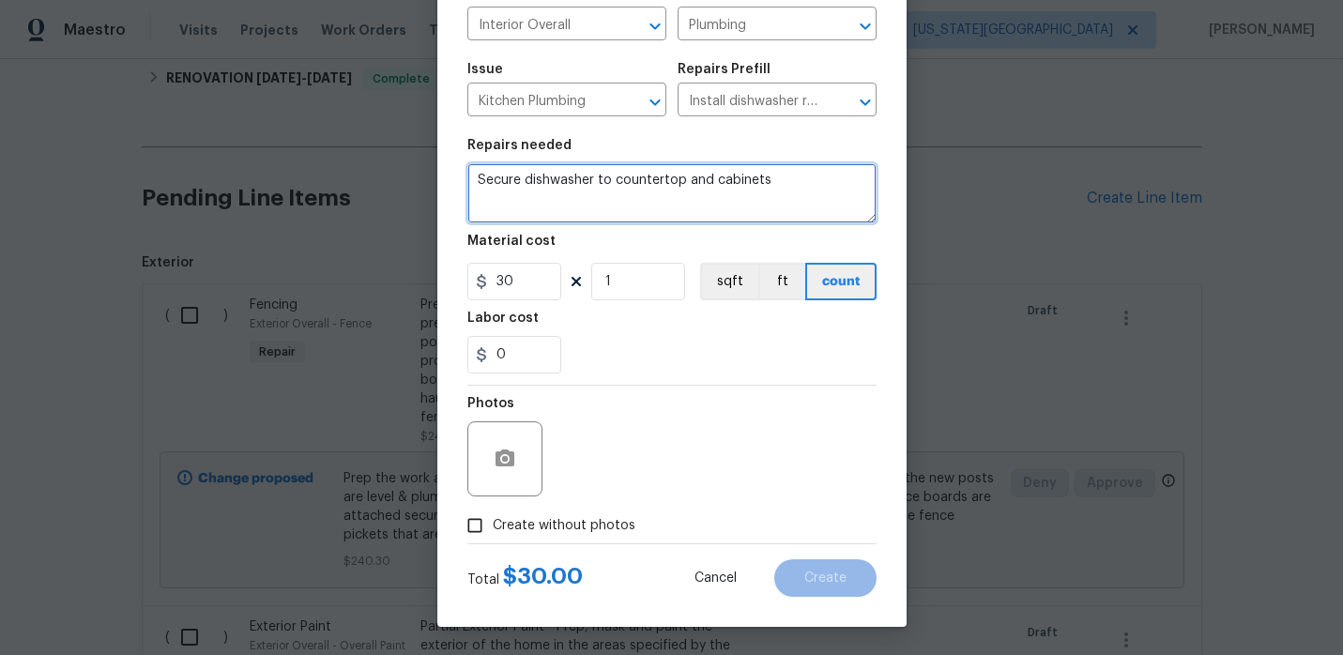
type textarea "Secure dishwasher to countertop and cabinets"
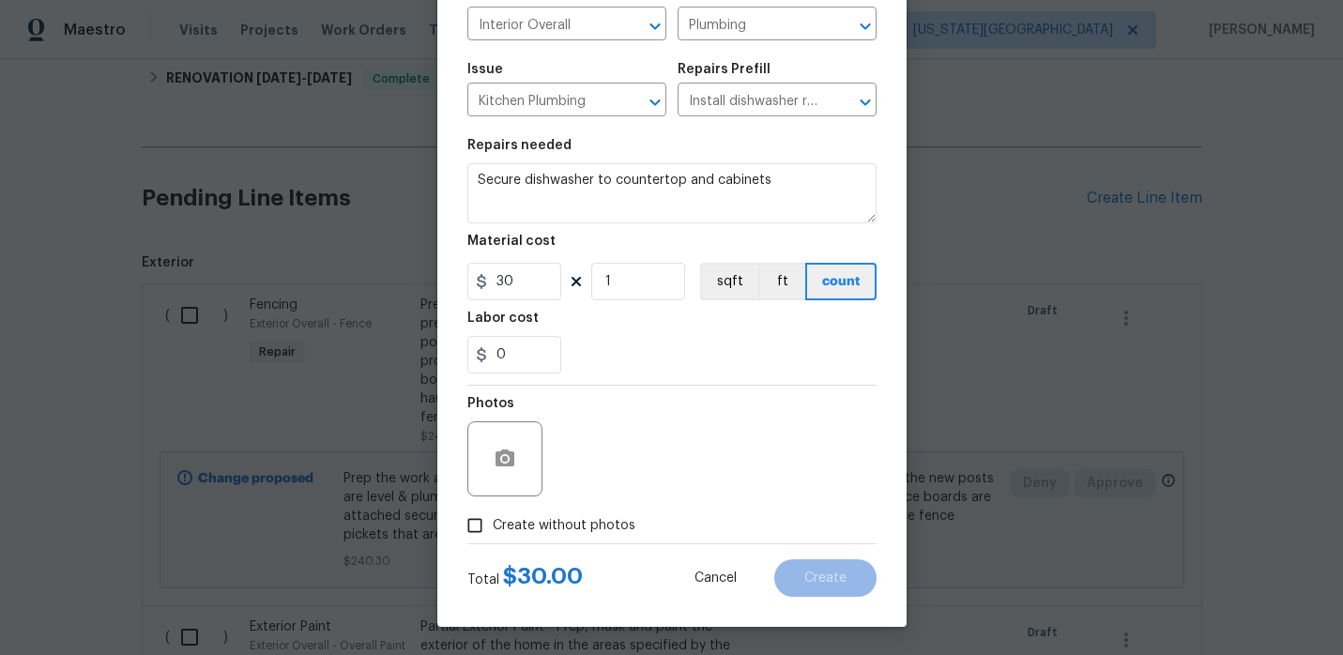
click at [505, 527] on span "Create without photos" at bounding box center [564, 526] width 143 height 20
click at [493, 527] on input "Create without photos" at bounding box center [475, 526] width 36 height 36
checkbox input "true"
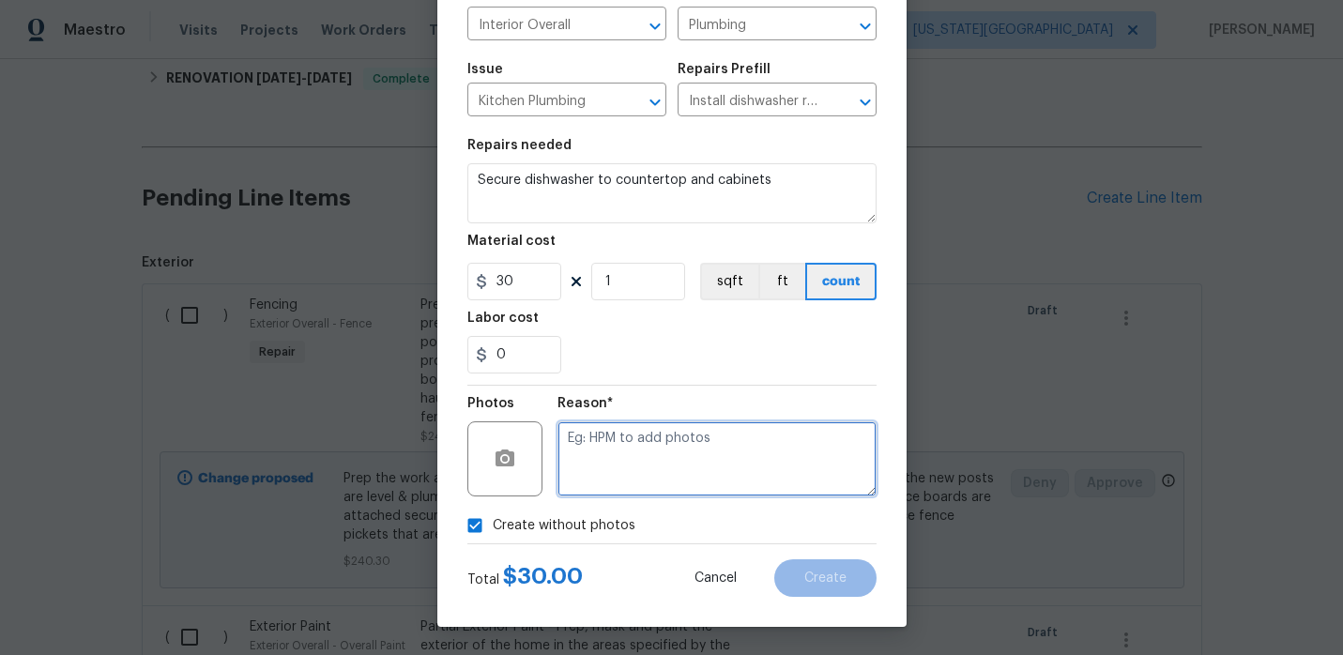
click at [674, 479] on textarea at bounding box center [717, 458] width 319 height 75
type textarea "."
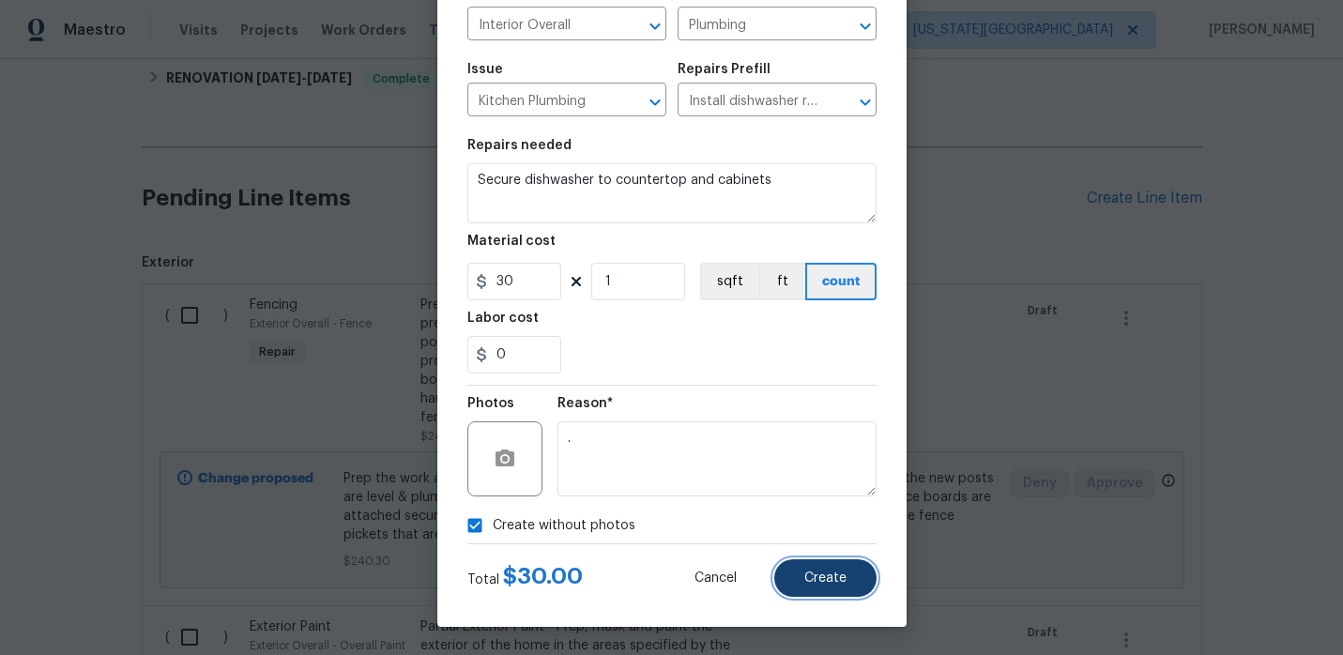
click at [854, 585] on button "Create" at bounding box center [825, 578] width 102 height 38
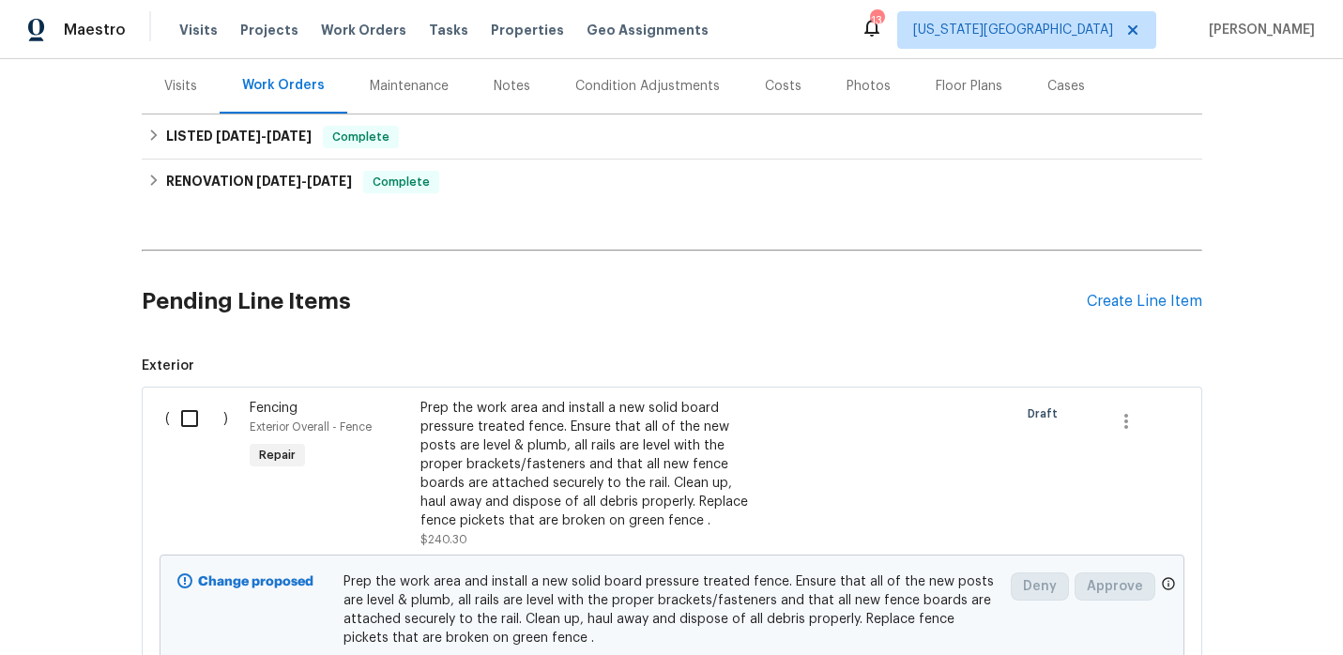
scroll to position [255, 0]
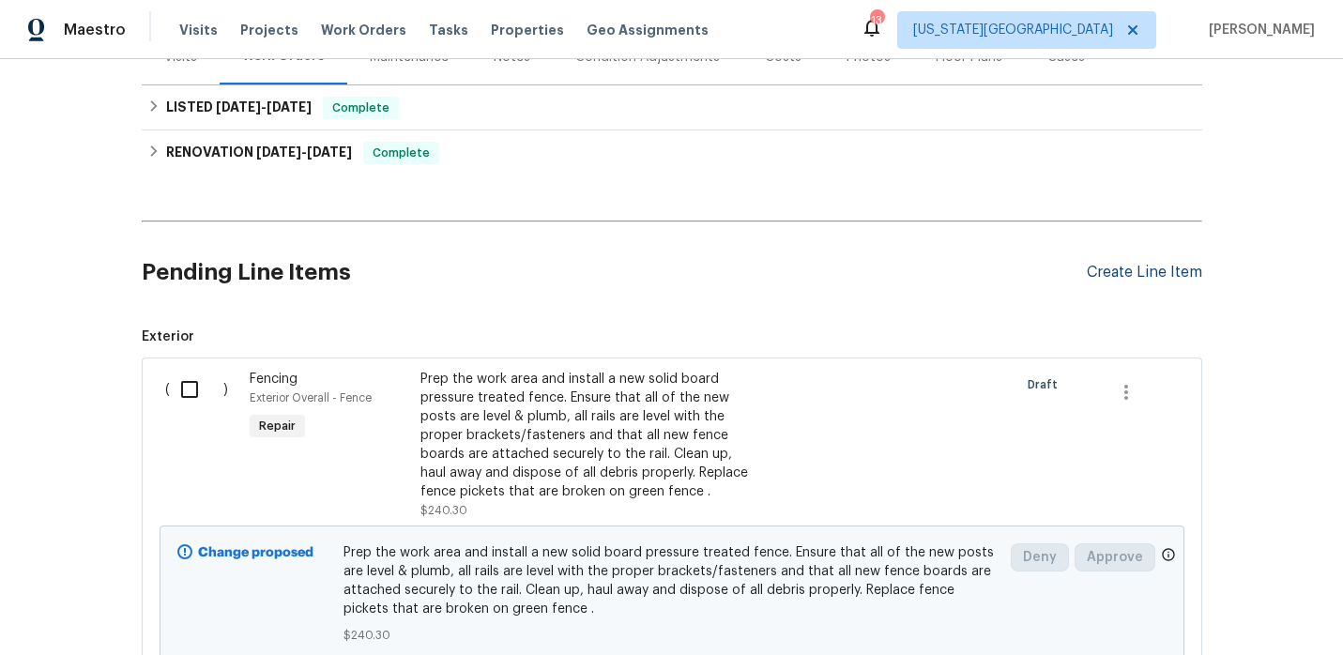
click at [1097, 269] on div "Create Line Item" at bounding box center [1144, 273] width 115 height 18
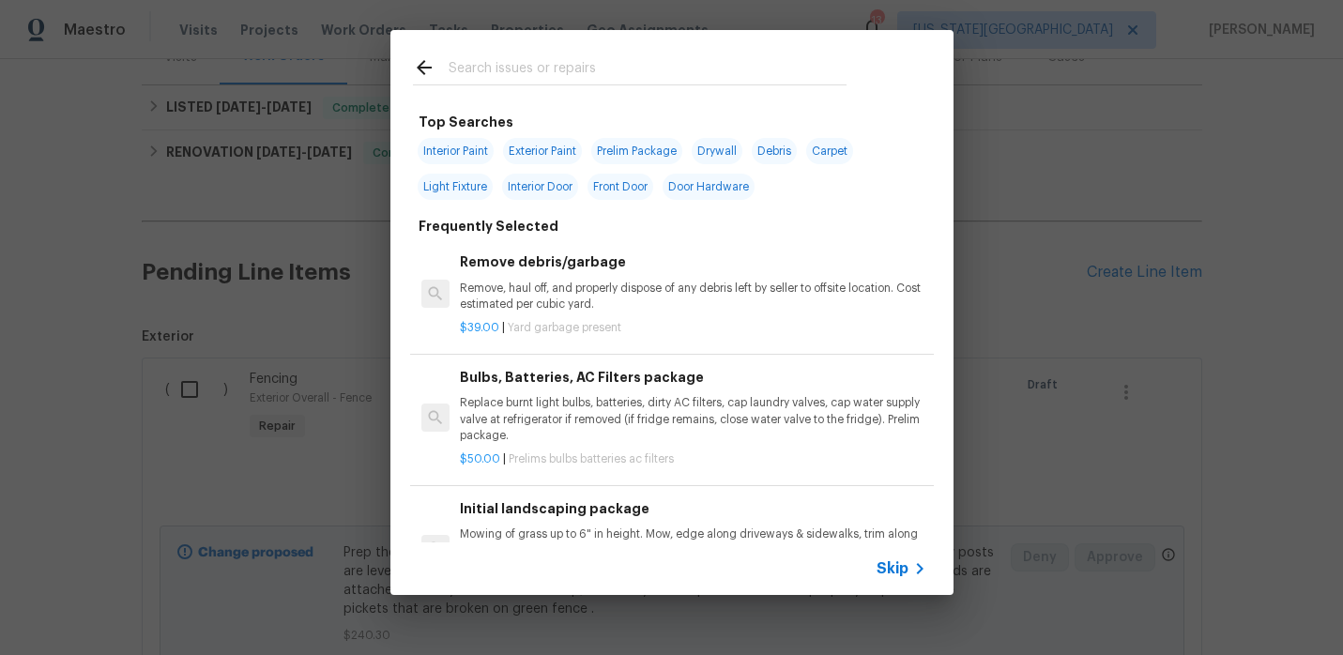
click at [769, 158] on span "Debris" at bounding box center [774, 151] width 45 height 26
type input "Debris"
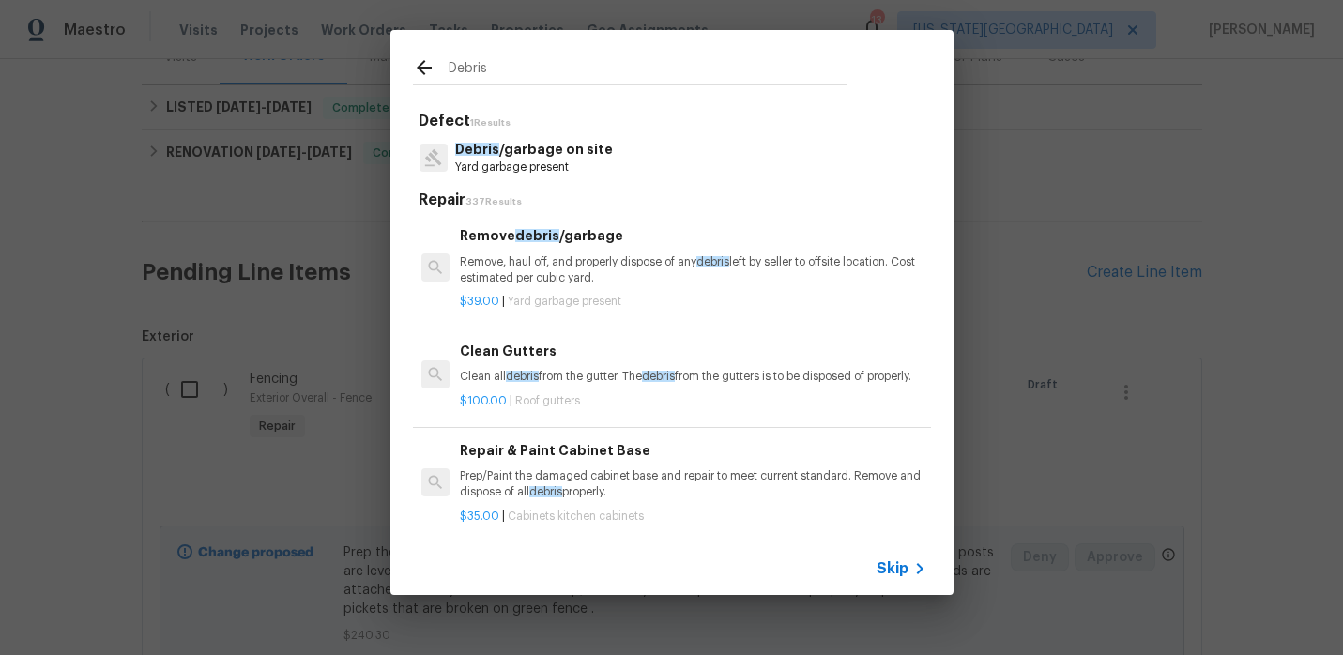
click at [541, 262] on p "Remove, haul off, and properly dispose of any debris left by seller to offsite …" at bounding box center [693, 270] width 466 height 32
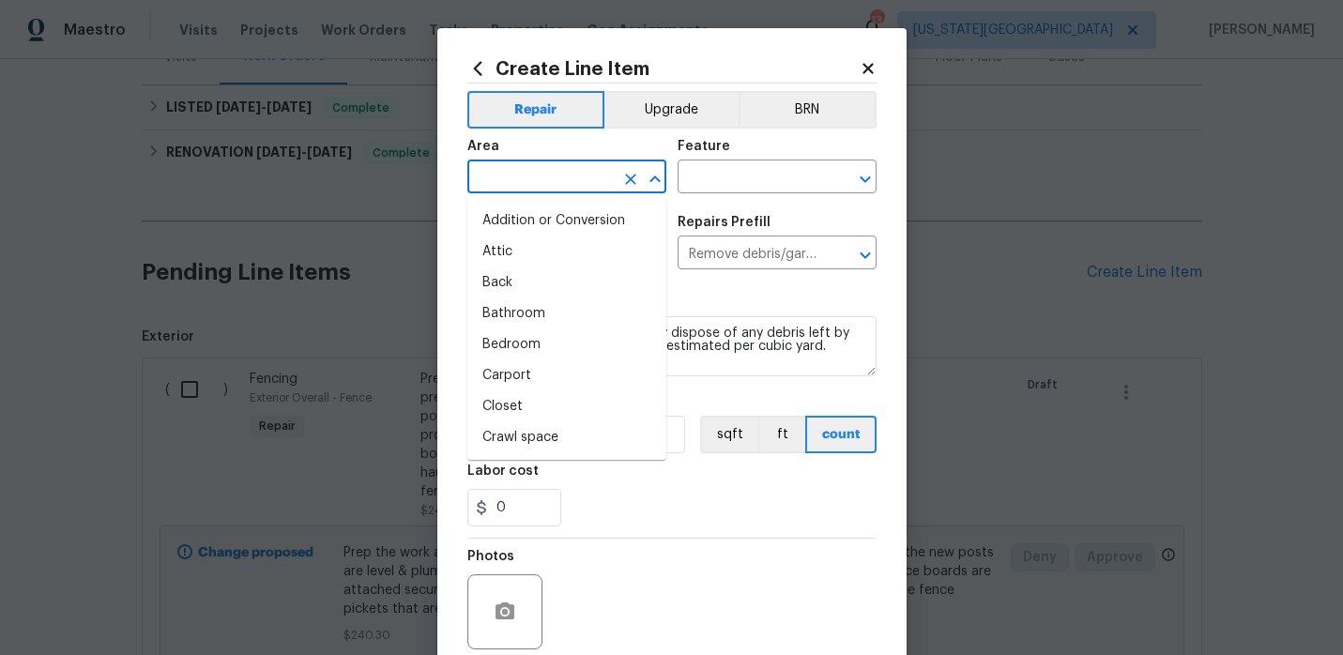
click at [549, 174] on input "text" at bounding box center [540, 178] width 146 height 29
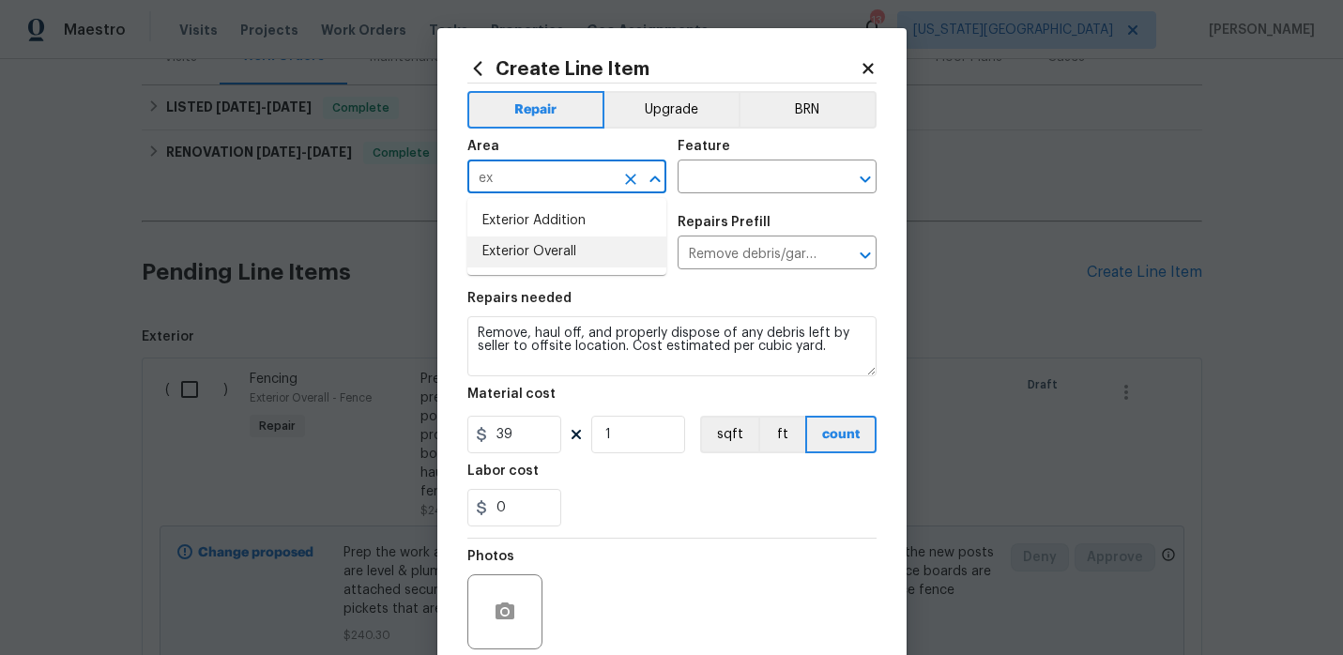
click at [556, 259] on li "Exterior Overall" at bounding box center [566, 252] width 199 height 31
type input "Exterior Overall"
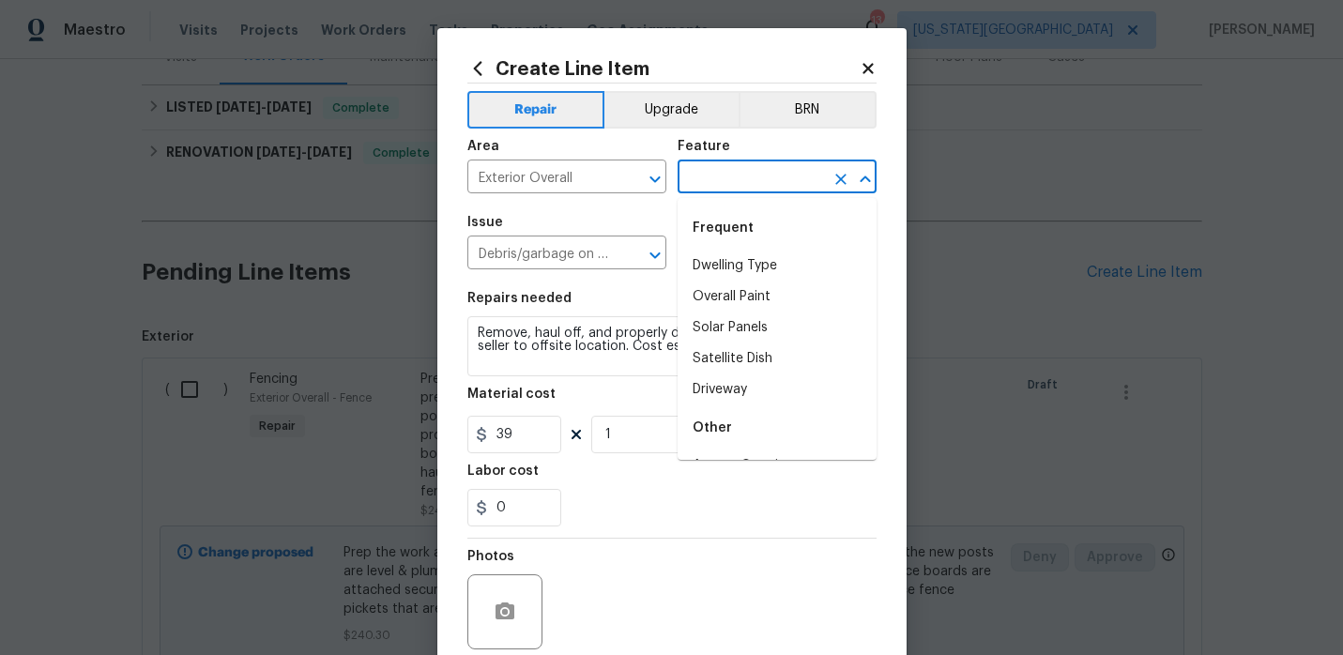
click at [714, 175] on input "text" at bounding box center [751, 178] width 146 height 29
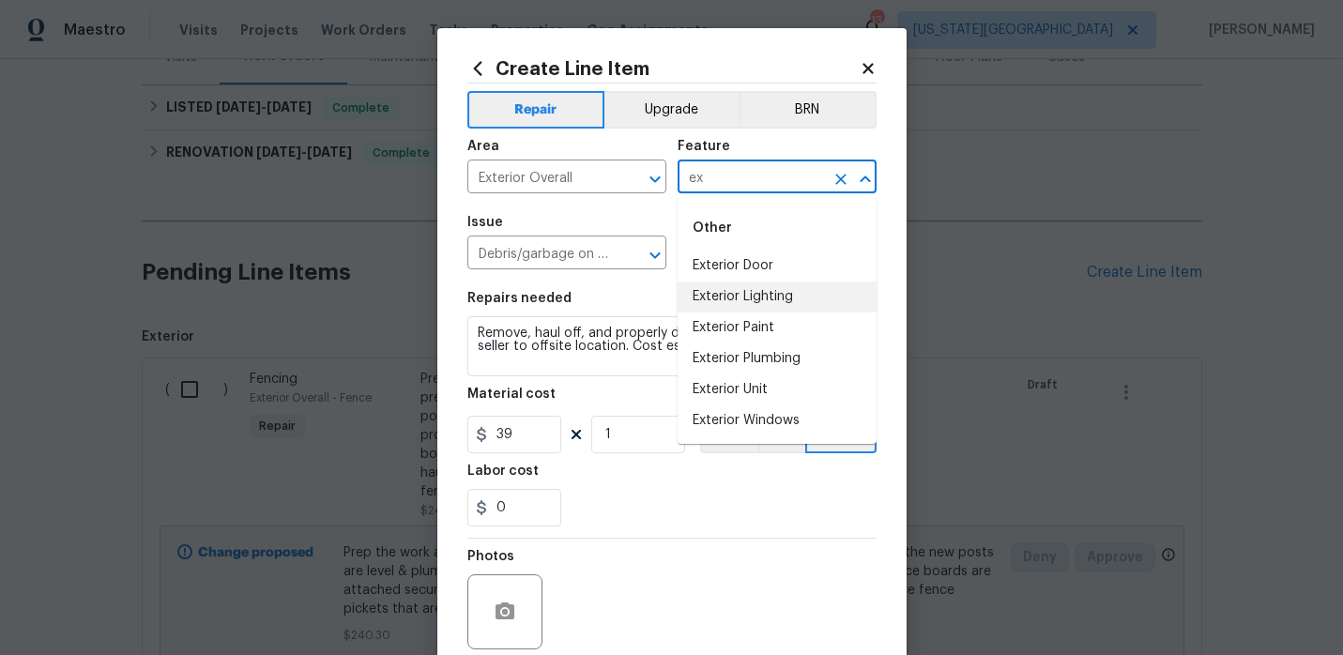
type input "e"
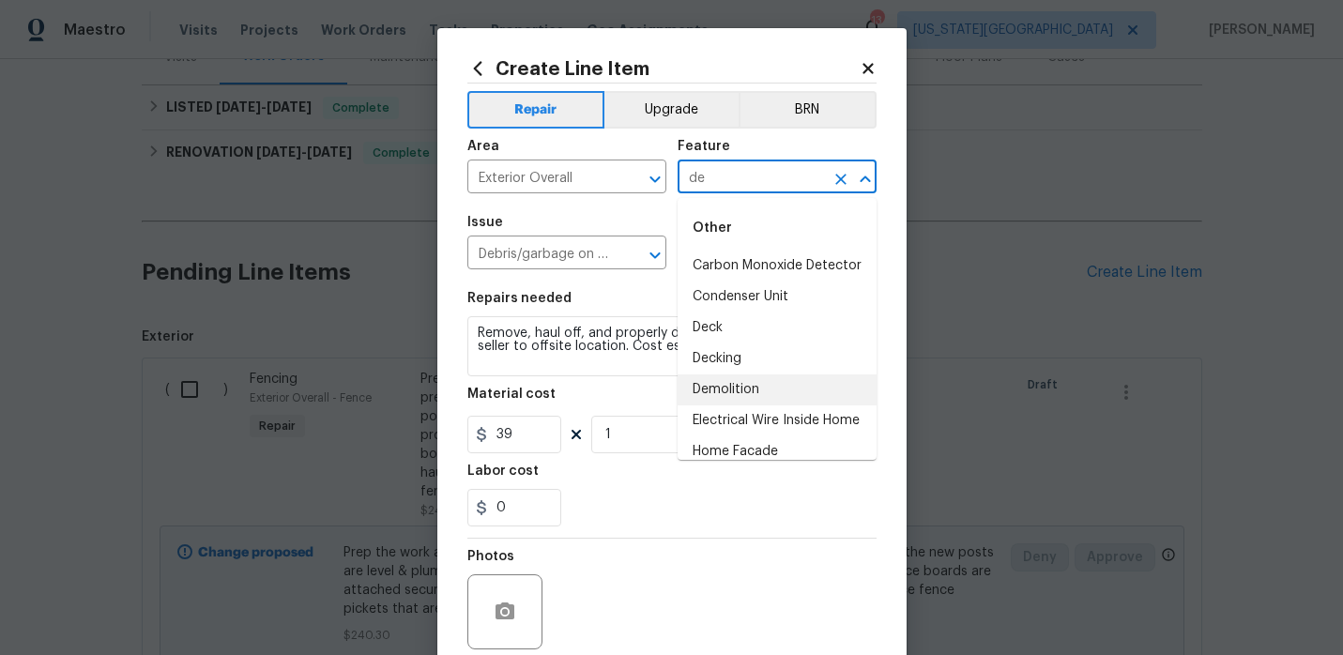
click at [785, 392] on li "Demolition" at bounding box center [777, 389] width 199 height 31
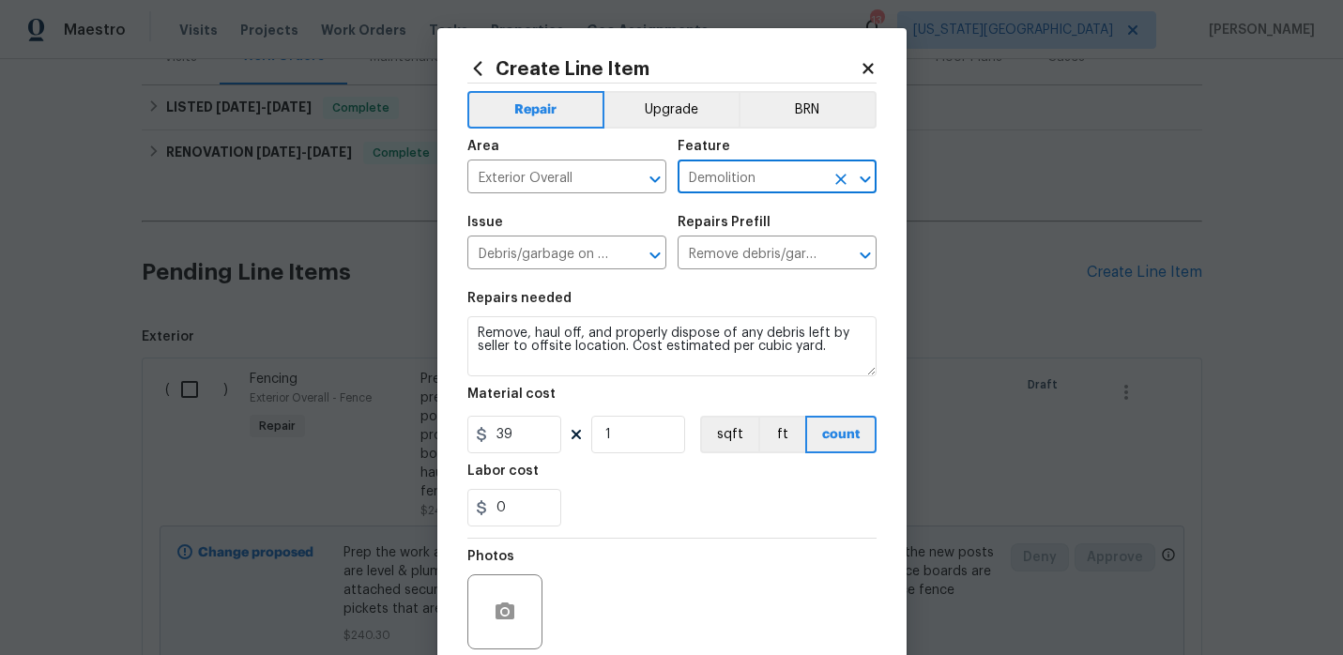
type input "Demolition"
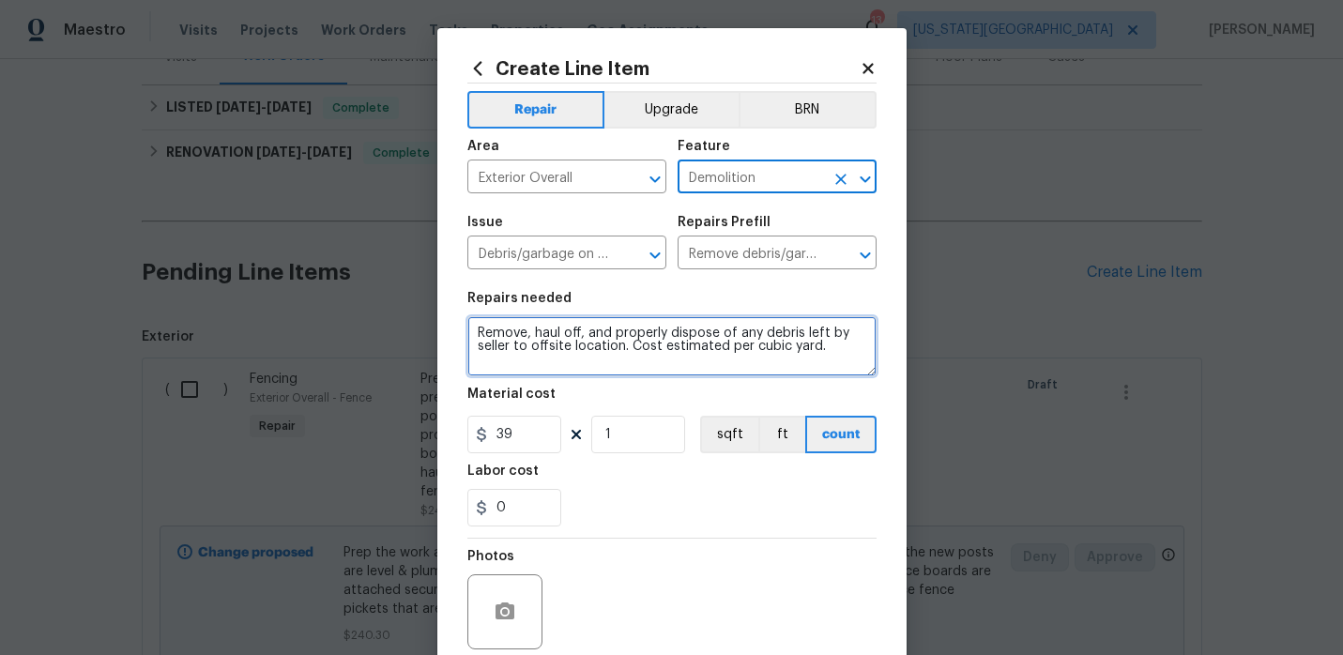
click at [781, 364] on textarea "Remove, haul off, and properly dispose of any debris left by seller to offsite …" at bounding box center [671, 346] width 409 height 60
paste textarea "Remove bucket with birds nest 9. Remove debris in attic and side of home 10."
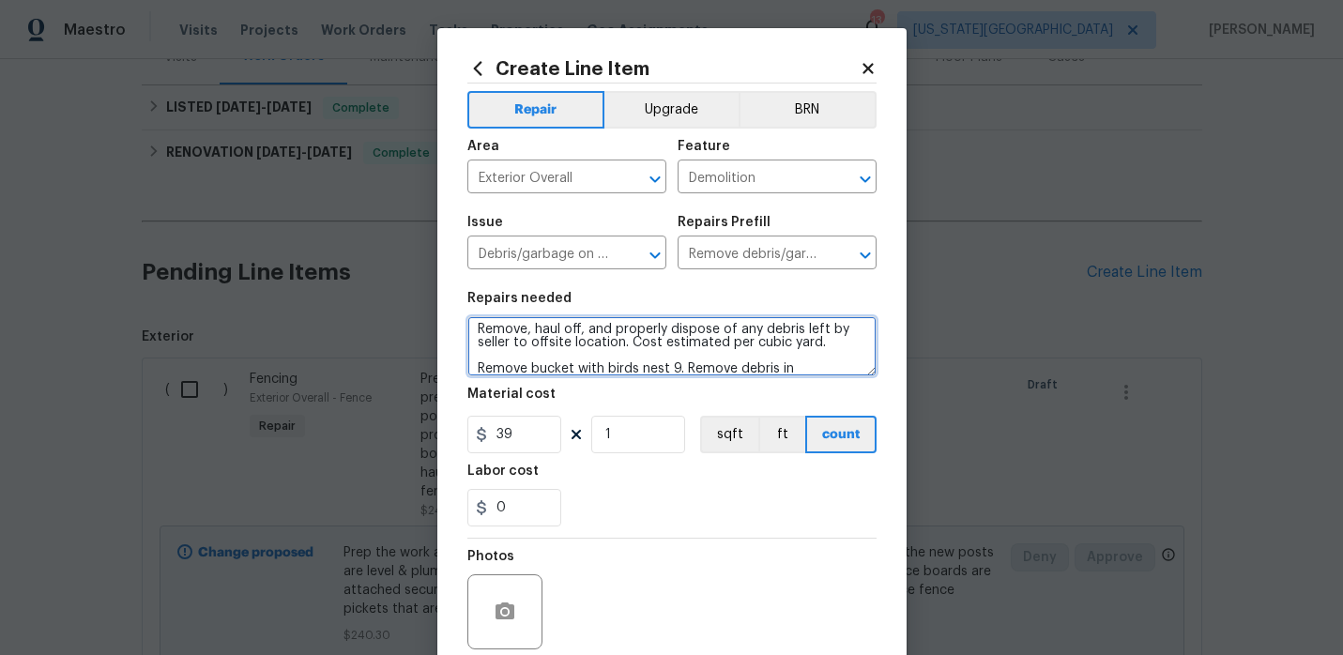
scroll to position [17, 0]
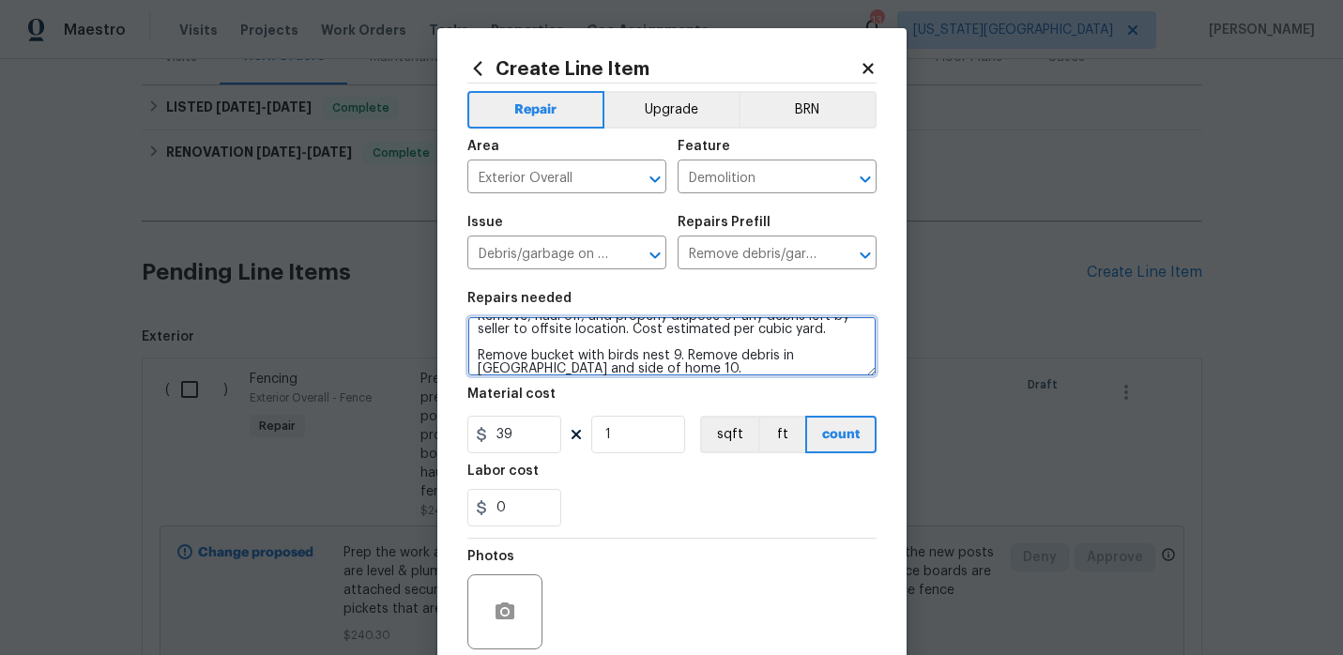
click at [681, 356] on textarea "Remove, haul off, and properly dispose of any debris left by seller to offsite …" at bounding box center [671, 346] width 409 height 60
click at [582, 376] on textarea "Remove, haul off, and properly dispose of any debris left by seller to offsite …" at bounding box center [671, 346] width 409 height 60
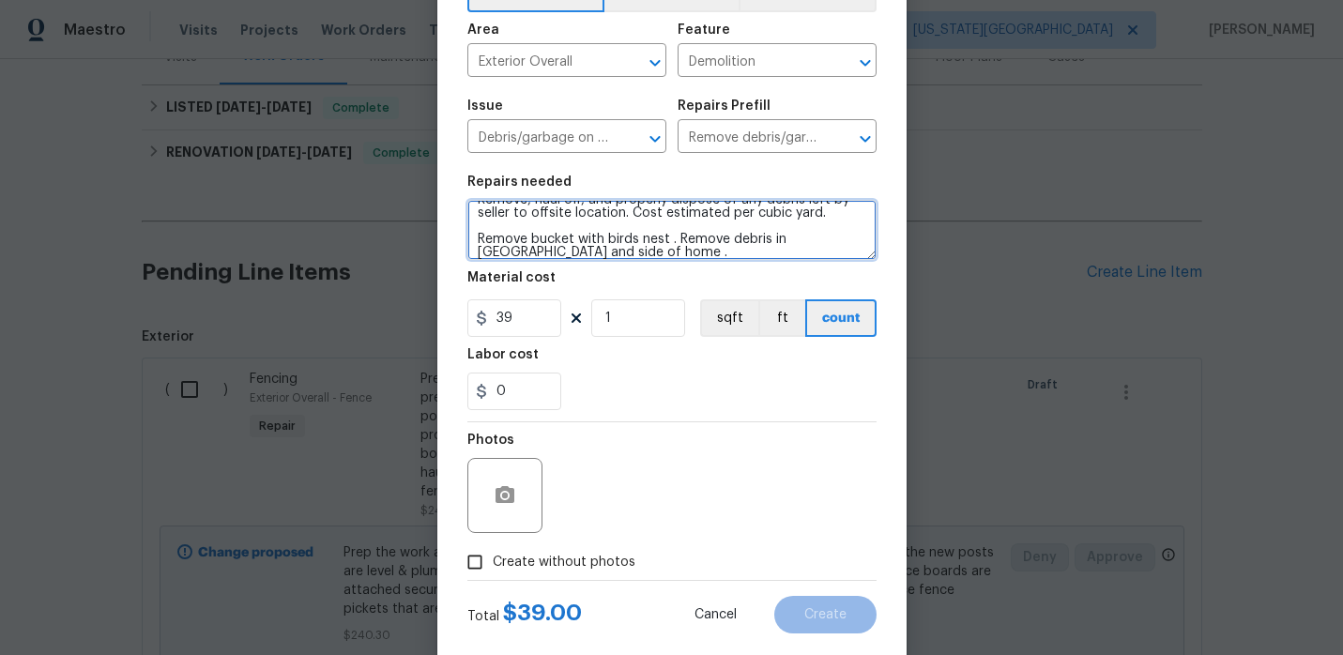
scroll to position [154, 0]
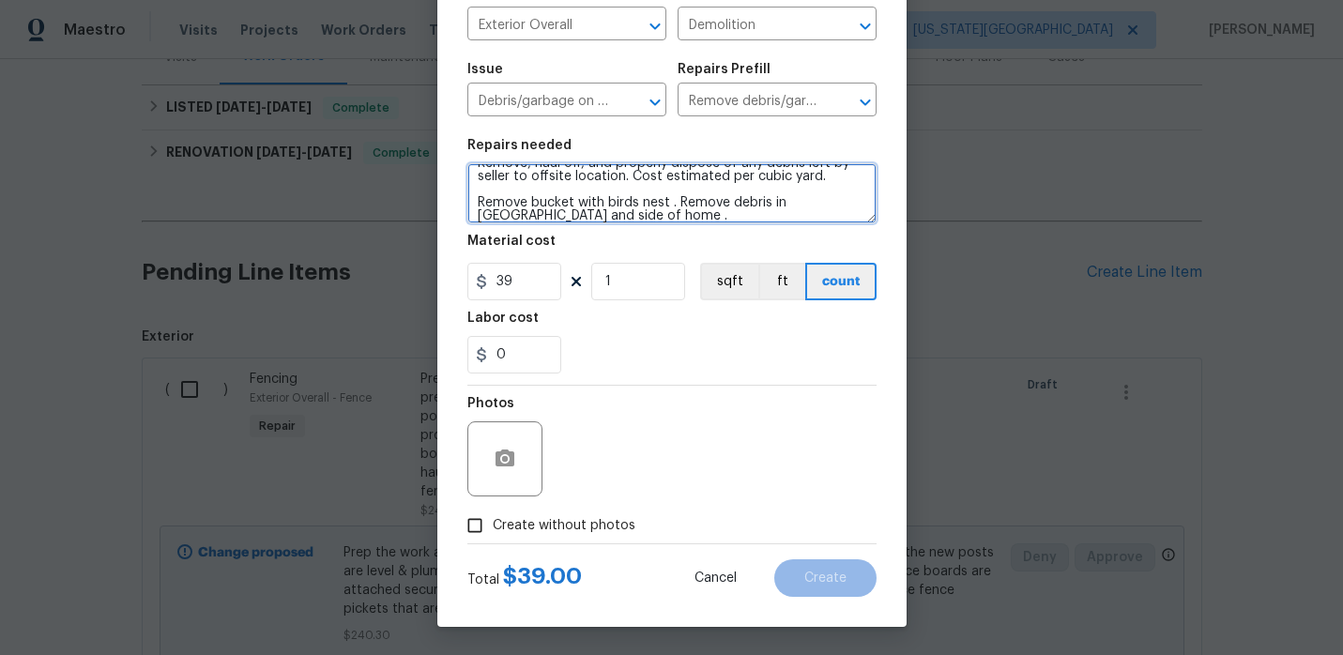
type textarea "Remove, haul off, and properly dispose of any debris left by seller to offsite …"
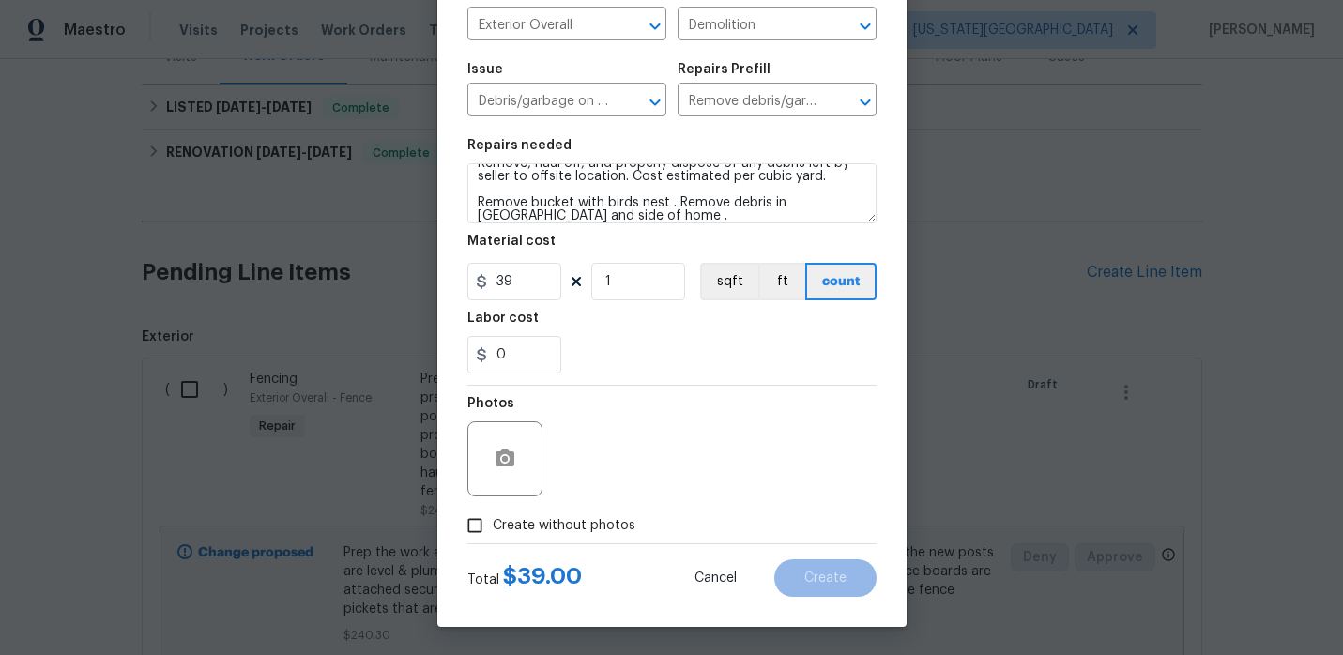
click at [474, 527] on input "Create without photos" at bounding box center [475, 526] width 36 height 36
checkbox input "true"
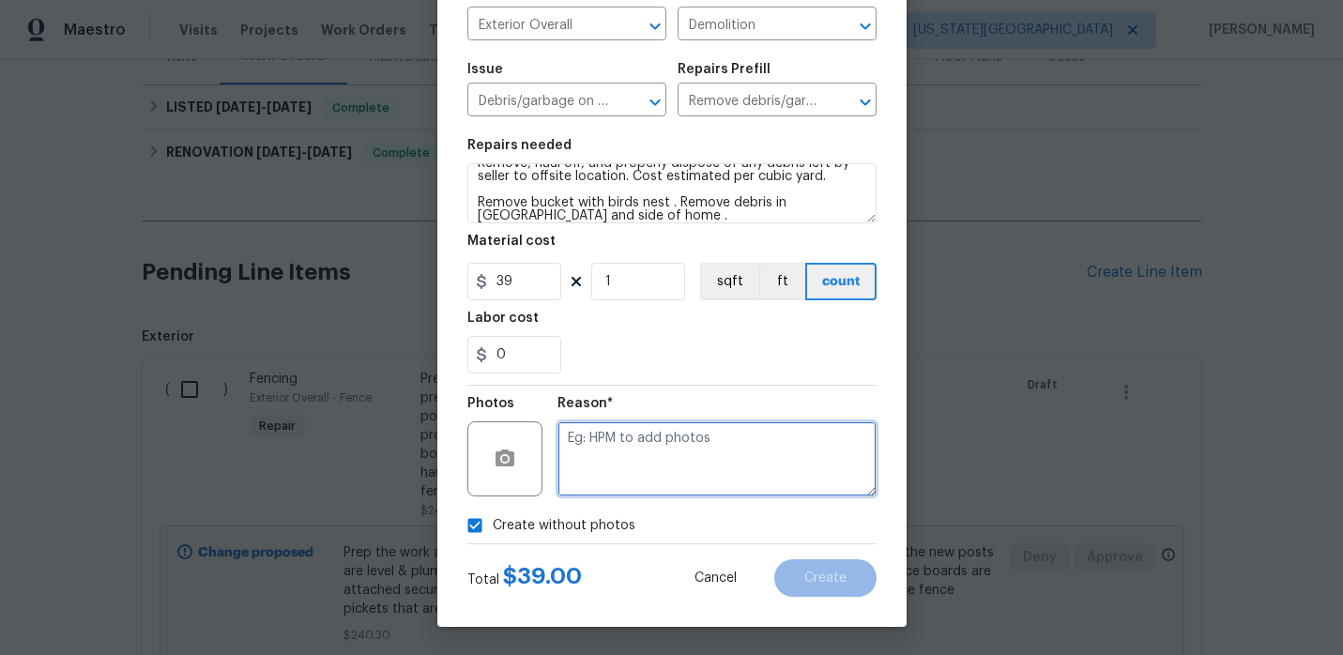
click at [698, 437] on textarea at bounding box center [717, 458] width 319 height 75
type textarea "."
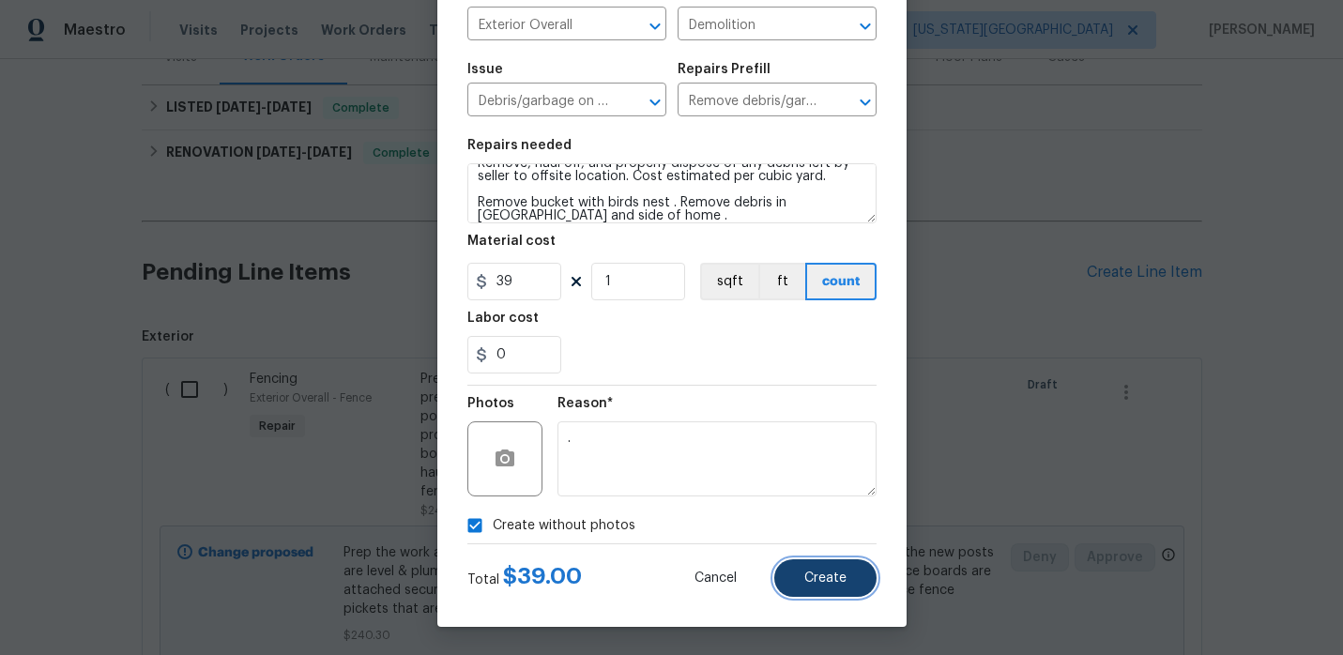
click at [839, 586] on button "Create" at bounding box center [825, 578] width 102 height 38
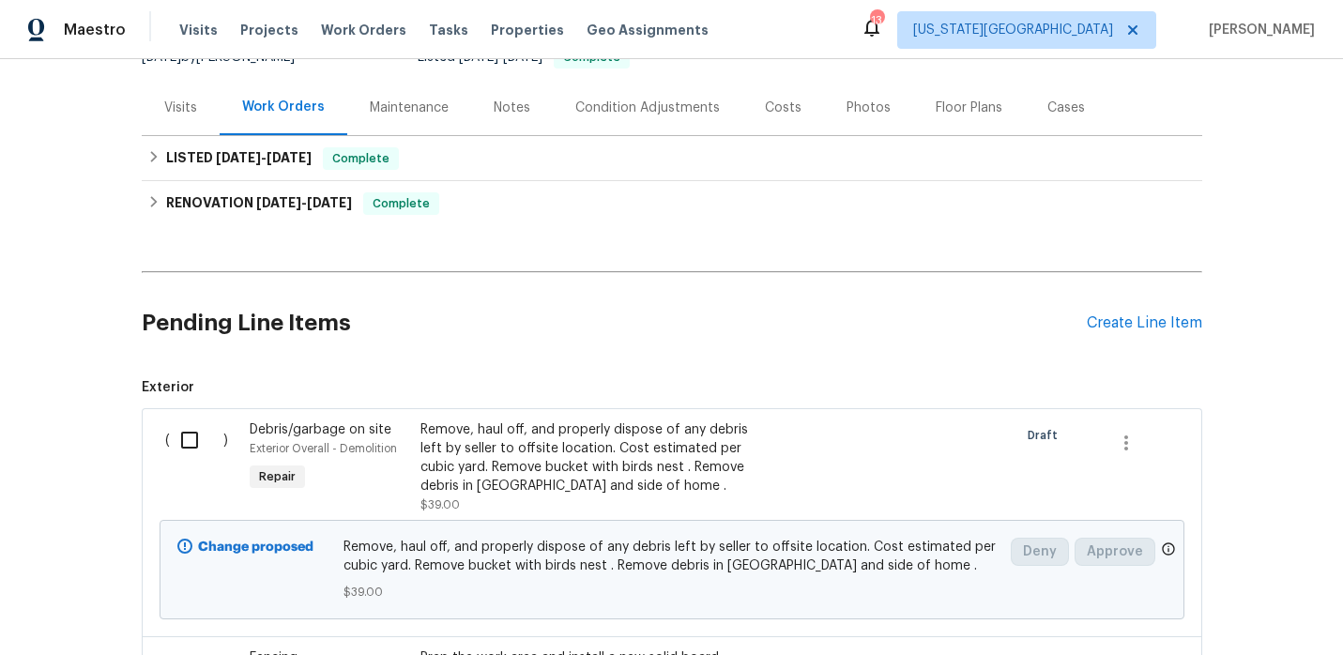
scroll to position [224, 0]
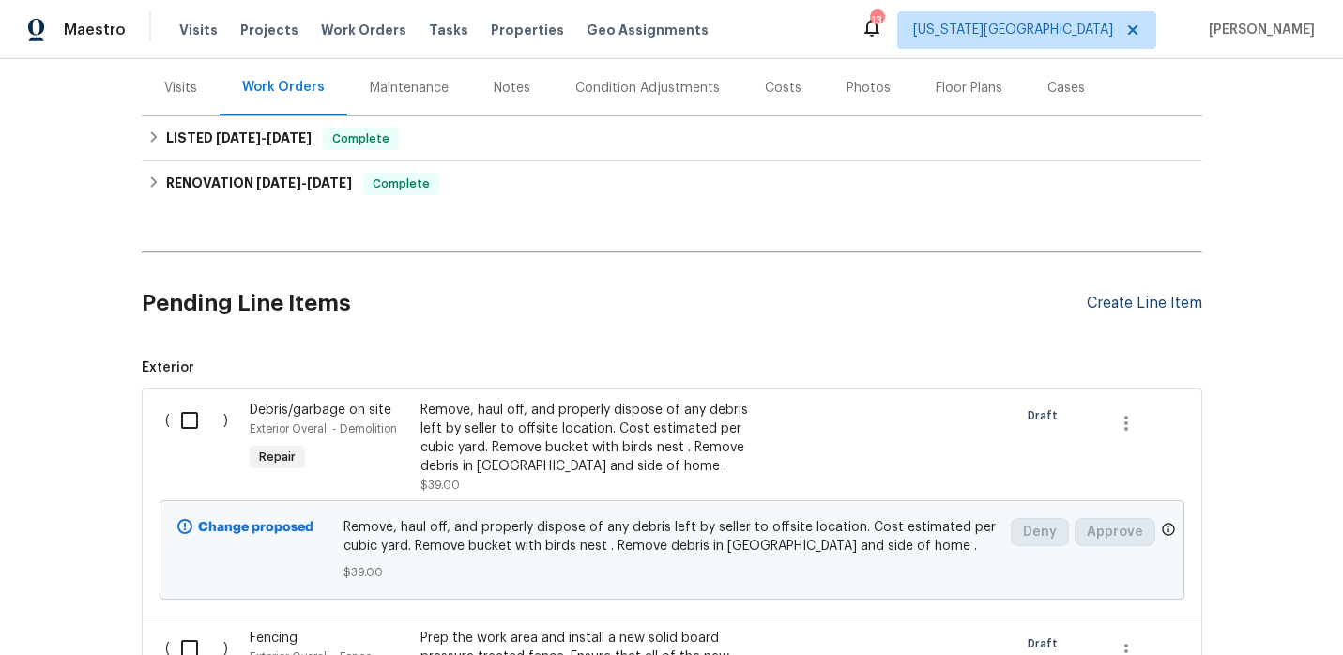
click at [1113, 302] on div "Create Line Item" at bounding box center [1144, 304] width 115 height 18
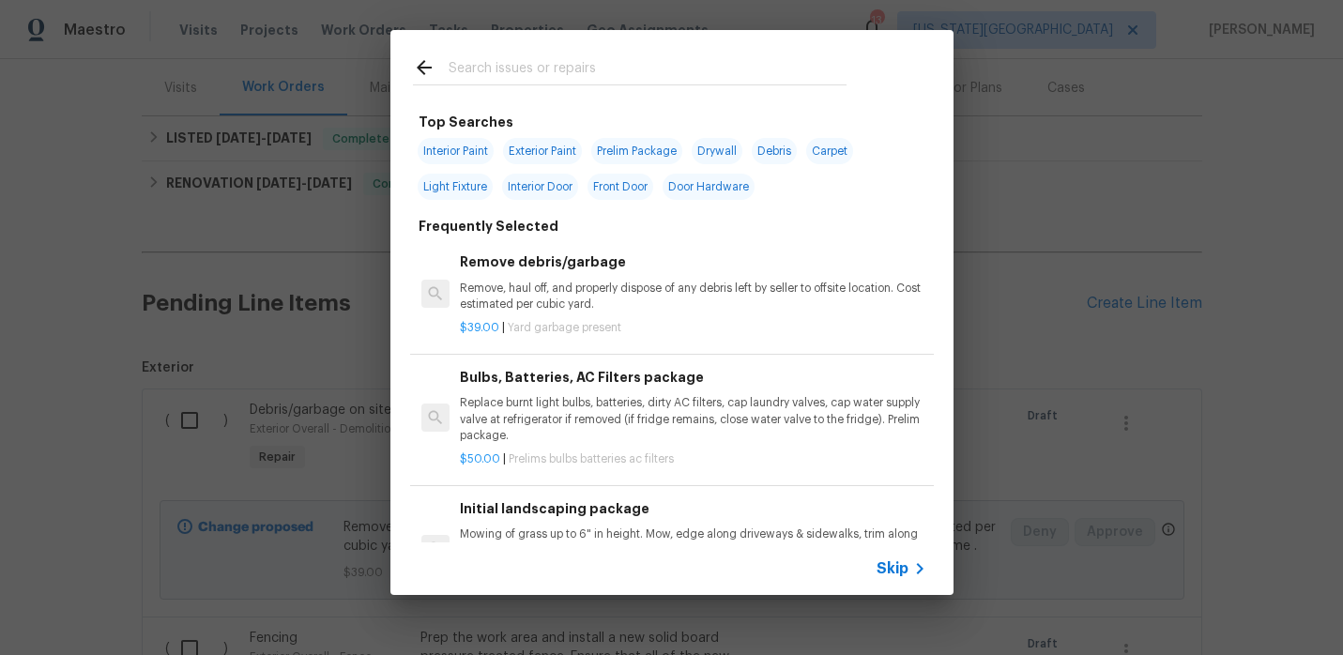
click at [728, 82] on input "text" at bounding box center [648, 70] width 398 height 28
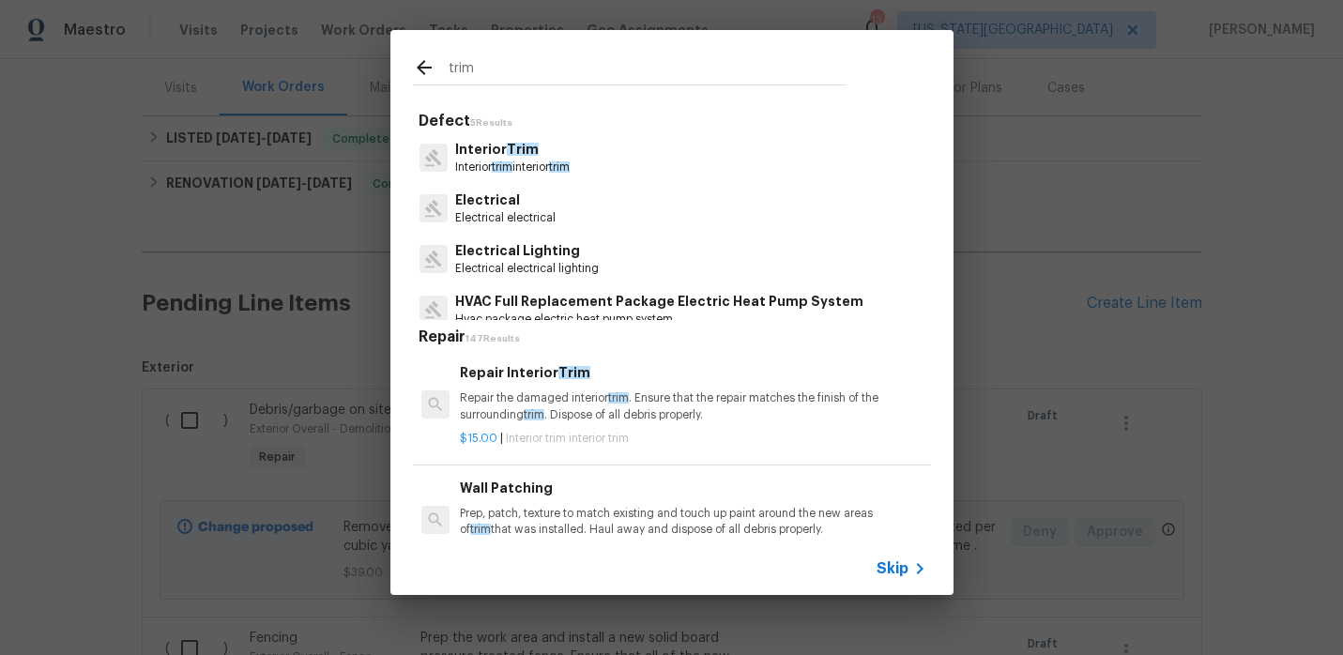
type input "trim"
click at [536, 402] on p "Repair the damaged interior trim . Ensure that the repair matches the finish of…" at bounding box center [693, 406] width 466 height 32
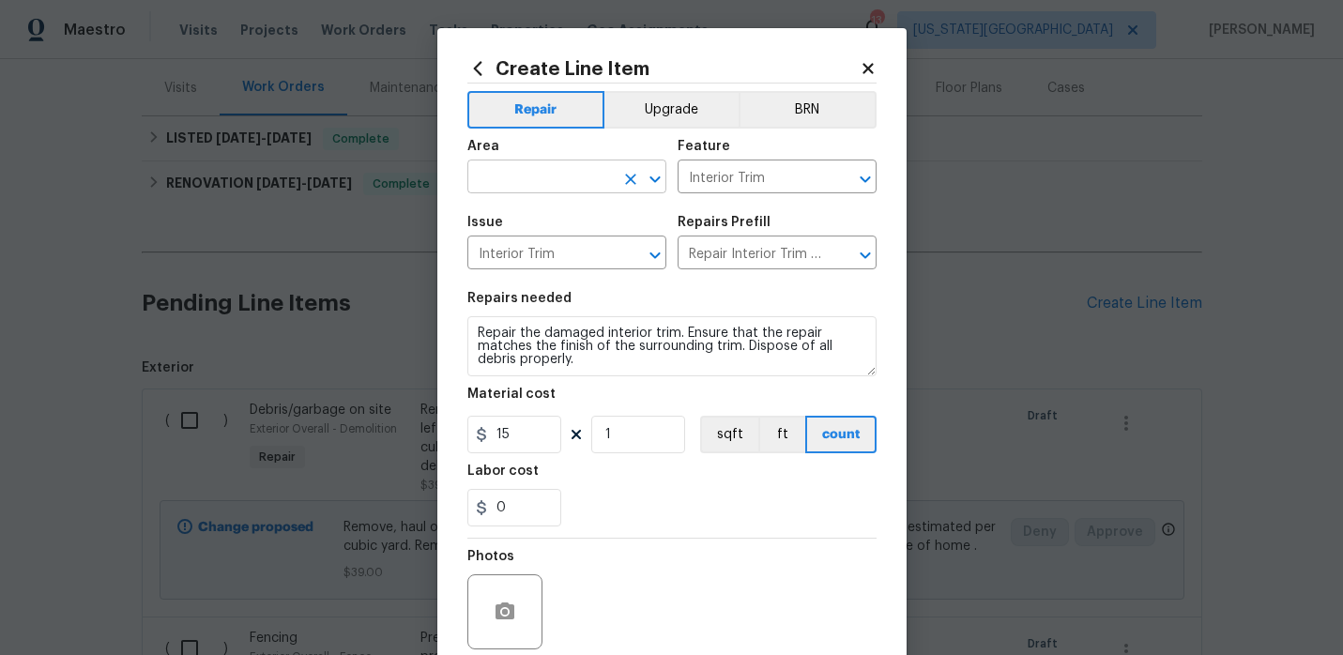
click at [569, 178] on input "text" at bounding box center [540, 178] width 146 height 29
click at [545, 222] on li "Kitchen" at bounding box center [566, 221] width 199 height 31
type input "Kitchen"
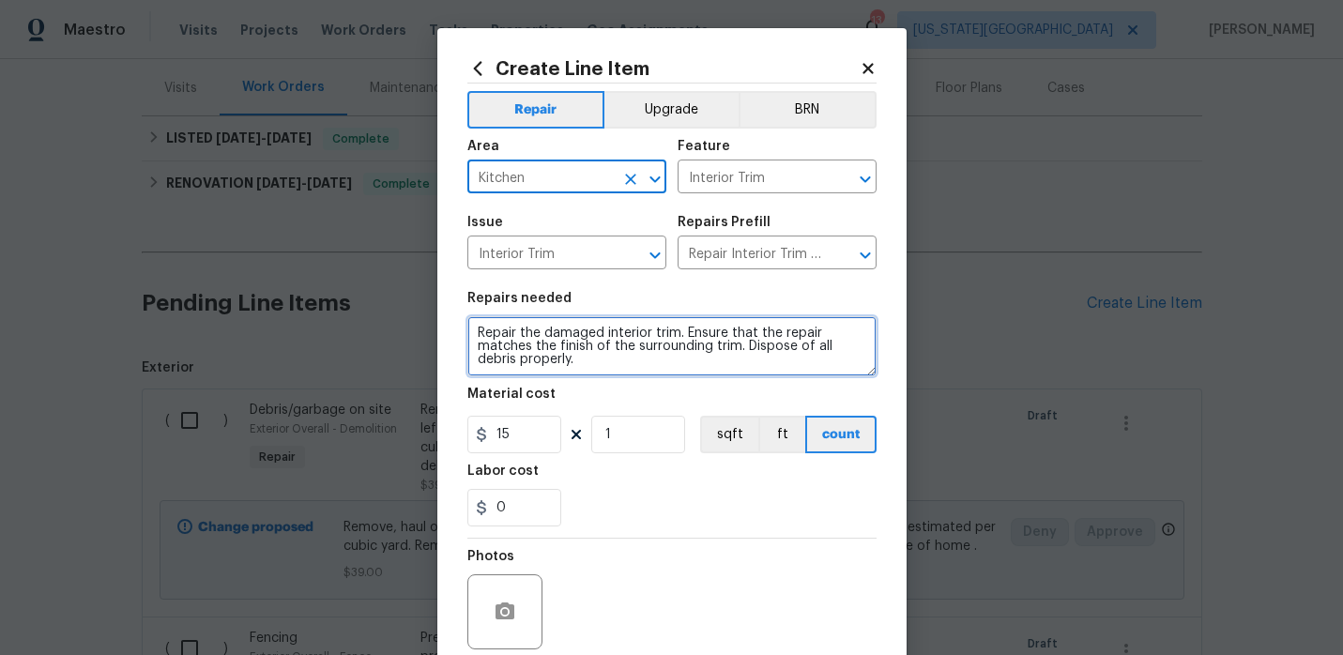
click at [698, 372] on textarea "Repair the damaged interior trim. Ensure that the repair matches the finish of …" at bounding box center [671, 346] width 409 height 60
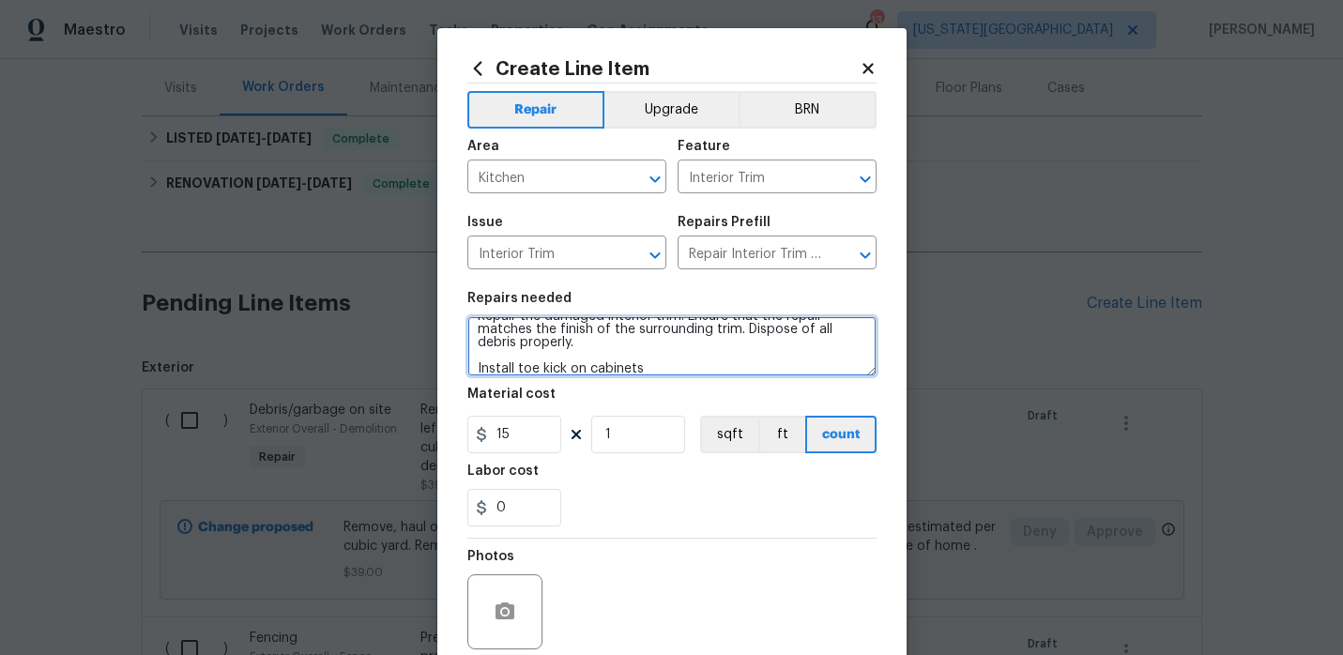
type textarea "Repair the damaged interior trim. Ensure that the repair matches the finish of …"
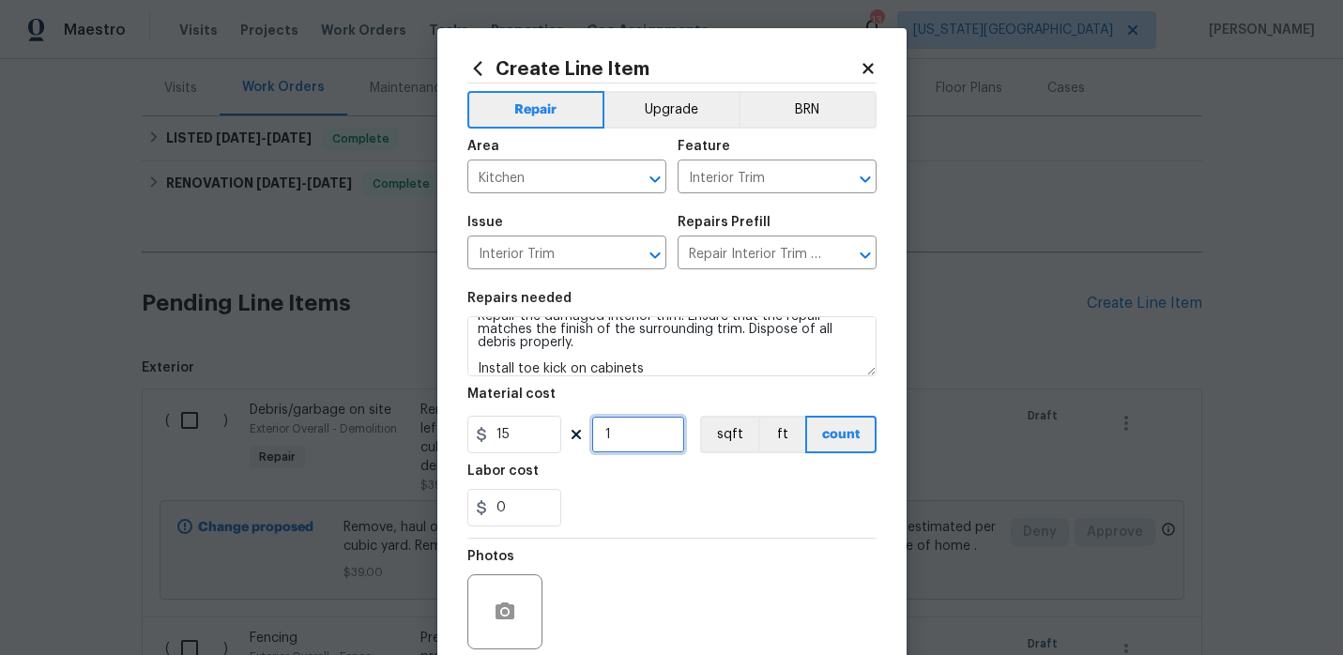
click at [666, 434] on input "1" at bounding box center [638, 435] width 94 height 38
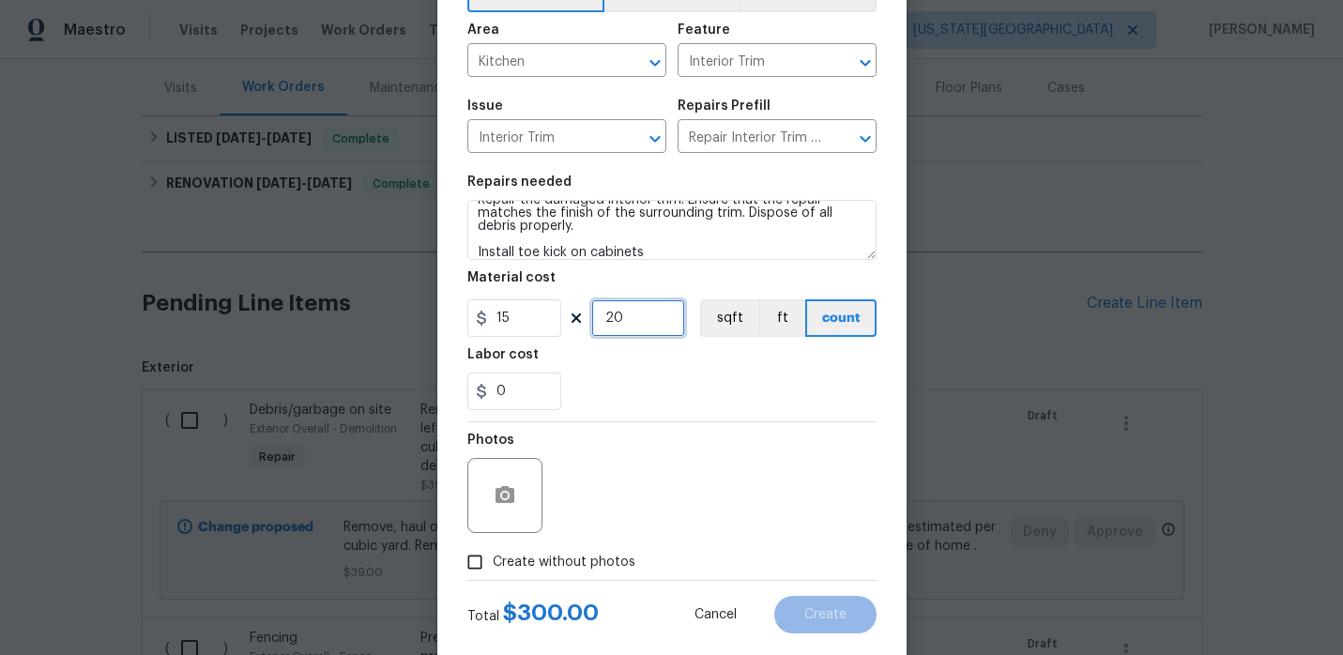
scroll to position [154, 0]
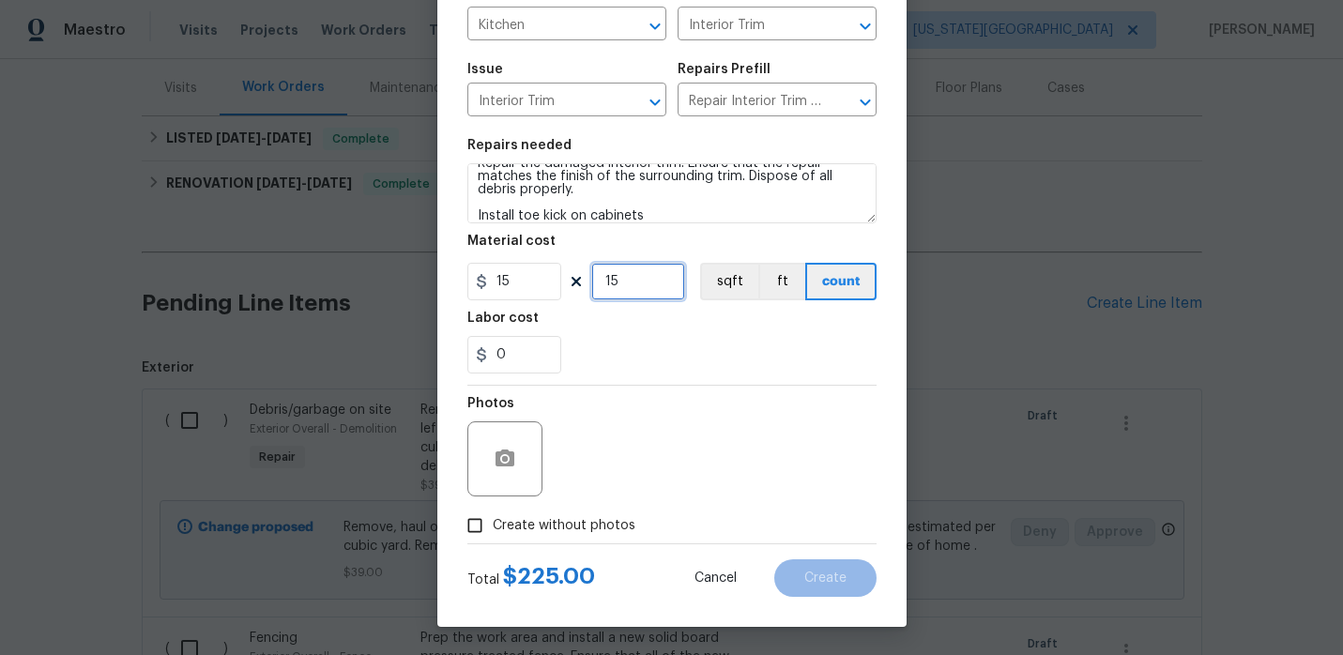
type input "15"
click at [660, 407] on div "Photos" at bounding box center [671, 447] width 409 height 122
click at [483, 527] on input "Create without photos" at bounding box center [475, 526] width 36 height 36
checkbox input "true"
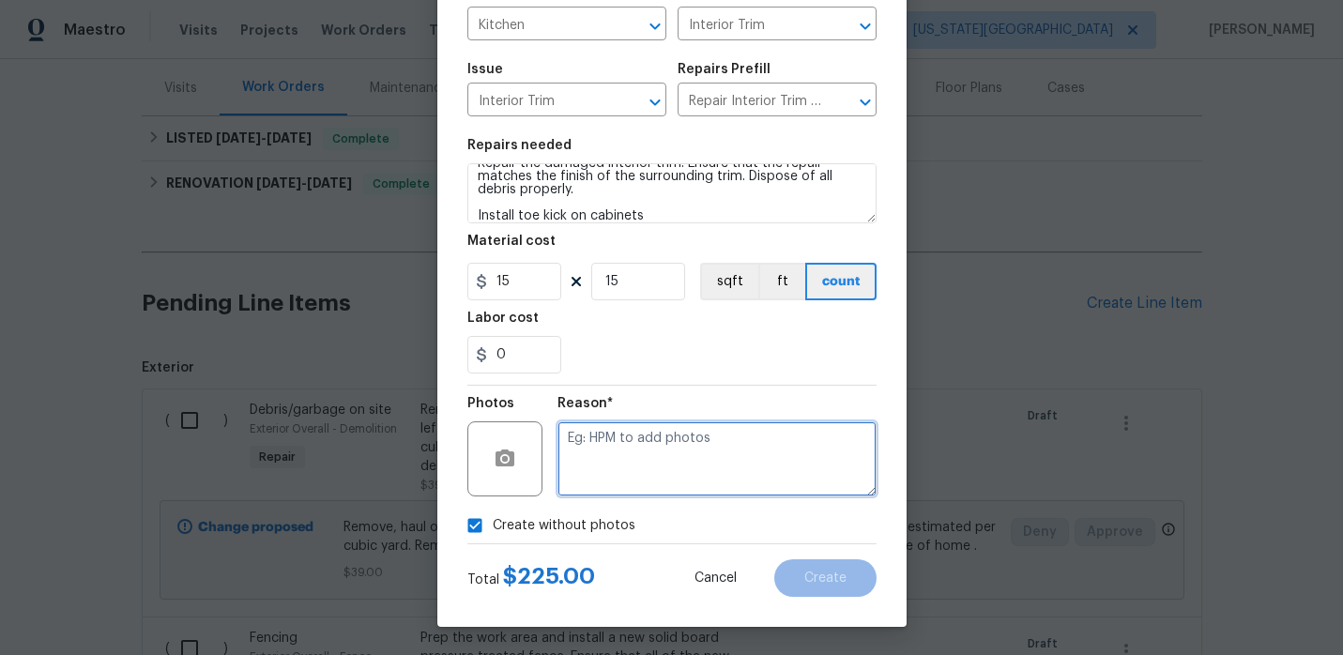
click at [683, 442] on textarea at bounding box center [717, 458] width 319 height 75
type textarea "."
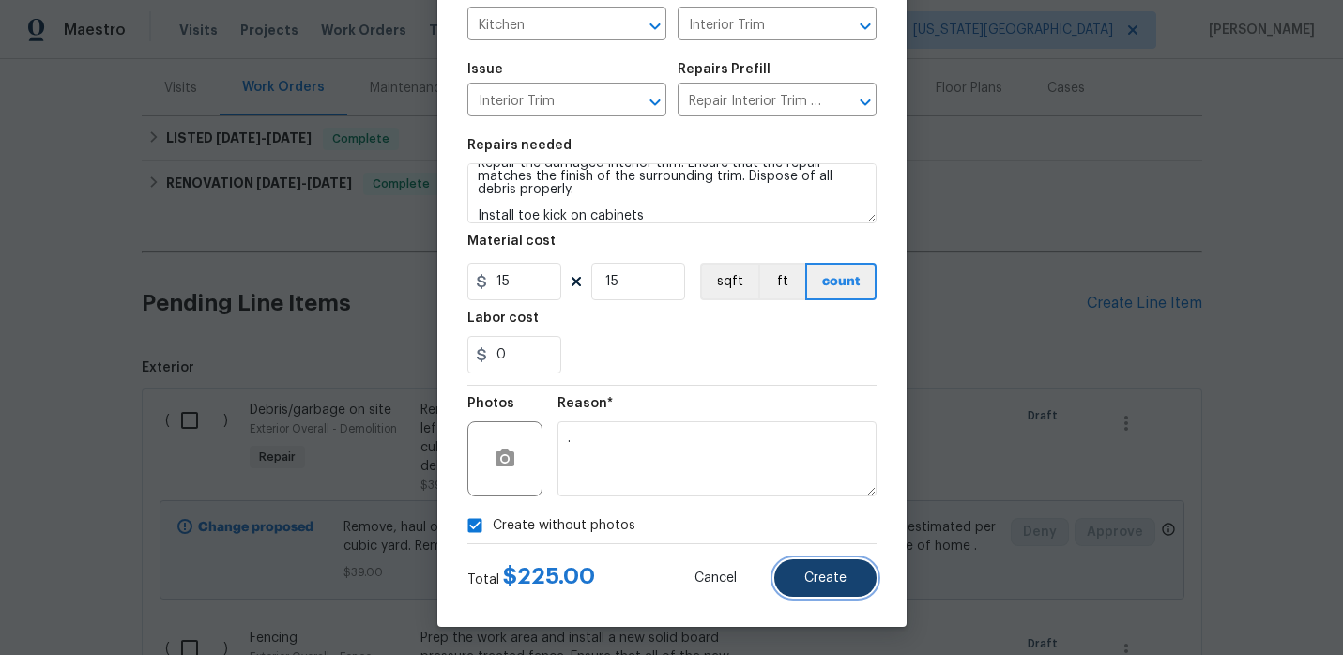
click at [802, 579] on button "Create" at bounding box center [825, 578] width 102 height 38
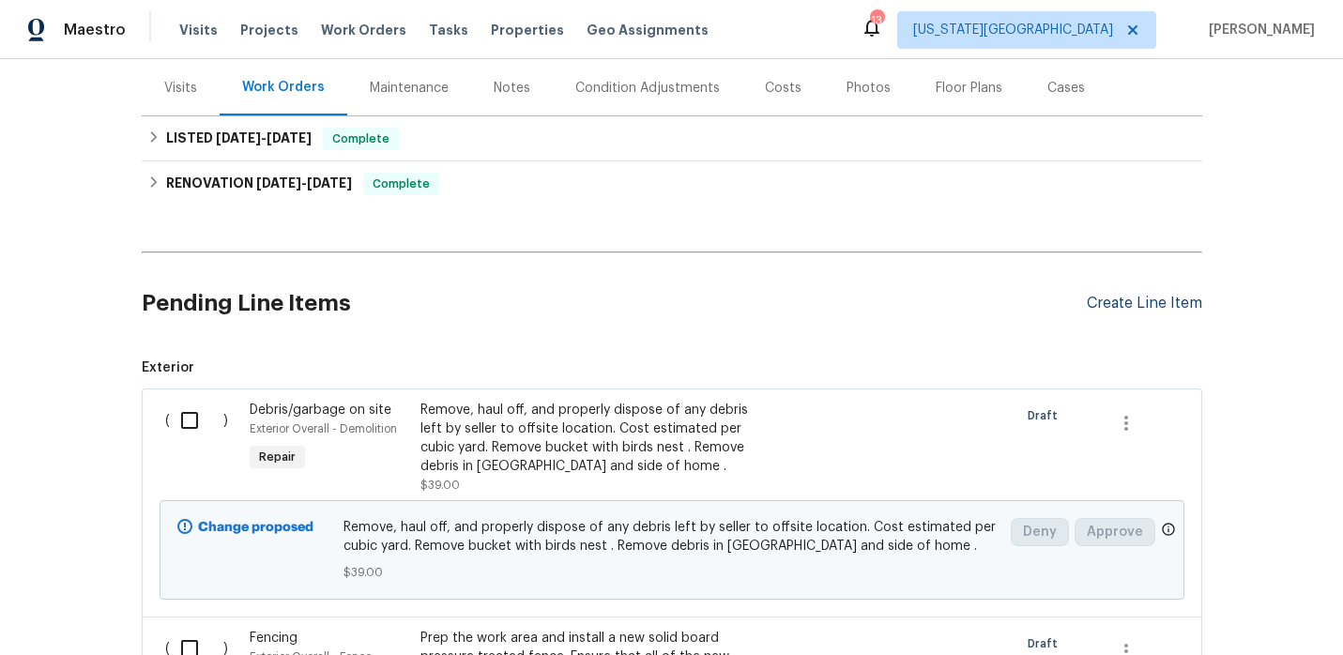
click at [1104, 307] on div "Create Line Item" at bounding box center [1144, 304] width 115 height 18
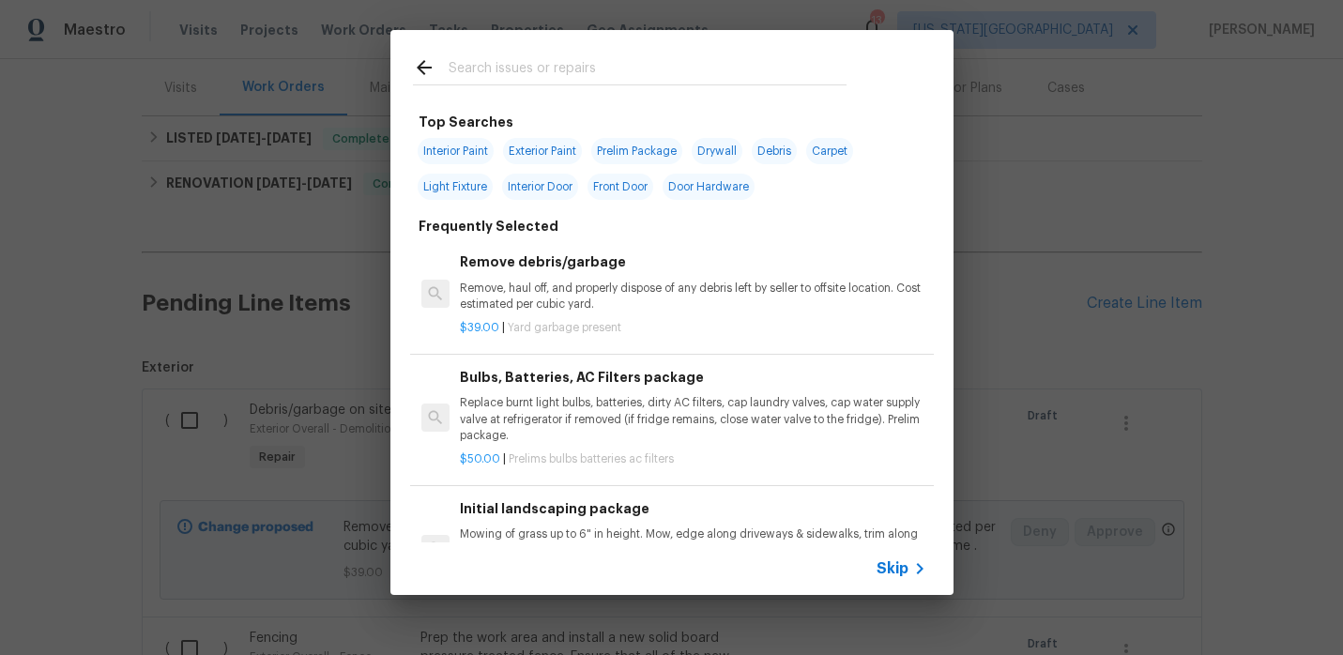
click at [635, 77] on input "text" at bounding box center [648, 70] width 398 height 28
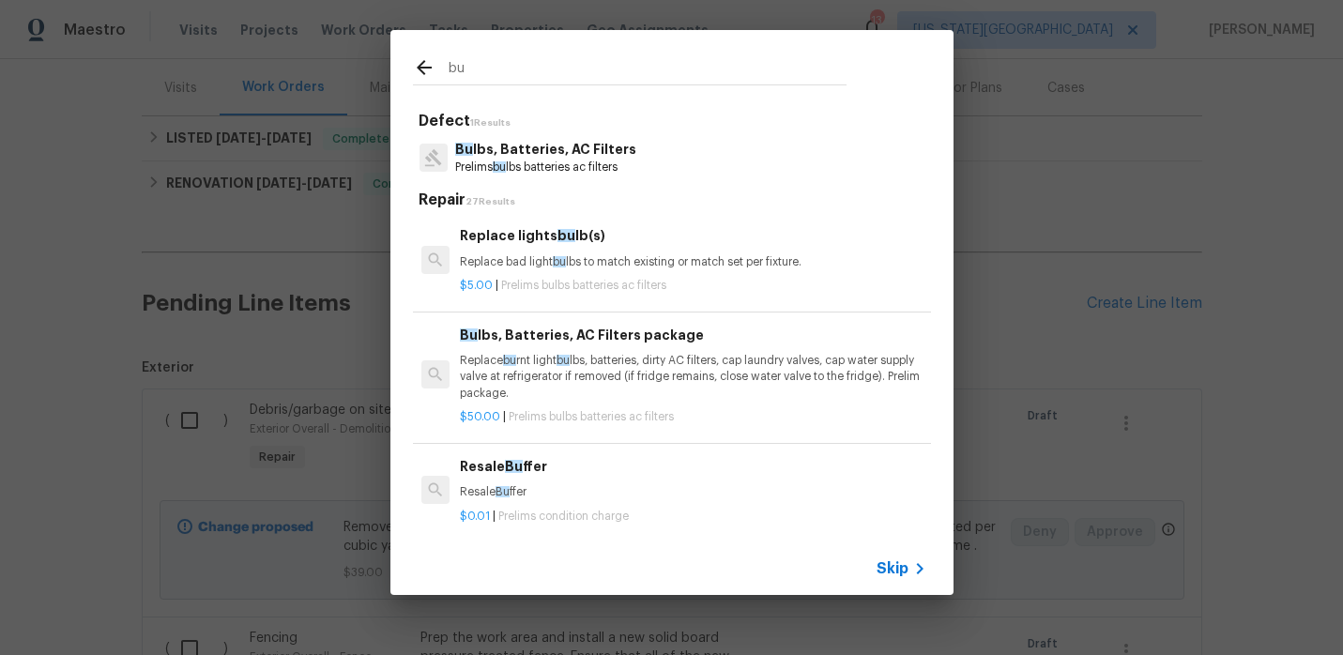
type input "bu"
click at [584, 379] on p "Replace bu rnt light bu lbs, batteries, dirty AC filters, cap laundry valves, c…" at bounding box center [693, 377] width 466 height 48
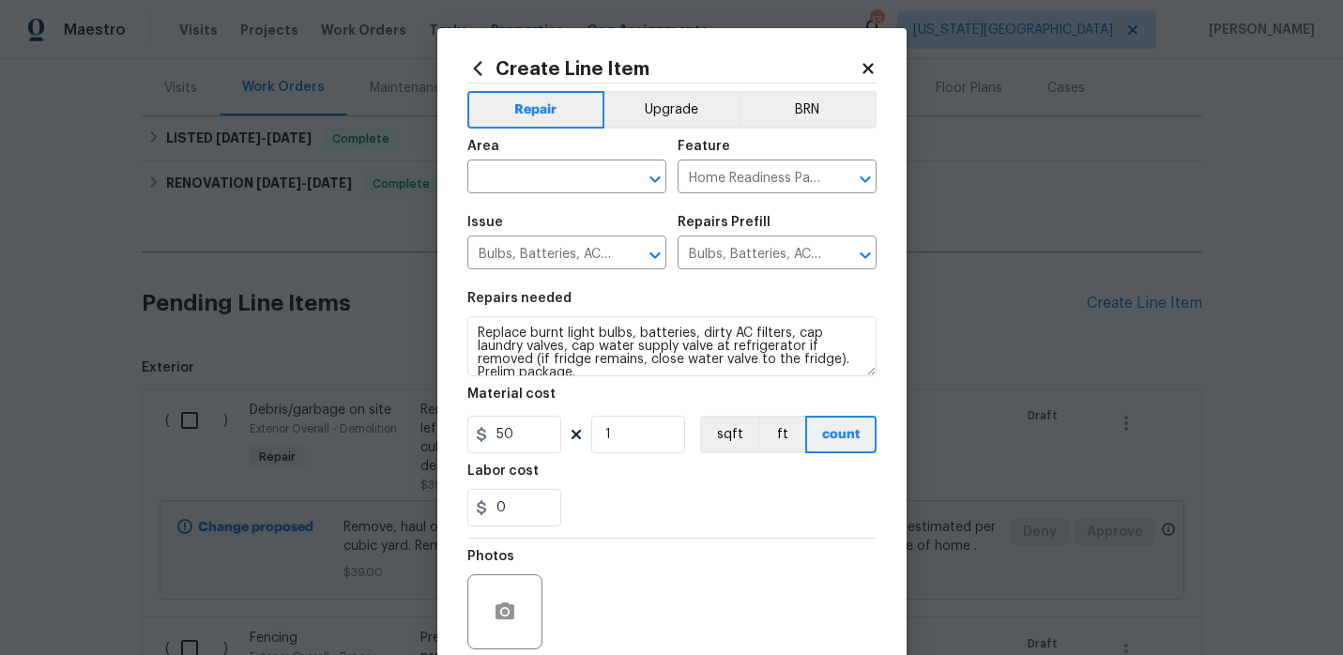
scroll to position [13, 0]
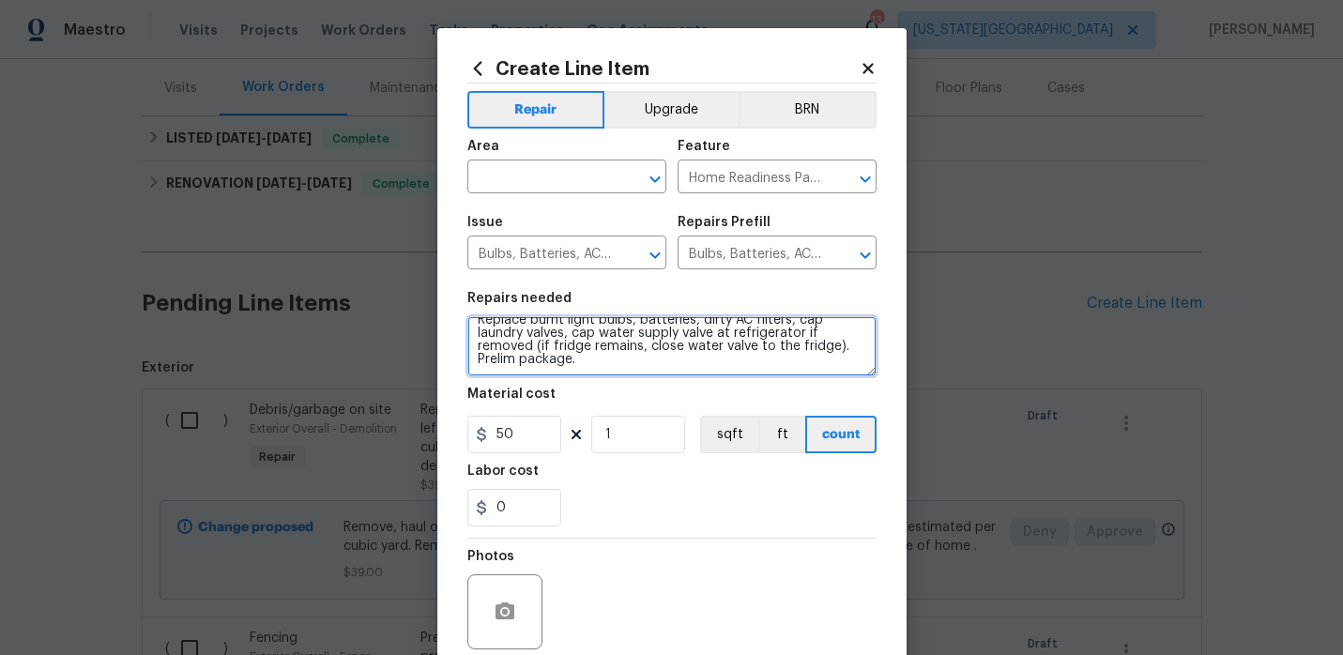
click at [609, 359] on textarea "Replace burnt light bulbs, batteries, dirty AC filters, cap laundry valves, cap…" at bounding box center [671, 346] width 409 height 60
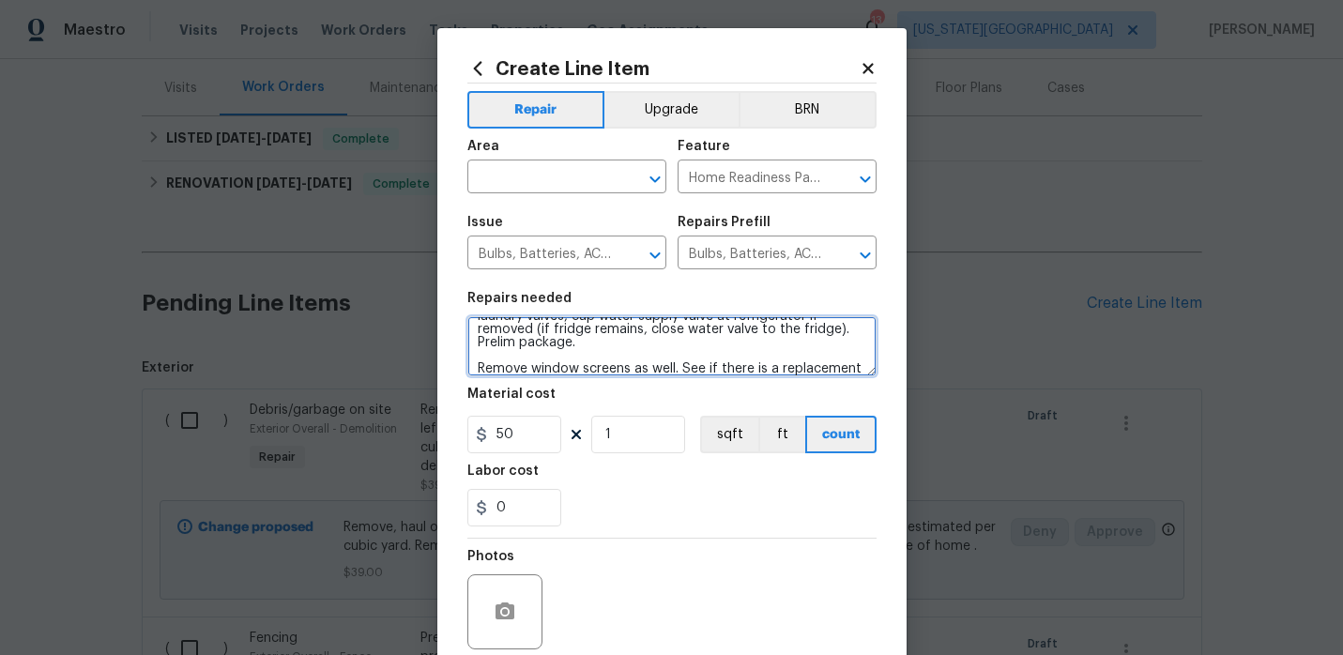
scroll to position [43, 0]
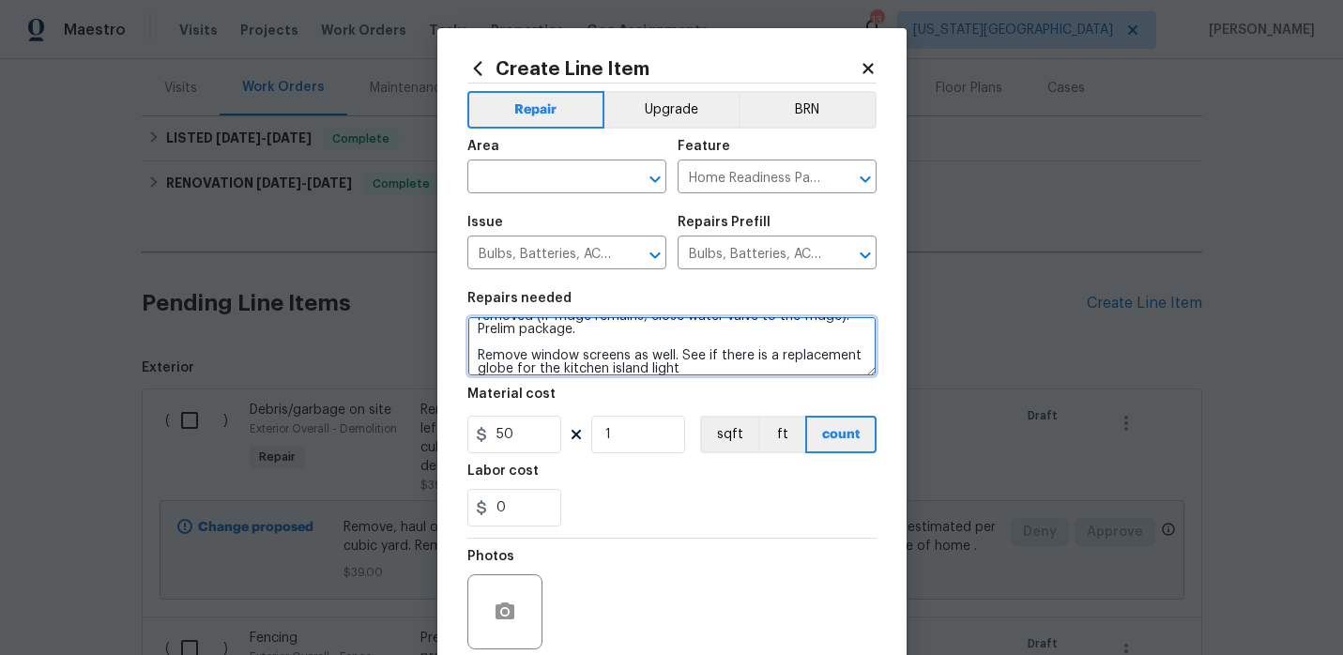
type textarea "Replace burnt light bulbs, batteries, dirty AC filters, cap laundry valves, cap…"
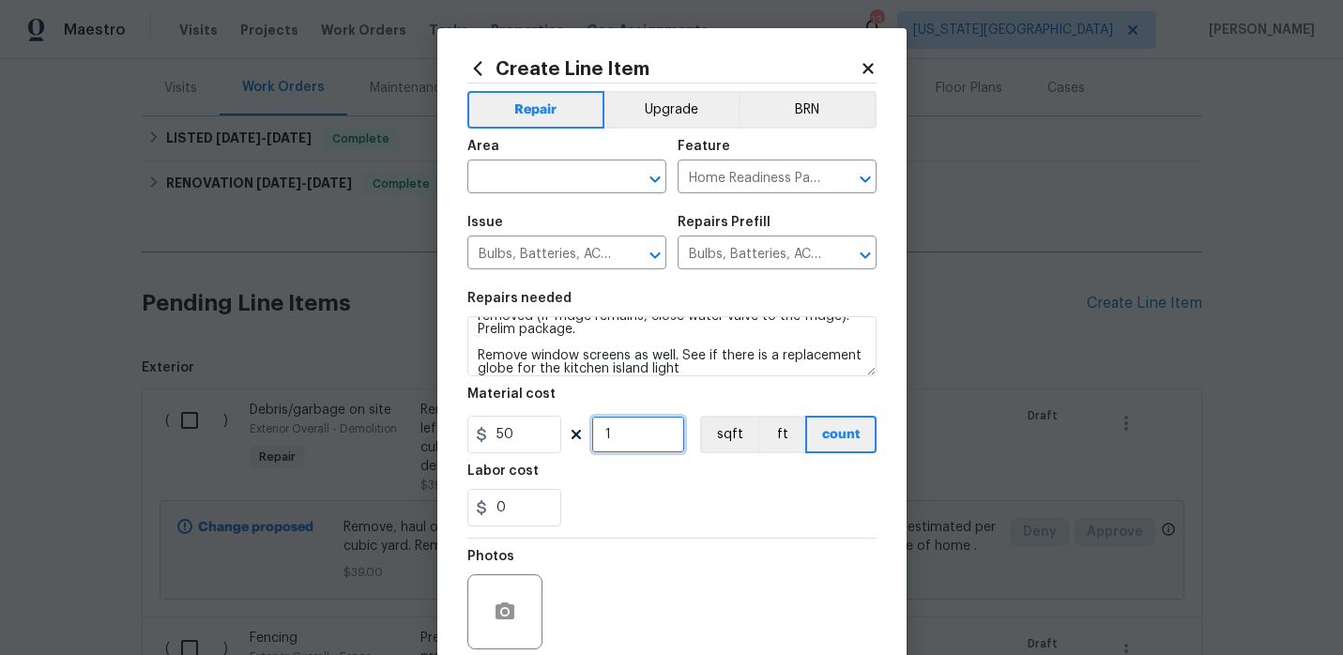
click at [642, 451] on input "1" at bounding box center [638, 435] width 94 height 38
type input "2"
click at [629, 501] on div "0" at bounding box center [671, 508] width 409 height 38
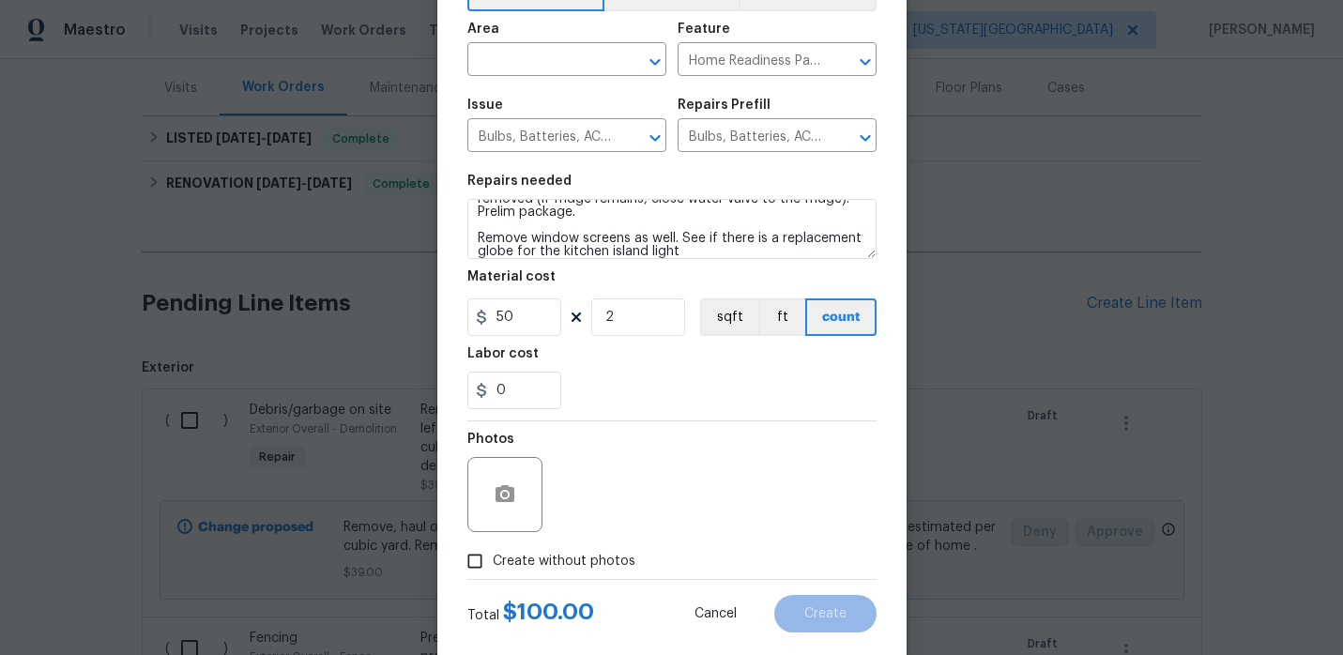
scroll to position [150, 0]
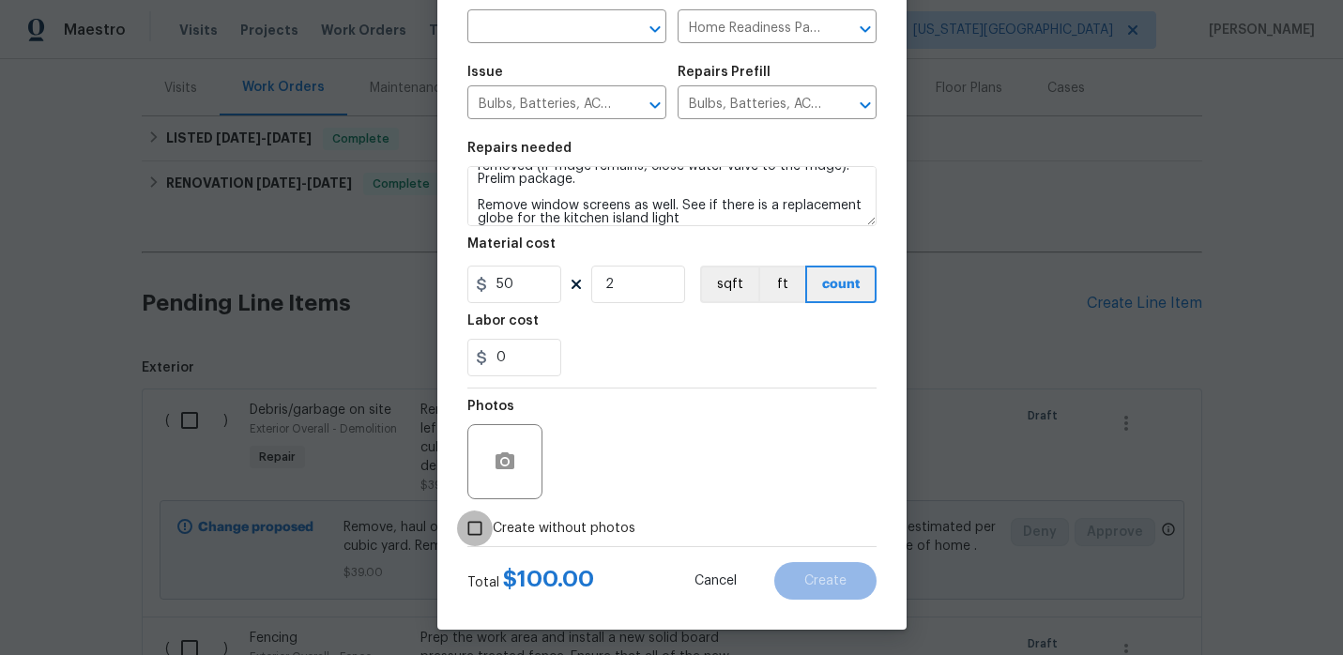
click at [480, 529] on input "Create without photos" at bounding box center [475, 529] width 36 height 36
checkbox input "true"
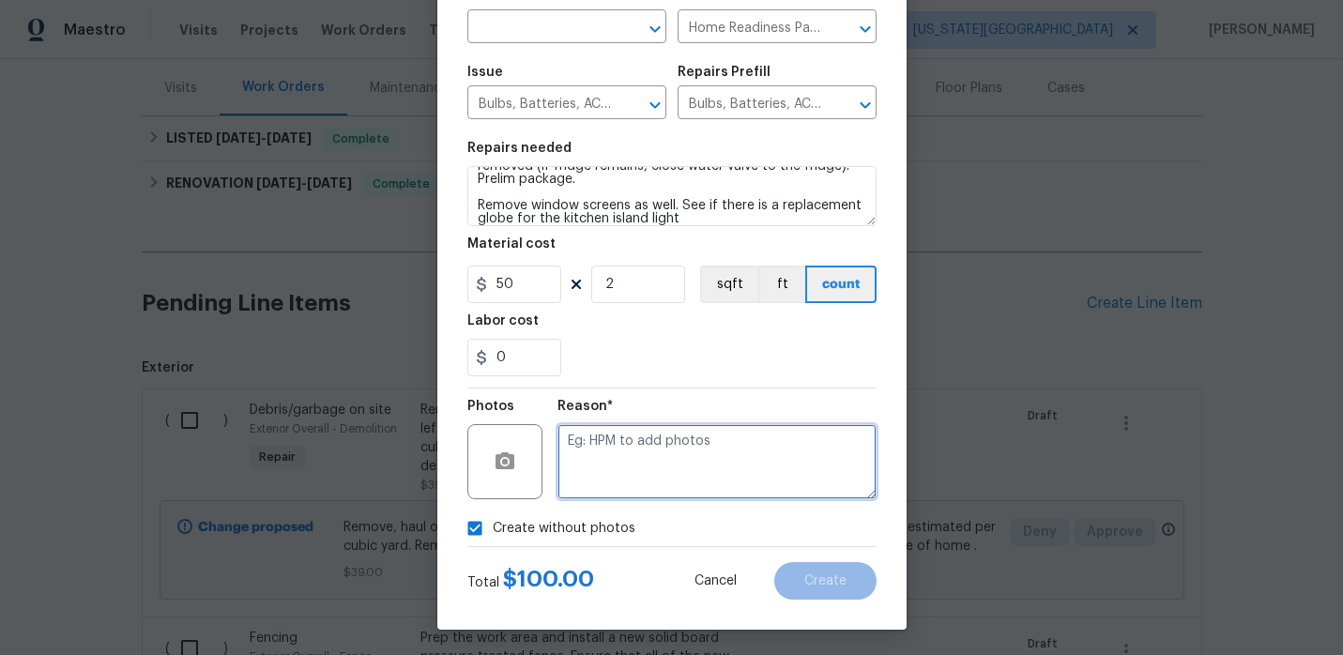
click at [765, 449] on textarea at bounding box center [717, 461] width 319 height 75
type textarea "."
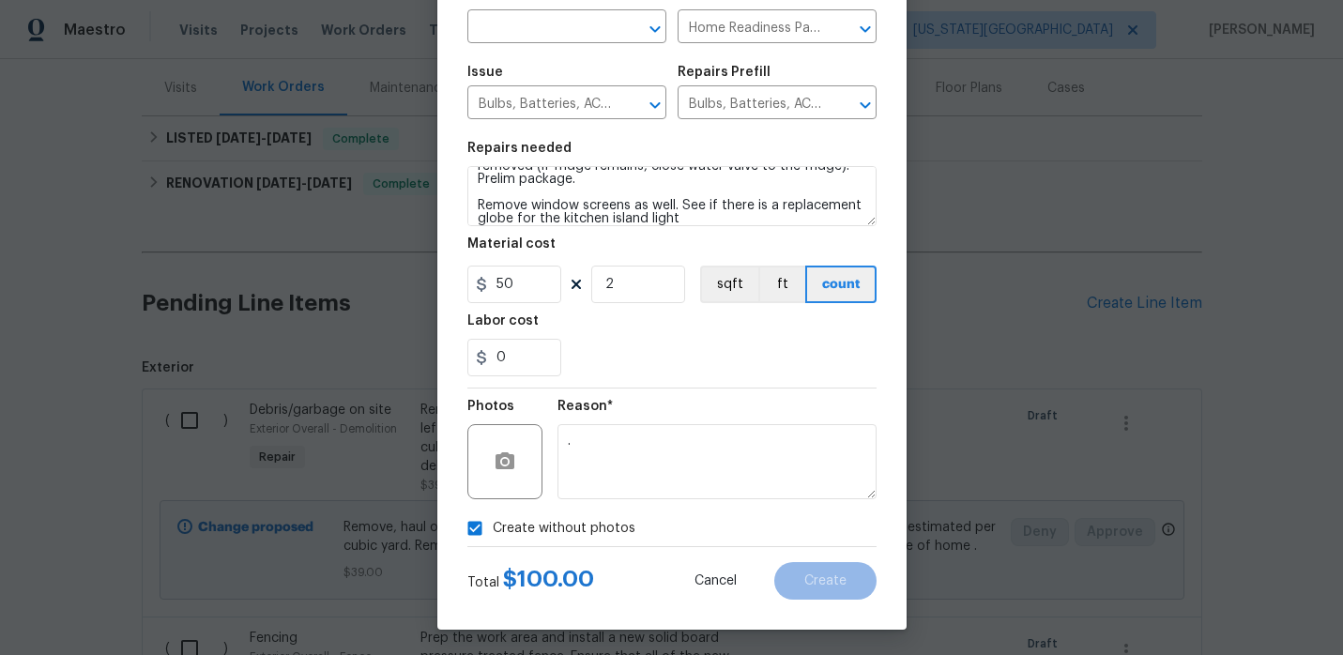
click at [791, 532] on div "Create without photos" at bounding box center [671, 529] width 409 height 36
click at [727, 476] on textarea "." at bounding box center [717, 461] width 319 height 75
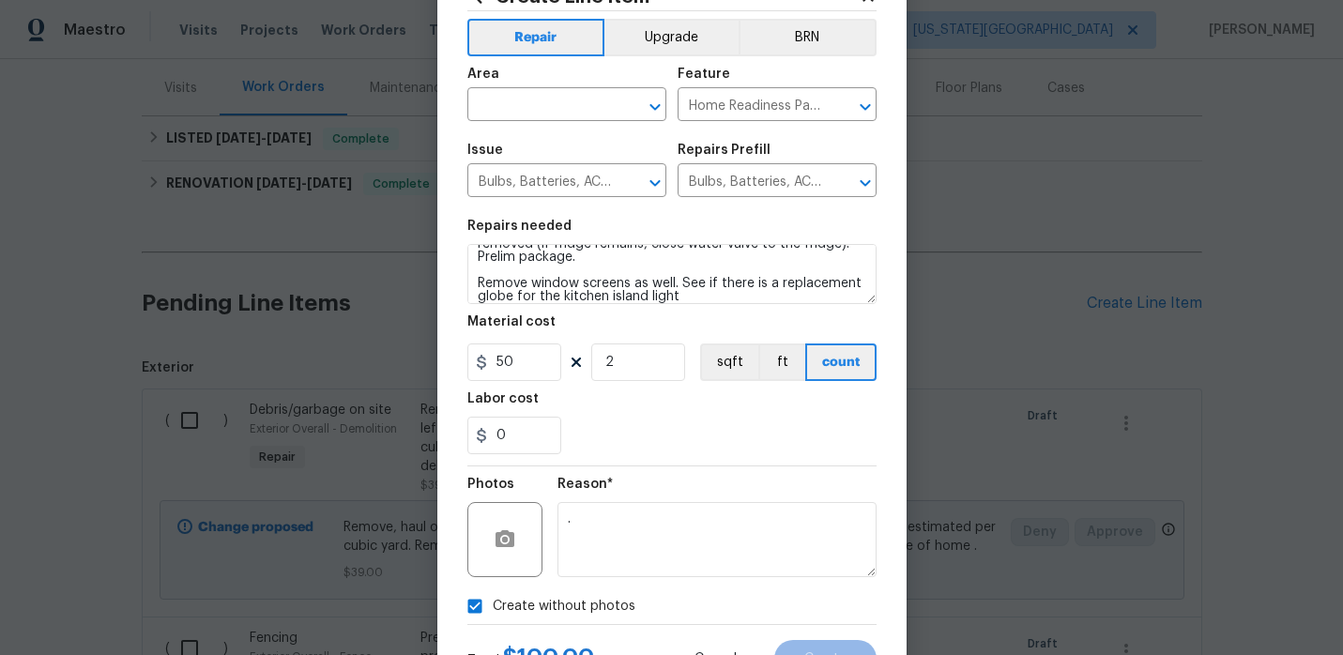
scroll to position [18, 0]
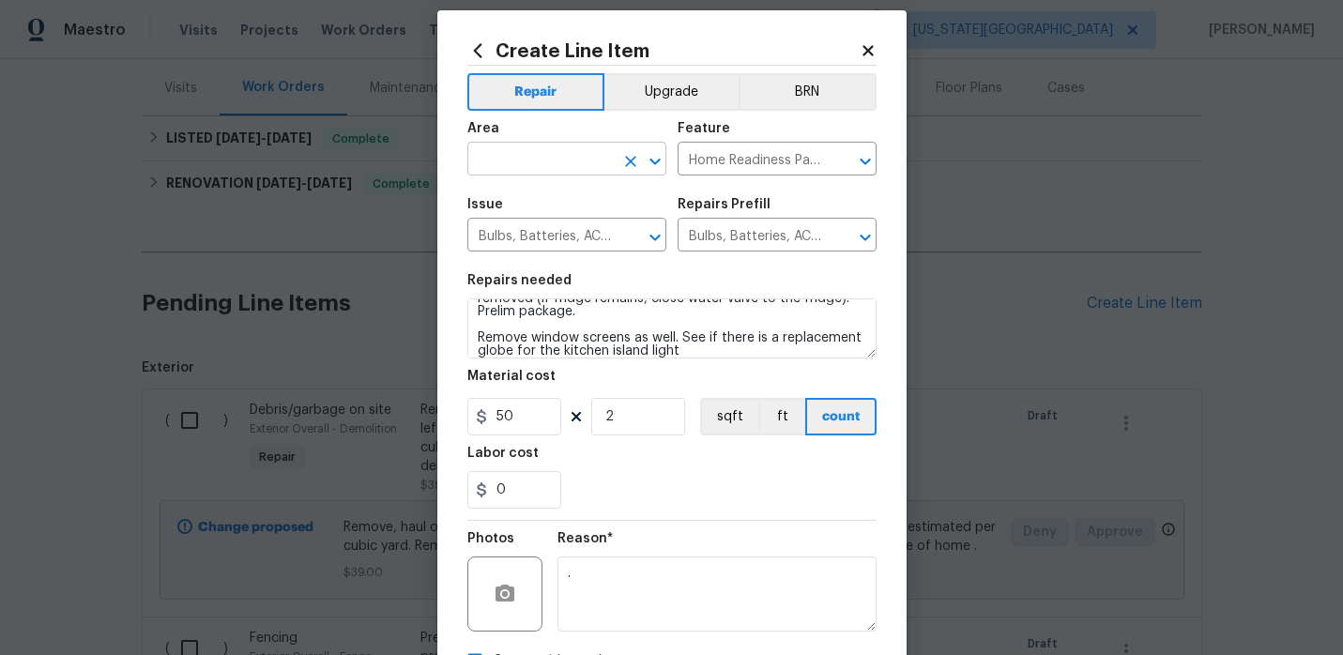
click at [539, 158] on input "text" at bounding box center [540, 160] width 146 height 29
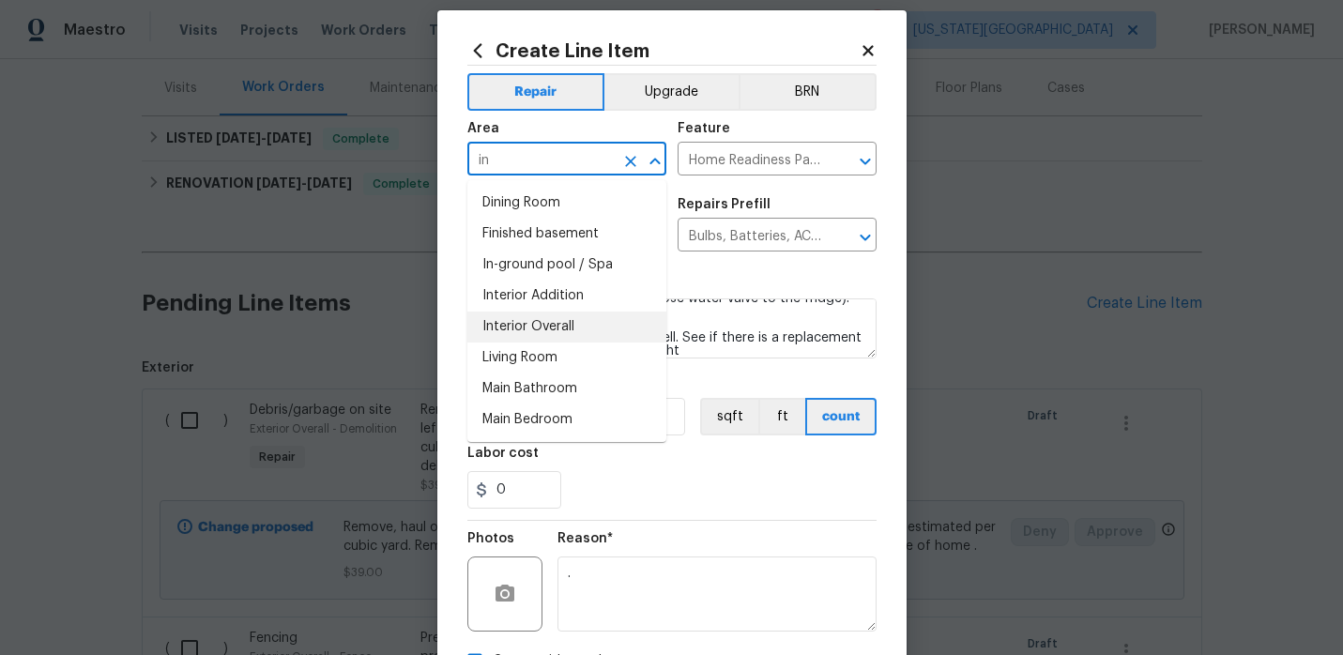
click at [520, 317] on li "Interior Overall" at bounding box center [566, 327] width 199 height 31
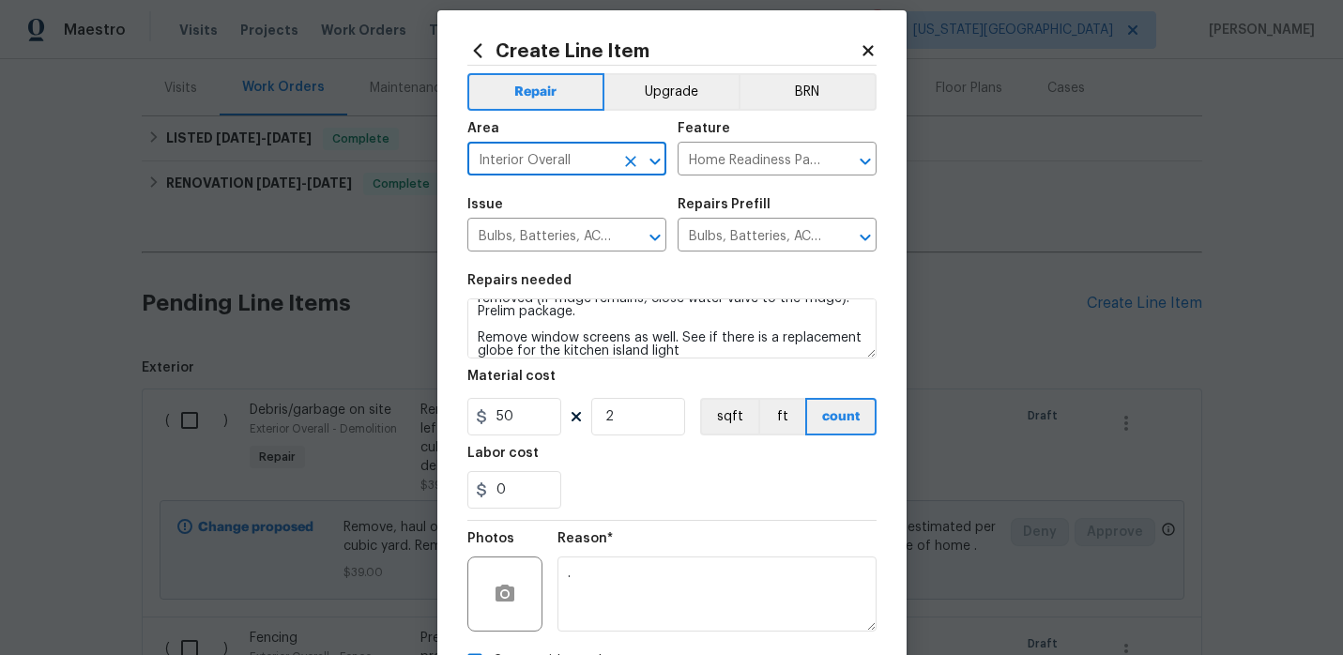
type input "Interior Overall"
click at [754, 488] on div "0" at bounding box center [671, 490] width 409 height 38
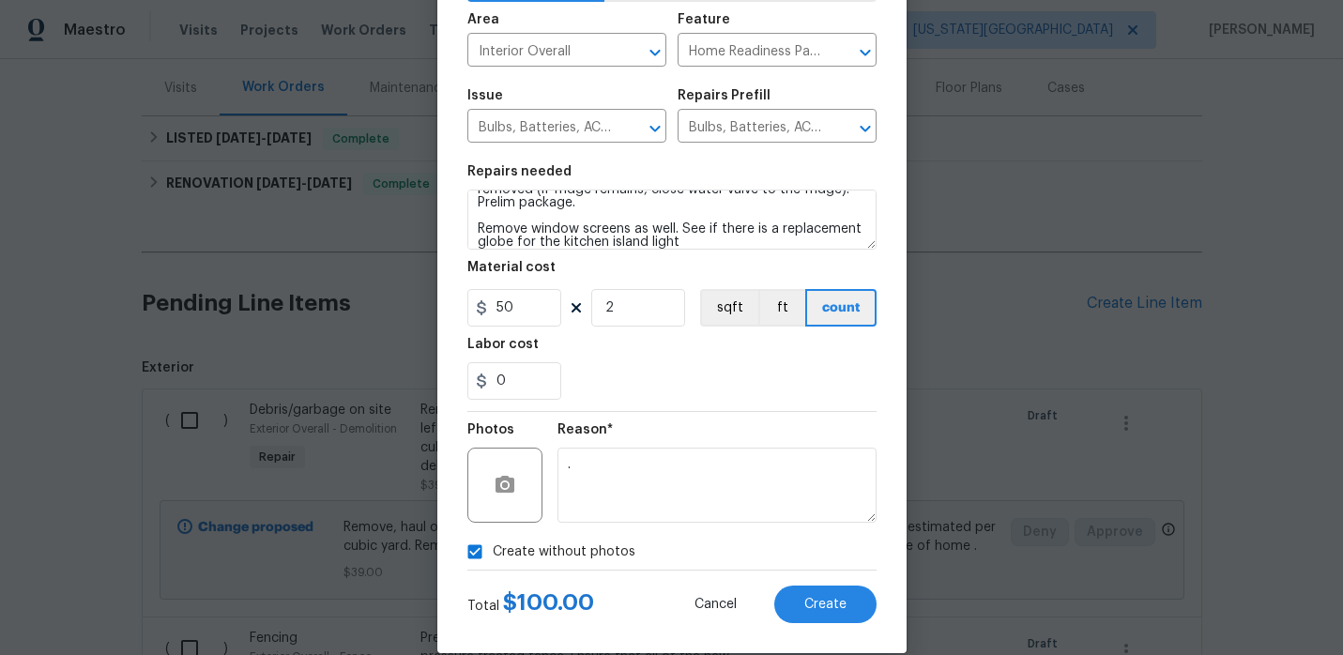
scroll to position [154, 0]
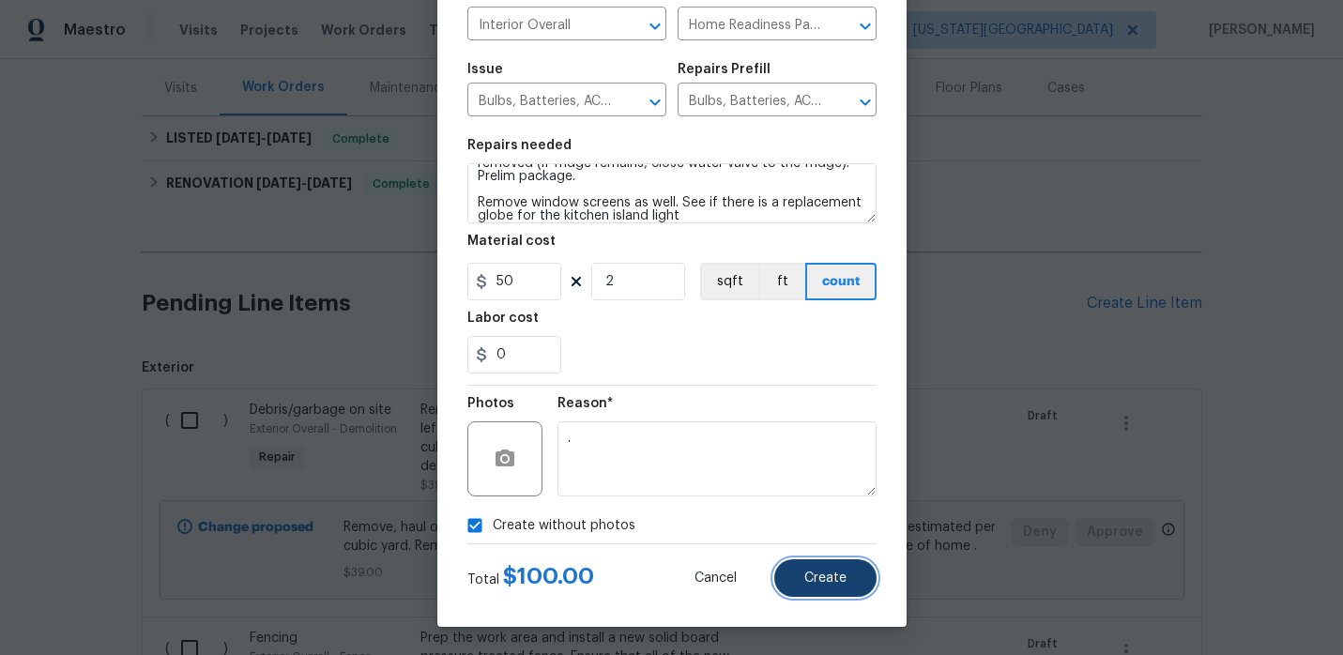
click at [814, 585] on span "Create" at bounding box center [825, 579] width 42 height 14
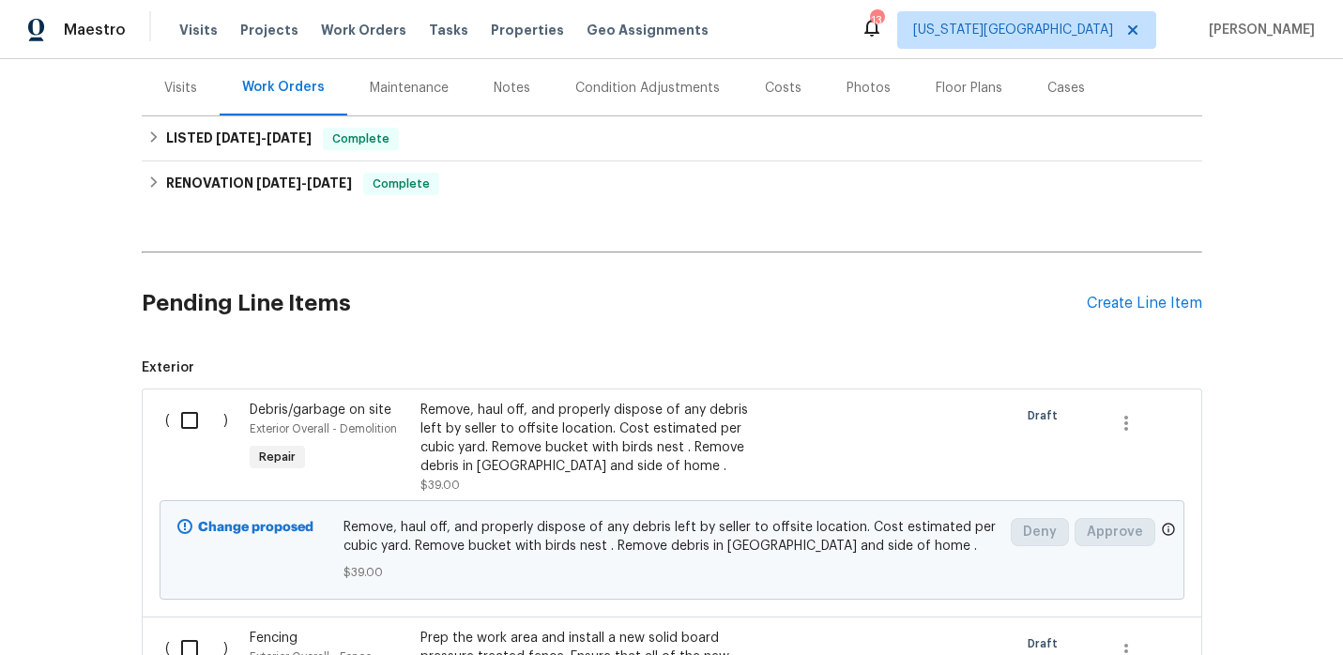
scroll to position [326, 0]
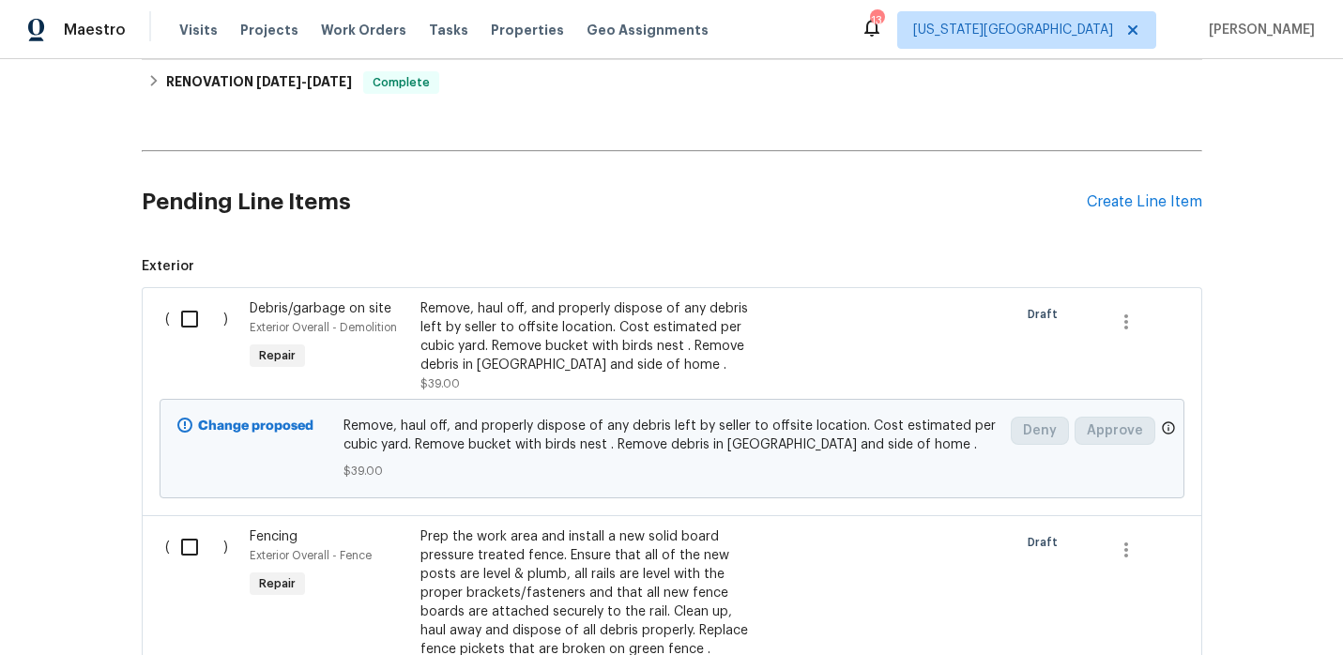
click at [603, 335] on div "Remove, haul off, and properly dispose of any debris left by seller to offsite …" at bounding box center [585, 336] width 330 height 75
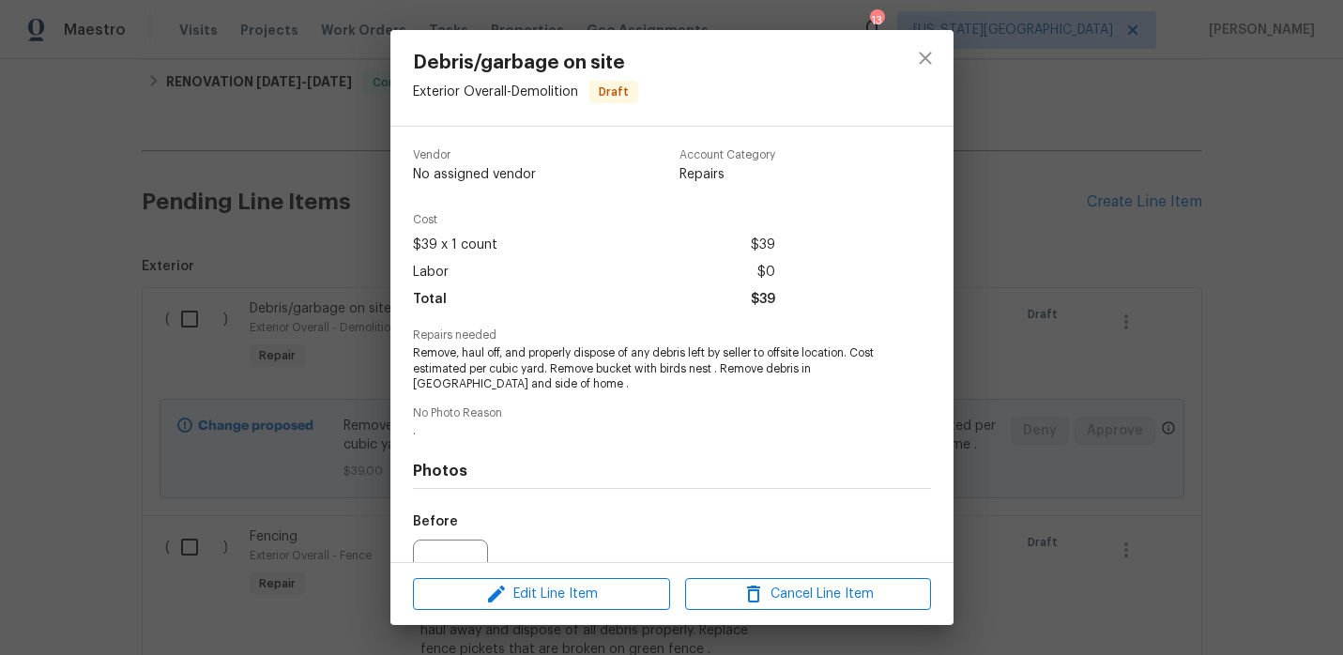
click at [534, 612] on div "Edit Line Item Cancel Line Item" at bounding box center [671, 594] width 563 height 63
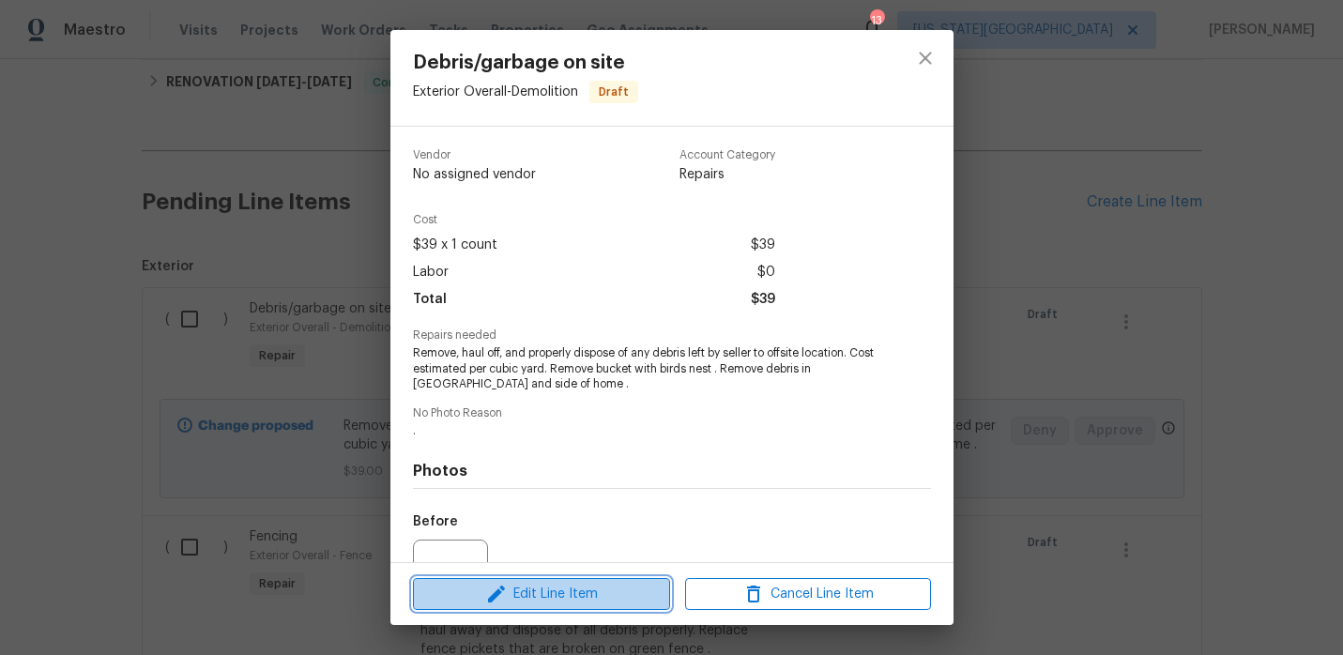
click at [537, 601] on span "Edit Line Item" at bounding box center [542, 594] width 246 height 23
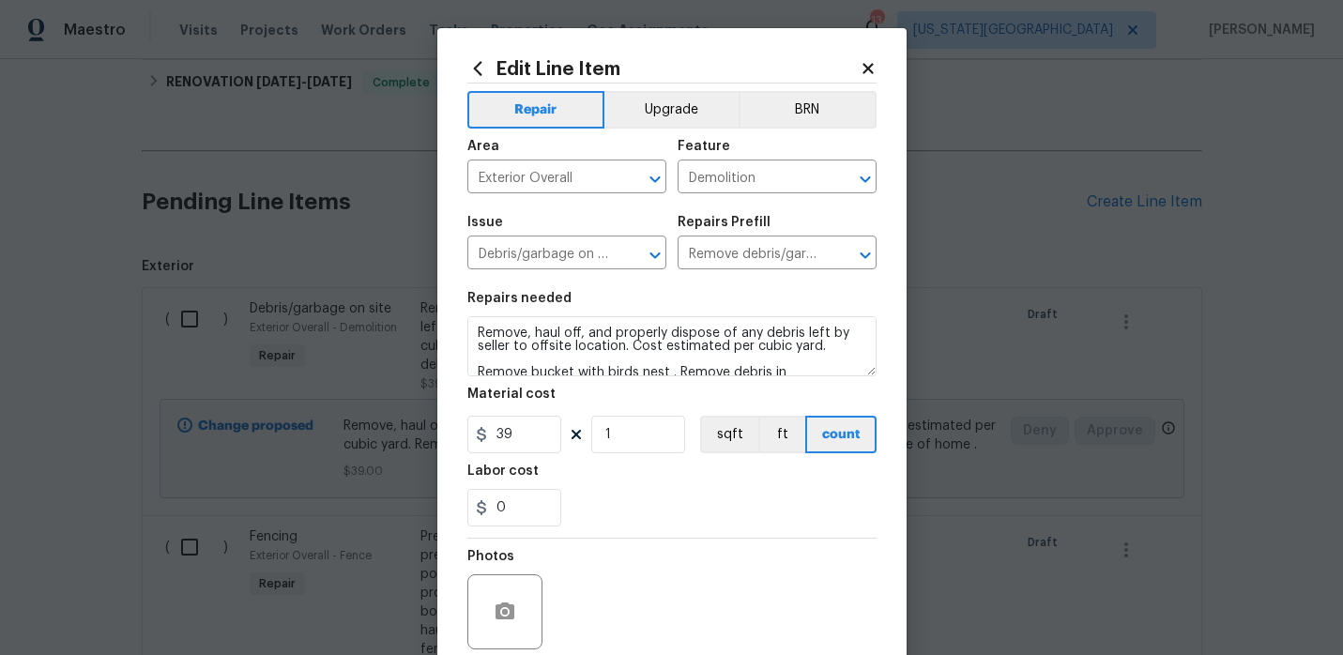
scroll to position [26, 0]
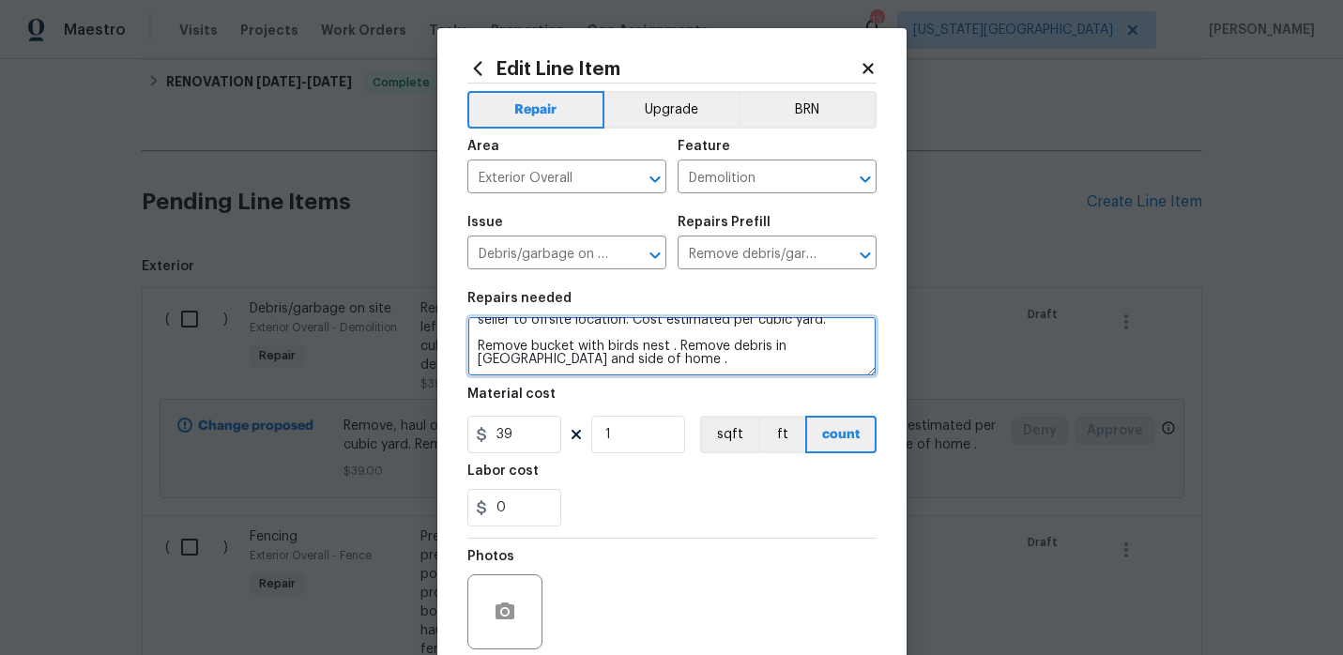
click at [680, 369] on textarea "Remove, haul off, and properly dispose of any debris left by seller to offsite …" at bounding box center [671, 346] width 409 height 60
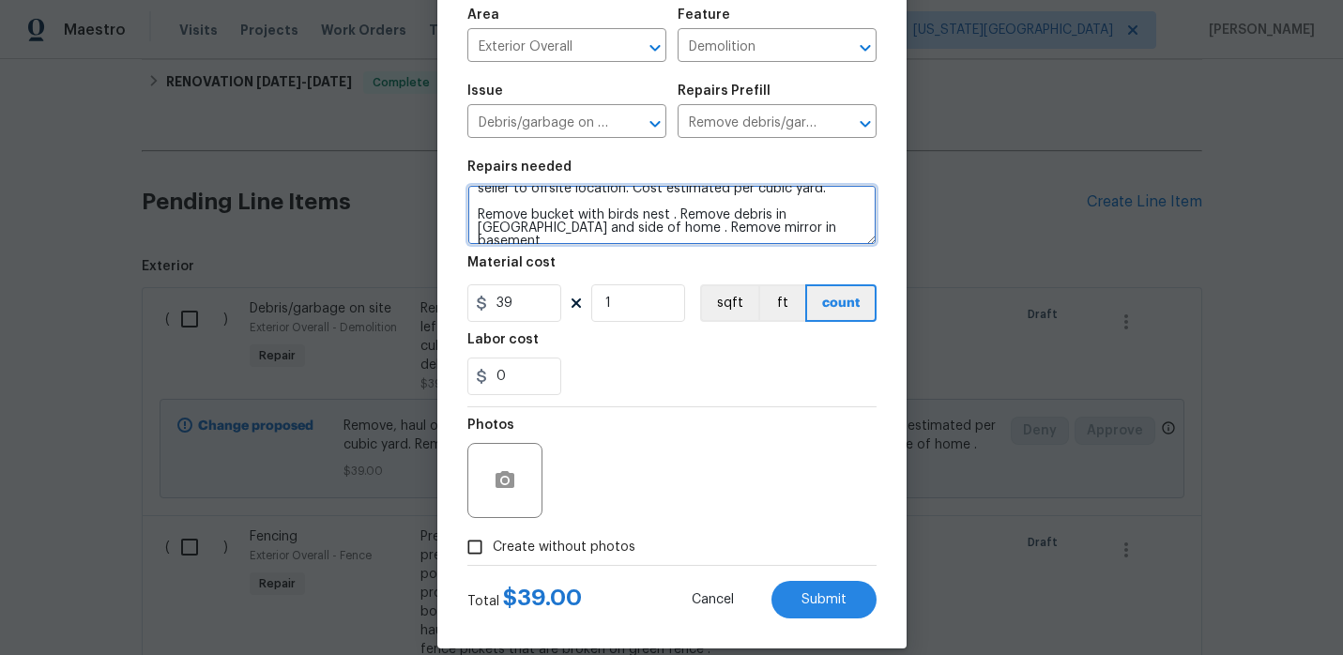
scroll to position [154, 0]
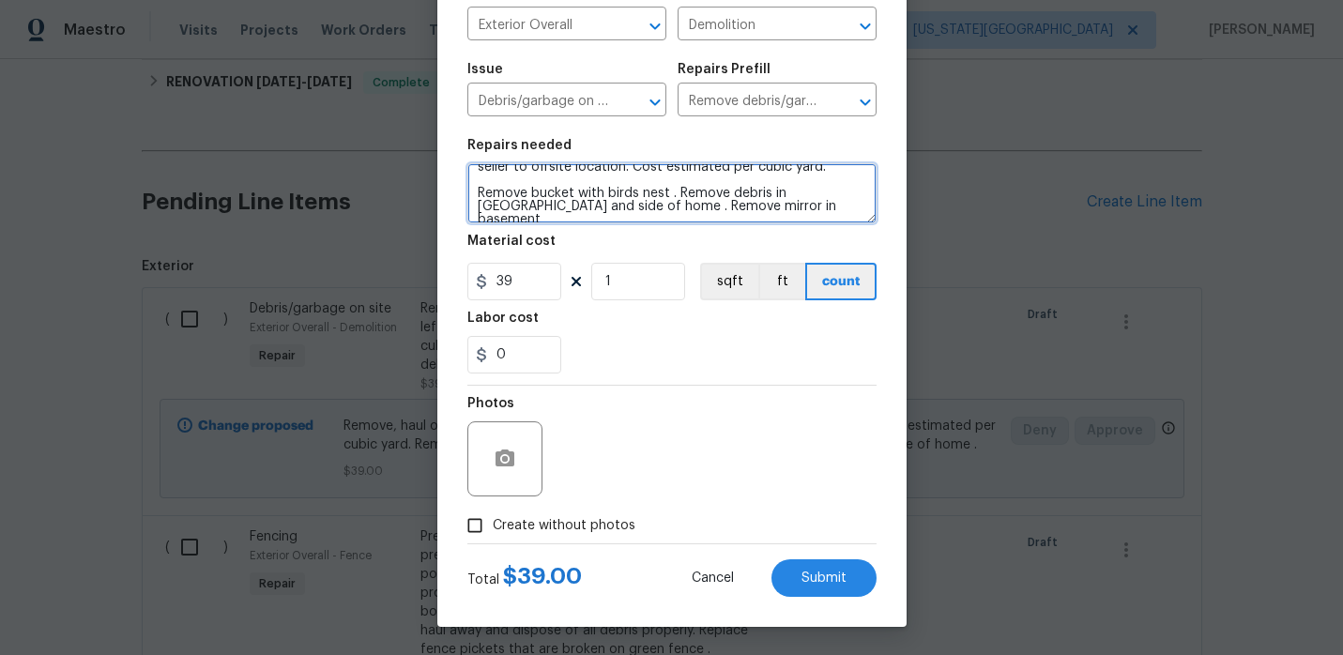
type textarea "Remove, haul off, and properly dispose of any debris left by seller to offsite …"
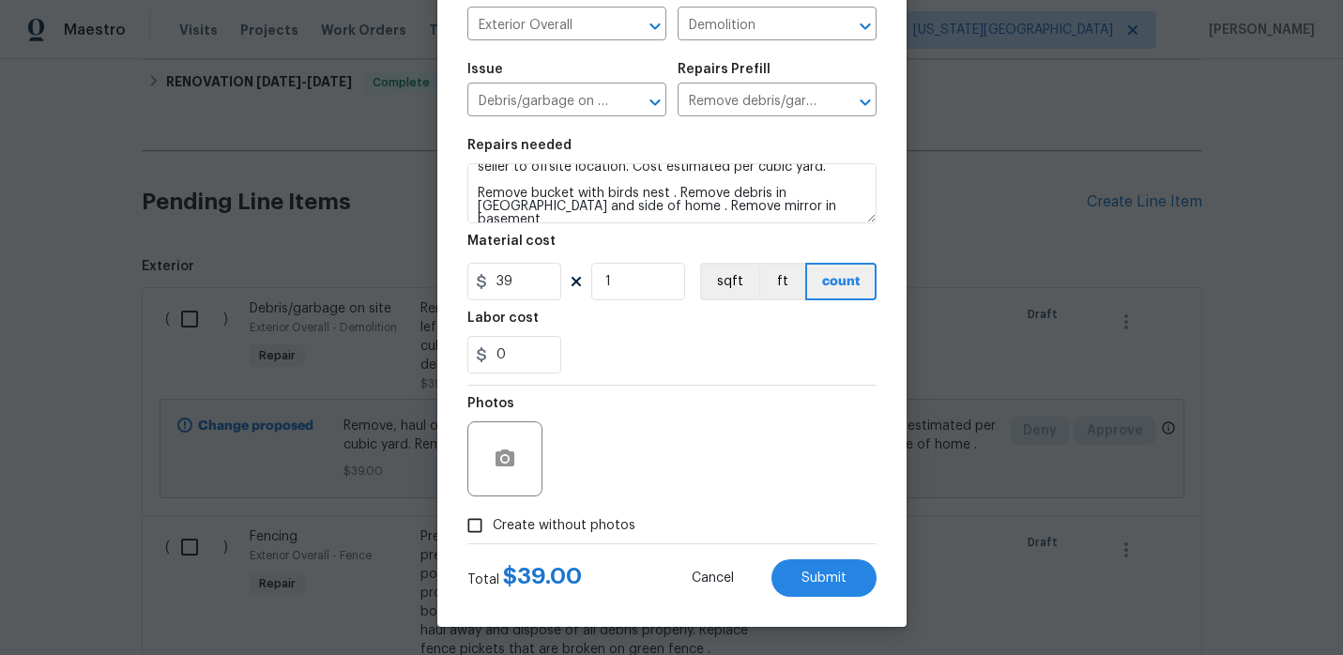
click at [527, 519] on span "Create without photos" at bounding box center [564, 526] width 143 height 20
click at [493, 519] on input "Create without photos" at bounding box center [475, 526] width 36 height 36
checkbox input "true"
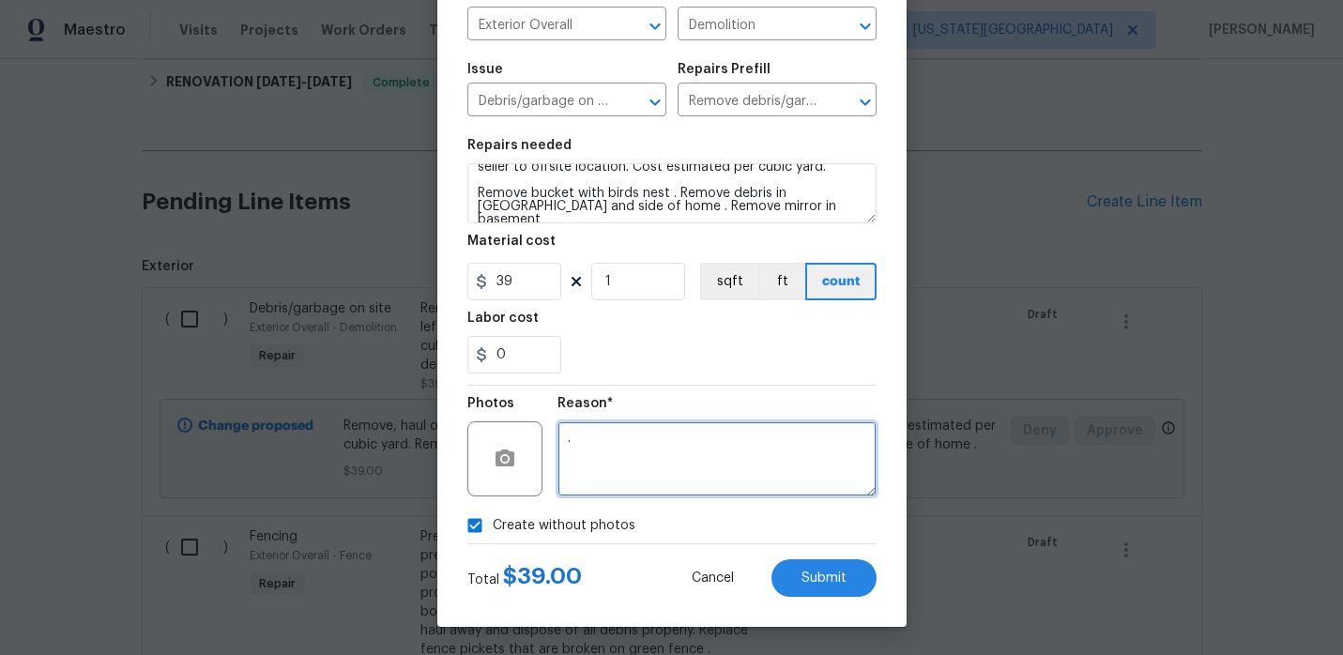
click at [634, 454] on textarea "." at bounding box center [717, 458] width 319 height 75
type textarea ".."
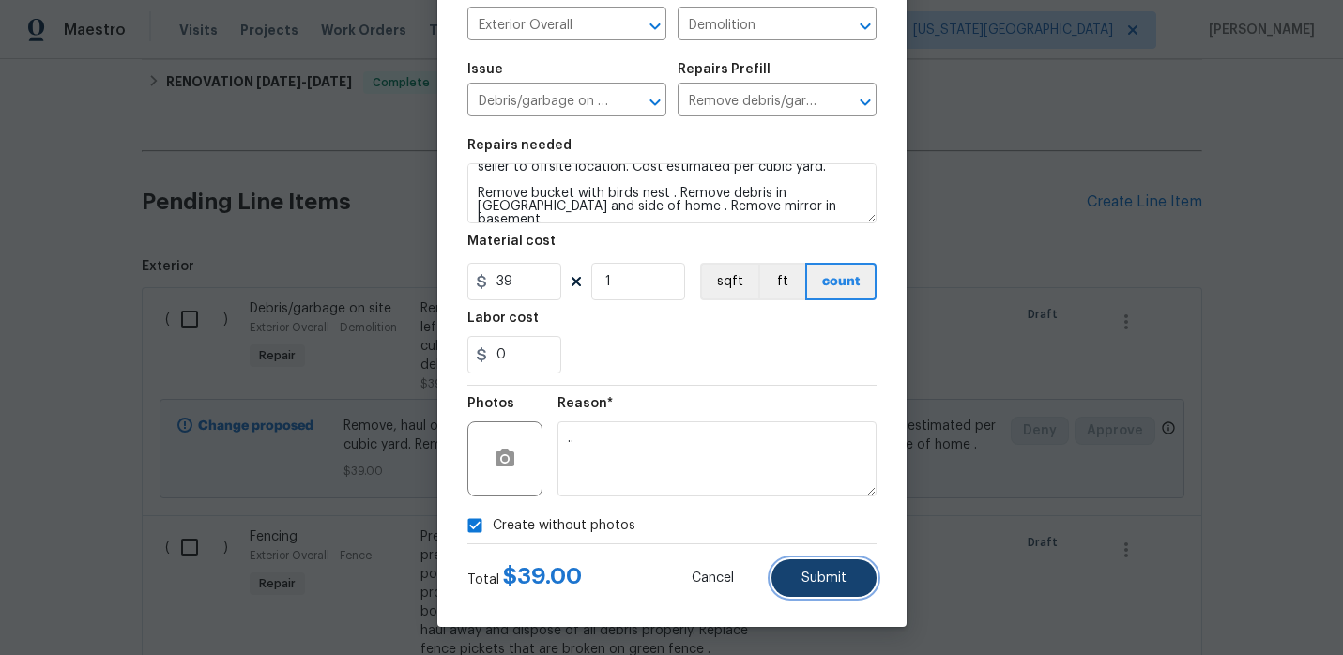
click at [827, 575] on span "Submit" at bounding box center [824, 579] width 45 height 14
type textarea "Remove, haul off, and properly dispose of any debris left by seller to offsite …"
type textarea "."
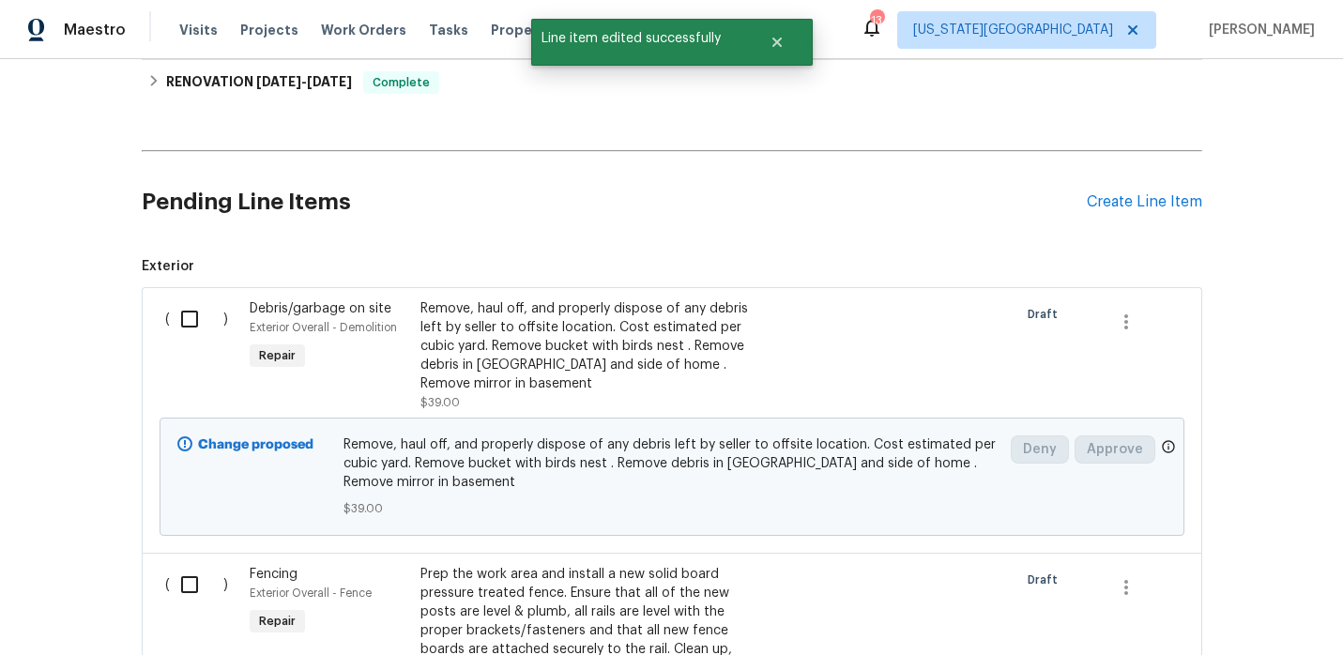
scroll to position [0, 0]
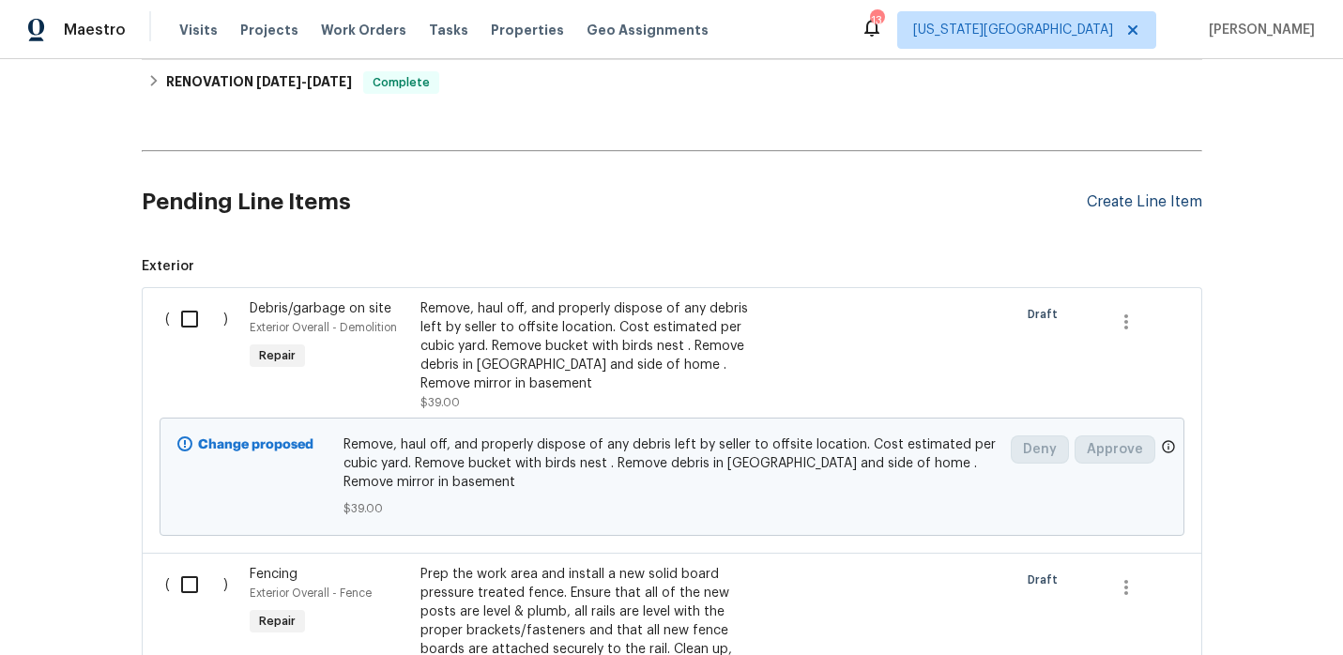
click at [1114, 209] on div "Create Line Item" at bounding box center [1144, 202] width 115 height 18
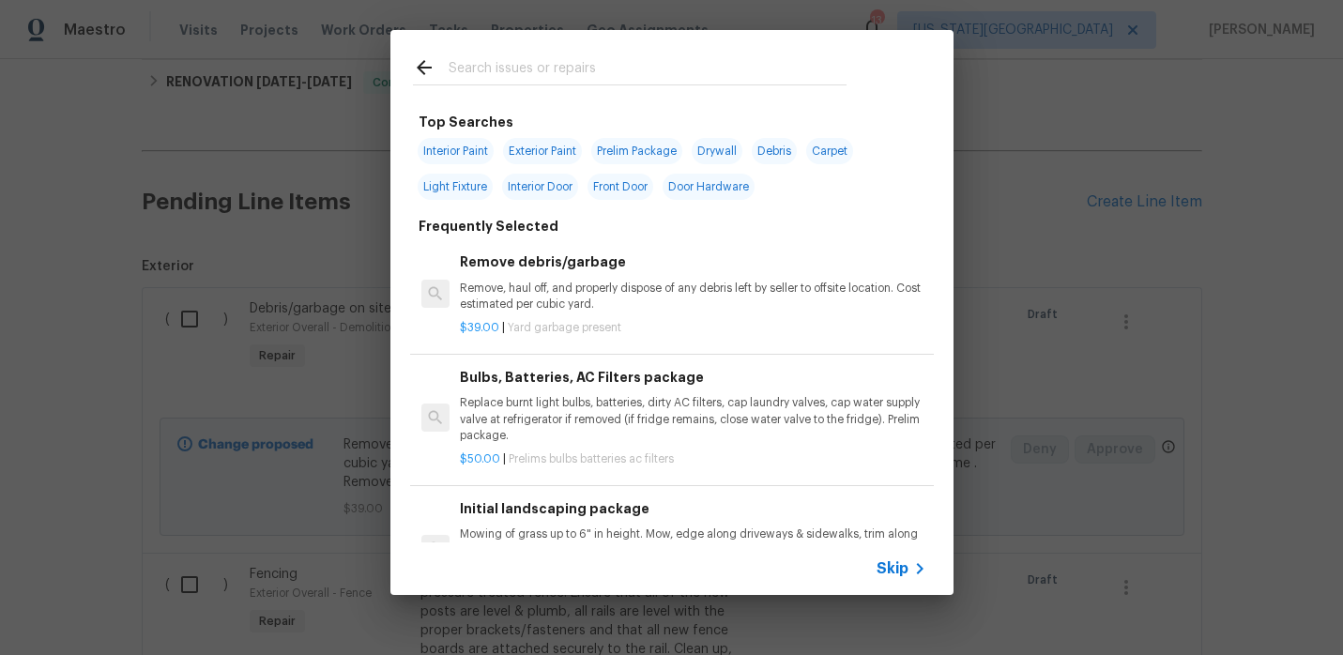
click at [465, 152] on span "Interior Paint" at bounding box center [456, 151] width 76 height 26
type input "Interior Paint"
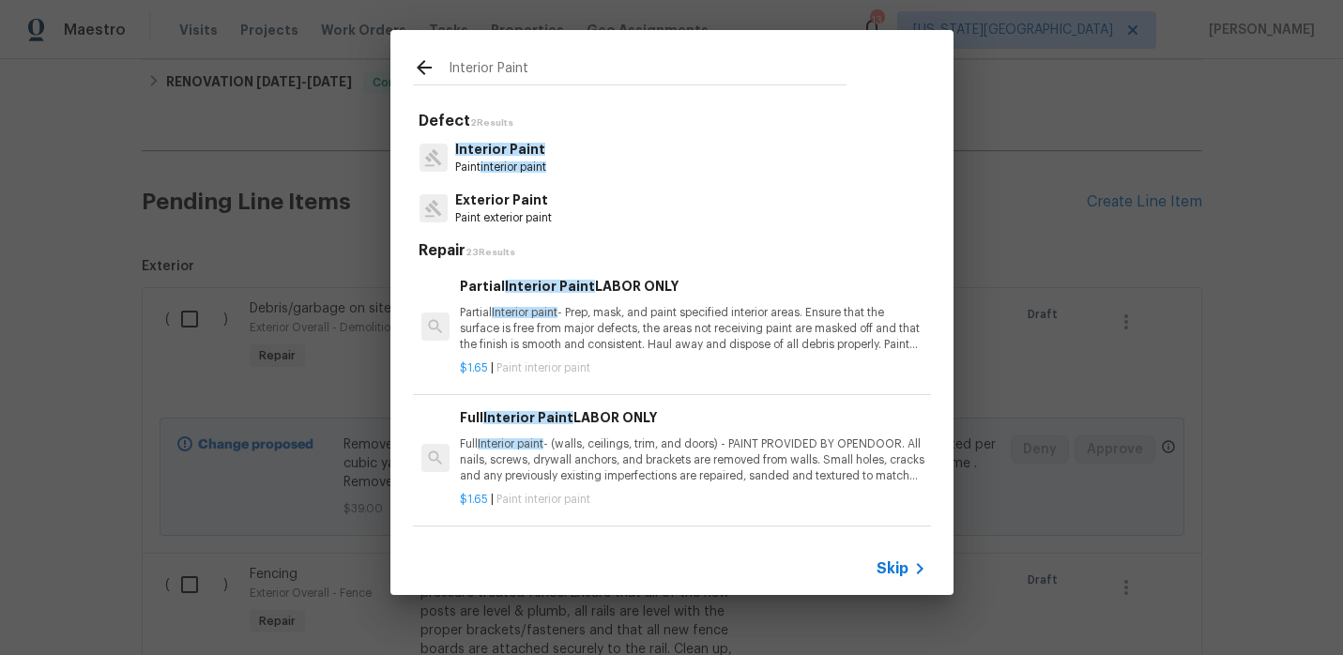
click at [619, 331] on p "Partial Interior paint - Prep, mask, and paint specified interior areas. Ensure…" at bounding box center [693, 329] width 466 height 48
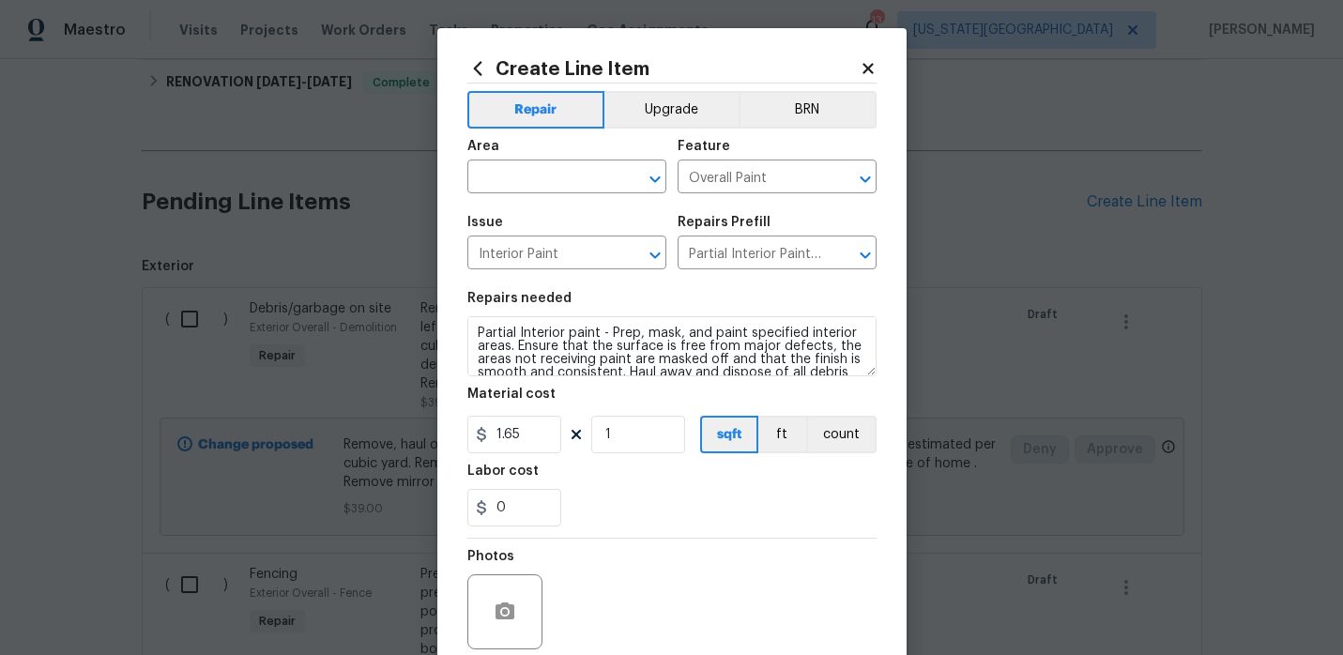
scroll to position [39, 0]
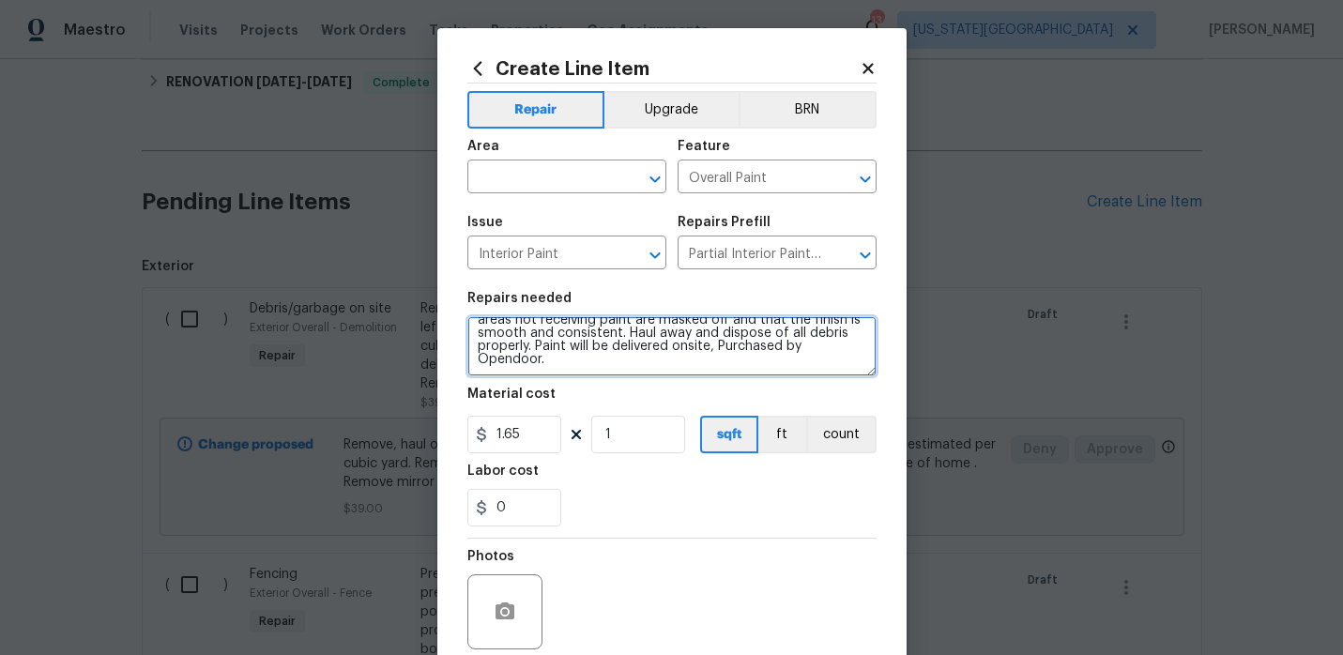
click at [827, 357] on textarea "Partial Interior paint - Prep, mask, and paint specified interior areas. Ensure…" at bounding box center [671, 346] width 409 height 60
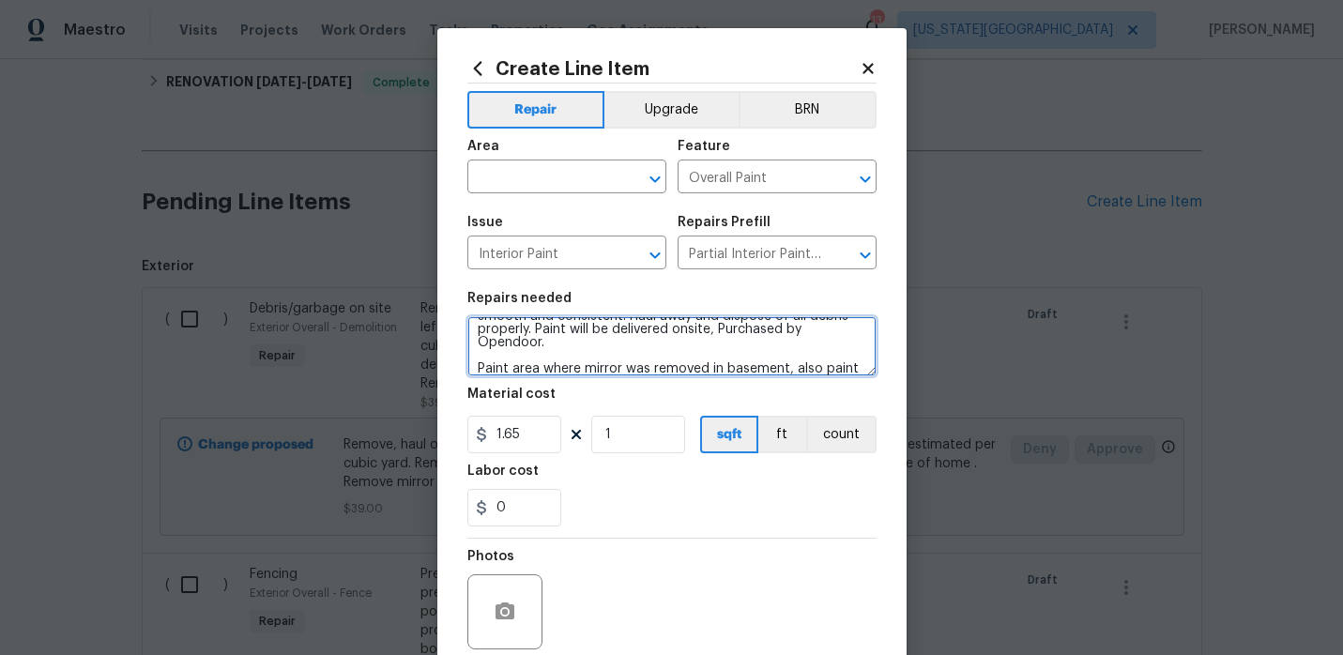
scroll to position [69, 0]
type textarea "Partial Interior paint - Prep, mask, and paint specified interior areas. Ensure…"
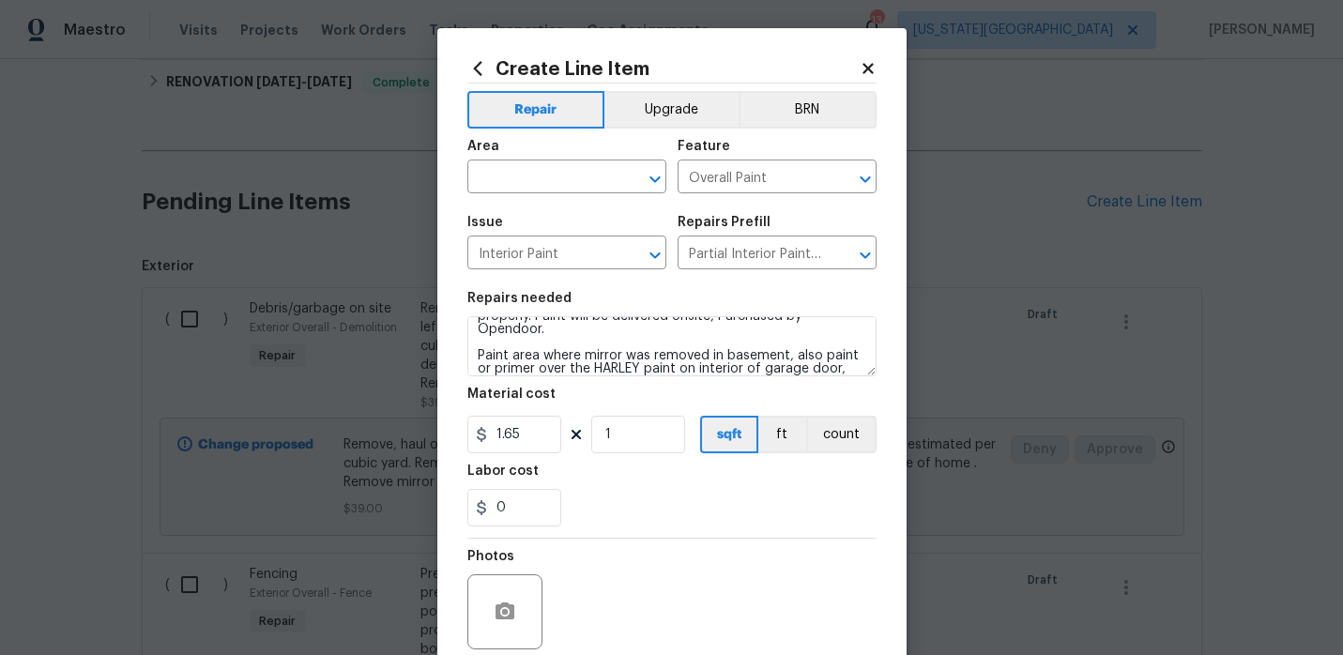
click at [620, 413] on figure "Material cost 1.65 1 sqft ft count" at bounding box center [671, 421] width 409 height 66
click at [623, 435] on input "1" at bounding box center [638, 435] width 94 height 38
type input "50"
click at [637, 527] on div "0" at bounding box center [671, 508] width 409 height 38
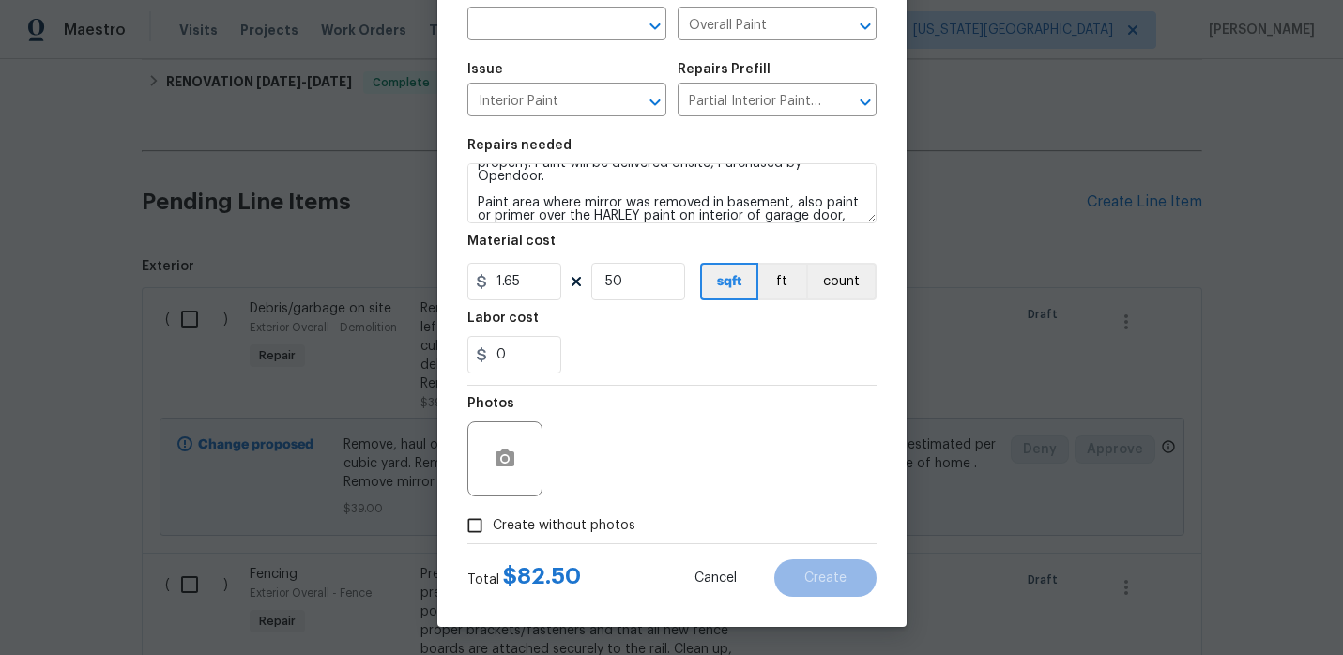
click at [478, 527] on input "Create without photos" at bounding box center [475, 526] width 36 height 36
checkbox input "true"
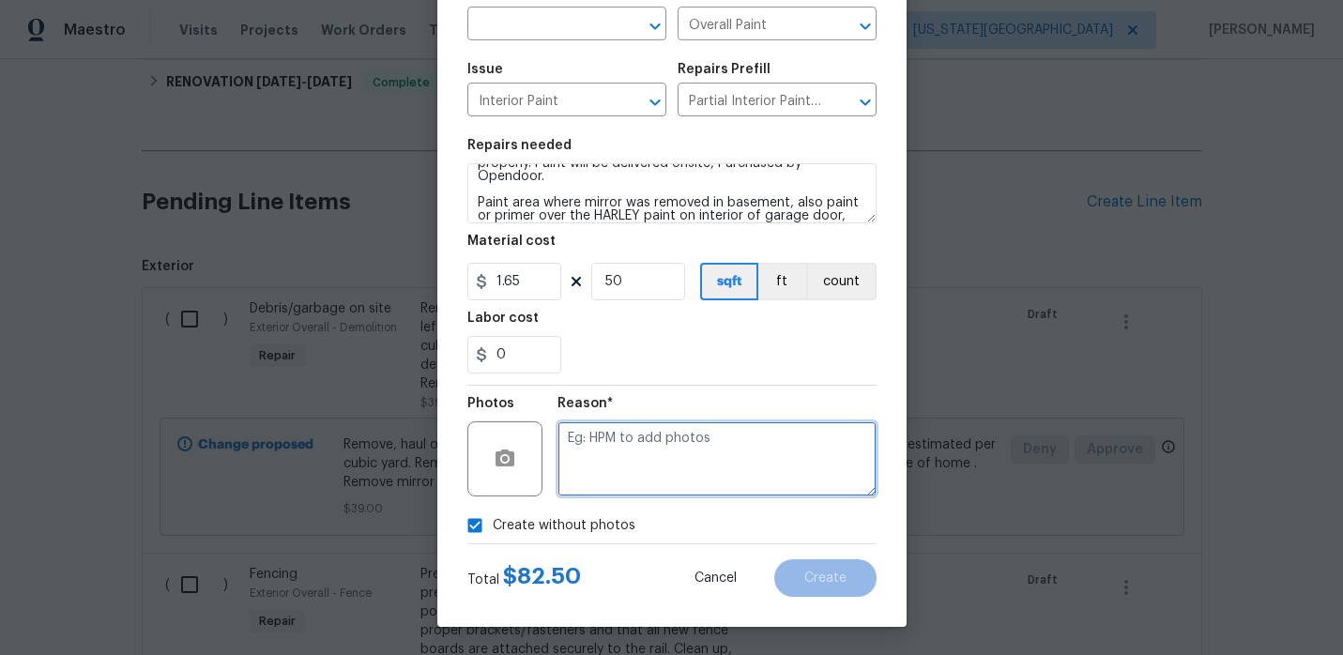
click at [769, 493] on textarea at bounding box center [717, 458] width 319 height 75
type textarea "."
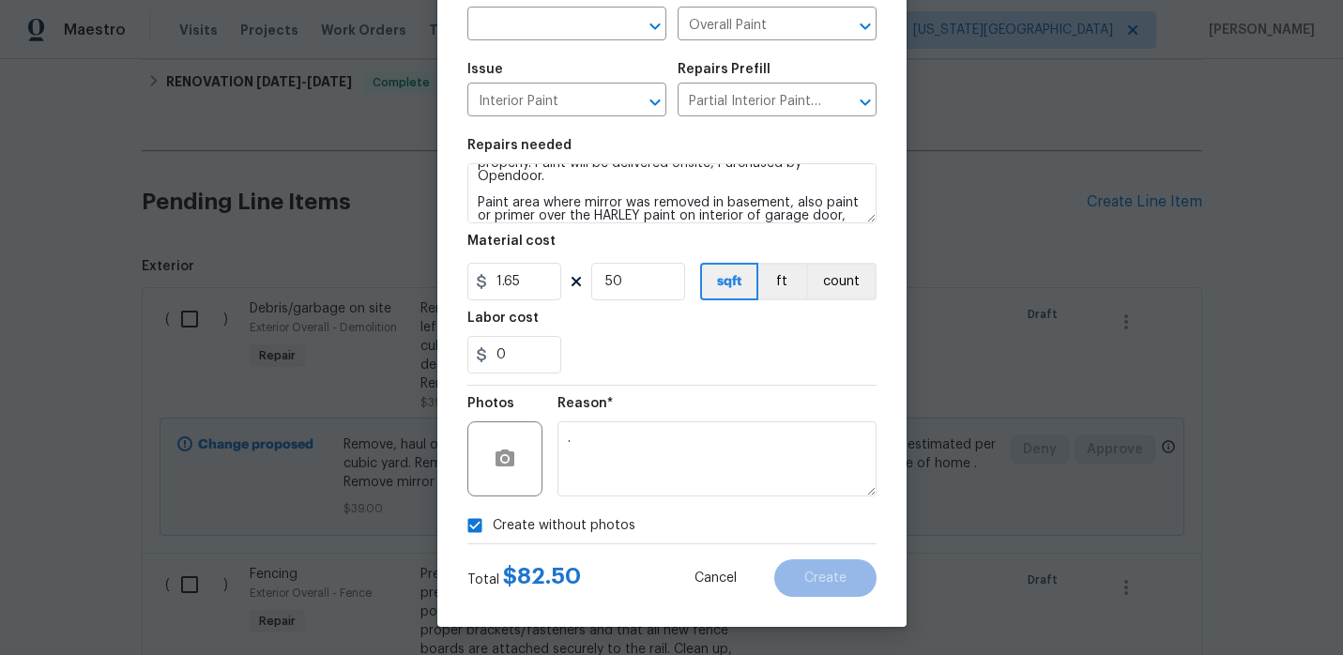
click at [776, 524] on div "Create without photos" at bounding box center [671, 526] width 409 height 36
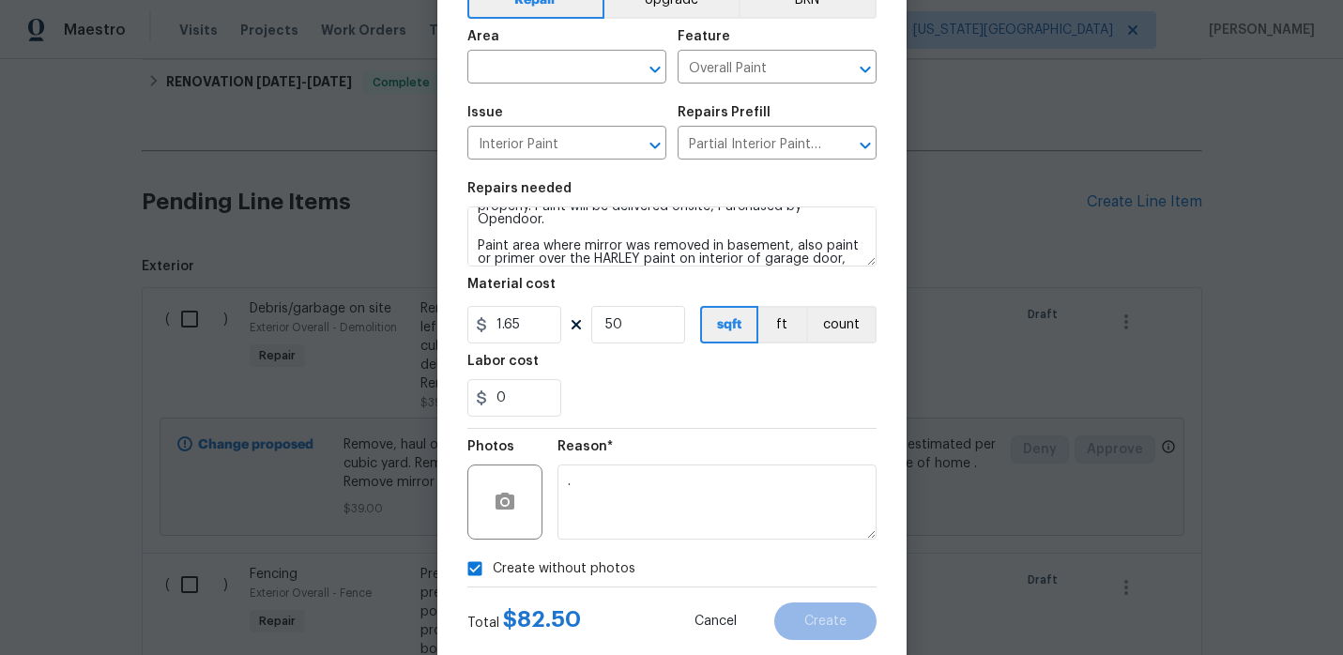
scroll to position [103, 0]
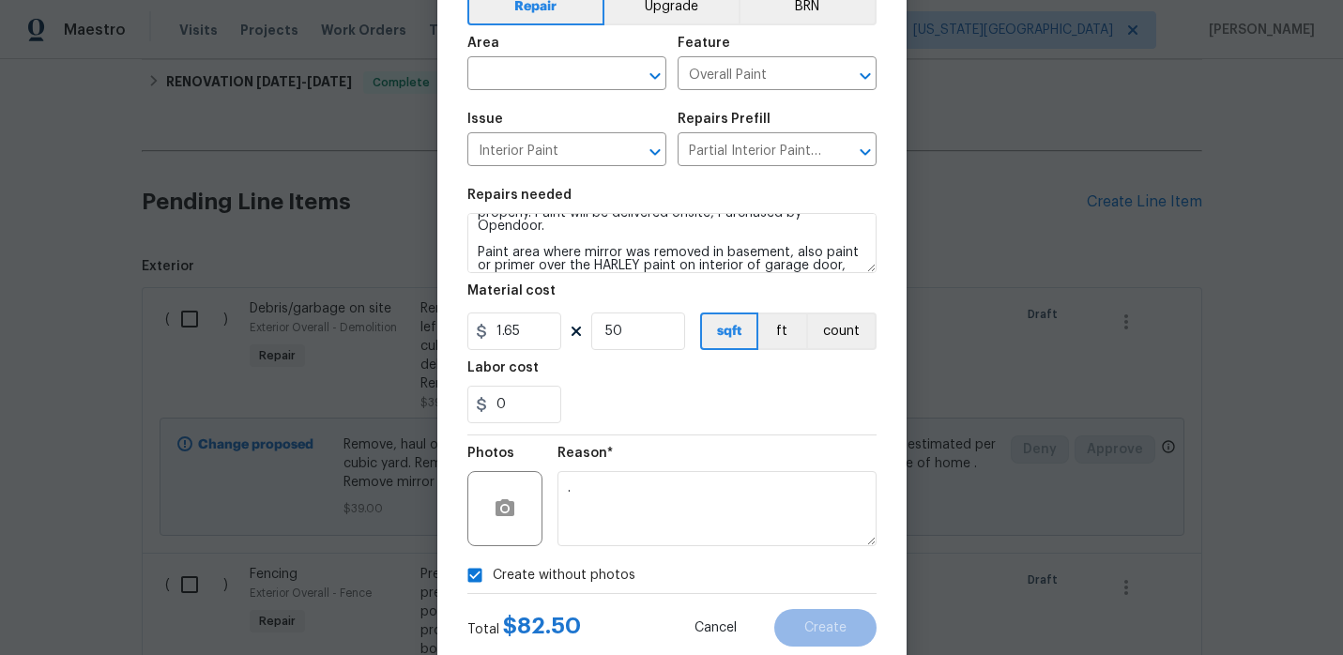
click at [571, 95] on span "Area ​" at bounding box center [566, 63] width 199 height 76
click at [571, 91] on span "Area ​" at bounding box center [566, 63] width 199 height 76
click at [571, 74] on input "text" at bounding box center [540, 75] width 146 height 29
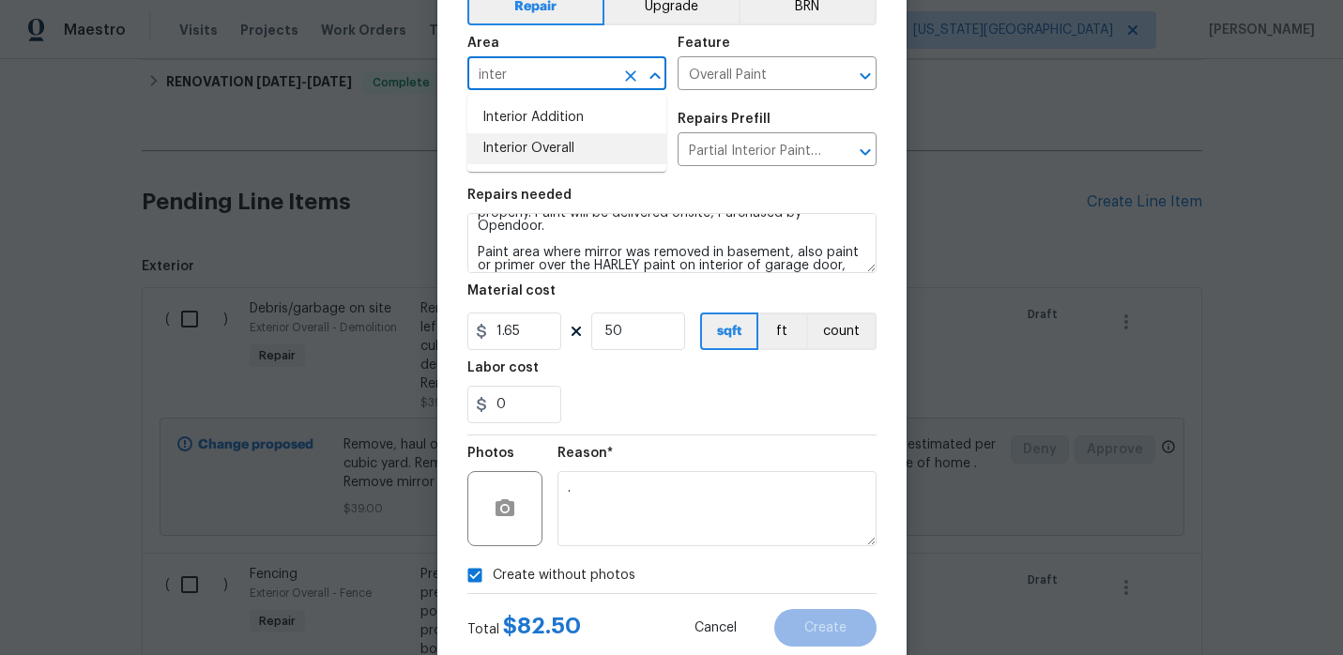
click at [542, 144] on li "Interior Overall" at bounding box center [566, 148] width 199 height 31
type input "Interior Overall"
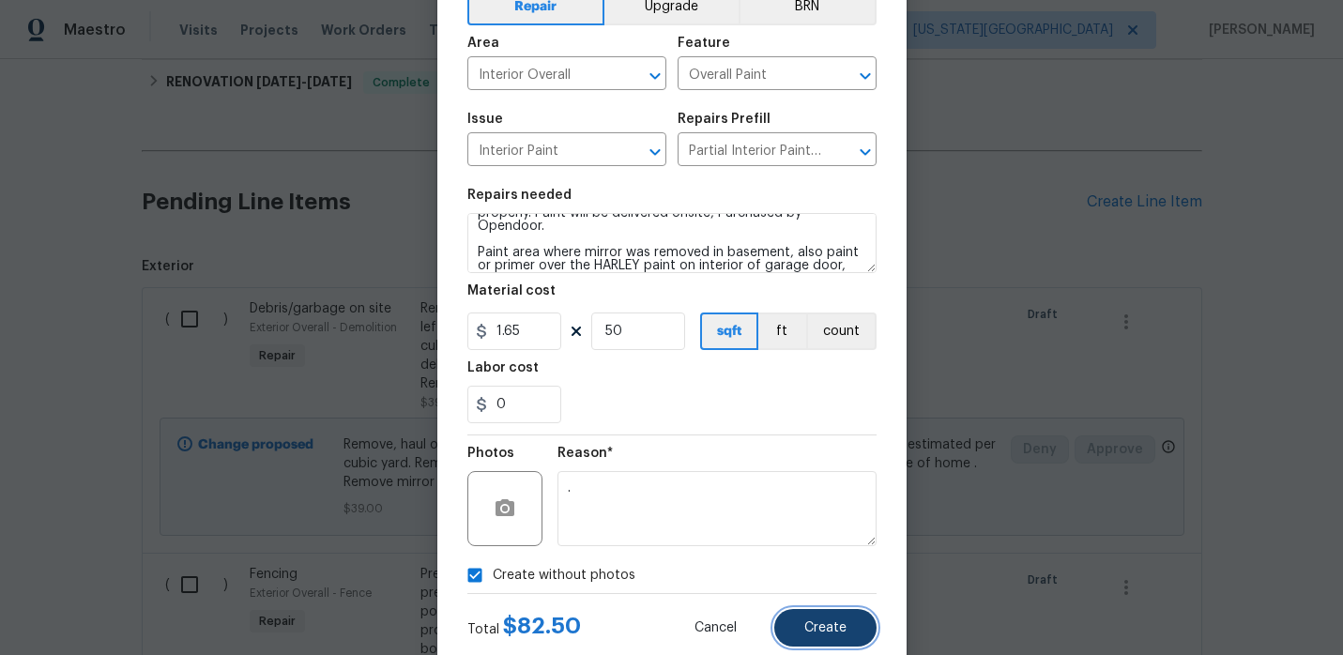
click at [812, 624] on span "Create" at bounding box center [825, 628] width 42 height 14
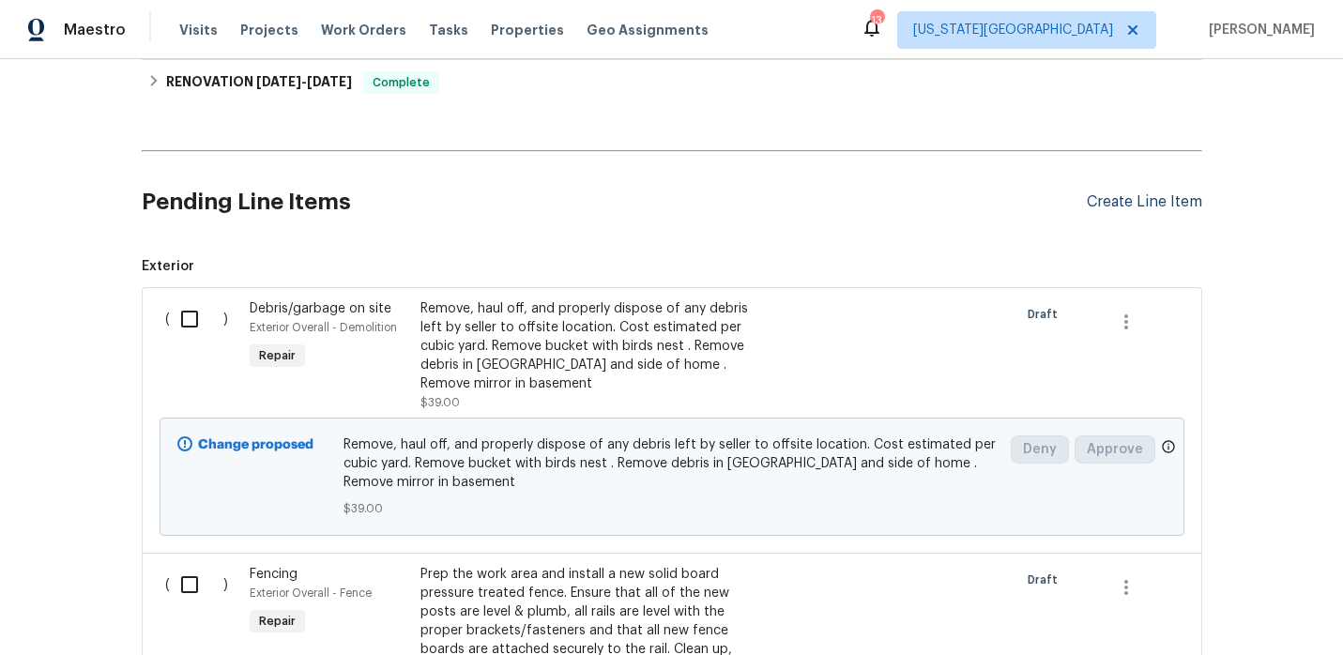
click at [1118, 205] on div "Create Line Item" at bounding box center [1144, 202] width 115 height 18
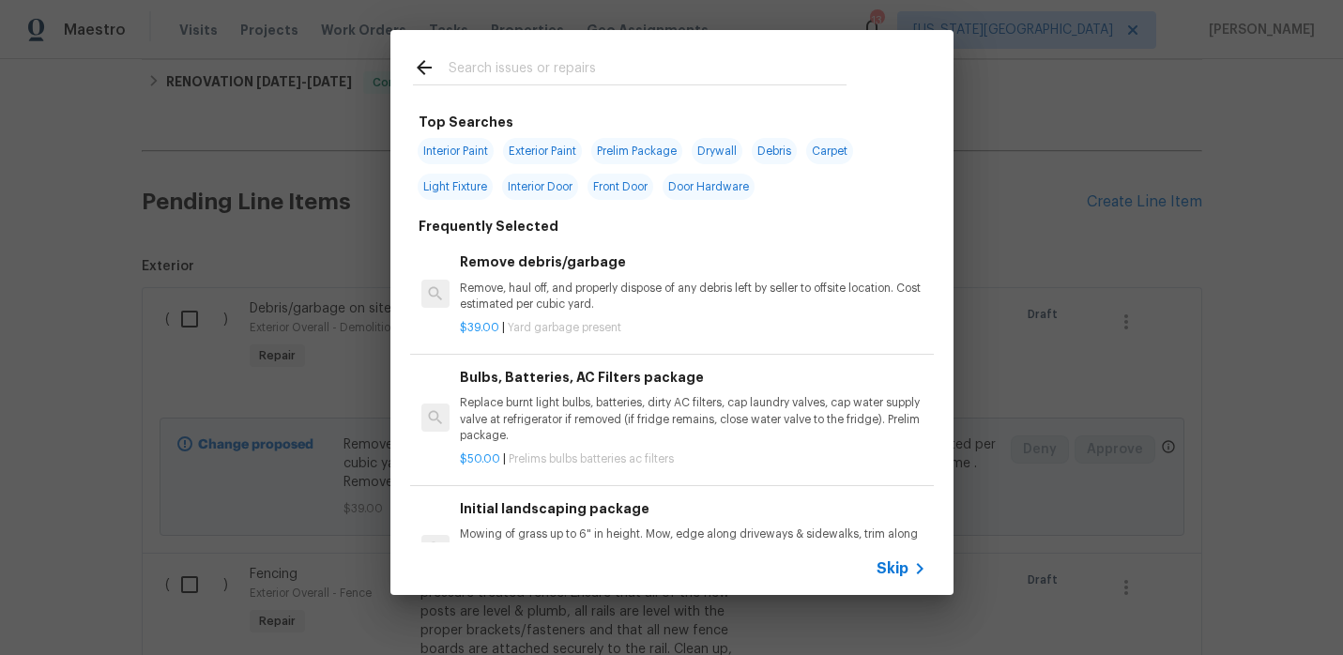
click at [700, 56] on div at bounding box center [630, 70] width 434 height 28
click at [690, 65] on input "text" at bounding box center [648, 70] width 398 height 28
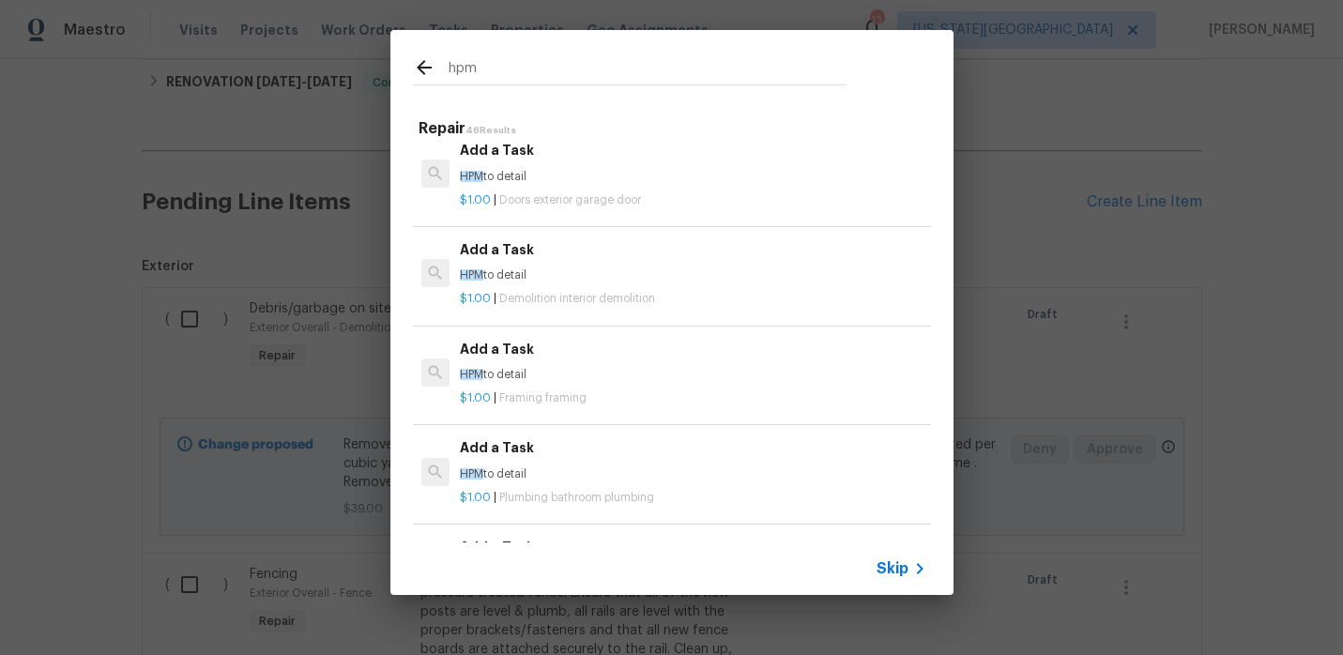
scroll to position [2895, 0]
type input "hpm"
click at [558, 289] on p "$1.00 | Demolition interior demolition" at bounding box center [693, 296] width 466 height 16
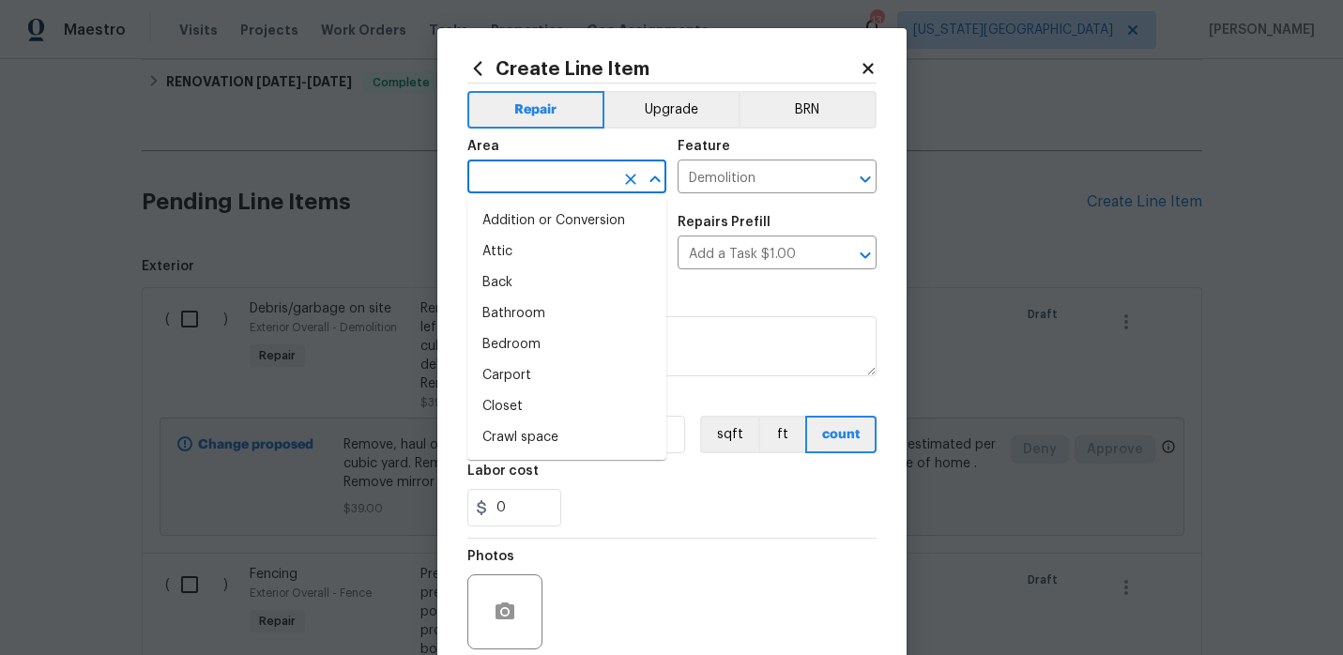
click at [560, 181] on input "text" at bounding box center [540, 178] width 146 height 29
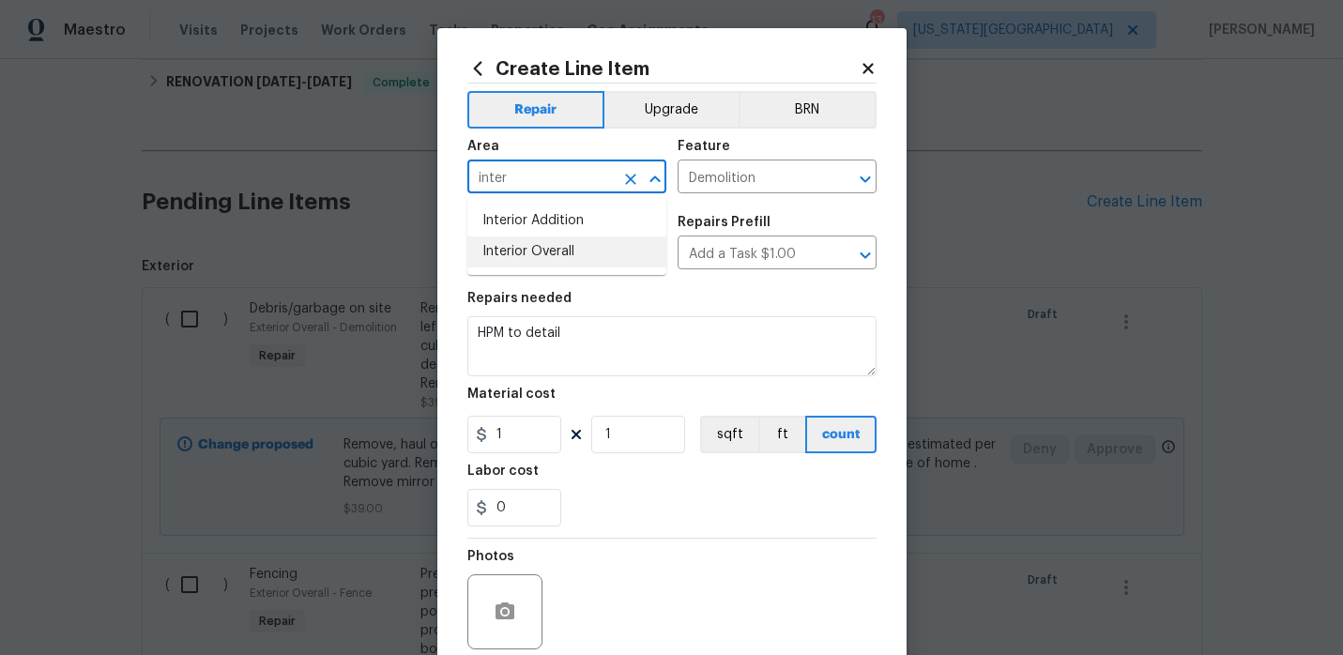
click at [549, 250] on li "Interior Overall" at bounding box center [566, 252] width 199 height 31
type input "Interior Overall"
click at [771, 152] on div "Feature" at bounding box center [777, 152] width 199 height 24
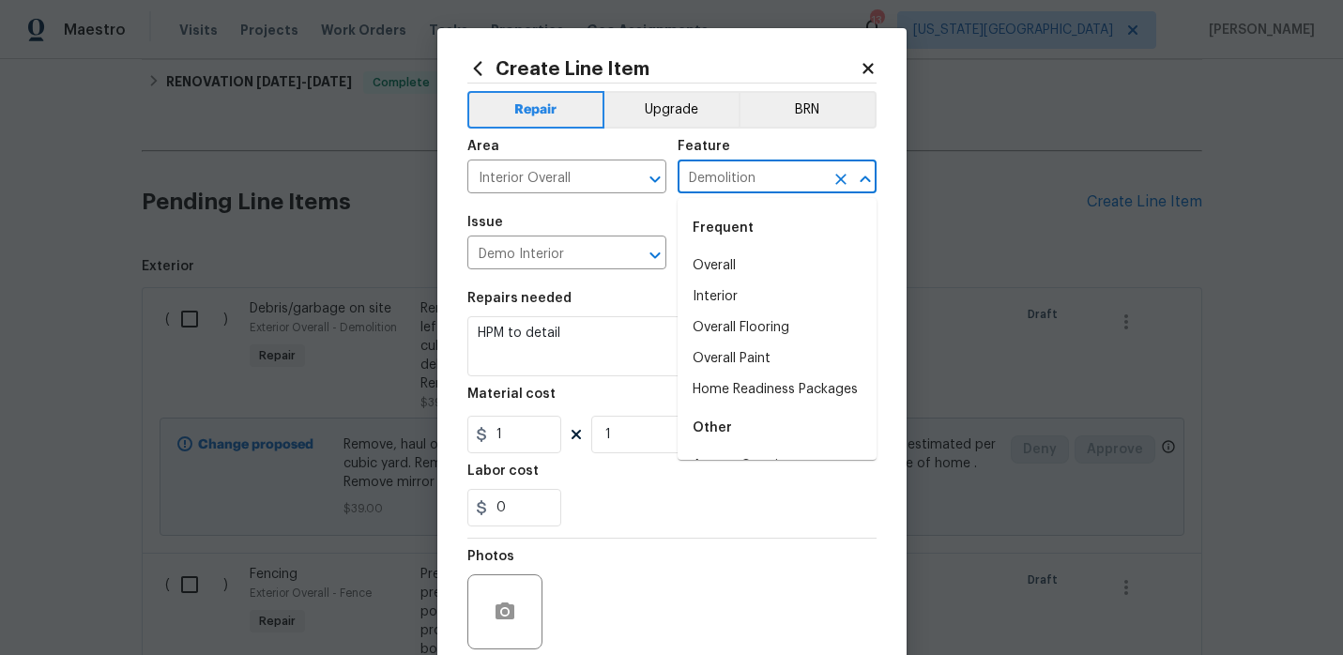
click at [768, 168] on input "Demolition" at bounding box center [751, 178] width 146 height 29
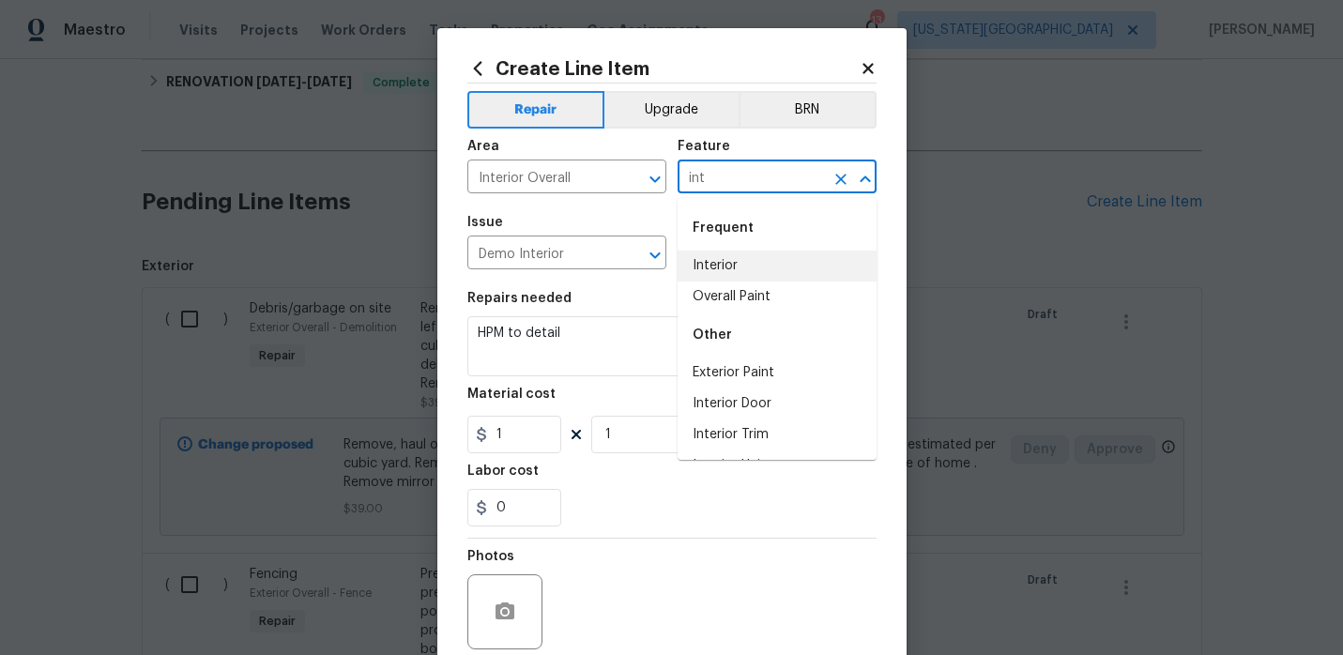
click at [779, 261] on li "Interior" at bounding box center [777, 266] width 199 height 31
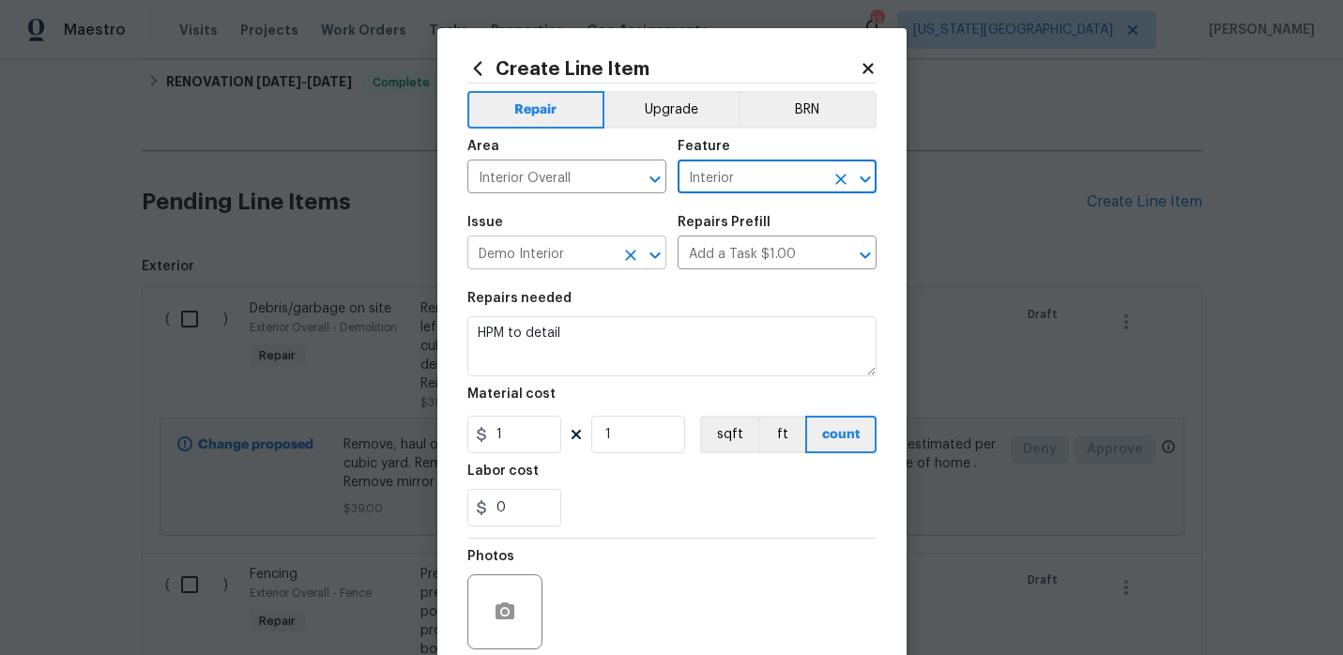
type input "Interior"
click at [602, 253] on input "Demo Interior" at bounding box center [540, 254] width 146 height 29
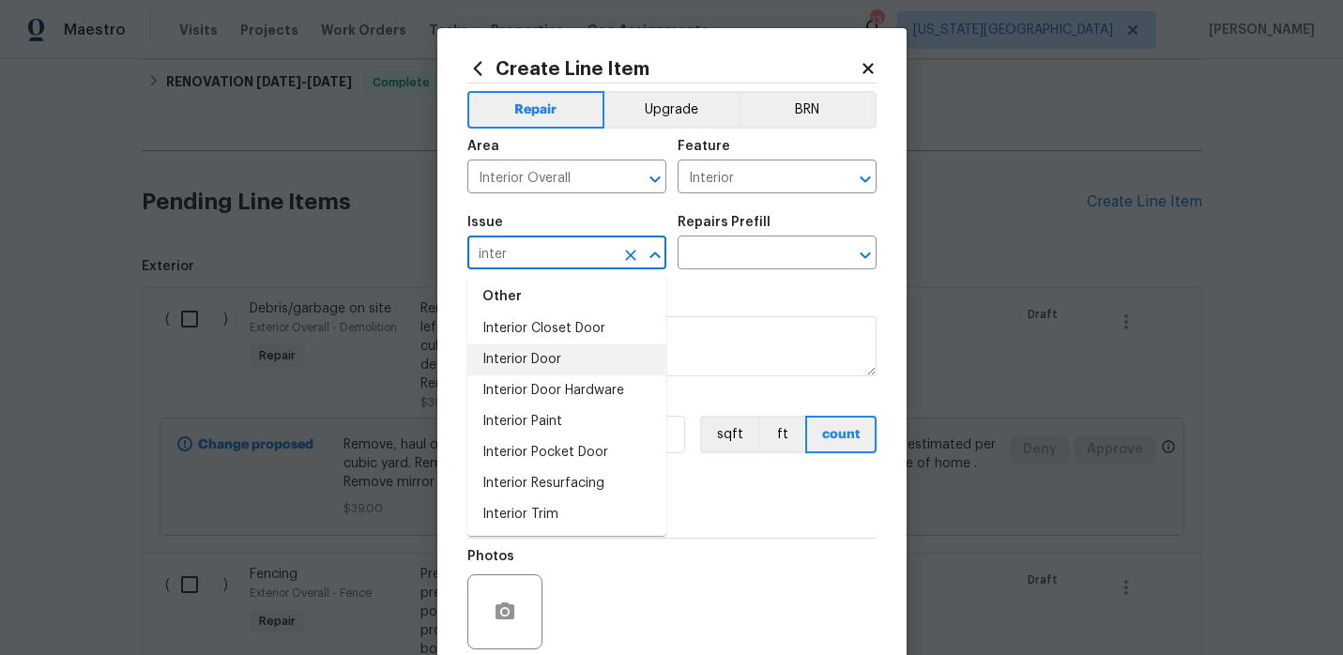
scroll to position [77, 0]
type input "inter"
click at [697, 272] on div "Issue ​ Repairs Prefill ​" at bounding box center [671, 243] width 409 height 76
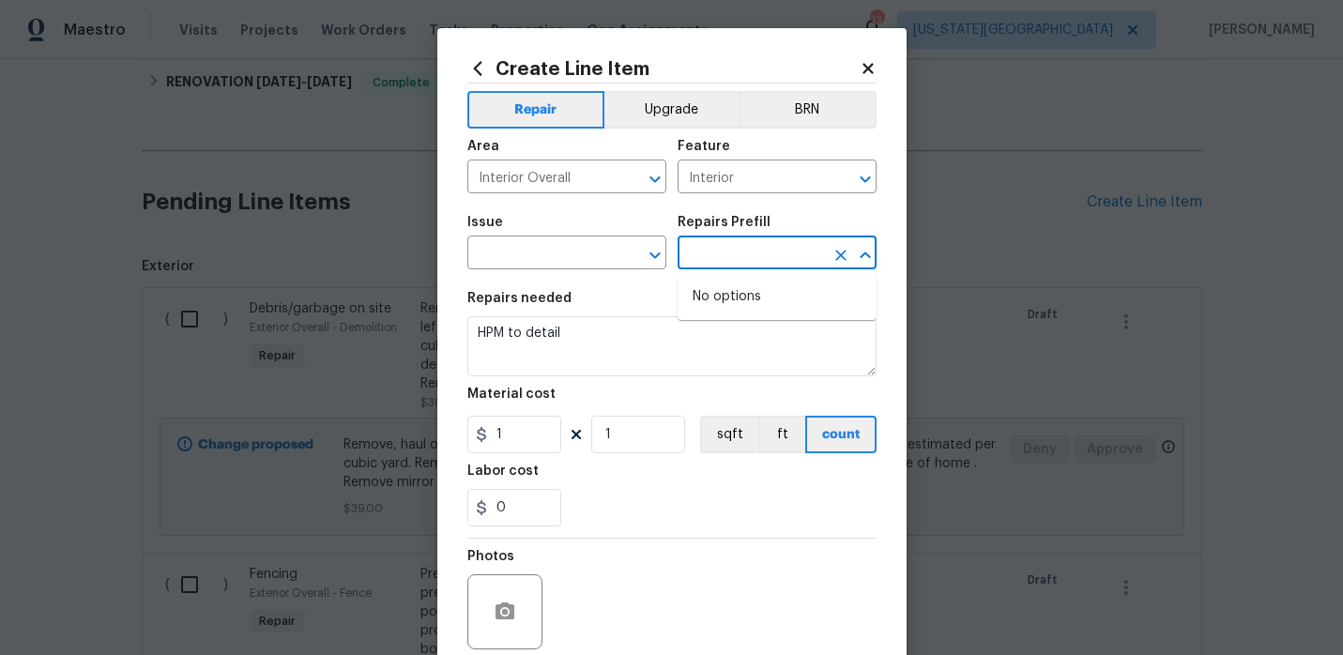
click at [722, 260] on input "text" at bounding box center [751, 254] width 146 height 29
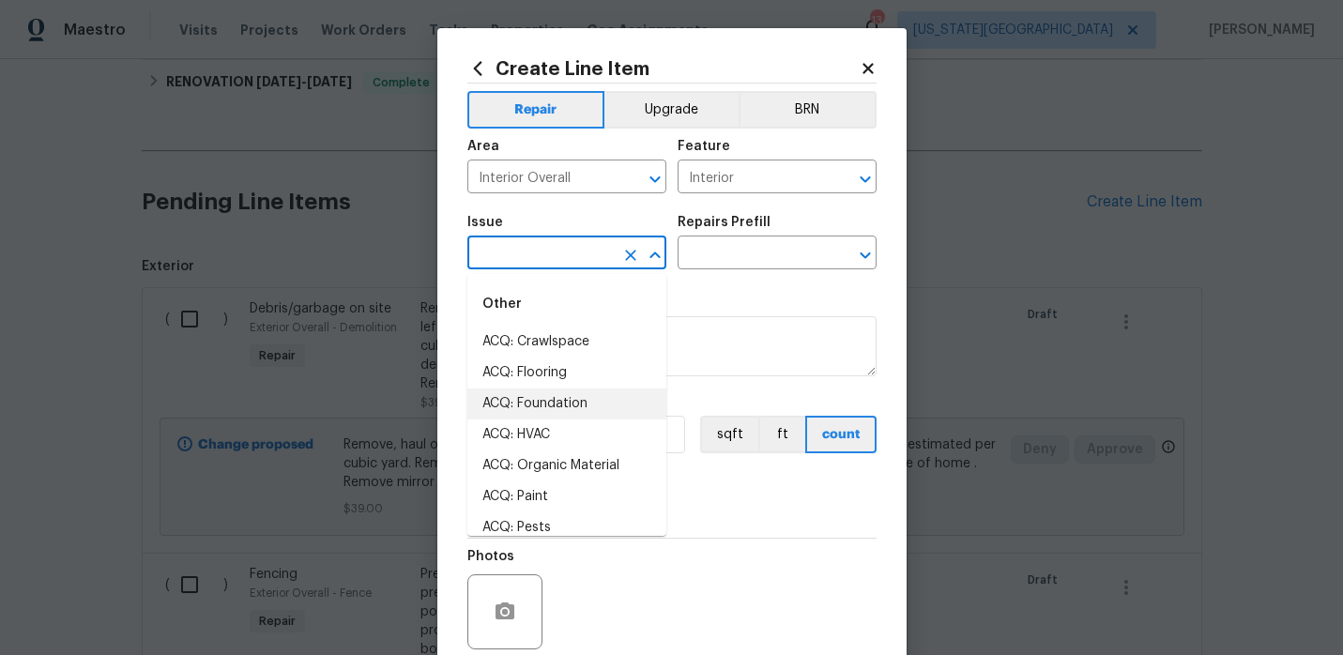
click at [606, 259] on input "text" at bounding box center [540, 254] width 146 height 29
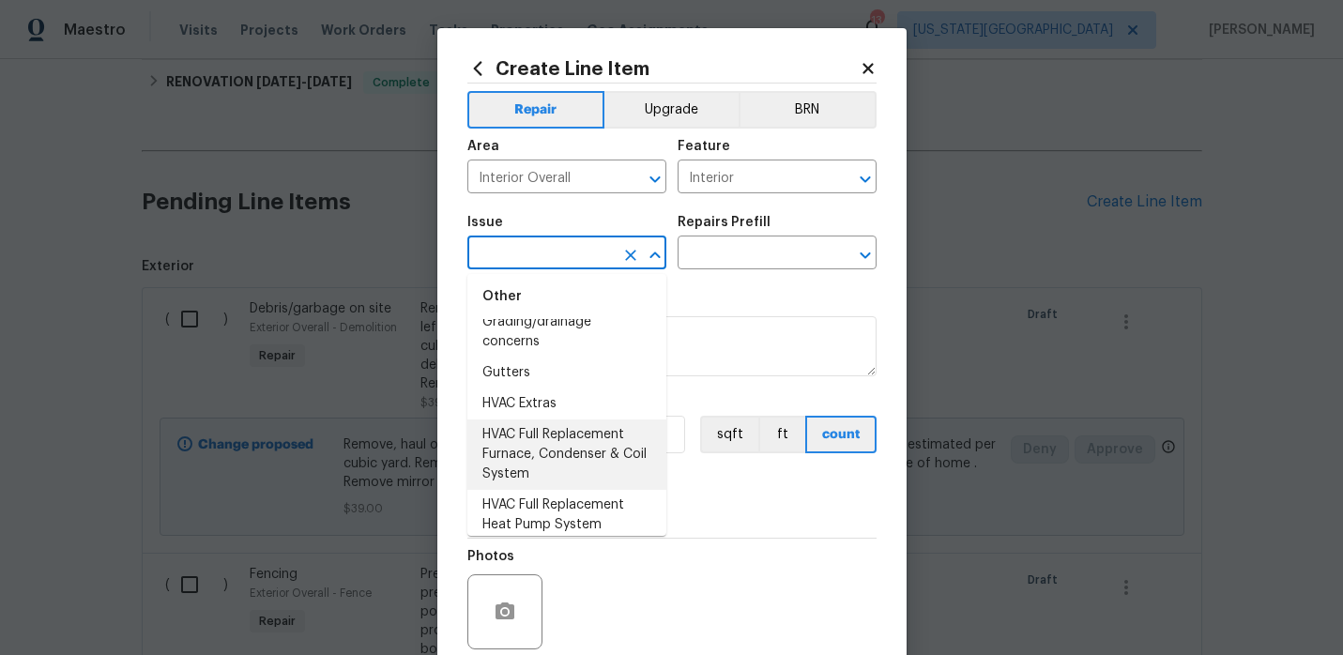
scroll to position [1666, 0]
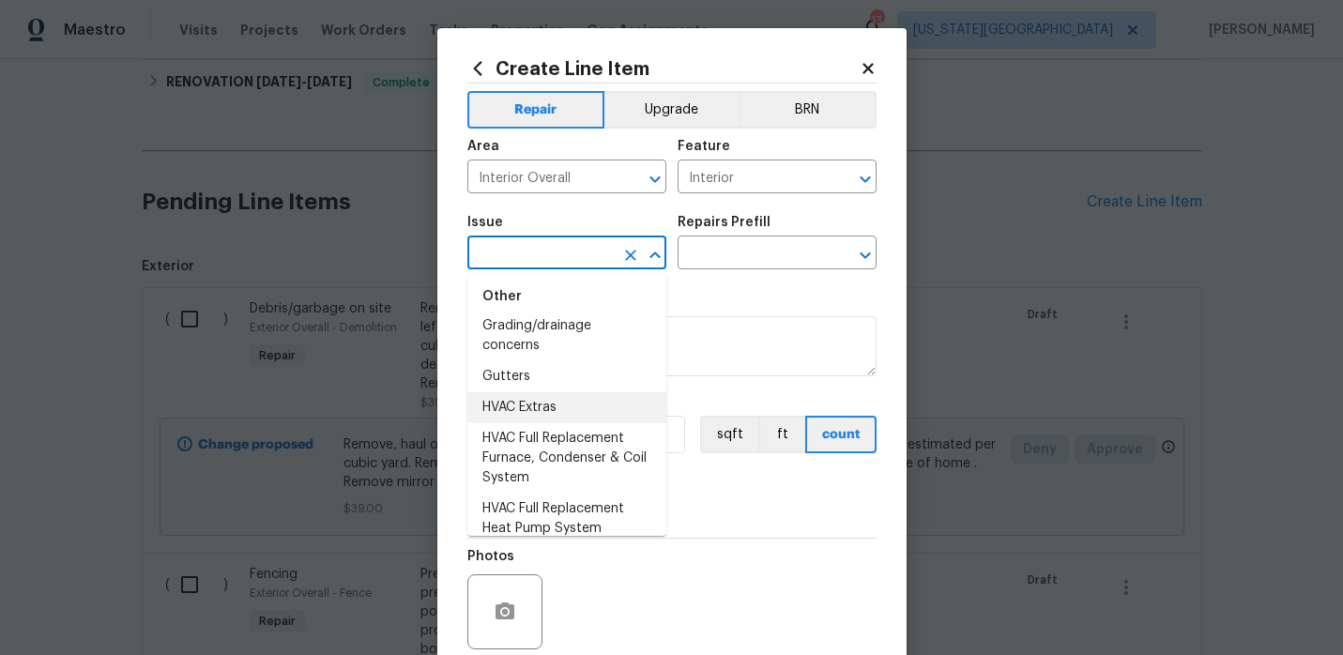
click at [545, 405] on li "HVAC Extras" at bounding box center [566, 407] width 199 height 31
type input "HVAC Extras"
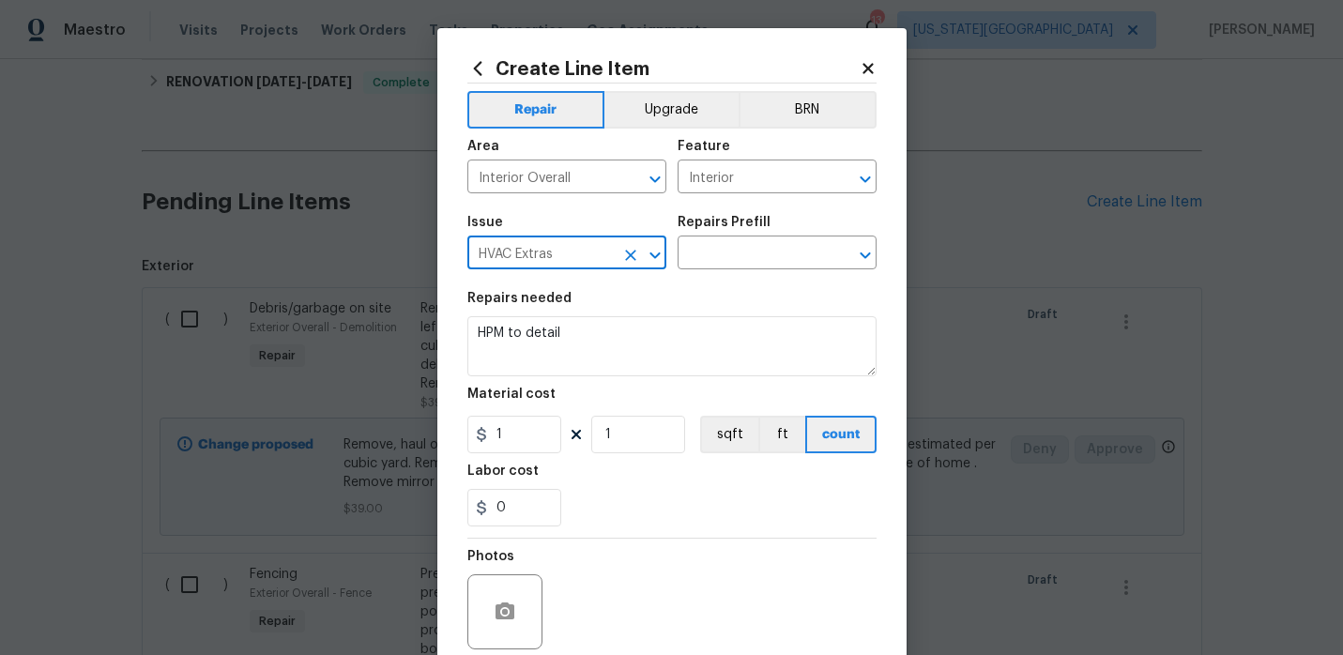
click at [721, 238] on div "Repairs Prefill" at bounding box center [777, 228] width 199 height 24
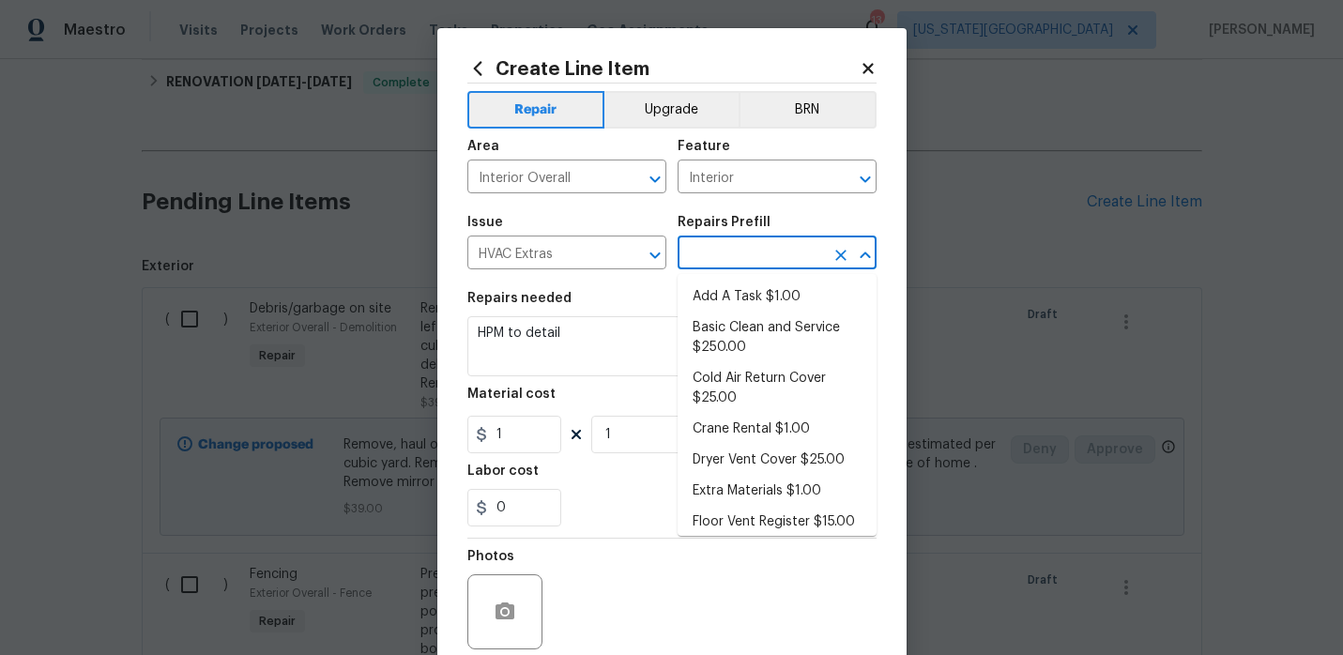
click at [721, 245] on input "text" at bounding box center [751, 254] width 146 height 29
click at [715, 309] on li "Add A Task $1.00" at bounding box center [777, 297] width 199 height 31
type input "HVAC"
type input "Add A Task $1.00"
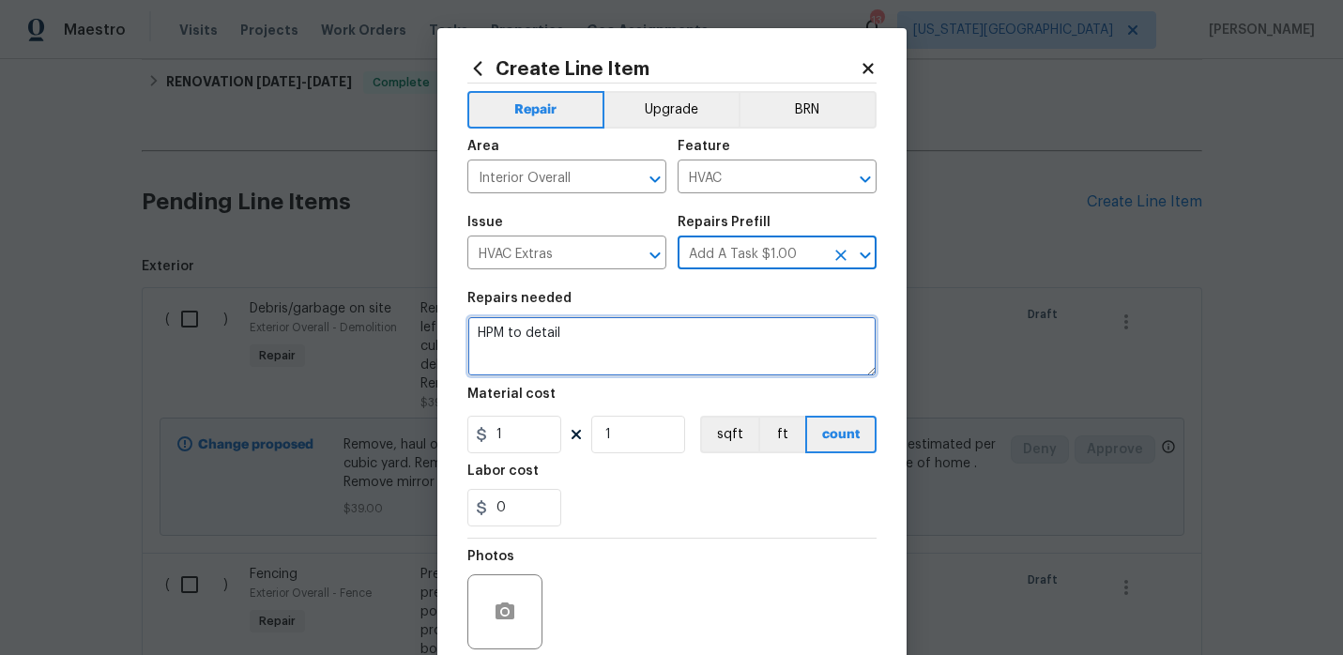
click at [589, 338] on textarea "HPM to detail" at bounding box center [671, 346] width 409 height 60
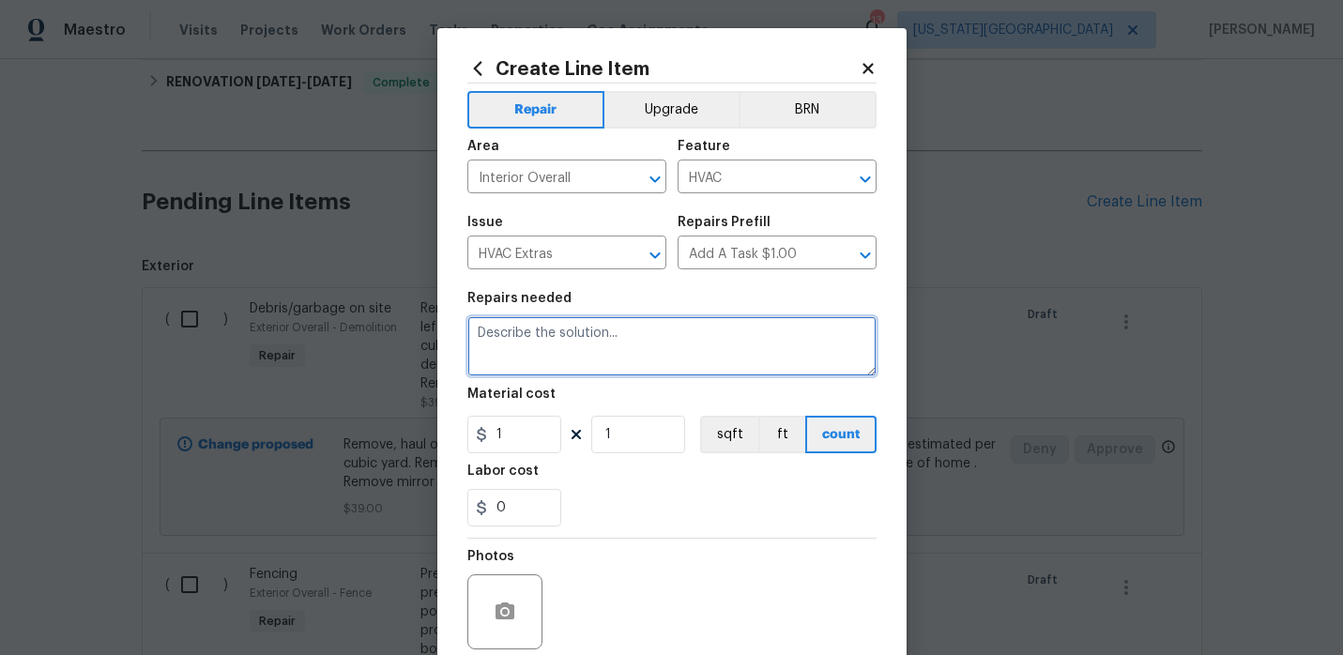
paste textarea ") 8. Replace well covers 11. Repair crack in ceiling 15. Gas odor-hvac company …"
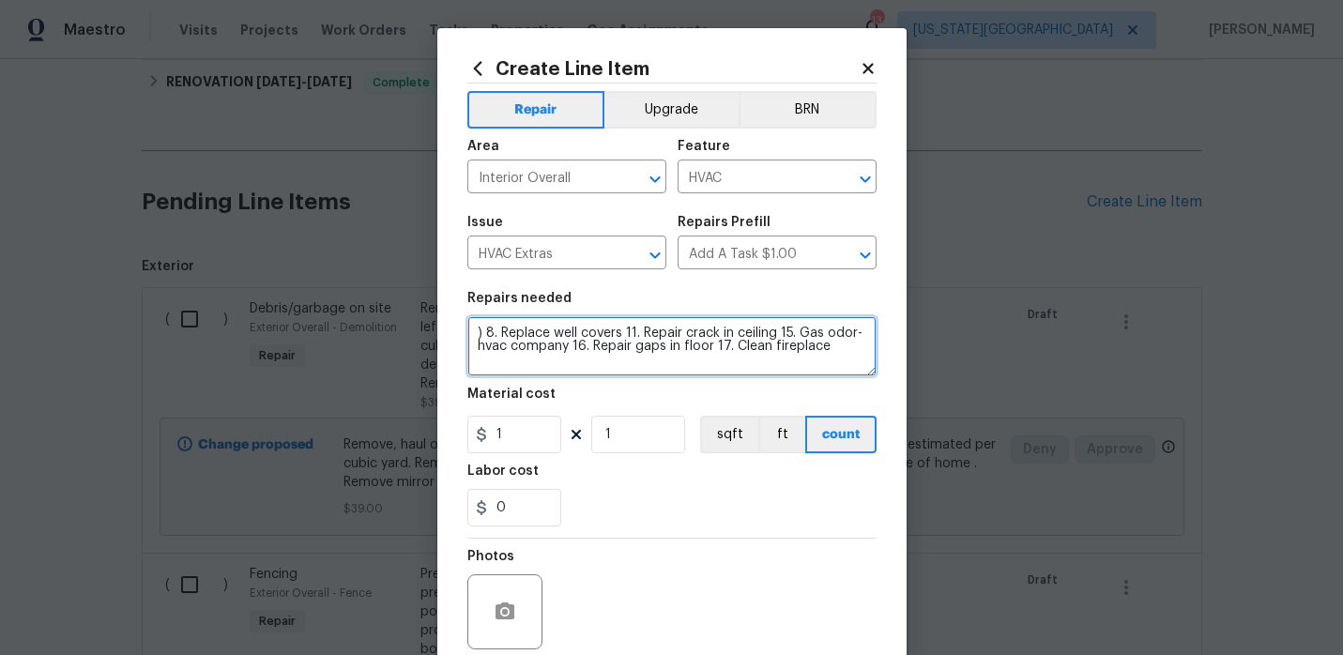
click at [496, 330] on textarea ") 8. Replace well covers 11. Repair crack in ceiling 15. Gas odor-hvac company …" at bounding box center [671, 346] width 409 height 60
click at [619, 336] on textarea "Replace well covers 11. Repair crack in ceiling 15. Gas odor-hvac company 16. R…" at bounding box center [671, 346] width 409 height 60
click at [772, 334] on textarea "Replace well covers... Repair crack in ceiling 15. Gas odor-hvac company 16. Re…" at bounding box center [671, 346] width 409 height 60
click at [555, 351] on textarea "Replace well covers... Repair crack in ceiling... Gas odor-hvac company 16. Rep…" at bounding box center [671, 346] width 409 height 60
click at [686, 349] on textarea "Replace well covers... Repair crack in ceiling... Gas odor-hvac company .. Repa…" at bounding box center [671, 346] width 409 height 60
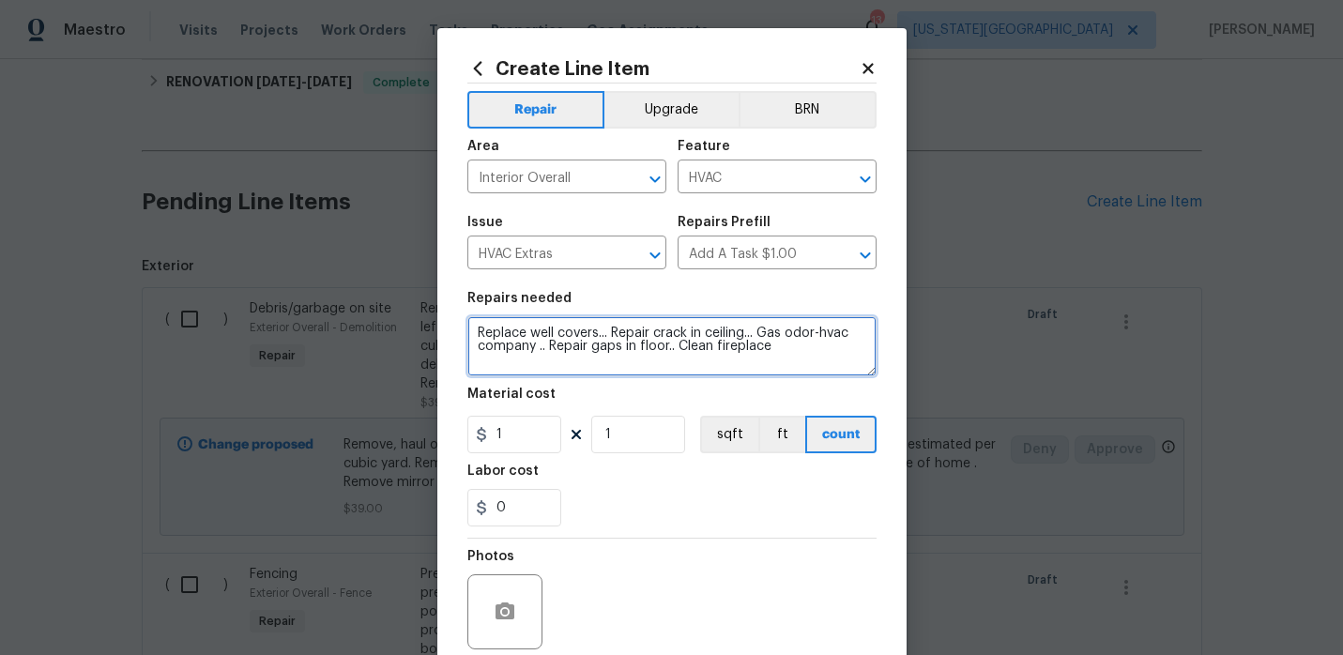
type textarea "Replace well covers... Repair crack in ceiling... Gas odor-hvac company .. Repa…"
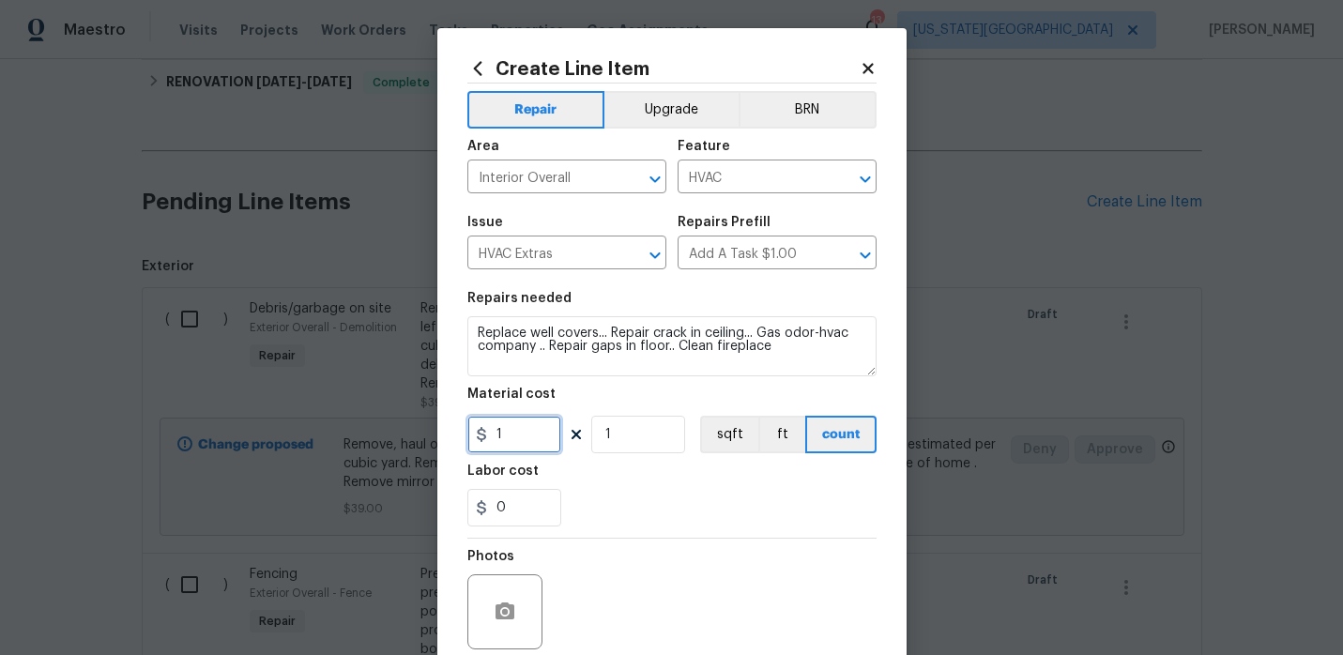
click at [547, 434] on input "1" at bounding box center [514, 435] width 94 height 38
type input "250"
click at [645, 507] on div "0" at bounding box center [671, 508] width 409 height 38
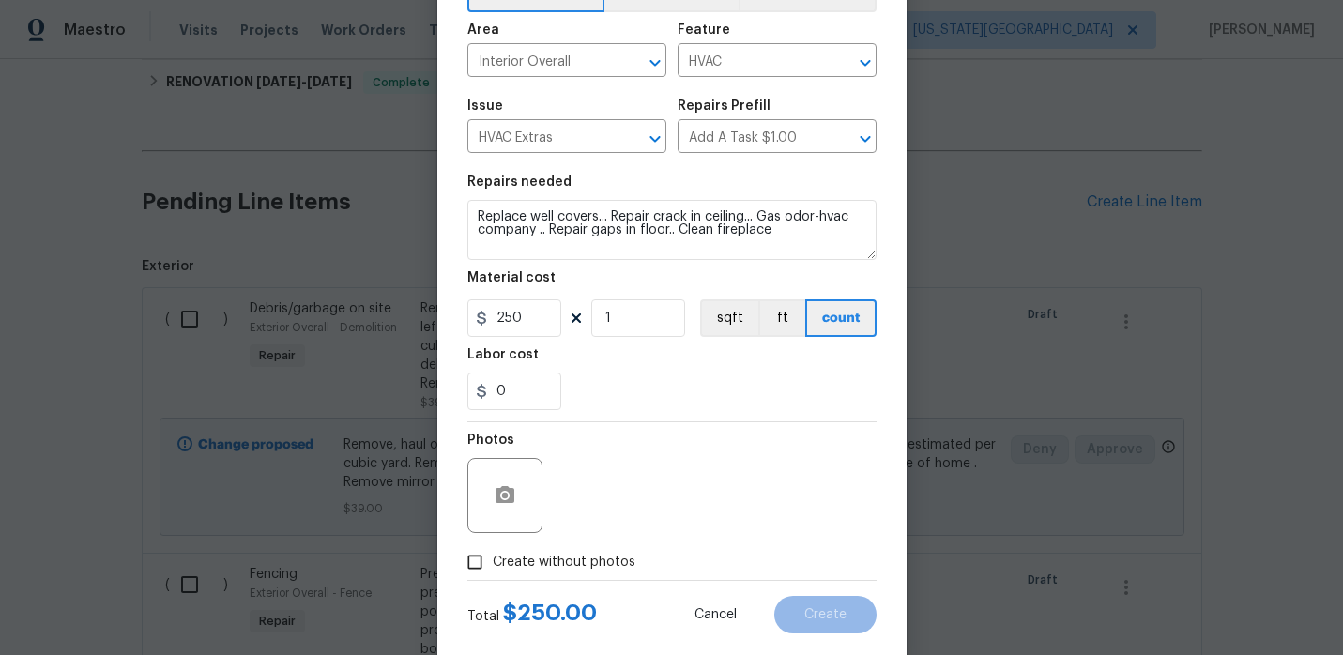
scroll to position [154, 0]
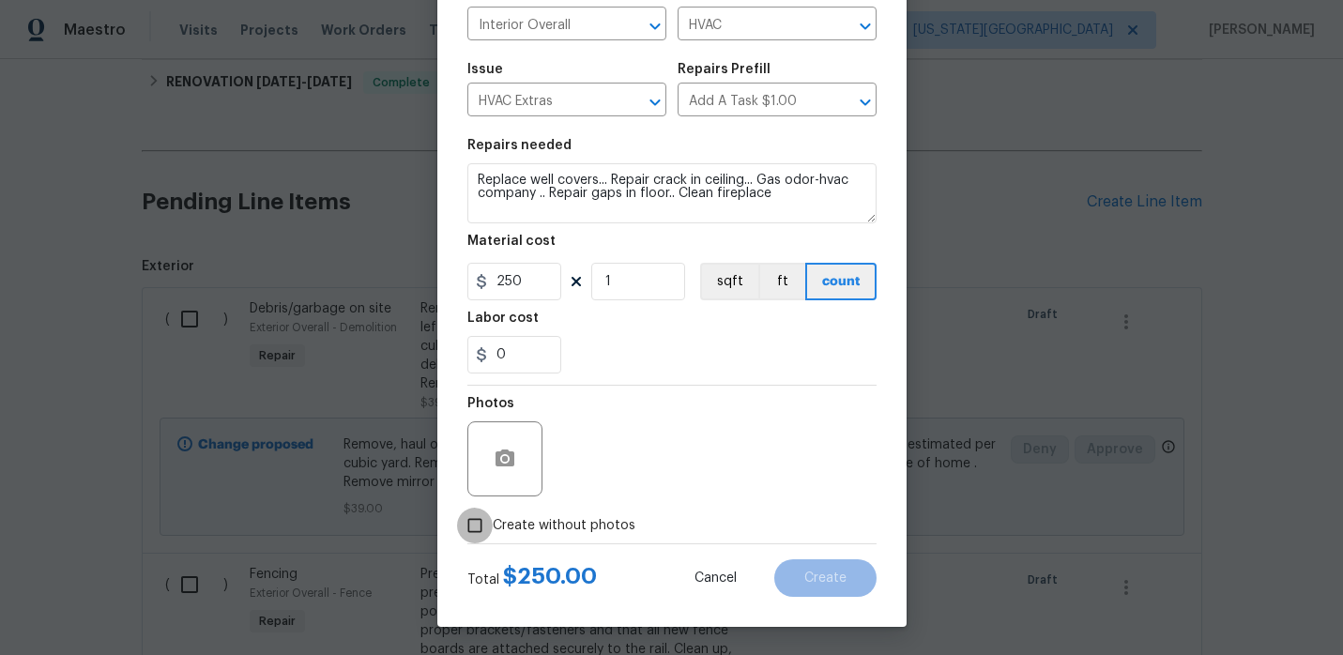
click at [478, 517] on input "Create without photos" at bounding box center [475, 526] width 36 height 36
checkbox input "true"
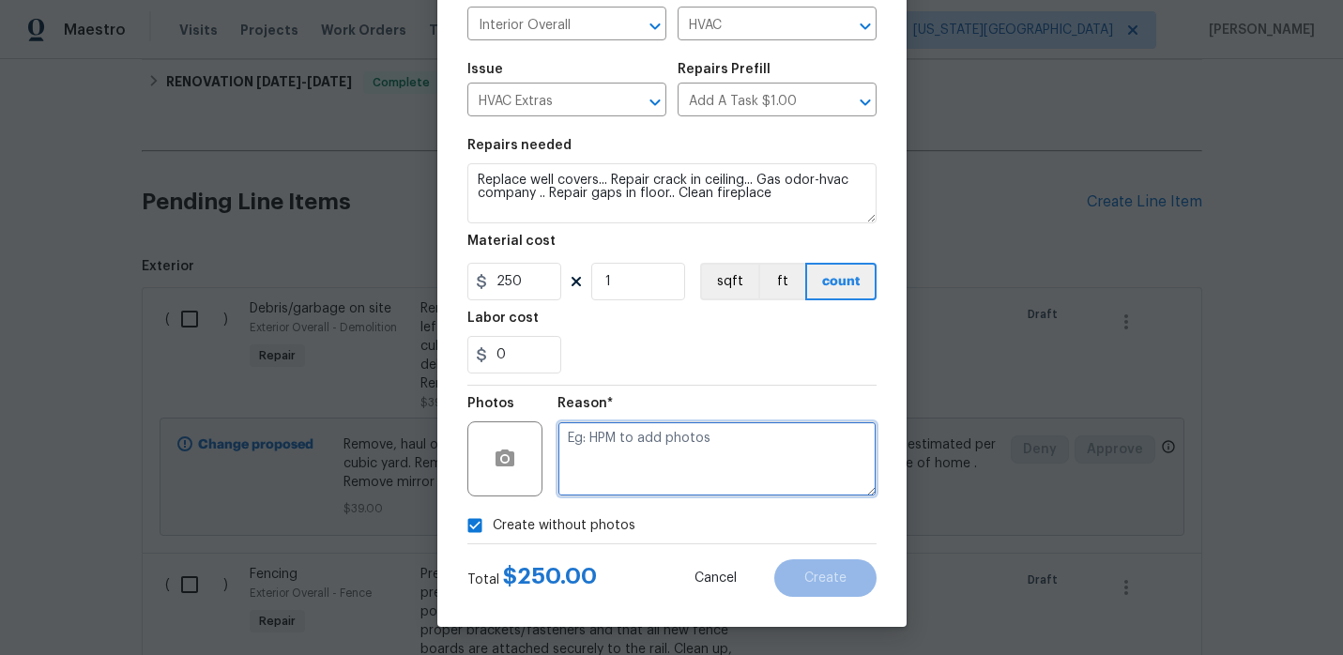
click at [618, 467] on textarea at bounding box center [717, 458] width 319 height 75
type textarea "."
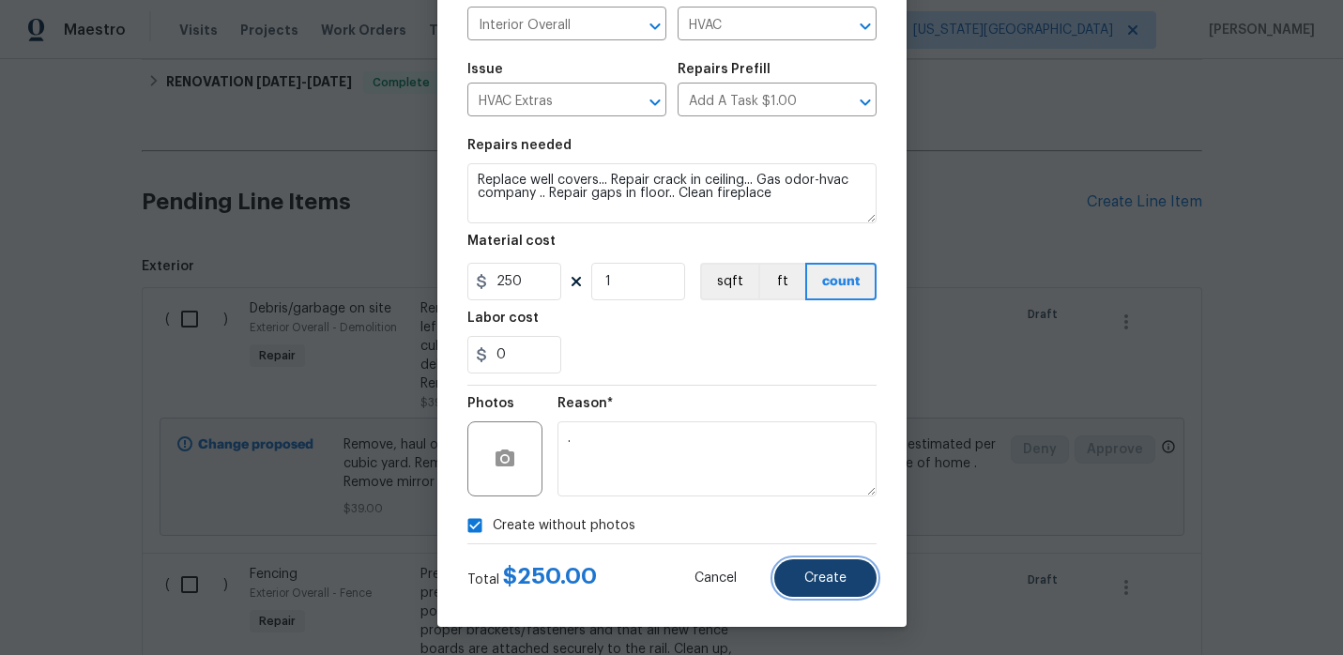
click at [816, 583] on span "Create" at bounding box center [825, 579] width 42 height 14
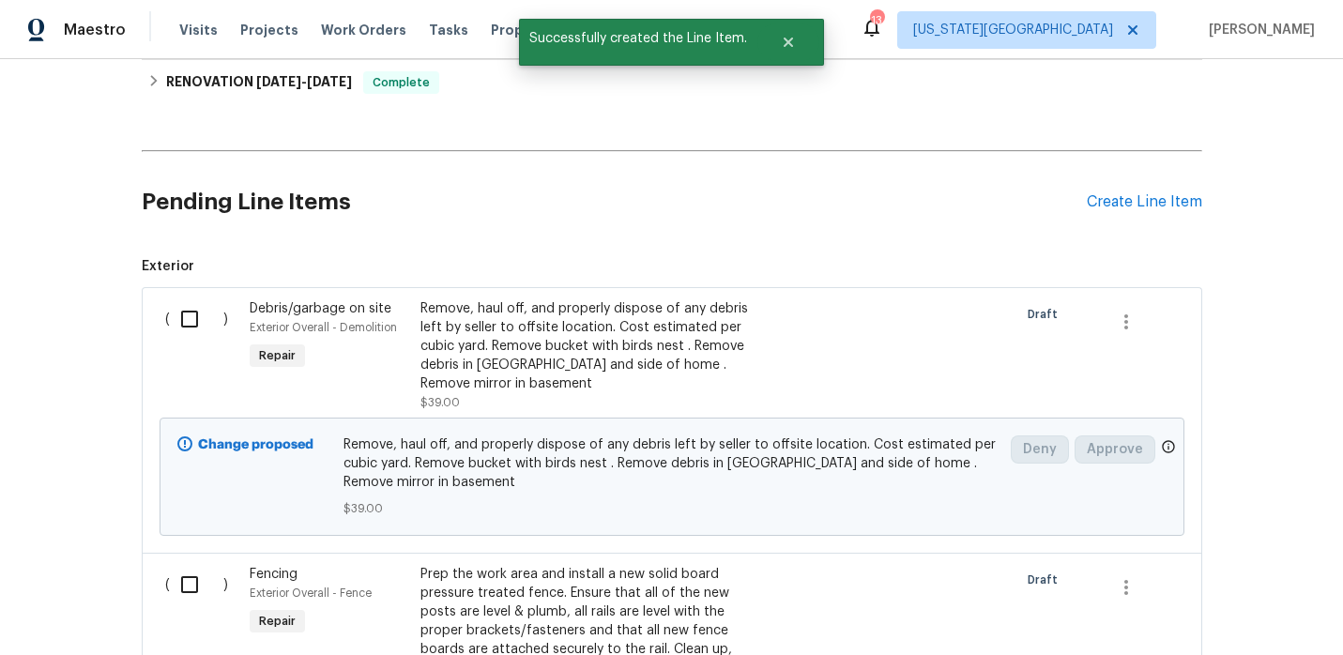
click at [189, 322] on input "checkbox" at bounding box center [196, 318] width 53 height 39
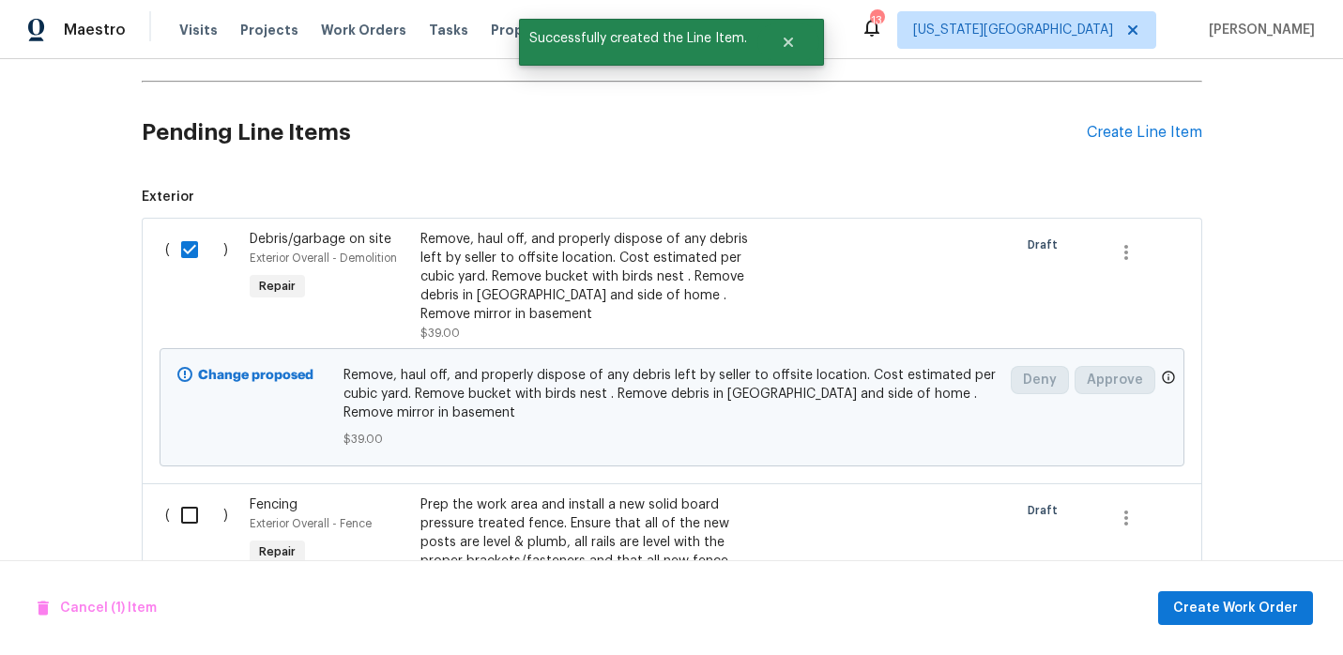
checkbox input "false"
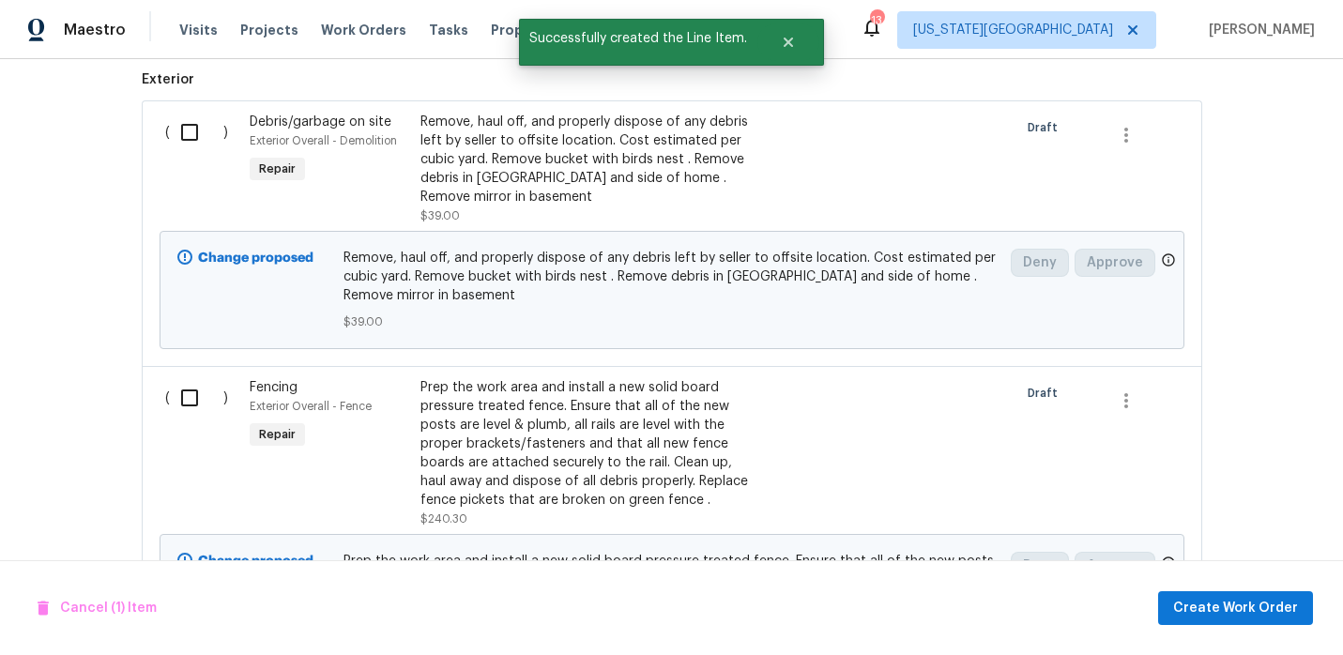
scroll to position [741, 0]
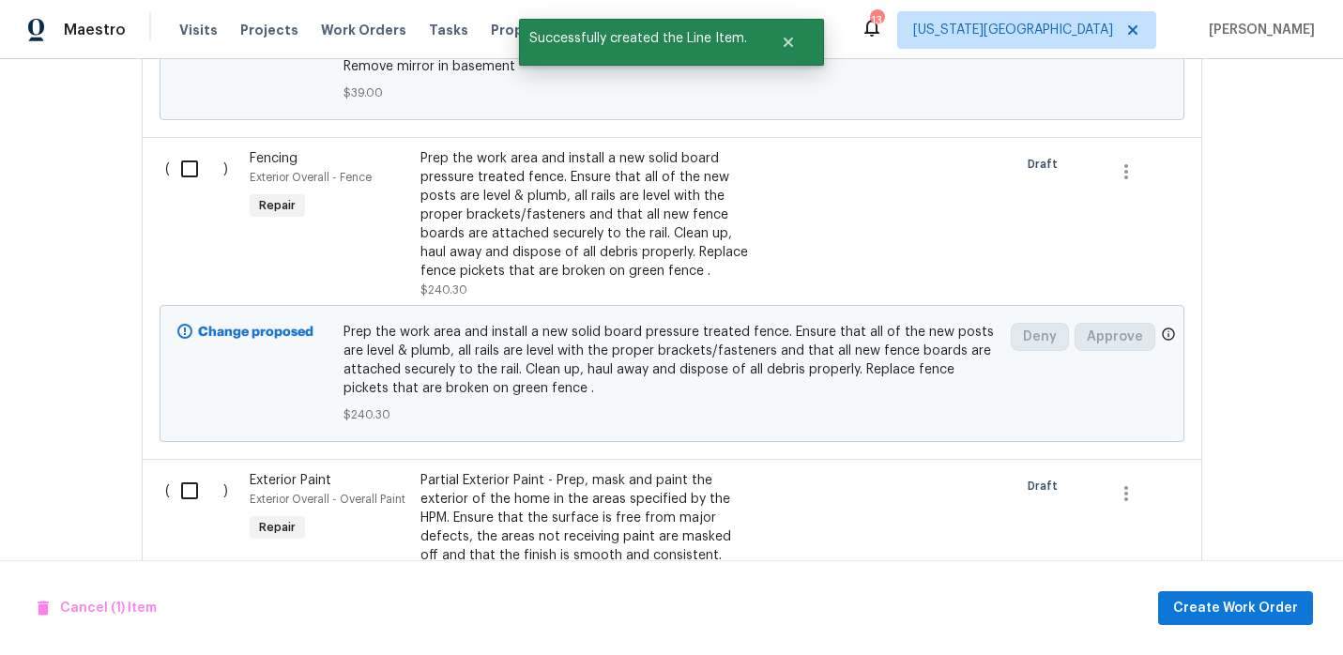
click at [178, 176] on input "checkbox" at bounding box center [196, 168] width 53 height 39
checkbox input "true"
click at [181, 483] on input "checkbox" at bounding box center [196, 490] width 53 height 39
checkbox input "true"
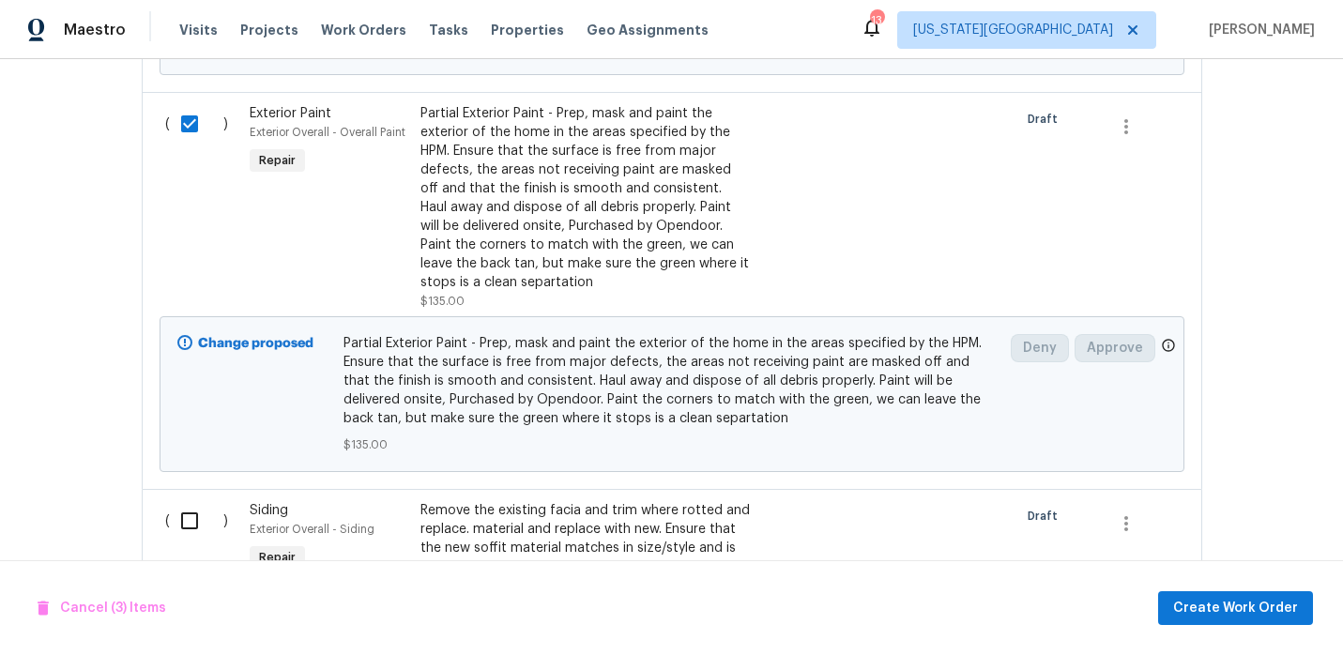
scroll to position [1137, 0]
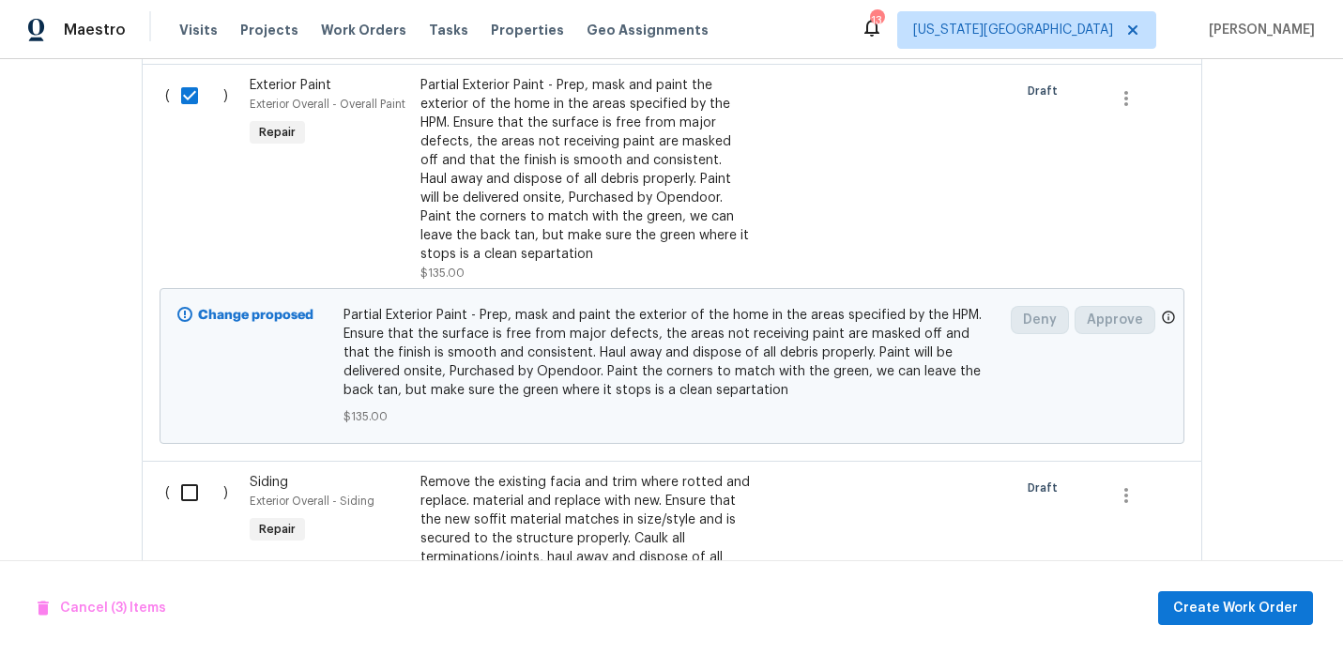
click at [188, 492] on input "checkbox" at bounding box center [196, 492] width 53 height 39
checkbox input "true"
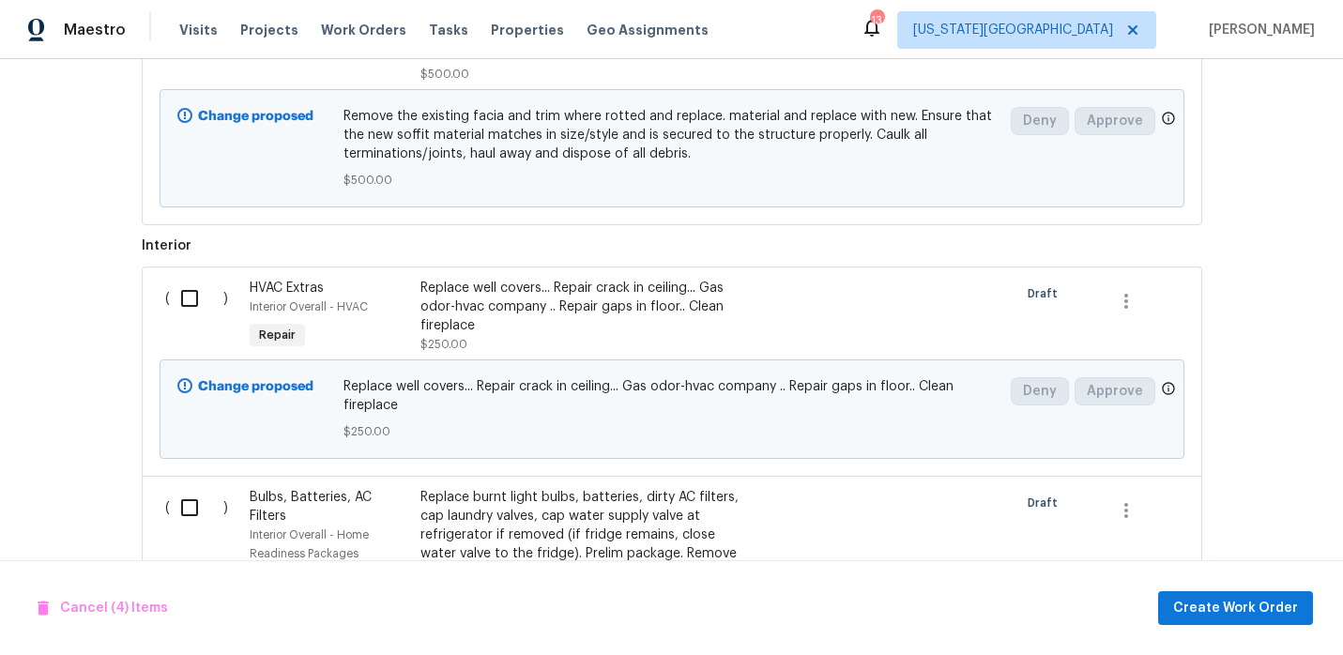
scroll to position [1688, 0]
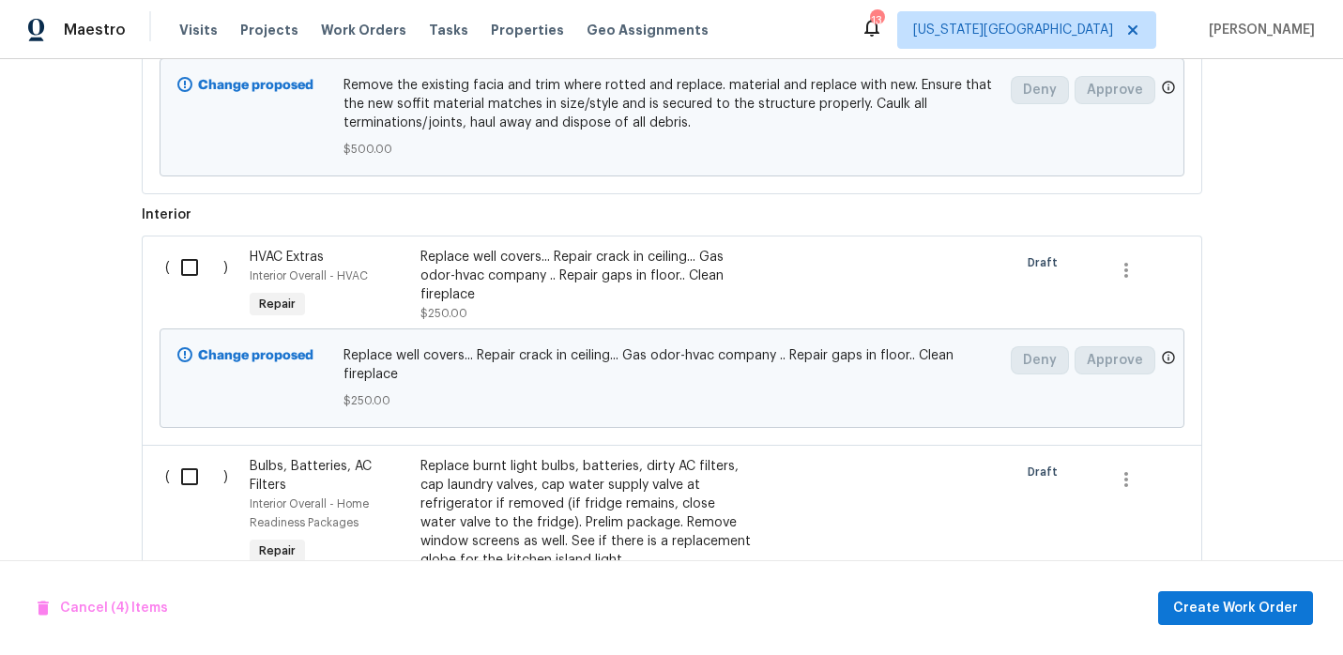
click at [191, 265] on input "checkbox" at bounding box center [196, 267] width 53 height 39
checkbox input "true"
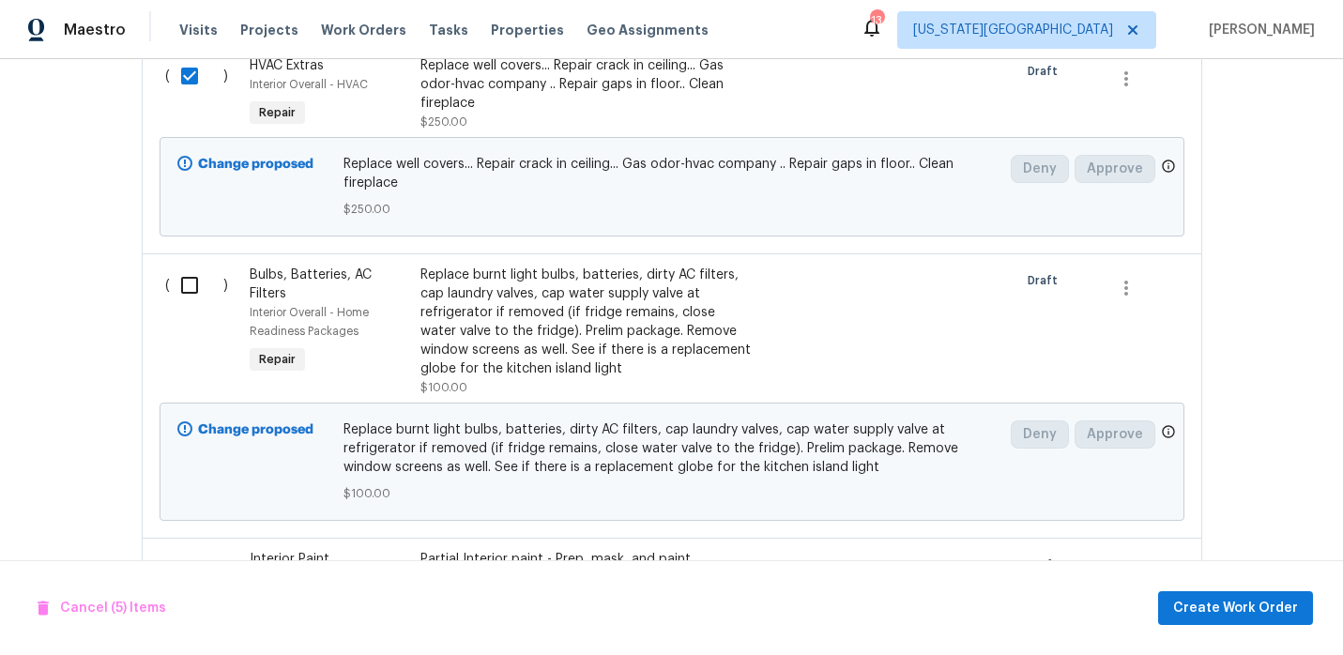
scroll to position [1942, 0]
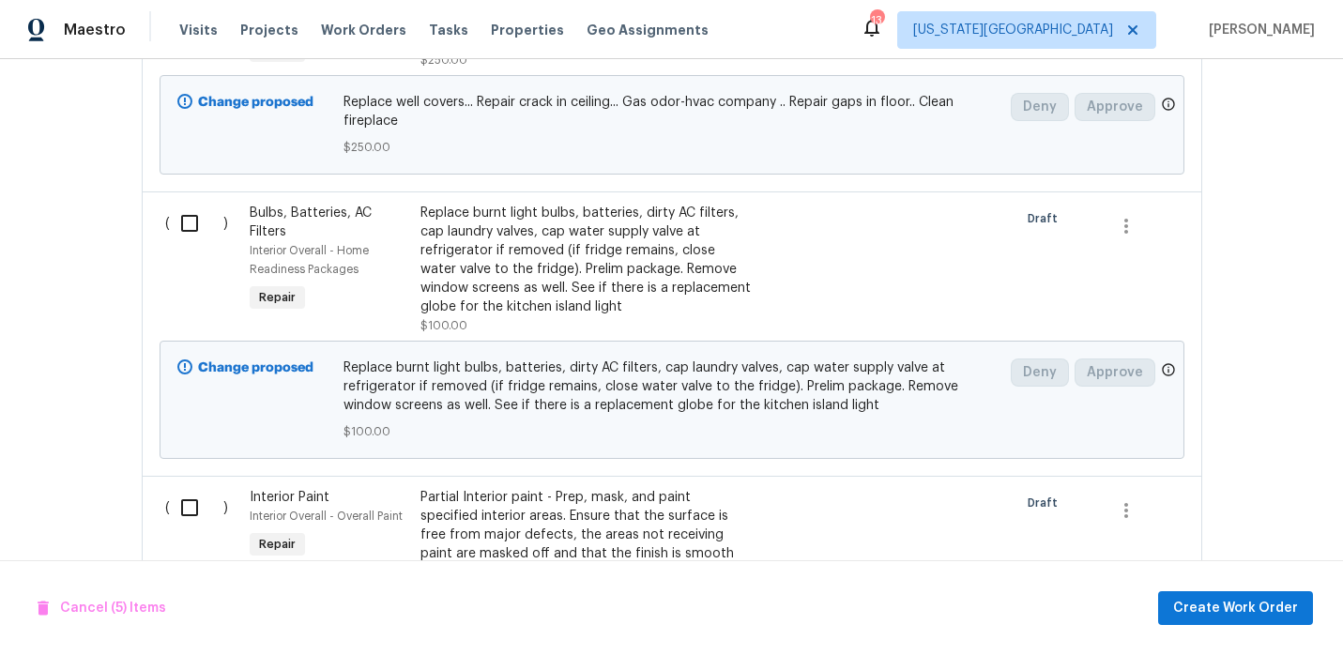
click at [192, 222] on input "checkbox" at bounding box center [196, 223] width 53 height 39
checkbox input "true"
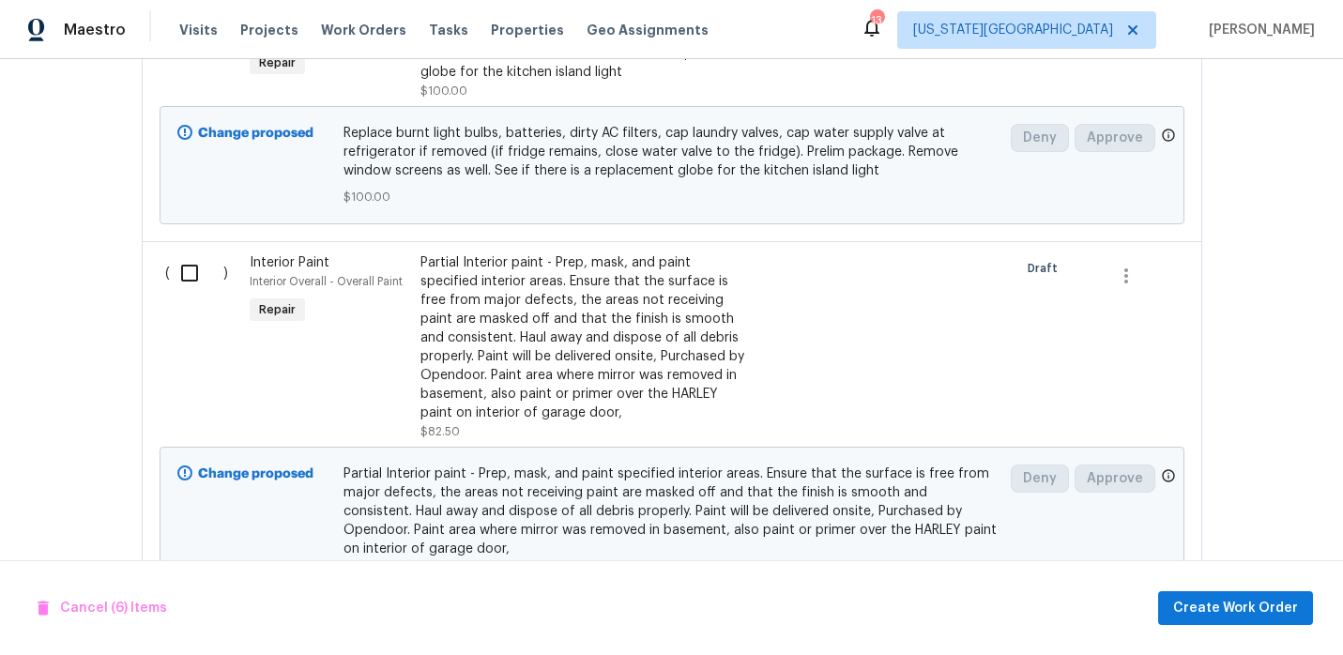
scroll to position [2190, 0]
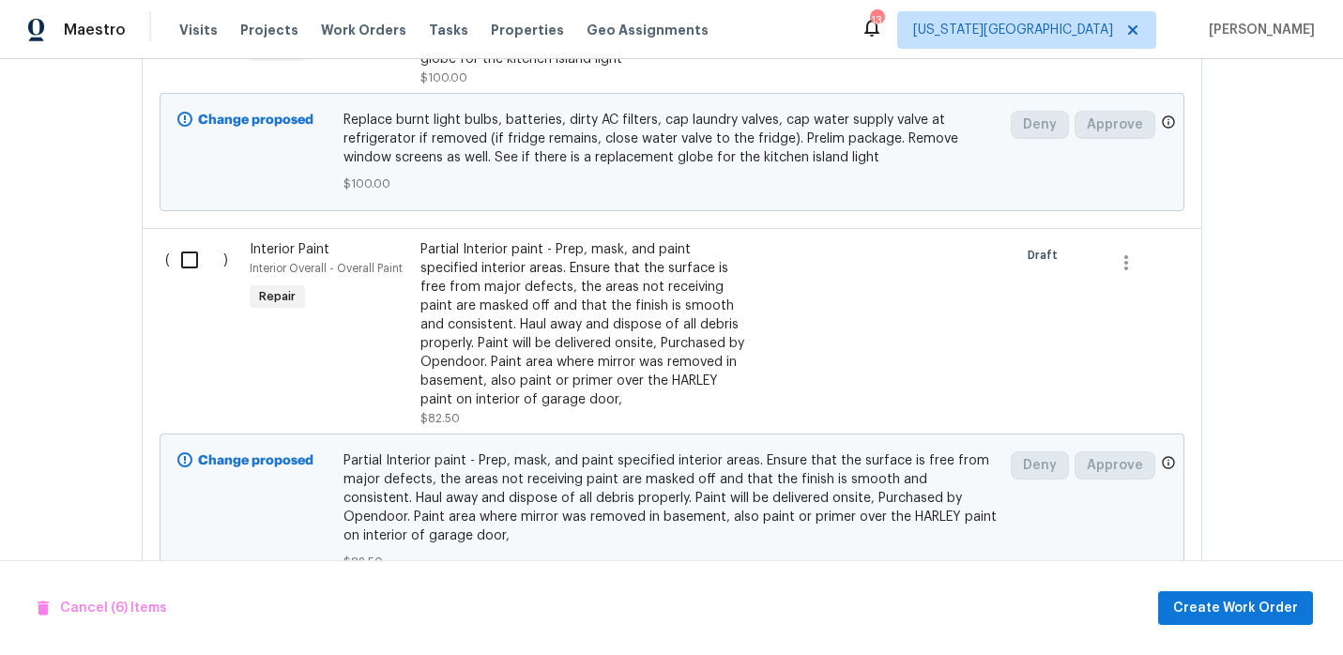
click at [189, 272] on input "checkbox" at bounding box center [196, 259] width 53 height 39
checkbox input "true"
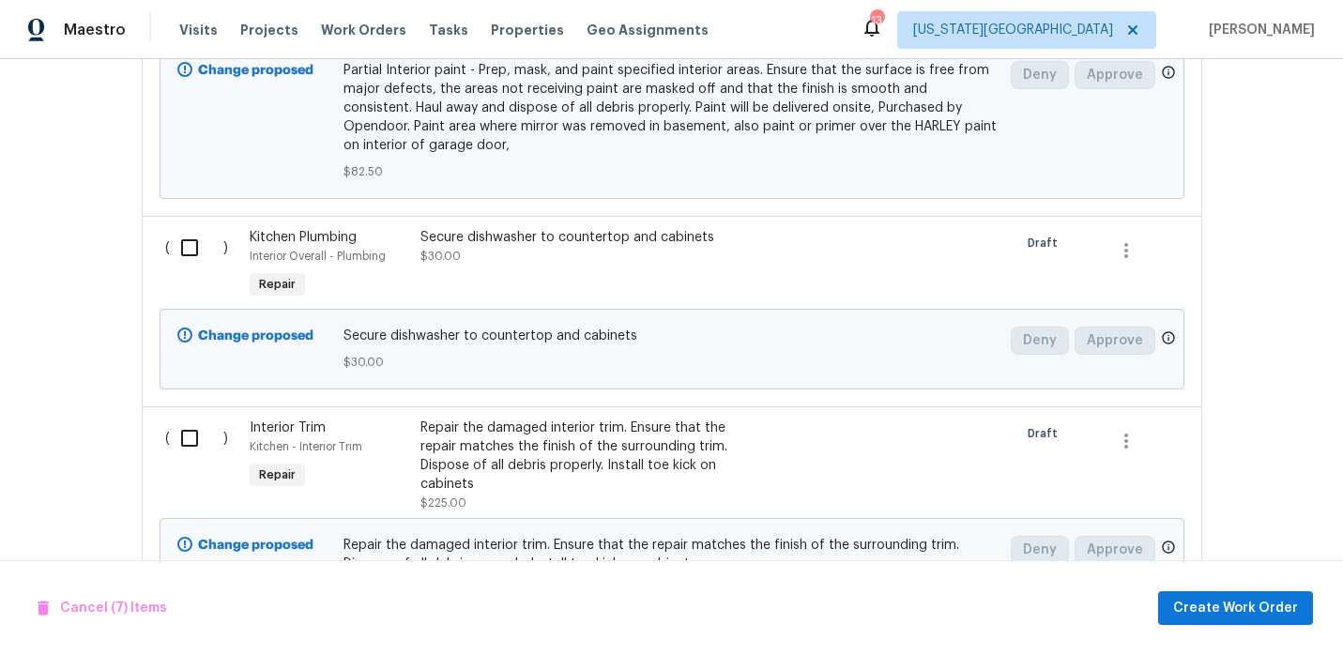
scroll to position [2607, 0]
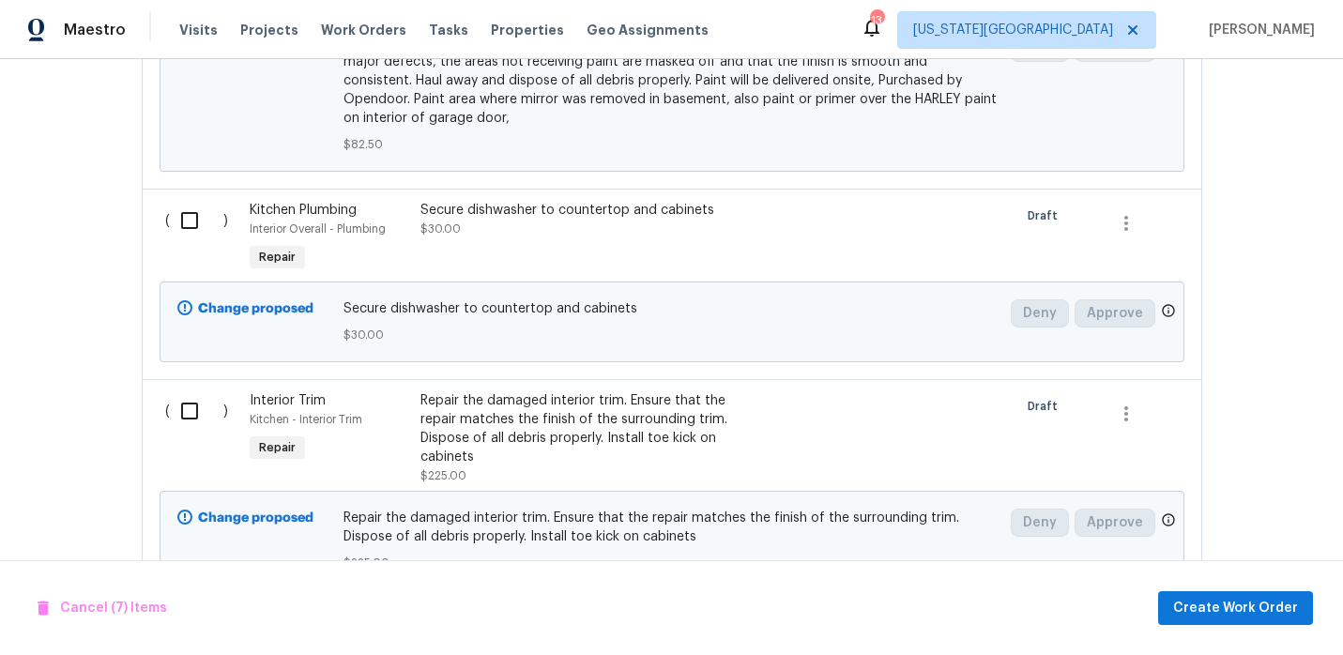
click at [188, 221] on input "checkbox" at bounding box center [196, 220] width 53 height 39
checkbox input "true"
click at [184, 417] on input "checkbox" at bounding box center [196, 410] width 53 height 39
checkbox input "true"
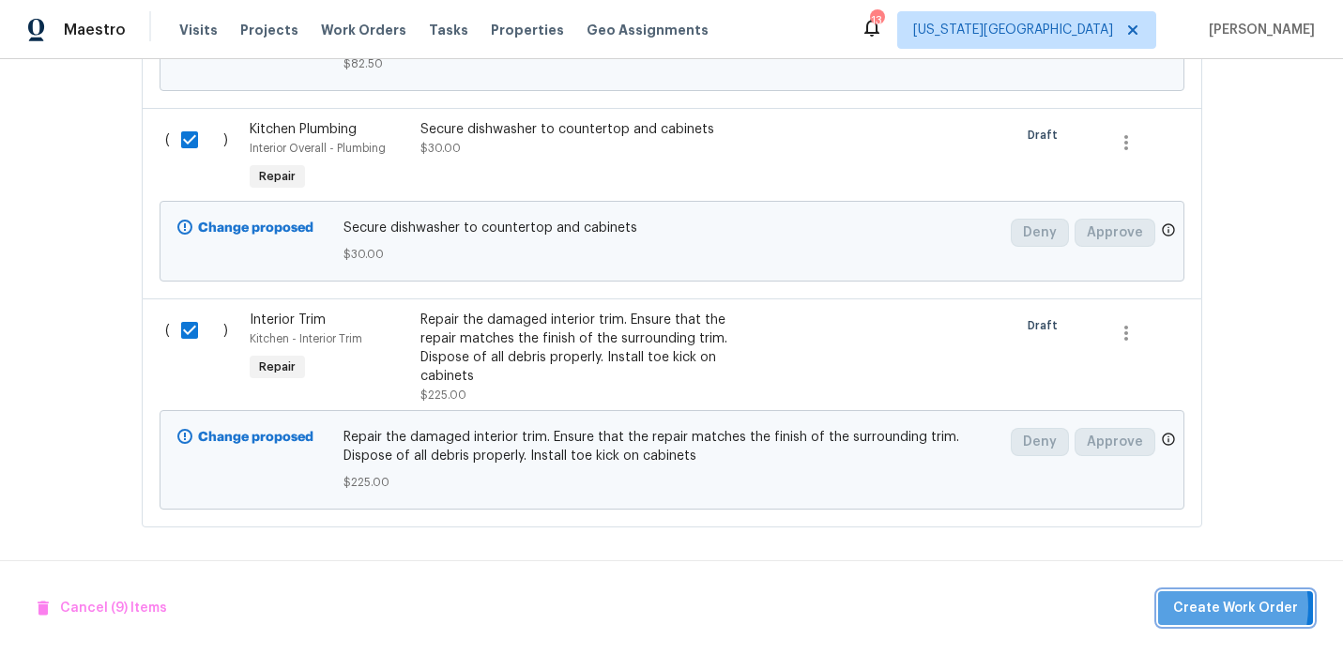
click at [1209, 606] on span "Create Work Order" at bounding box center [1235, 608] width 125 height 23
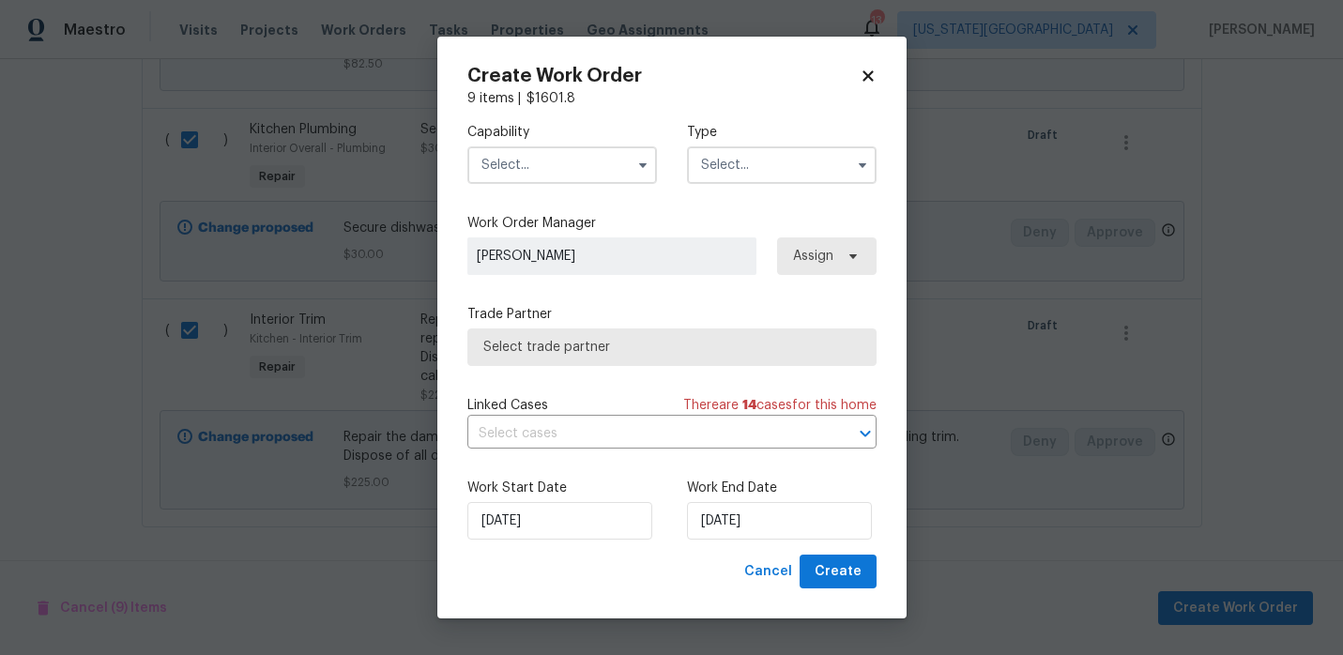
click at [589, 162] on input "text" at bounding box center [562, 165] width 190 height 38
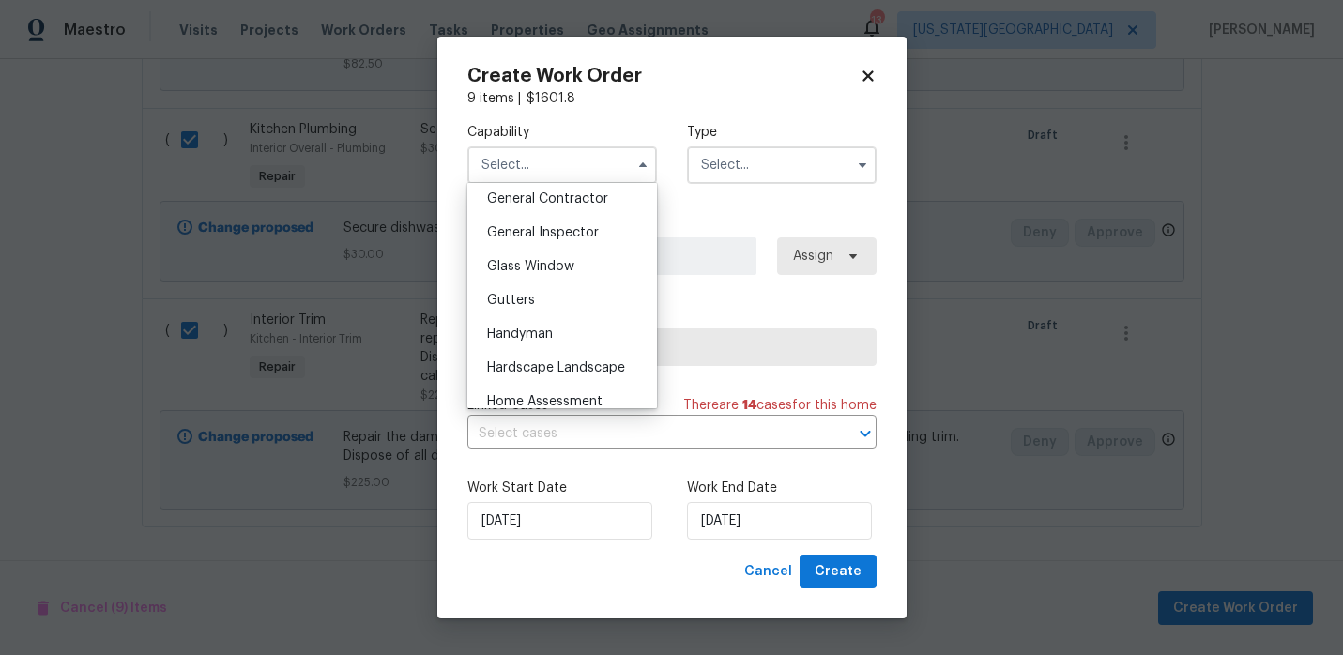
scroll to position [895, 0]
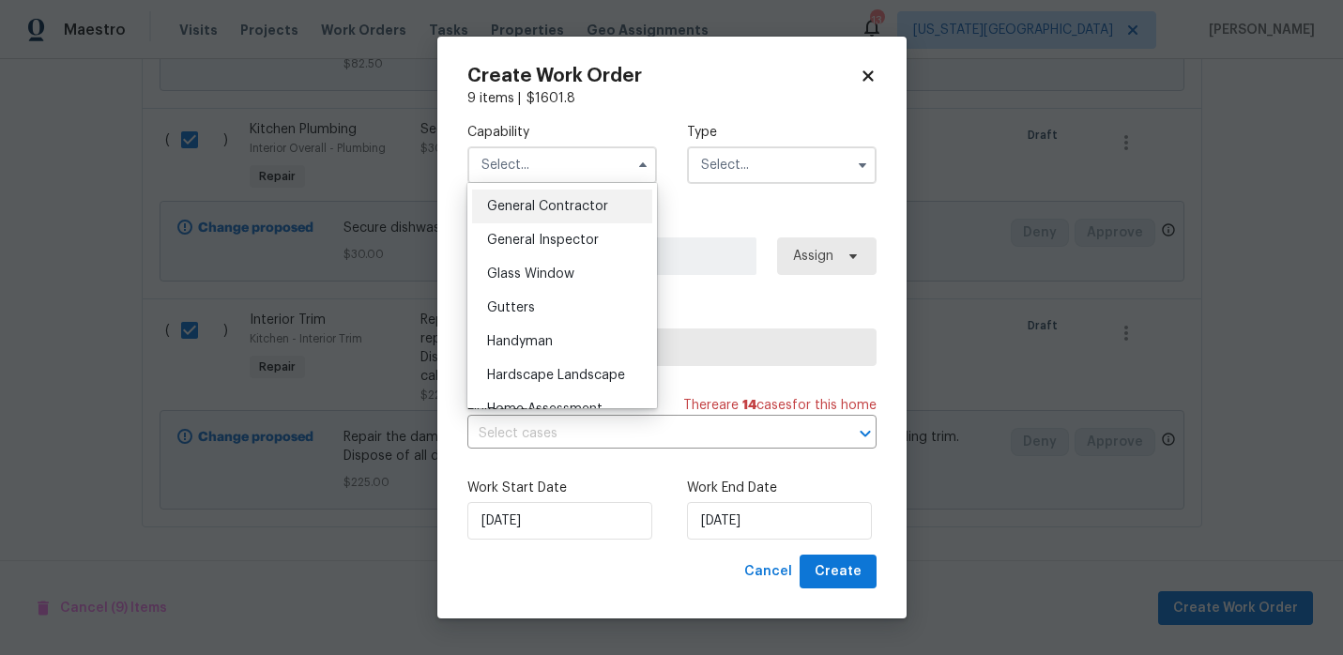
click at [572, 216] on div "General Contractor" at bounding box center [562, 207] width 180 height 34
type input "General Contractor"
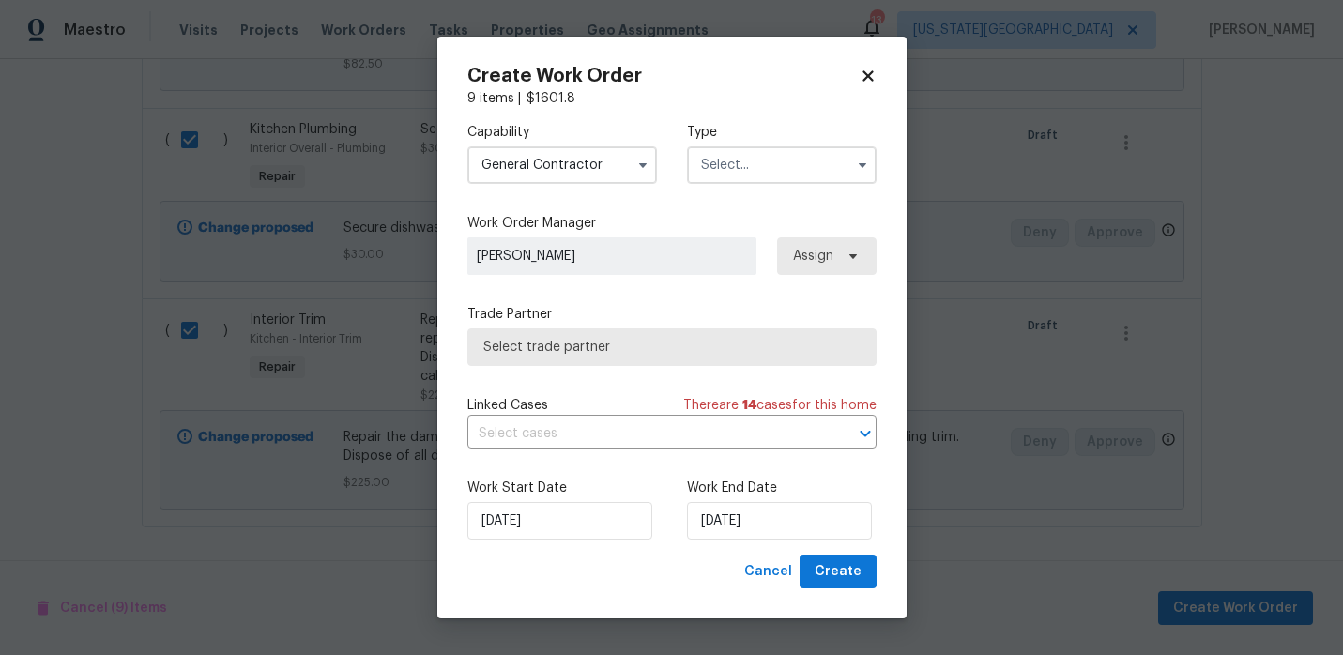
click at [762, 156] on input "text" at bounding box center [782, 165] width 190 height 38
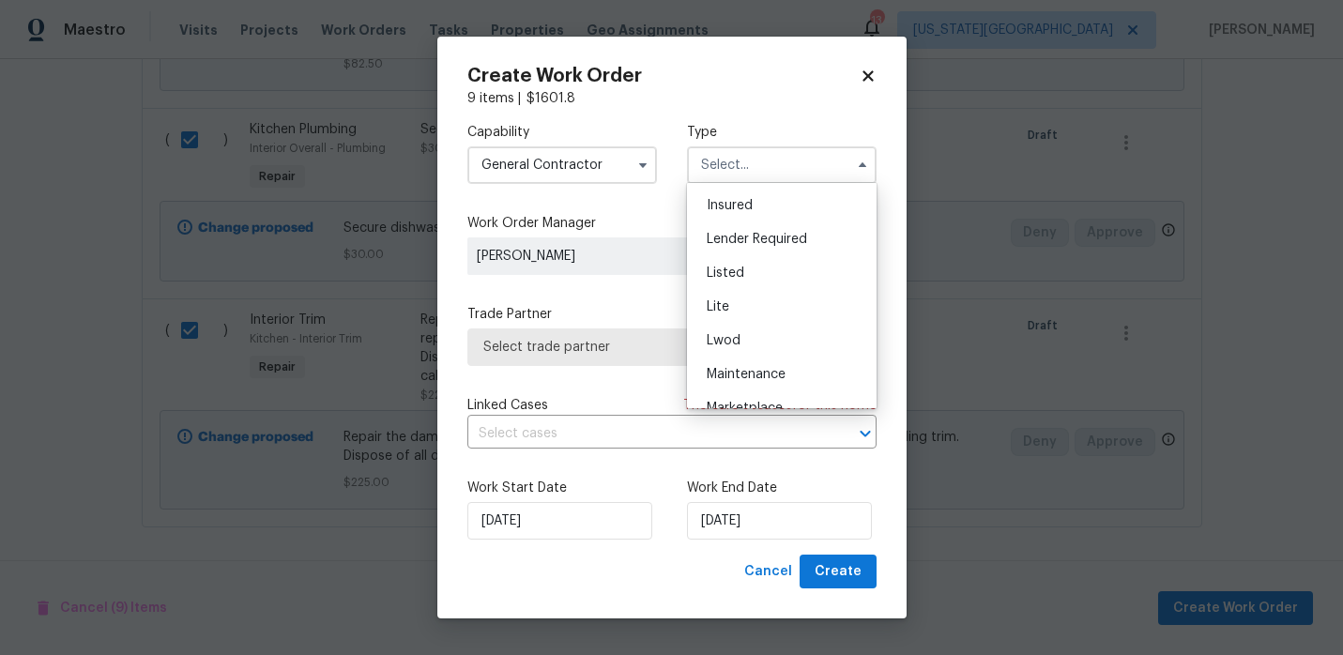
scroll to position [138, 0]
click at [767, 268] on div "Listed" at bounding box center [782, 269] width 180 height 34
type input "Listed"
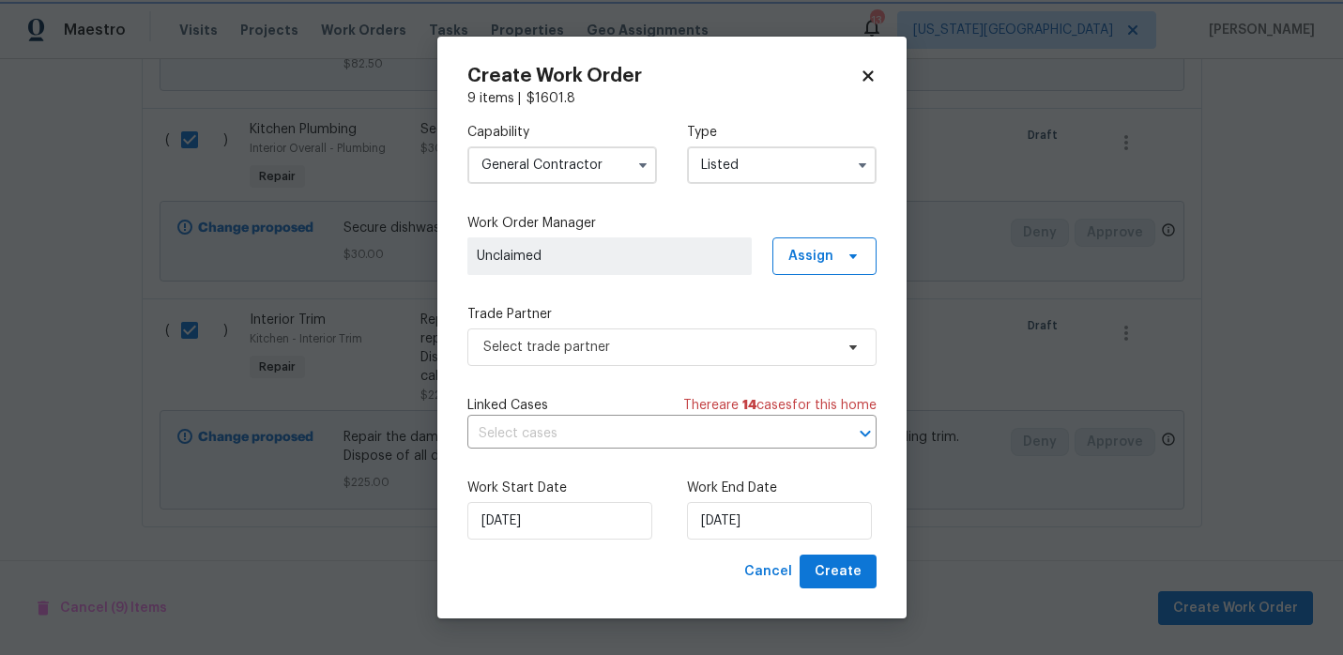
scroll to position [0, 0]
click at [639, 341] on span "Select trade partner" at bounding box center [658, 347] width 350 height 19
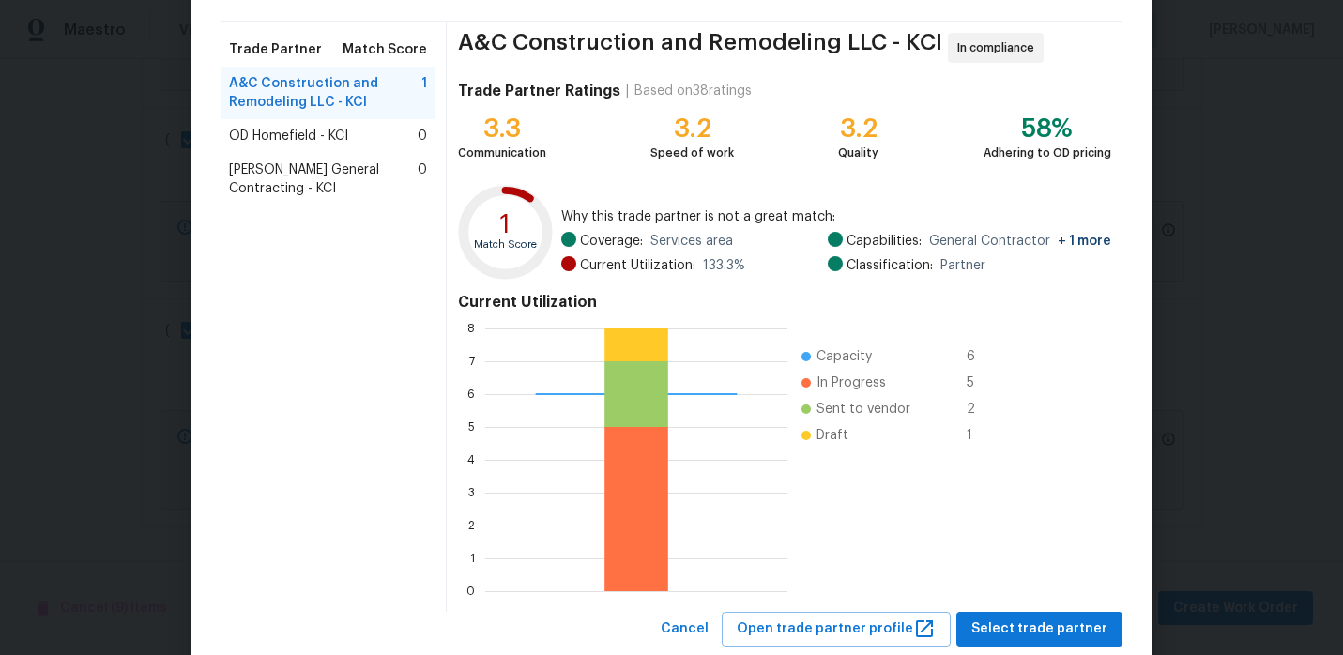
scroll to position [173, 0]
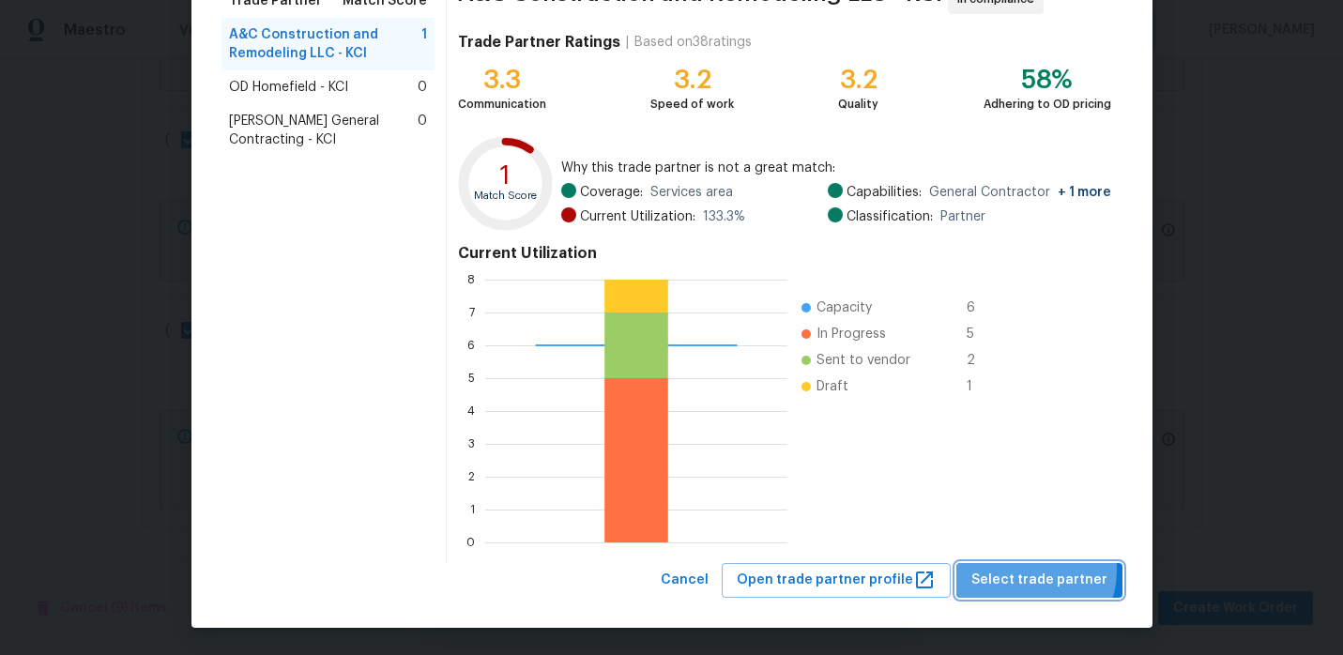
click at [1030, 570] on span "Select trade partner" at bounding box center [1039, 580] width 136 height 23
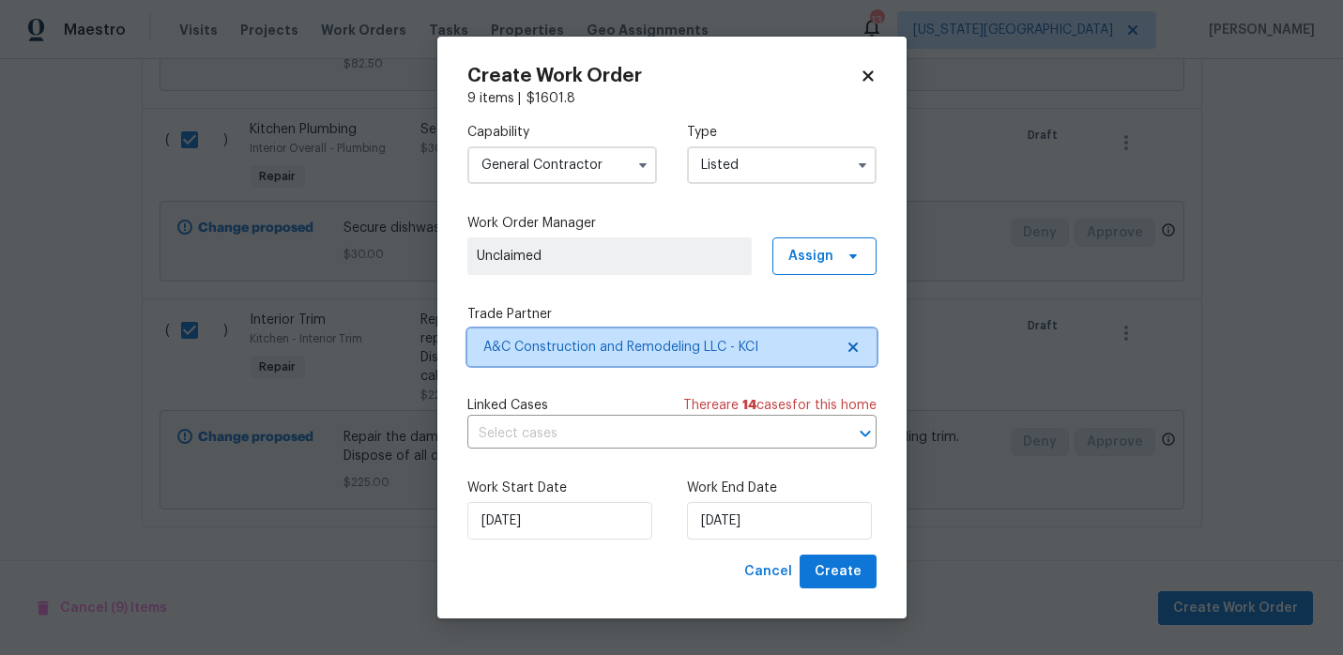
scroll to position [0, 0]
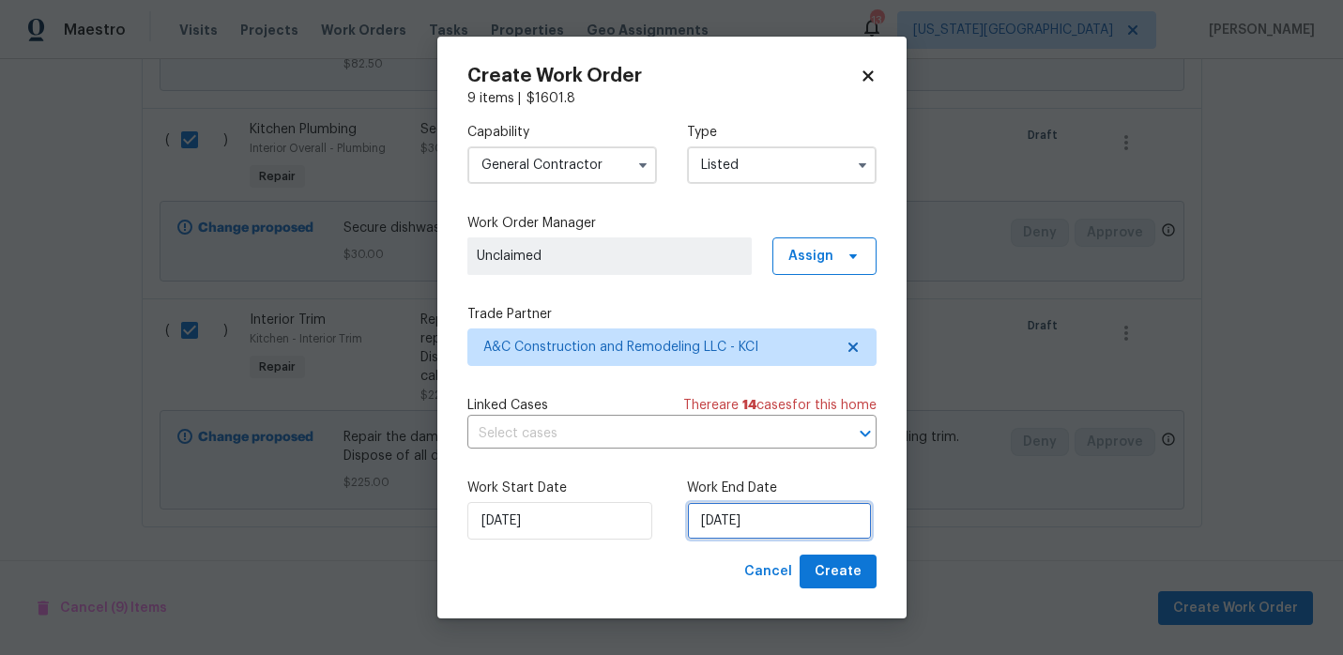
click at [737, 513] on input "[DATE]" at bounding box center [779, 521] width 185 height 38
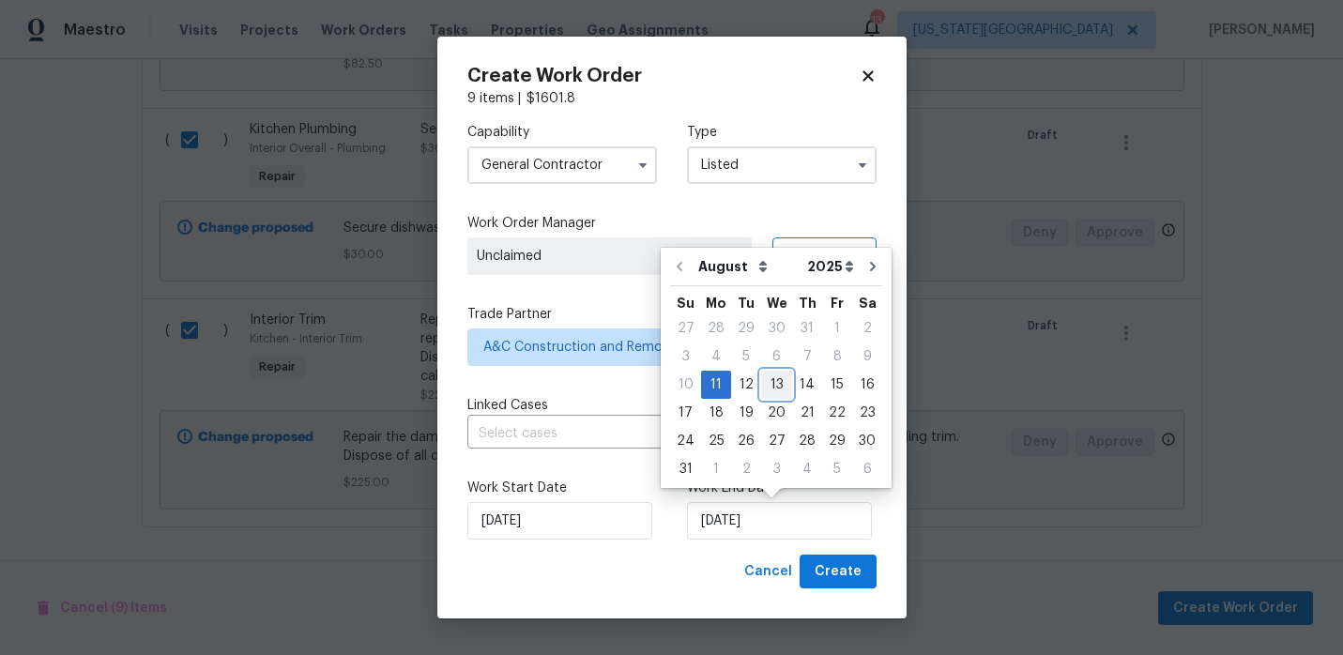
click at [770, 384] on div "13" at bounding box center [776, 385] width 31 height 26
type input "[DATE]"
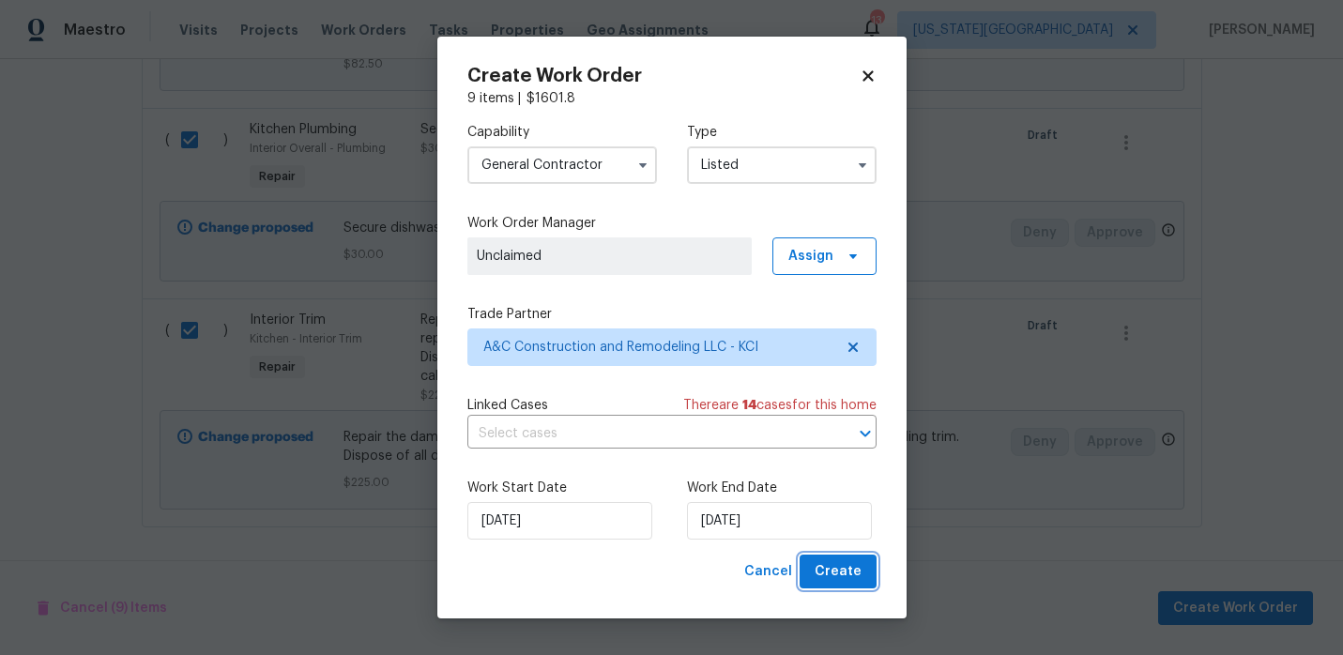
click at [838, 576] on span "Create" at bounding box center [838, 571] width 47 height 23
checkbox input "false"
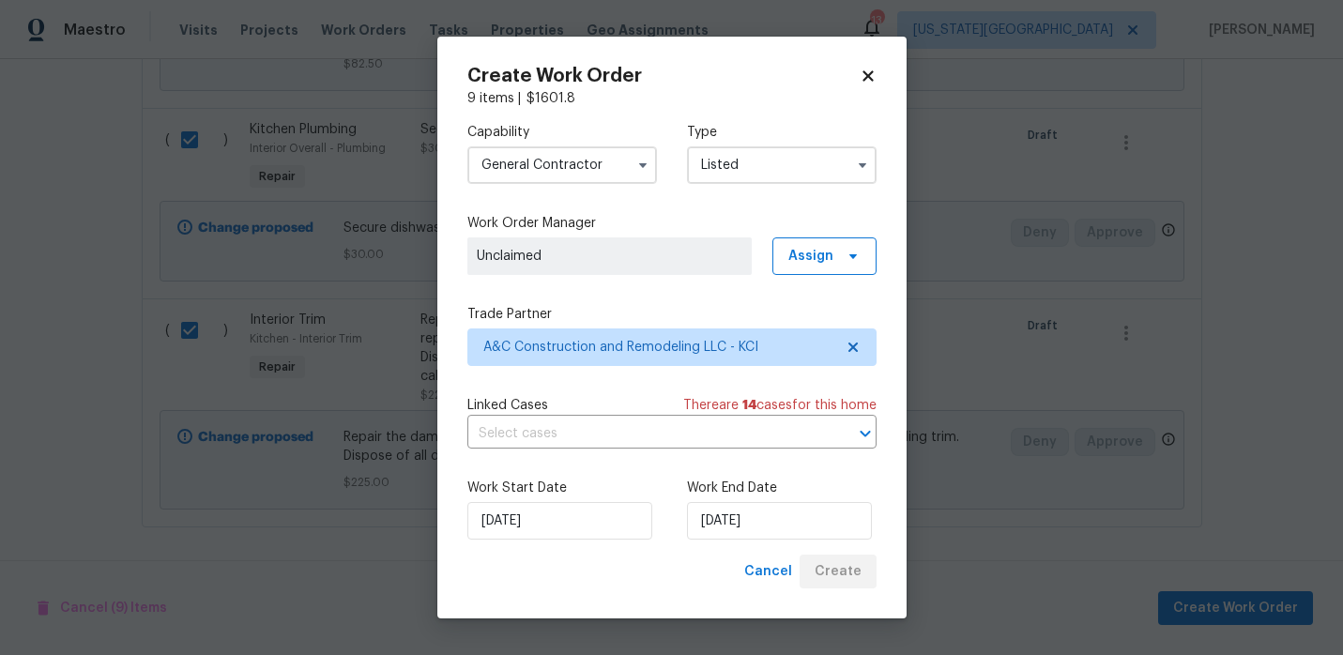
checkbox input "false"
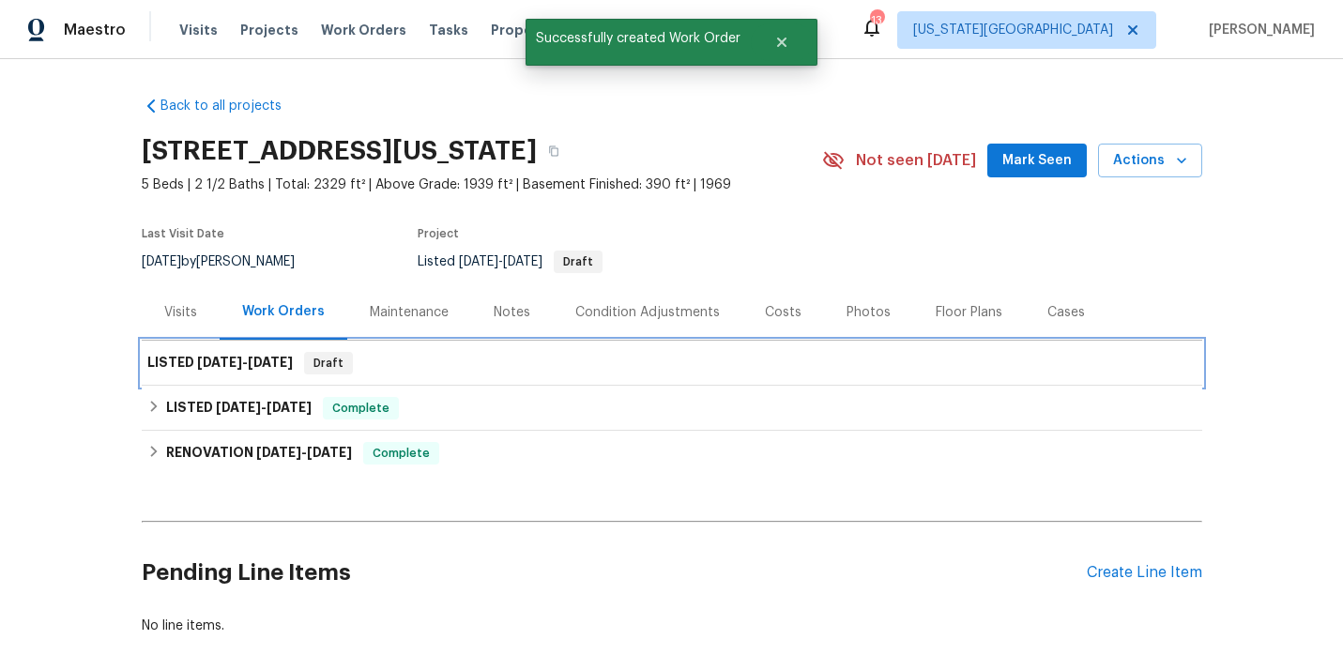
click at [771, 371] on div "LISTED 8/11/25 - 8/13/25 Draft" at bounding box center [671, 363] width 1049 height 23
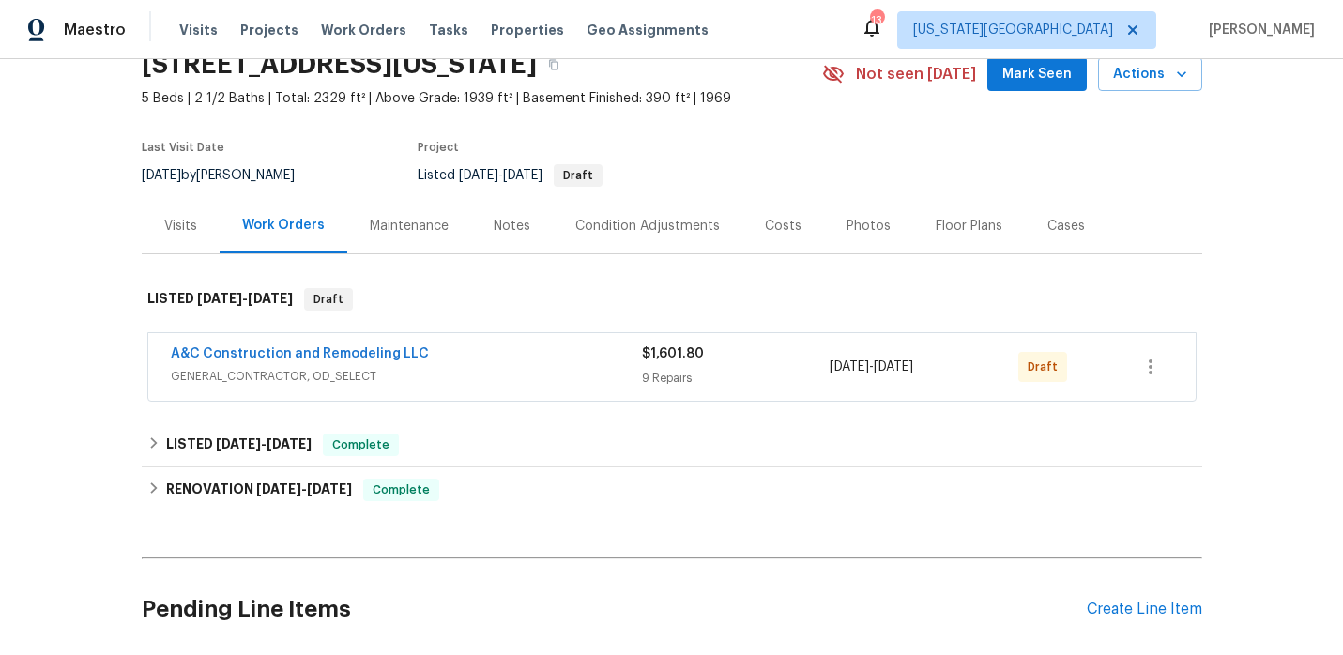
scroll to position [106, 0]
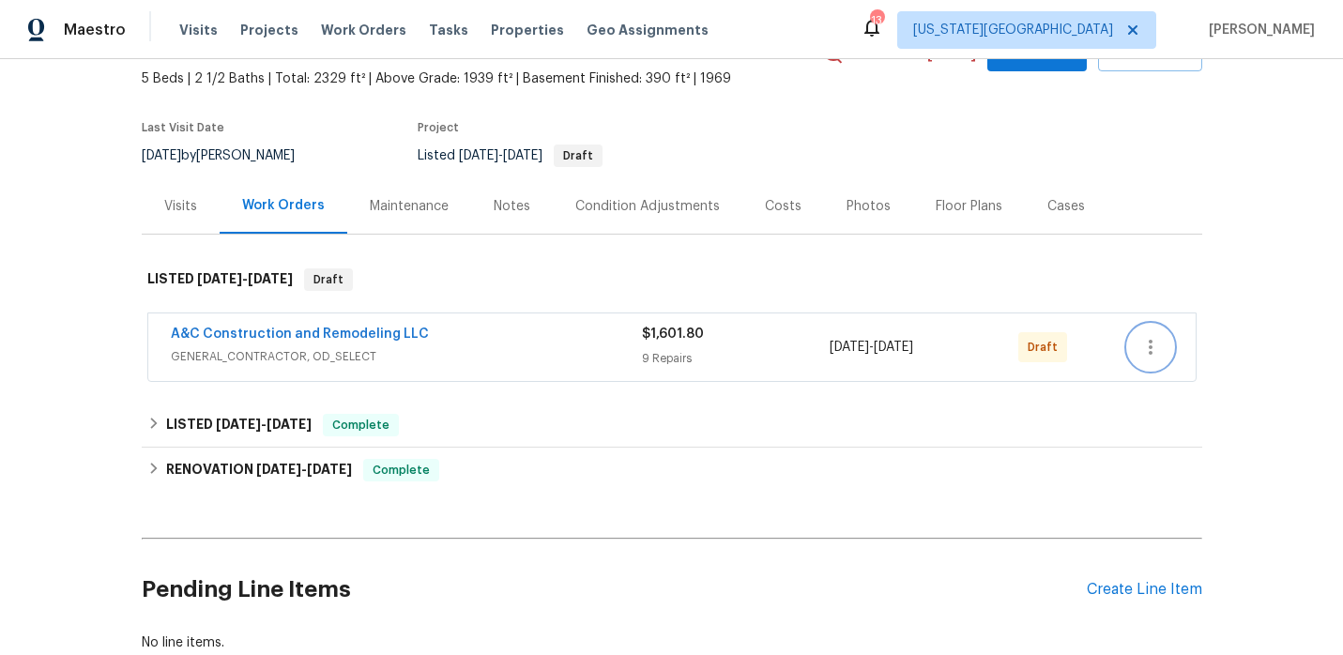
click at [1153, 358] on icon "button" at bounding box center [1150, 347] width 23 height 23
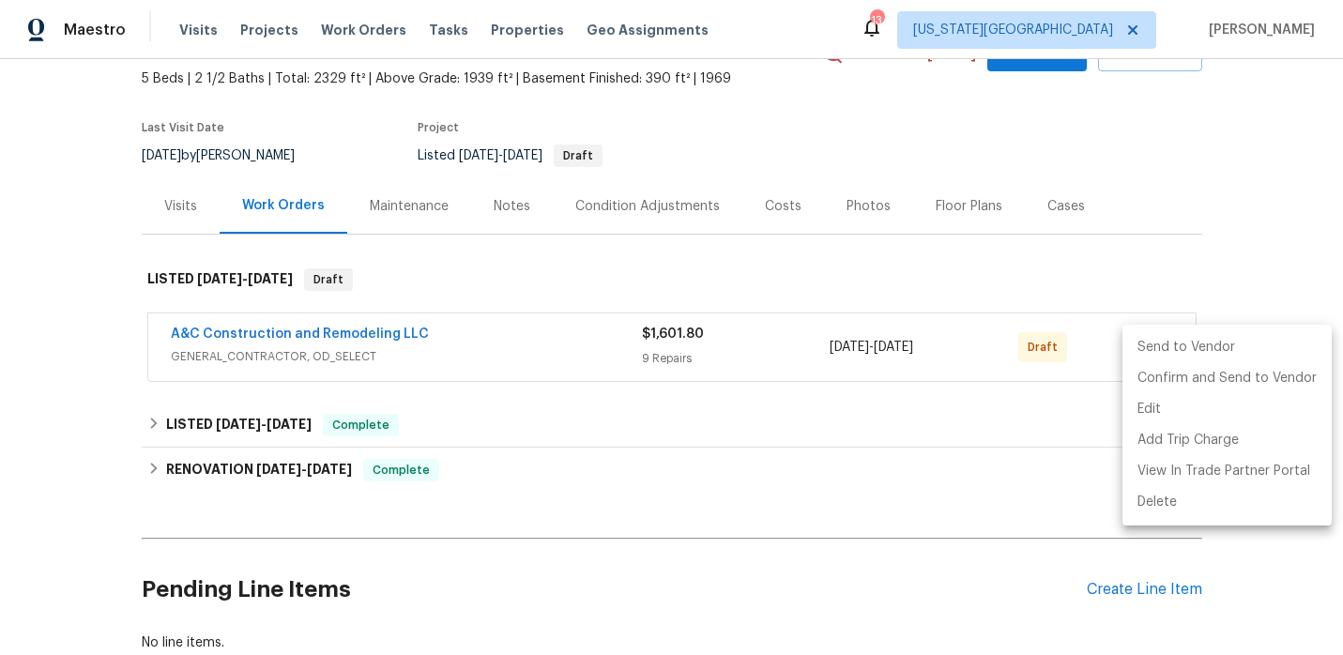
click at [1171, 348] on li "Send to Vendor" at bounding box center [1227, 347] width 209 height 31
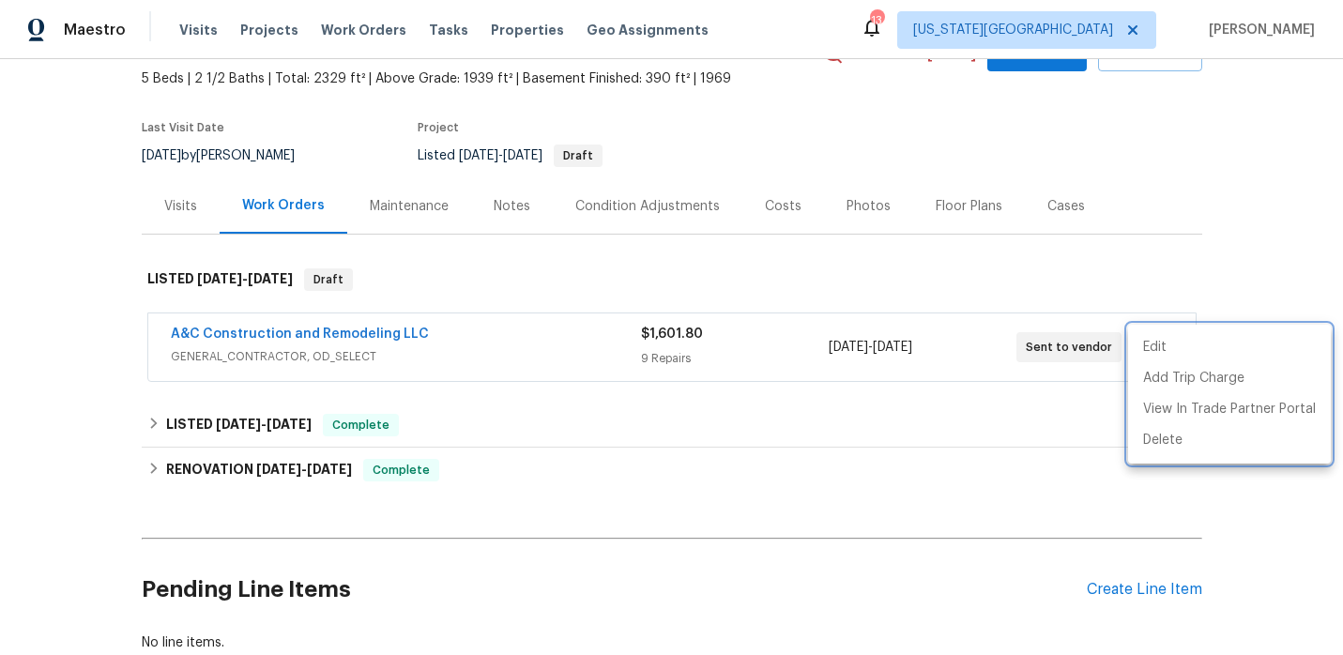
click at [87, 313] on div at bounding box center [671, 327] width 1343 height 655
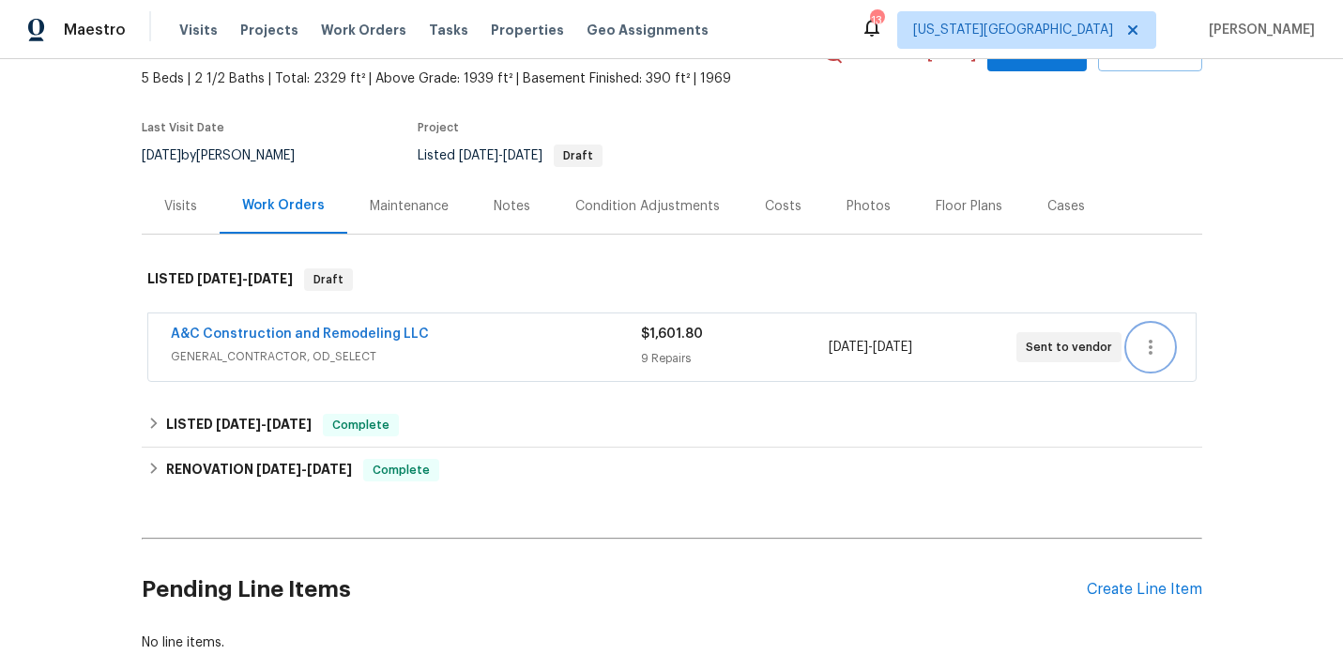
scroll to position [0, 0]
